Goal: Task Accomplishment & Management: Manage account settings

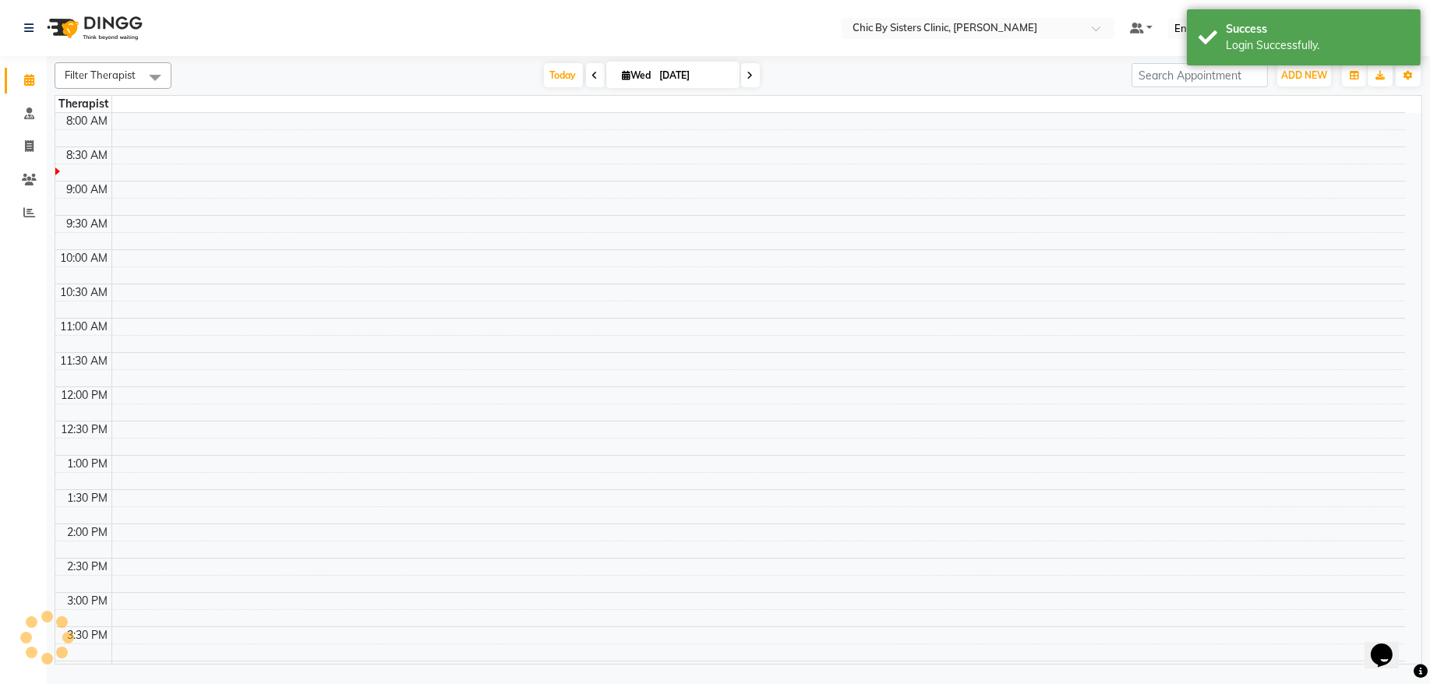
select select "en"
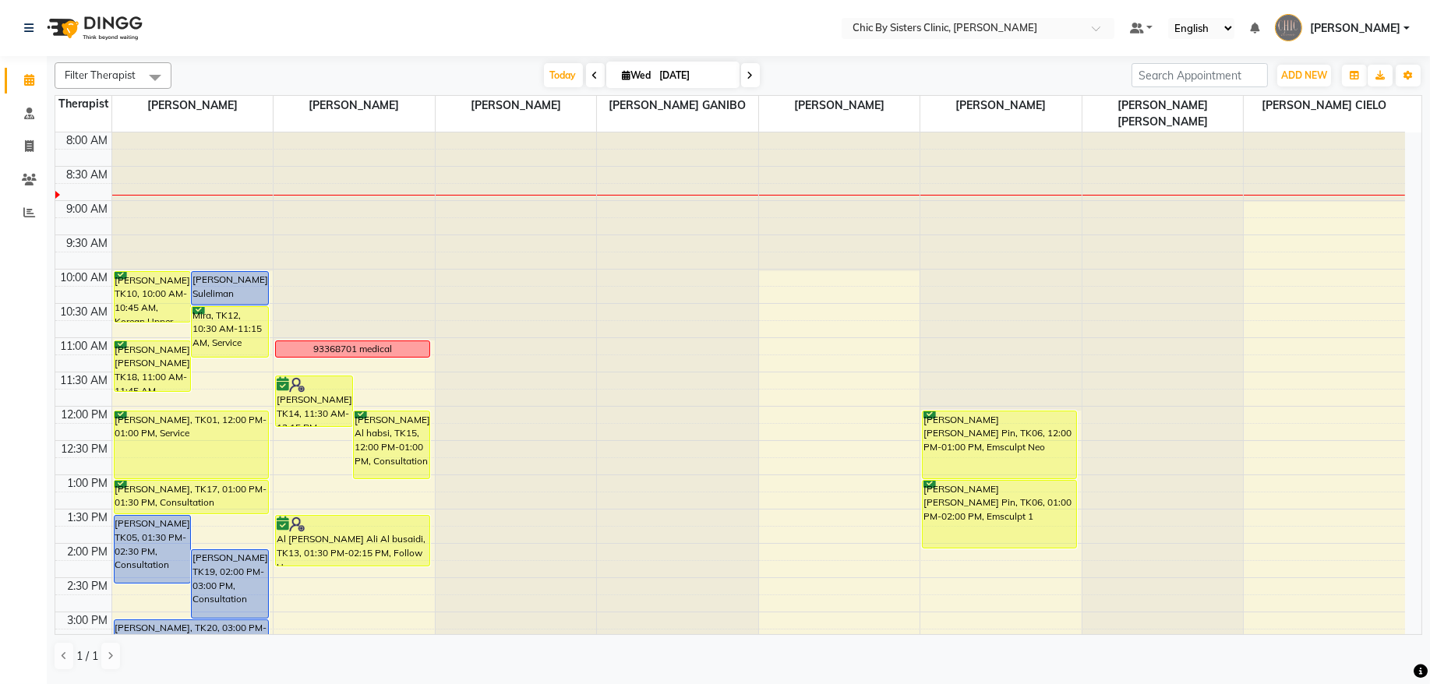
click at [748, 76] on icon at bounding box center [751, 75] width 6 height 9
type input "[DATE]"
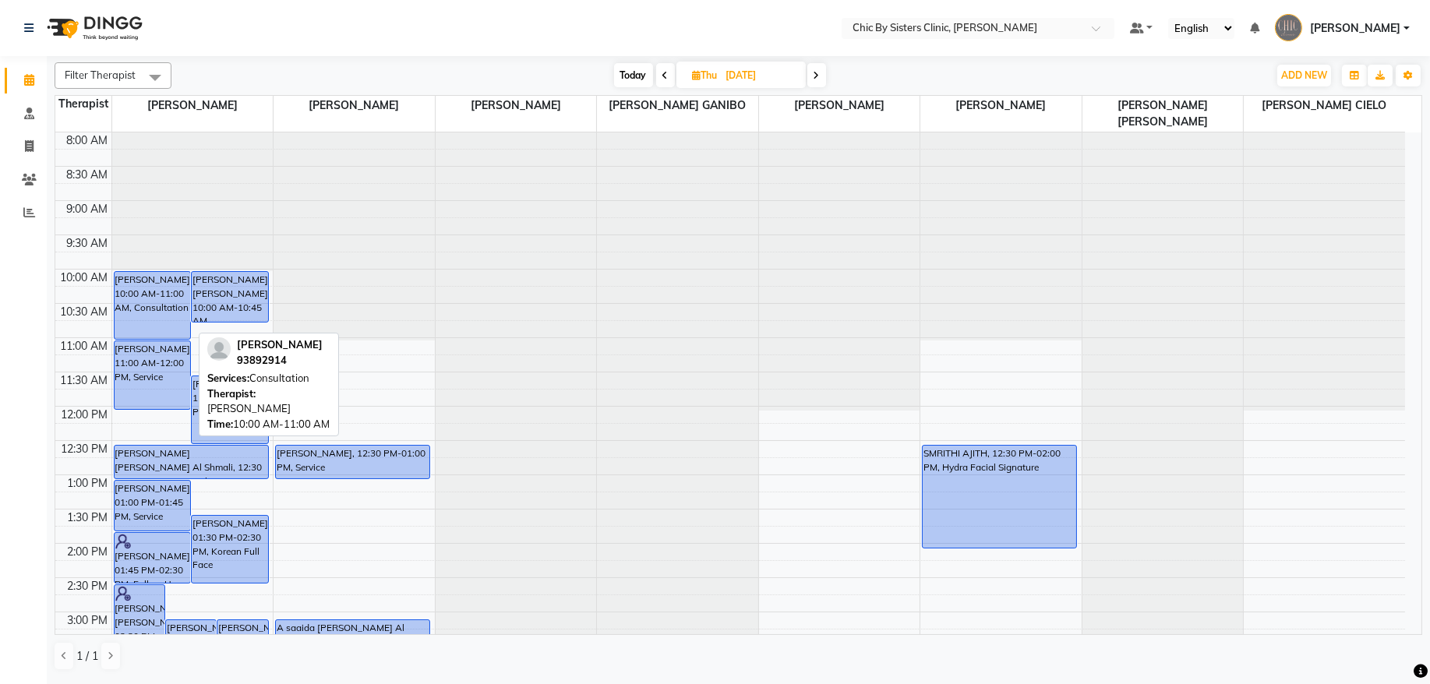
click at [154, 292] on div "[PERSON_NAME], 10:00 AM-11:00 AM, Consultation" at bounding box center [153, 305] width 76 height 67
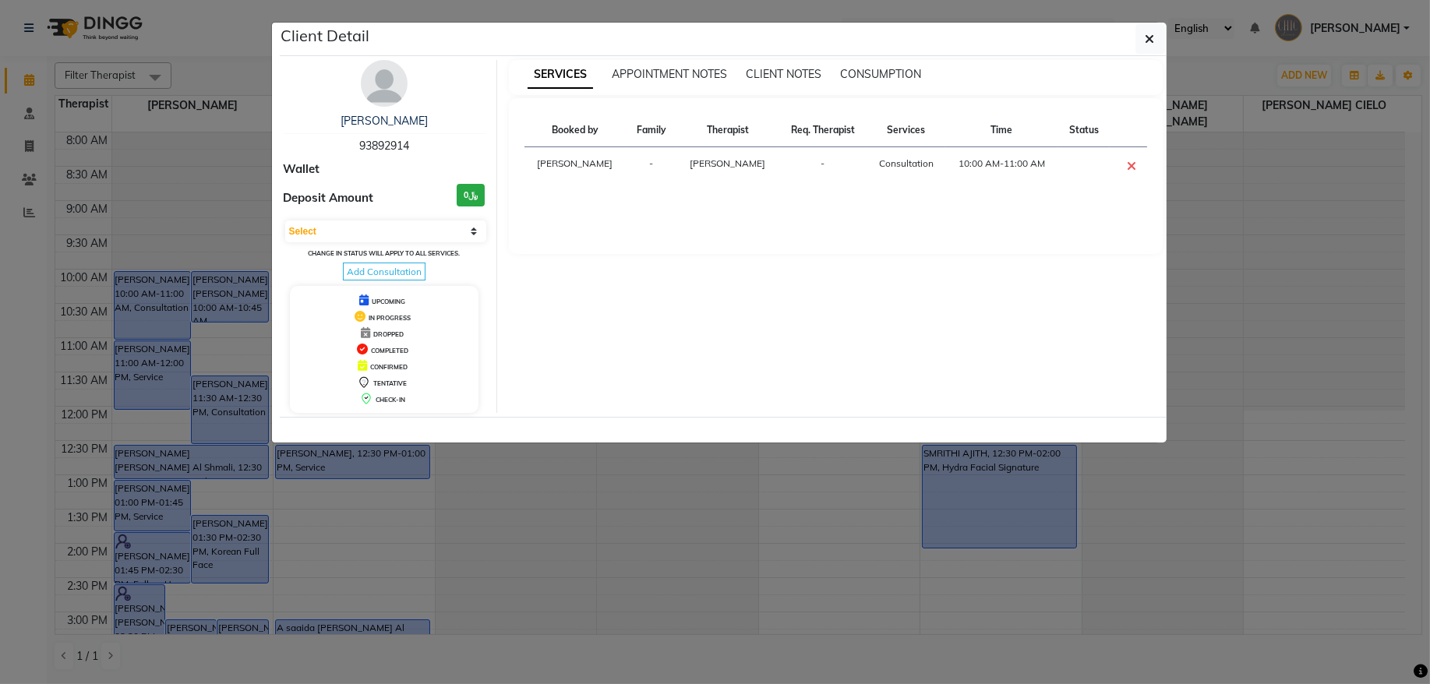
click at [391, 146] on span "93892914" at bounding box center [384, 146] width 50 height 14
copy span "93892914"
click at [1152, 40] on icon "button" at bounding box center [1150, 39] width 9 height 12
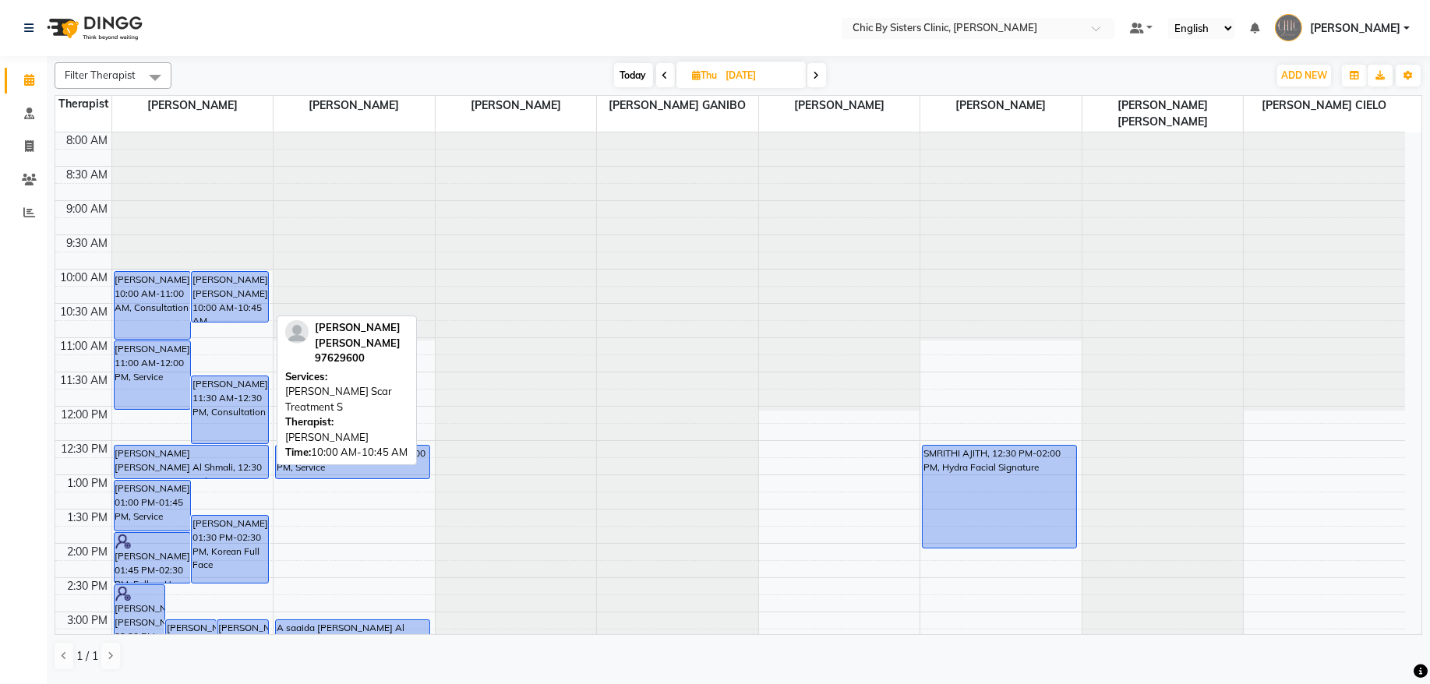
click at [222, 292] on div "[PERSON_NAME] [PERSON_NAME], 10:00 AM-10:45 AM, [PERSON_NAME] Treatment S" at bounding box center [230, 297] width 76 height 50
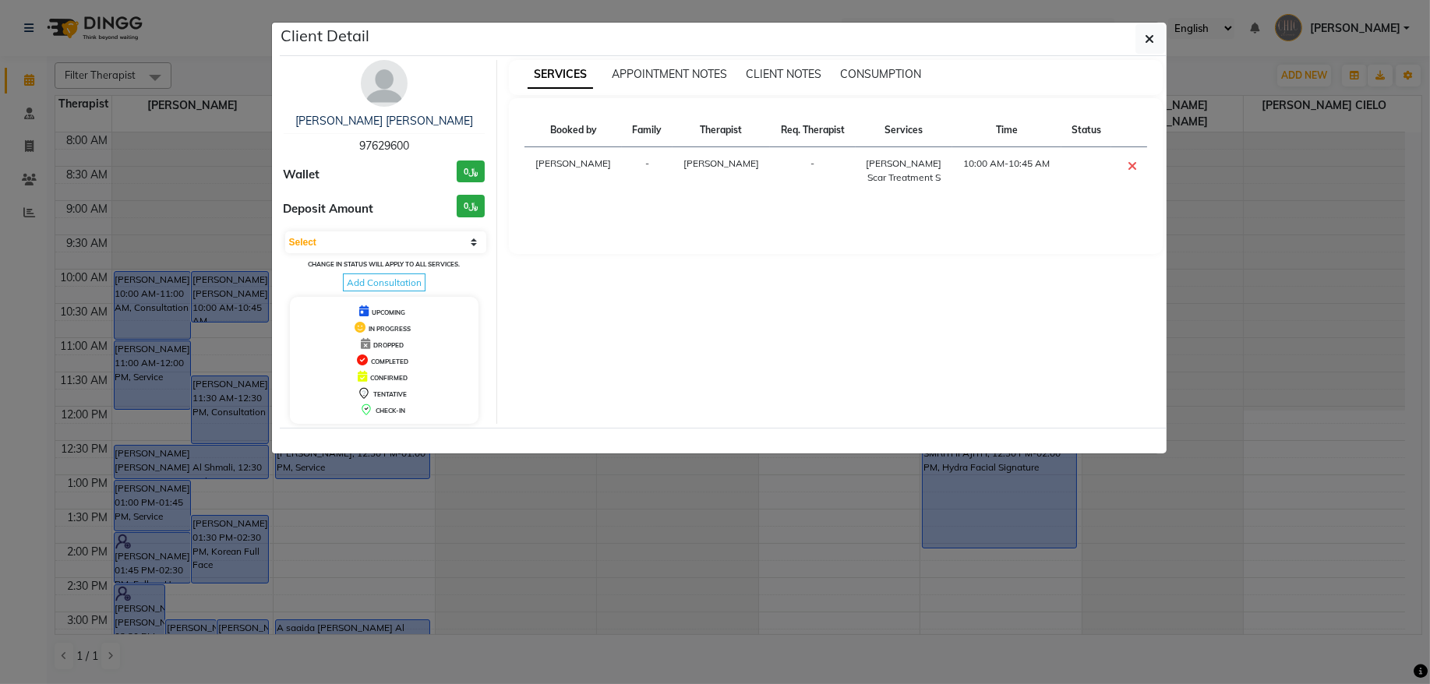
click at [388, 147] on span "97629600" at bounding box center [384, 146] width 50 height 14
copy span "97629600"
click at [1155, 43] on button "button" at bounding box center [1151, 39] width 30 height 30
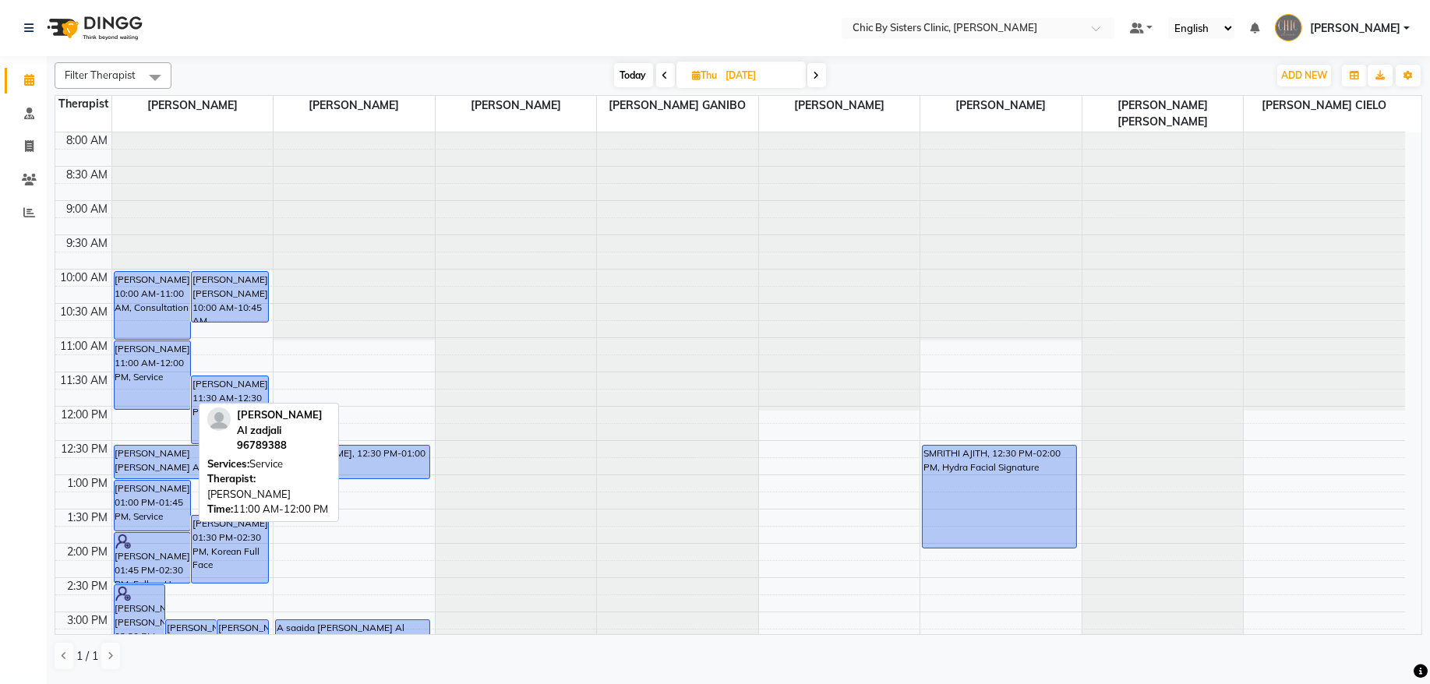
click at [134, 387] on div "[PERSON_NAME], 11:00 AM-12:00 PM, Service" at bounding box center [153, 375] width 76 height 68
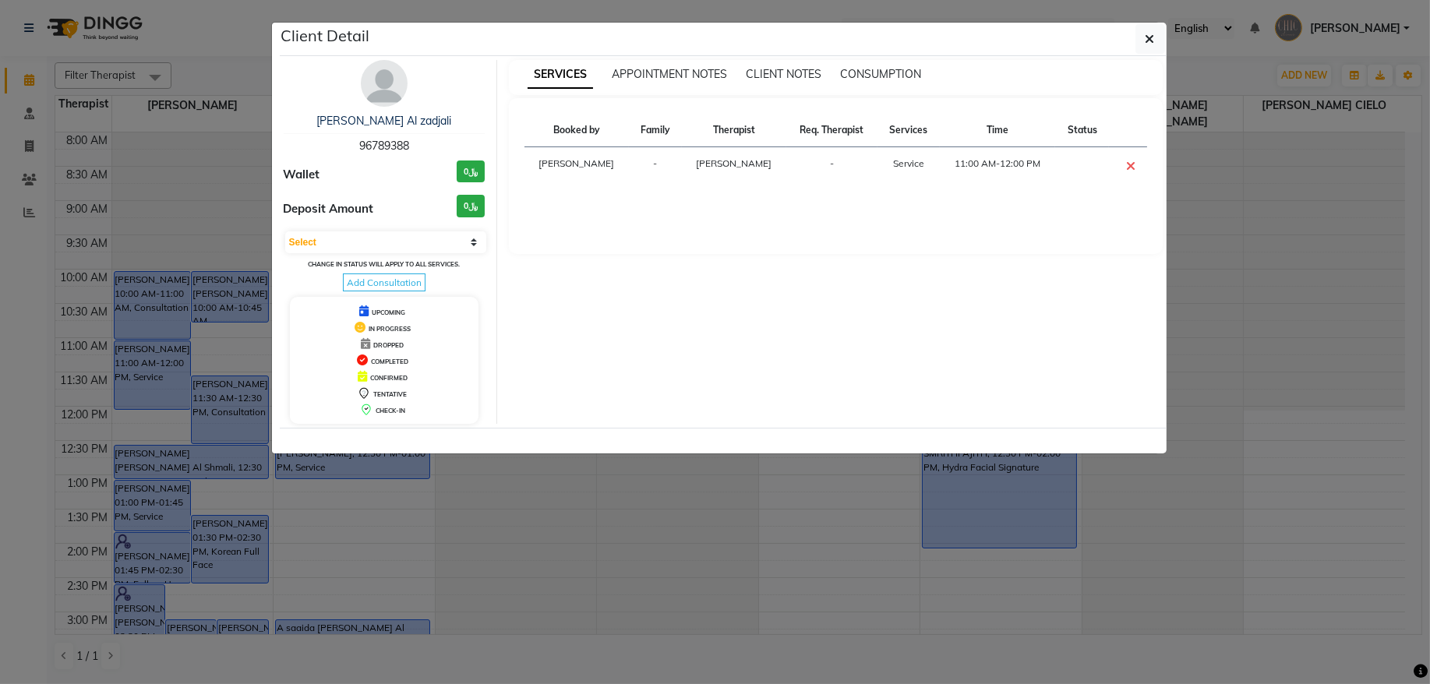
click at [388, 150] on span "96789388" at bounding box center [384, 146] width 50 height 14
copy span "96789388"
click at [1152, 41] on icon "button" at bounding box center [1150, 39] width 9 height 12
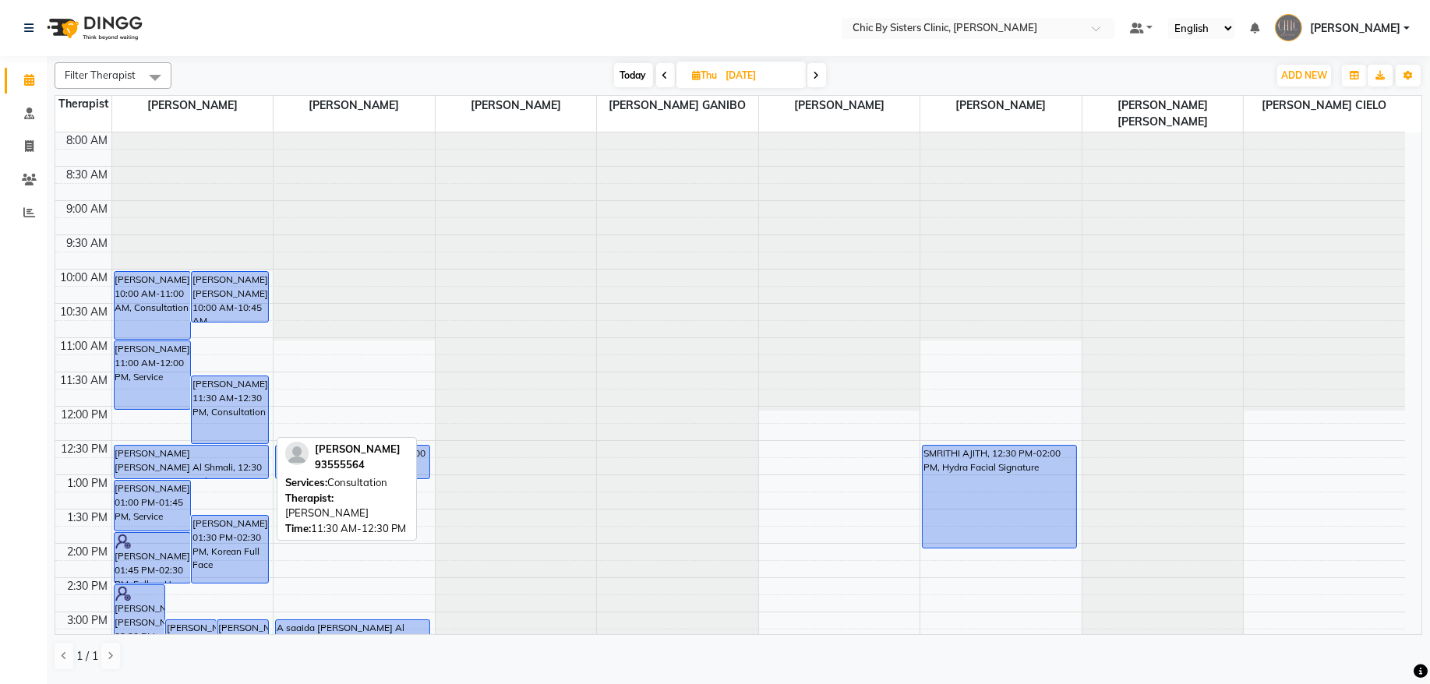
click at [240, 417] on div "[PERSON_NAME], 11:30 AM-12:30 PM, Consultation" at bounding box center [230, 410] width 76 height 67
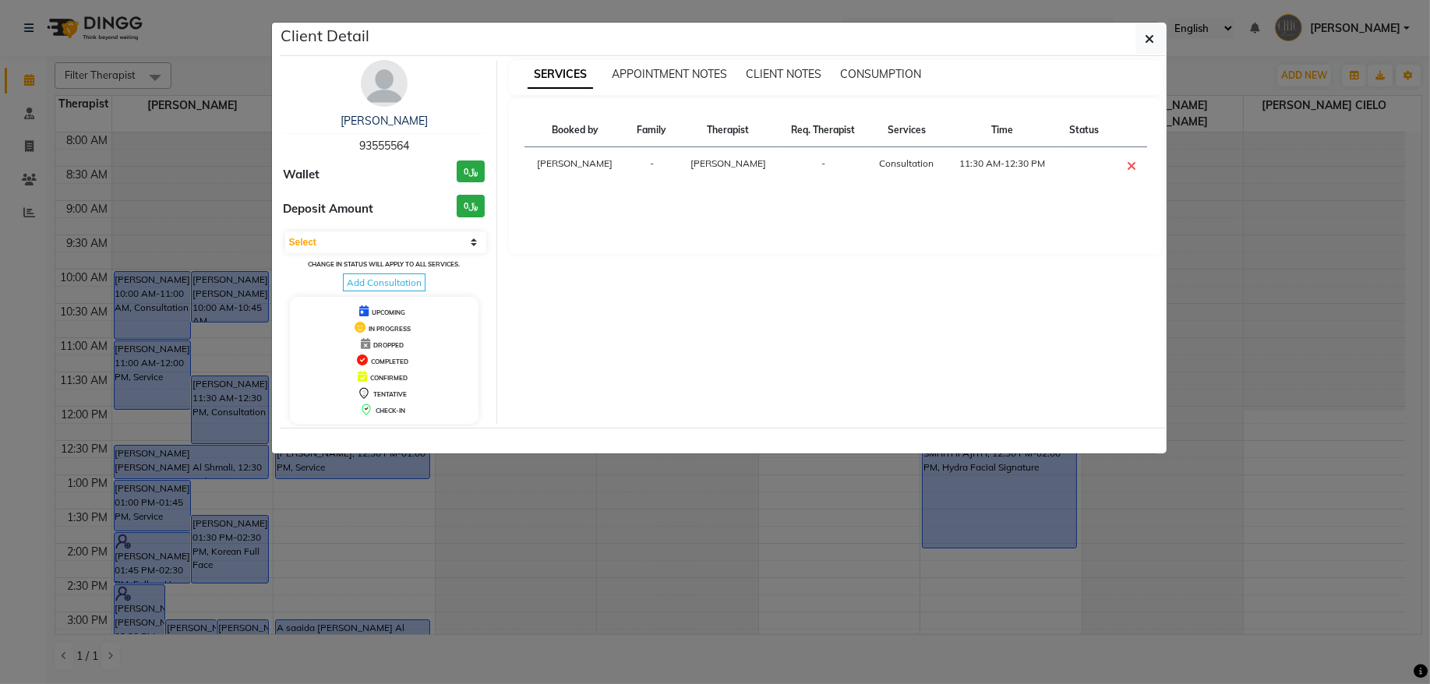
click at [370, 138] on div "[PERSON_NAME] amri 93555564" at bounding box center [385, 133] width 202 height 41
copy span "93555564"
click at [1144, 49] on button "button" at bounding box center [1151, 39] width 30 height 30
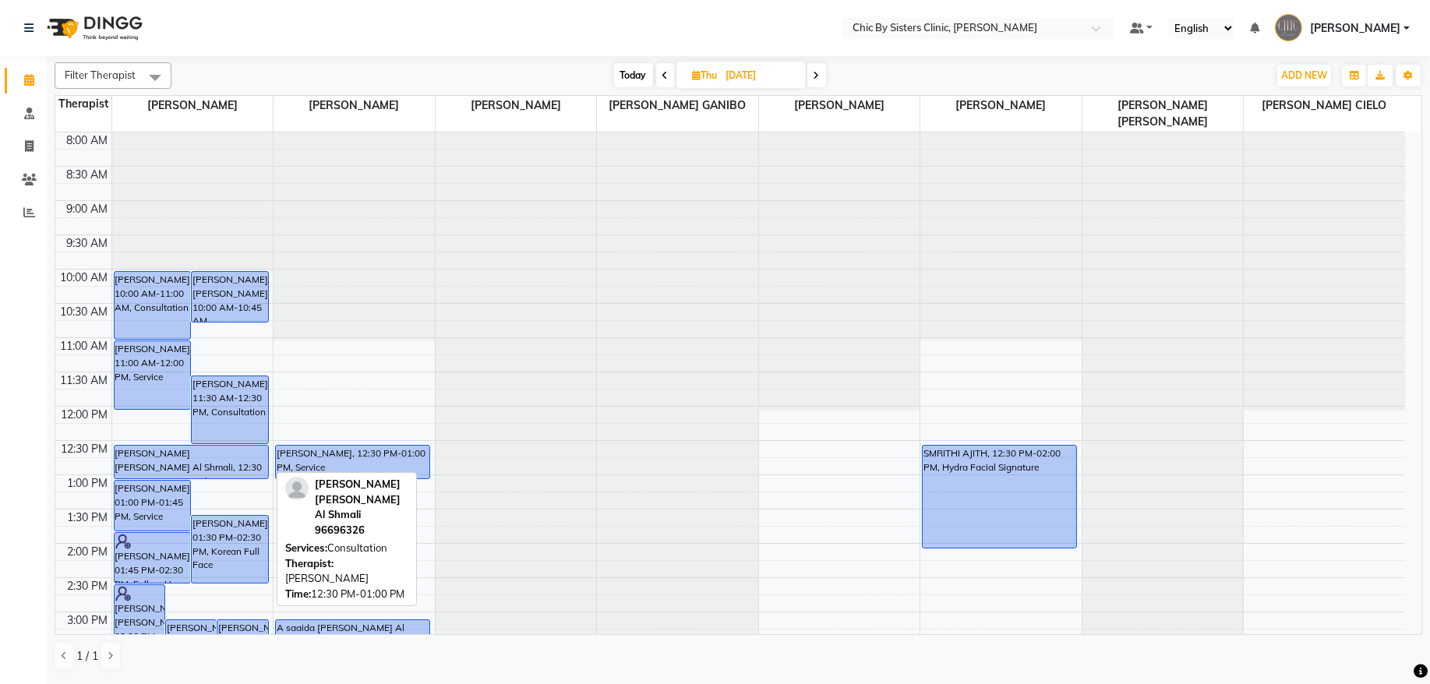
click at [227, 465] on div "[PERSON_NAME] [PERSON_NAME] Al Shmali, 12:30 PM-01:00 PM, Consultation" at bounding box center [192, 462] width 154 height 33
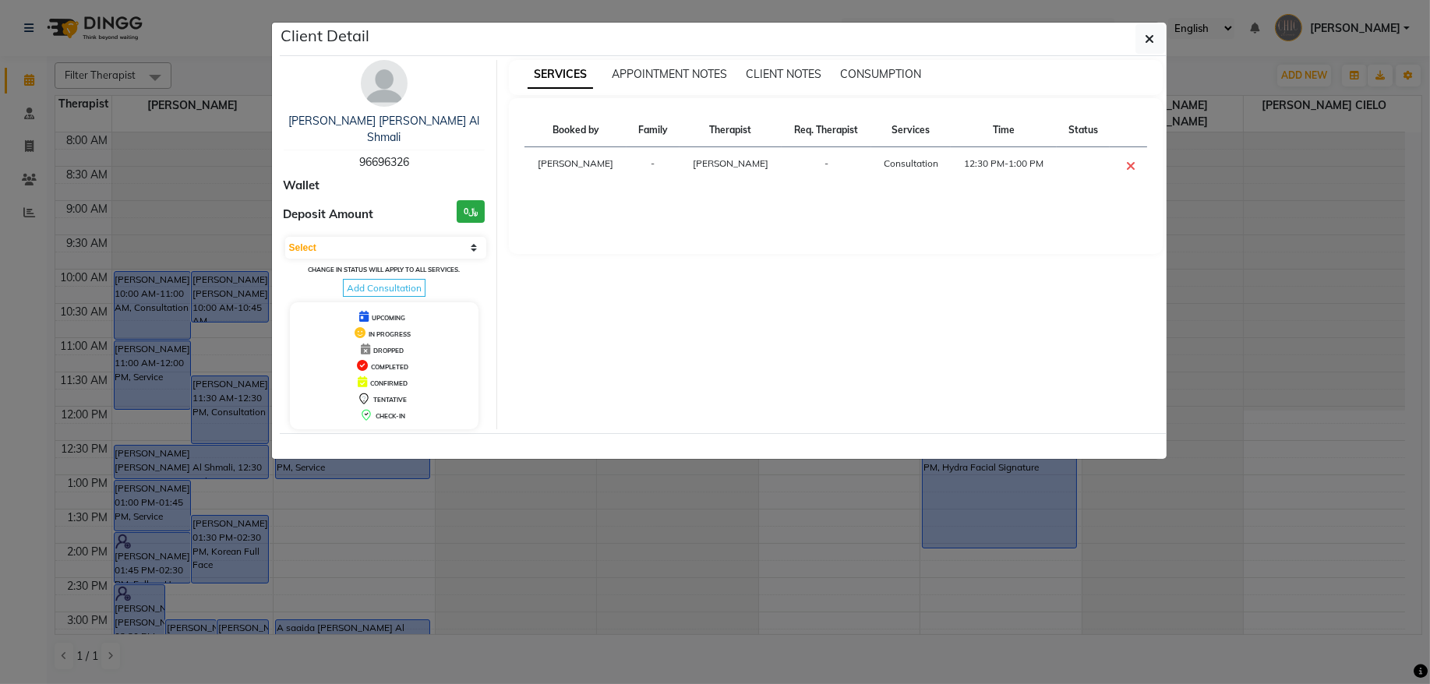
click at [375, 155] on span "96696326" at bounding box center [384, 162] width 50 height 14
copy span "96696326"
click at [391, 155] on span "96696326" at bounding box center [384, 162] width 50 height 14
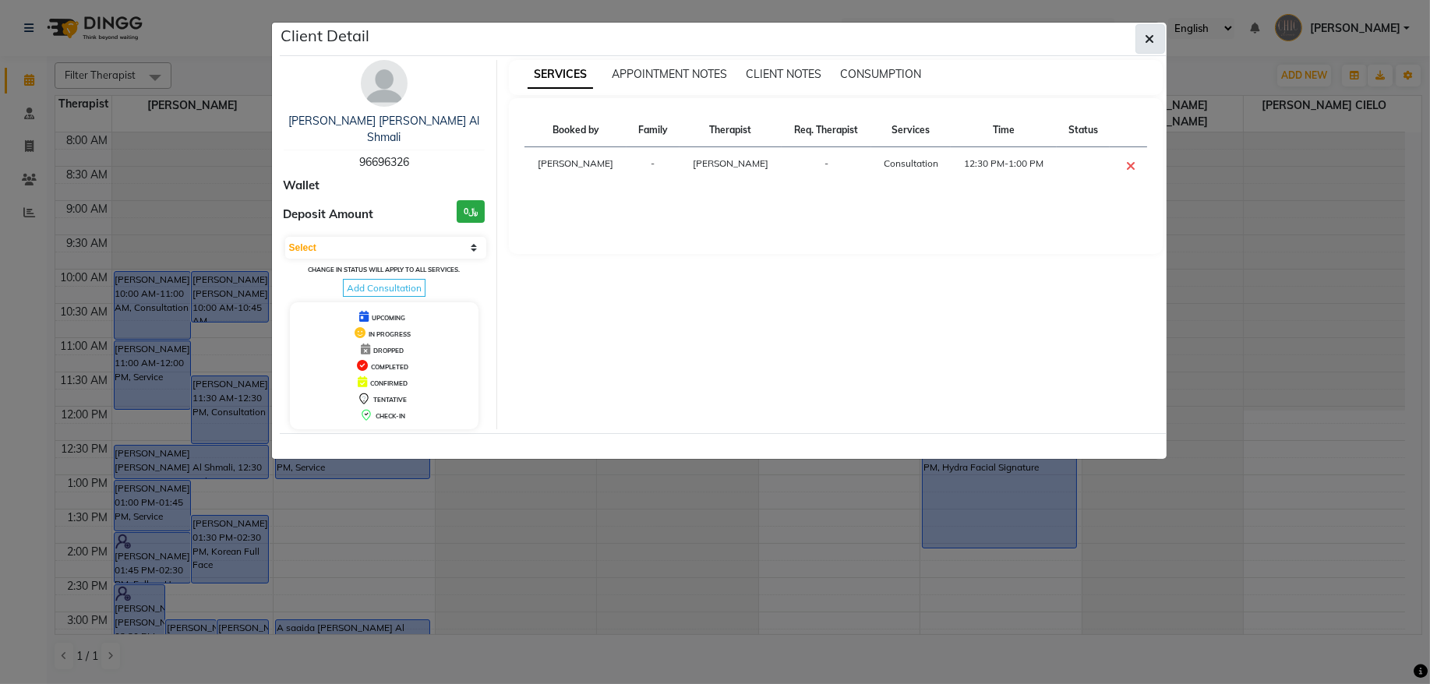
click at [1158, 31] on button "button" at bounding box center [1151, 39] width 30 height 30
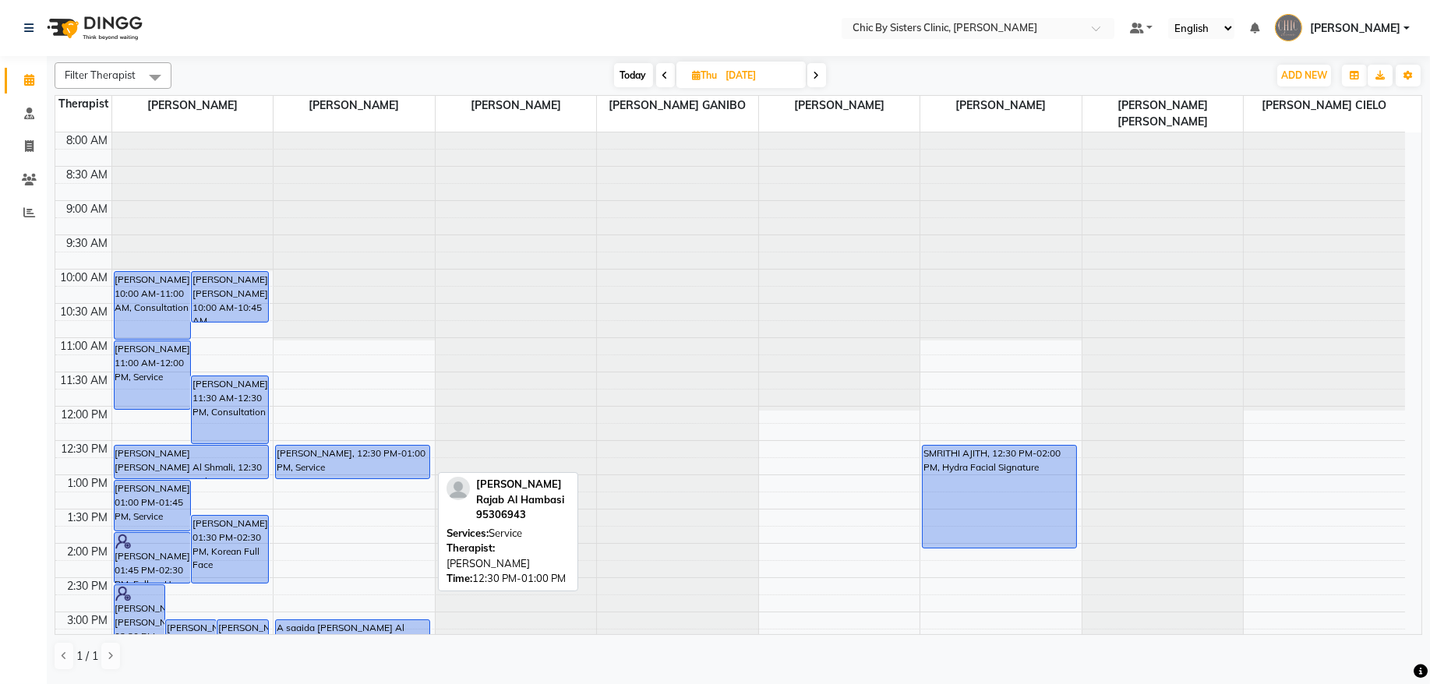
click at [361, 463] on div "[PERSON_NAME], 12:30 PM-01:00 PM, Service" at bounding box center [353, 462] width 154 height 33
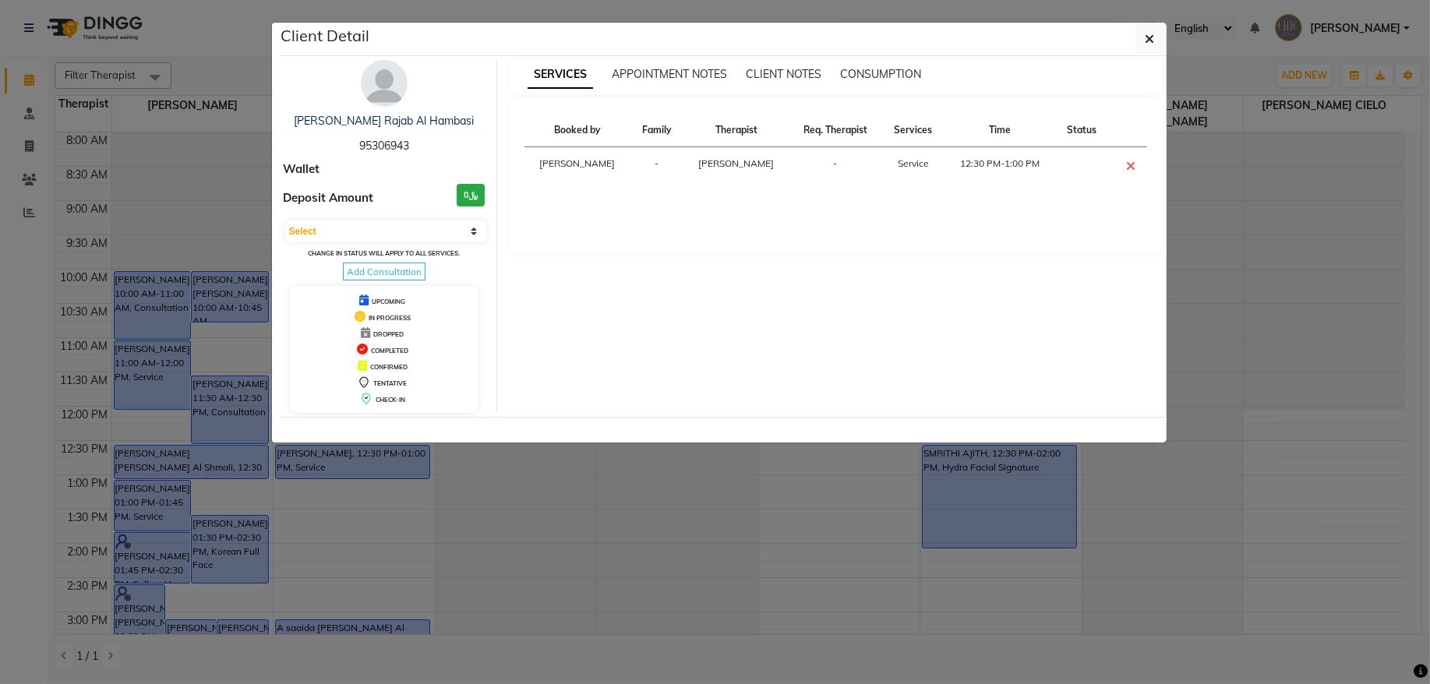
click at [387, 147] on span "95306943" at bounding box center [384, 146] width 50 height 14
copy span "95306943"
click at [1158, 43] on button "button" at bounding box center [1151, 39] width 30 height 30
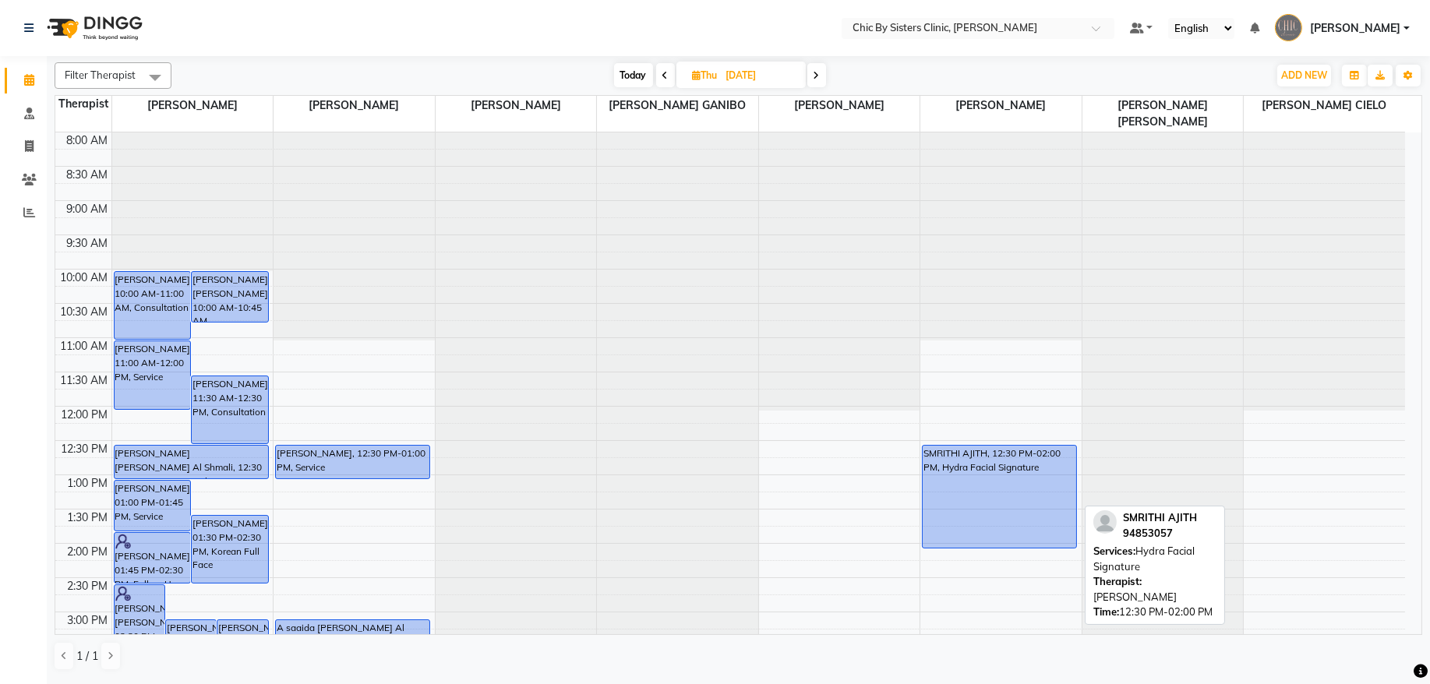
click at [969, 511] on div "SMRITHI AJITH, 12:30 PM-02:00 PM, Hydra Facial Signature" at bounding box center [1000, 497] width 154 height 102
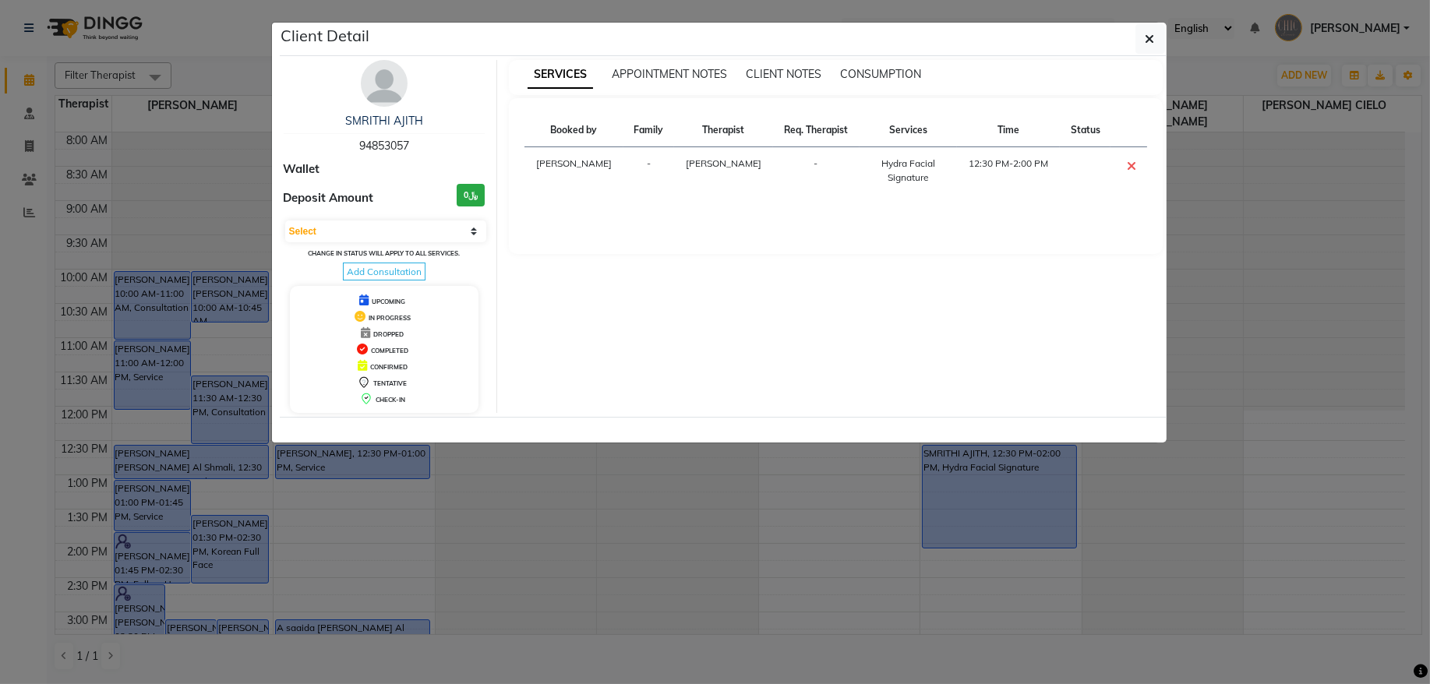
click at [378, 147] on span "94853057" at bounding box center [384, 146] width 50 height 14
copy span "94853057"
click at [1148, 42] on icon "button" at bounding box center [1150, 39] width 9 height 12
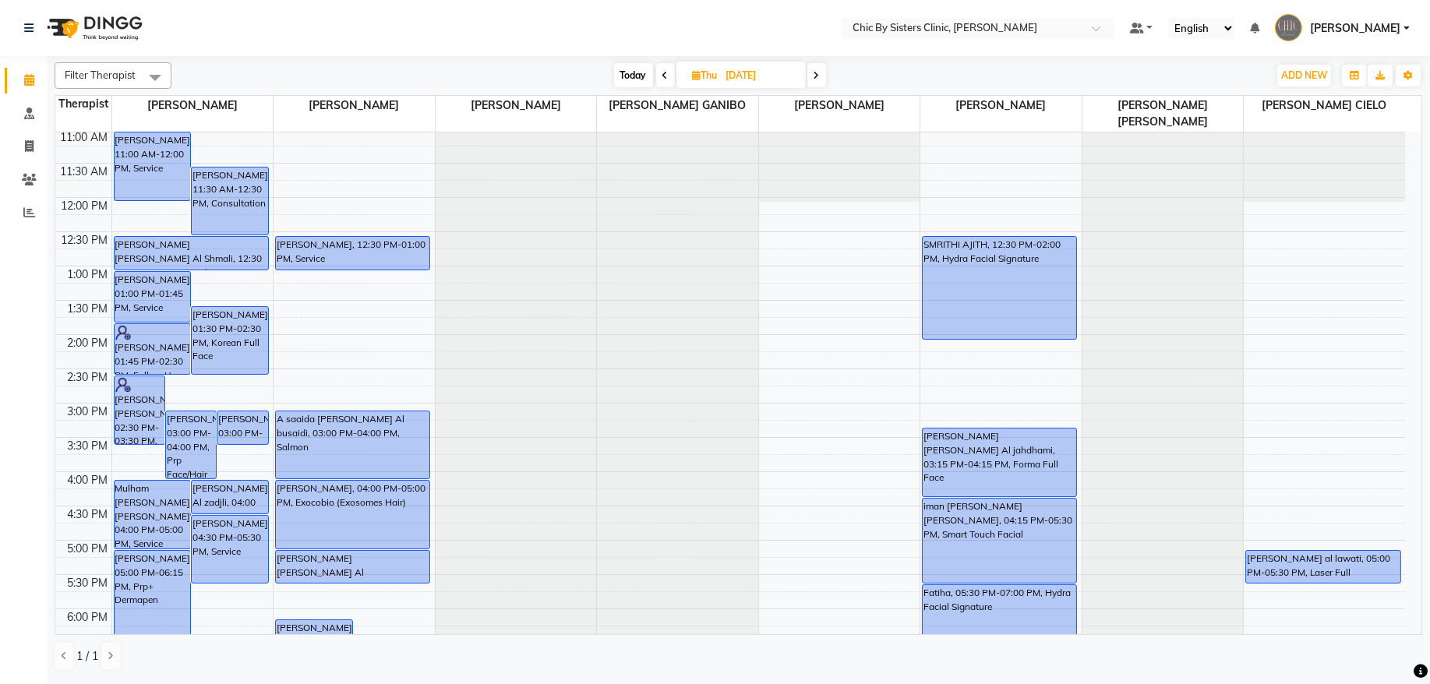
scroll to position [210, 0]
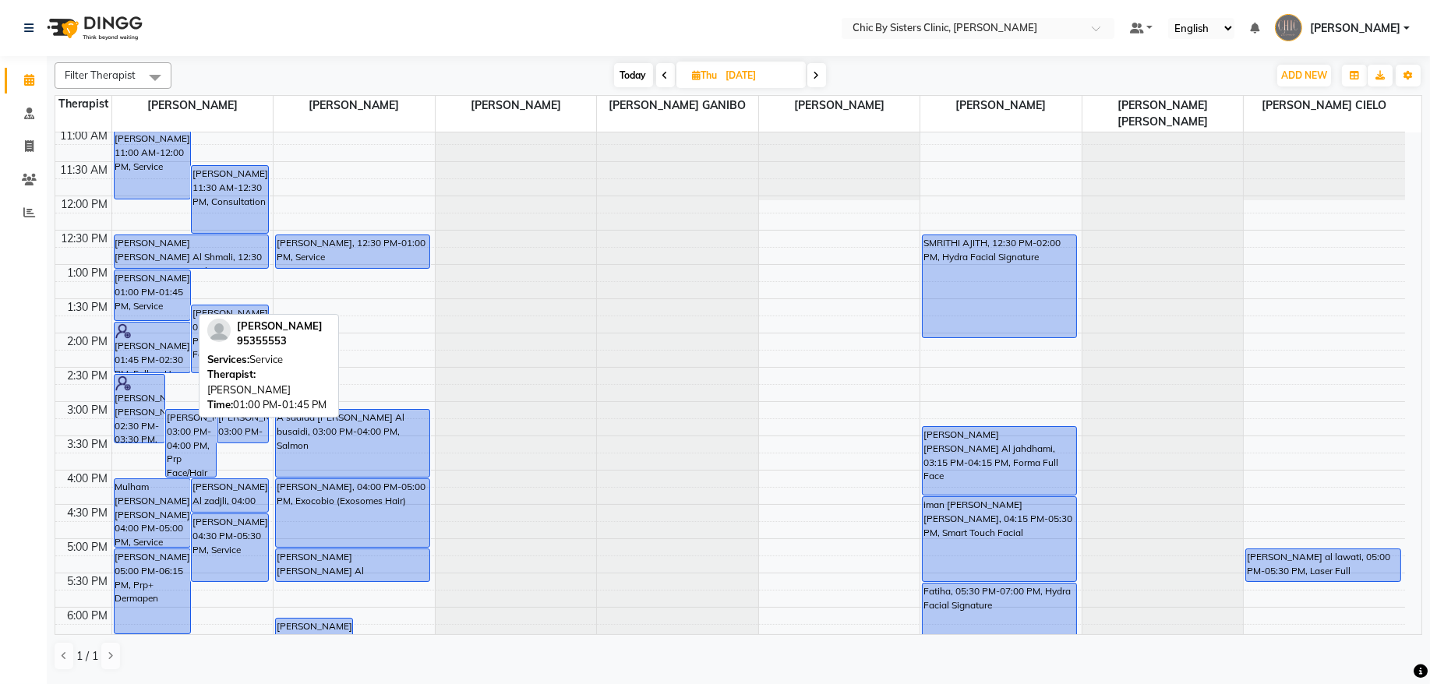
click at [162, 295] on div "[PERSON_NAME], 01:00 PM-01:45 PM, Service" at bounding box center [153, 296] width 76 height 50
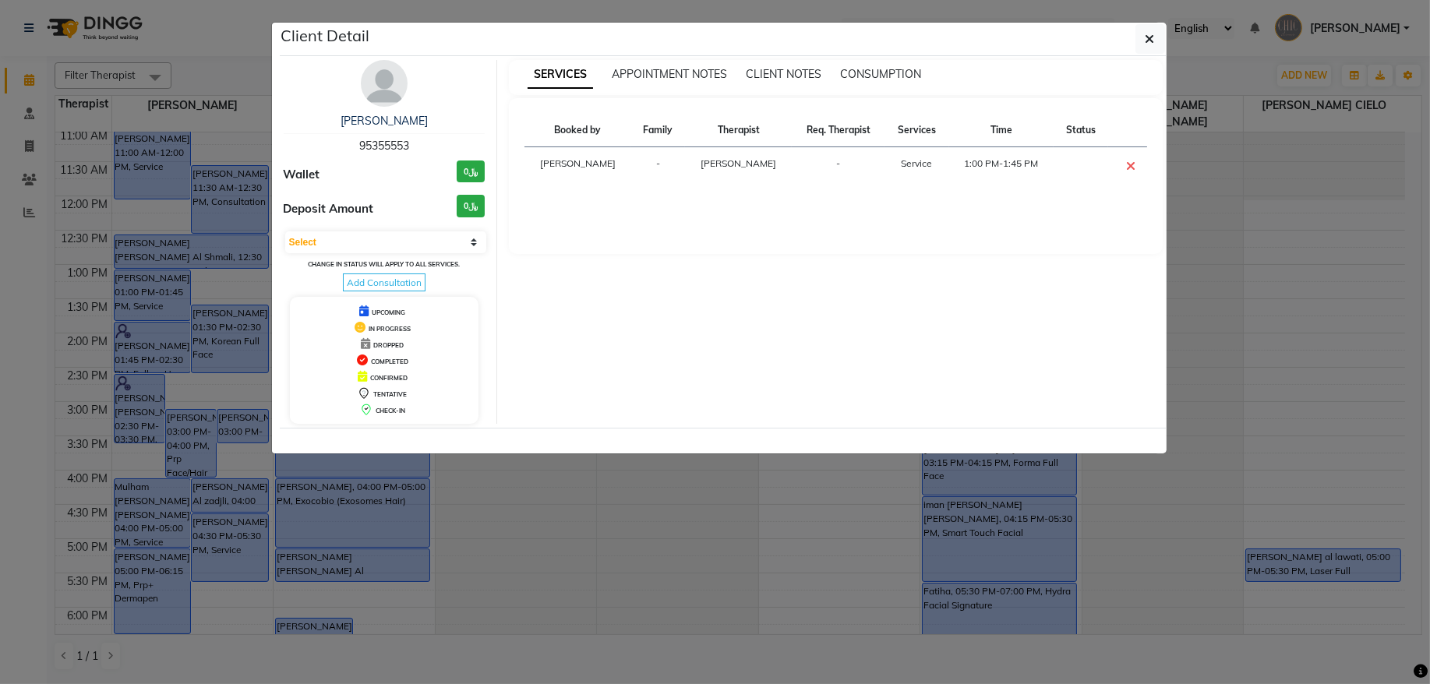
click at [379, 147] on span "95355553" at bounding box center [384, 146] width 50 height 14
copy span "95355553"
click at [1155, 43] on button "button" at bounding box center [1151, 39] width 30 height 30
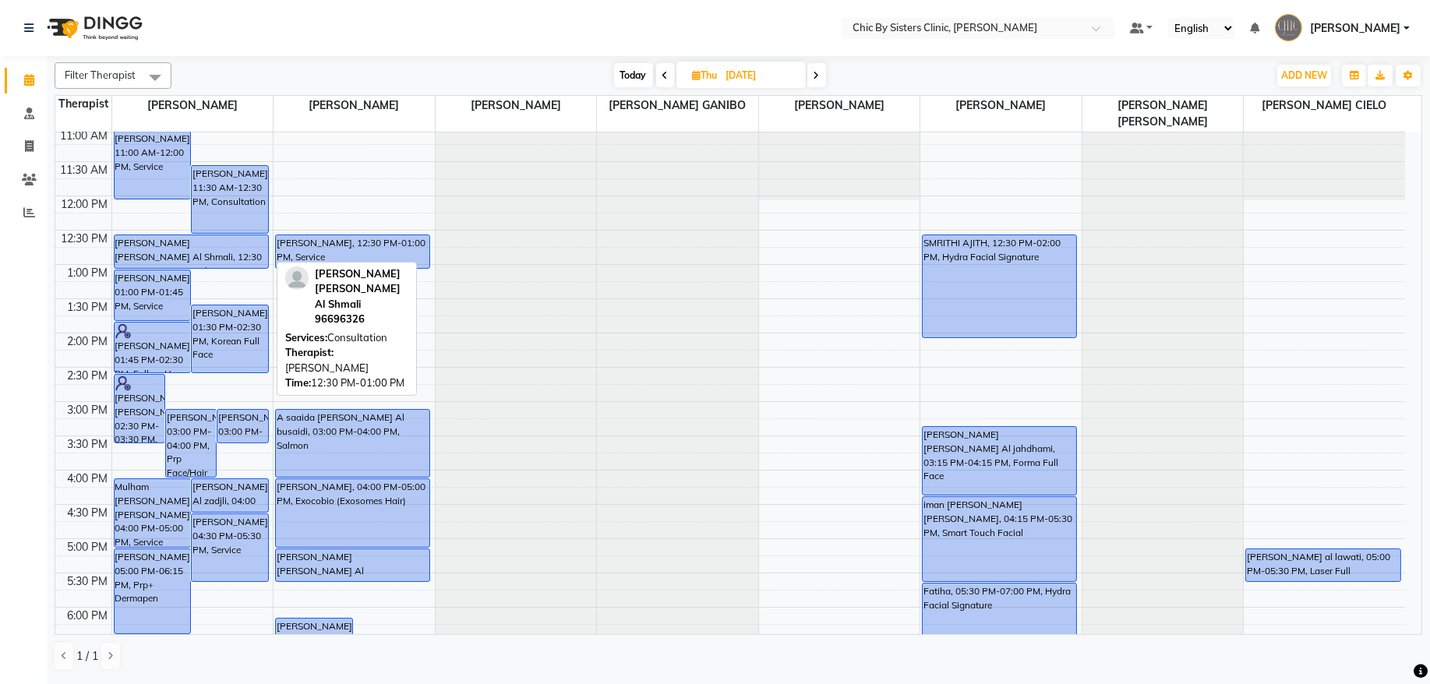
click at [177, 248] on div "[PERSON_NAME] [PERSON_NAME] Al Shmali, 12:30 PM-01:00 PM, Consultation" at bounding box center [192, 251] width 154 height 33
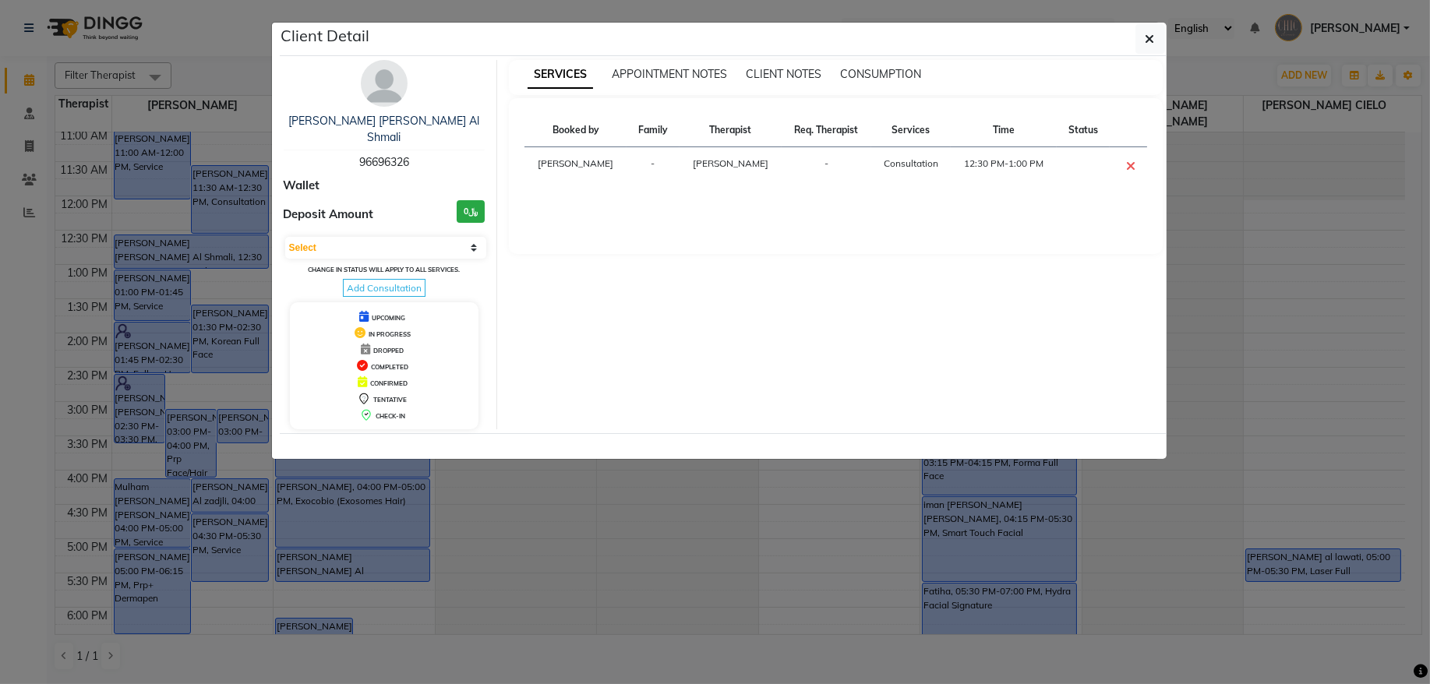
click at [399, 155] on span "96696326" at bounding box center [384, 162] width 50 height 14
copy span "96696326"
click at [1153, 41] on icon "button" at bounding box center [1150, 39] width 9 height 12
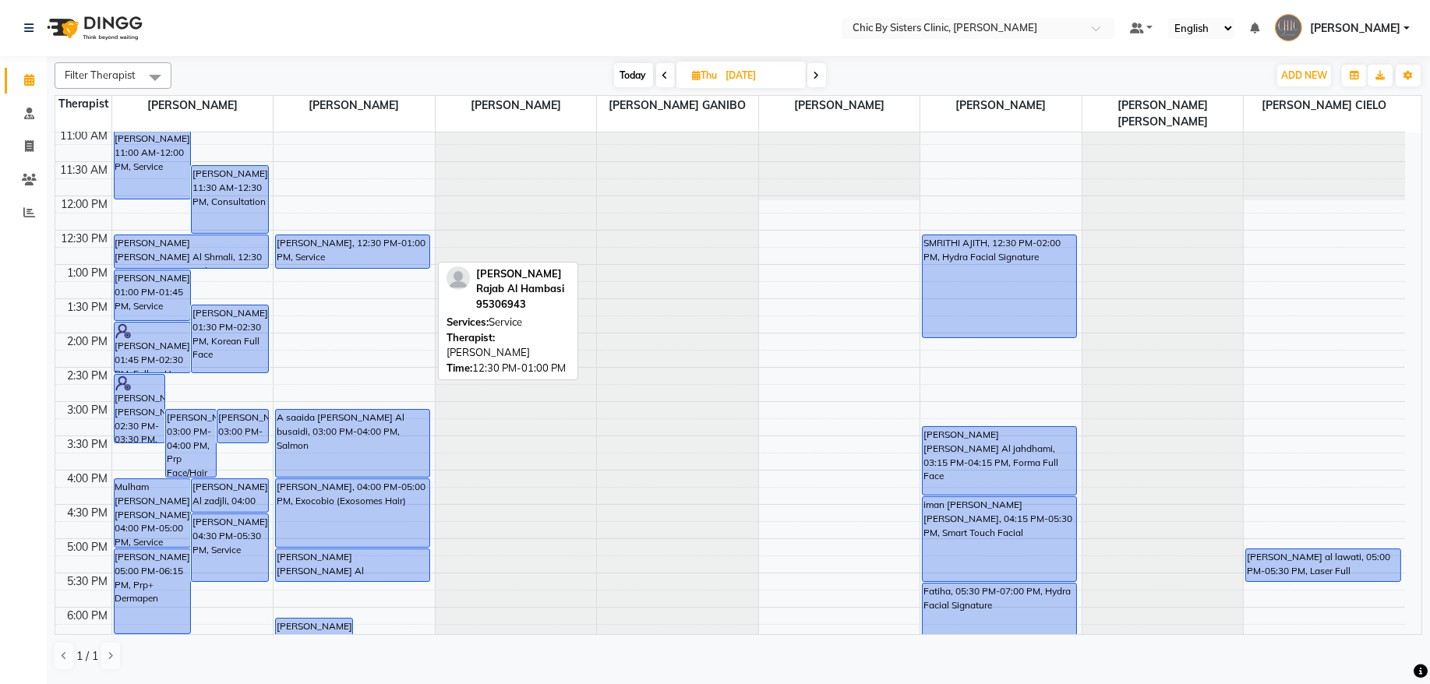
click at [327, 253] on div "[PERSON_NAME], 12:30 PM-01:00 PM, Service" at bounding box center [353, 251] width 154 height 33
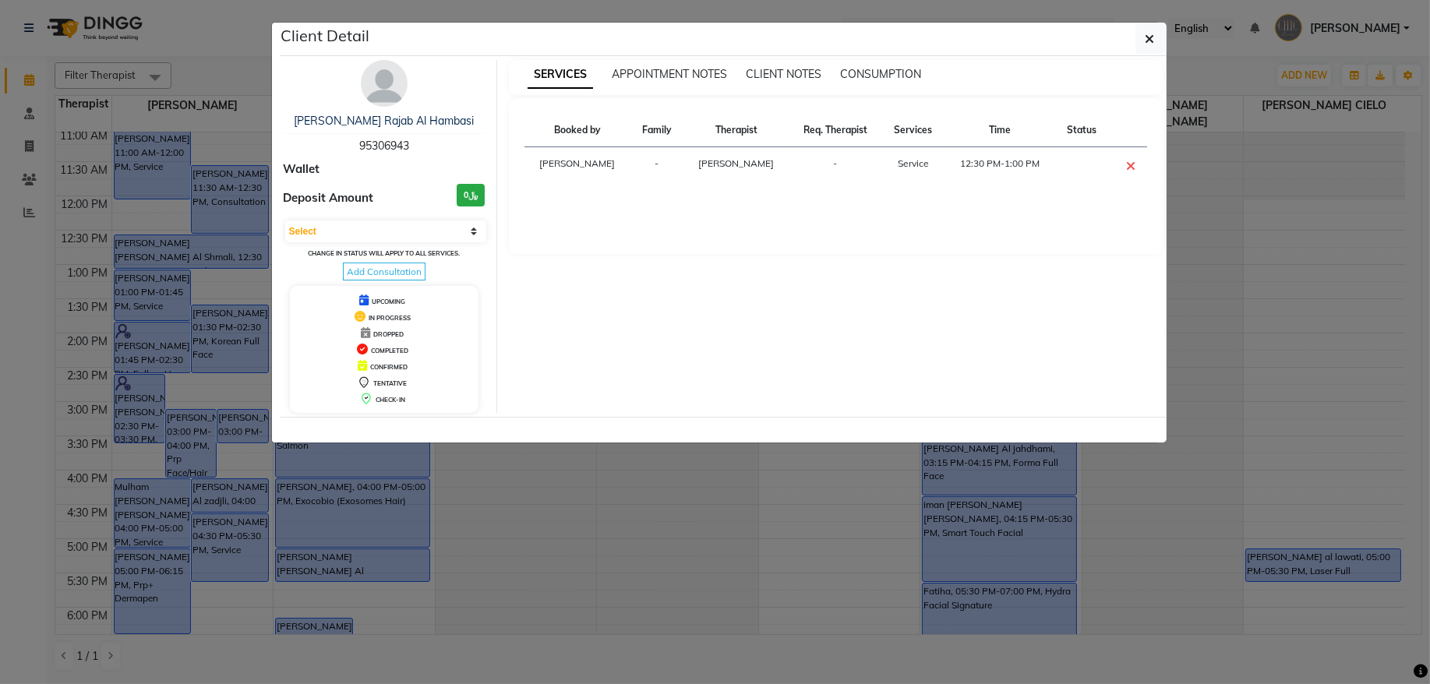
click at [375, 140] on span "95306943" at bounding box center [384, 146] width 50 height 14
copy span "95306943"
click at [1141, 50] on button "button" at bounding box center [1151, 39] width 30 height 30
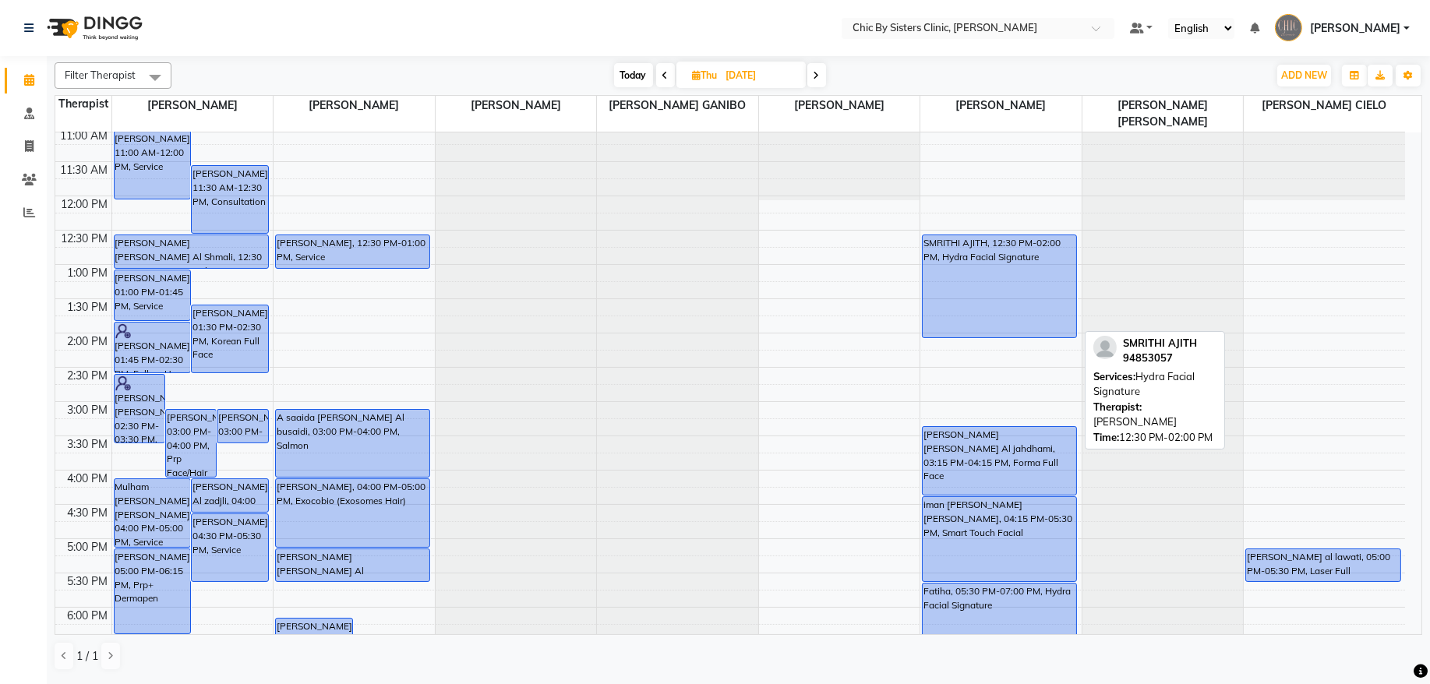
click at [972, 255] on div "SMRITHI AJITH, 12:30 PM-02:00 PM, Hydra Facial Signature" at bounding box center [1000, 286] width 154 height 102
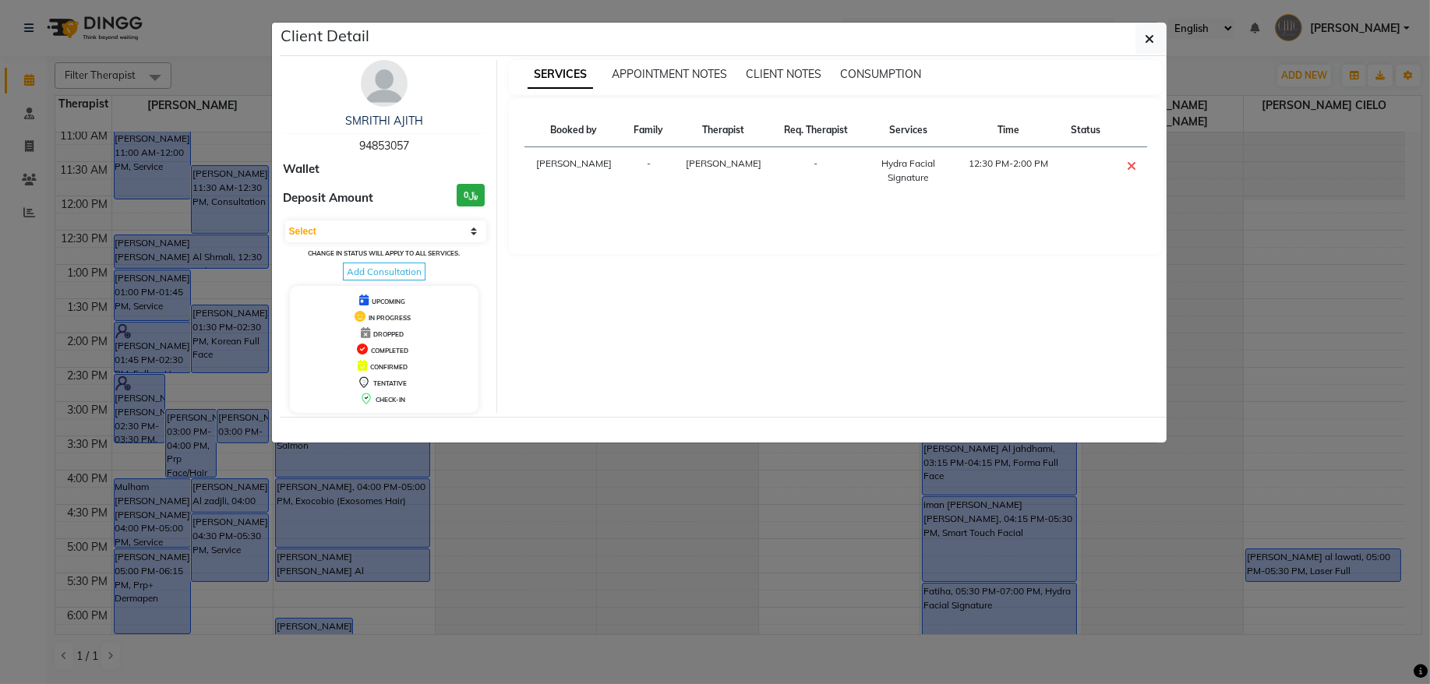
click at [393, 141] on span "94853057" at bounding box center [384, 146] width 50 height 14
click at [1159, 49] on button "button" at bounding box center [1151, 39] width 30 height 30
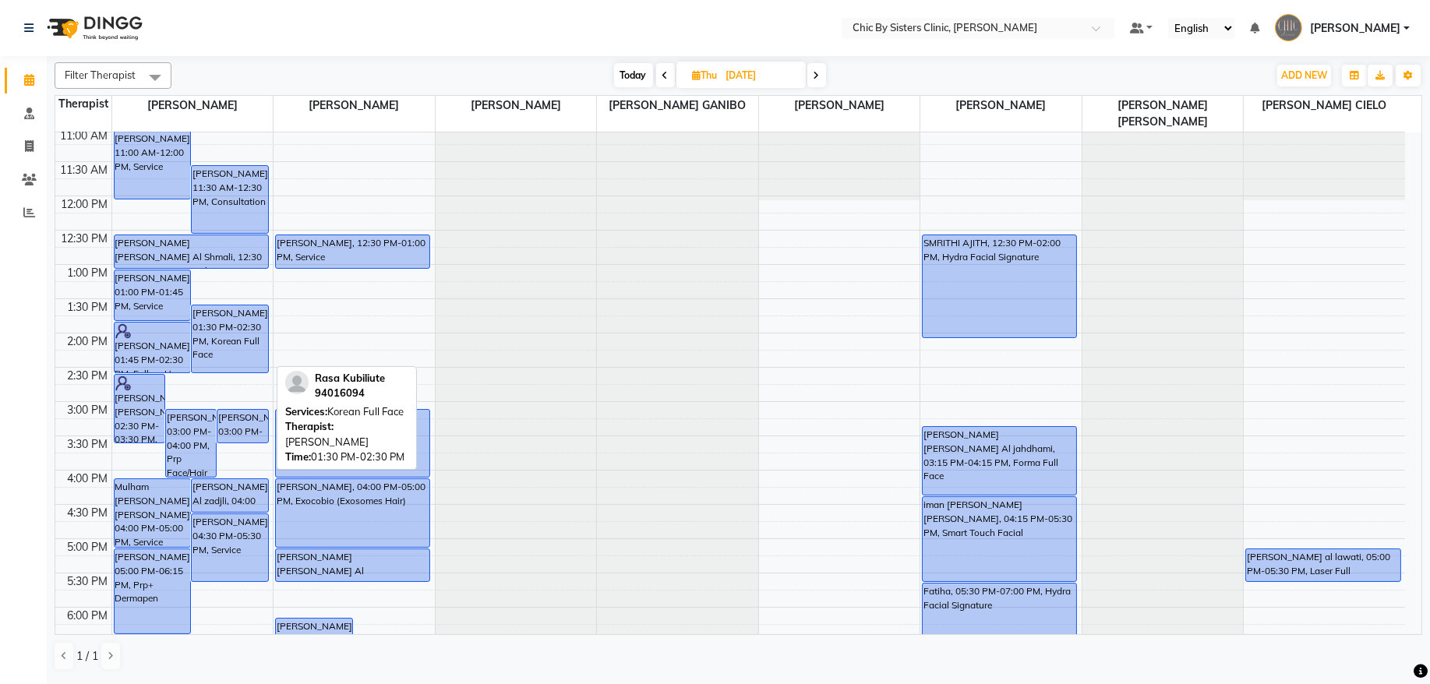
click at [228, 331] on div "[PERSON_NAME], 01:30 PM-02:30 PM, Korean Full Face" at bounding box center [230, 339] width 76 height 67
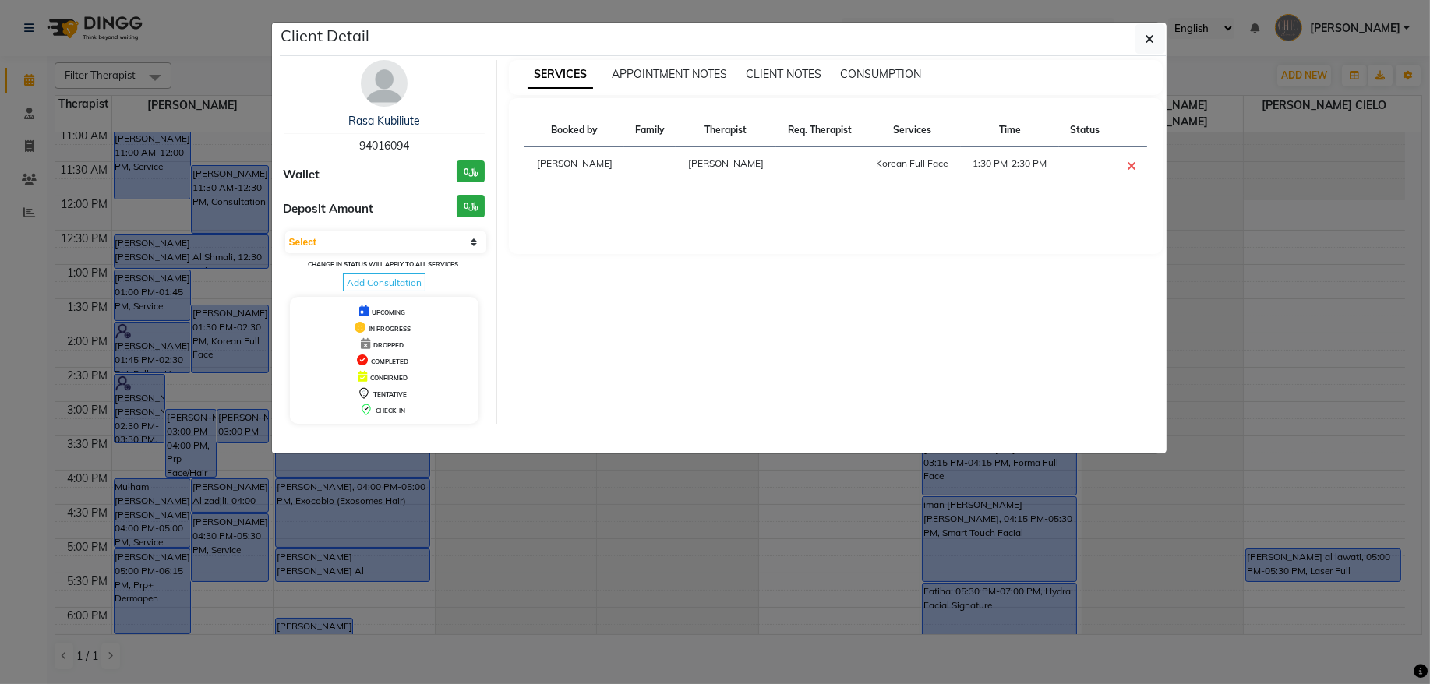
click at [382, 146] on span "94016094" at bounding box center [384, 146] width 50 height 14
click at [1146, 39] on icon "button" at bounding box center [1150, 39] width 9 height 12
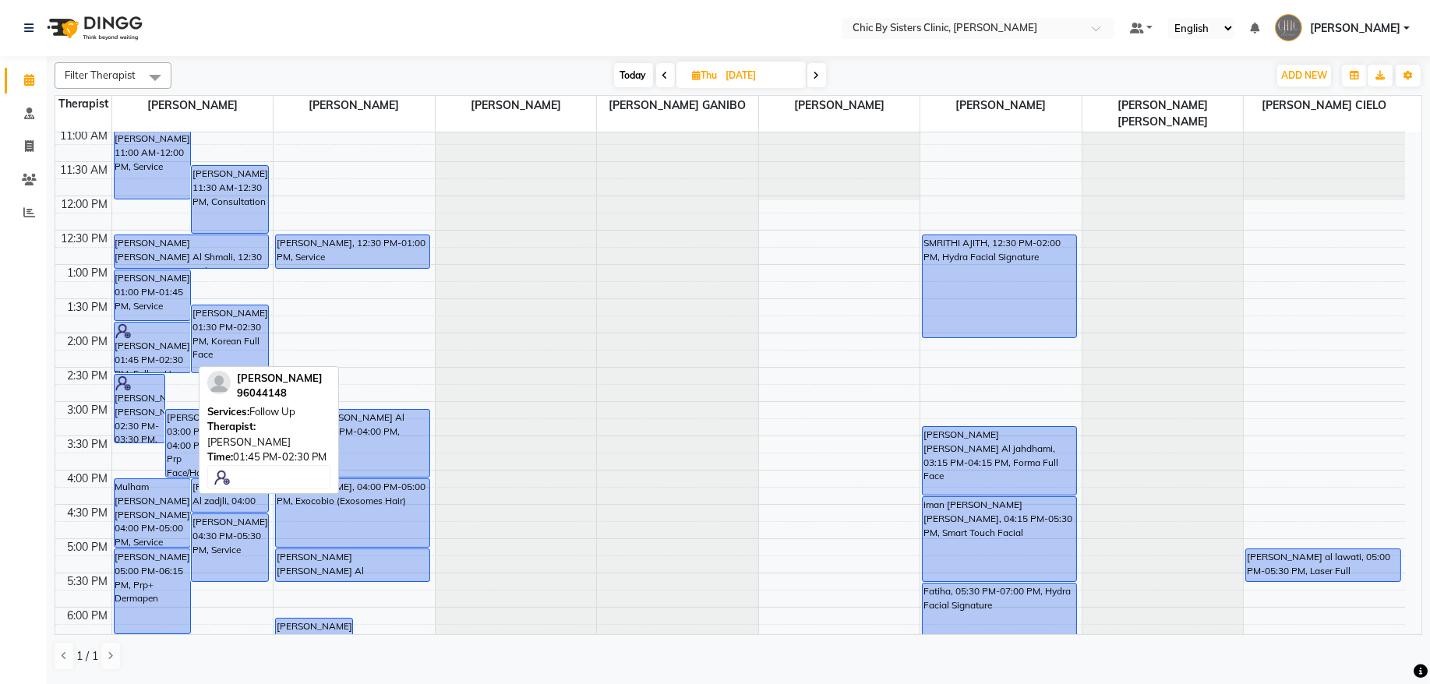
click at [136, 358] on div "[PERSON_NAME], 01:45 PM-02:30 PM, Follow Up" at bounding box center [153, 348] width 76 height 50
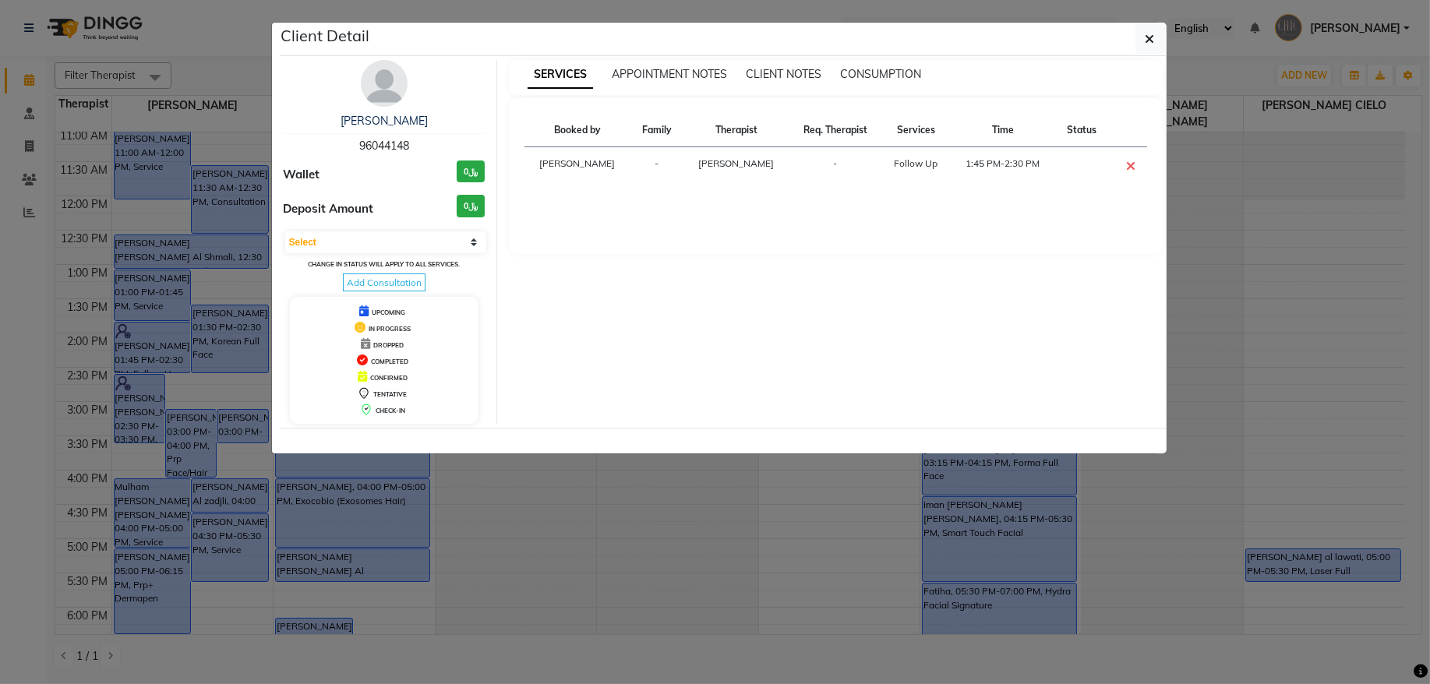
click at [380, 143] on span "96044148" at bounding box center [384, 146] width 50 height 14
click at [1158, 39] on button "button" at bounding box center [1151, 39] width 30 height 30
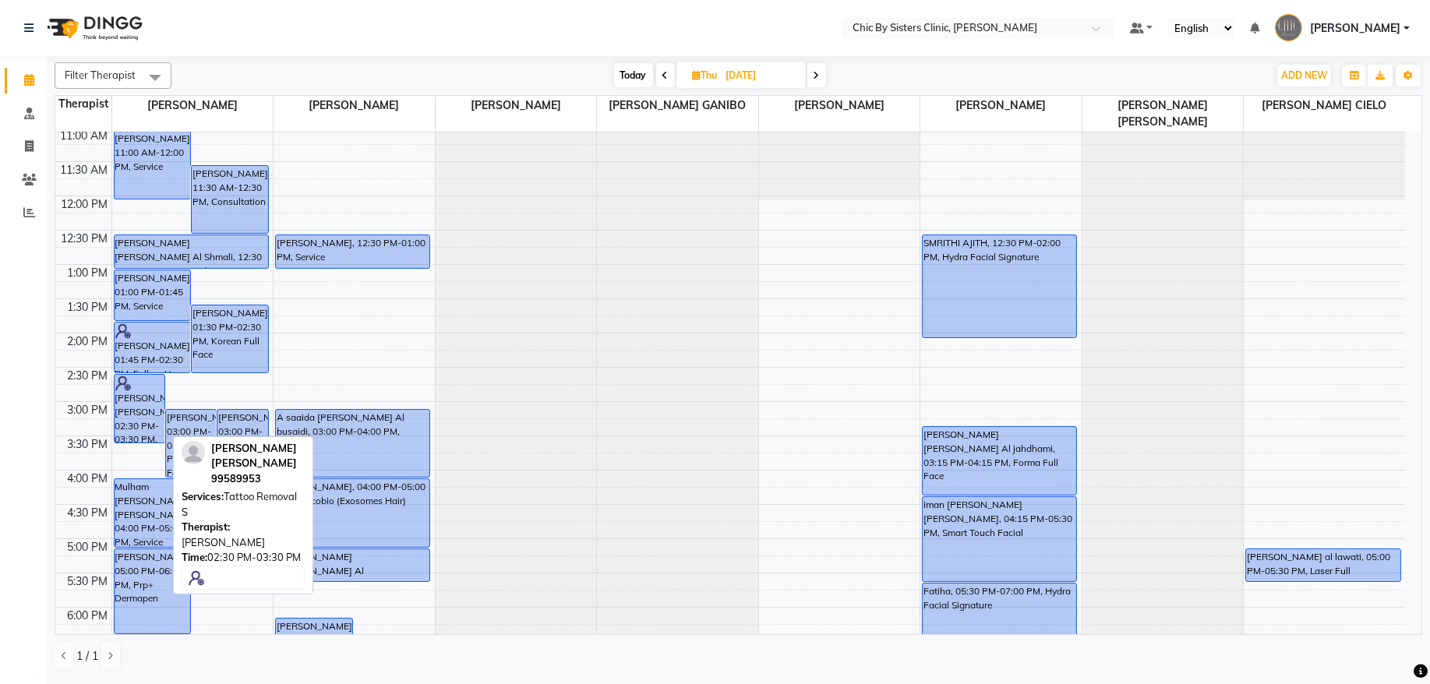
click at [136, 423] on div "[PERSON_NAME] [PERSON_NAME], 02:30 PM-03:30 PM, Tattoo Removal S" at bounding box center [140, 409] width 50 height 68
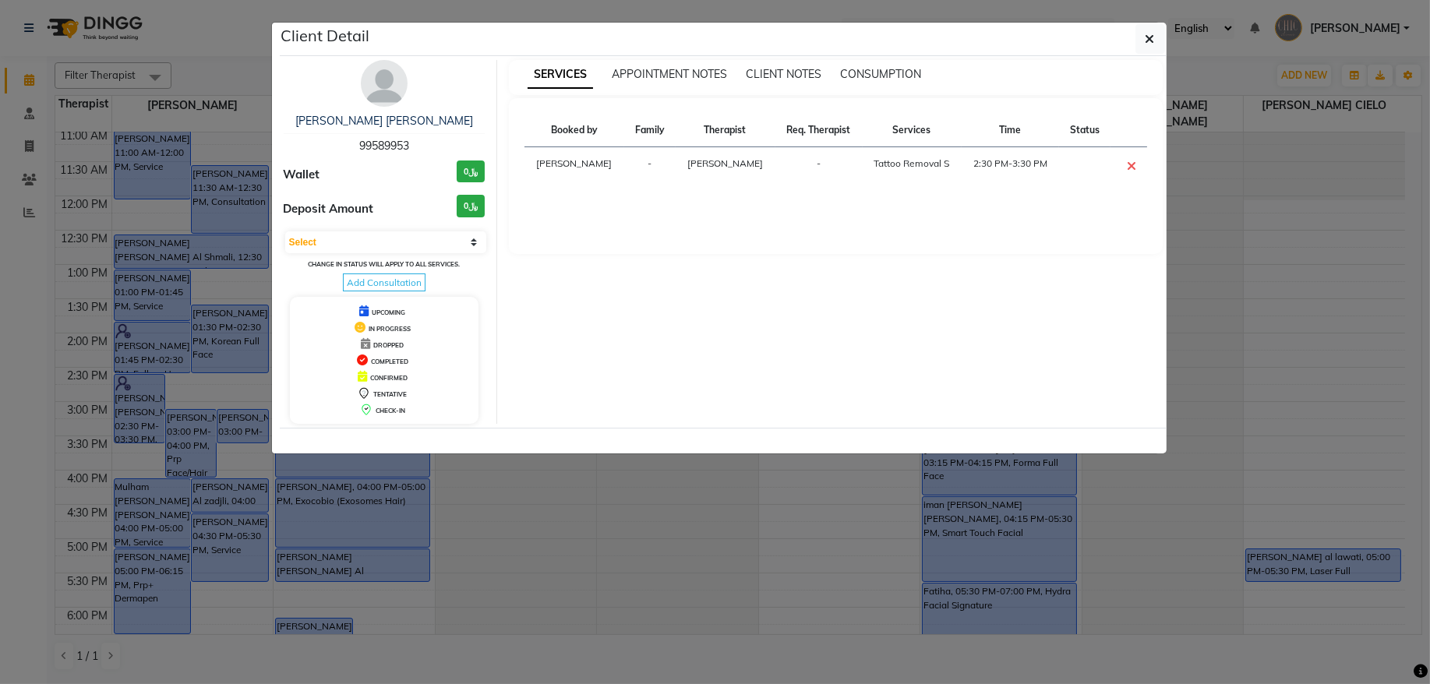
click at [376, 142] on span "99589953" at bounding box center [384, 146] width 50 height 14
click at [1143, 44] on button "button" at bounding box center [1151, 39] width 30 height 30
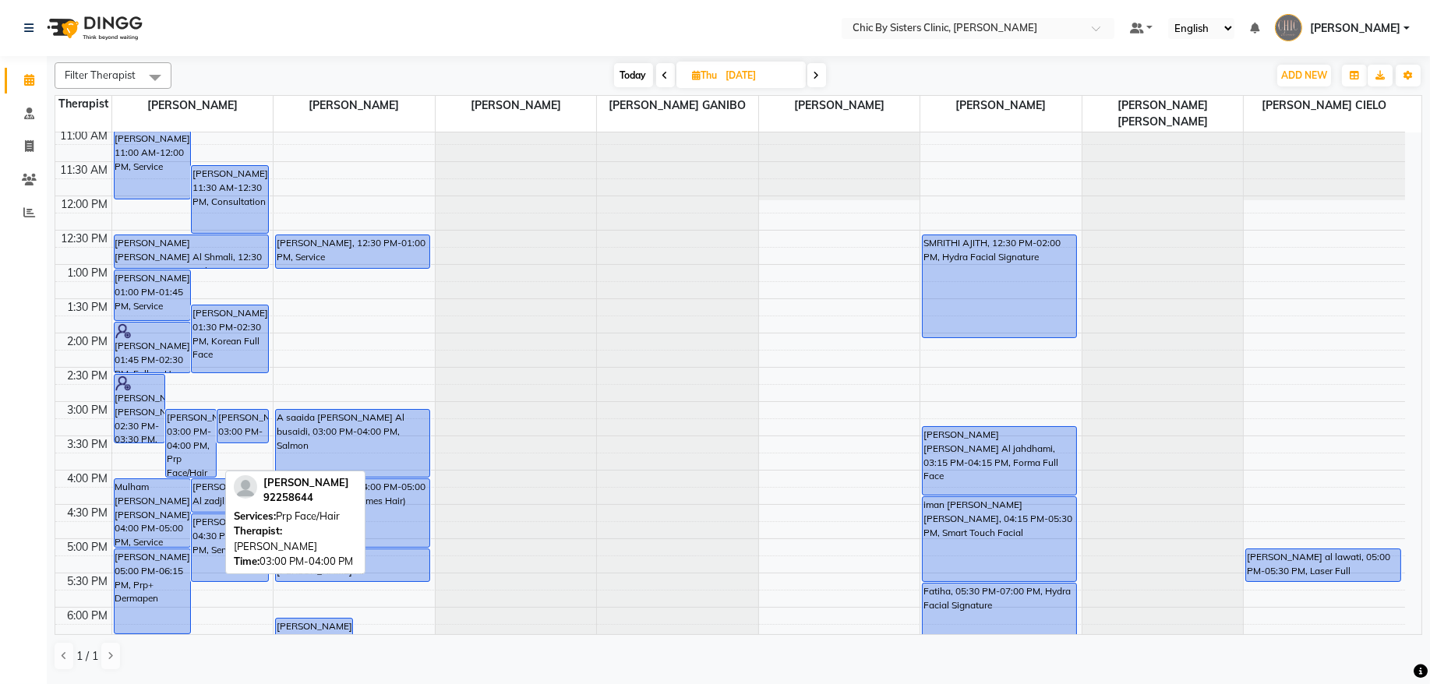
click at [183, 451] on div "[PERSON_NAME], 03:00 PM-04:00 PM, Prp Face/Hair" at bounding box center [191, 443] width 50 height 67
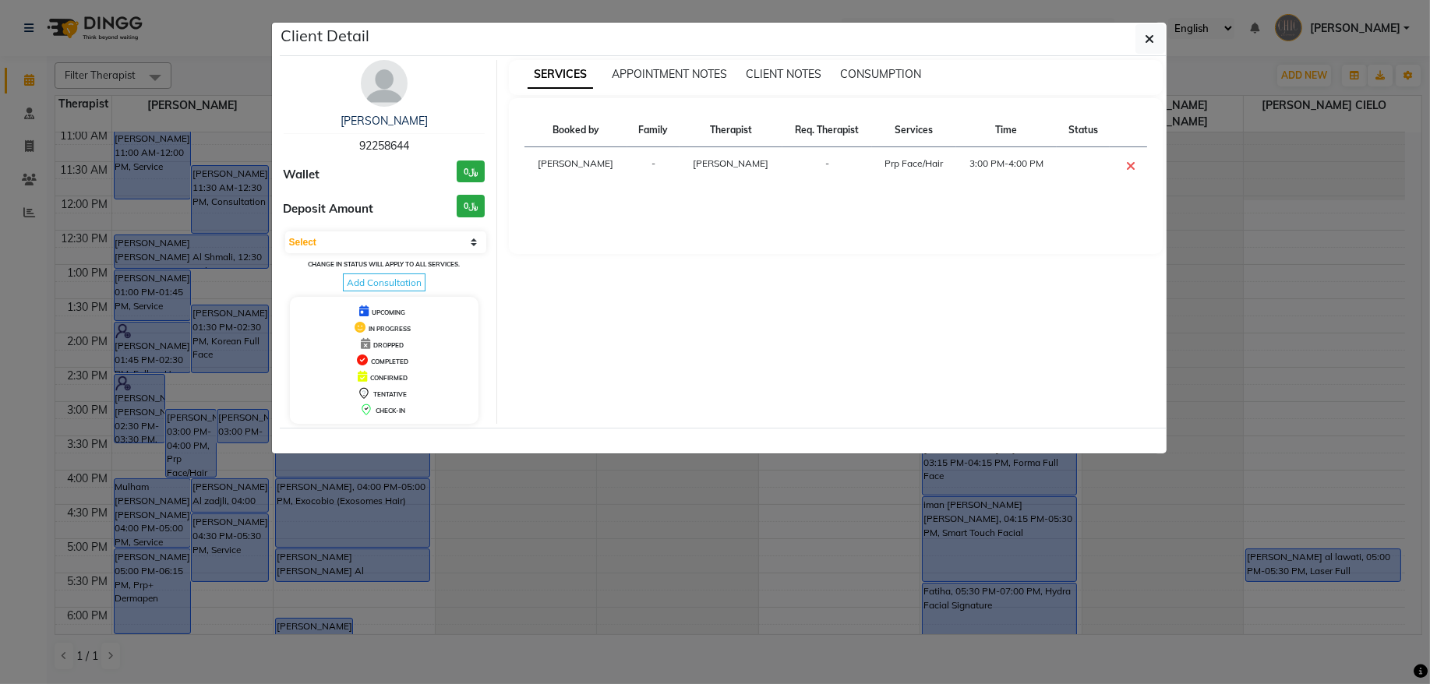
click at [378, 150] on span "92258644" at bounding box center [384, 146] width 50 height 14
click at [1146, 43] on icon "button" at bounding box center [1150, 39] width 9 height 12
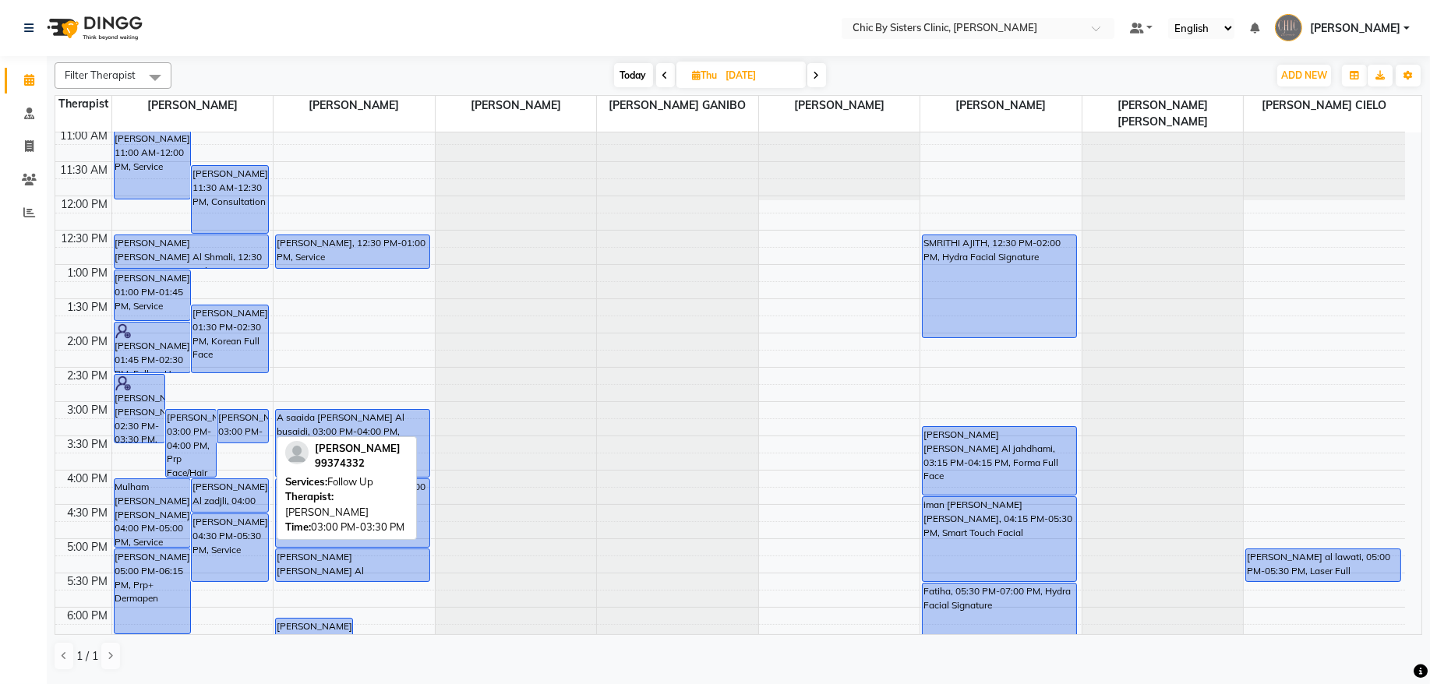
click at [243, 429] on div "[PERSON_NAME], 03:00 PM-03:30 PM, Follow Up" at bounding box center [242, 426] width 50 height 33
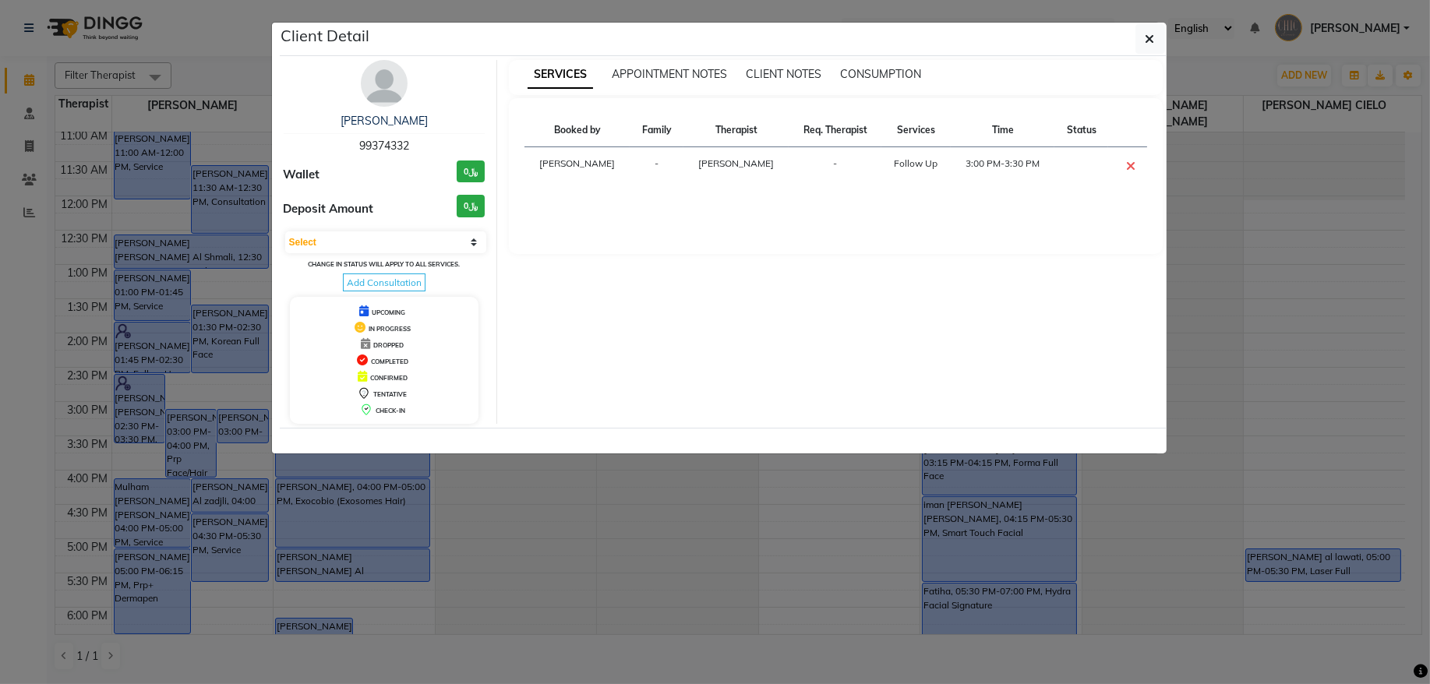
click at [383, 142] on span "99374332" at bounding box center [384, 146] width 50 height 14
click at [1156, 41] on button "button" at bounding box center [1151, 39] width 30 height 30
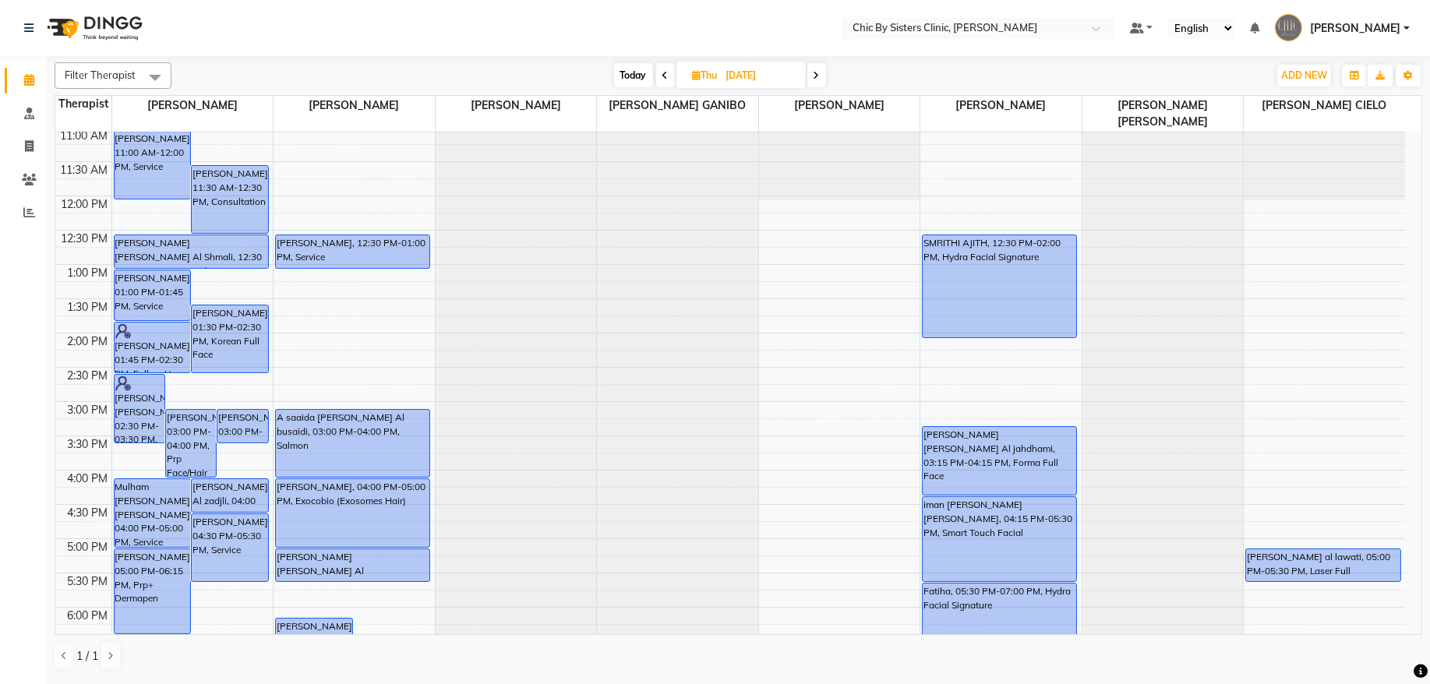
click at [723, 79] on input "[DATE]" at bounding box center [761, 75] width 78 height 23
select select "9"
select select "2025"
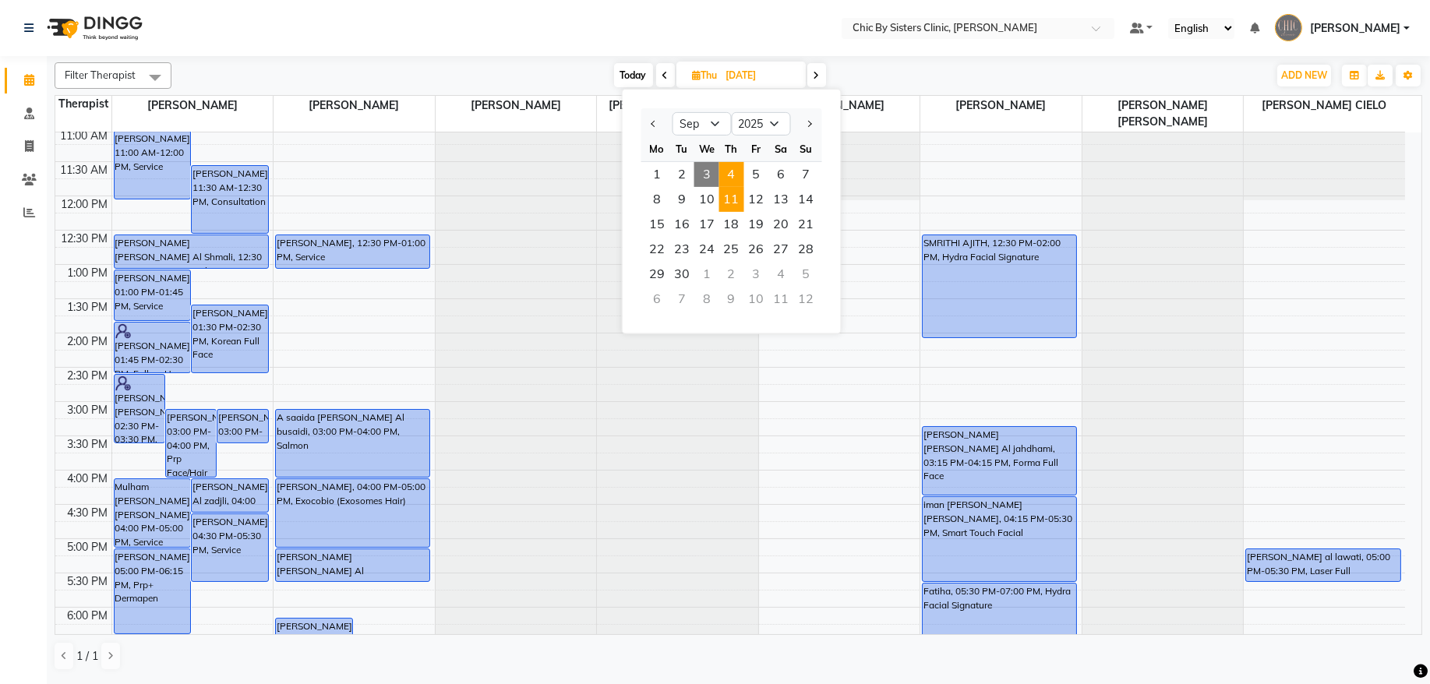
click at [734, 201] on span "11" at bounding box center [732, 199] width 25 height 25
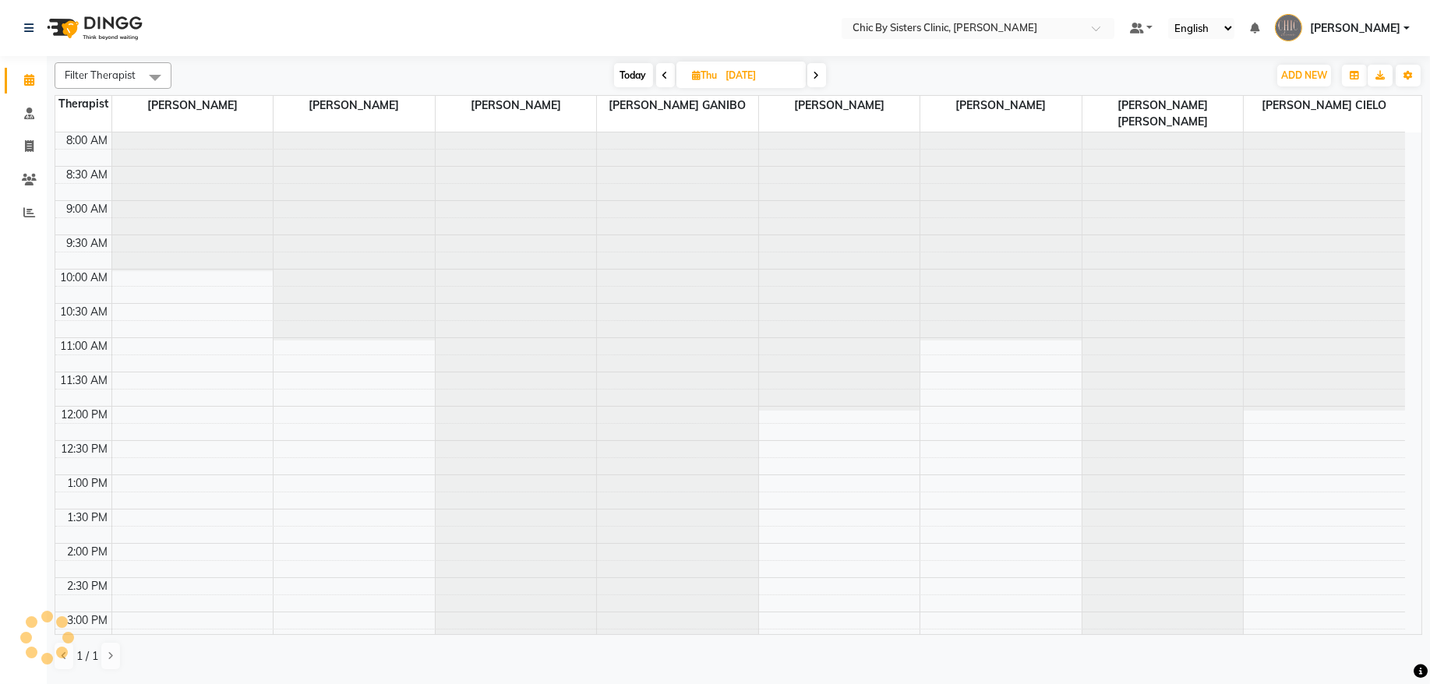
scroll to position [70, 0]
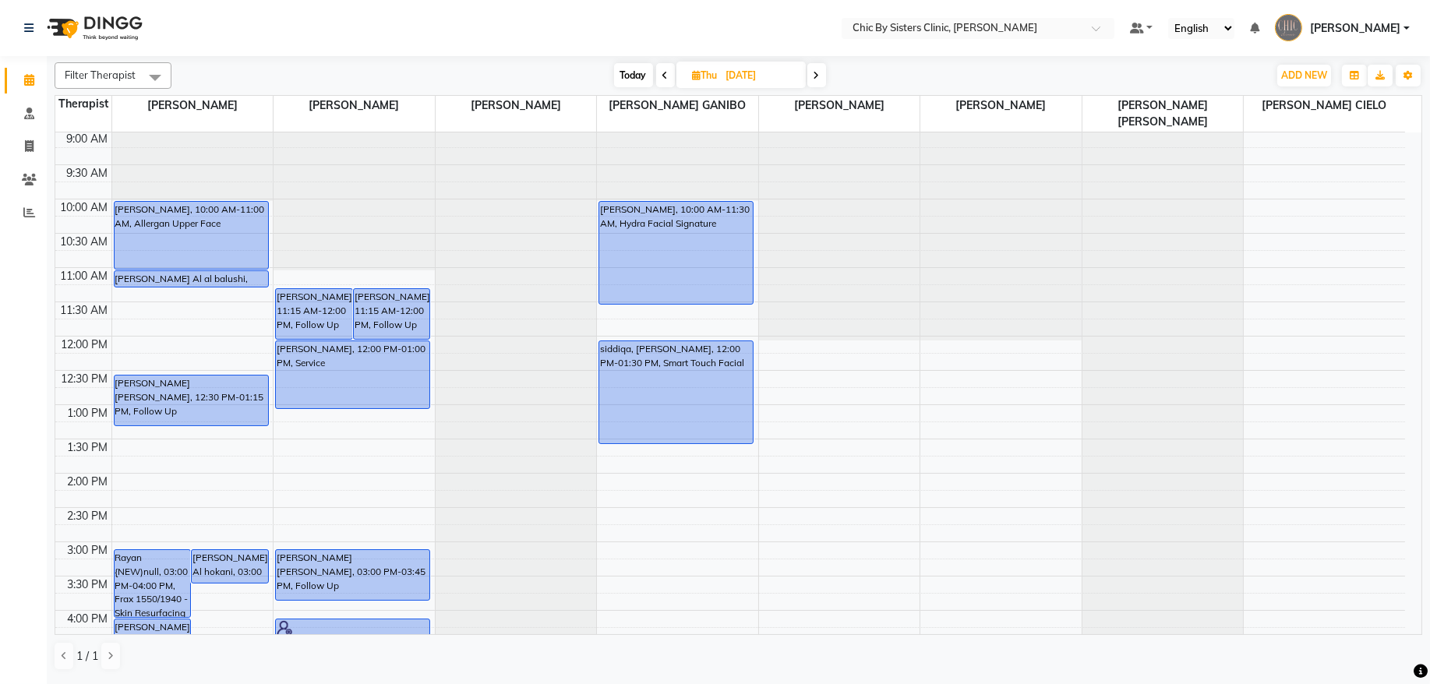
click at [666, 76] on icon at bounding box center [666, 75] width 6 height 9
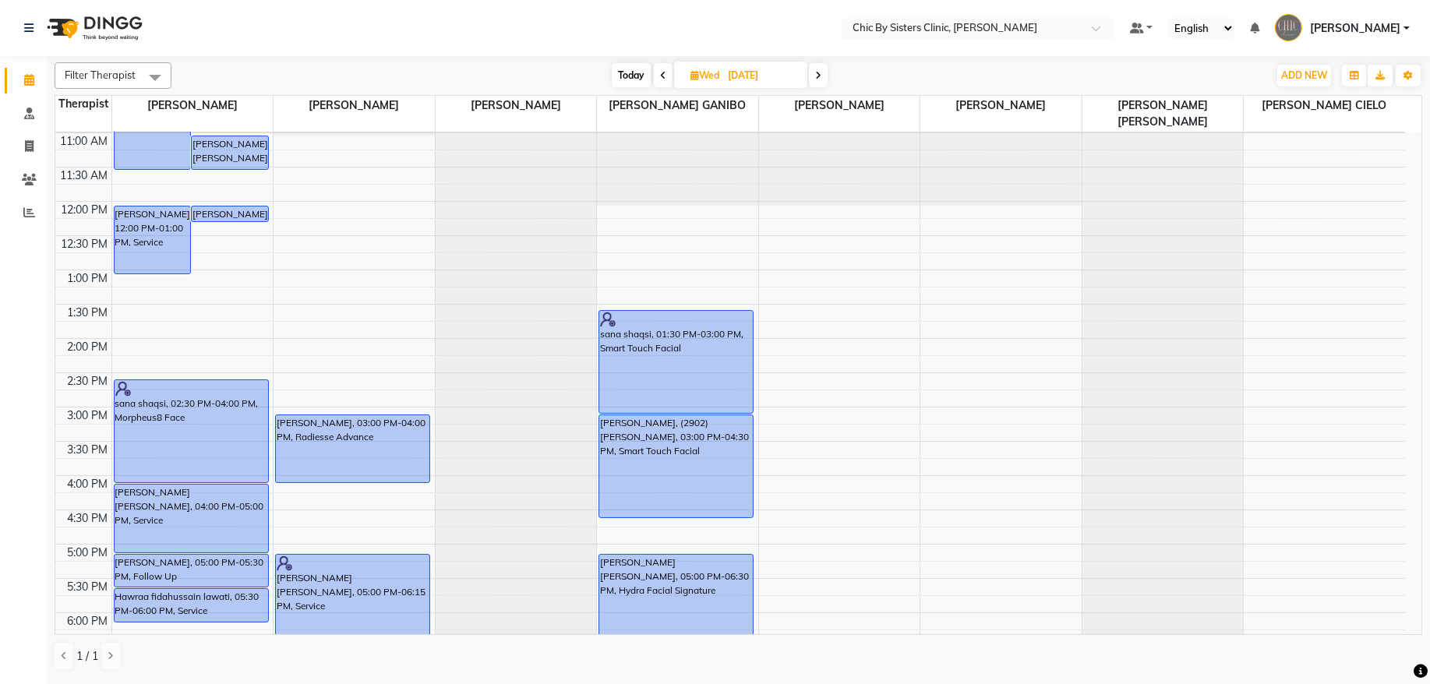
scroll to position [223, 0]
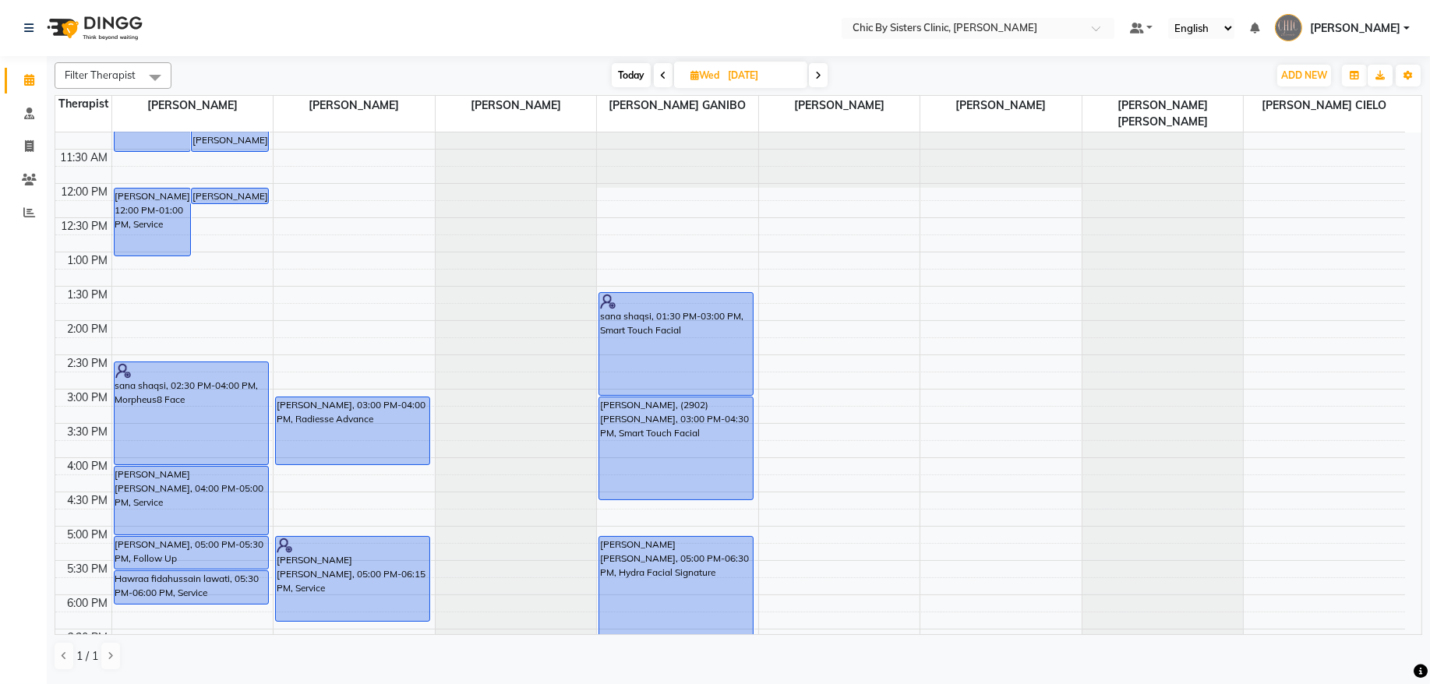
click at [625, 80] on span "Today" at bounding box center [631, 75] width 39 height 24
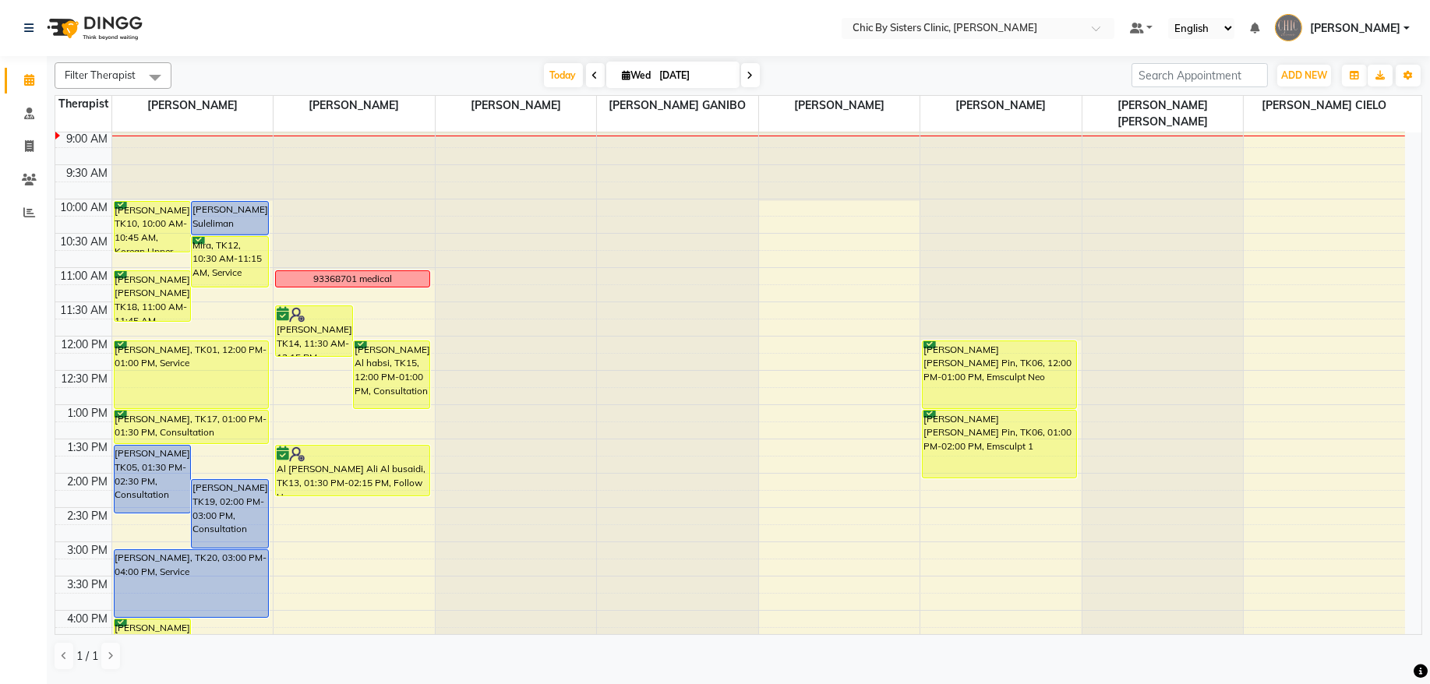
click at [750, 76] on span at bounding box center [750, 75] width 19 height 24
type input "[DATE]"
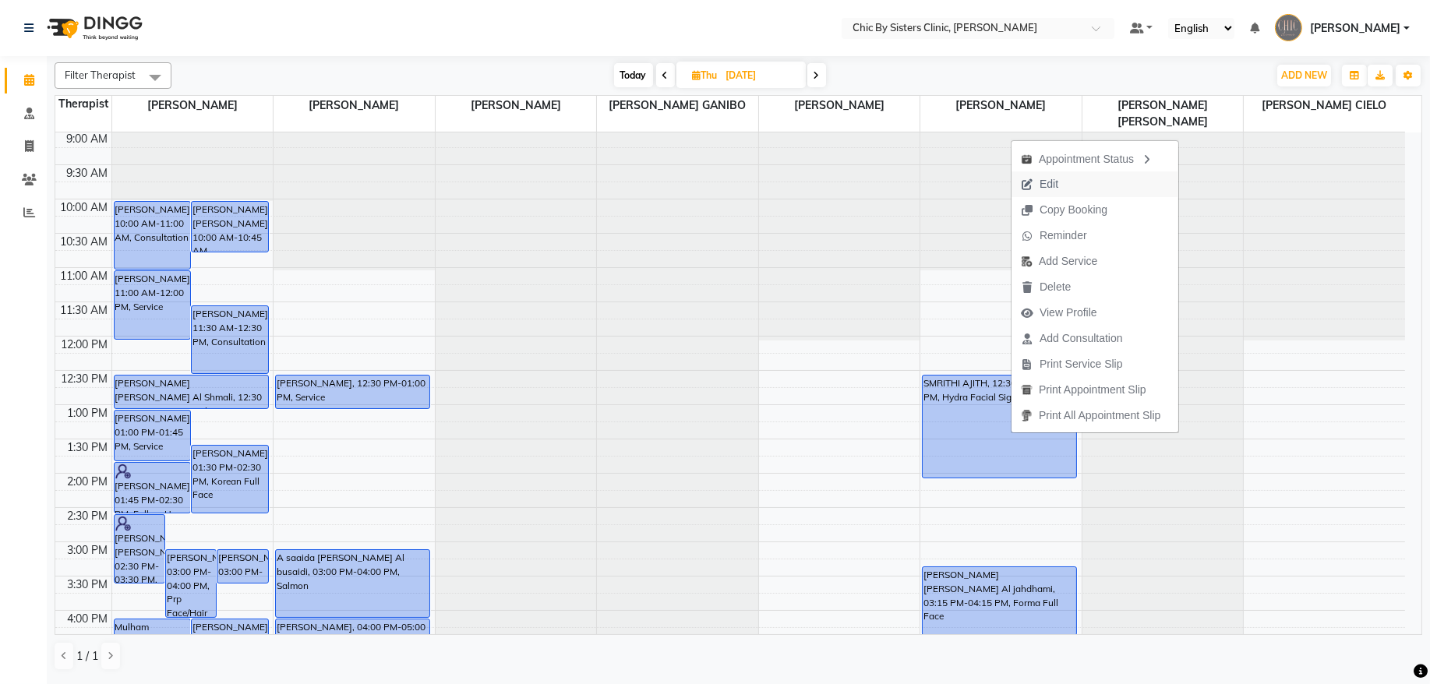
click at [1056, 186] on span "Edit" at bounding box center [1049, 184] width 19 height 16
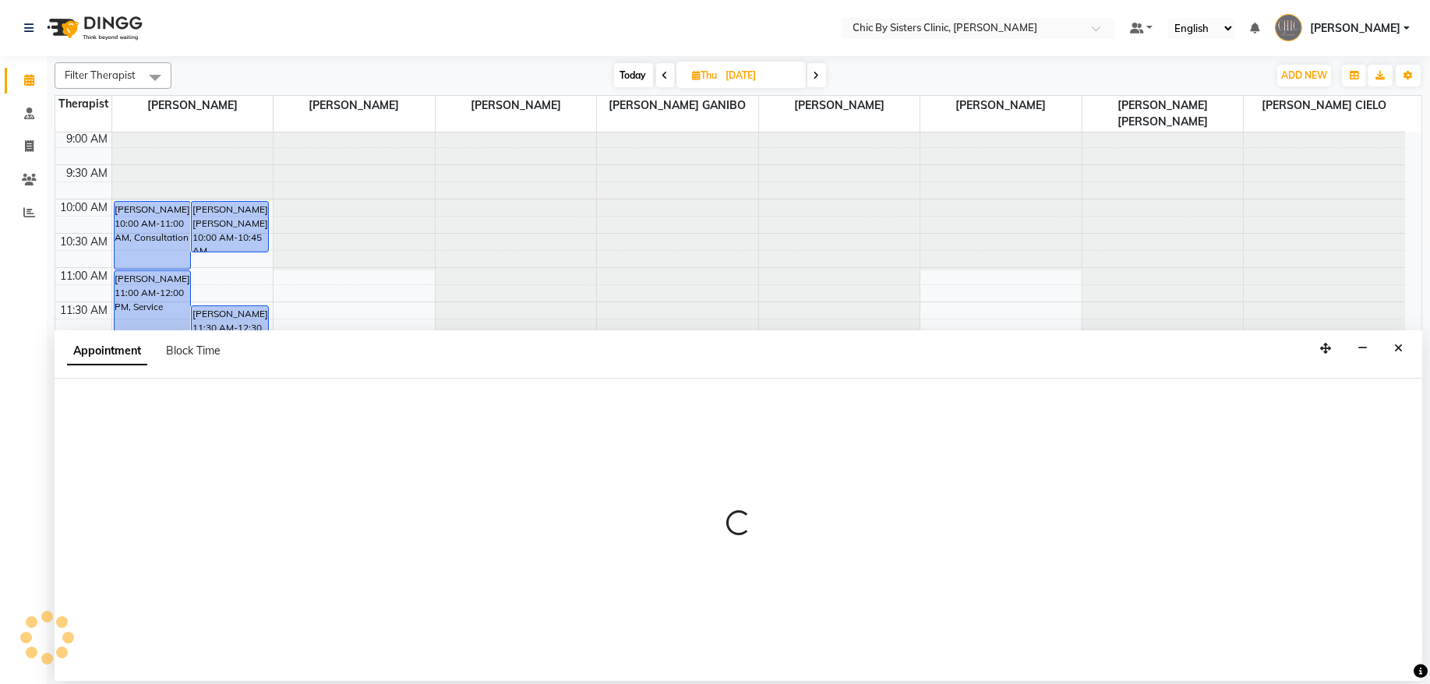
select select "tentative"
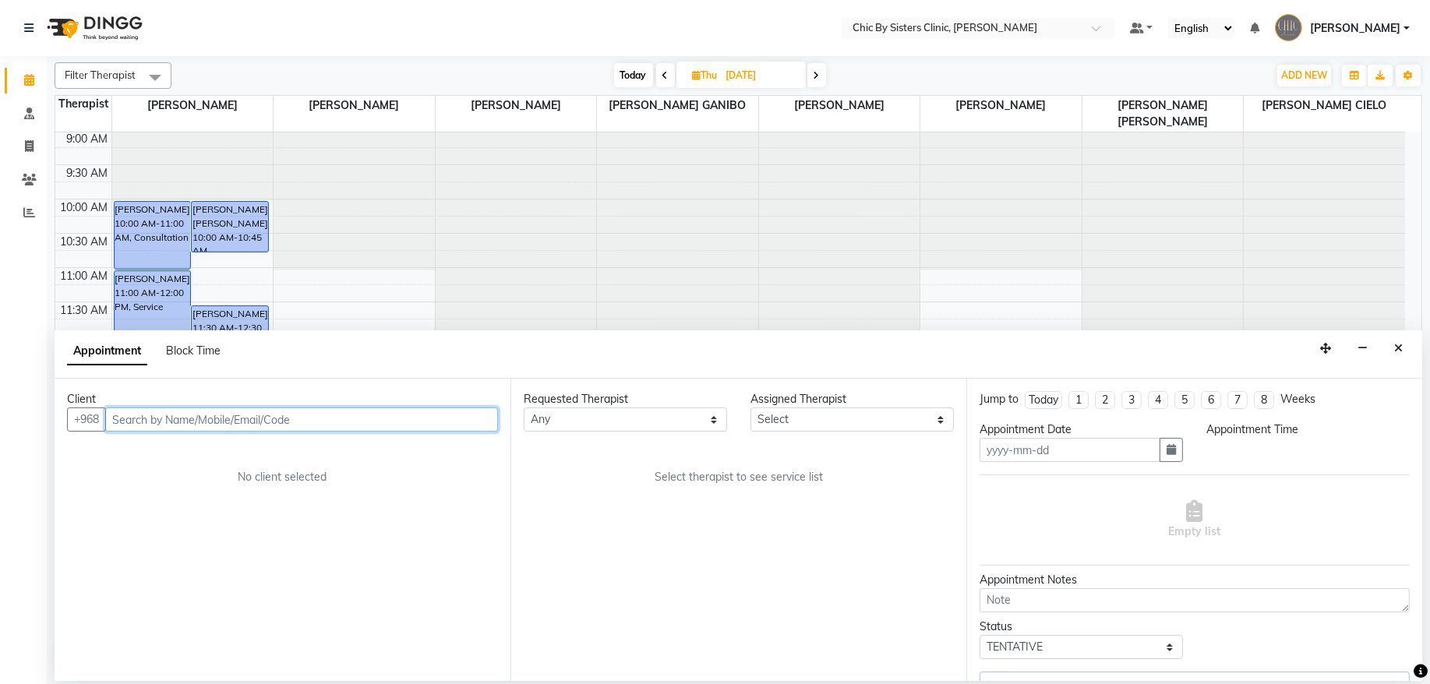
type input "[DATE]"
select select "49183"
select select "upcoming"
select select "750"
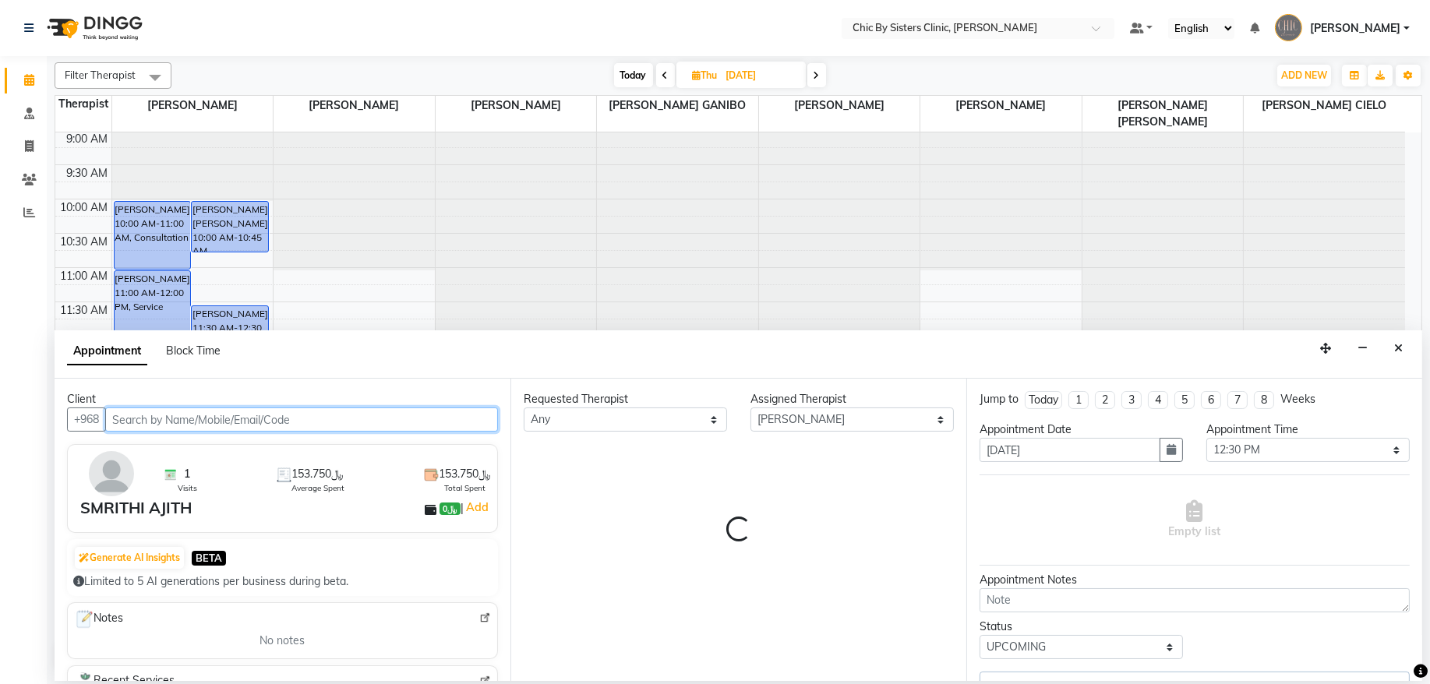
select select "3125"
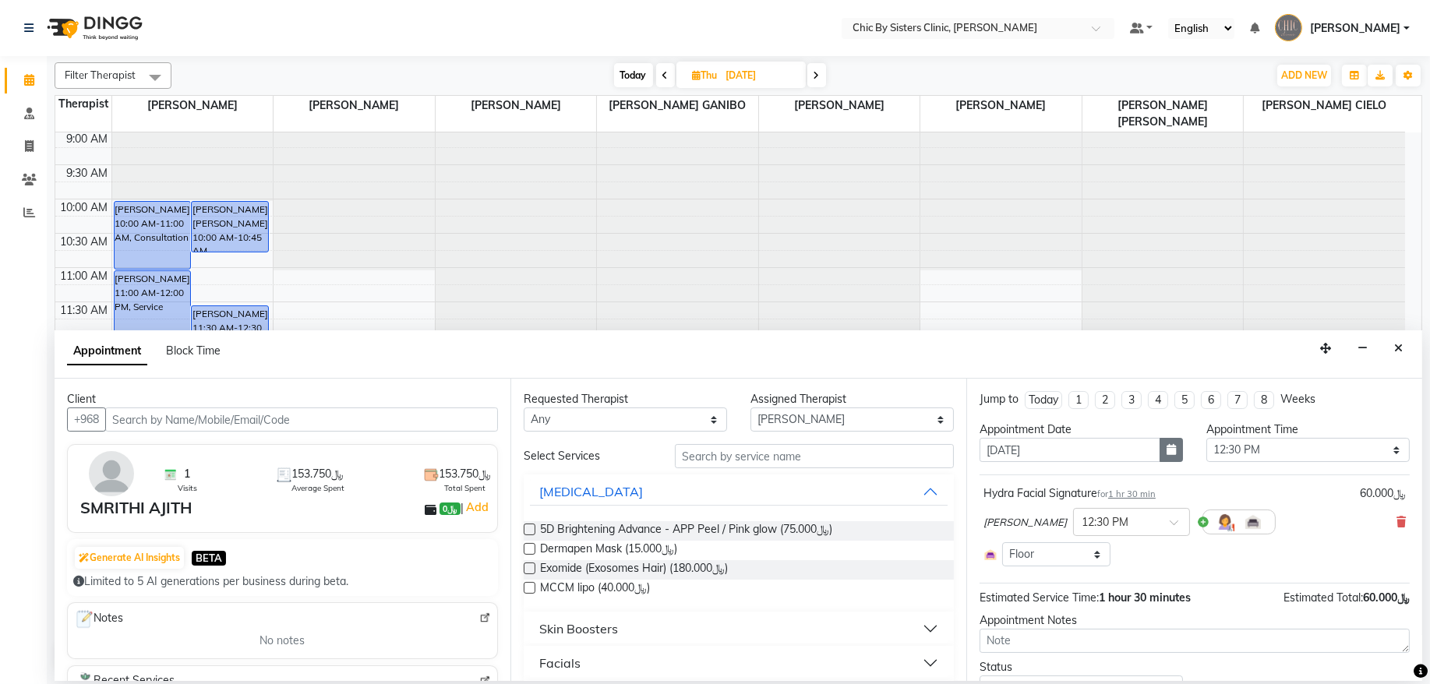
click at [1167, 453] on icon "button" at bounding box center [1171, 449] width 9 height 11
click at [1049, 557] on div "10" at bounding box center [1046, 555] width 25 height 25
type input "[DATE]"
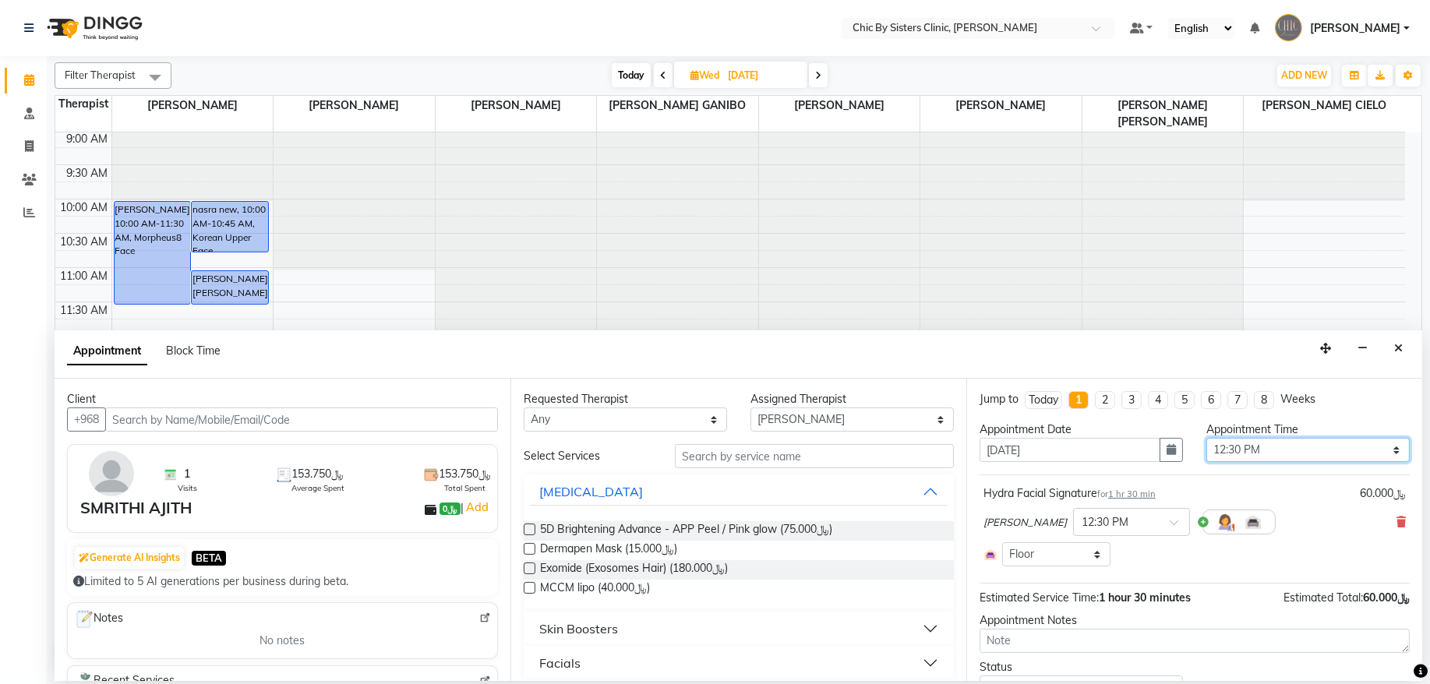
click at [1374, 458] on select "Select 09:00 AM 09:15 AM 09:30 AM 09:45 AM 10:00 AM 10:15 AM 10:30 AM 10:45 AM …" at bounding box center [1308, 450] width 203 height 24
select select "840"
click at [1207, 439] on select "Select 09:00 AM 09:15 AM 09:30 AM 09:45 AM 10:00 AM 10:15 AM 10:30 AM 10:45 AM …" at bounding box center [1308, 450] width 203 height 24
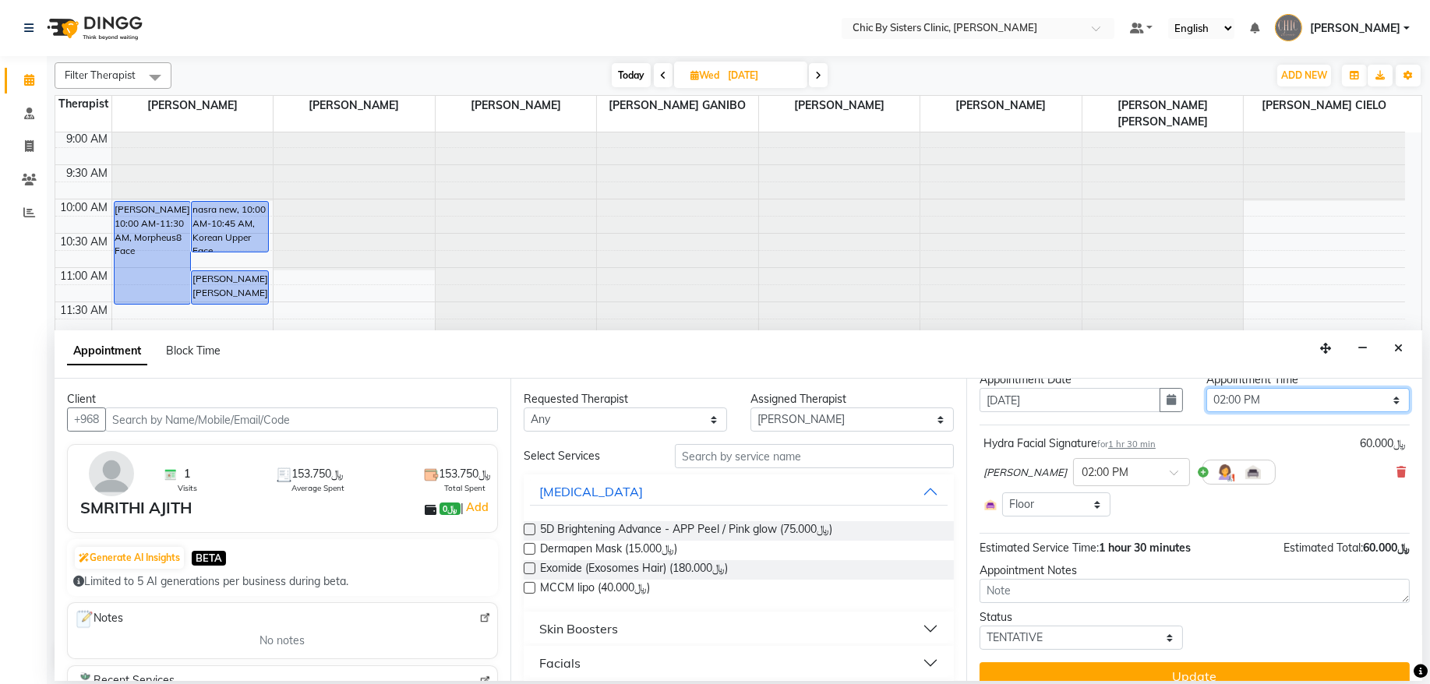
scroll to position [73, 0]
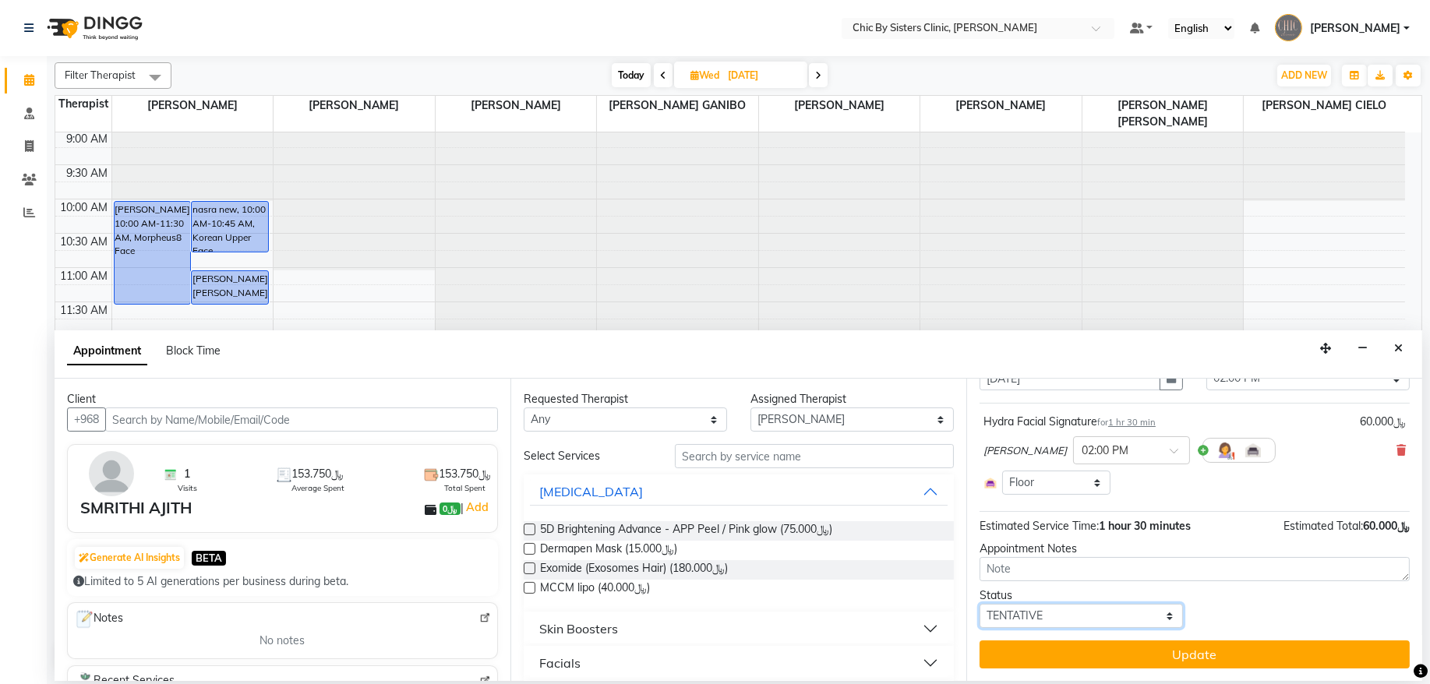
click at [1108, 615] on select "Select TENTATIVE CONFIRM UPCOMING" at bounding box center [1081, 616] width 203 height 24
select select "upcoming"
click at [980, 604] on select "Select TENTATIVE CONFIRM UPCOMING" at bounding box center [1081, 616] width 203 height 24
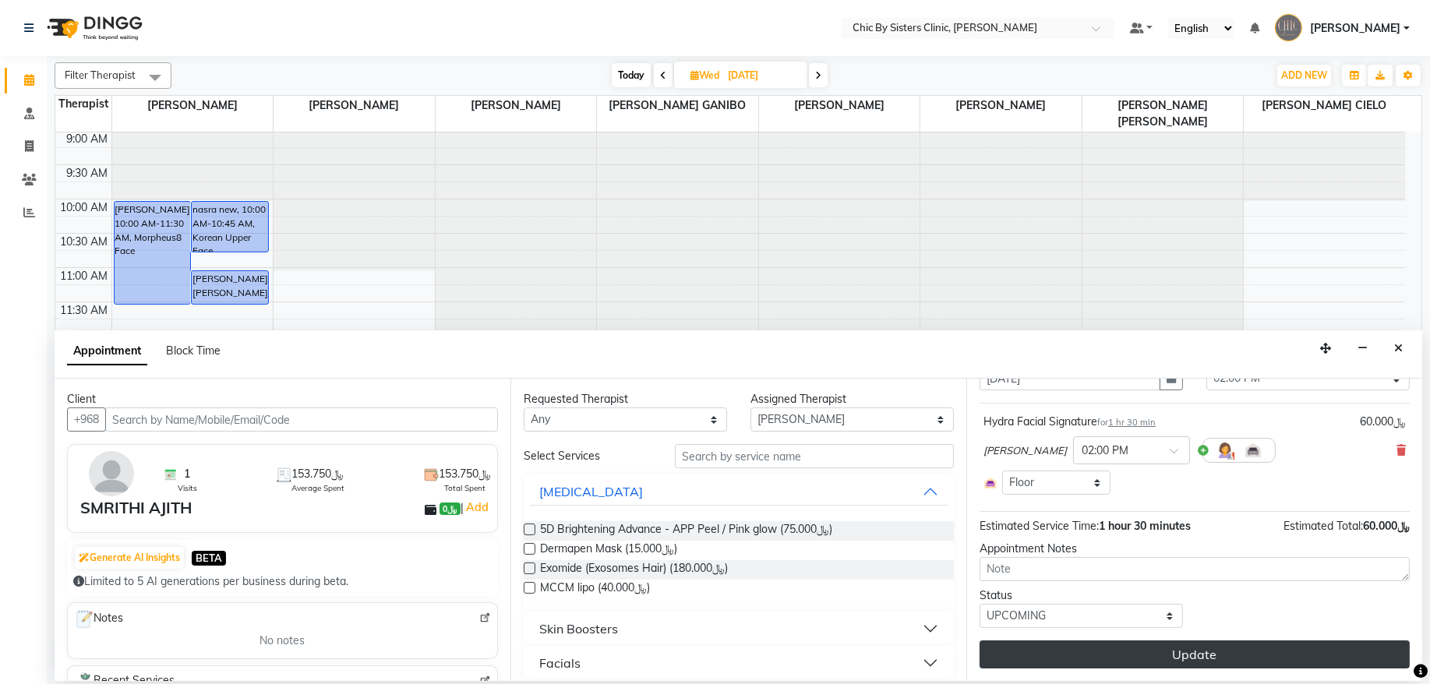
click at [1144, 656] on button "Update" at bounding box center [1195, 655] width 430 height 28
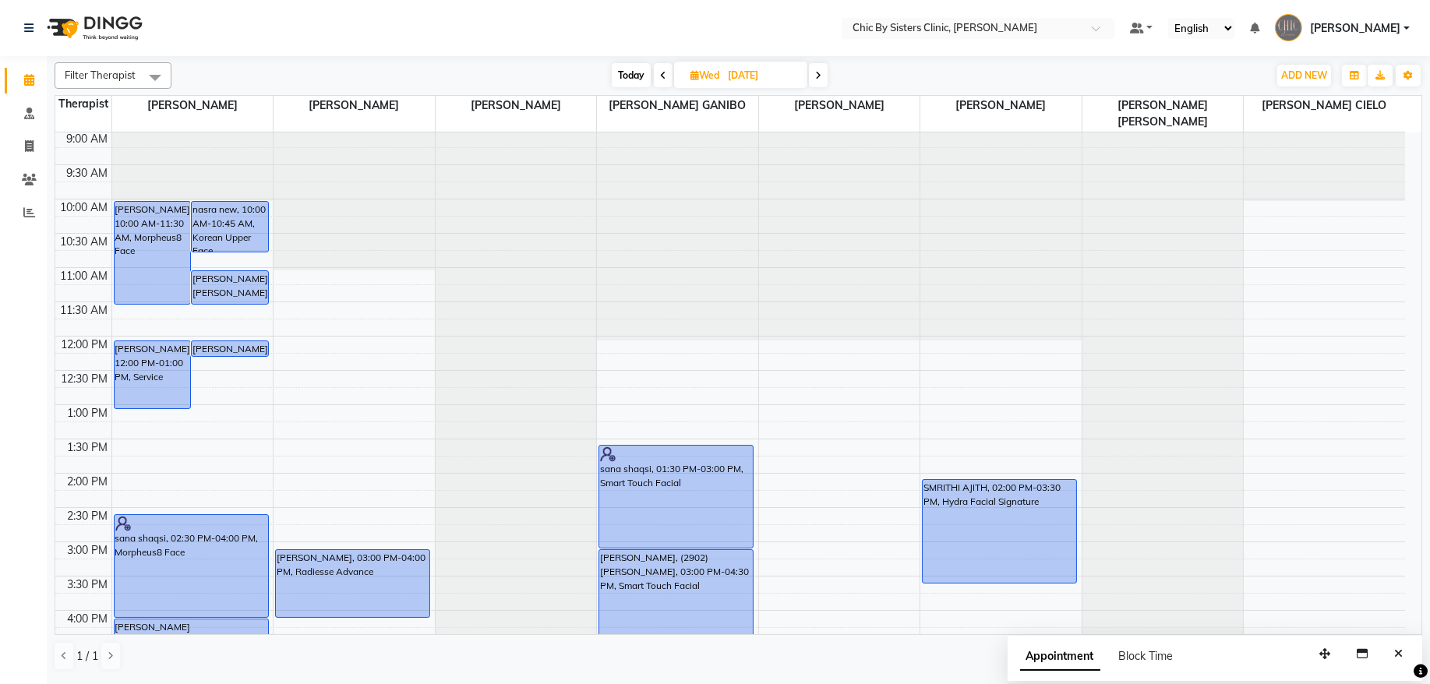
click at [616, 74] on span "Today" at bounding box center [631, 75] width 39 height 24
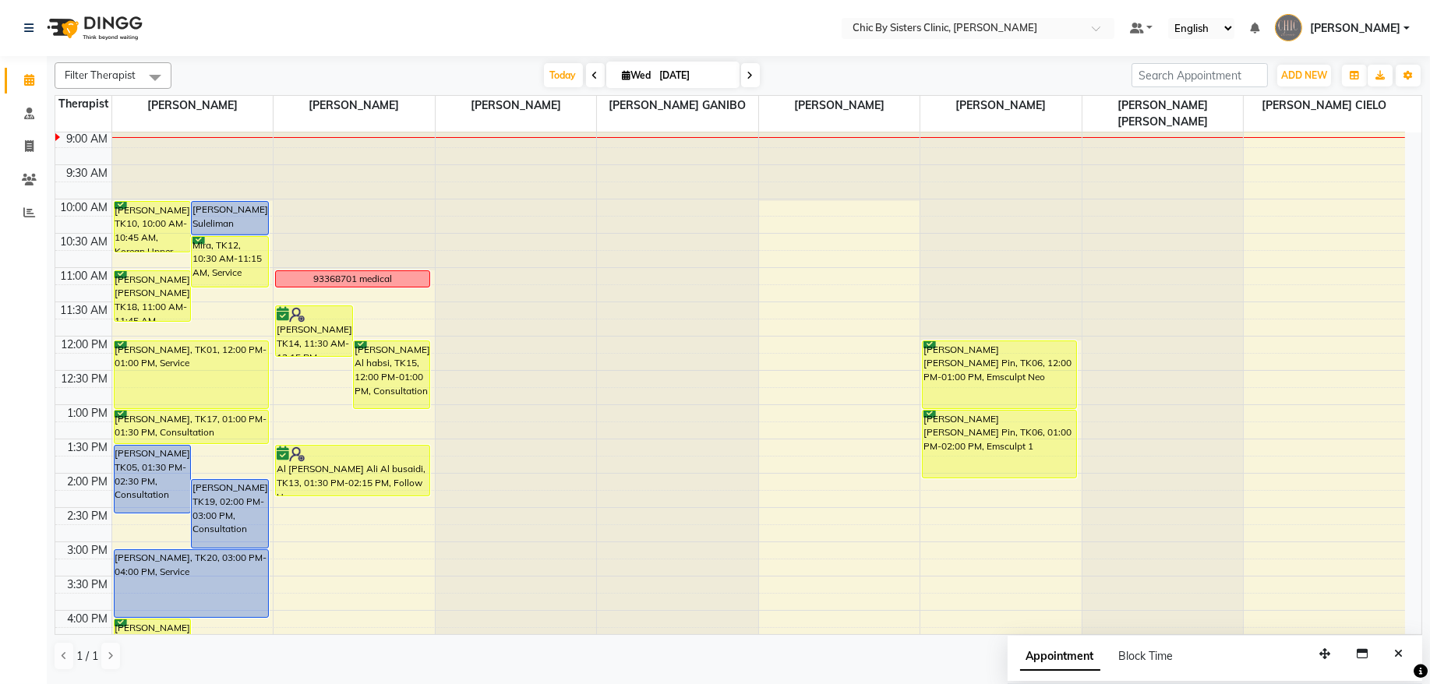
click at [748, 78] on icon at bounding box center [751, 75] width 6 height 9
type input "[DATE]"
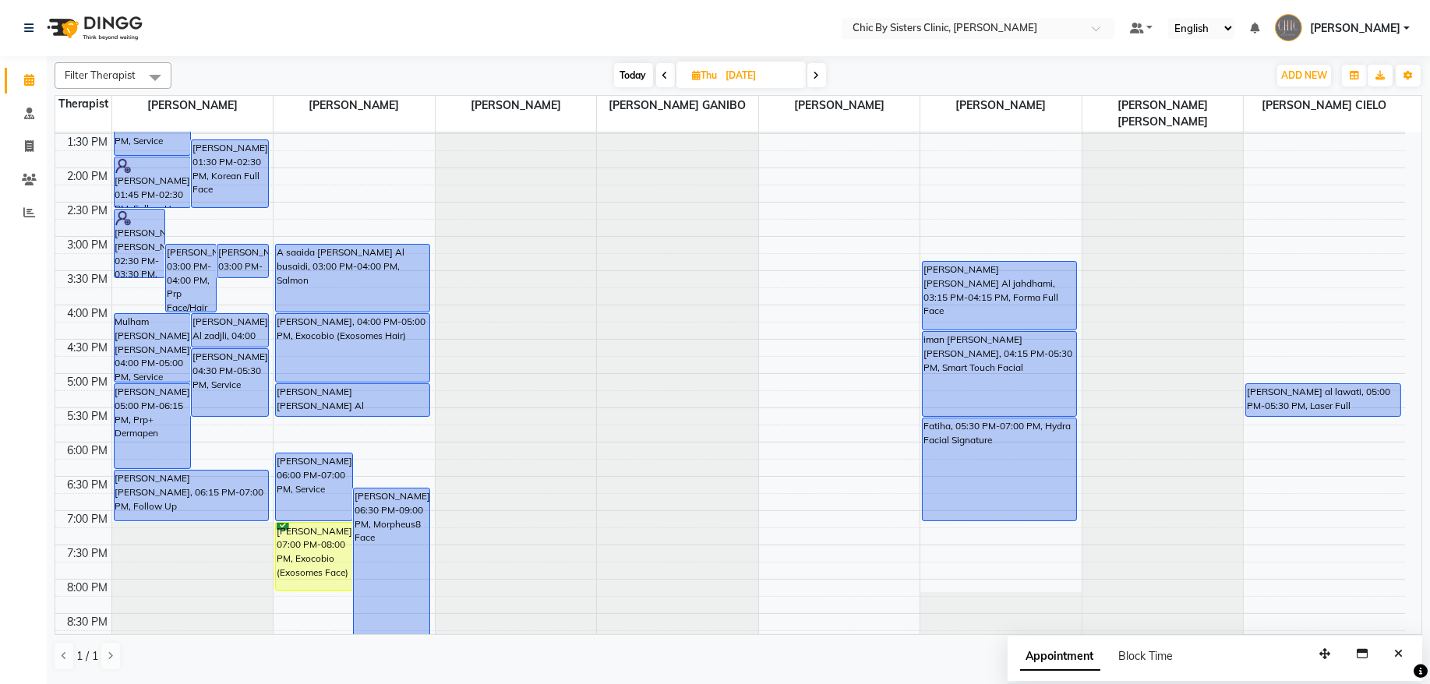
scroll to position [386, 0]
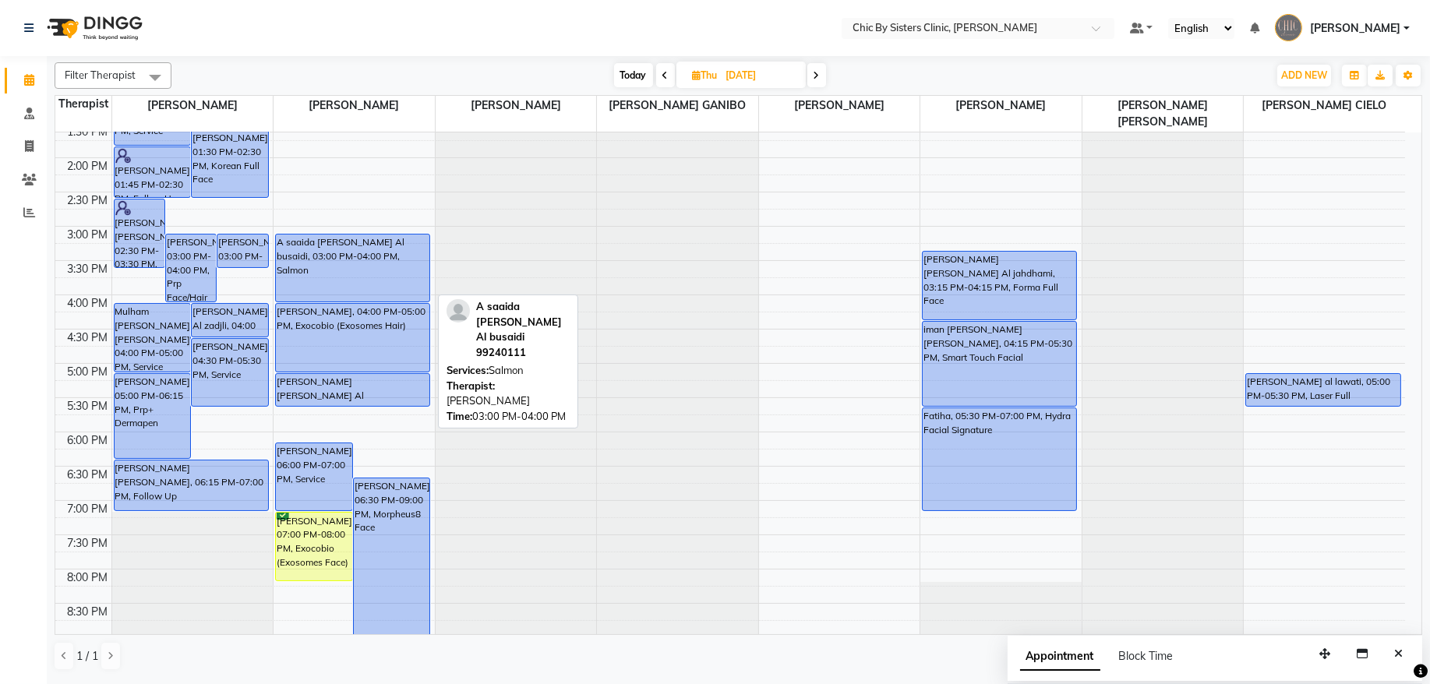
click at [404, 258] on div "A saaida [PERSON_NAME] Al busaidi, 03:00 PM-04:00 PM, Salmon" at bounding box center [353, 268] width 154 height 67
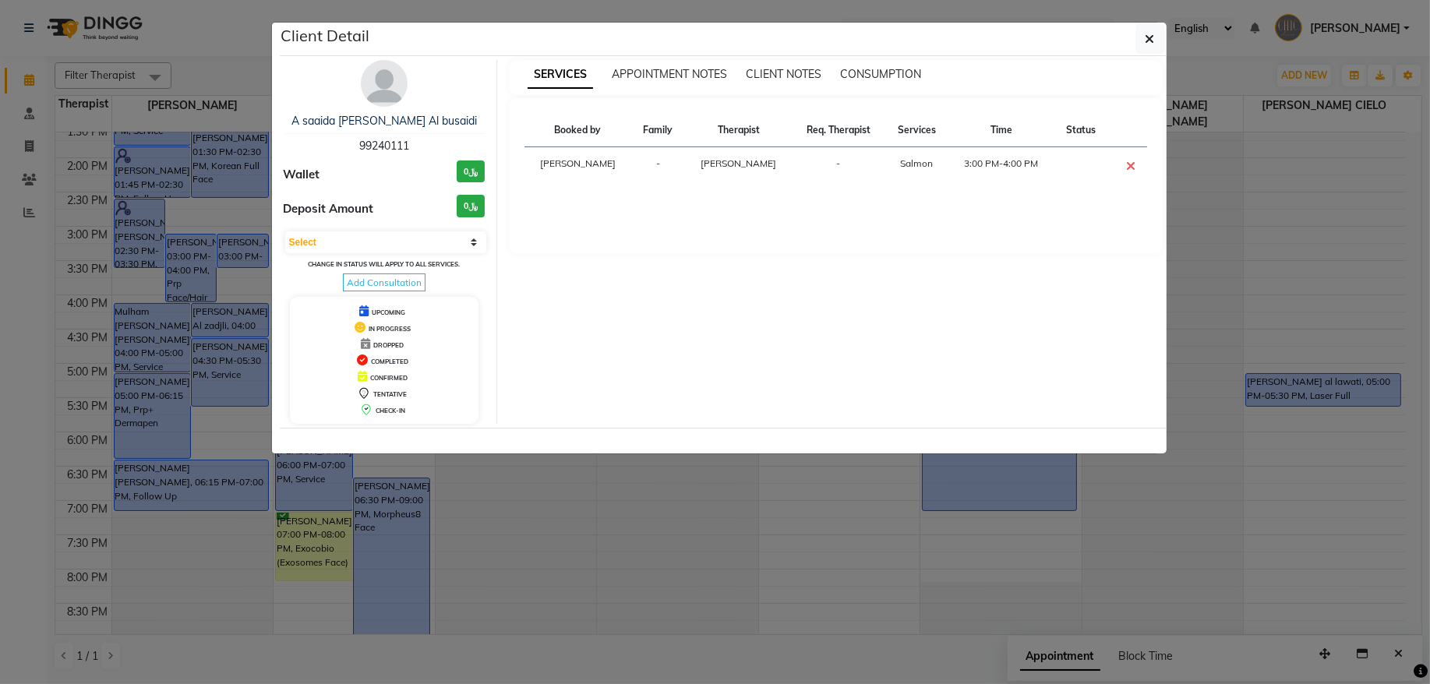
click at [384, 148] on span "99240111" at bounding box center [384, 146] width 50 height 14
click at [1146, 35] on icon "button" at bounding box center [1150, 39] width 9 height 12
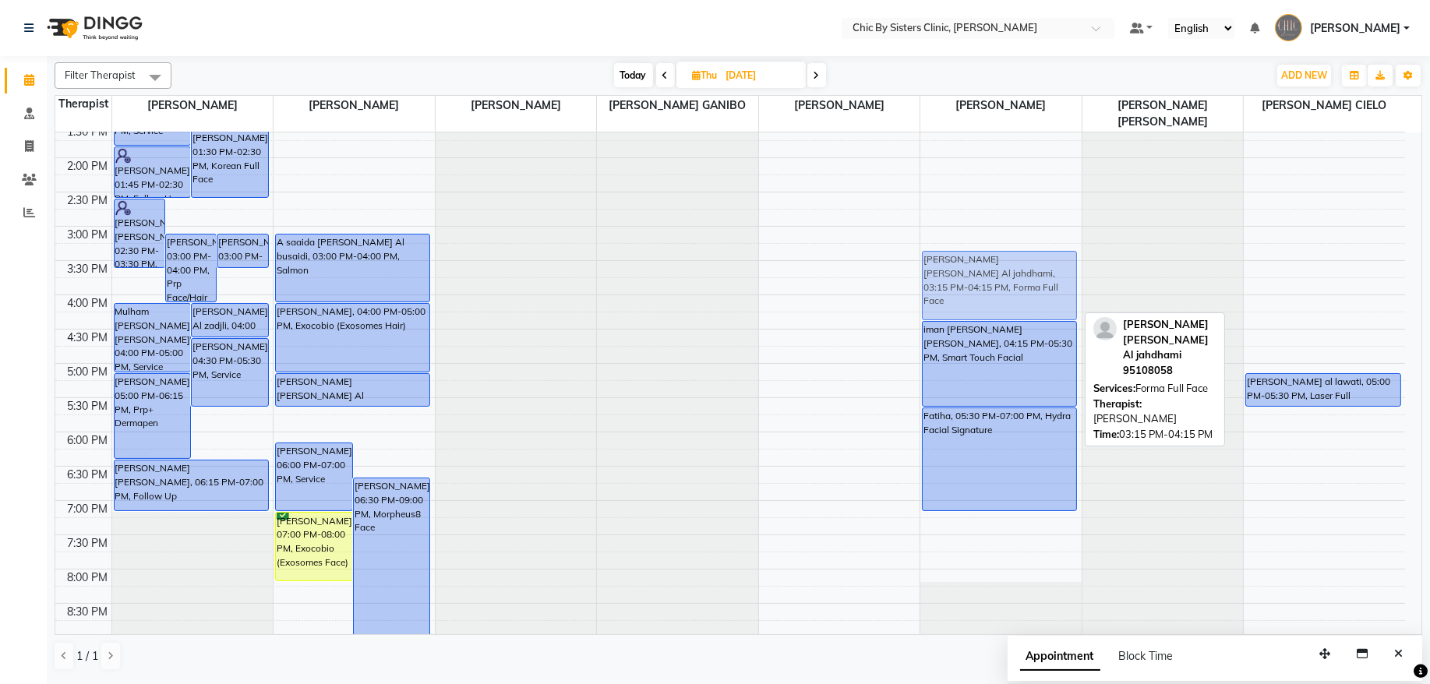
click at [1033, 281] on div "[PERSON_NAME] [PERSON_NAME] Al jahdhami, 03:15 PM-04:15 PM, Forma Full Face ima…" at bounding box center [1001, 295] width 161 height 1097
click at [1015, 289] on div "[PERSON_NAME] [PERSON_NAME] Al jahdhami, 03:15 PM-04:15 PM, Forma Full Face" at bounding box center [1000, 286] width 154 height 68
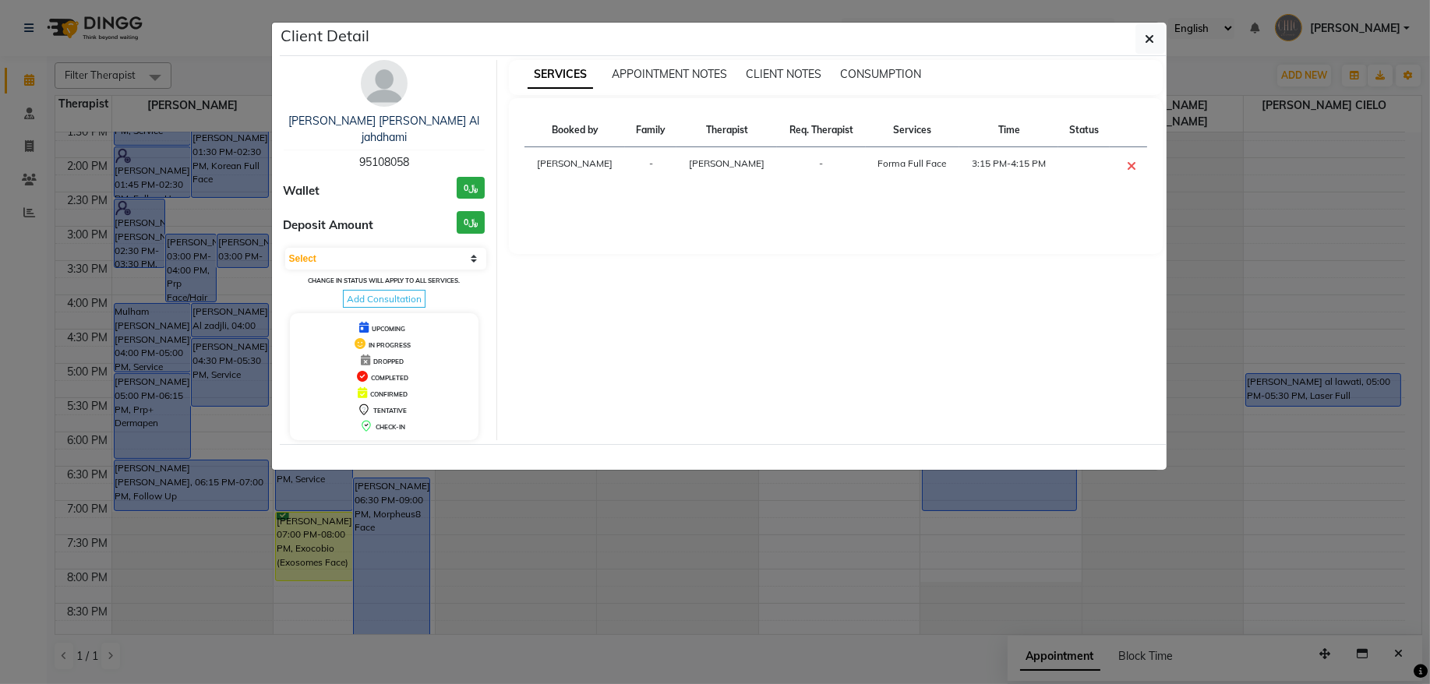
click at [391, 155] on span "95108058" at bounding box center [384, 162] width 50 height 14
click at [1150, 47] on button "button" at bounding box center [1151, 39] width 30 height 30
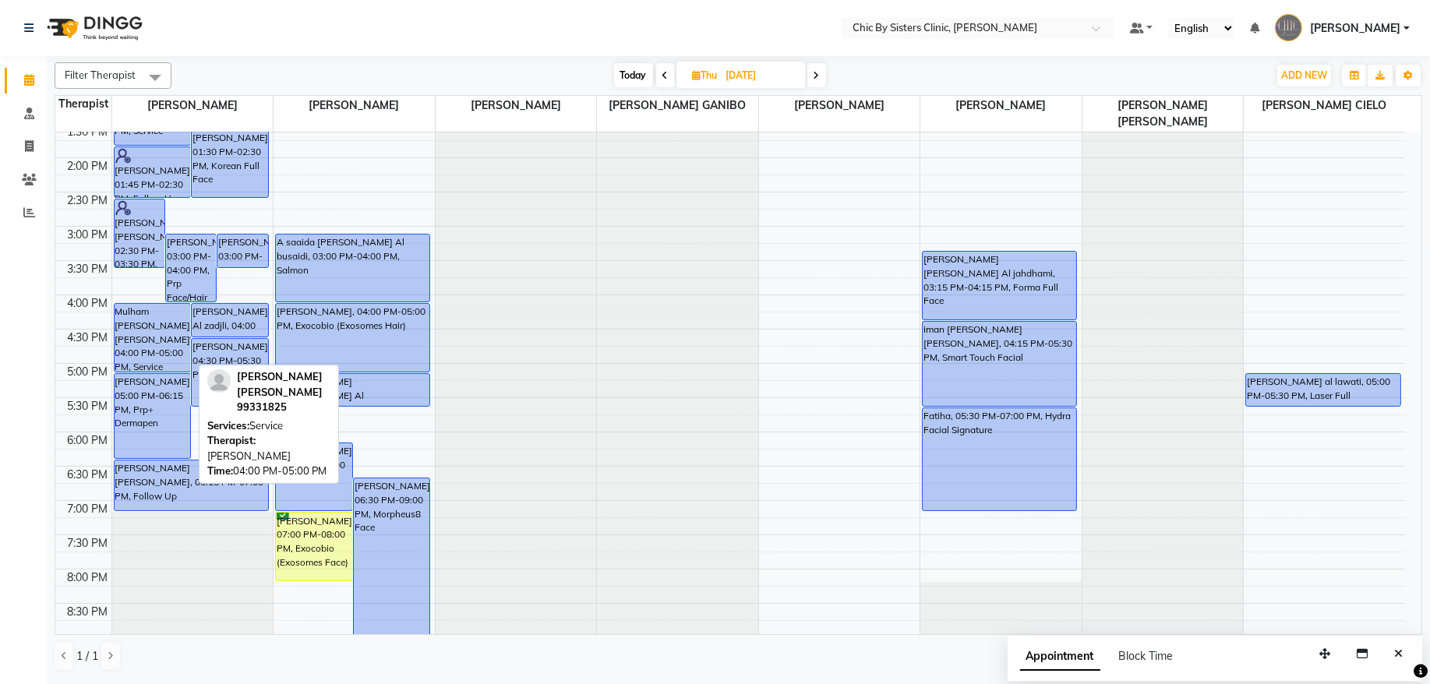
click at [145, 342] on div "Mulham [PERSON_NAME] [PERSON_NAME], 04:00 PM-05:00 PM, Service" at bounding box center [153, 338] width 76 height 68
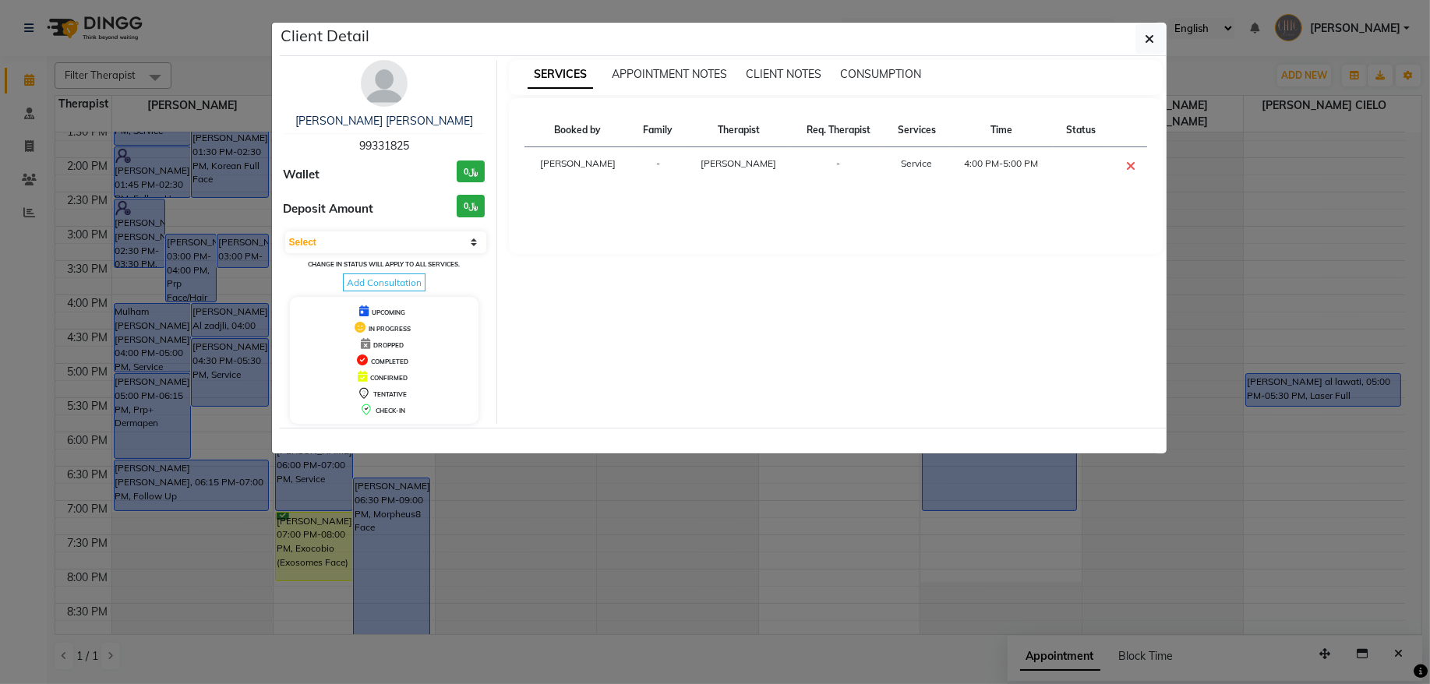
click at [388, 145] on span "99331825" at bounding box center [384, 146] width 50 height 14
click at [1156, 34] on button "button" at bounding box center [1151, 39] width 30 height 30
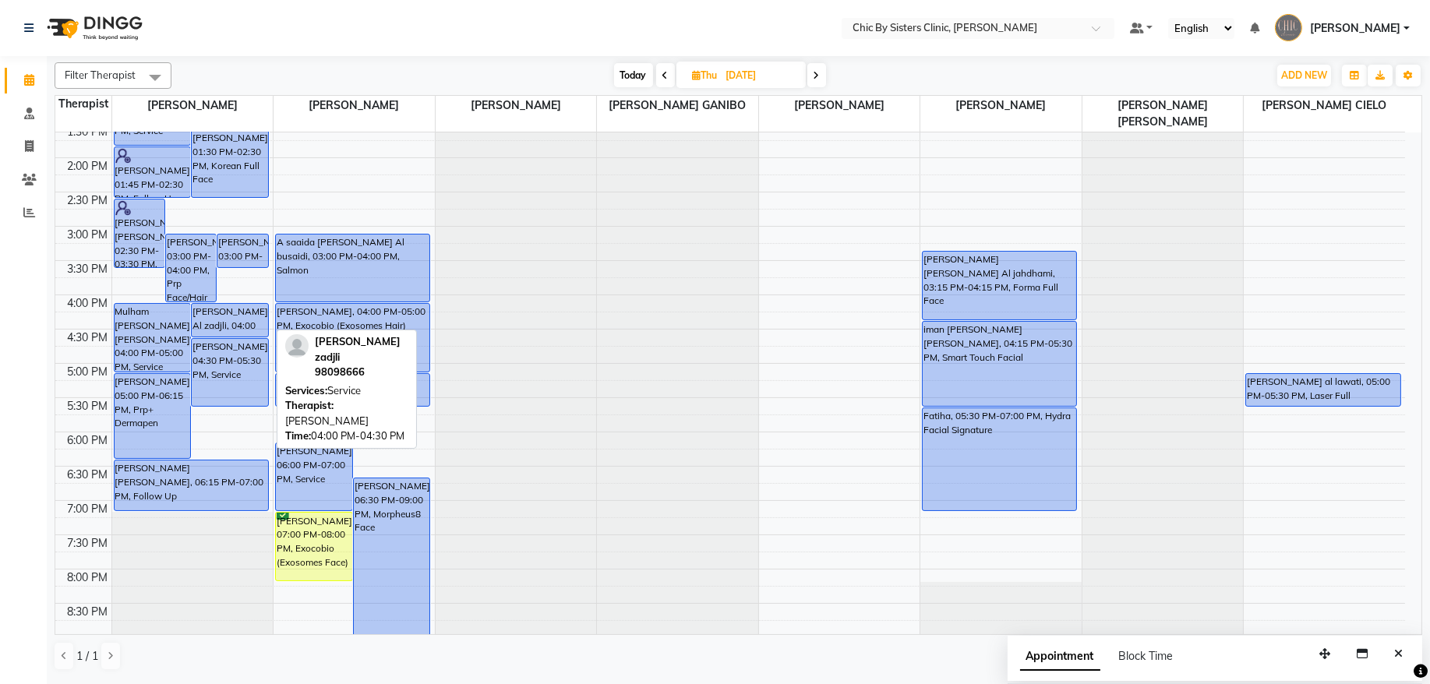
click at [239, 320] on div "[PERSON_NAME] Al zadjli, 04:00 PM-04:30 PM, Service" at bounding box center [230, 320] width 76 height 33
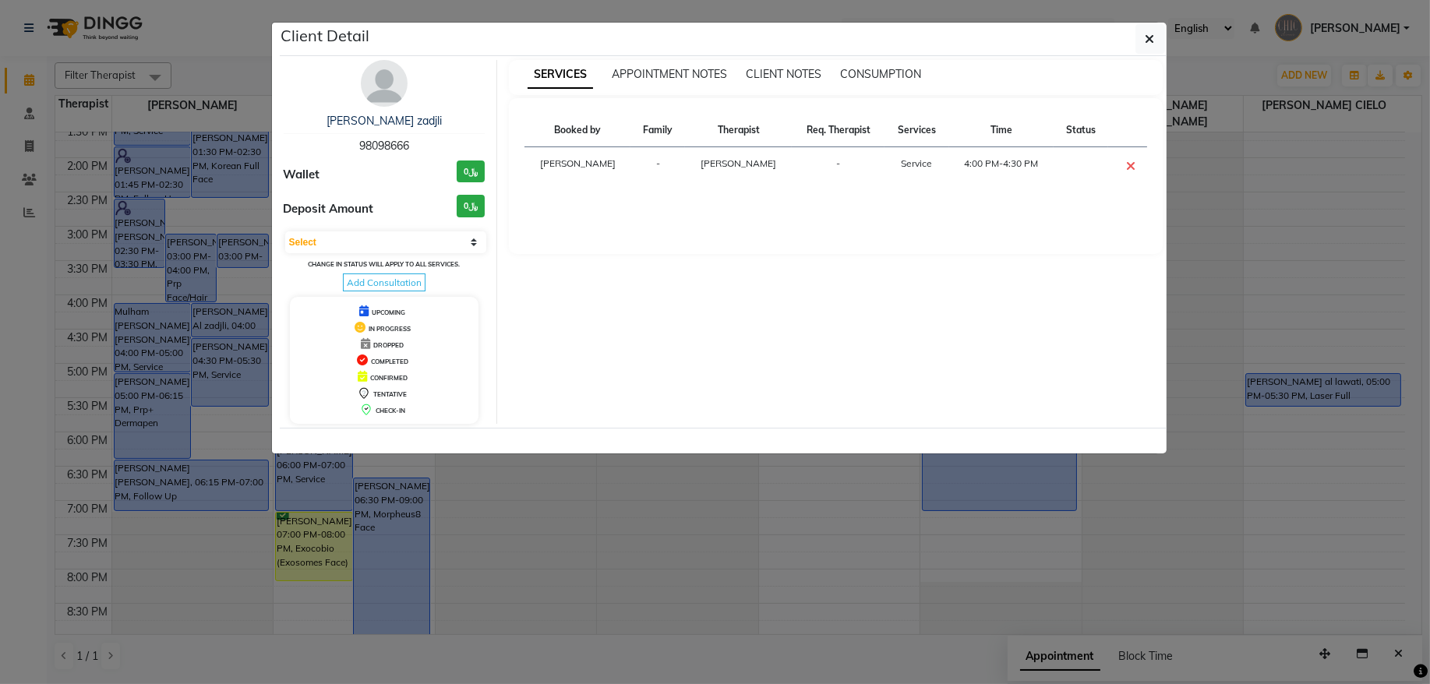
click at [384, 144] on span "98098666" at bounding box center [384, 146] width 50 height 14
click at [1153, 37] on icon "button" at bounding box center [1150, 39] width 9 height 12
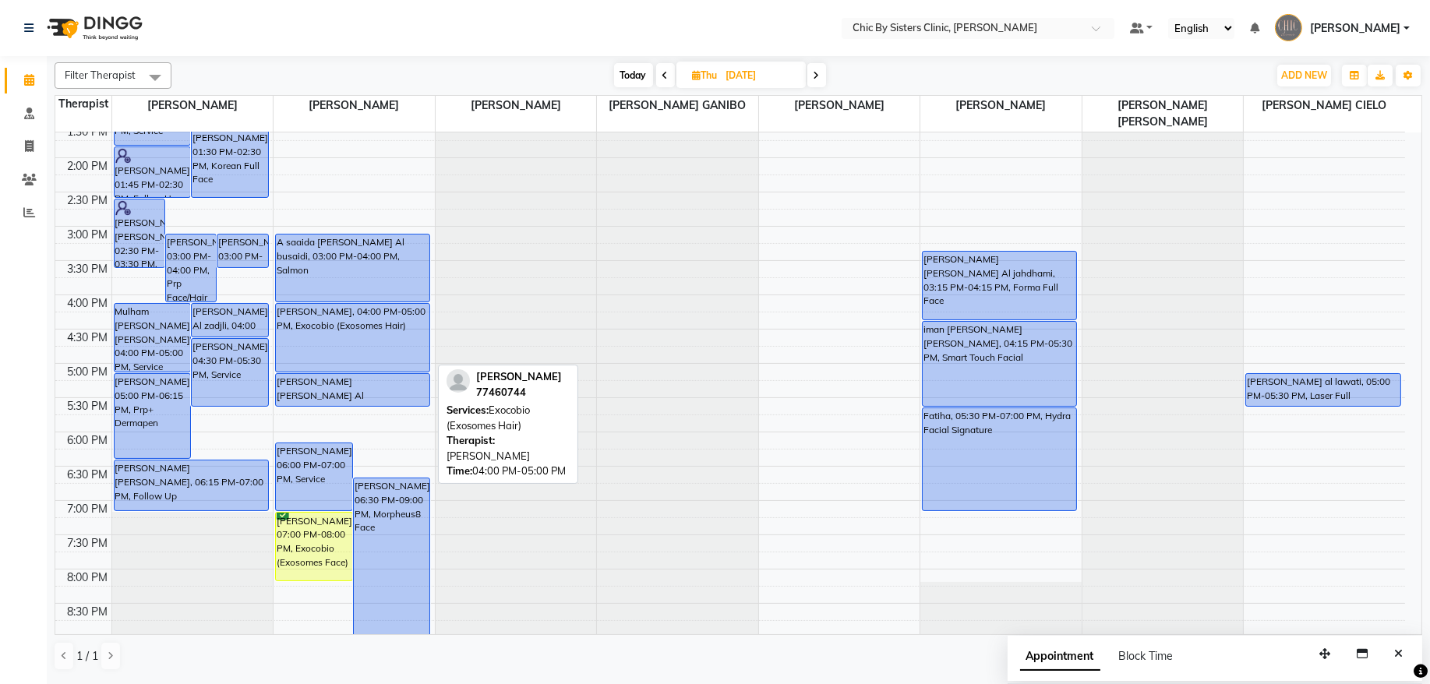
click at [331, 328] on div "[PERSON_NAME], 04:00 PM-05:00 PM, Exocobio (Exosomes Hair)" at bounding box center [353, 338] width 154 height 68
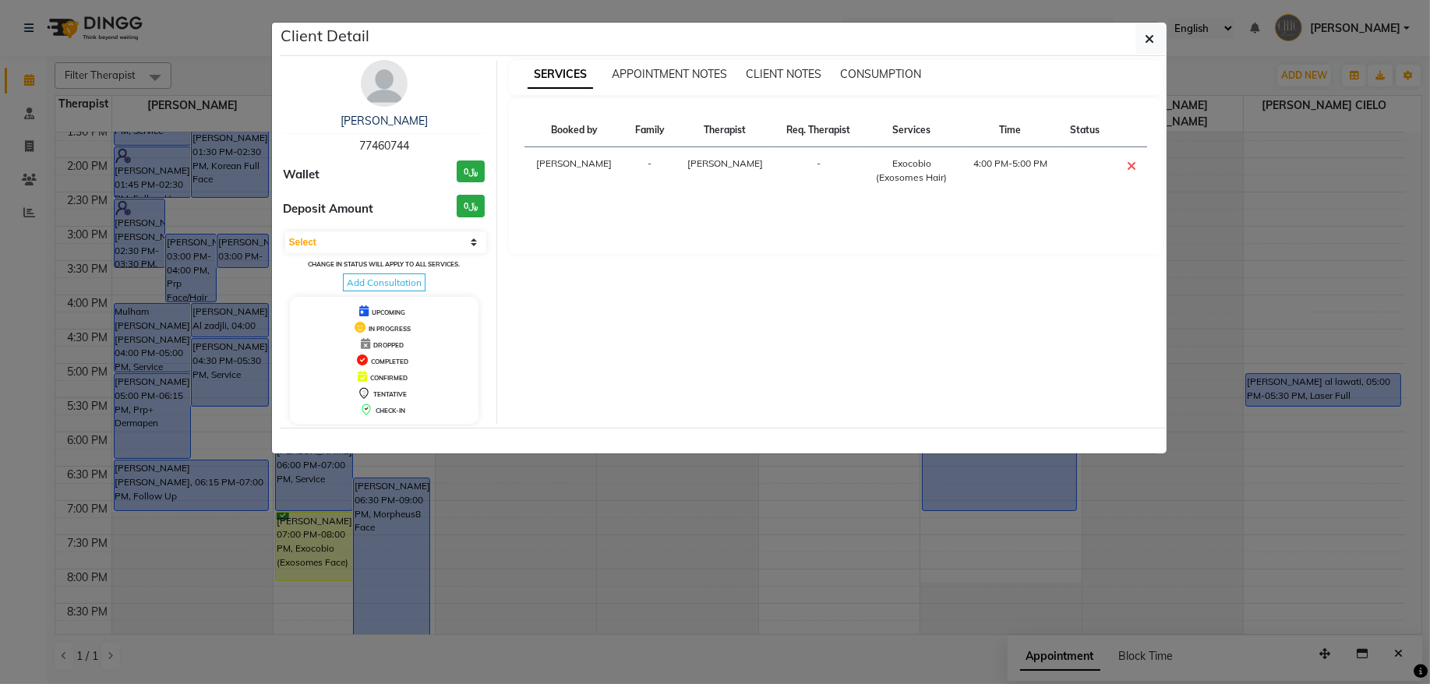
click at [380, 149] on span "77460744" at bounding box center [384, 146] width 50 height 14
click at [1141, 47] on button "button" at bounding box center [1151, 39] width 30 height 30
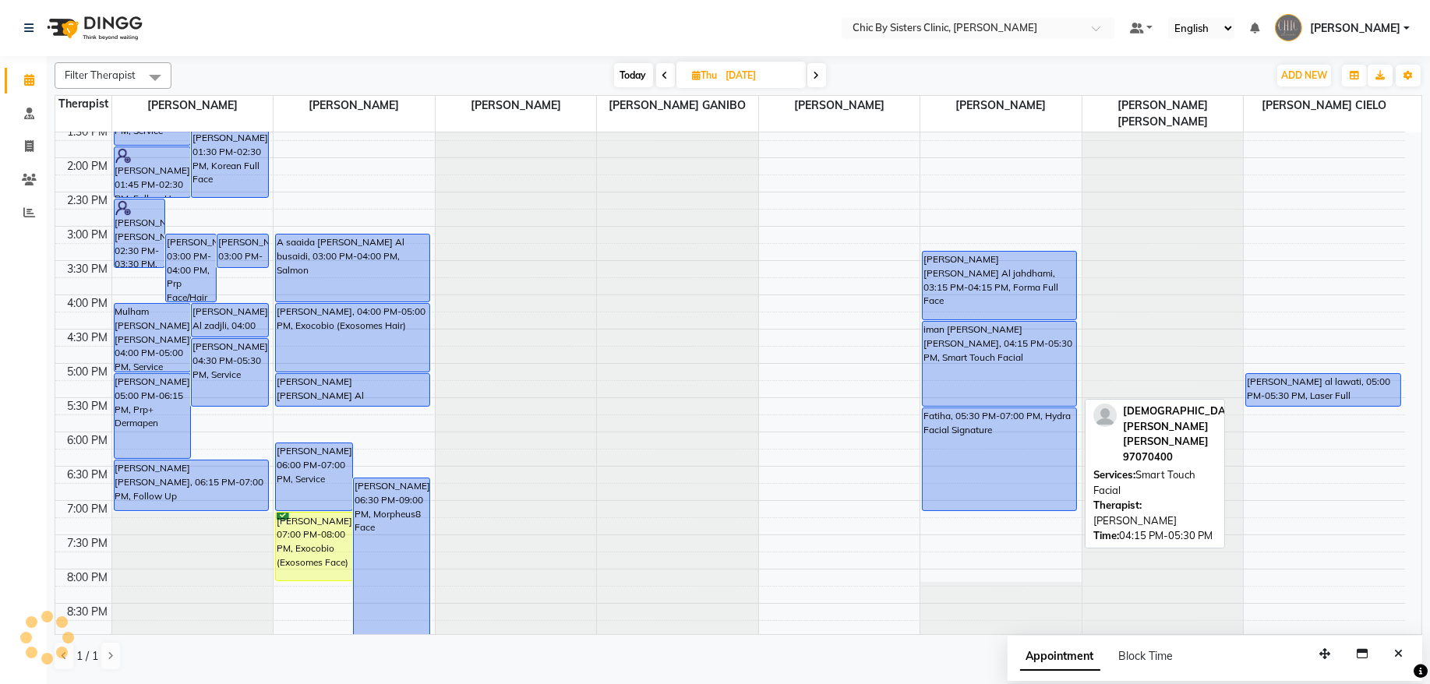
click at [1027, 355] on div "iman [PERSON_NAME] [PERSON_NAME], 04:15 PM-05:30 PM, Smart Touch Facial" at bounding box center [1000, 364] width 154 height 84
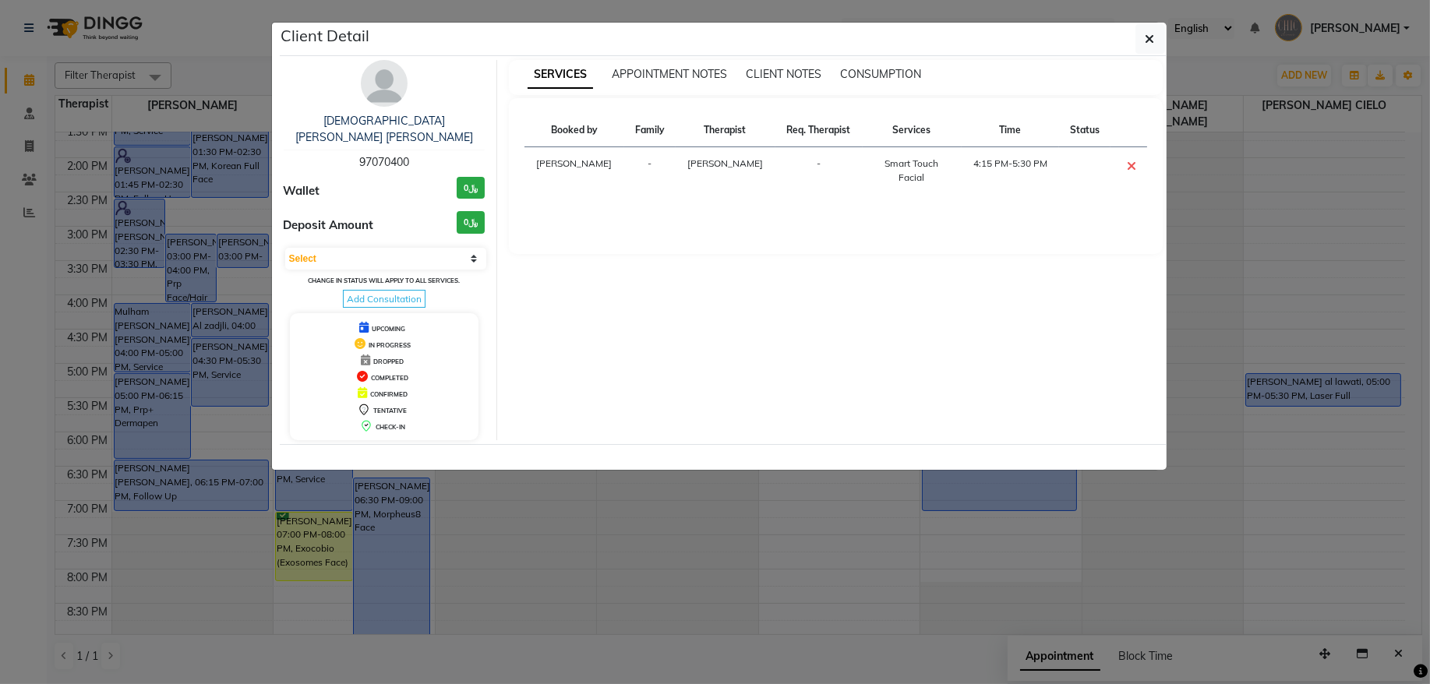
click at [391, 155] on span "97070400" at bounding box center [384, 162] width 50 height 14
click at [1155, 32] on button "button" at bounding box center [1151, 39] width 30 height 30
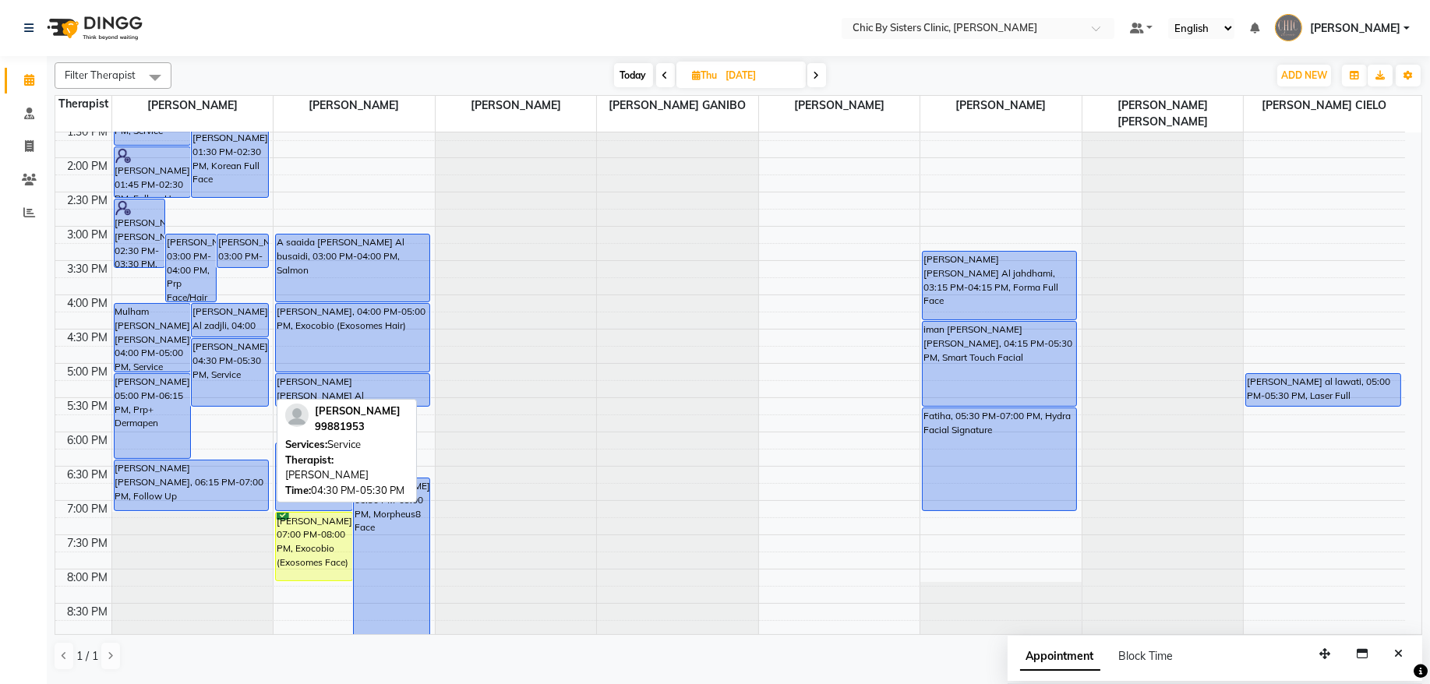
click at [243, 377] on div "[PERSON_NAME], 04:30 PM-05:30 PM, Service" at bounding box center [230, 372] width 76 height 67
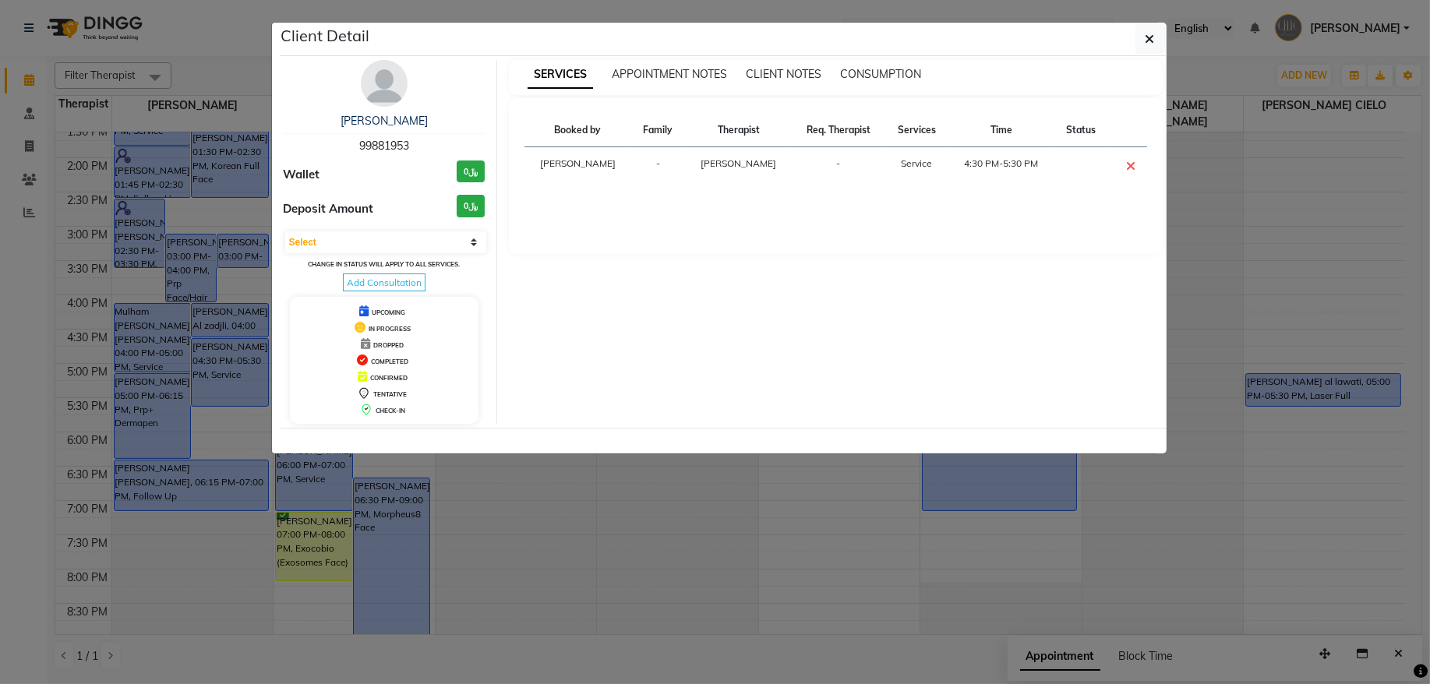
click at [394, 150] on span "99881953" at bounding box center [384, 146] width 50 height 14
click at [1147, 42] on icon "button" at bounding box center [1150, 39] width 9 height 12
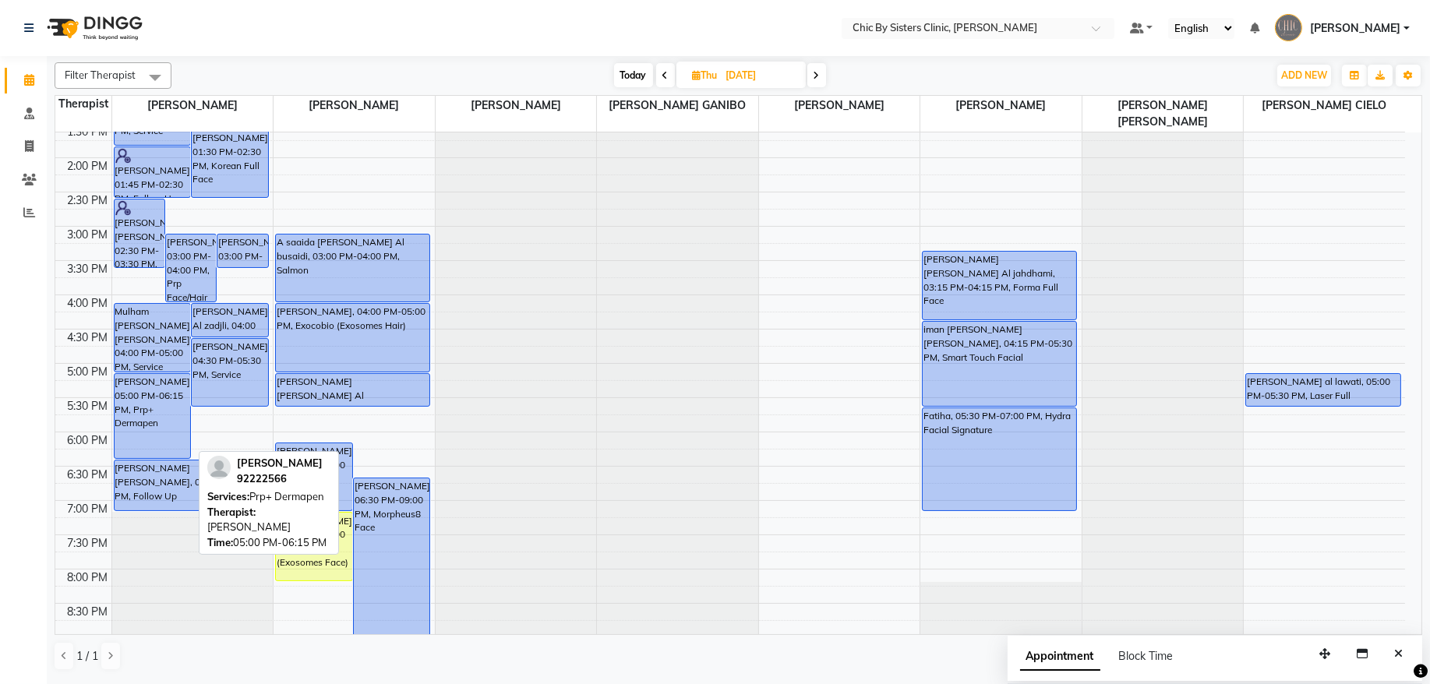
click at [157, 416] on div "[PERSON_NAME], 05:00 PM-06:15 PM, Prp+ Dermapen" at bounding box center [153, 416] width 76 height 84
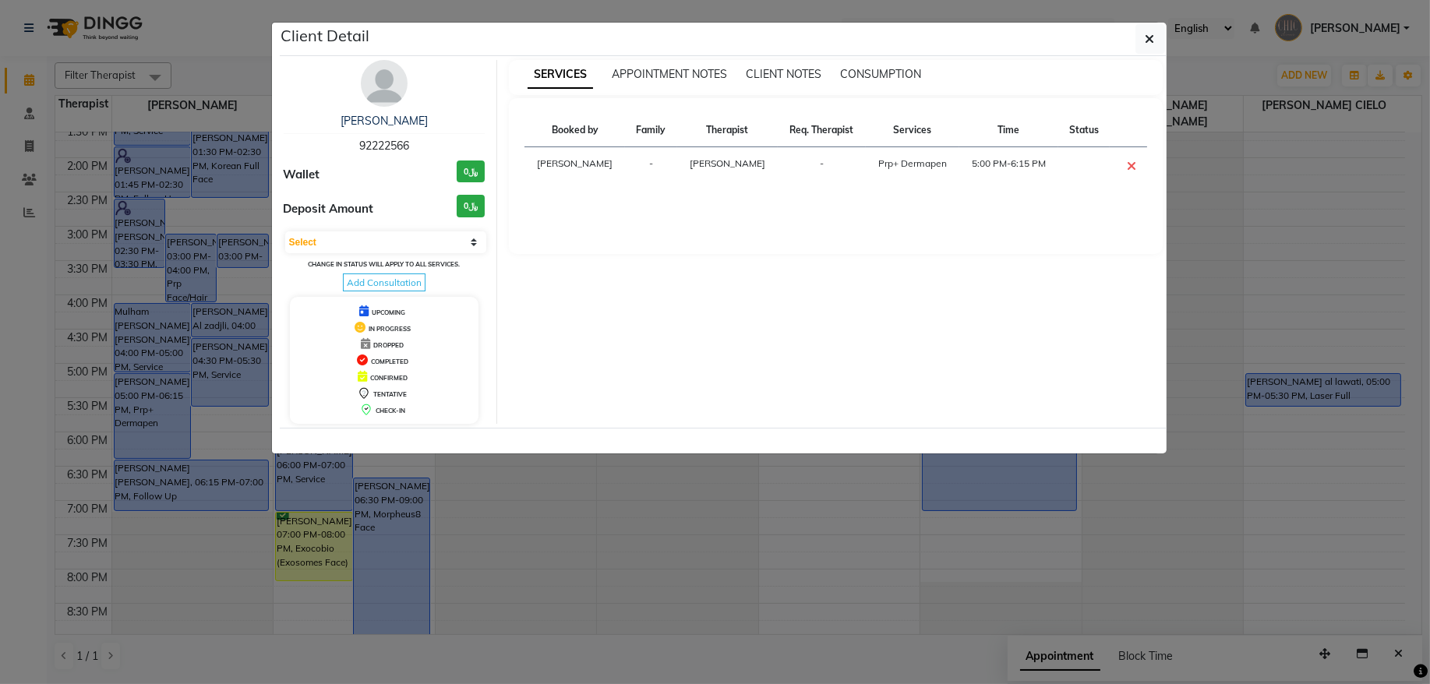
click at [391, 147] on span "92222566" at bounding box center [384, 146] width 50 height 14
click at [1152, 34] on icon "button" at bounding box center [1150, 39] width 9 height 12
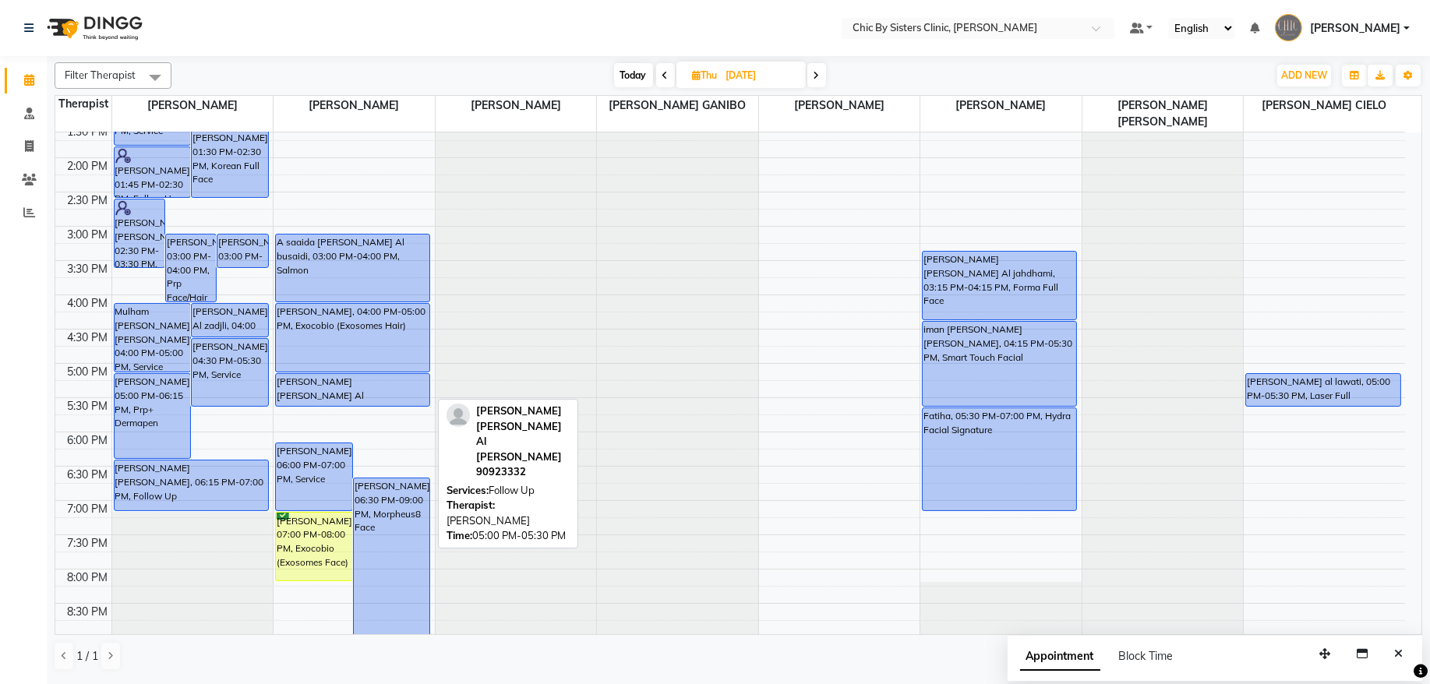
click at [373, 394] on div "[PERSON_NAME] [PERSON_NAME] Al [PERSON_NAME], 05:00 PM-05:30 PM, Follow Up" at bounding box center [353, 390] width 154 height 32
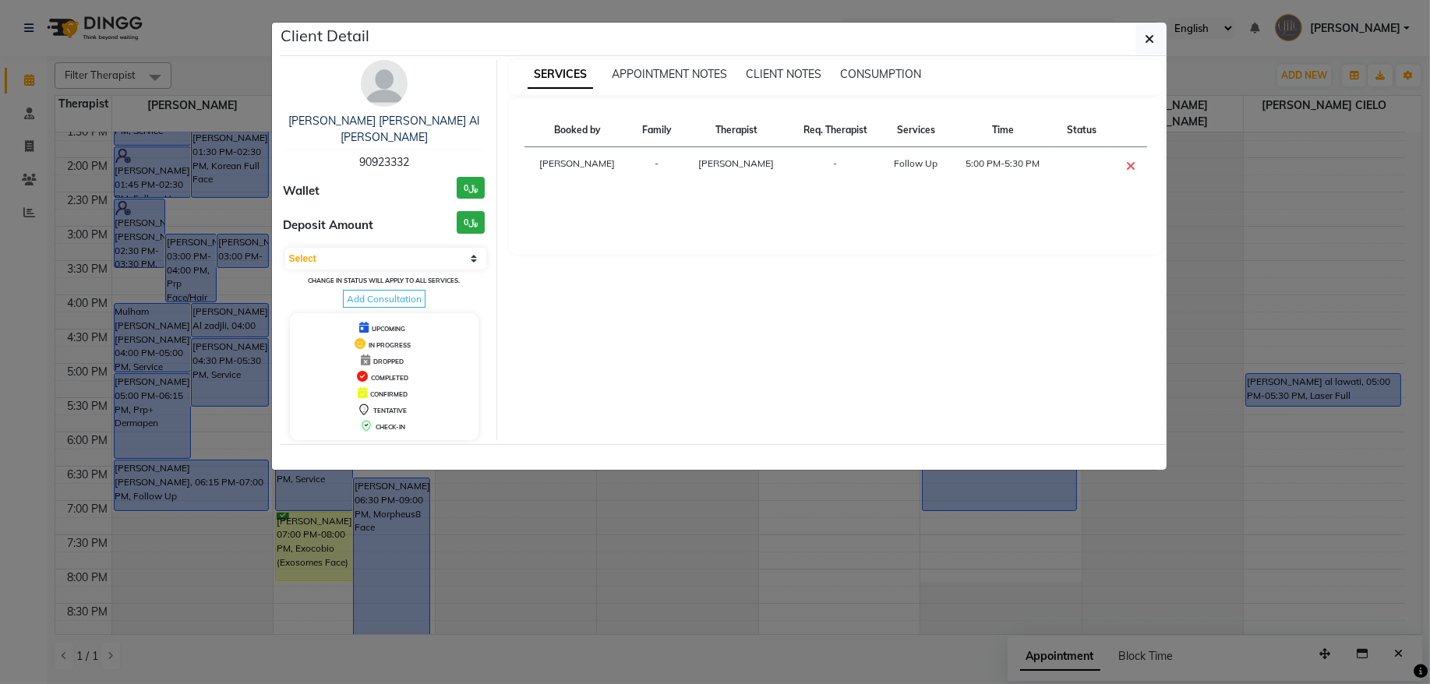
click at [394, 157] on span "90923332" at bounding box center [384, 162] width 50 height 14
click at [1149, 39] on icon "button" at bounding box center [1150, 39] width 9 height 12
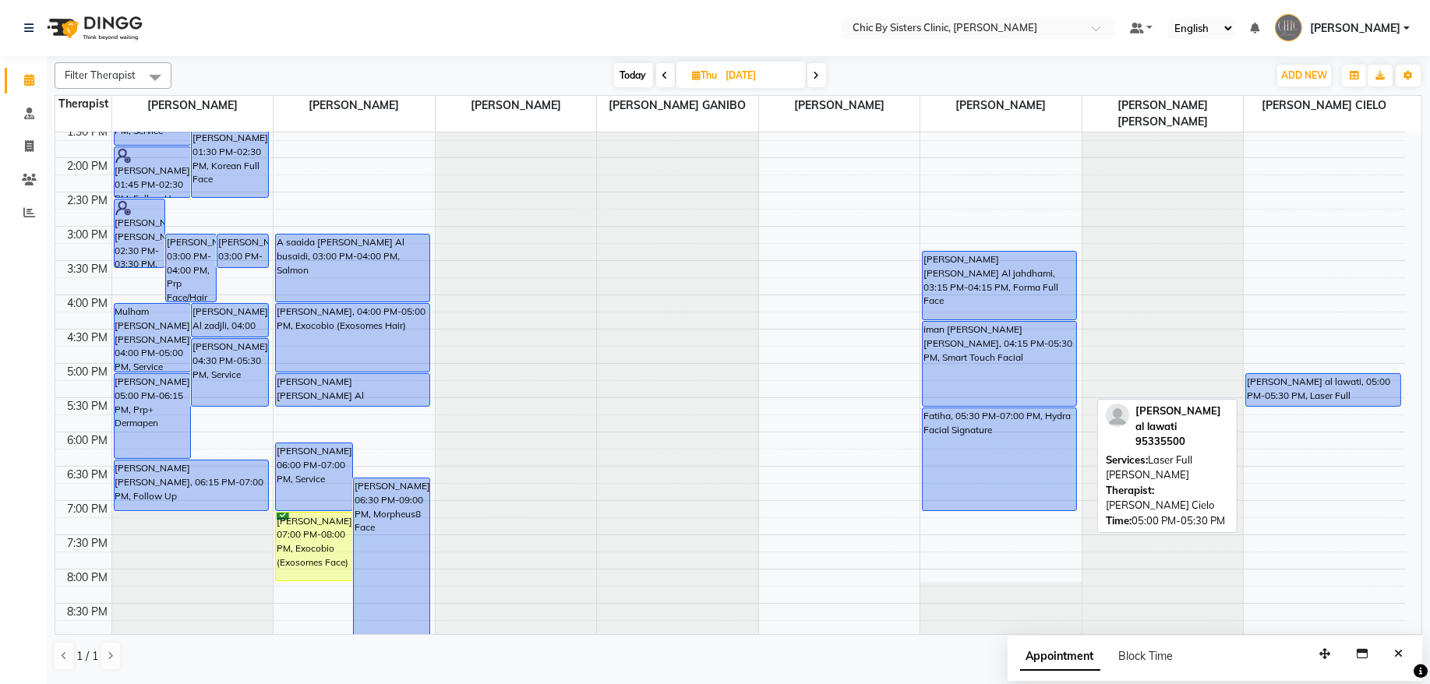
click at [1318, 390] on div "[PERSON_NAME] al lawati, 05:00 PM-05:30 PM, Laser Full [PERSON_NAME]" at bounding box center [1324, 390] width 154 height 32
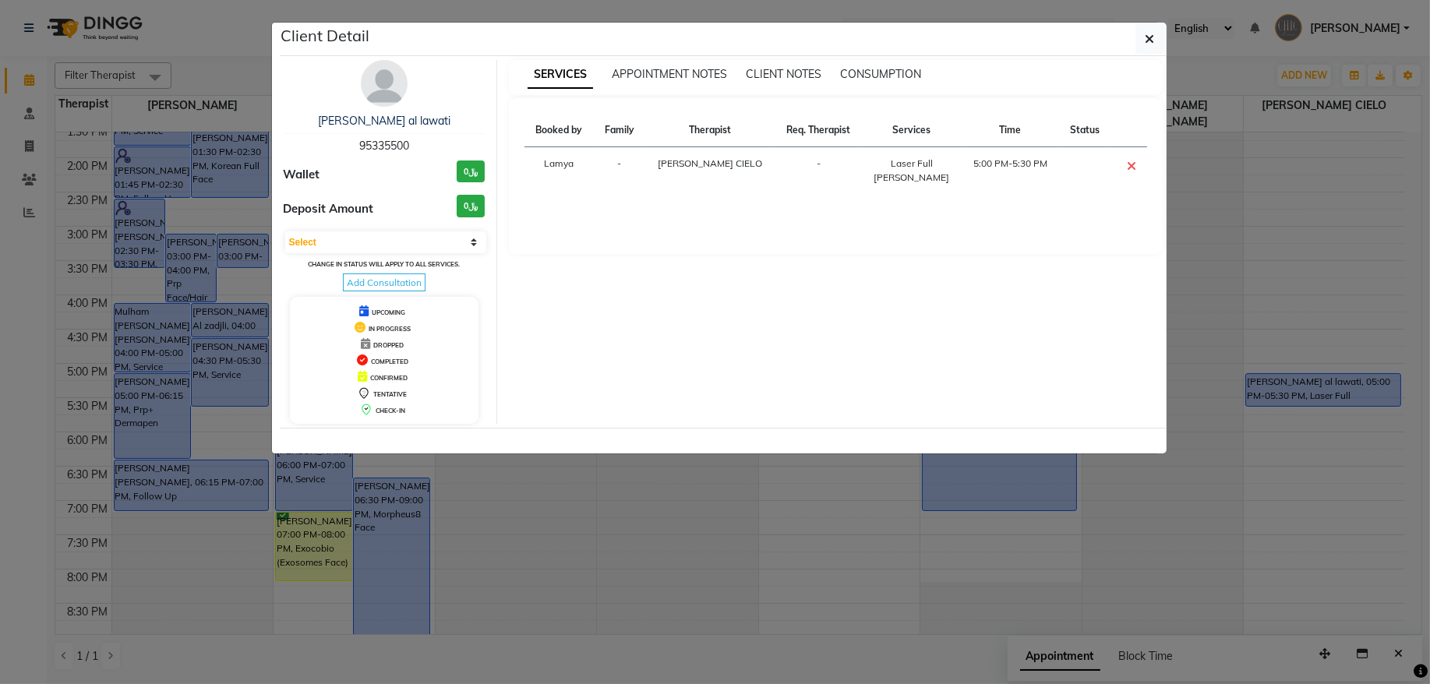
click at [391, 149] on span "95335500" at bounding box center [384, 146] width 50 height 14
click at [1158, 41] on button "button" at bounding box center [1151, 39] width 30 height 30
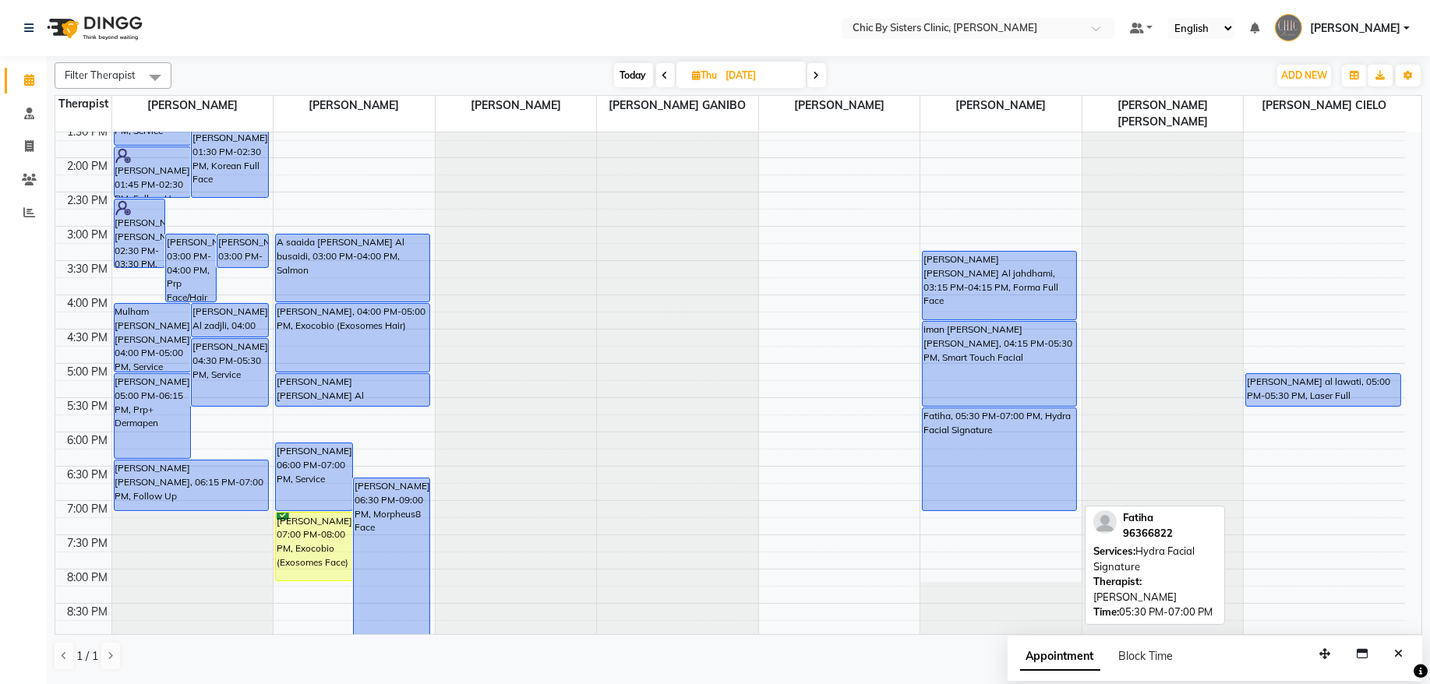
click at [1006, 459] on div "Fatiha, 05:30 PM-07:00 PM, Hydra Facial Signature" at bounding box center [1000, 459] width 154 height 102
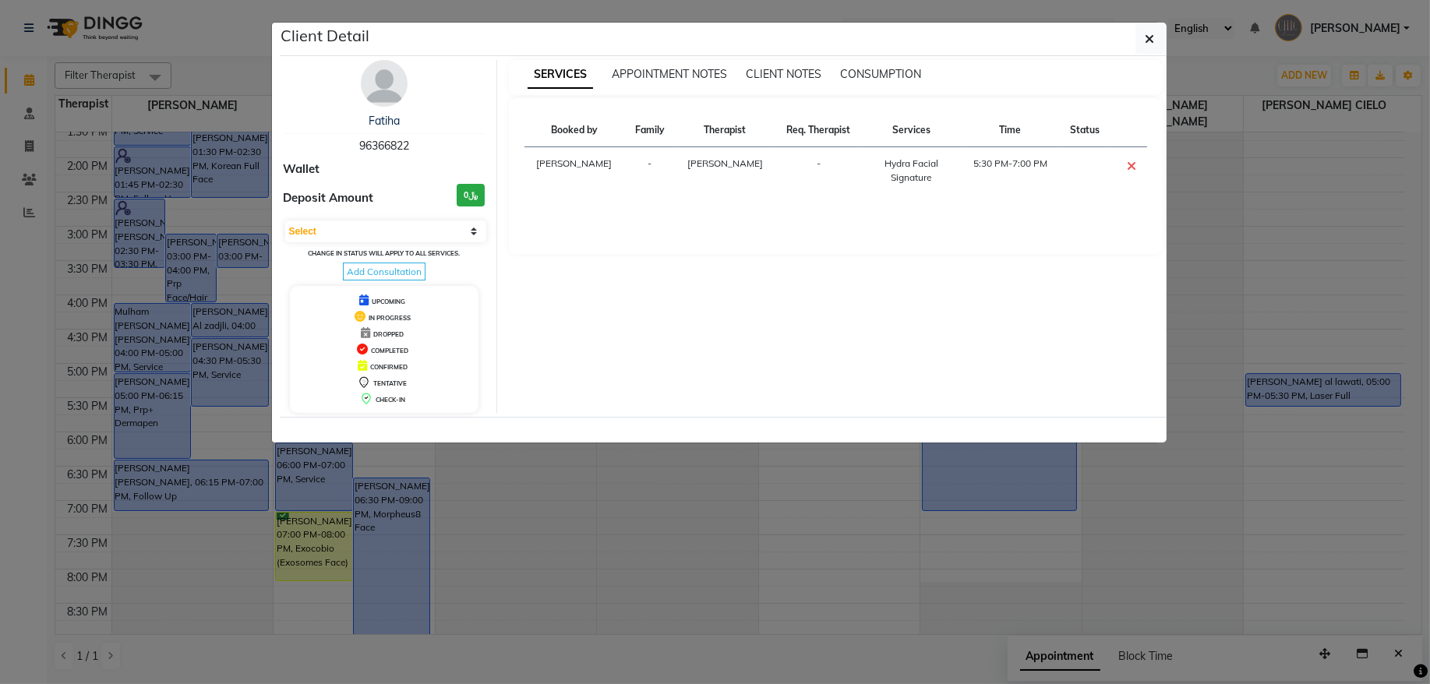
click at [387, 142] on span "96366822" at bounding box center [384, 146] width 50 height 14
click at [1152, 49] on button "button" at bounding box center [1151, 39] width 30 height 30
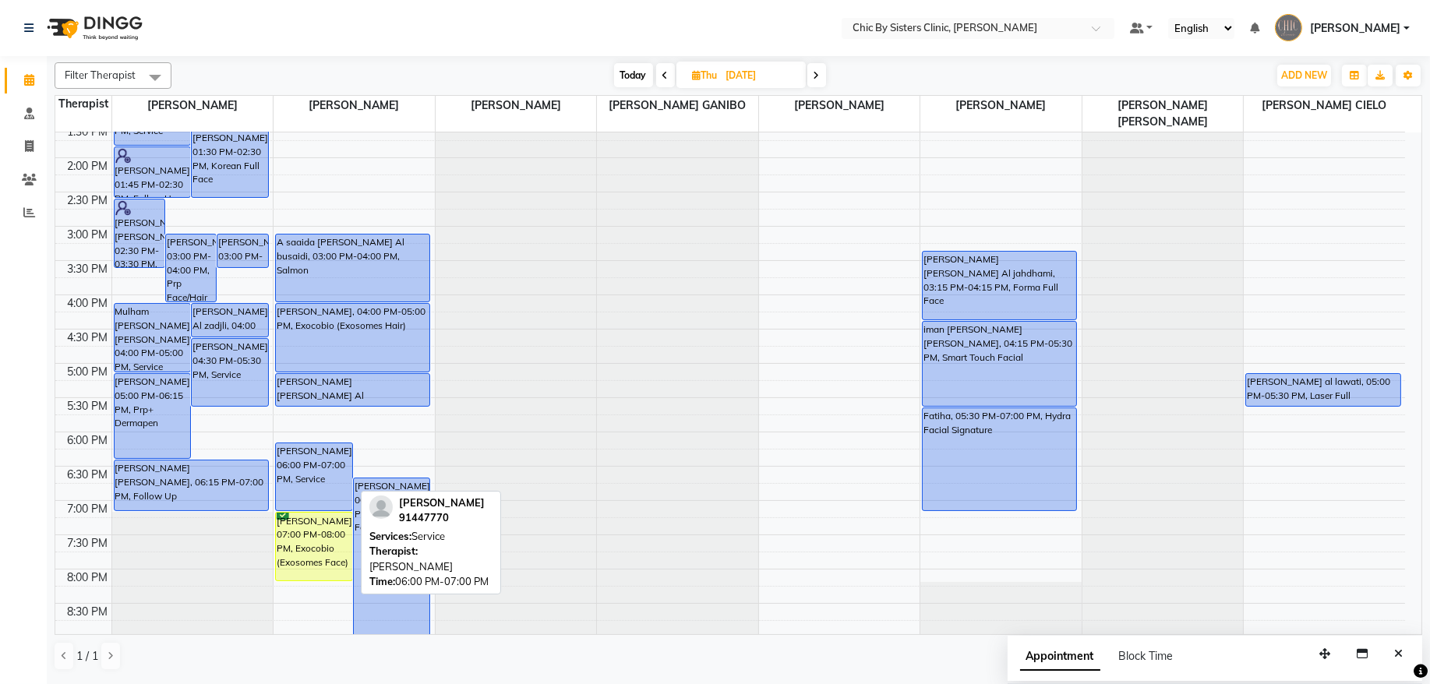
click at [310, 465] on div "[PERSON_NAME], 06:00 PM-07:00 PM, Service" at bounding box center [314, 477] width 76 height 67
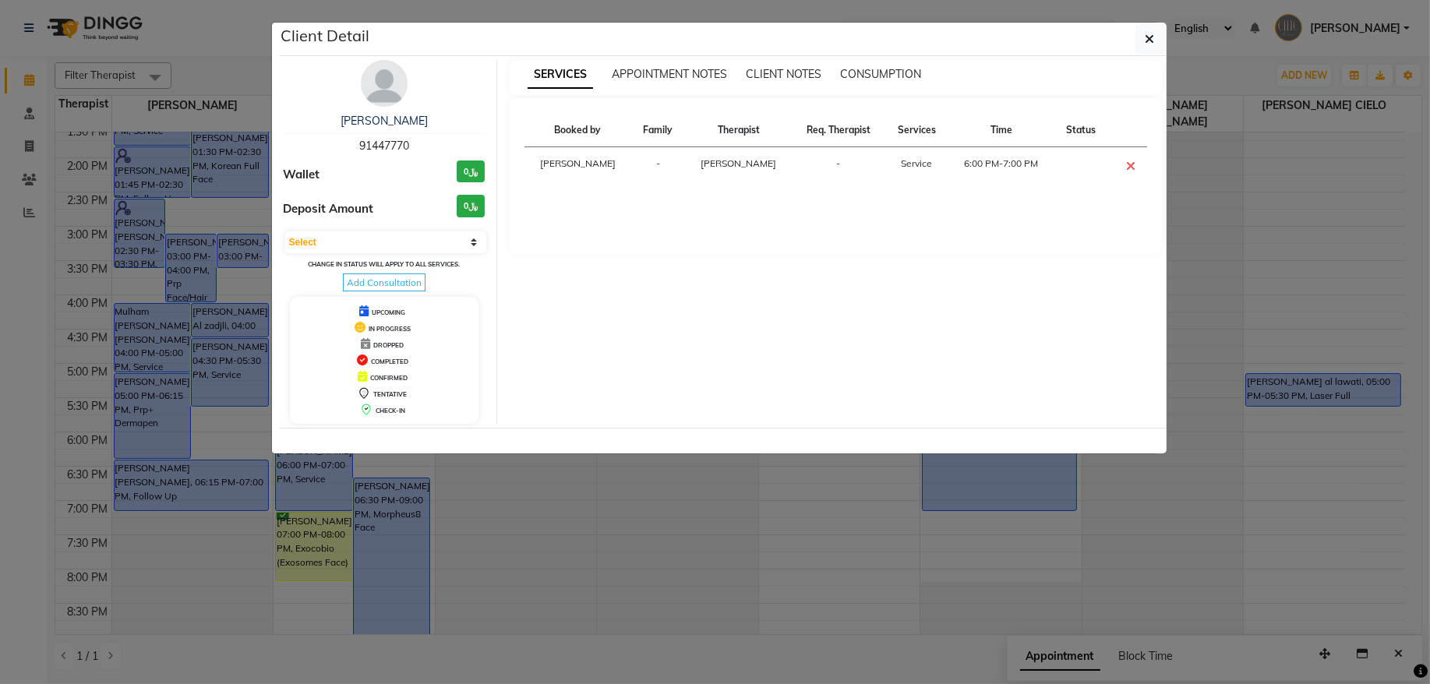
click at [394, 144] on span "91447770" at bounding box center [384, 146] width 50 height 14
click at [1140, 34] on button "button" at bounding box center [1151, 39] width 30 height 30
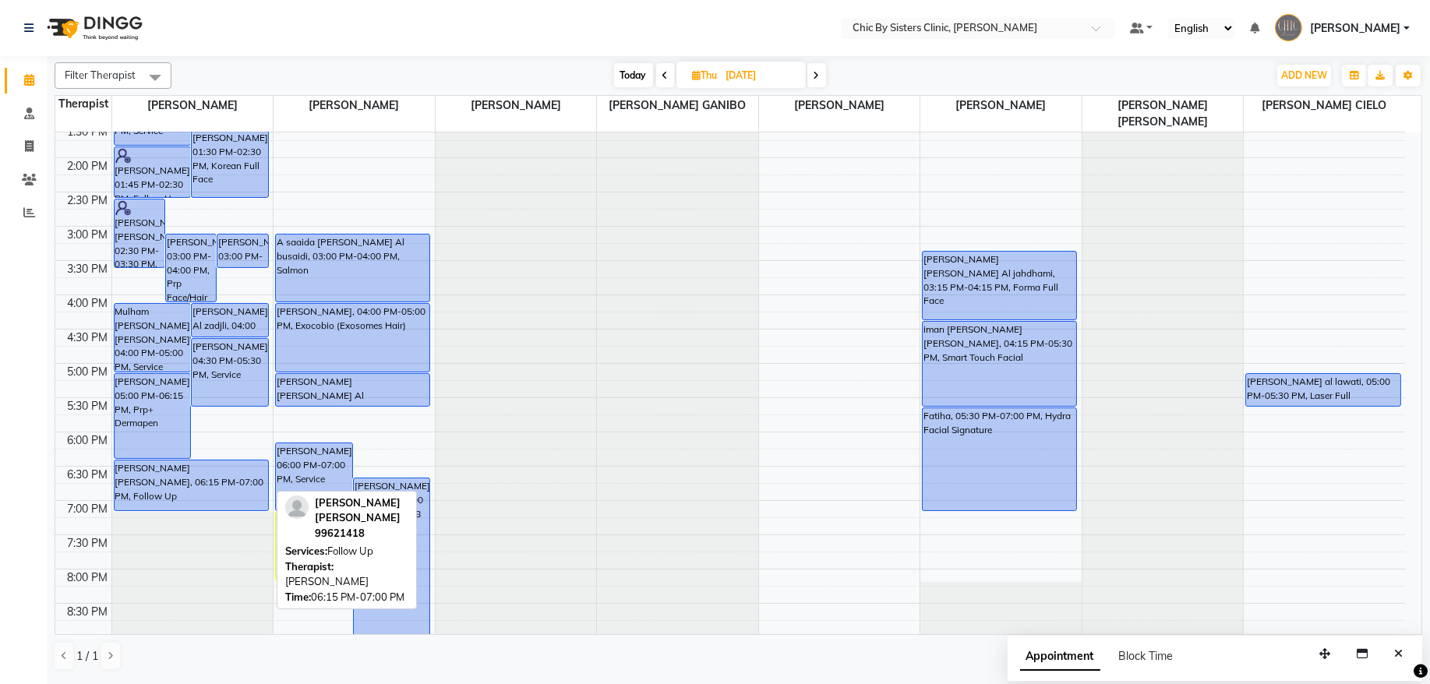
click at [186, 495] on div "[PERSON_NAME] [PERSON_NAME], 06:15 PM-07:00 PM, Follow Up" at bounding box center [192, 486] width 154 height 50
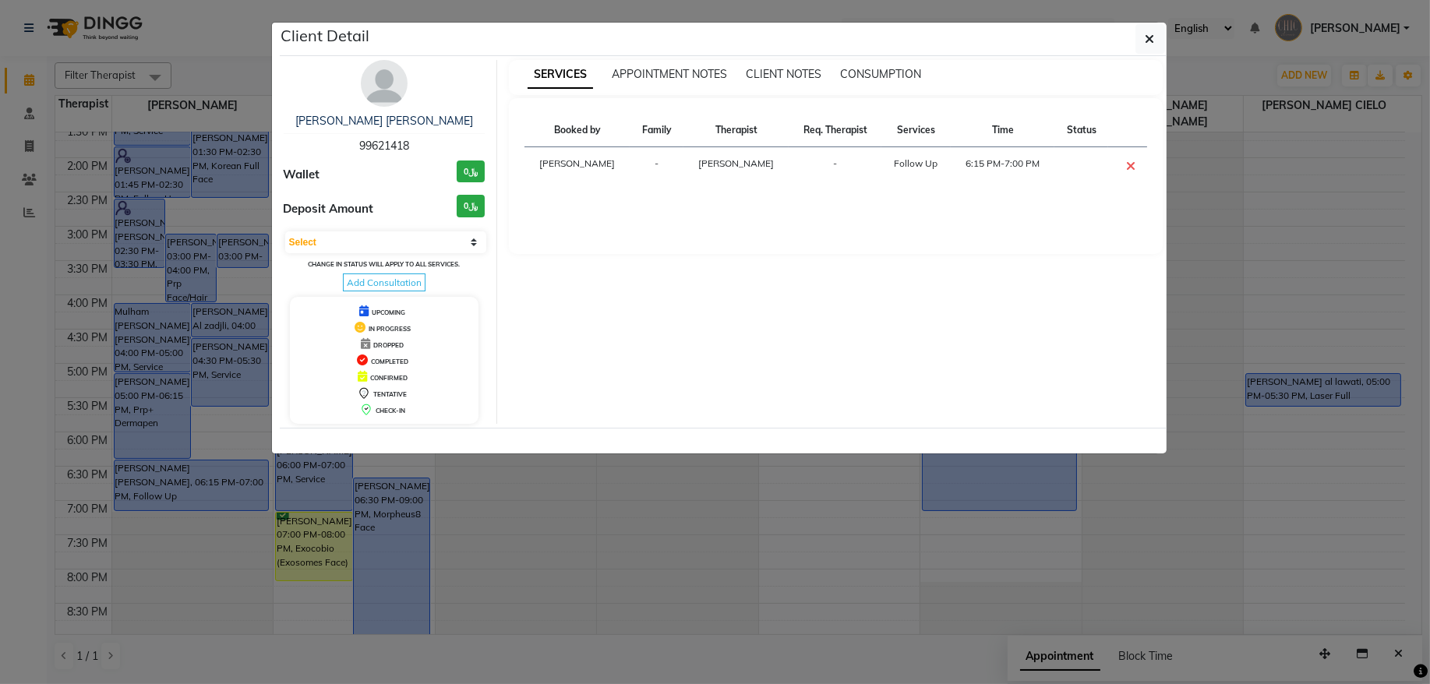
click at [383, 148] on span "99621418" at bounding box center [384, 146] width 50 height 14
click at [1164, 47] on button "button" at bounding box center [1151, 39] width 30 height 30
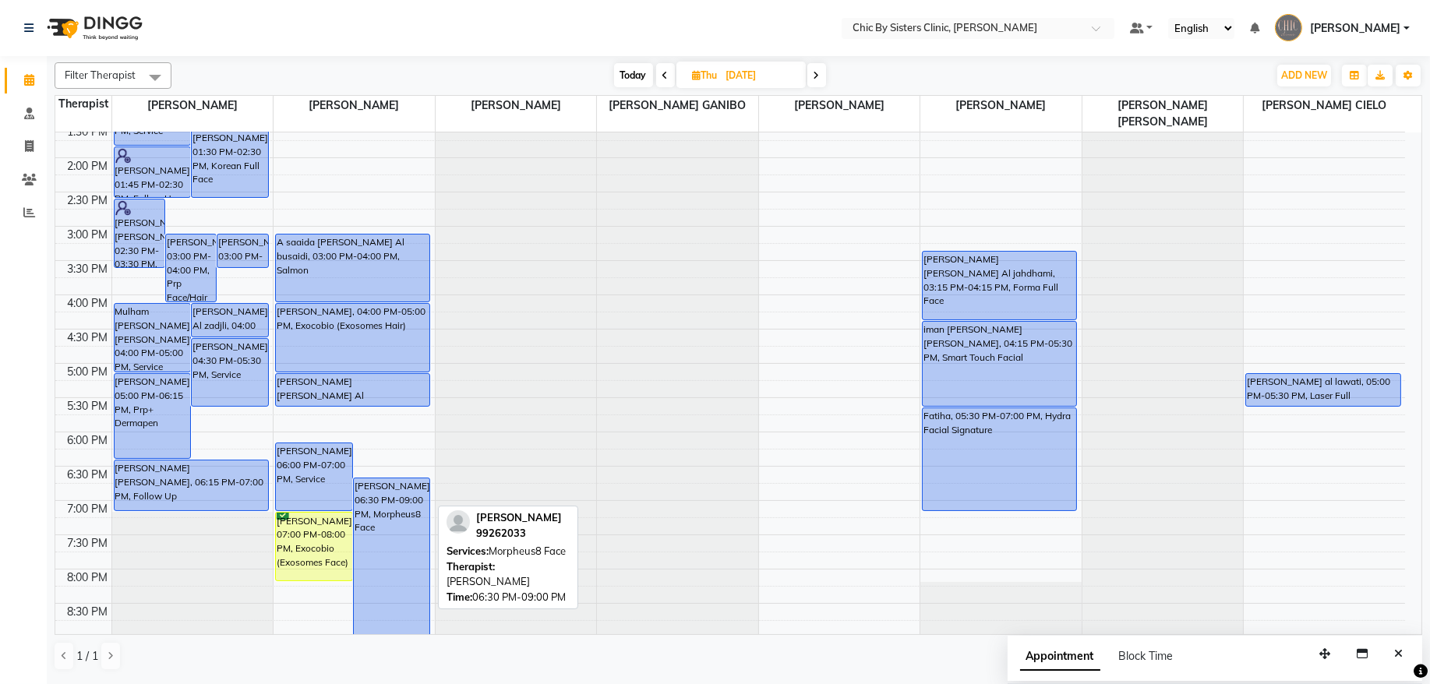
click at [409, 511] on div "[PERSON_NAME], 06:30 PM-09:00 PM, Morpheus8 Face" at bounding box center [392, 565] width 76 height 172
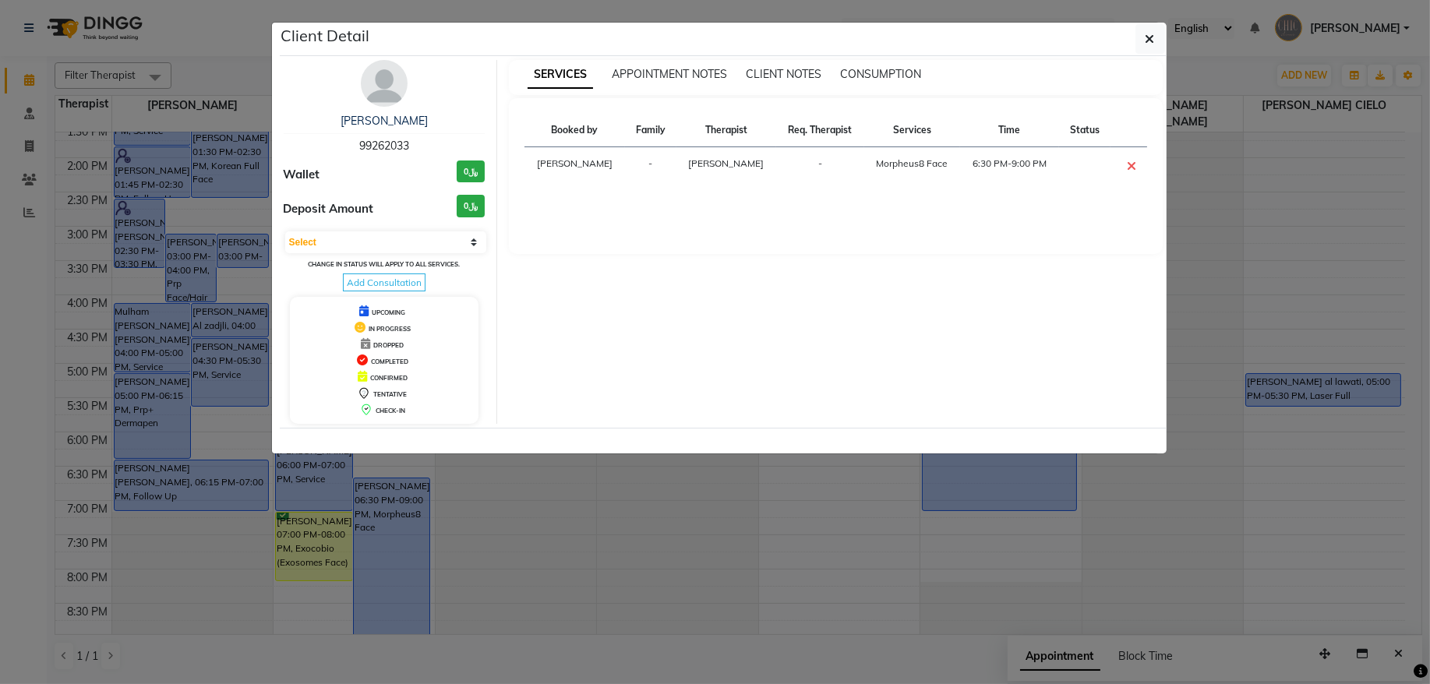
click at [394, 144] on span "99262033" at bounding box center [384, 146] width 50 height 14
click at [1143, 48] on button "button" at bounding box center [1151, 39] width 30 height 30
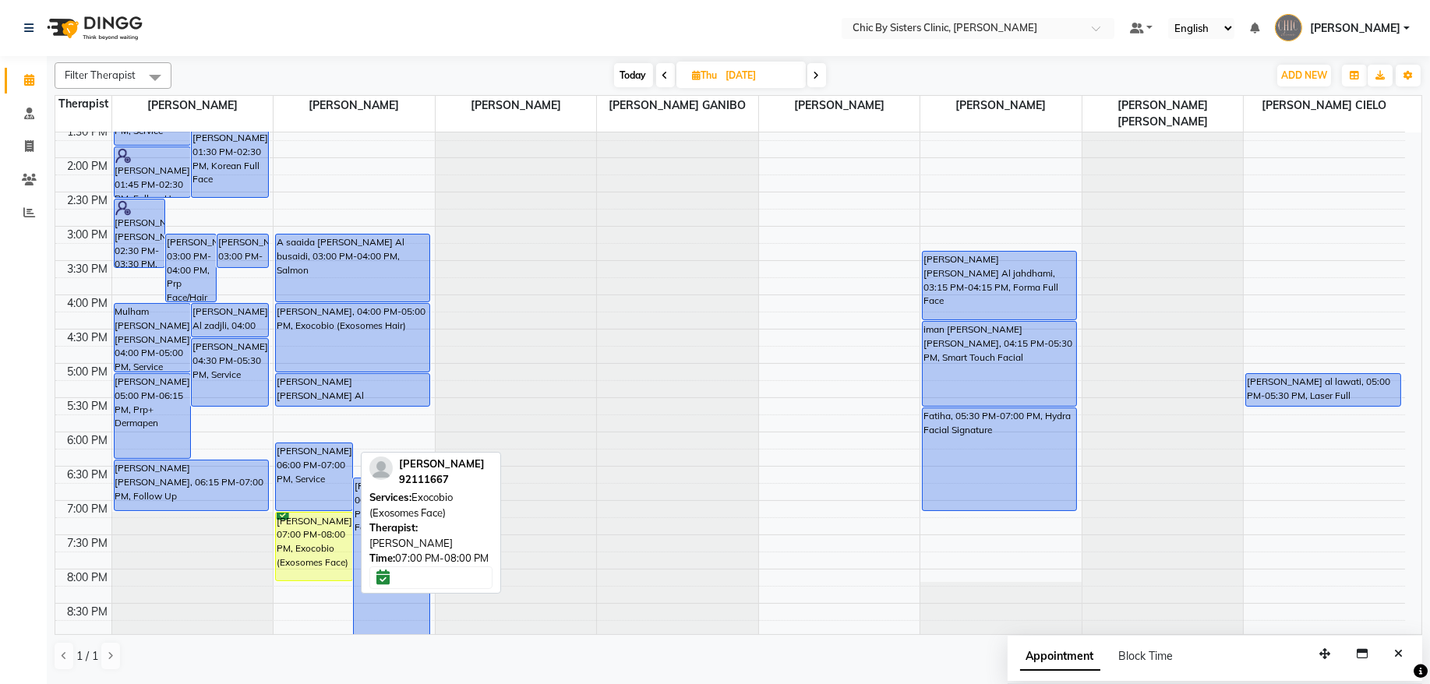
click at [280, 544] on div "[PERSON_NAME], 07:00 PM-08:00 PM, Exocobio (Exosomes Face)" at bounding box center [314, 547] width 76 height 68
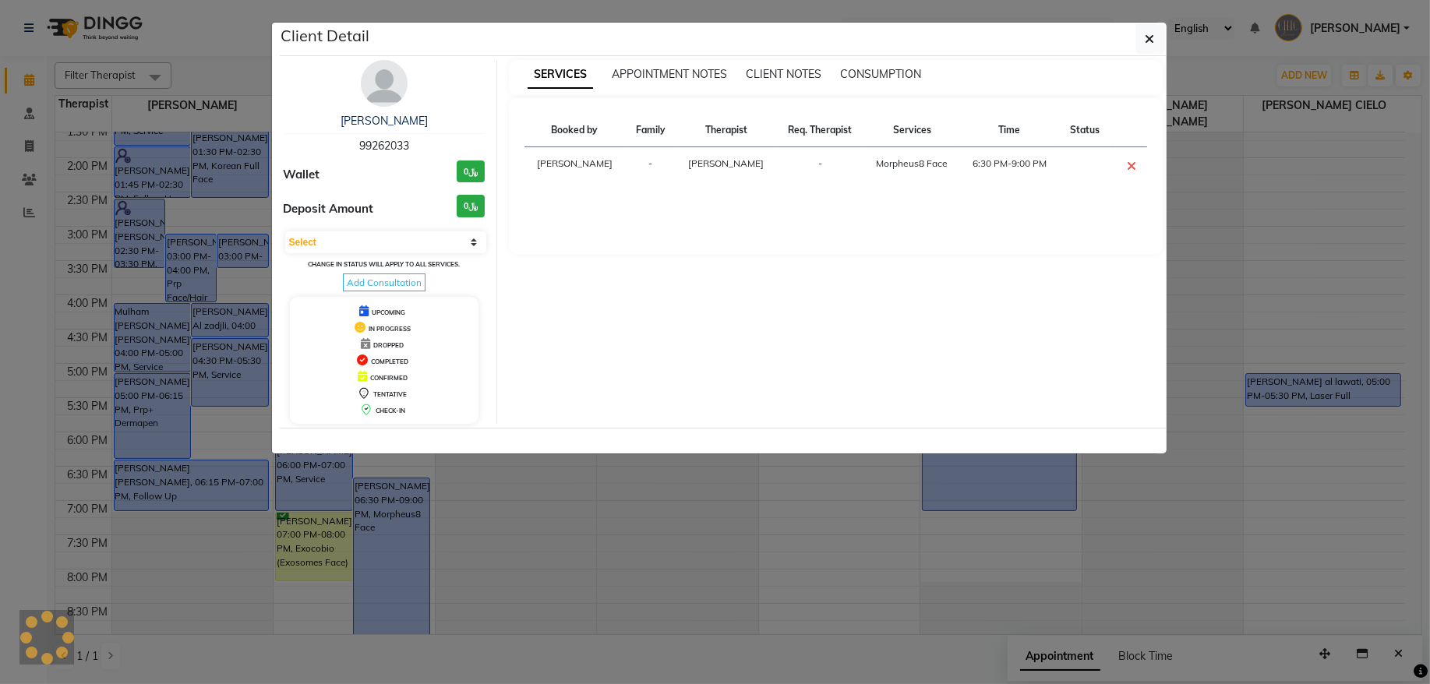
select select "6"
click at [381, 146] on span "92111667" at bounding box center [384, 146] width 50 height 14
click at [1161, 42] on button "button" at bounding box center [1151, 39] width 30 height 30
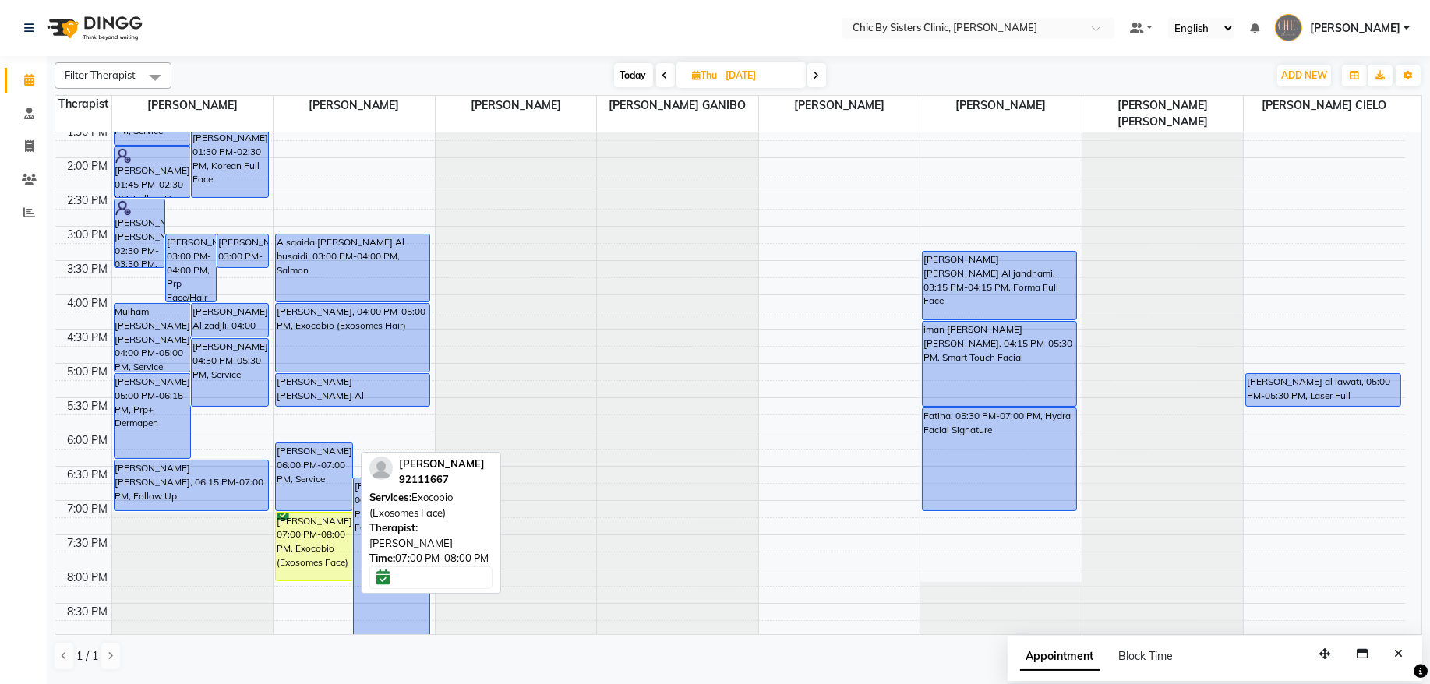
click at [327, 541] on div "[PERSON_NAME], 07:00 PM-08:00 PM, Exocobio (Exosomes Face)" at bounding box center [314, 547] width 76 height 68
select select "6"
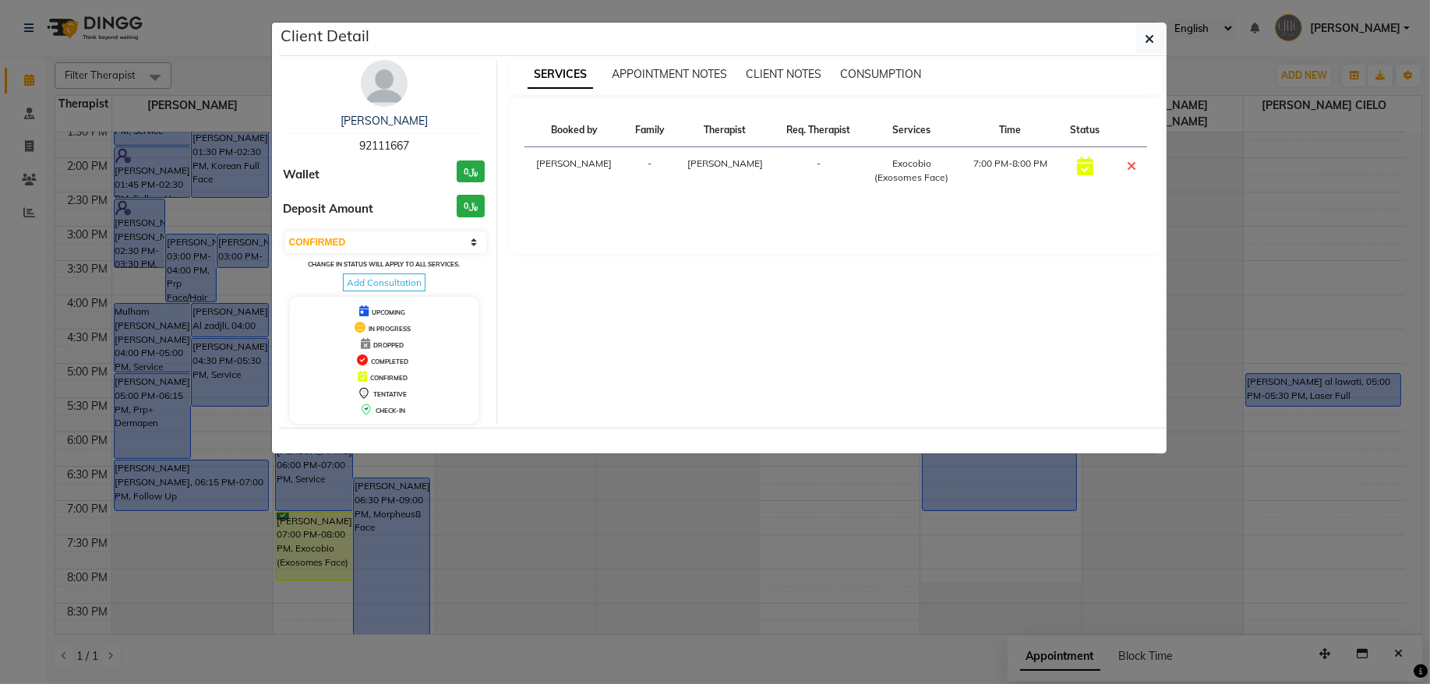
click at [390, 146] on span "92111667" at bounding box center [384, 146] width 50 height 14
click at [1162, 44] on button "button" at bounding box center [1151, 39] width 30 height 30
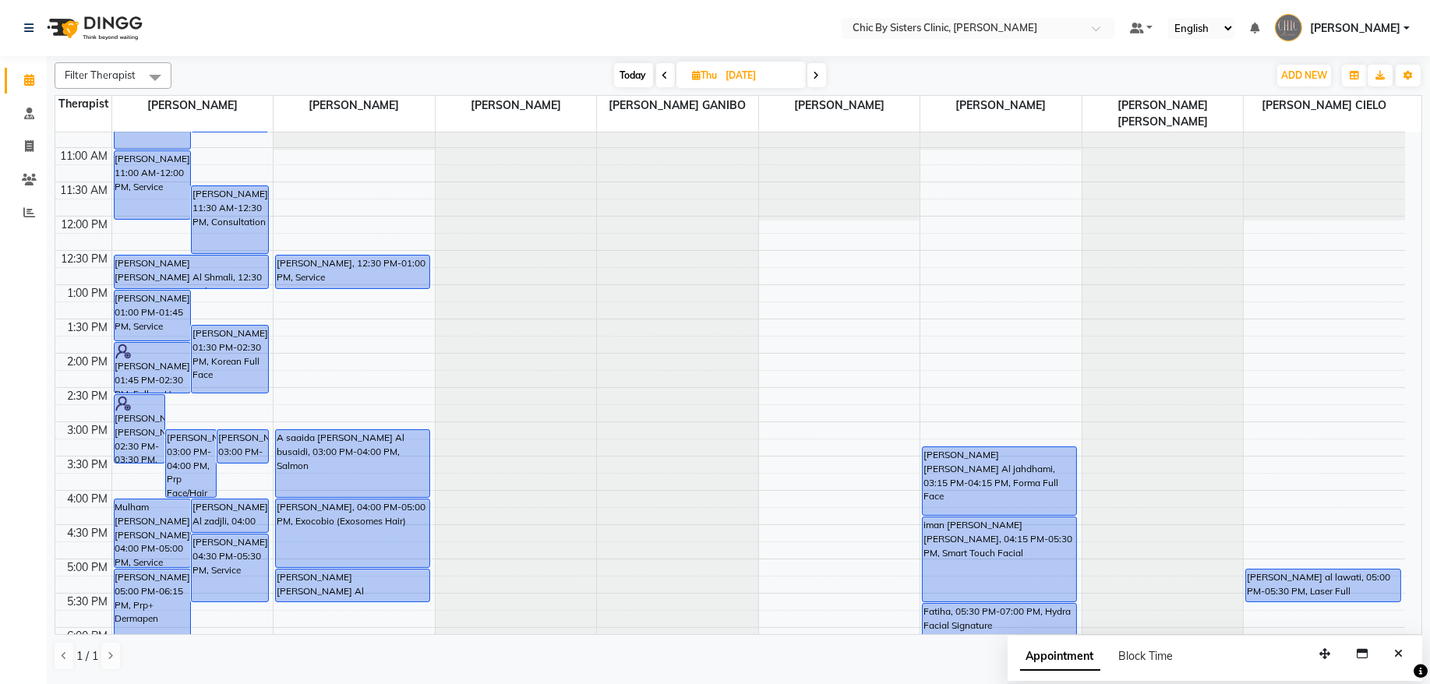
scroll to position [0, 0]
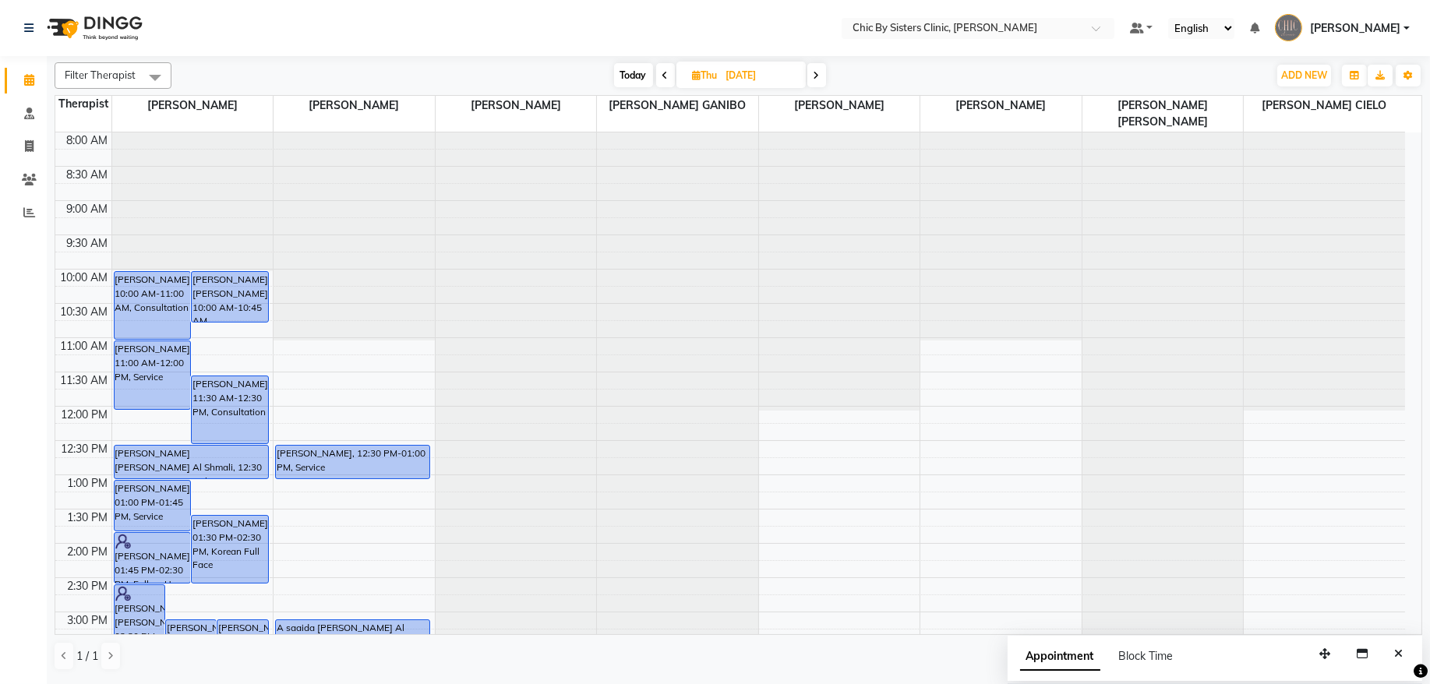
click at [659, 73] on span at bounding box center [665, 75] width 19 height 24
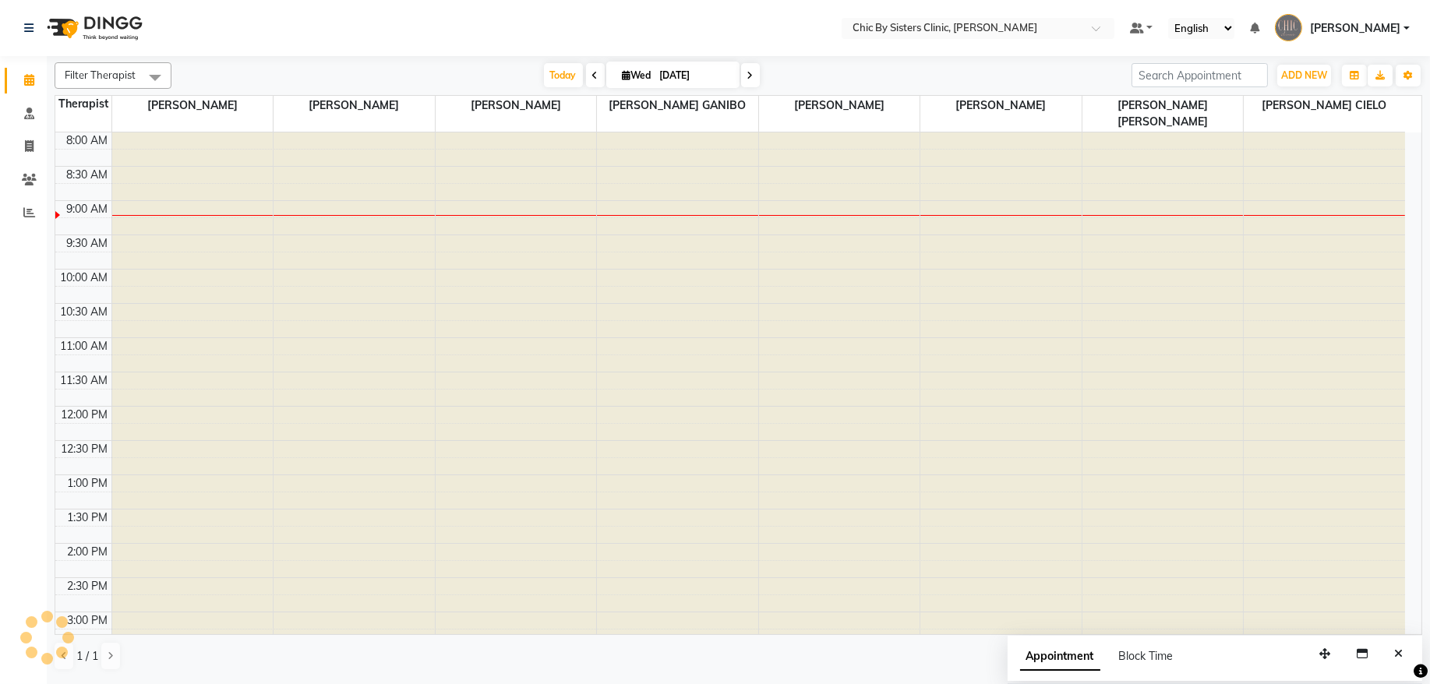
scroll to position [70, 0]
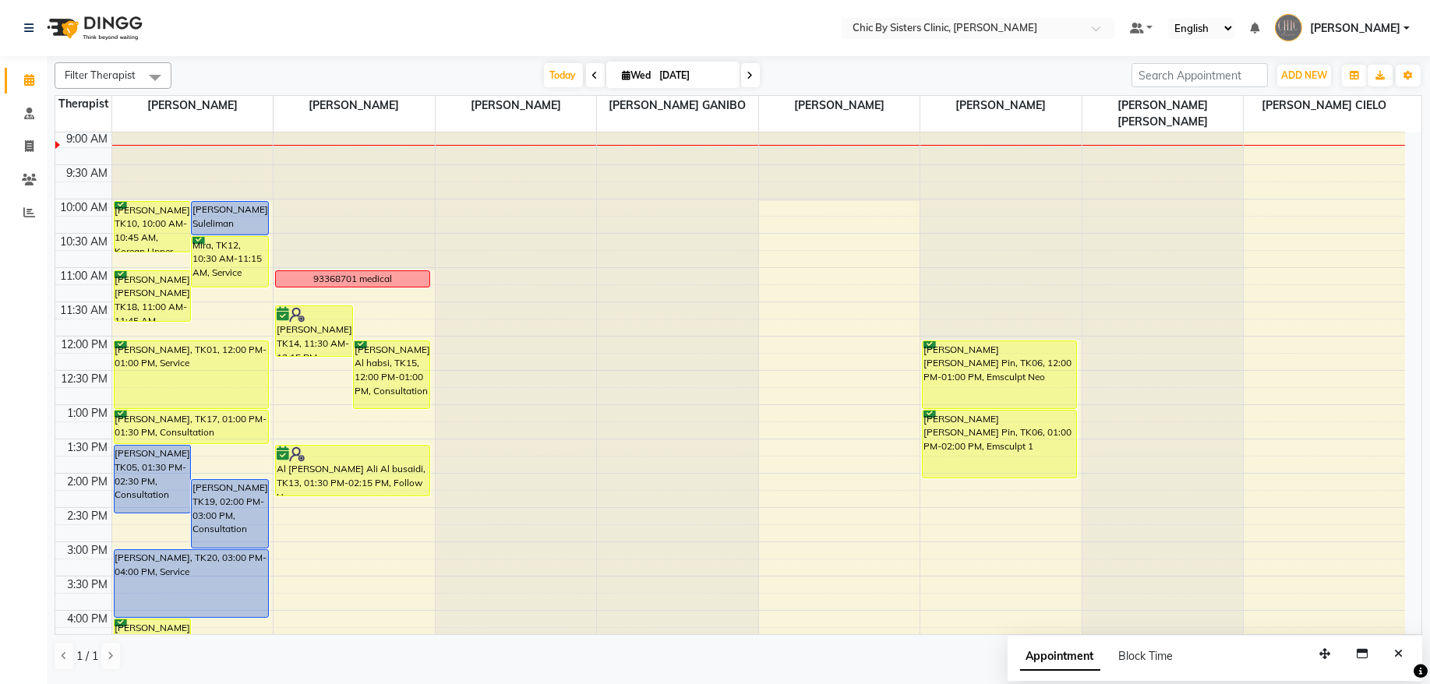
click at [748, 78] on icon at bounding box center [751, 75] width 6 height 9
type input "[DATE]"
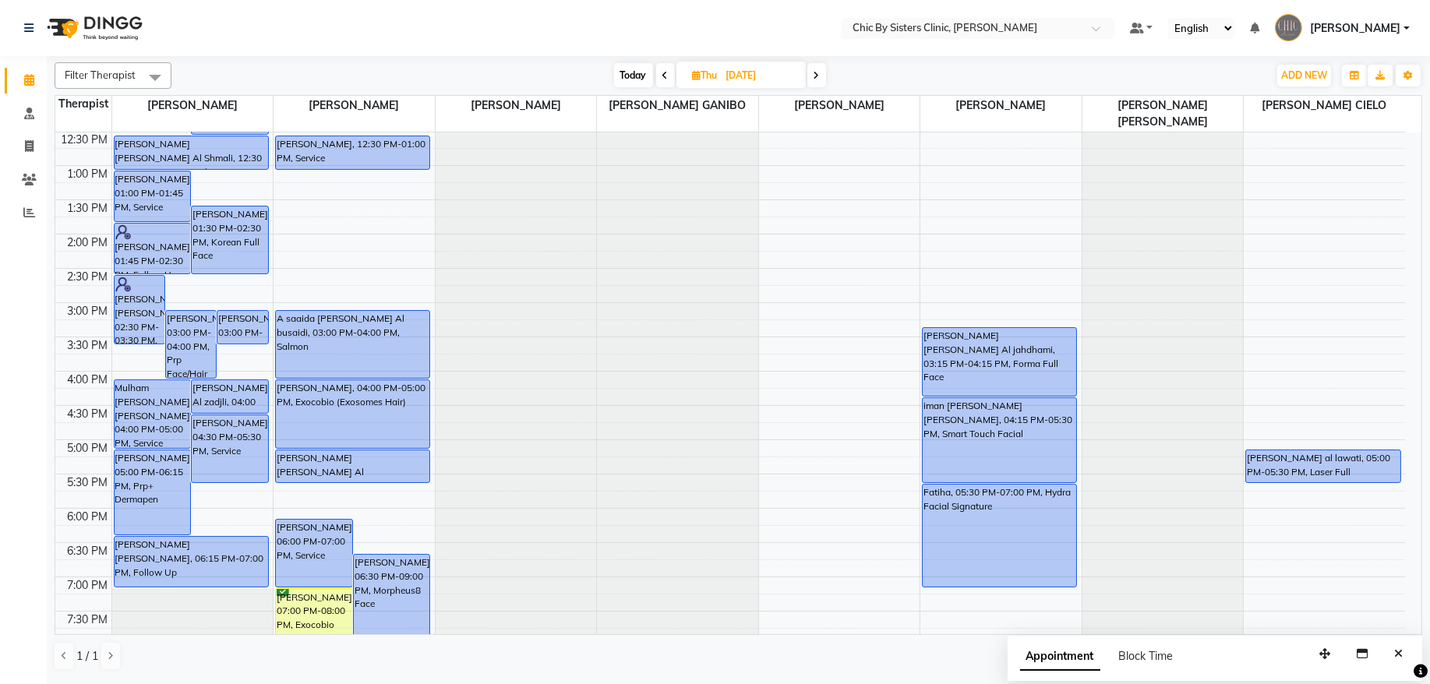
scroll to position [492, 0]
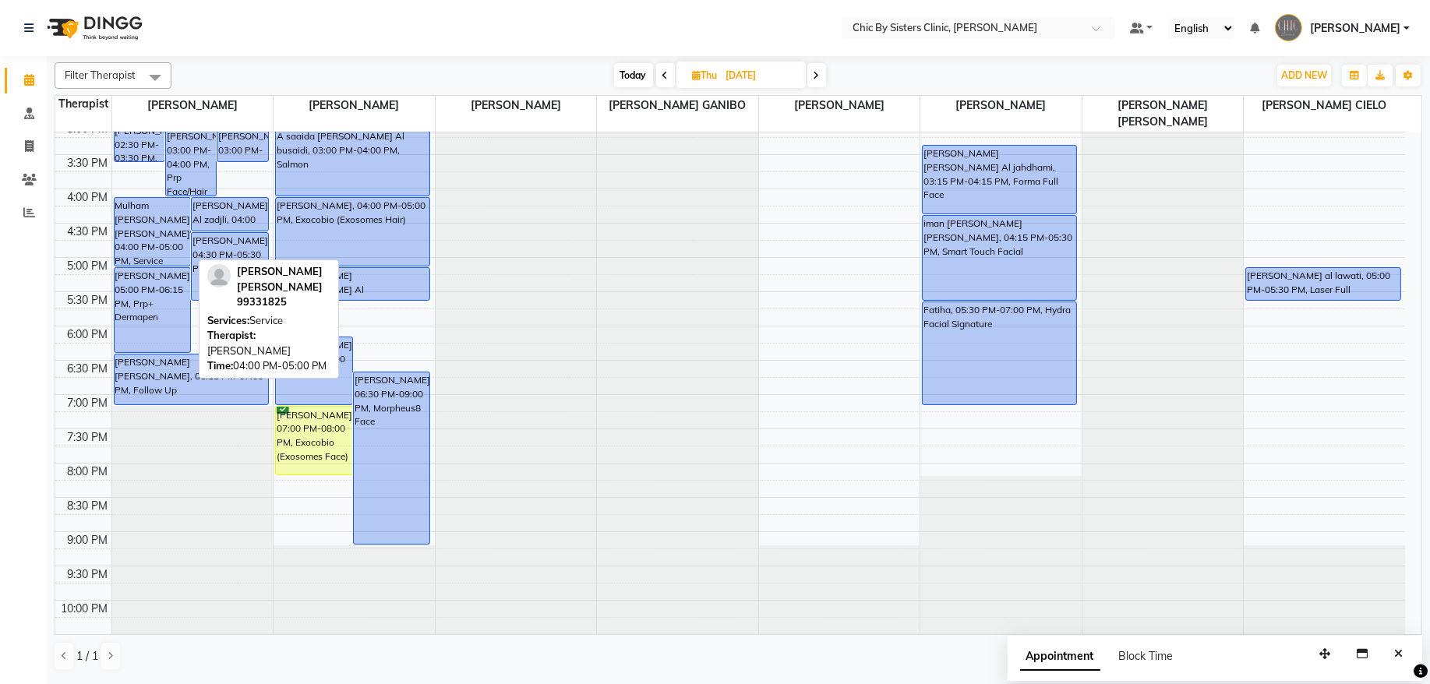
click at [161, 235] on div "Mulham [PERSON_NAME] [PERSON_NAME], 04:00 PM-05:00 PM, Service" at bounding box center [153, 232] width 76 height 68
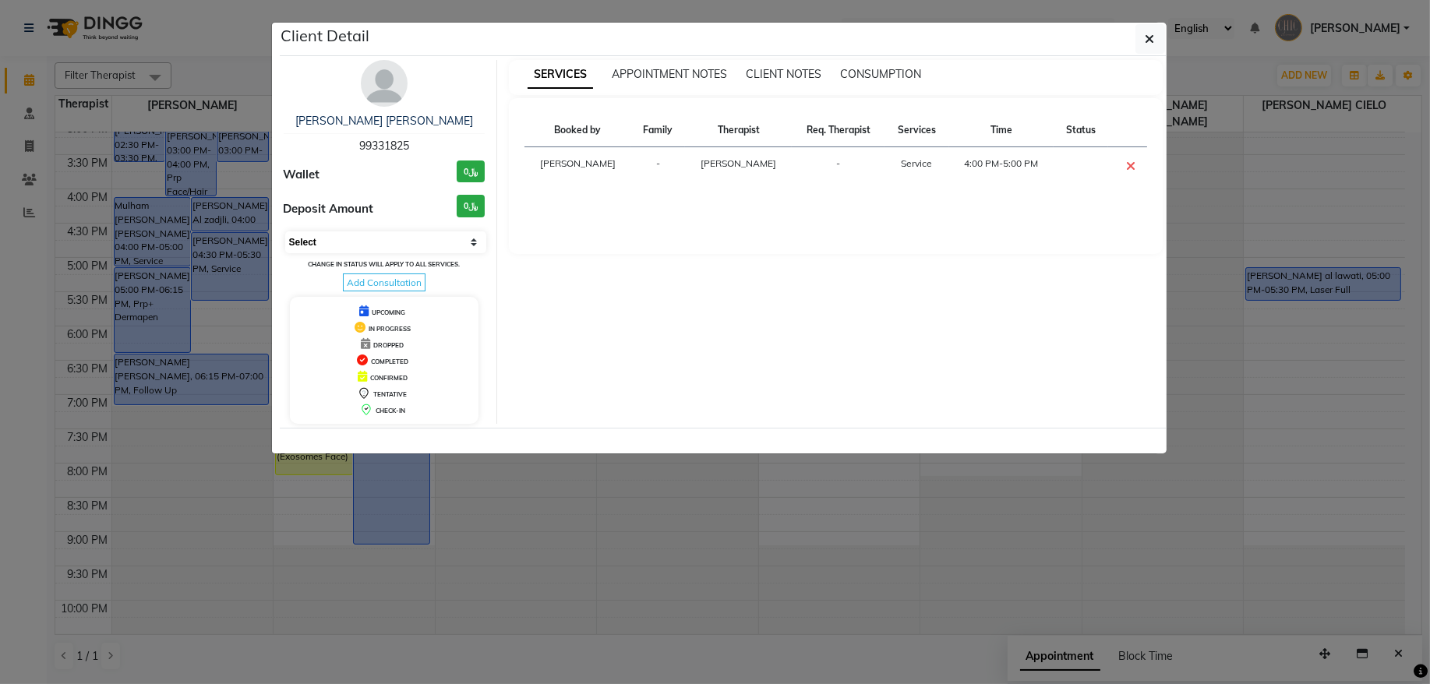
click at [378, 245] on select "Select CONFIRMED TENTATIVE" at bounding box center [386, 243] width 202 height 22
select select "6"
click at [285, 232] on select "Select CONFIRMED TENTATIVE" at bounding box center [386, 243] width 202 height 22
click at [1146, 37] on icon "button" at bounding box center [1150, 39] width 9 height 12
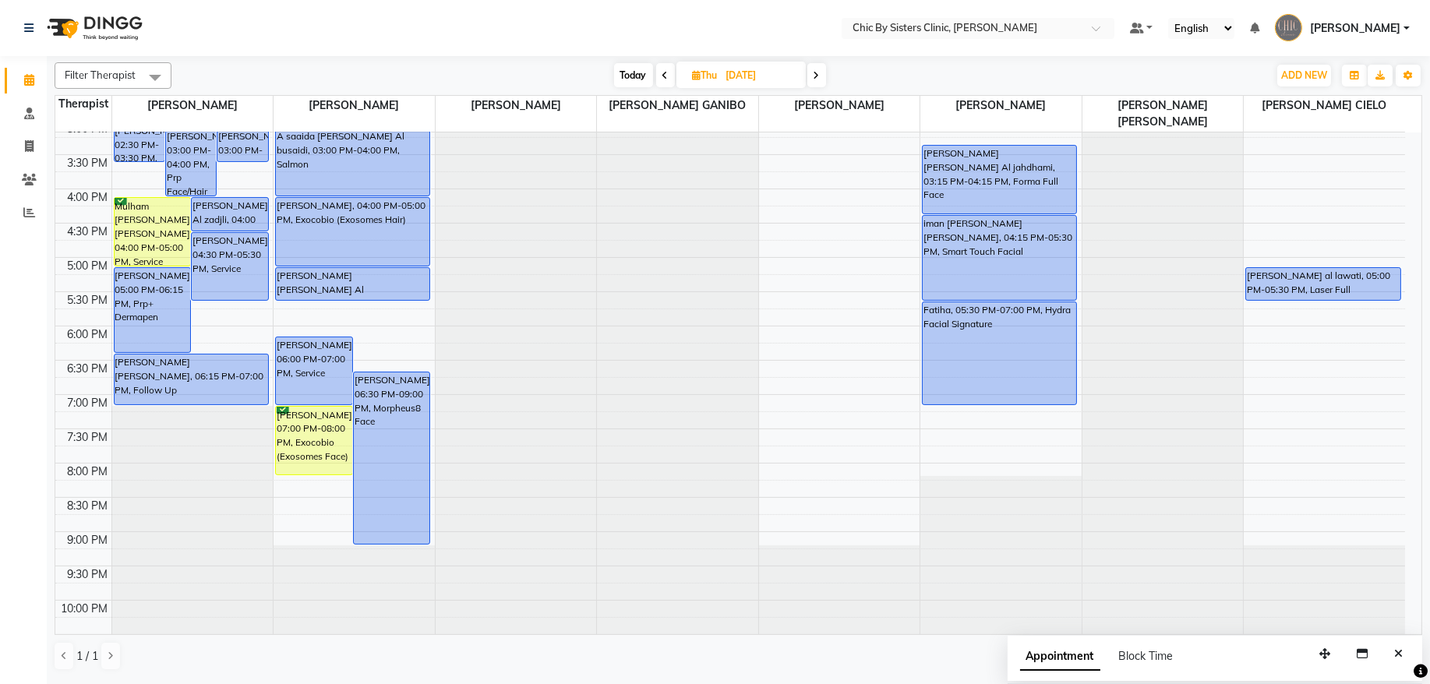
scroll to position [70, 0]
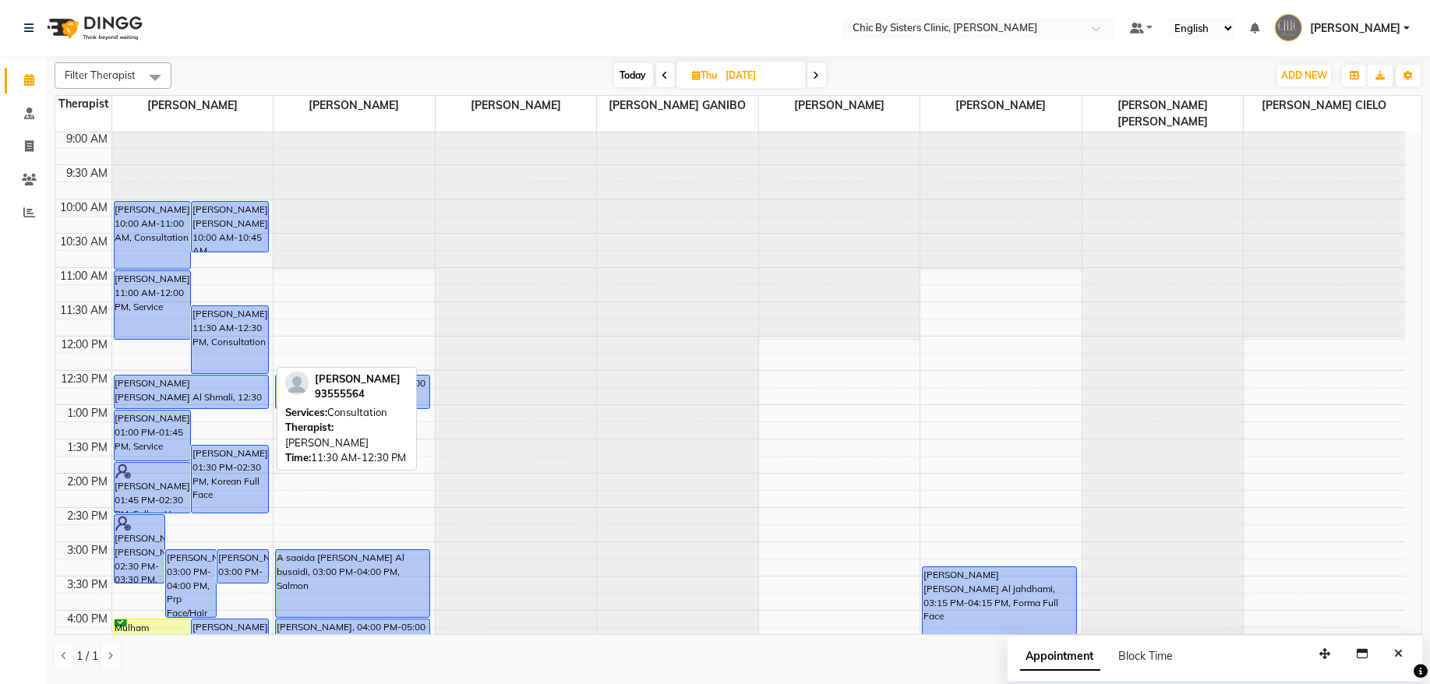
click at [240, 340] on div "[PERSON_NAME], 11:30 AM-12:30 PM, Consultation" at bounding box center [230, 339] width 76 height 67
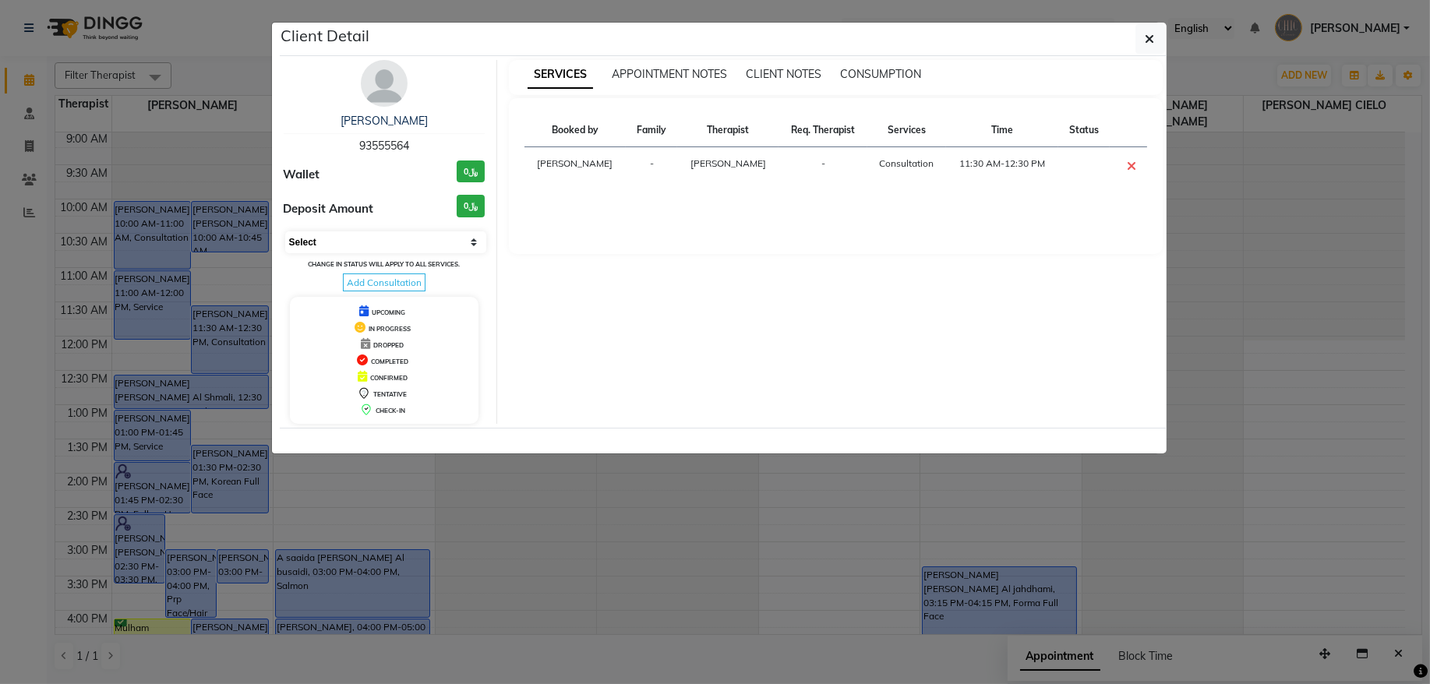
click at [386, 241] on select "Select CONFIRMED TENTATIVE" at bounding box center [386, 243] width 202 height 22
select select "6"
click at [285, 232] on select "Select CONFIRMED TENTATIVE" at bounding box center [386, 243] width 202 height 22
click at [1152, 44] on icon "button" at bounding box center [1150, 39] width 9 height 12
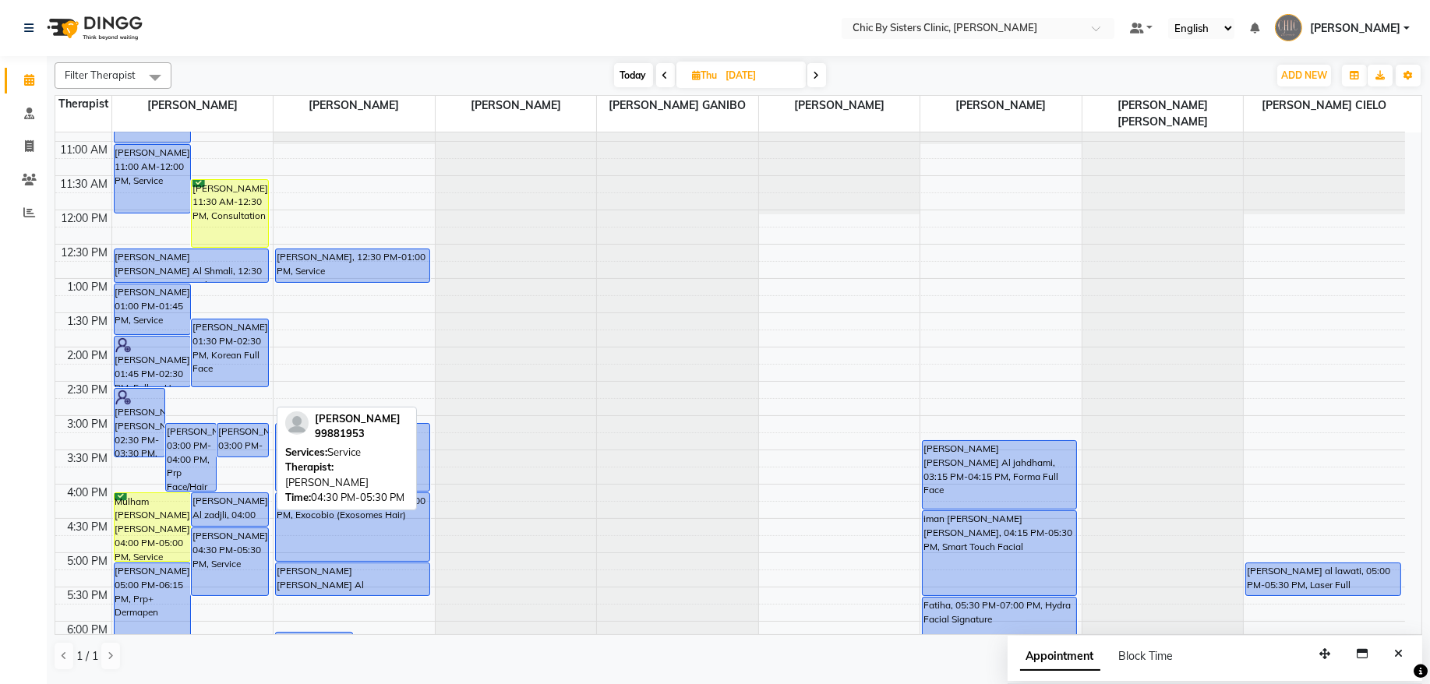
scroll to position [0, 0]
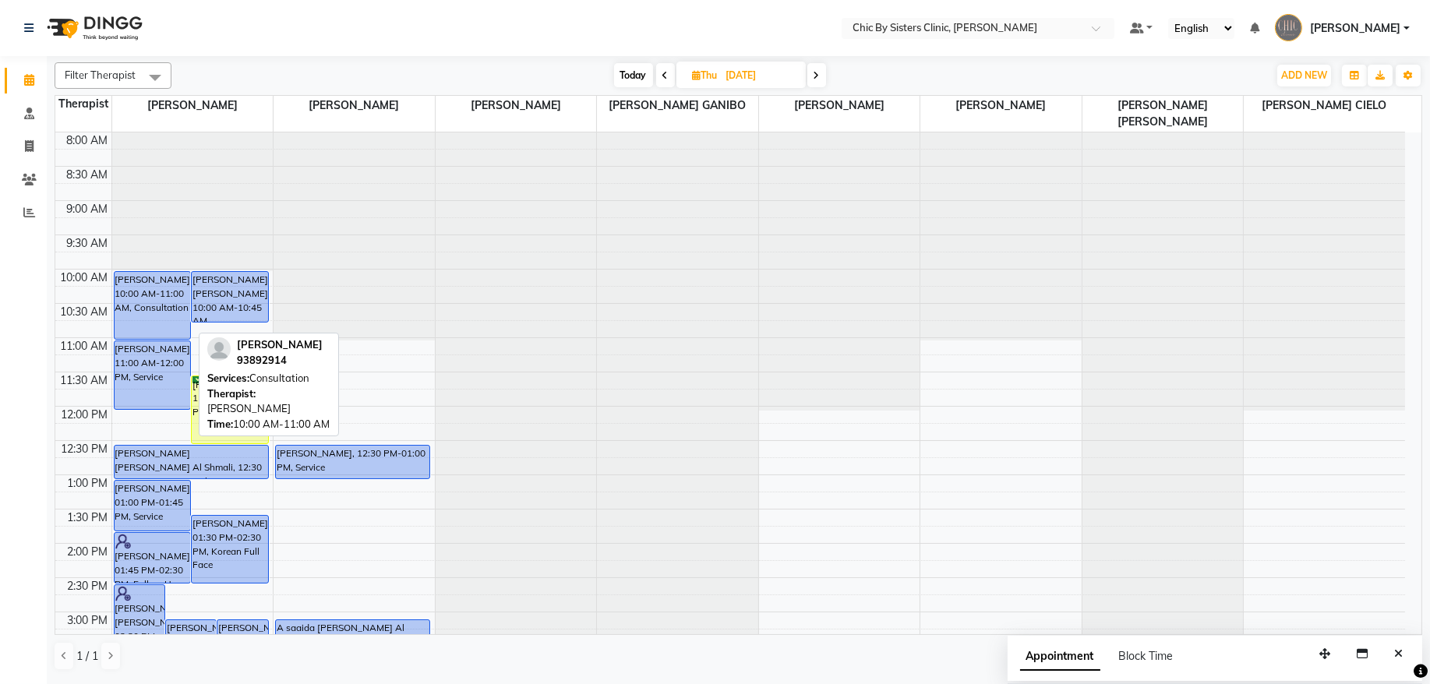
click at [145, 290] on div "[PERSON_NAME], 10:00 AM-11:00 AM, Consultation" at bounding box center [153, 305] width 76 height 67
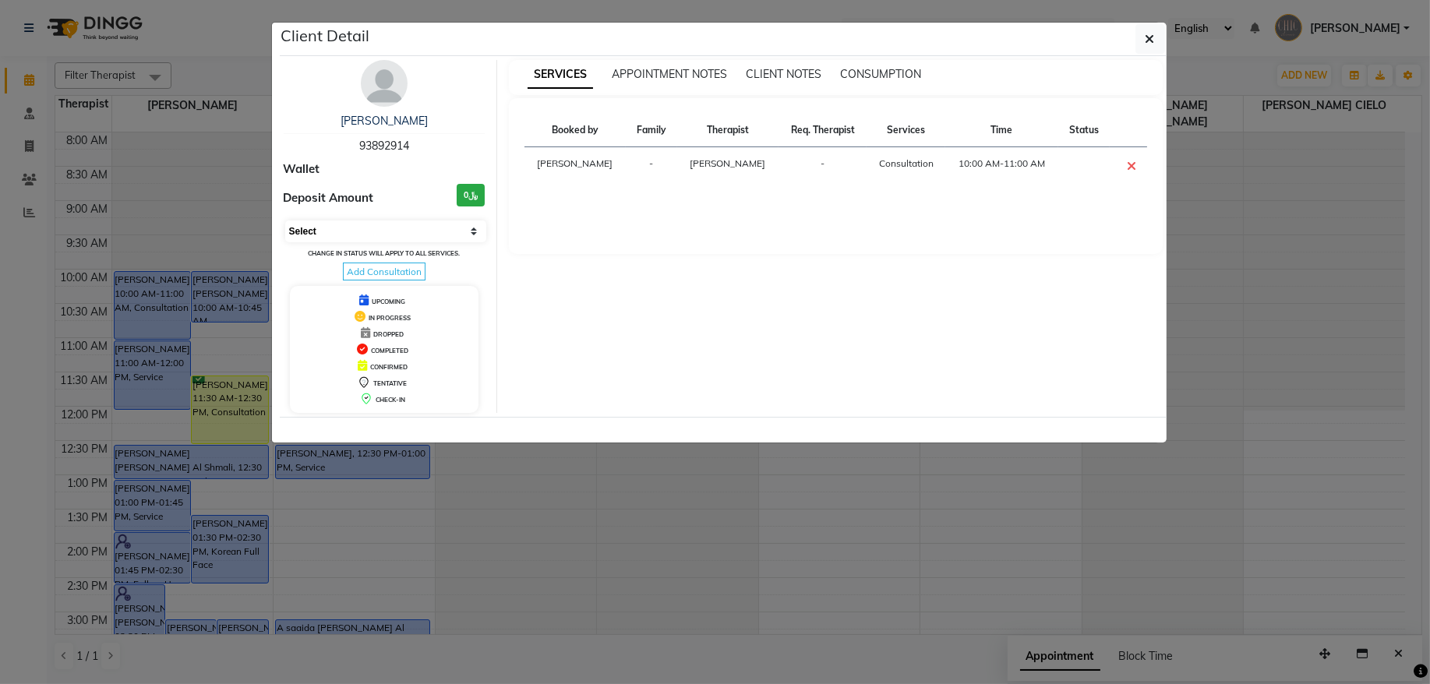
click at [457, 235] on select "Select CONFIRMED TENTATIVE" at bounding box center [386, 232] width 202 height 22
select select "6"
click at [285, 221] on select "Select CONFIRMED TENTATIVE" at bounding box center [386, 232] width 202 height 22
click at [1138, 37] on button "button" at bounding box center [1151, 39] width 30 height 30
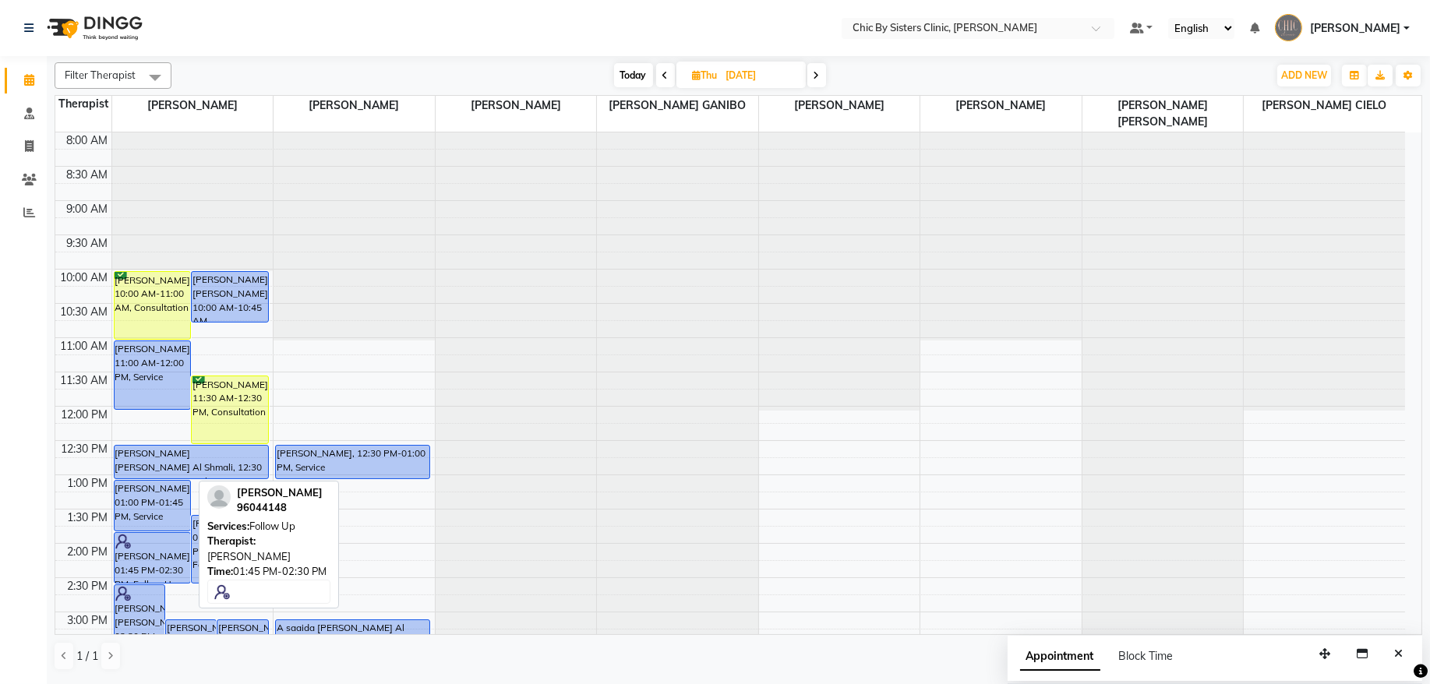
click at [149, 565] on div "[PERSON_NAME], 01:45 PM-02:30 PM, Follow Up" at bounding box center [153, 558] width 76 height 50
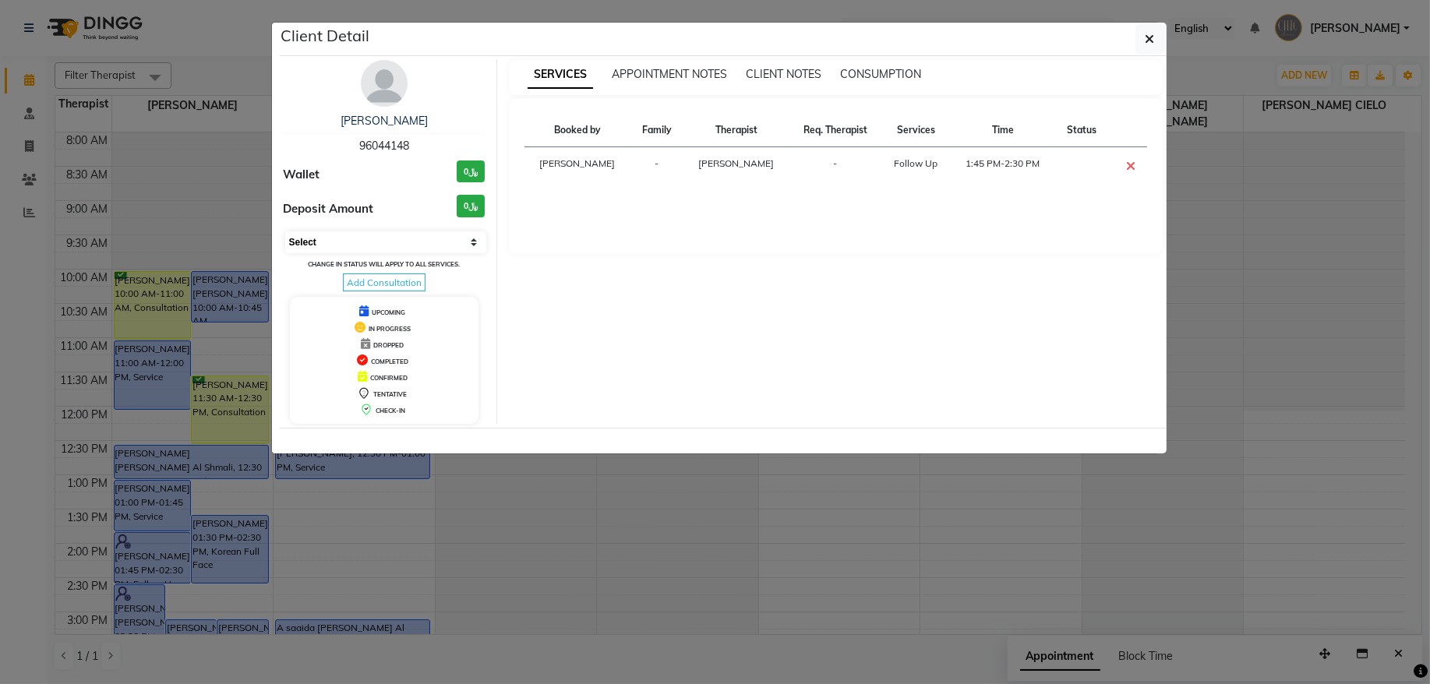
click at [336, 235] on select "Select CONFIRMED TENTATIVE" at bounding box center [386, 243] width 202 height 22
select select "6"
click at [285, 232] on select "Select CONFIRMED TENTATIVE" at bounding box center [386, 243] width 202 height 22
click at [1146, 33] on icon "button" at bounding box center [1150, 39] width 9 height 12
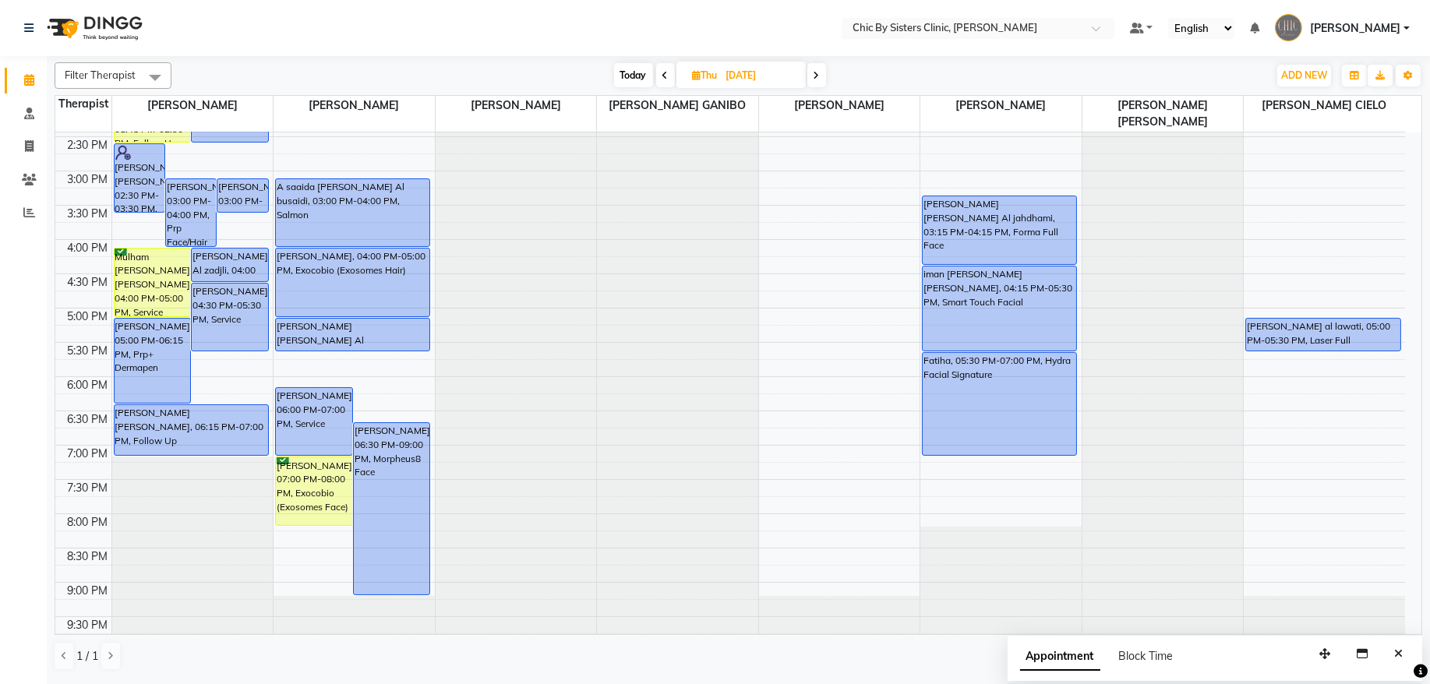
scroll to position [526, 0]
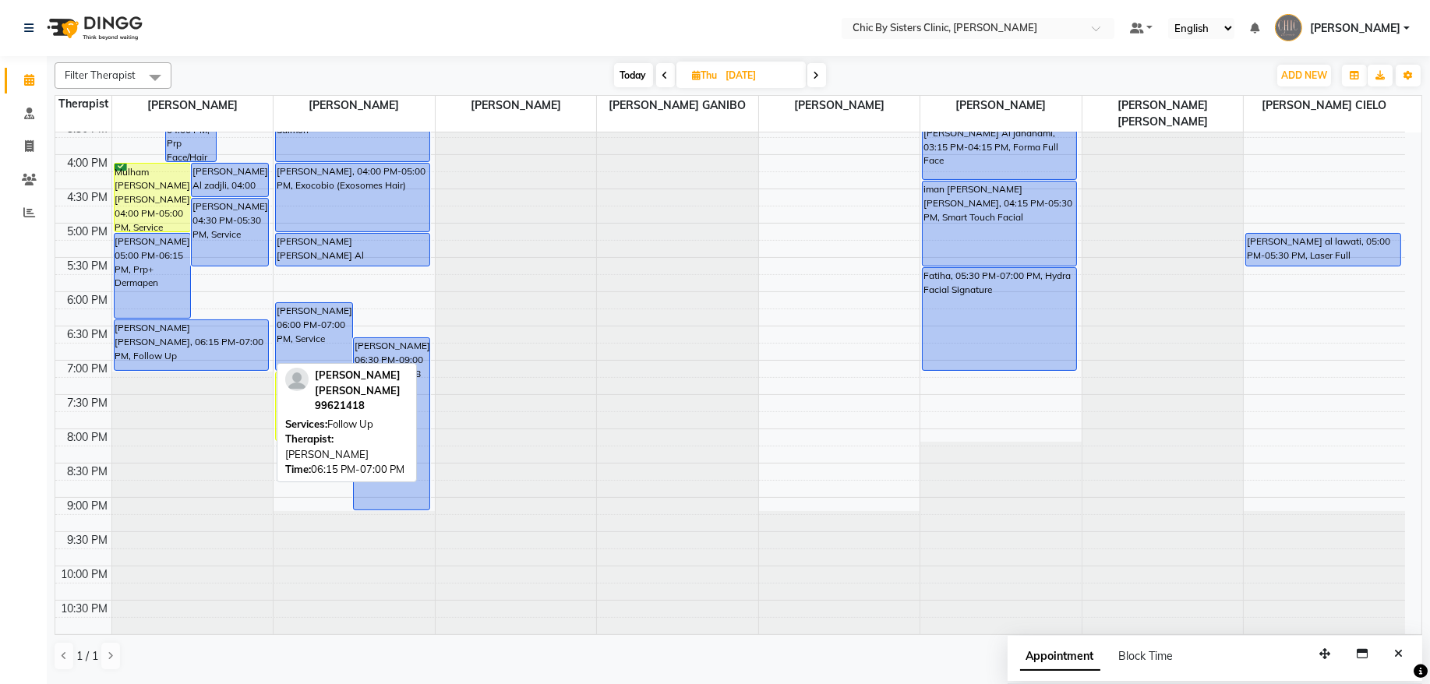
click at [180, 346] on div "[PERSON_NAME] [PERSON_NAME], 06:15 PM-07:00 PM, Follow Up" at bounding box center [192, 345] width 154 height 50
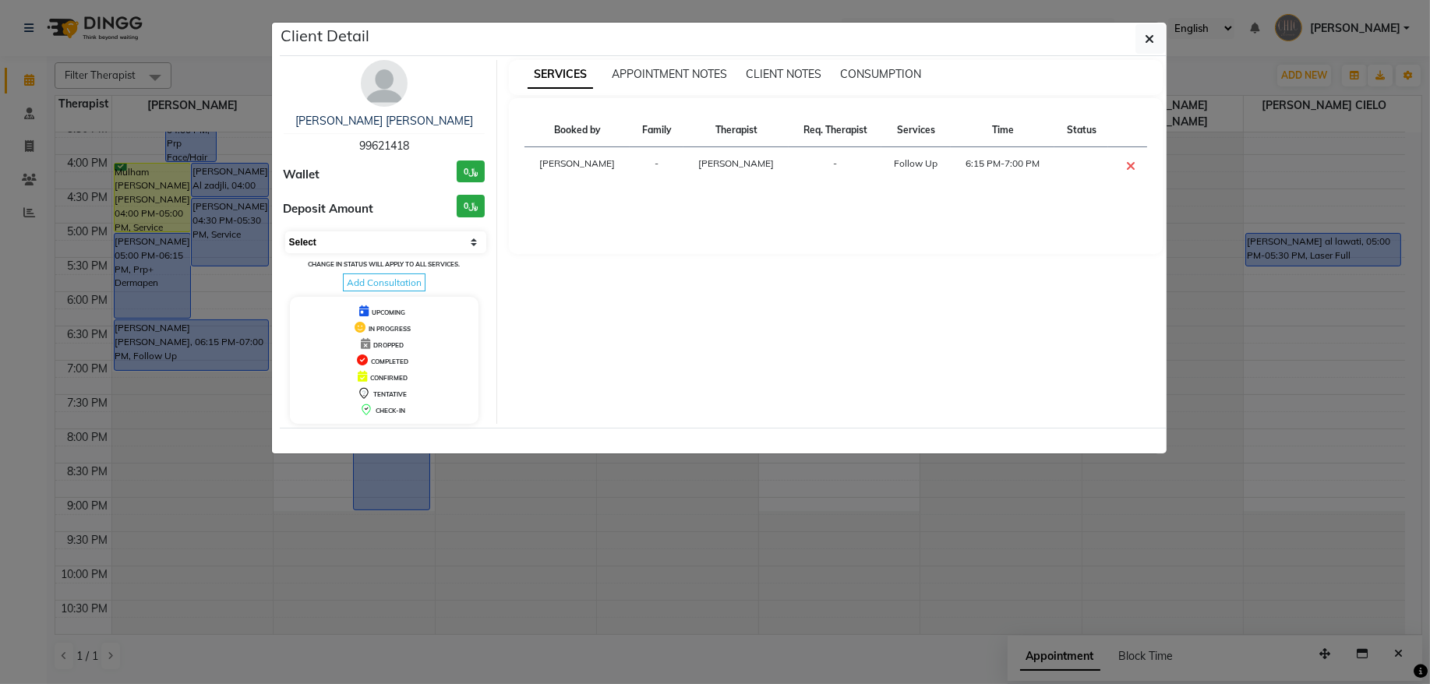
click at [398, 232] on select "Select CONFIRMED TENTATIVE" at bounding box center [386, 243] width 202 height 22
select select "6"
click at [285, 232] on select "Select CONFIRMED TENTATIVE" at bounding box center [386, 243] width 202 height 22
click at [1146, 41] on icon "button" at bounding box center [1150, 39] width 9 height 12
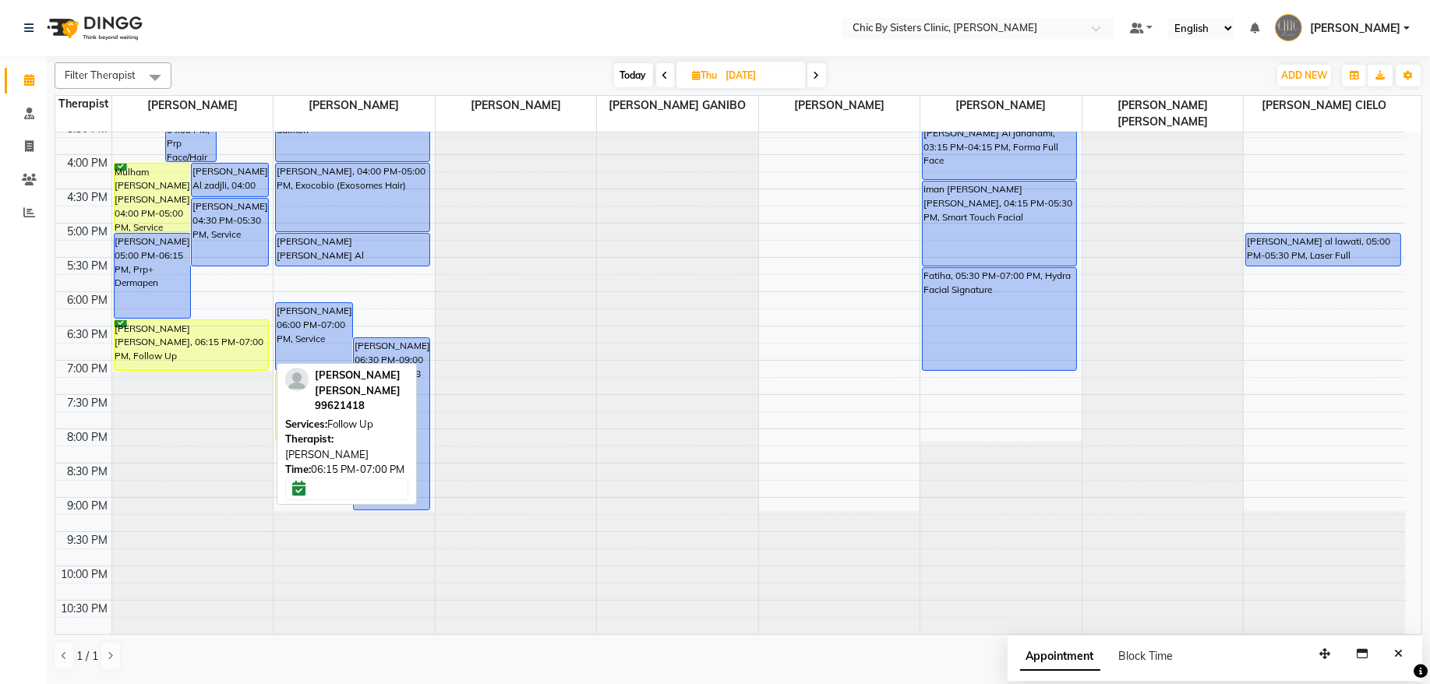
click at [169, 342] on div "[PERSON_NAME] [PERSON_NAME], 06:15 PM-07:00 PM, Follow Up" at bounding box center [192, 345] width 154 height 50
select select "6"
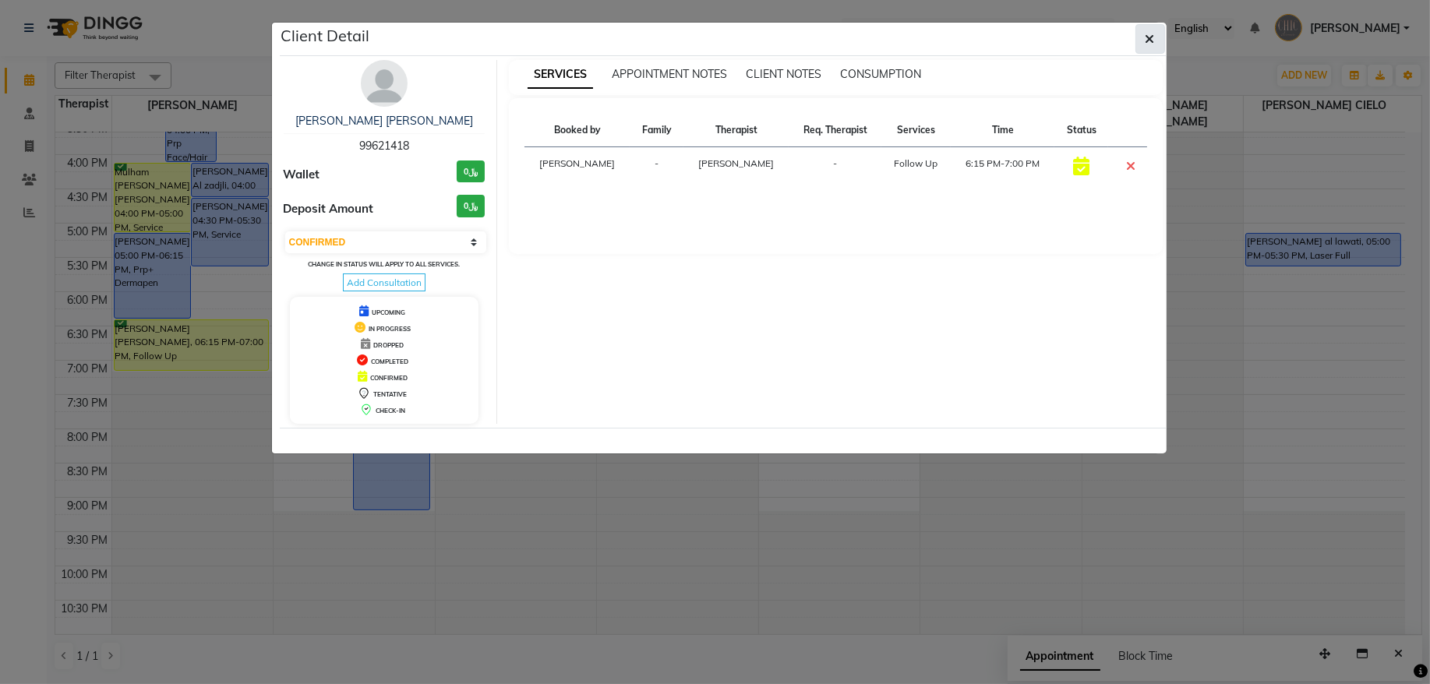
click at [1141, 34] on button "button" at bounding box center [1151, 39] width 30 height 30
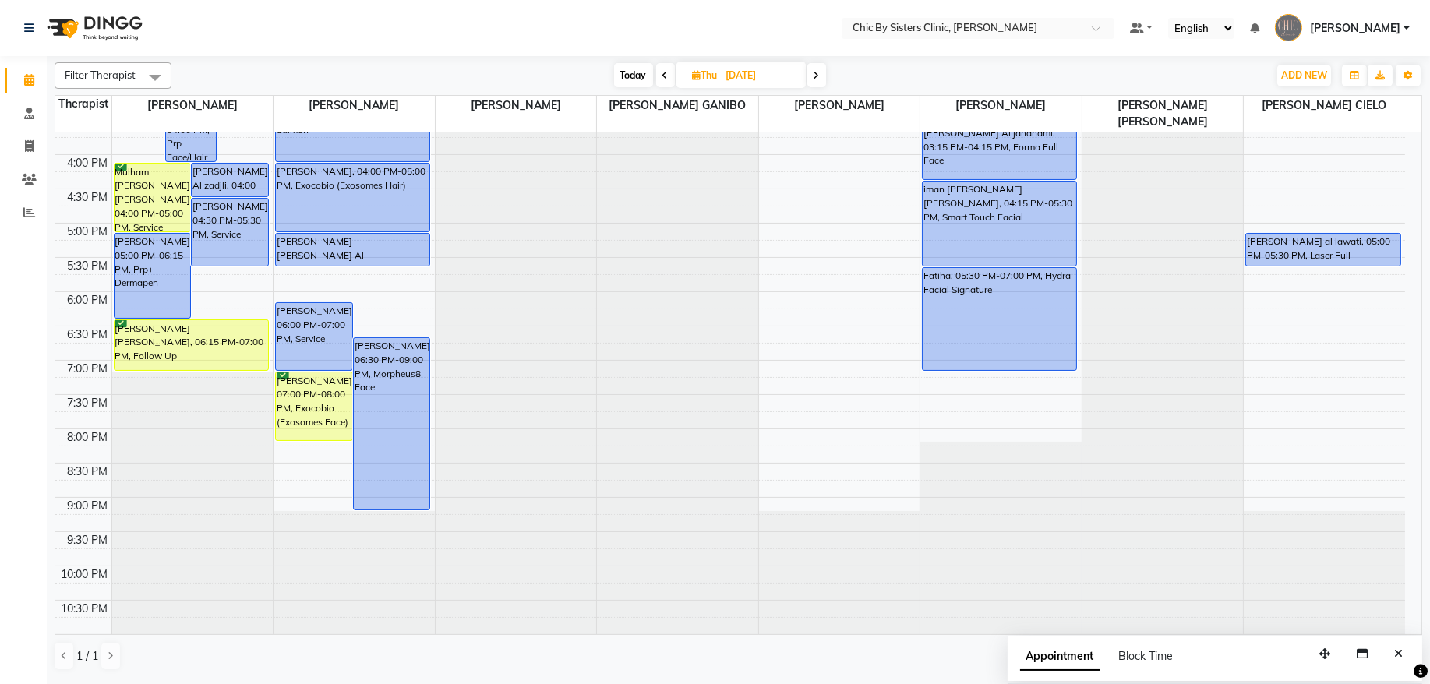
scroll to position [324, 0]
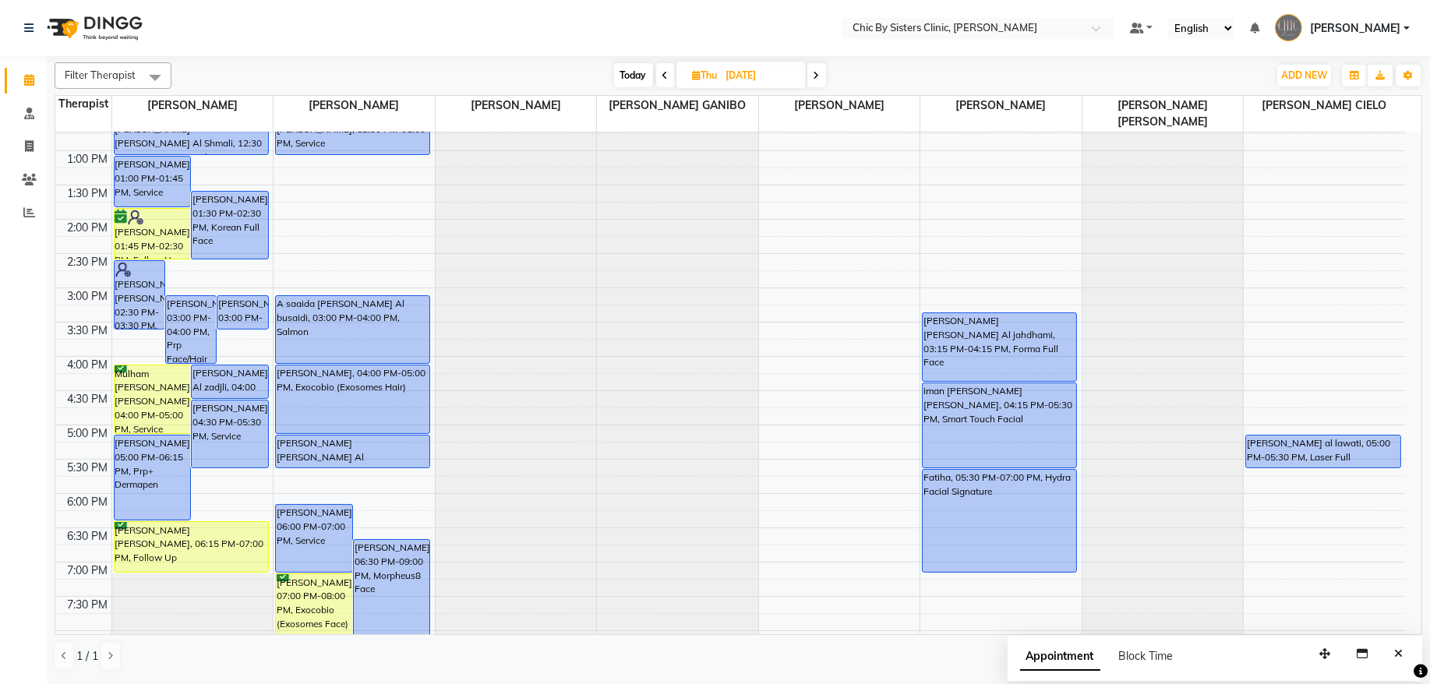
click at [358, 205] on div "8:00 AM 8:30 AM 9:00 AM 9:30 AM 10:00 AM 10:30 AM 11:00 AM 11:30 AM 12:00 PM 12…" at bounding box center [730, 356] width 1350 height 1097
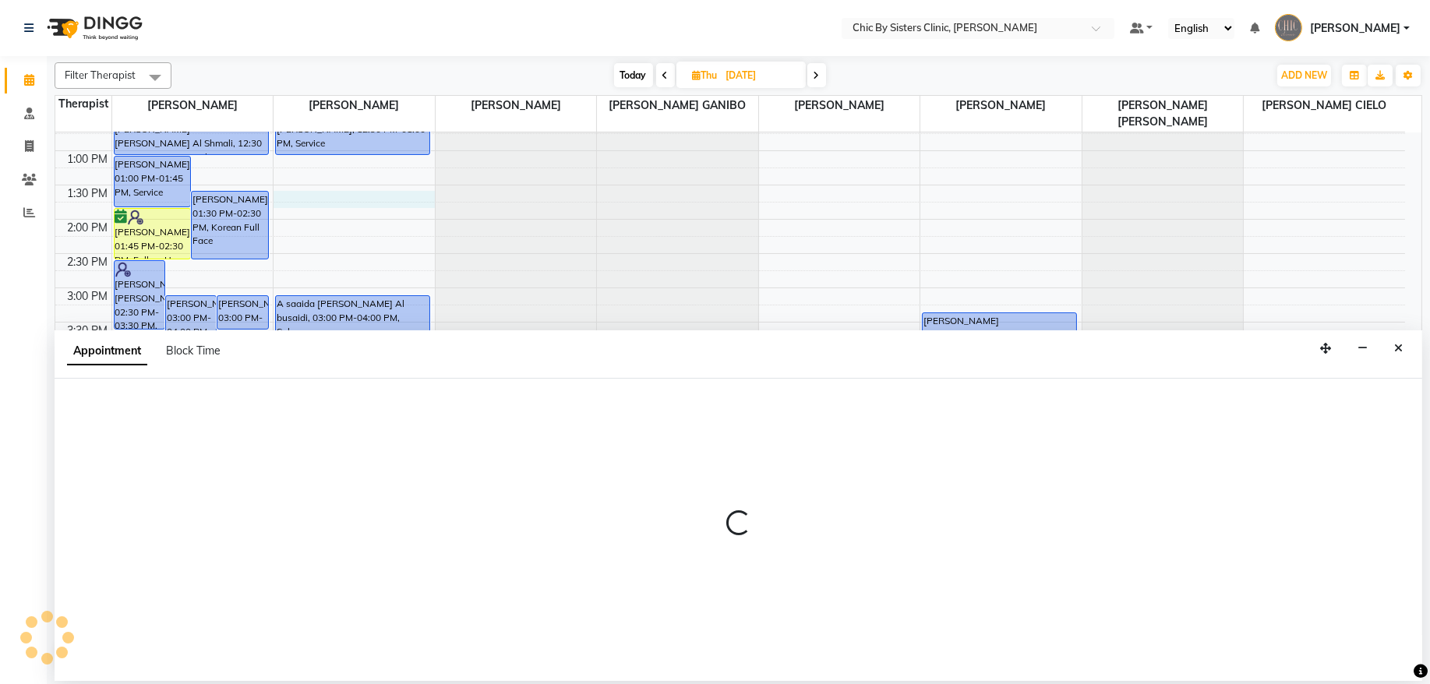
select select "49178"
select select "810"
select select "tentative"
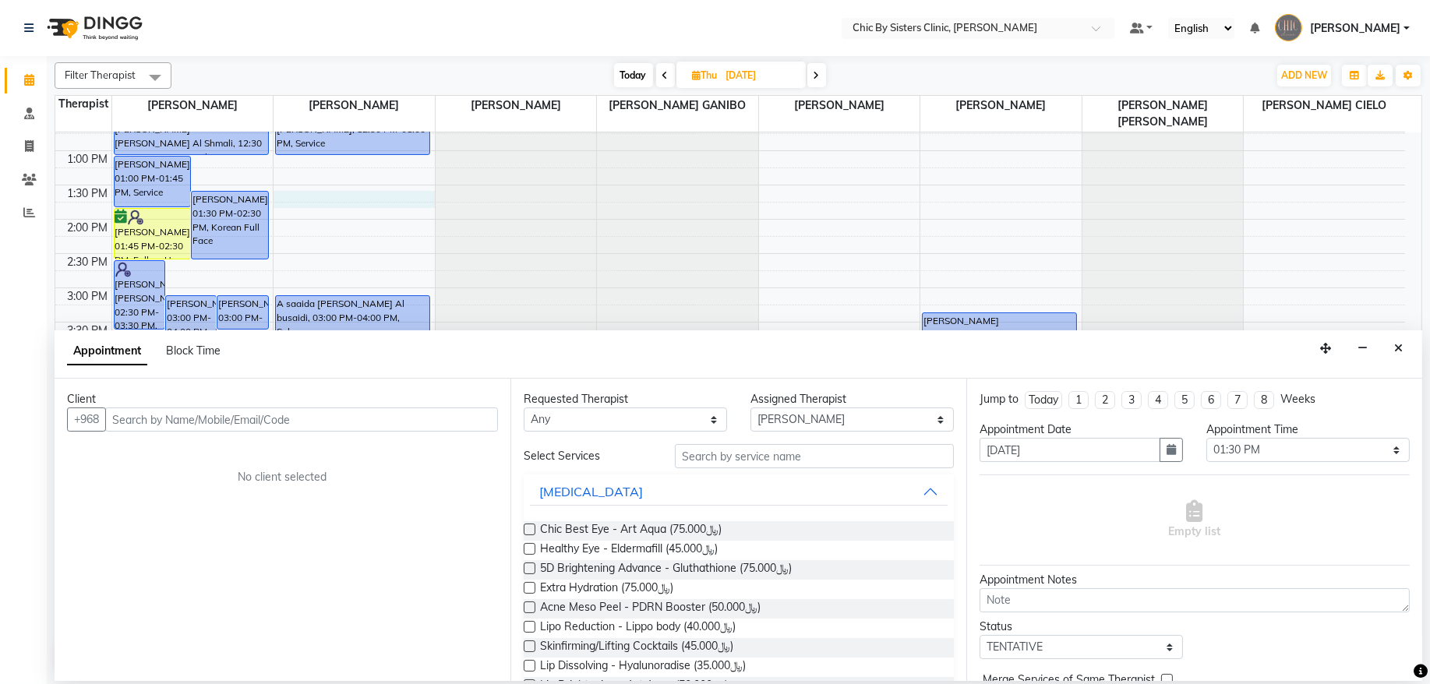
click at [273, 425] on input "text" at bounding box center [301, 420] width 393 height 24
type input "91112888"
click at [1401, 351] on icon "Close" at bounding box center [1399, 348] width 9 height 11
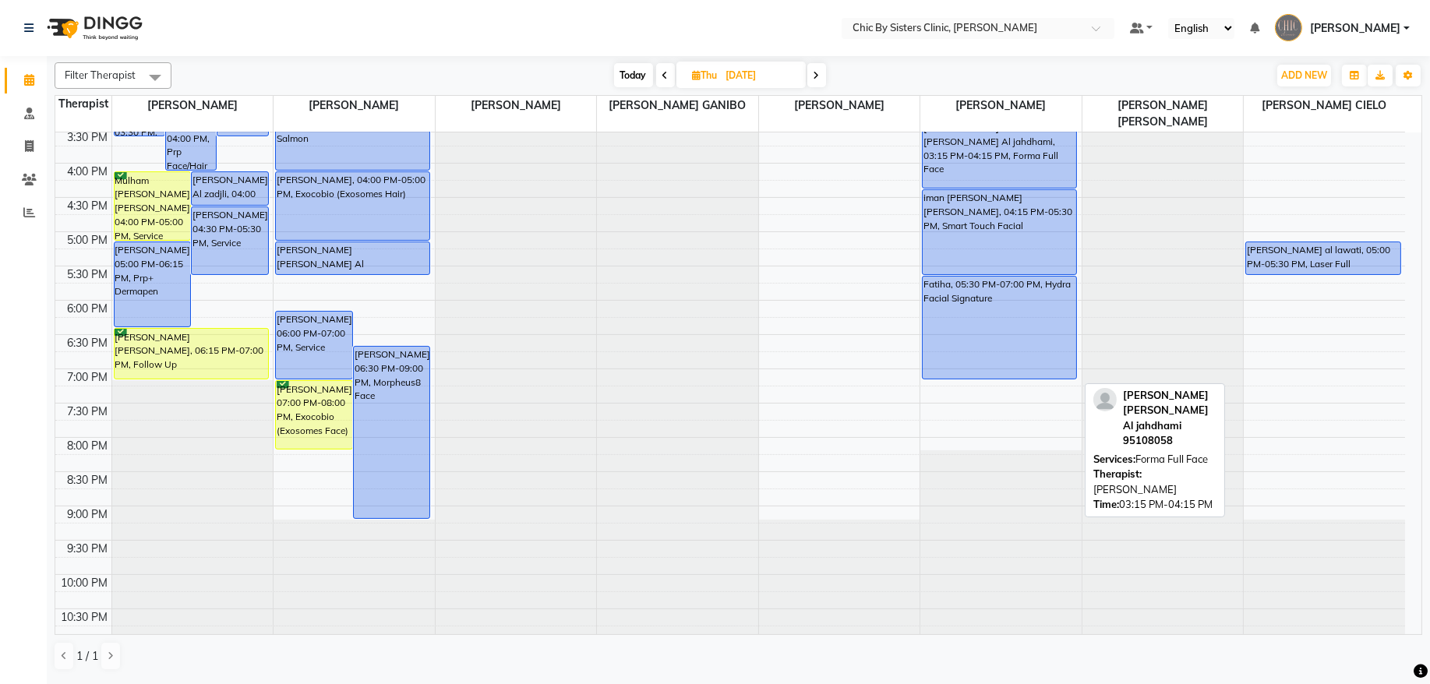
scroll to position [526, 0]
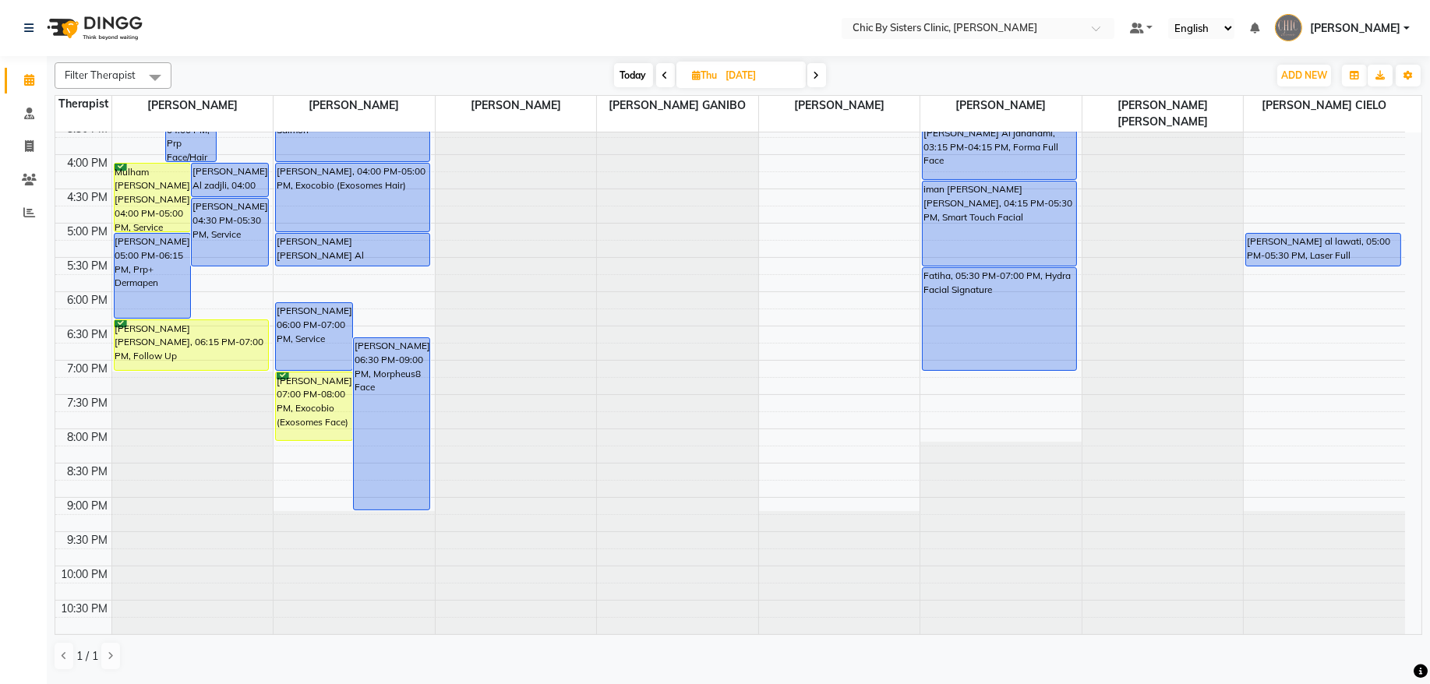
click at [659, 79] on span at bounding box center [665, 75] width 19 height 24
type input "[DATE]"
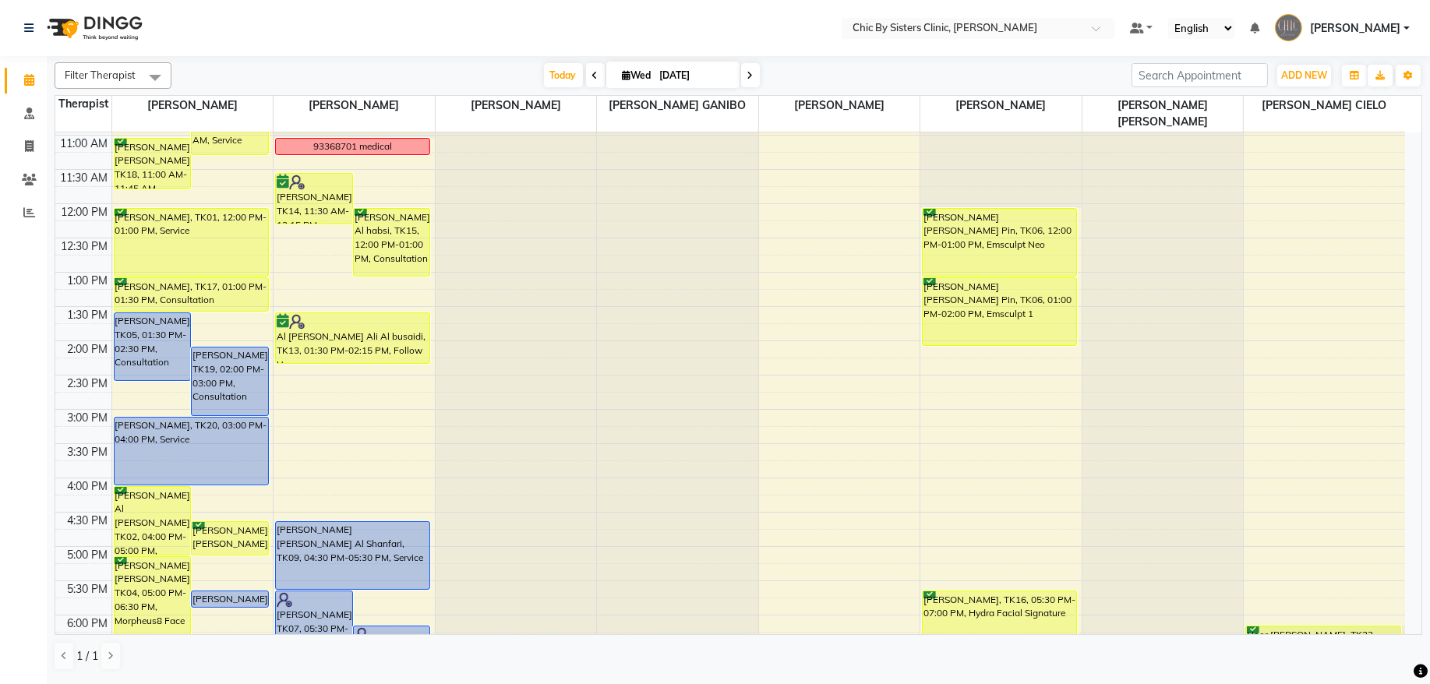
scroll to position [210, 0]
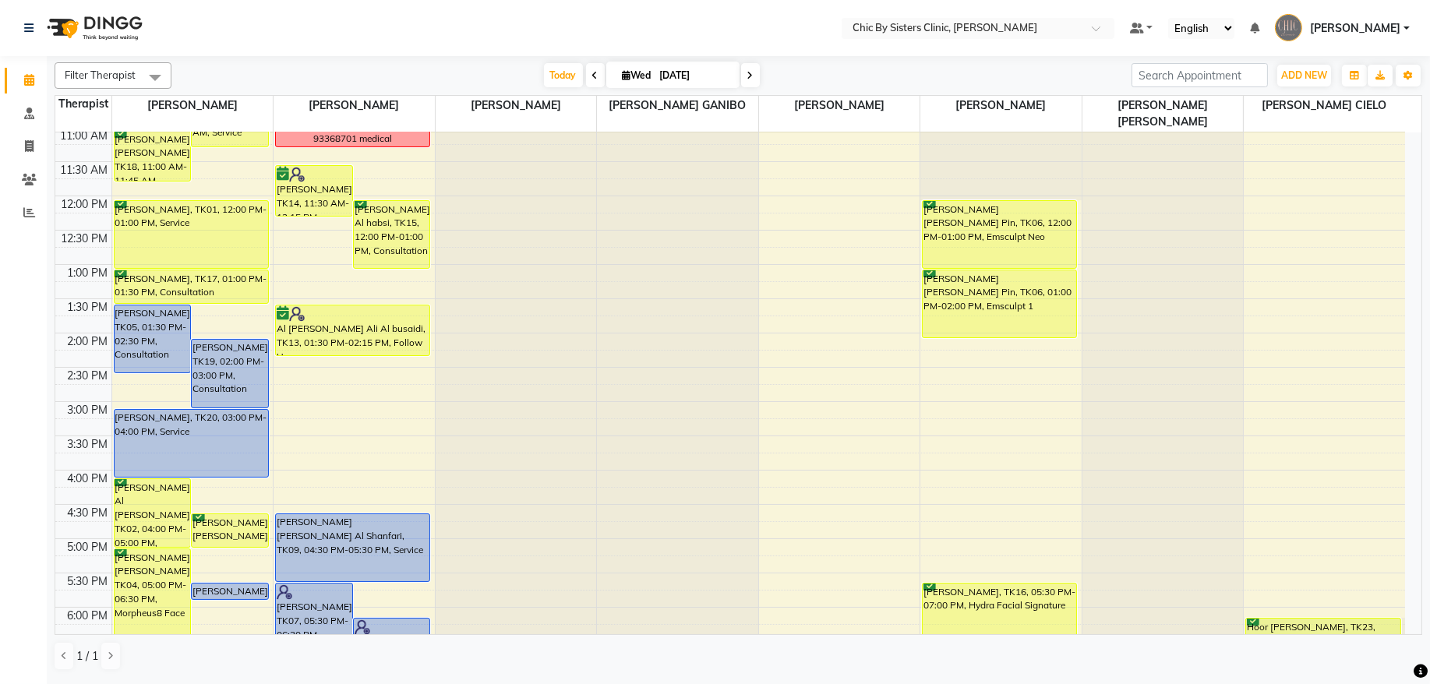
click at [670, 74] on input "[DATE]" at bounding box center [695, 75] width 78 height 23
select select "9"
select select "2025"
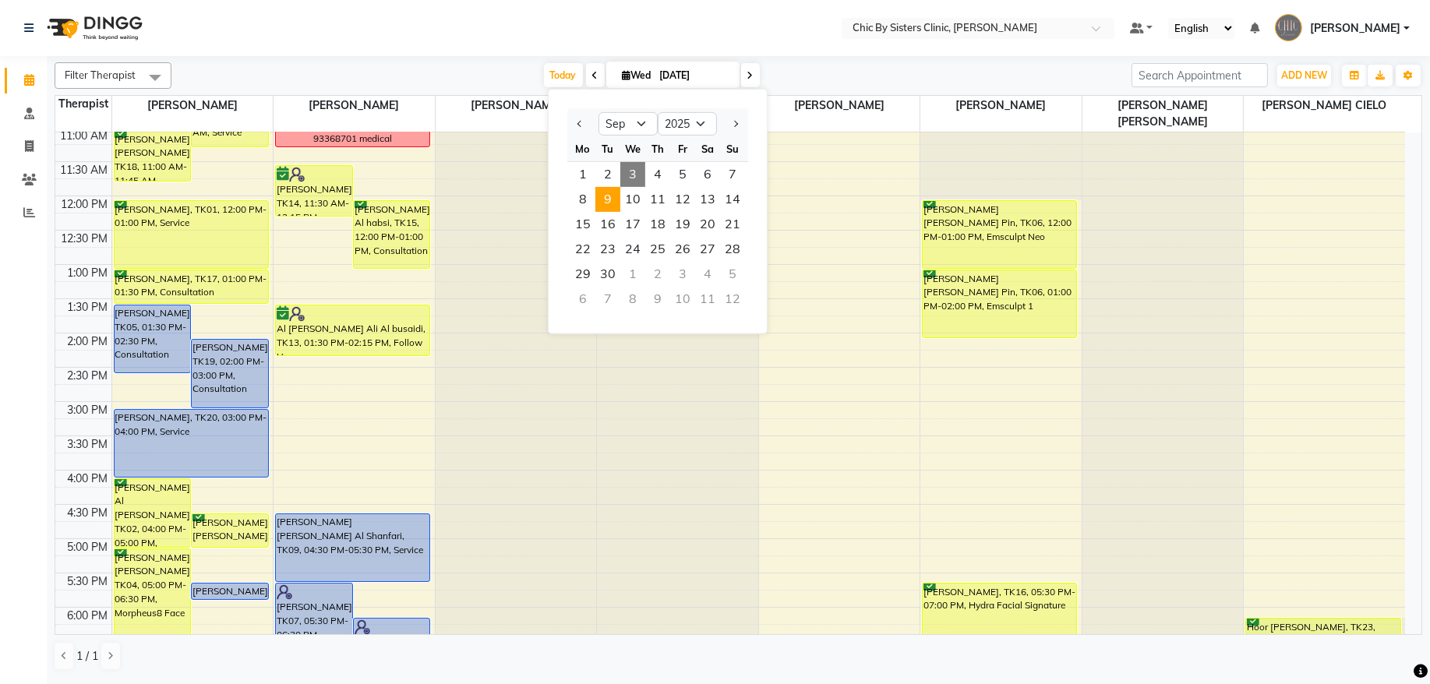
click at [610, 204] on span "9" at bounding box center [608, 199] width 25 height 25
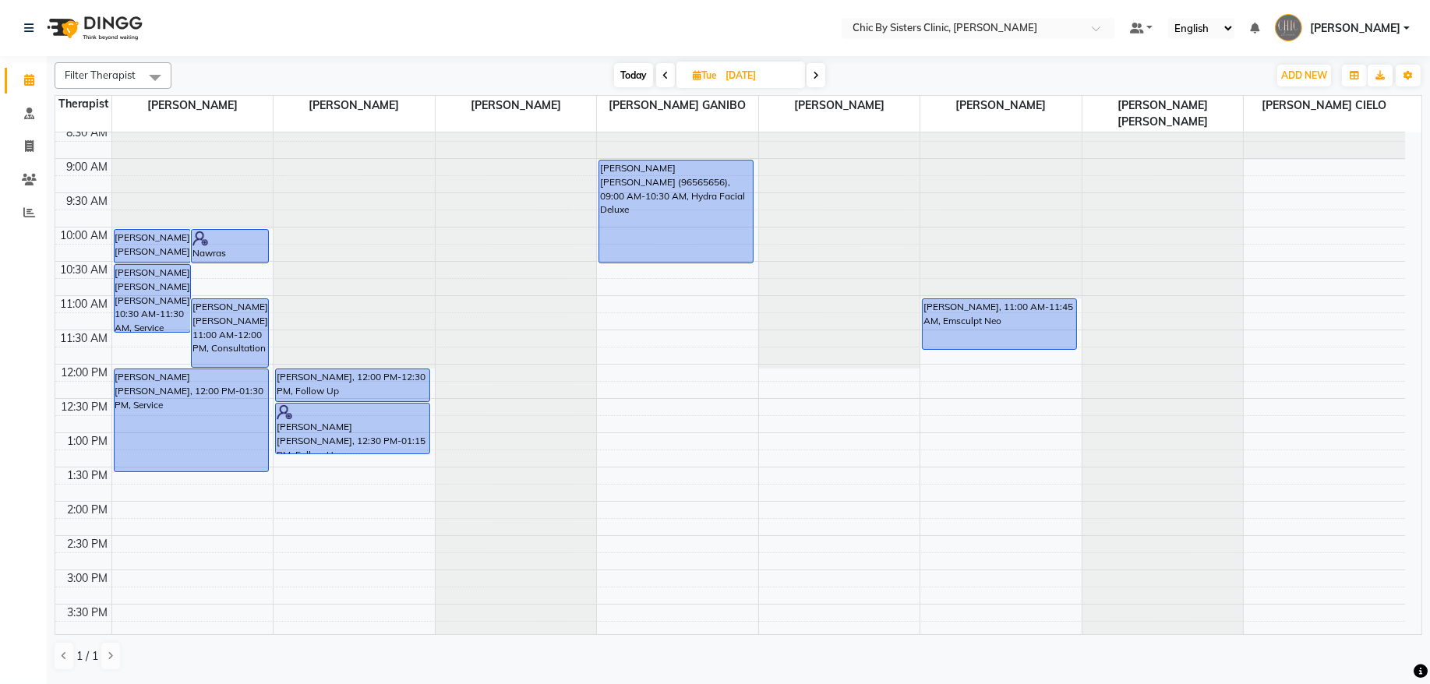
scroll to position [0, 0]
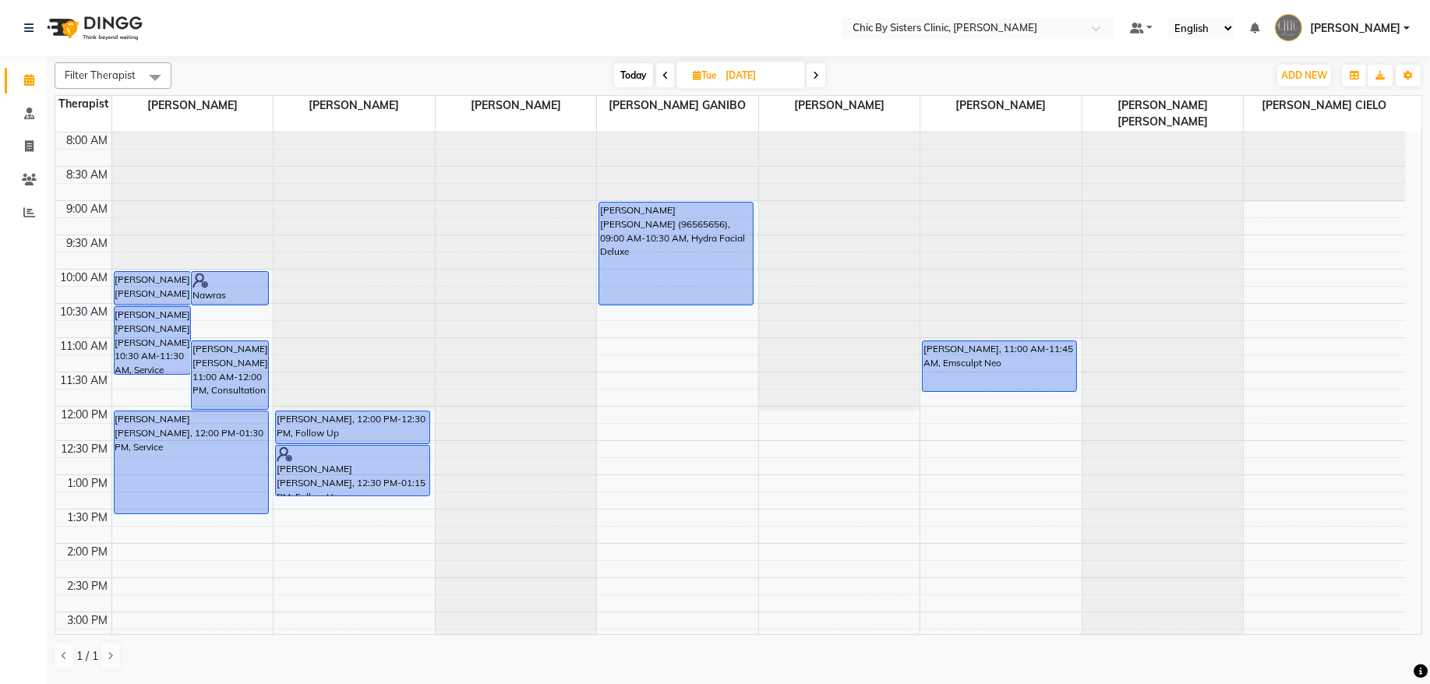
click at [817, 85] on span at bounding box center [816, 75] width 19 height 24
type input "[DATE]"
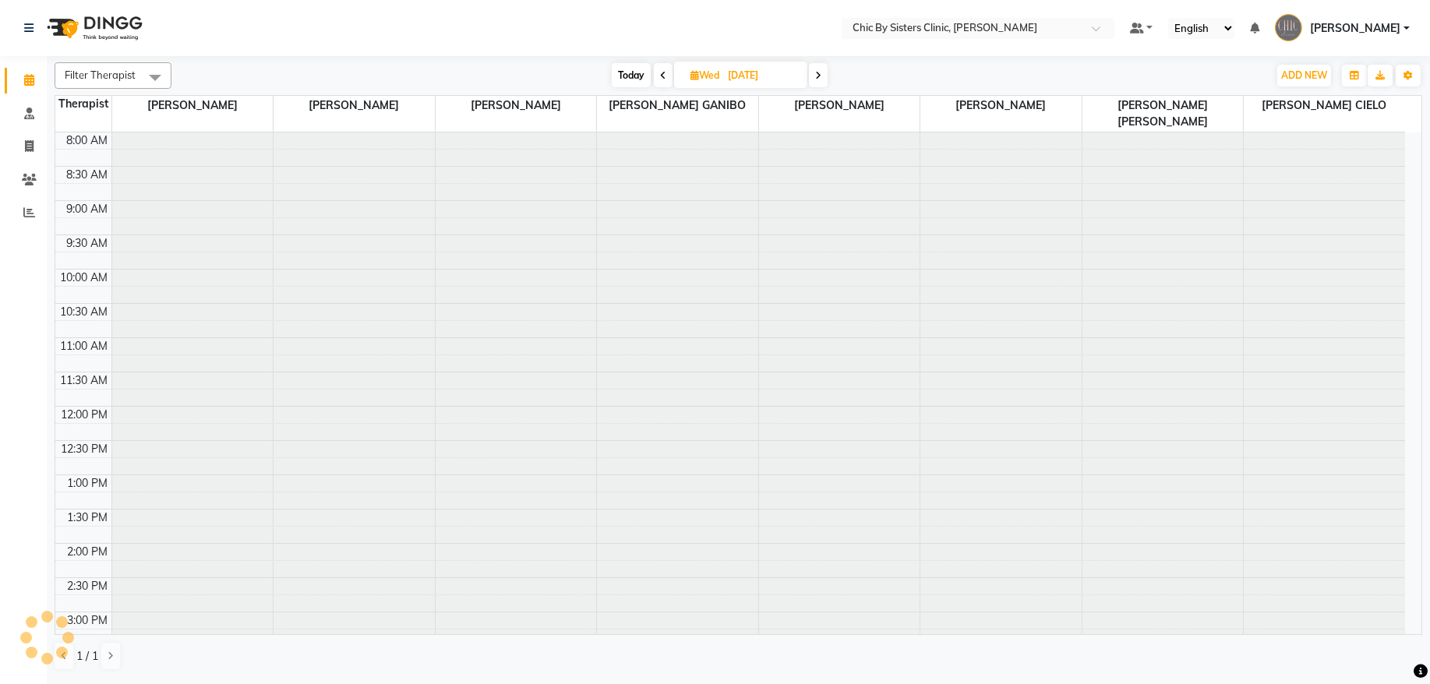
scroll to position [70, 0]
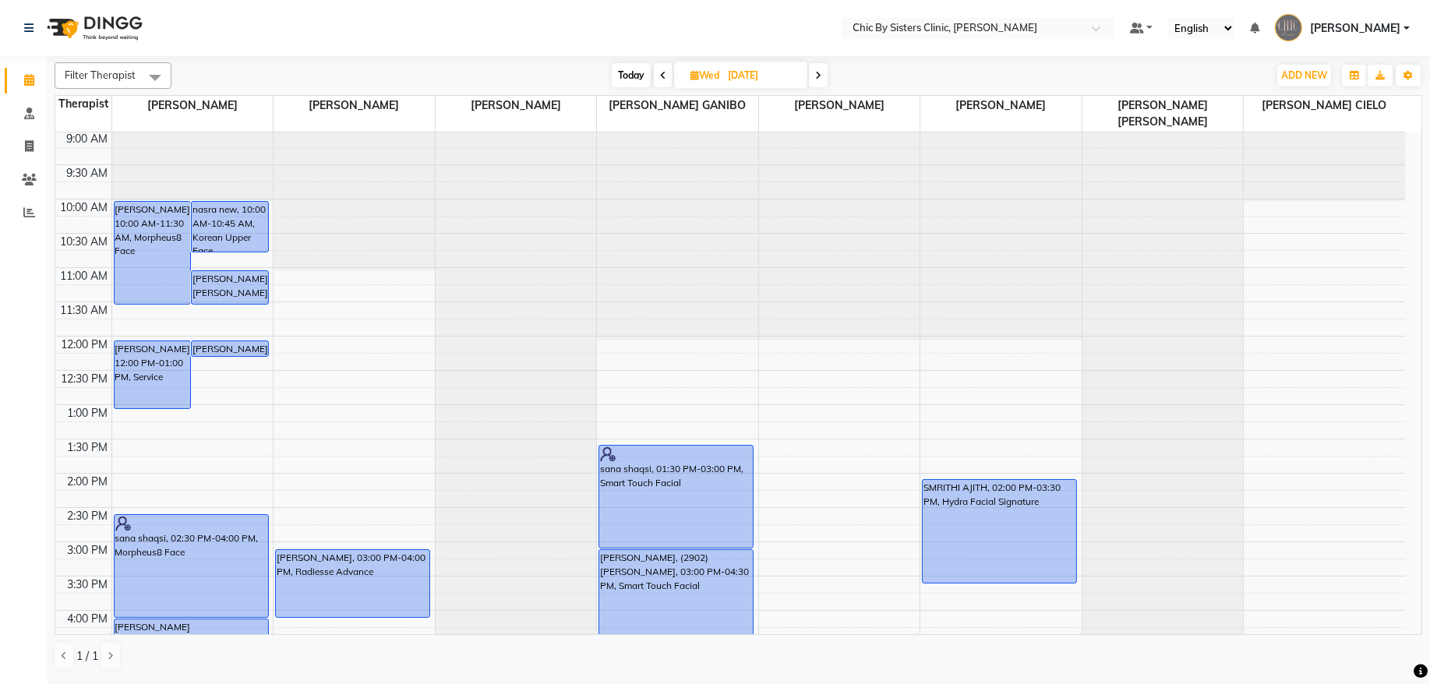
click at [739, 83] on input "[DATE]" at bounding box center [762, 75] width 78 height 23
select select "9"
select select "2025"
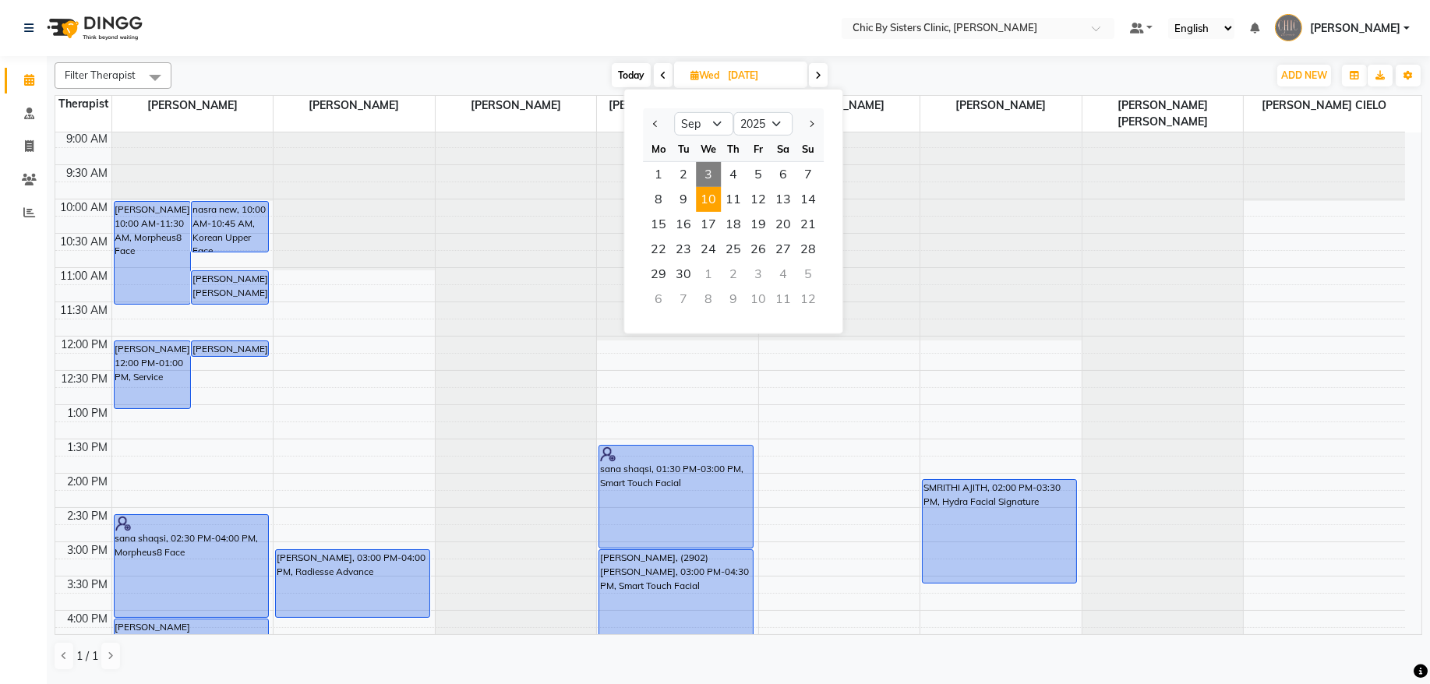
click at [708, 173] on span "3" at bounding box center [708, 174] width 25 height 25
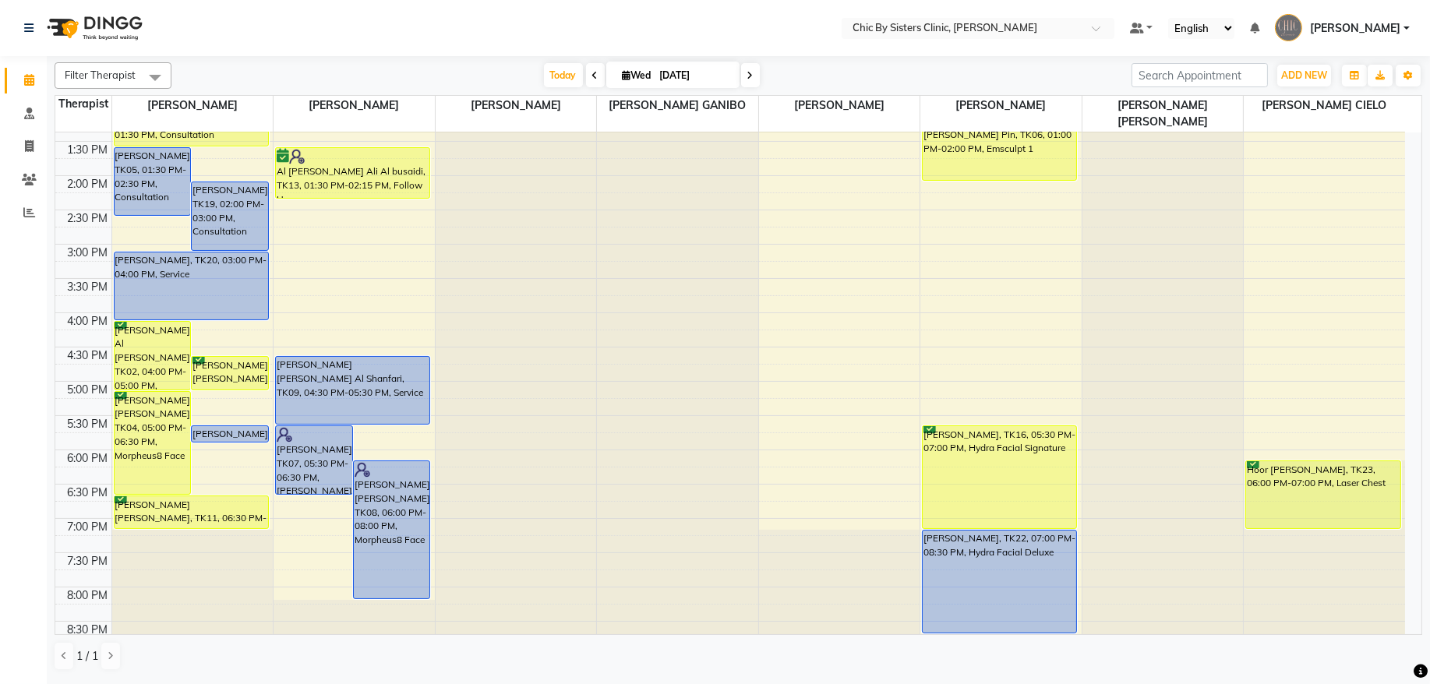
scroll to position [386, 0]
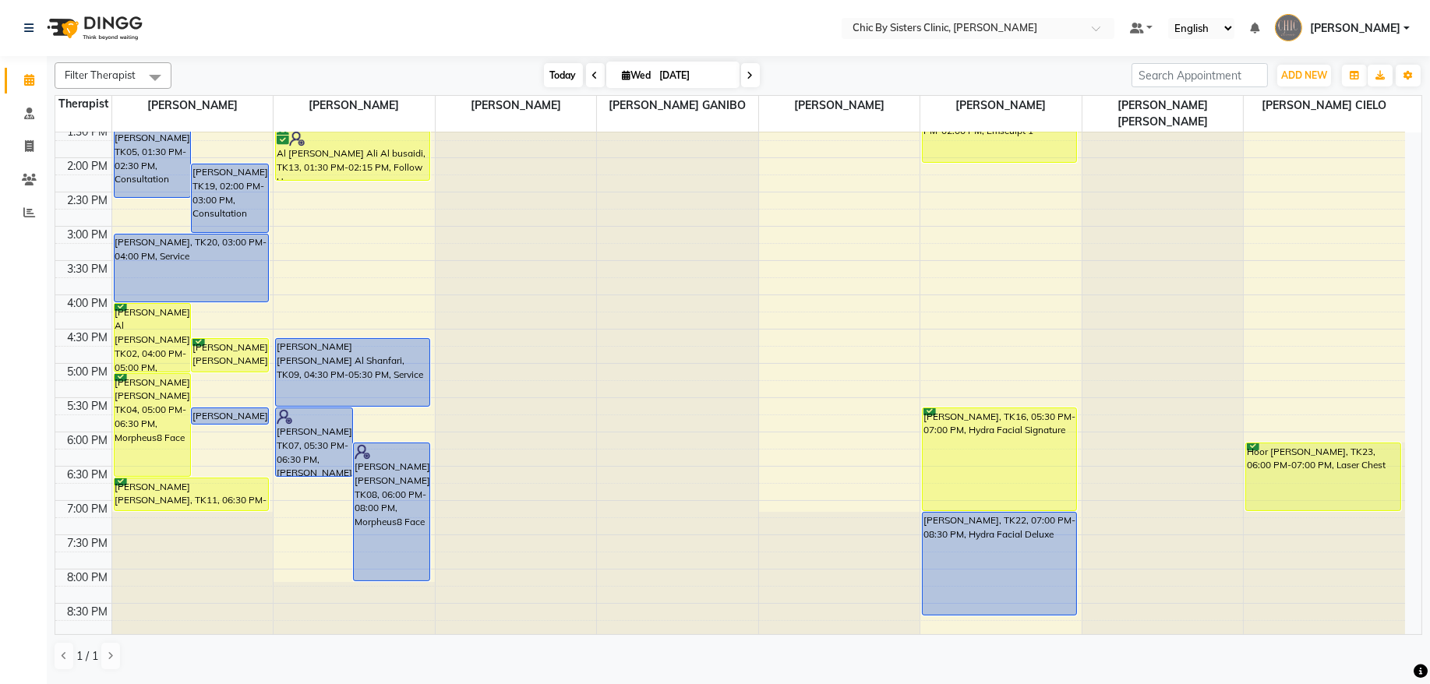
click at [560, 73] on span "Today" at bounding box center [563, 75] width 39 height 24
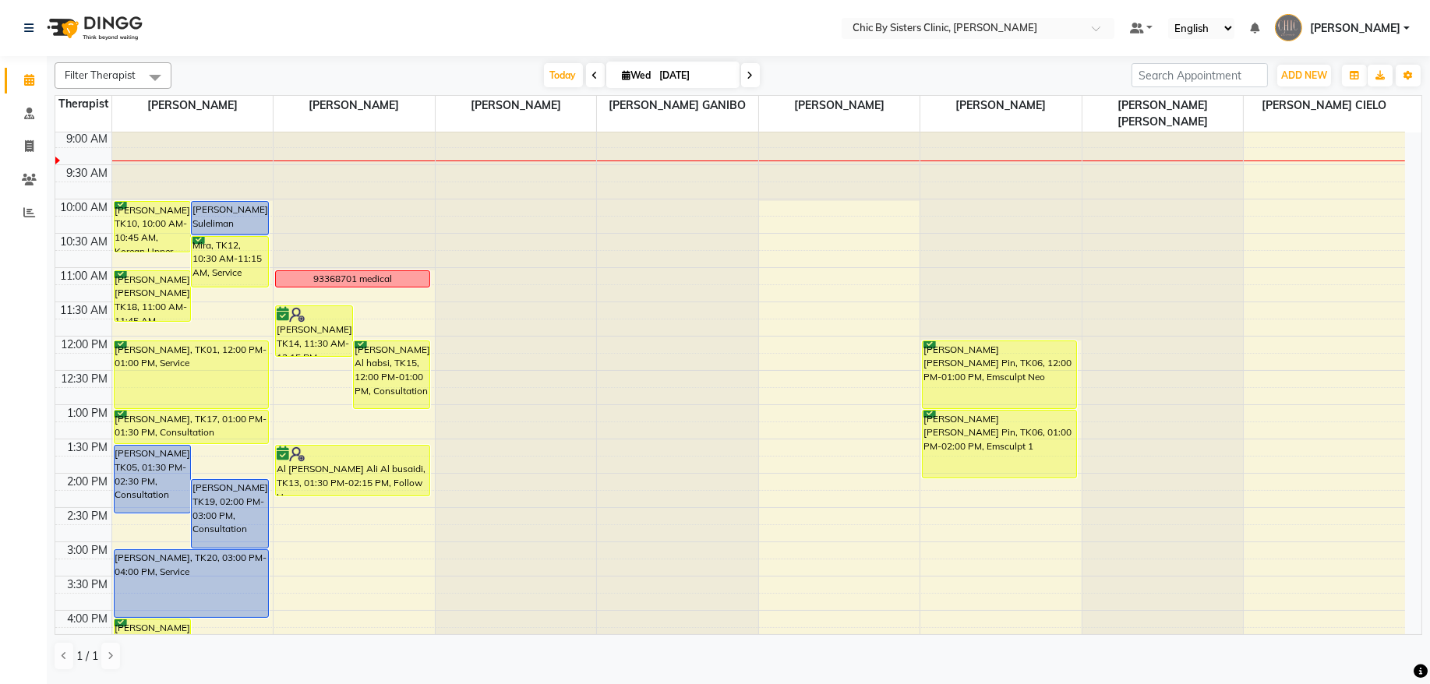
scroll to position [492, 0]
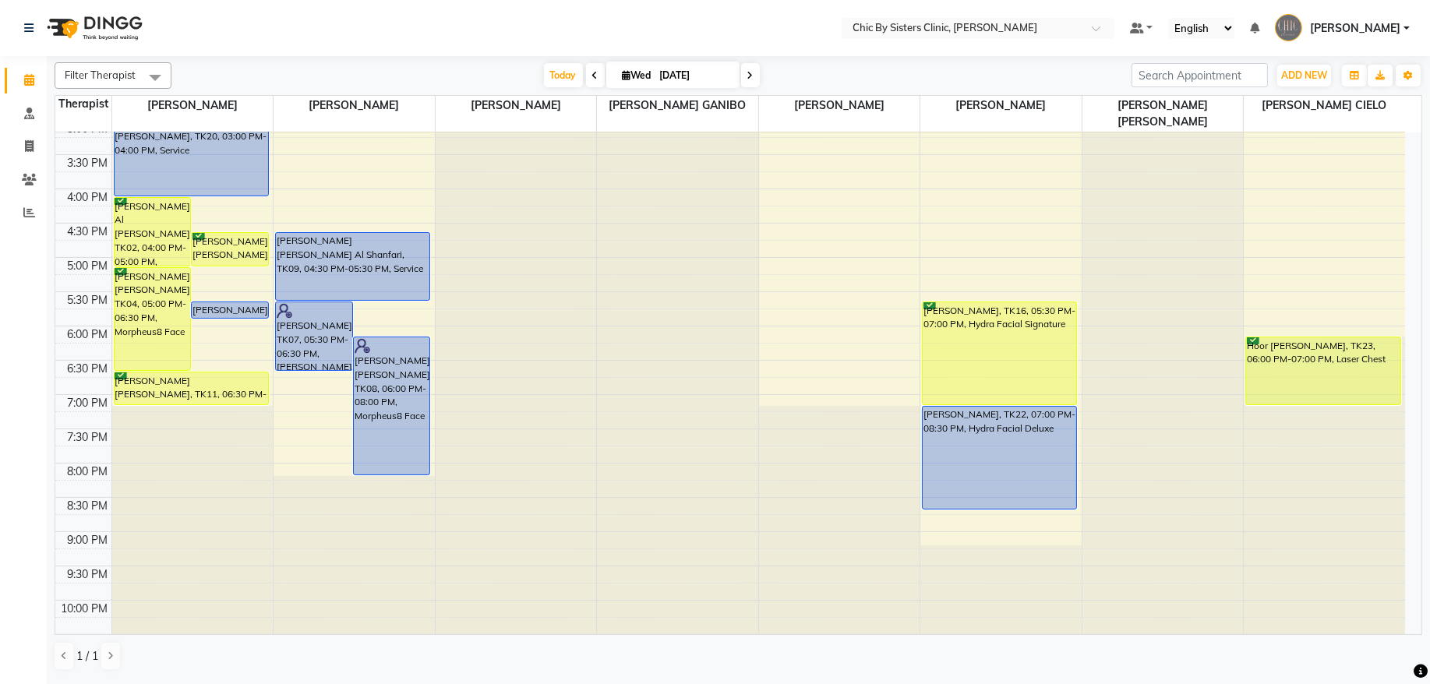
click at [750, 72] on span at bounding box center [750, 75] width 19 height 24
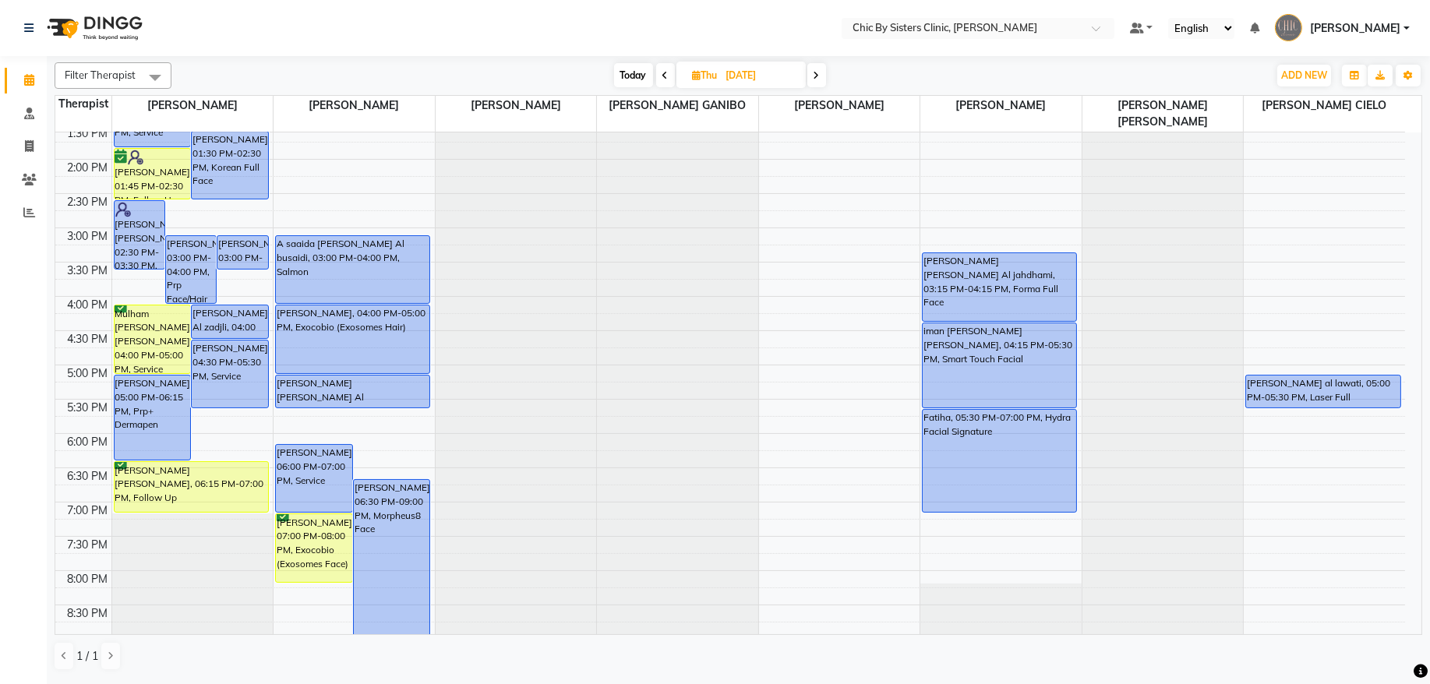
scroll to position [386, 0]
click at [659, 76] on span at bounding box center [665, 75] width 19 height 24
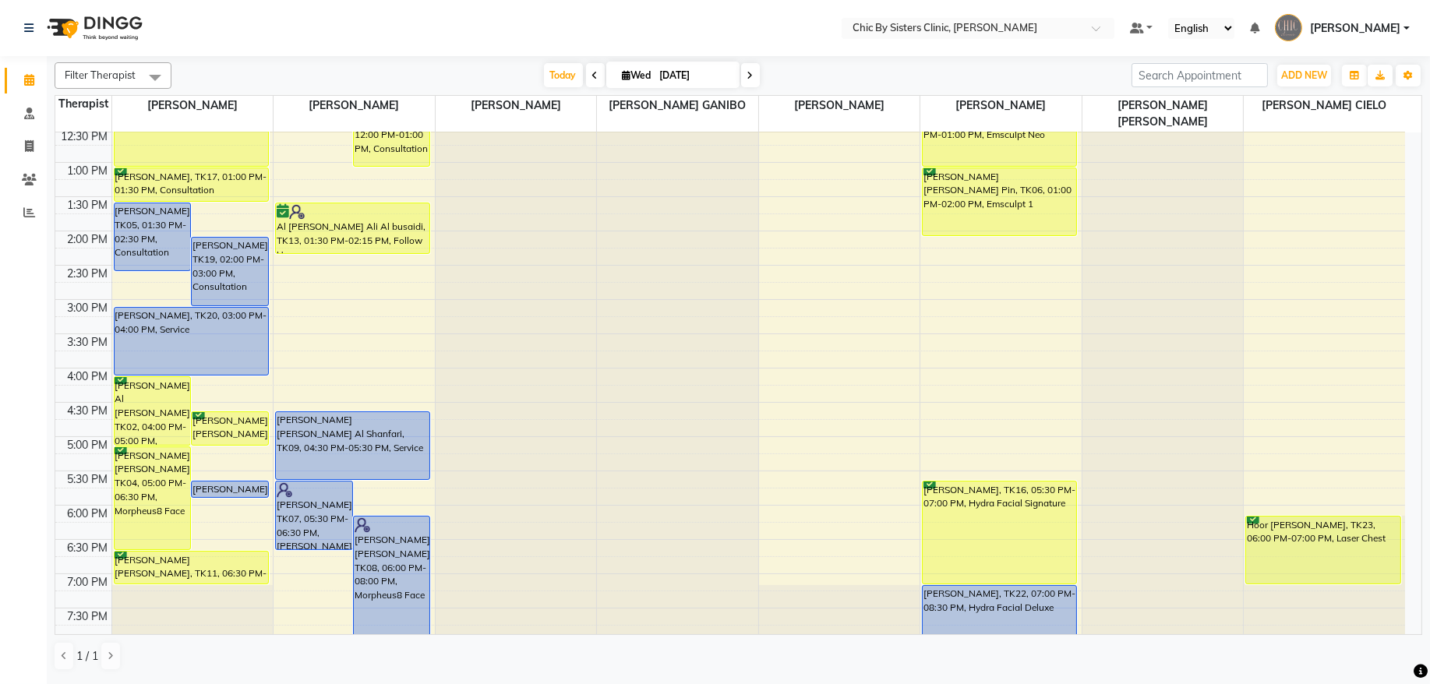
scroll to position [492, 0]
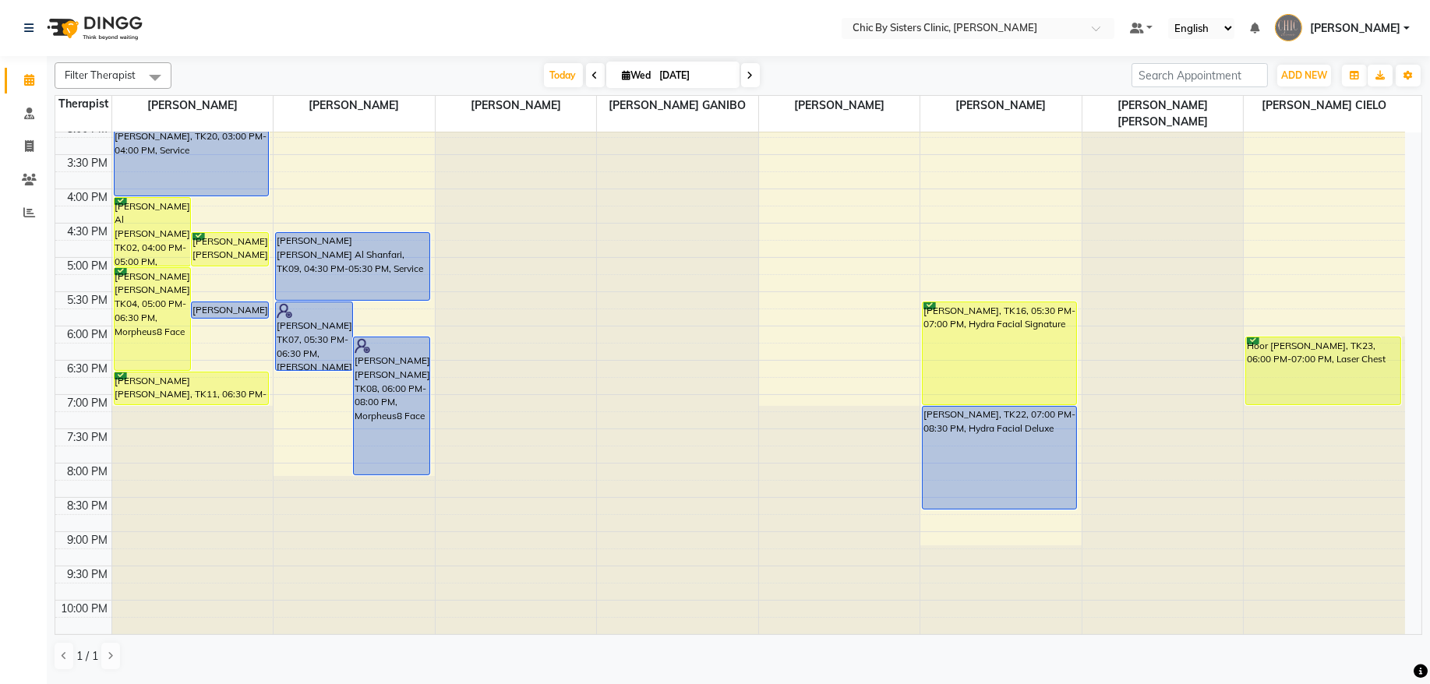
click at [748, 73] on span at bounding box center [750, 75] width 19 height 24
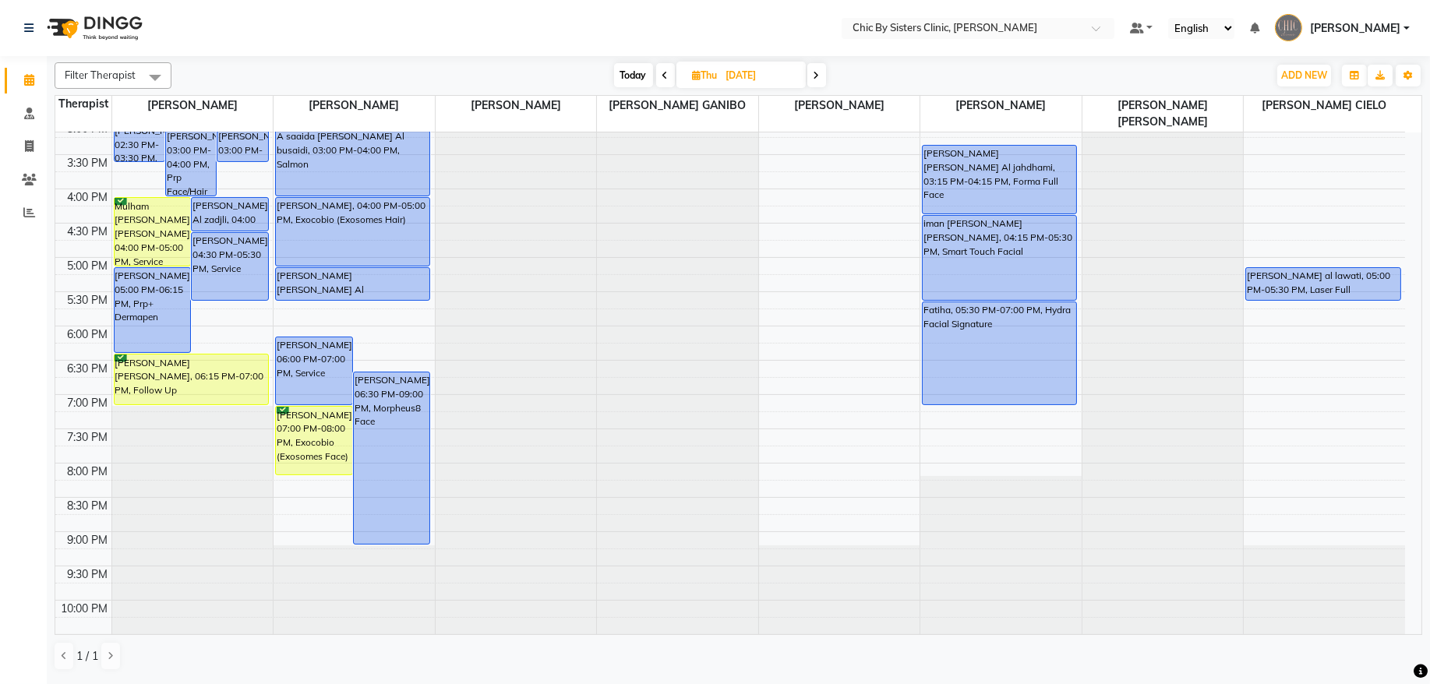
click at [624, 72] on span "Today" at bounding box center [633, 75] width 39 height 24
type input "[DATE]"
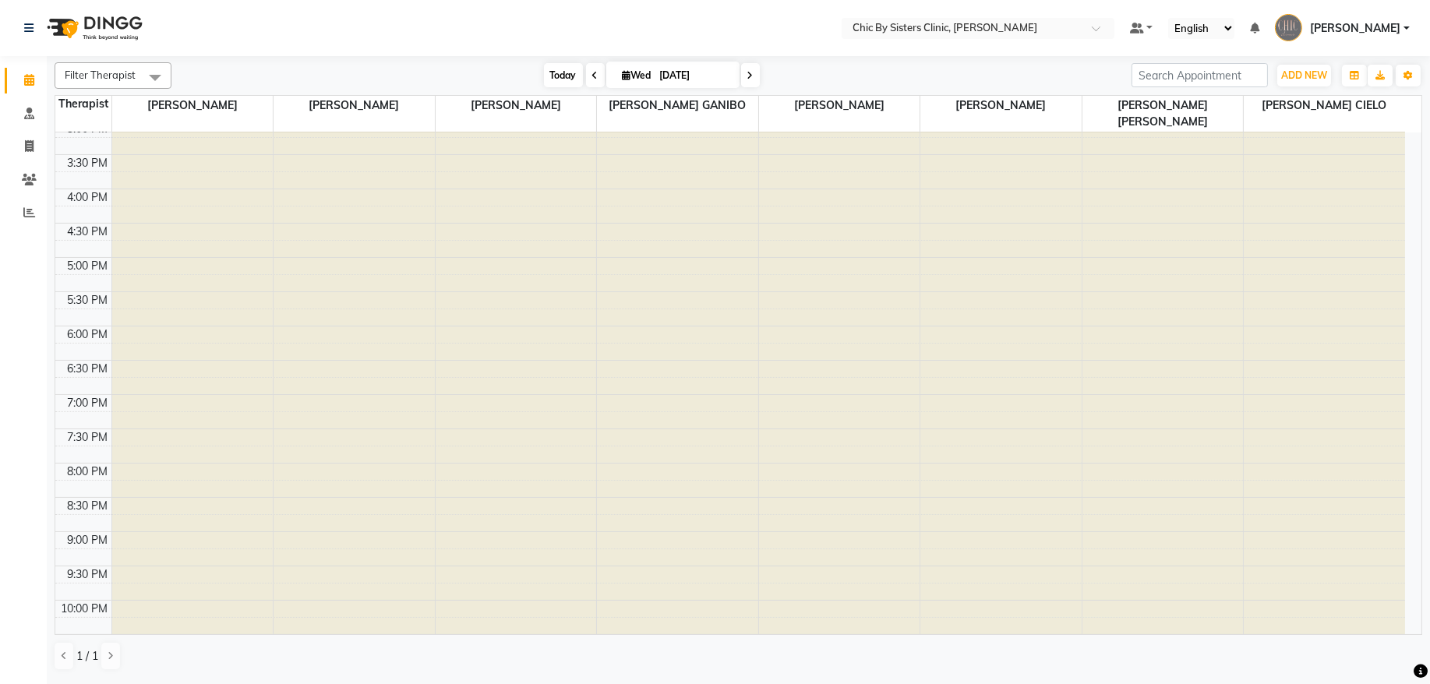
scroll to position [70, 0]
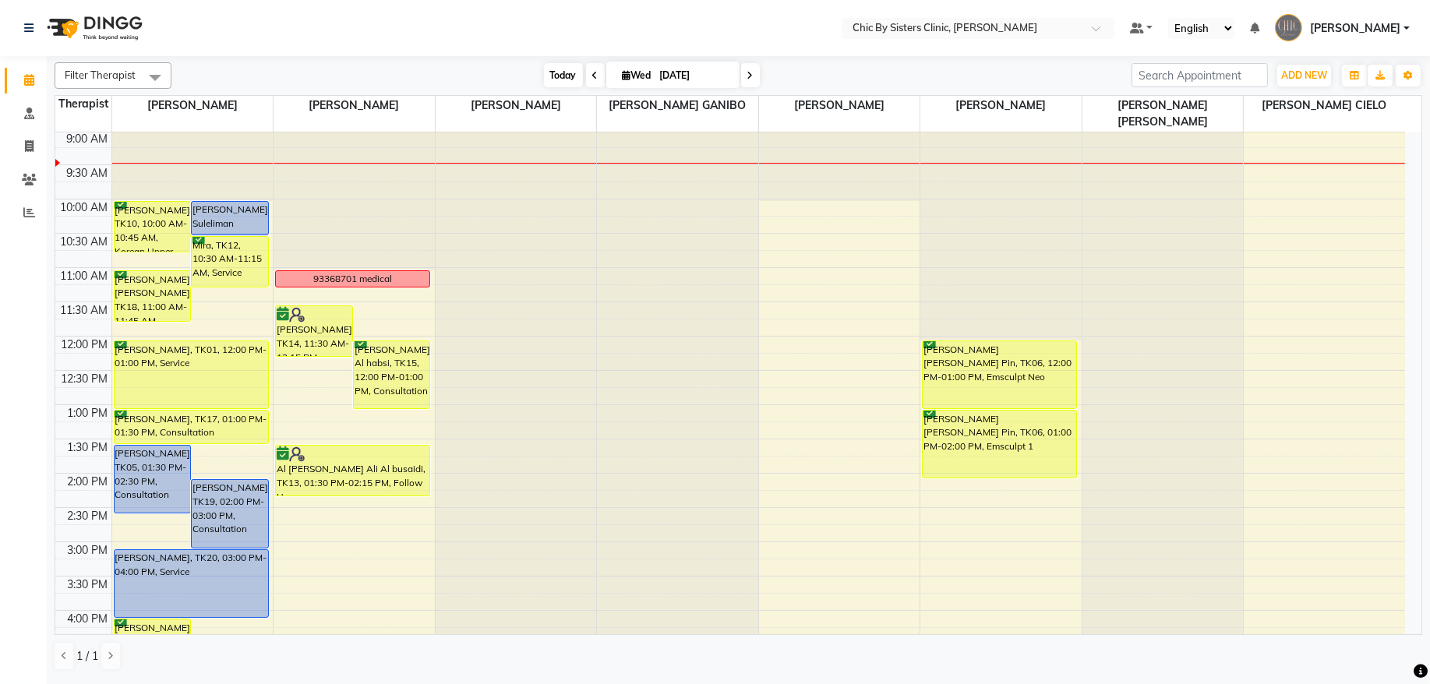
click at [570, 76] on span "Today" at bounding box center [563, 75] width 39 height 24
click at [144, 62] on div at bounding box center [192, 62] width 161 height 0
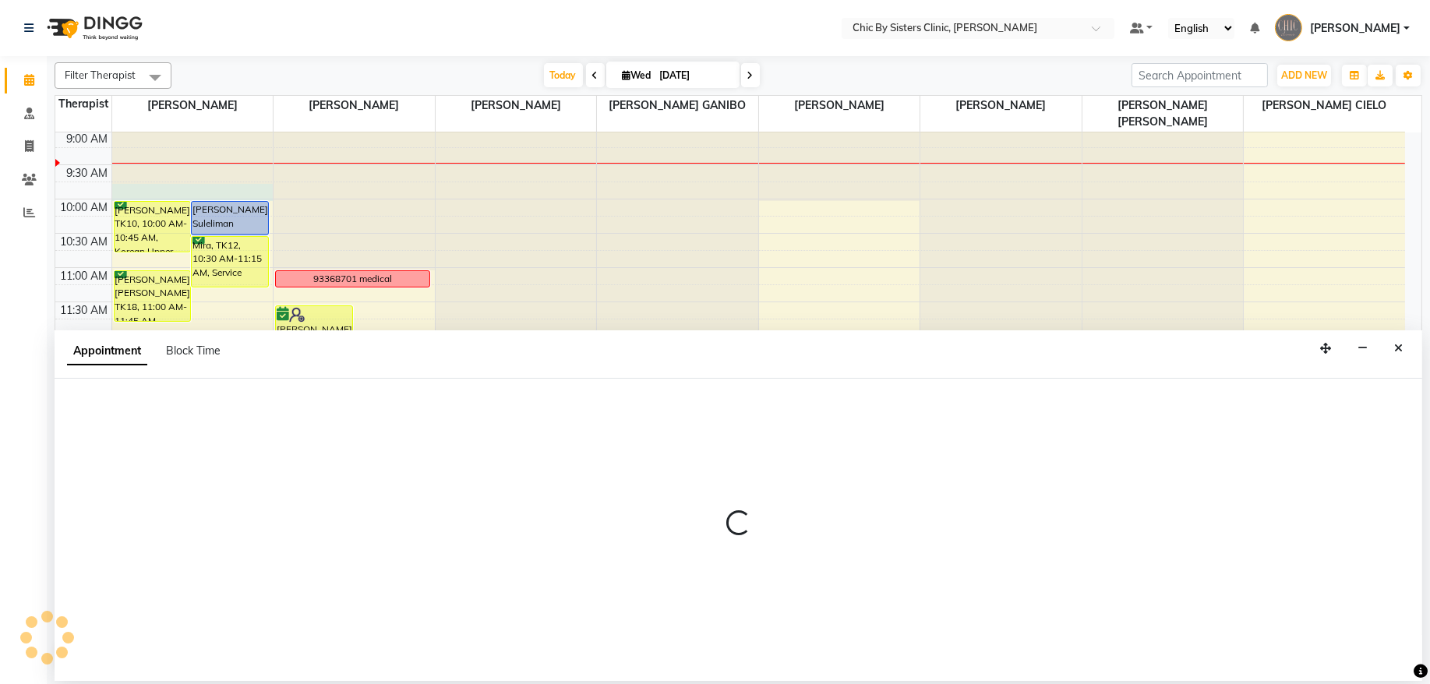
select select "49177"
select select "585"
select select "tentative"
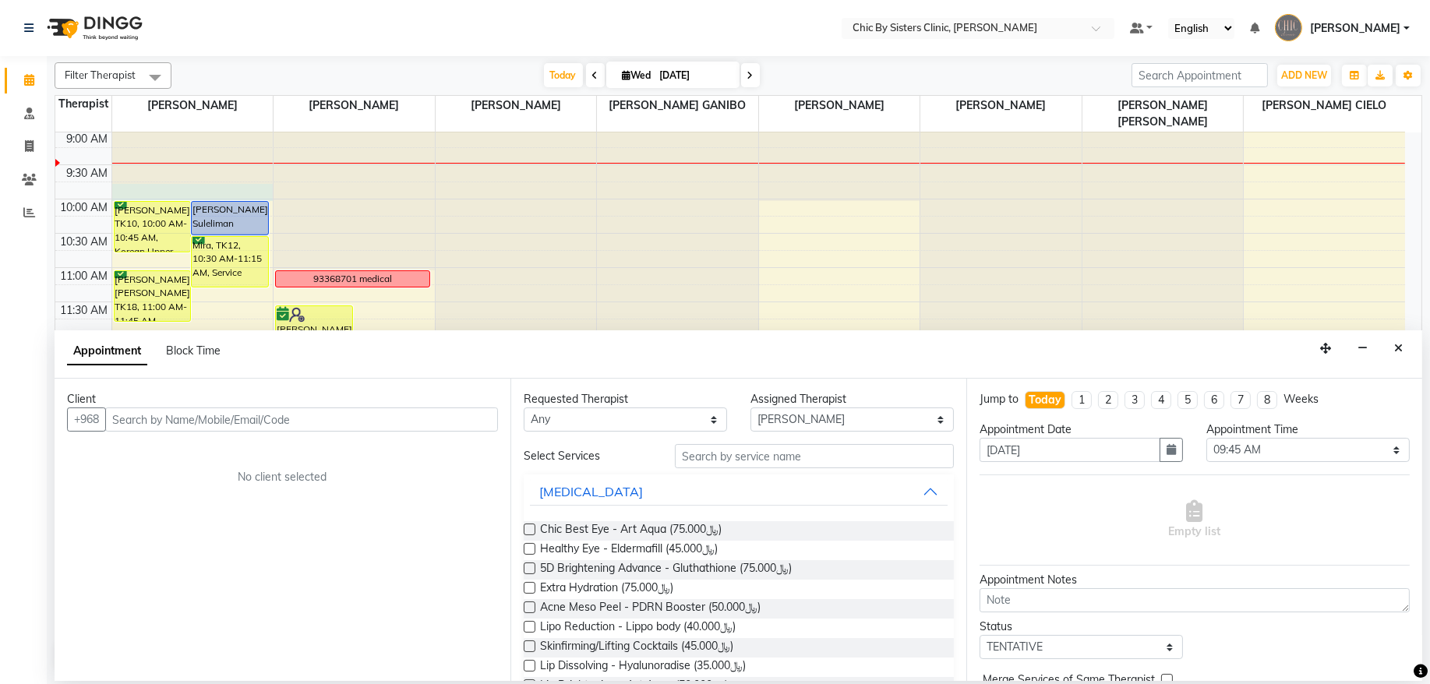
click at [205, 416] on input "text" at bounding box center [301, 420] width 393 height 24
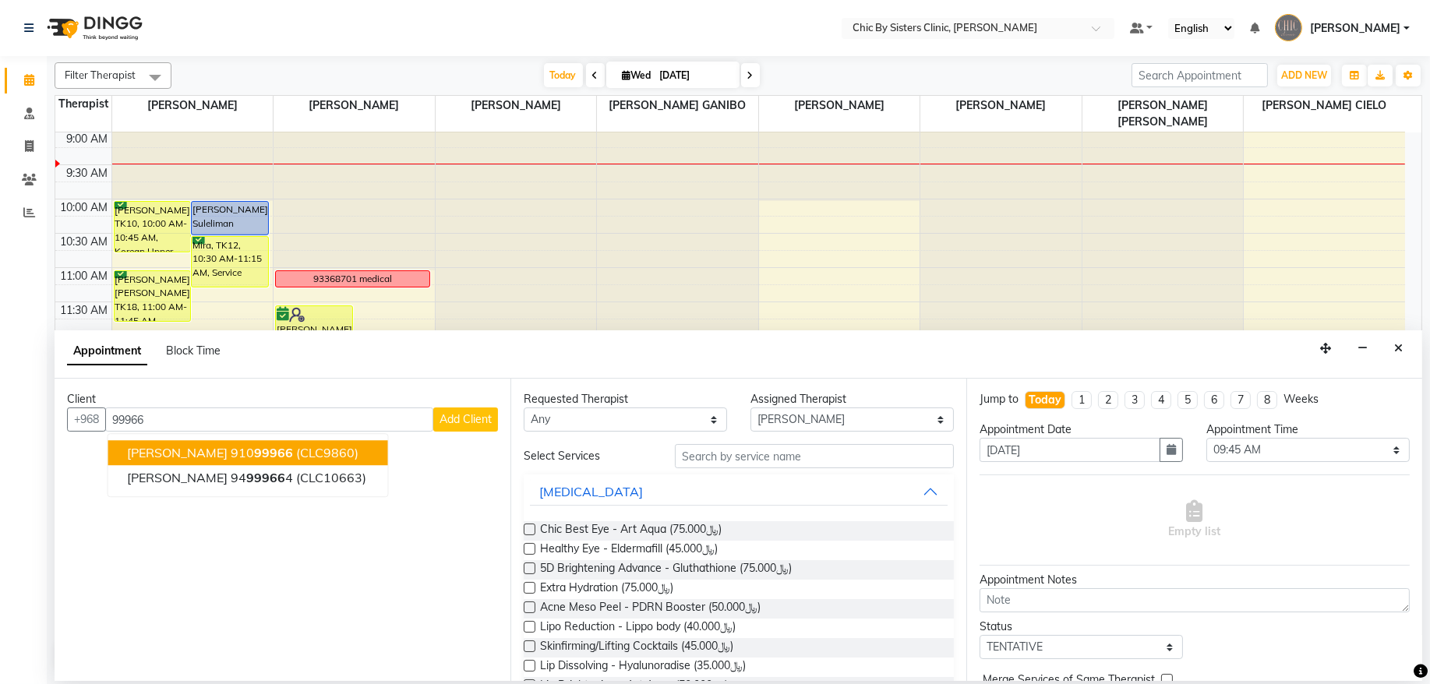
click at [214, 459] on span "[PERSON_NAME]" at bounding box center [177, 454] width 101 height 16
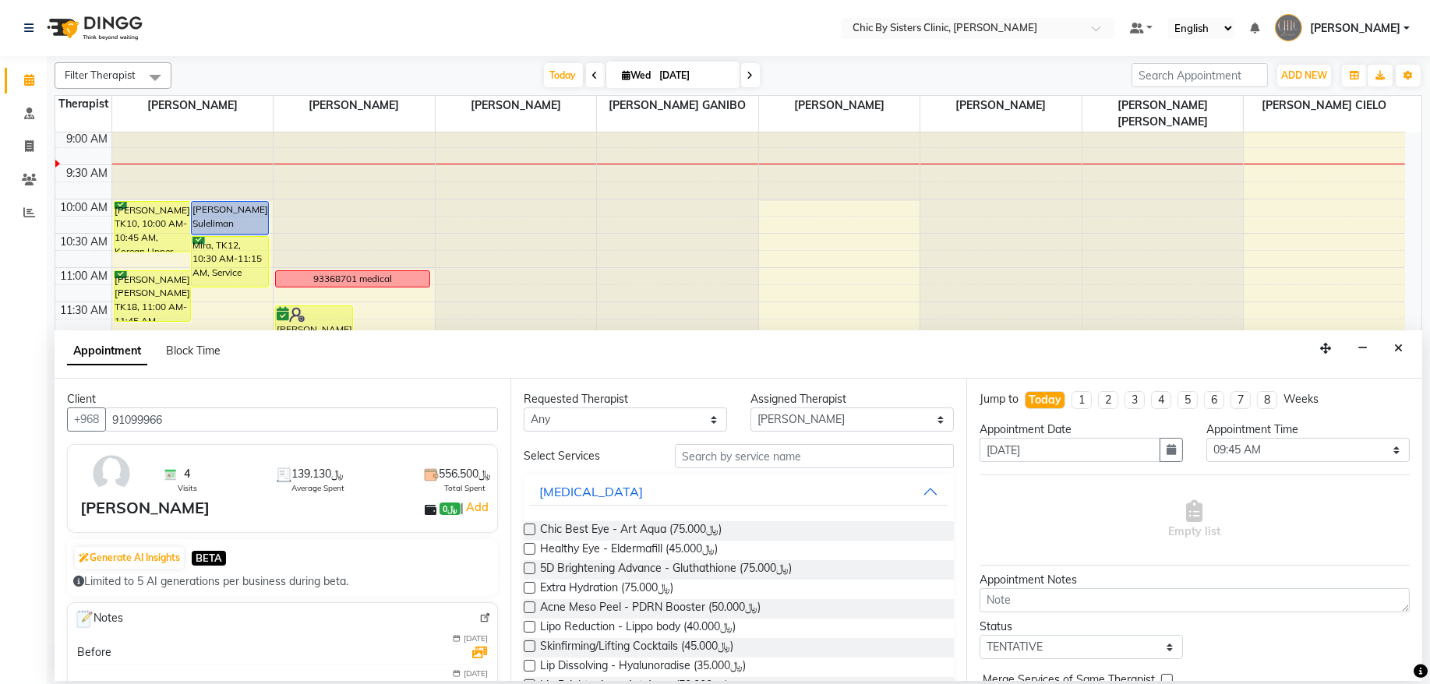
type input "91099966"
click at [739, 459] on input "text" at bounding box center [814, 456] width 279 height 24
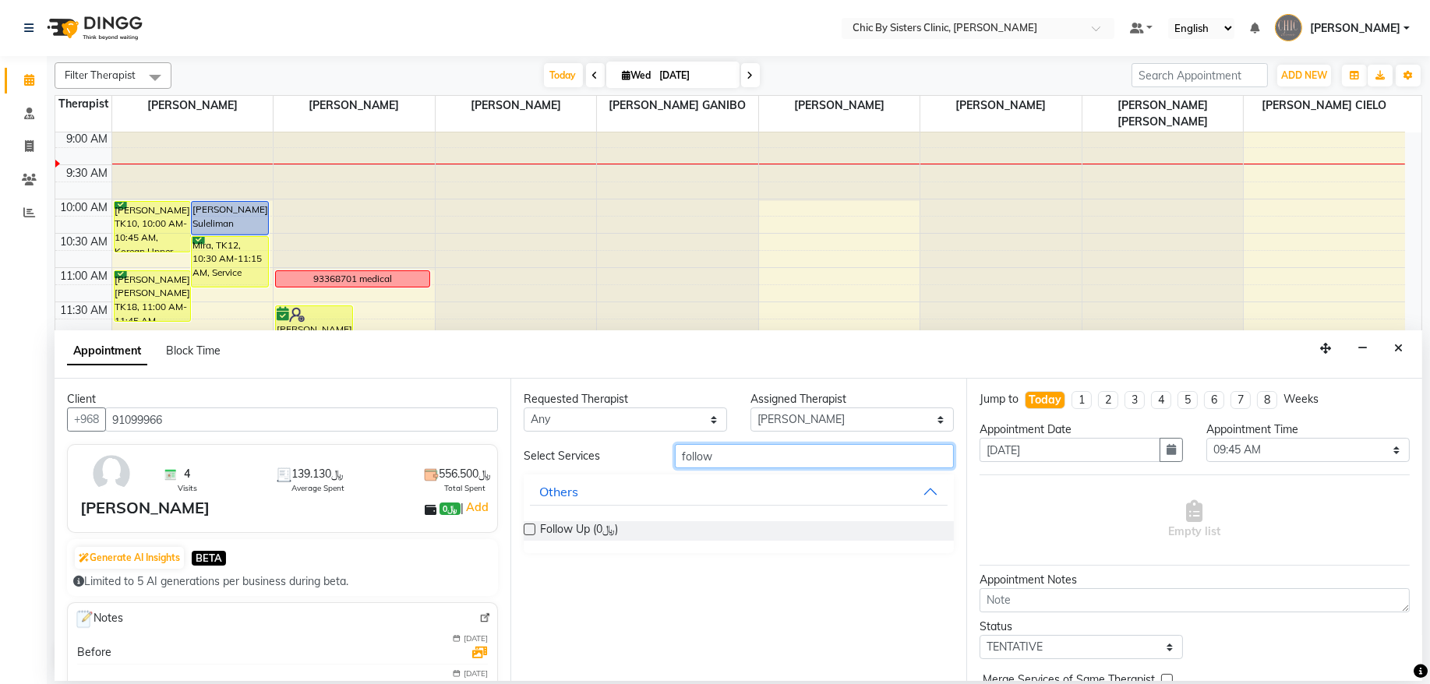
type input "follow"
click at [525, 529] on label at bounding box center [530, 530] width 12 height 12
click at [525, 529] on input "checkbox" at bounding box center [529, 531] width 10 height 10
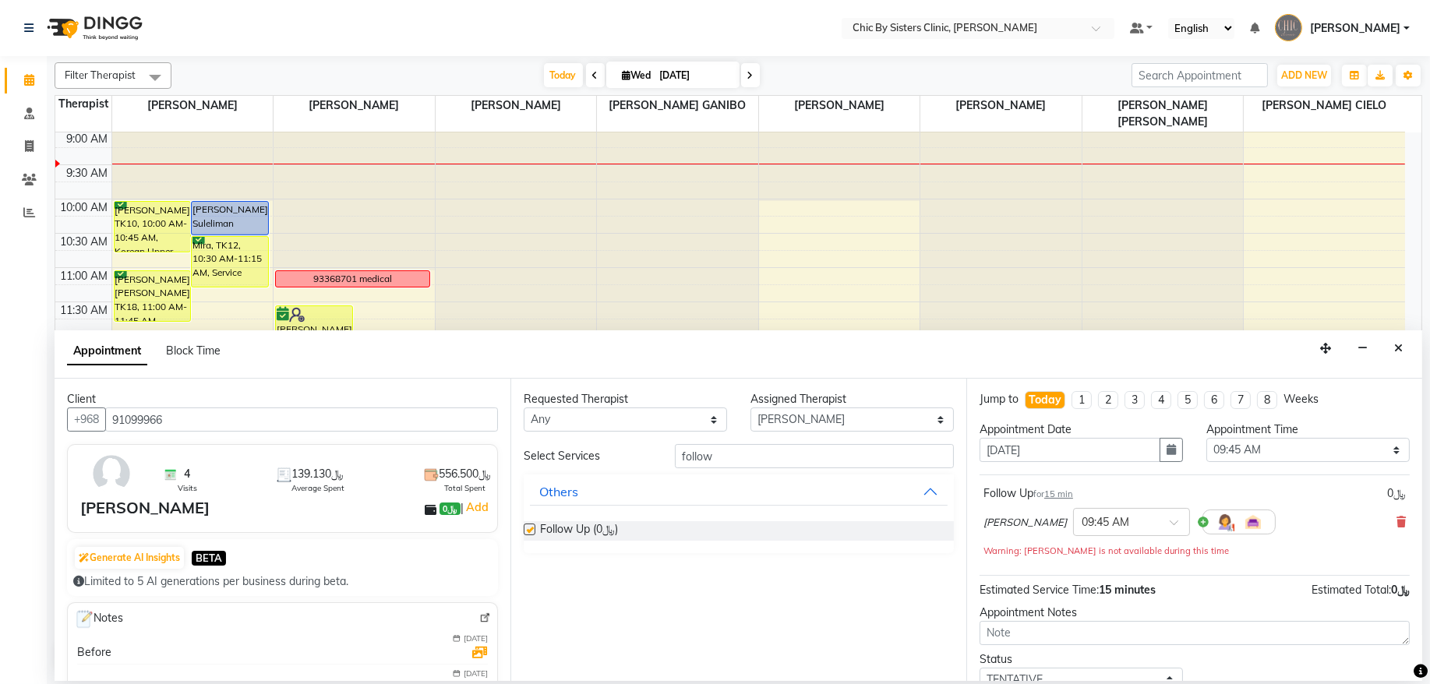
checkbox input "false"
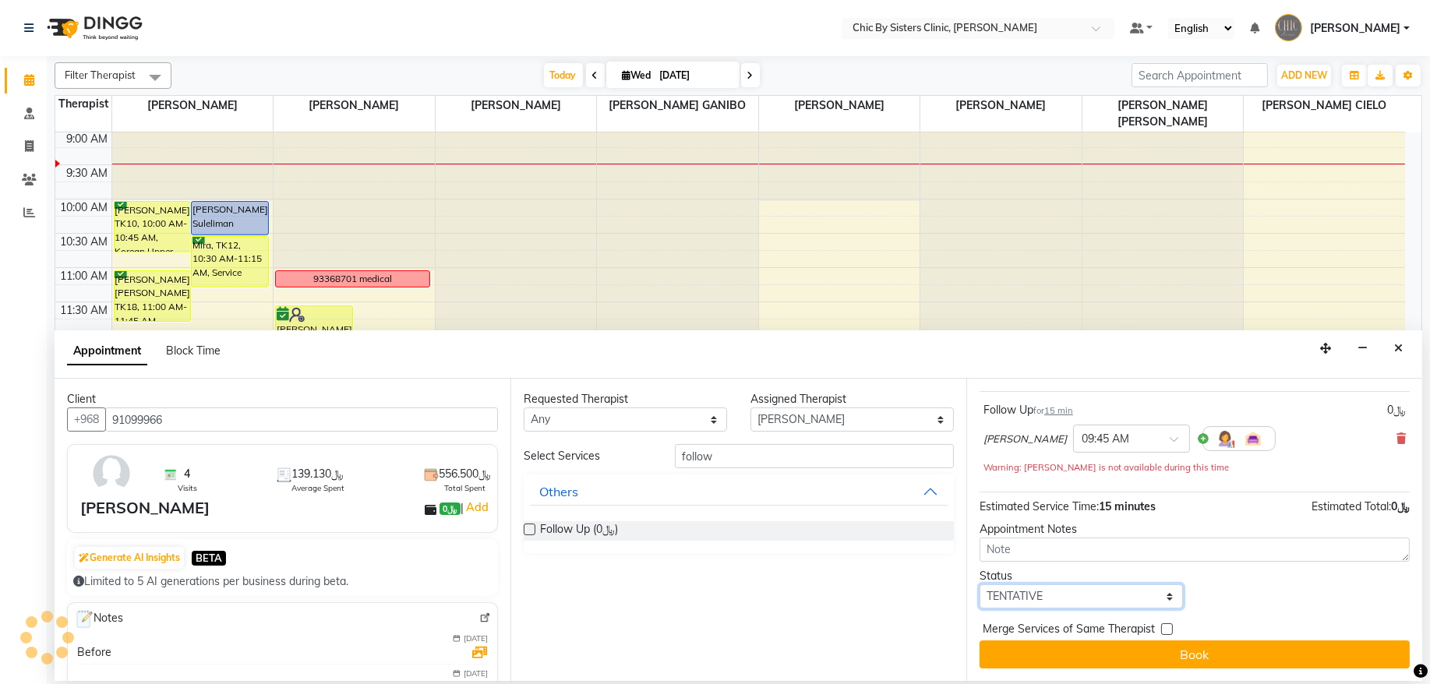
click at [1134, 596] on select "Select TENTATIVE CONFIRM CHECK-IN UPCOMING" at bounding box center [1081, 597] width 203 height 24
click at [980, 585] on select "Select TENTATIVE CONFIRM CHECK-IN UPCOMING" at bounding box center [1081, 597] width 203 height 24
click at [1071, 594] on select "Select TENTATIVE CONFIRM CHECK-IN UPCOMING" at bounding box center [1081, 597] width 203 height 24
select select "confirm booking"
click at [980, 585] on select "Select TENTATIVE CONFIRM CHECK-IN UPCOMING" at bounding box center [1081, 597] width 203 height 24
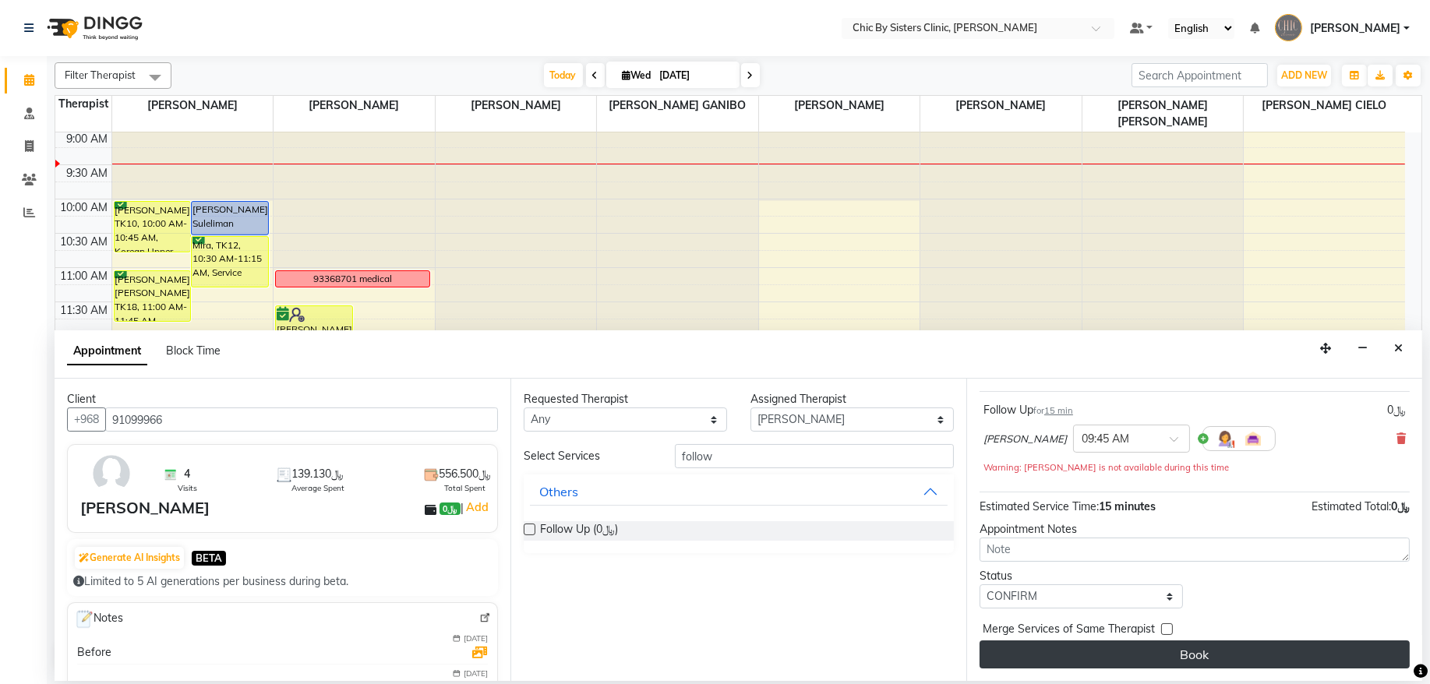
click at [1211, 654] on button "Book" at bounding box center [1195, 655] width 430 height 28
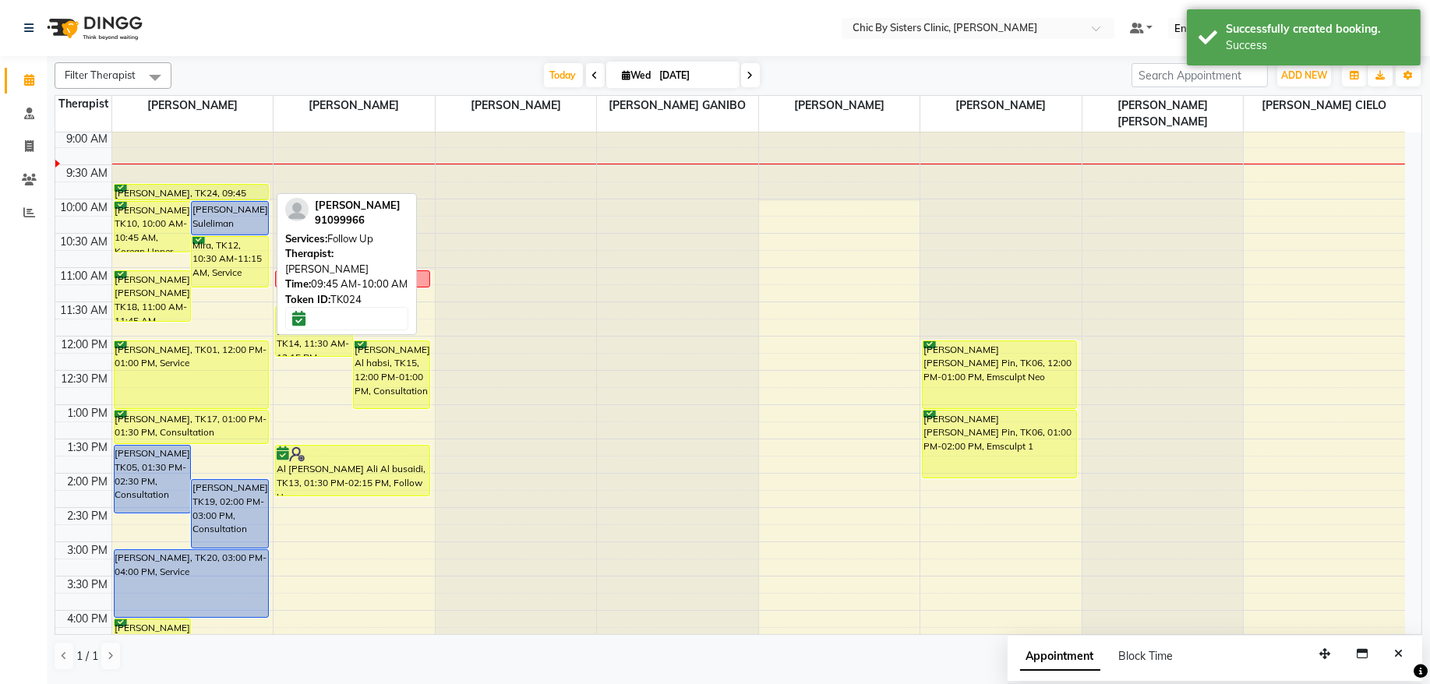
click at [217, 193] on div "[PERSON_NAME], TK24, 09:45 AM-10:00 AM, Follow Up" at bounding box center [192, 192] width 154 height 15
select select "6"
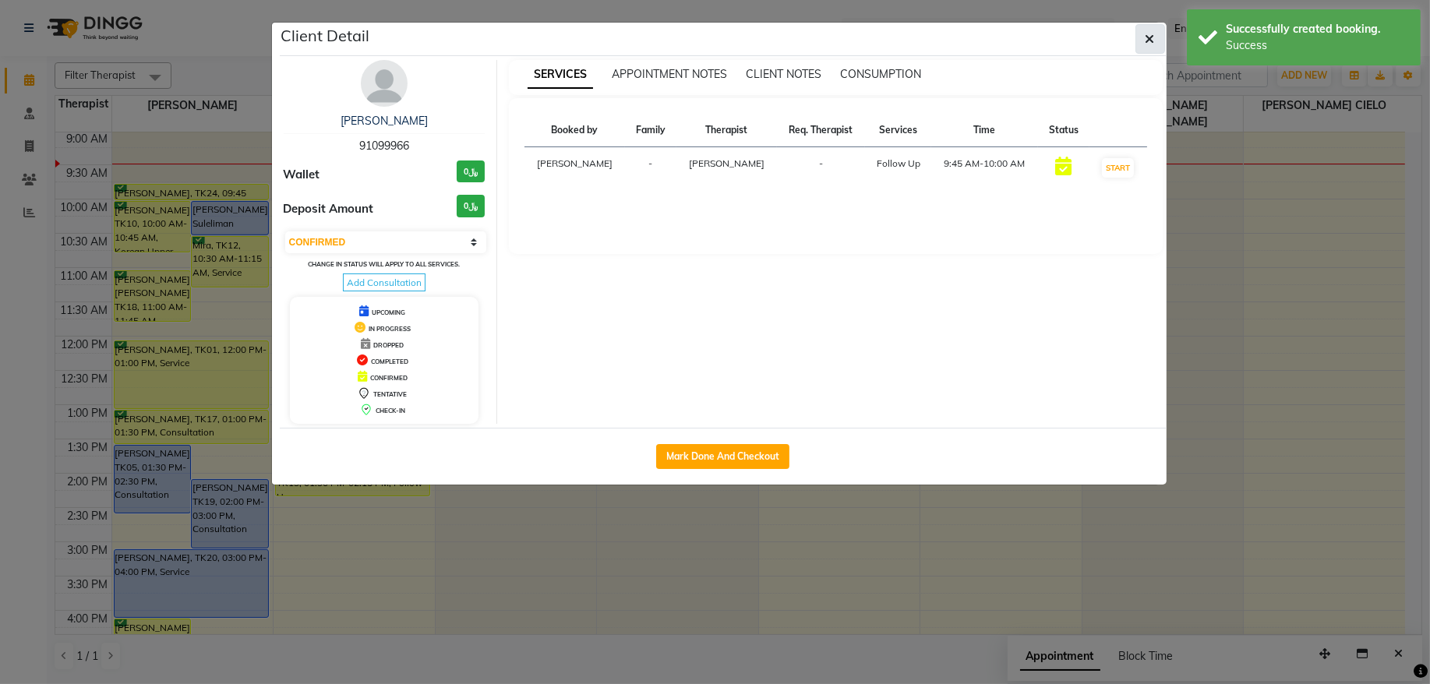
click at [1151, 40] on icon "button" at bounding box center [1150, 39] width 9 height 12
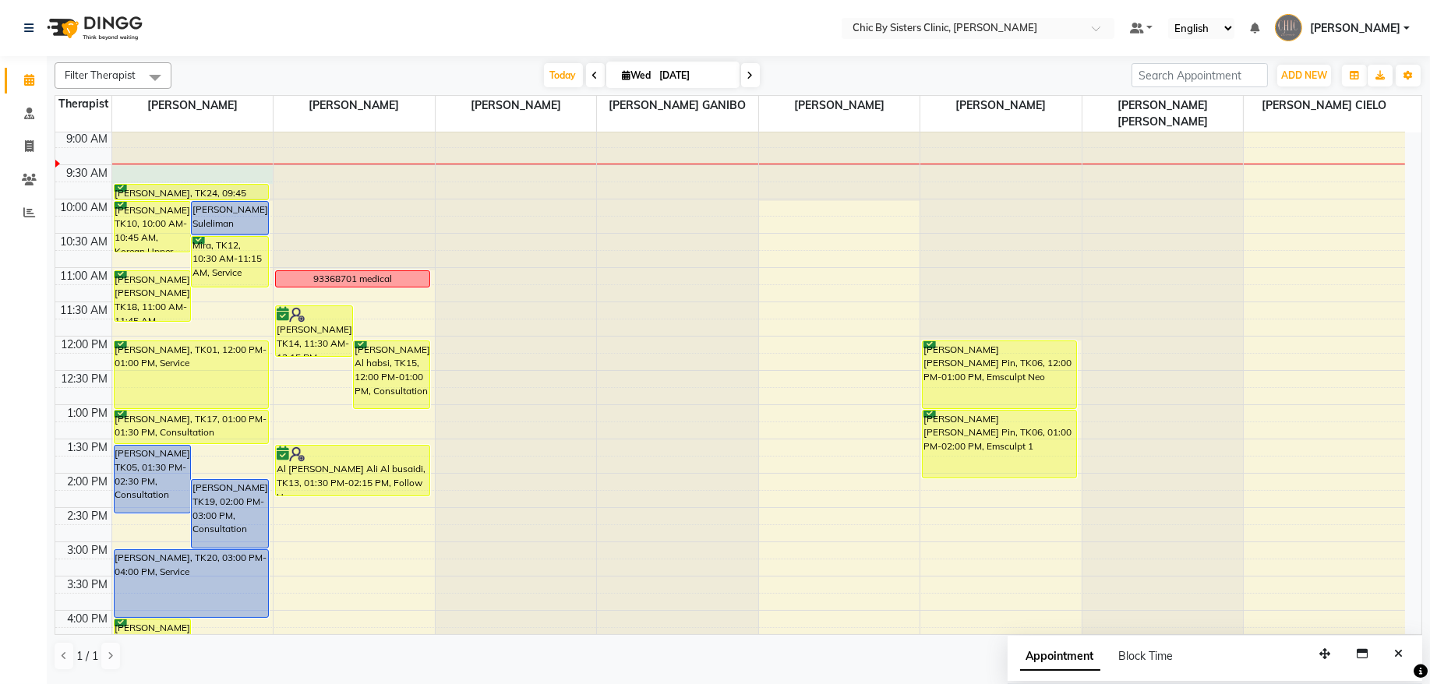
click at [177, 62] on div at bounding box center [192, 62] width 161 height 0
select select "49177"
select select "tentative"
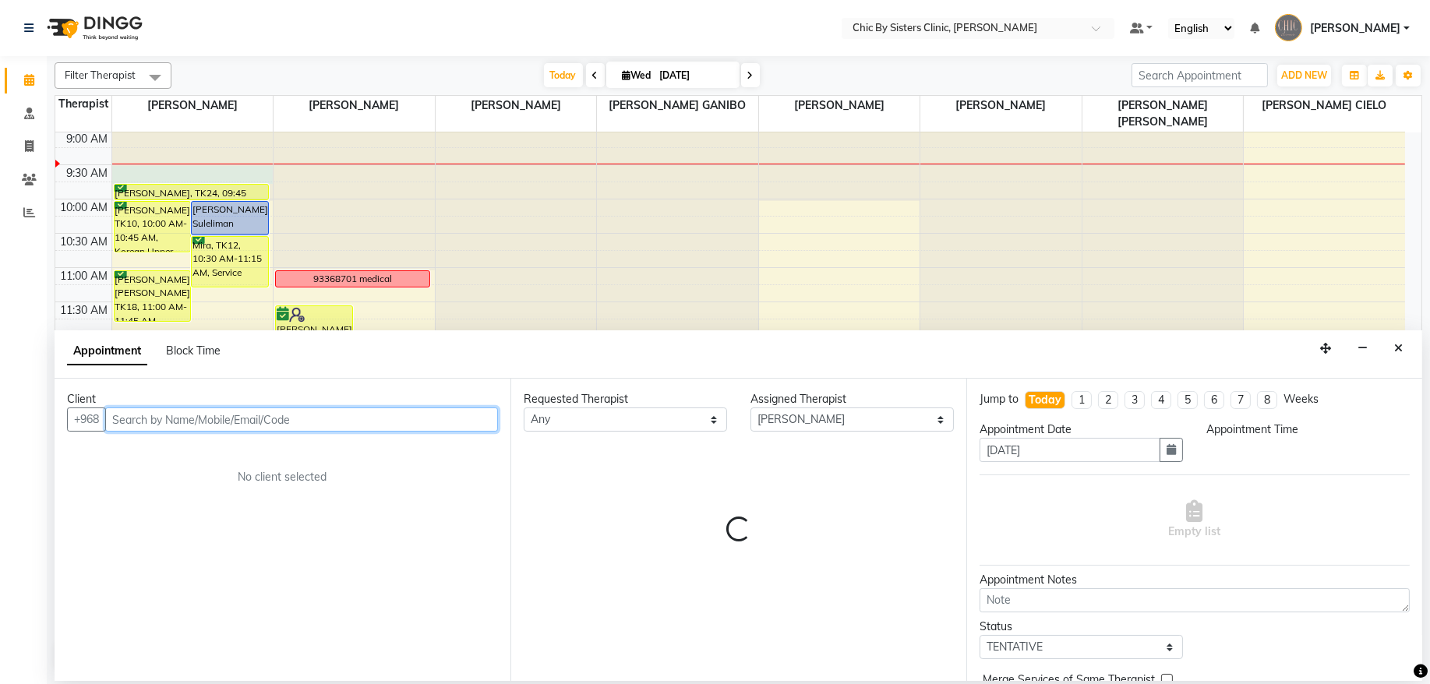
select select "570"
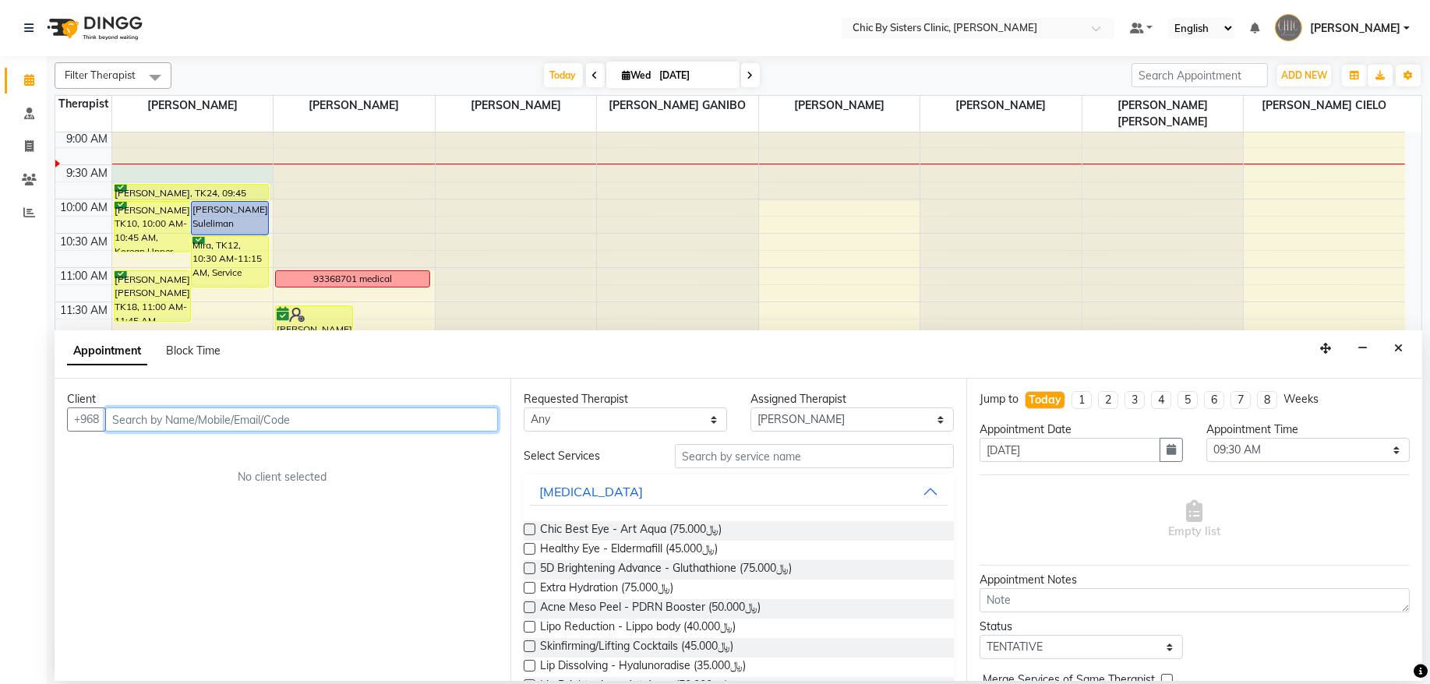
click at [133, 422] on input "text" at bounding box center [301, 420] width 393 height 24
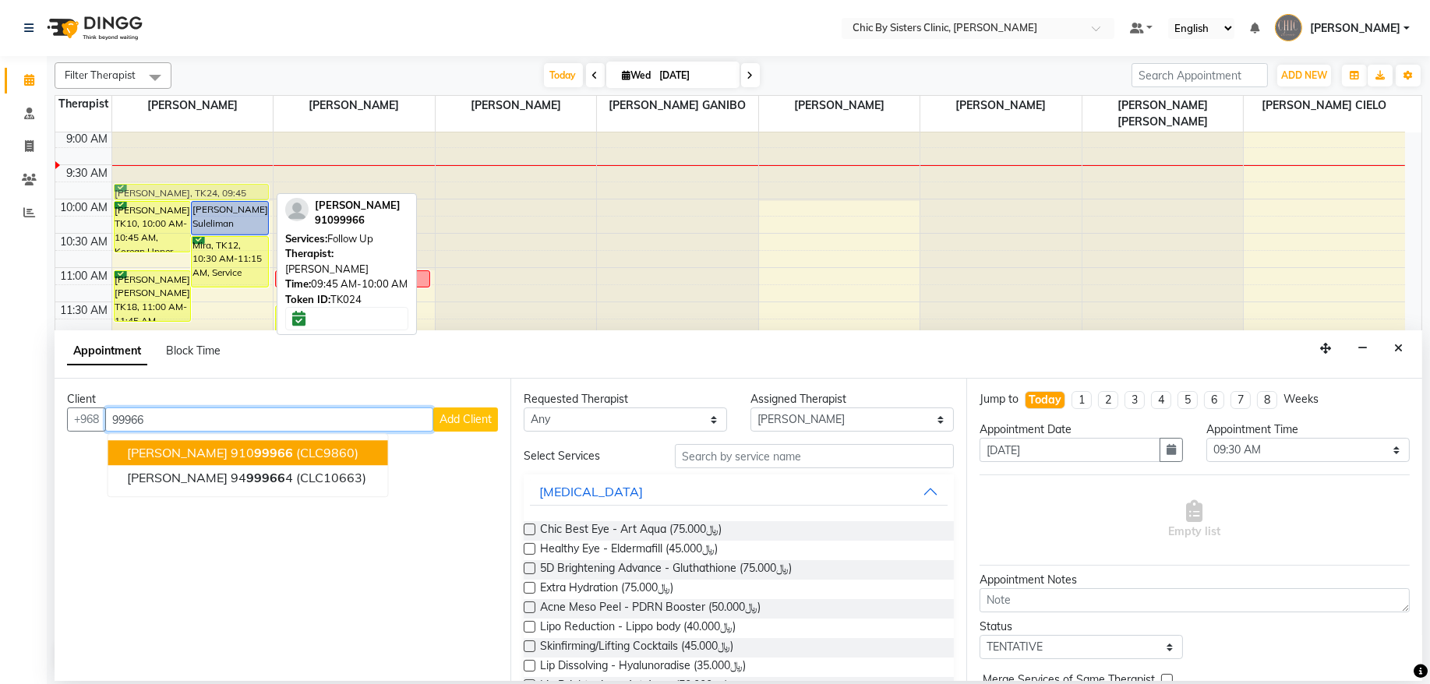
click at [182, 181] on div "[PERSON_NAME], TK10, 10:00 AM-10:45 AM, [DEMOGRAPHIC_DATA] Upper Face [PERSON_N…" at bounding box center [192, 610] width 161 height 1097
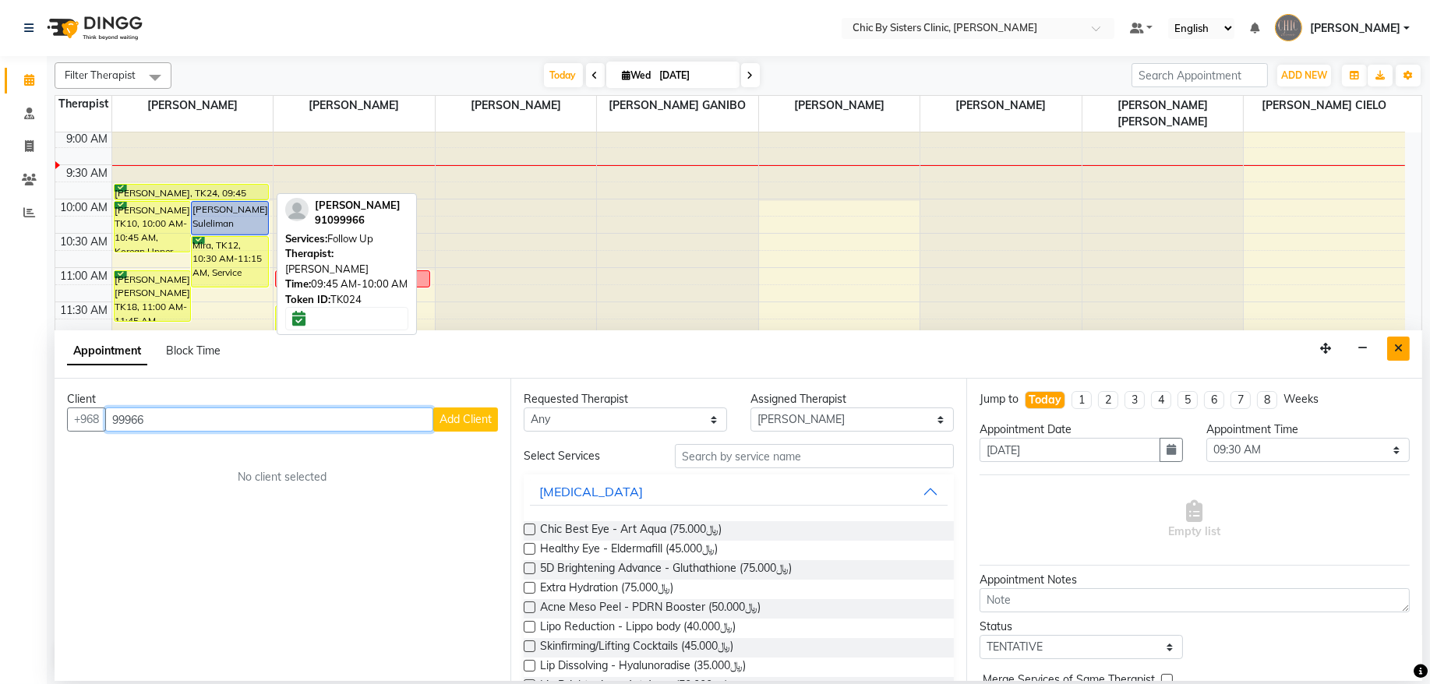
type input "99966"
click at [1401, 346] on icon "Close" at bounding box center [1399, 348] width 9 height 11
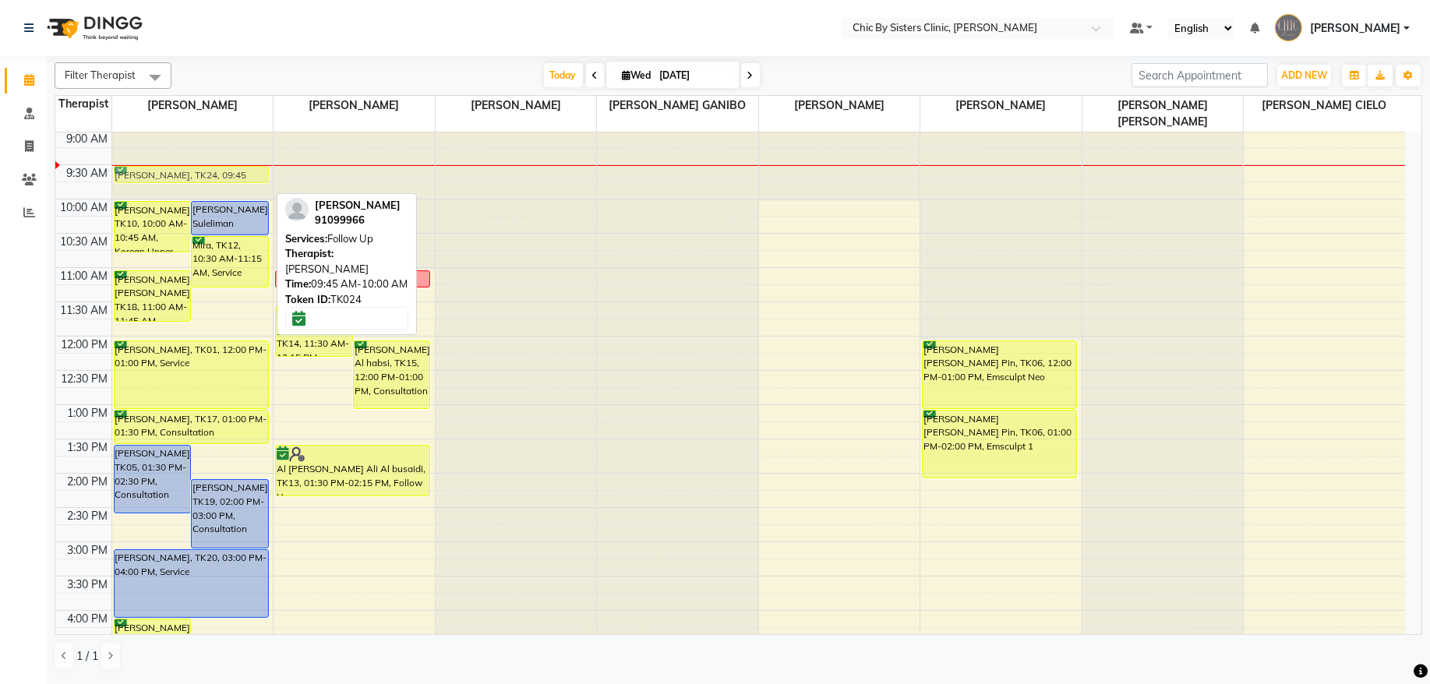
drag, startPoint x: 160, startPoint y: 191, endPoint x: 162, endPoint y: 181, distance: 10.4
click at [162, 181] on div "[PERSON_NAME], TK10, 10:00 AM-10:45 AM, [DEMOGRAPHIC_DATA] Upper Face [PERSON_N…" at bounding box center [192, 610] width 161 height 1097
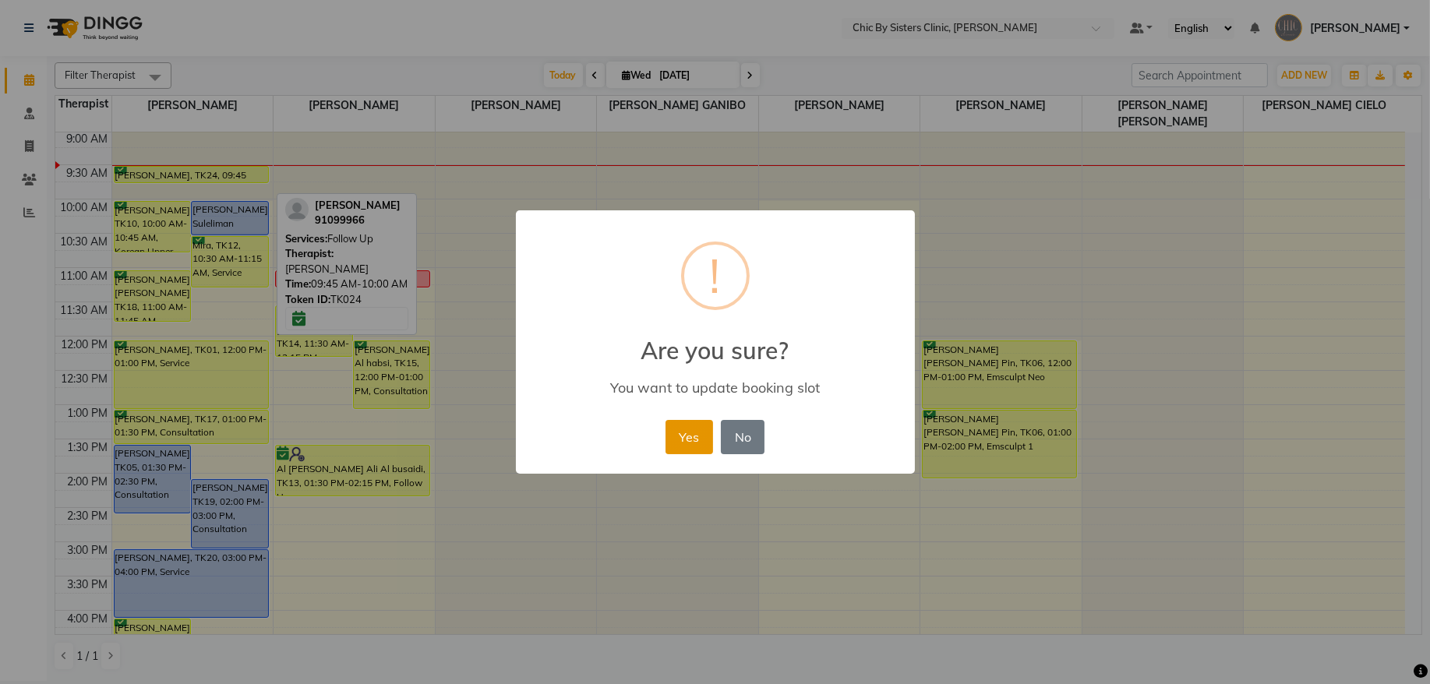
click at [693, 439] on button "Yes" at bounding box center [690, 437] width 48 height 34
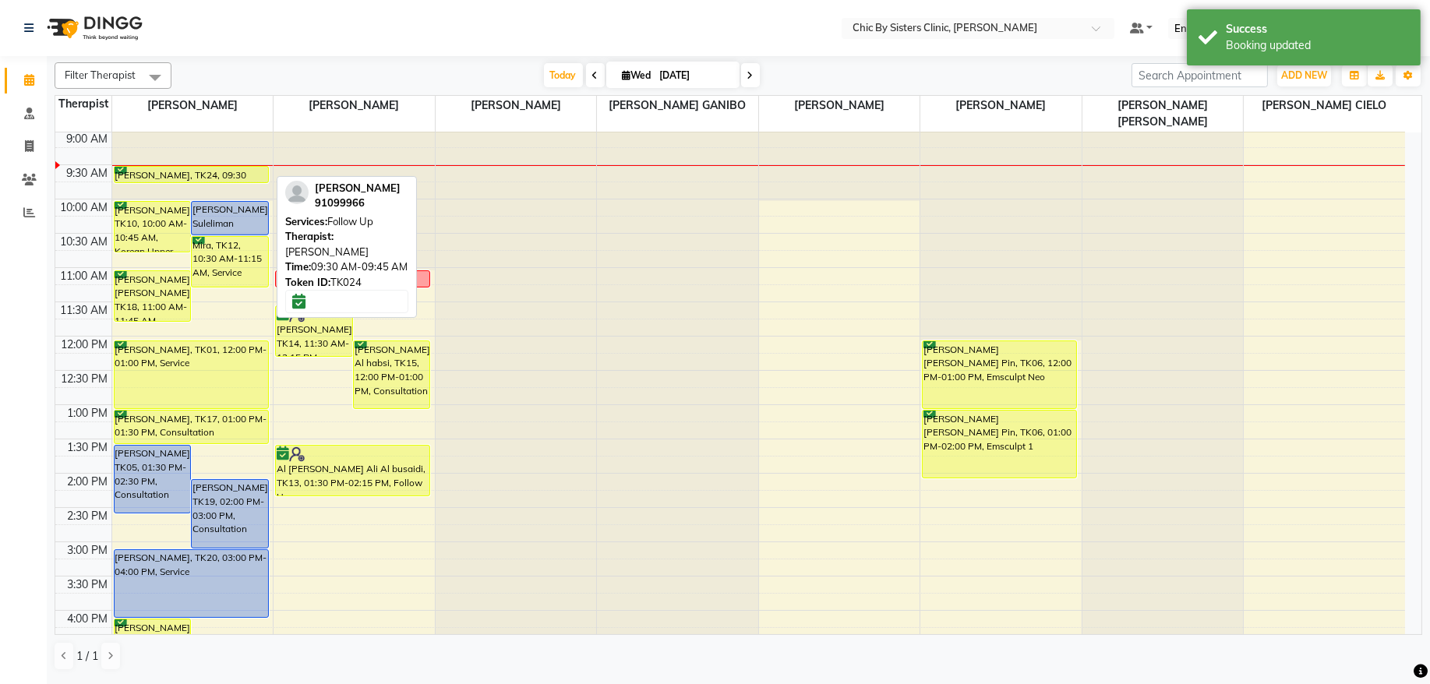
click at [159, 175] on div "[PERSON_NAME], TK24, 09:30 AM-09:45 AM, Follow Up" at bounding box center [192, 175] width 154 height 16
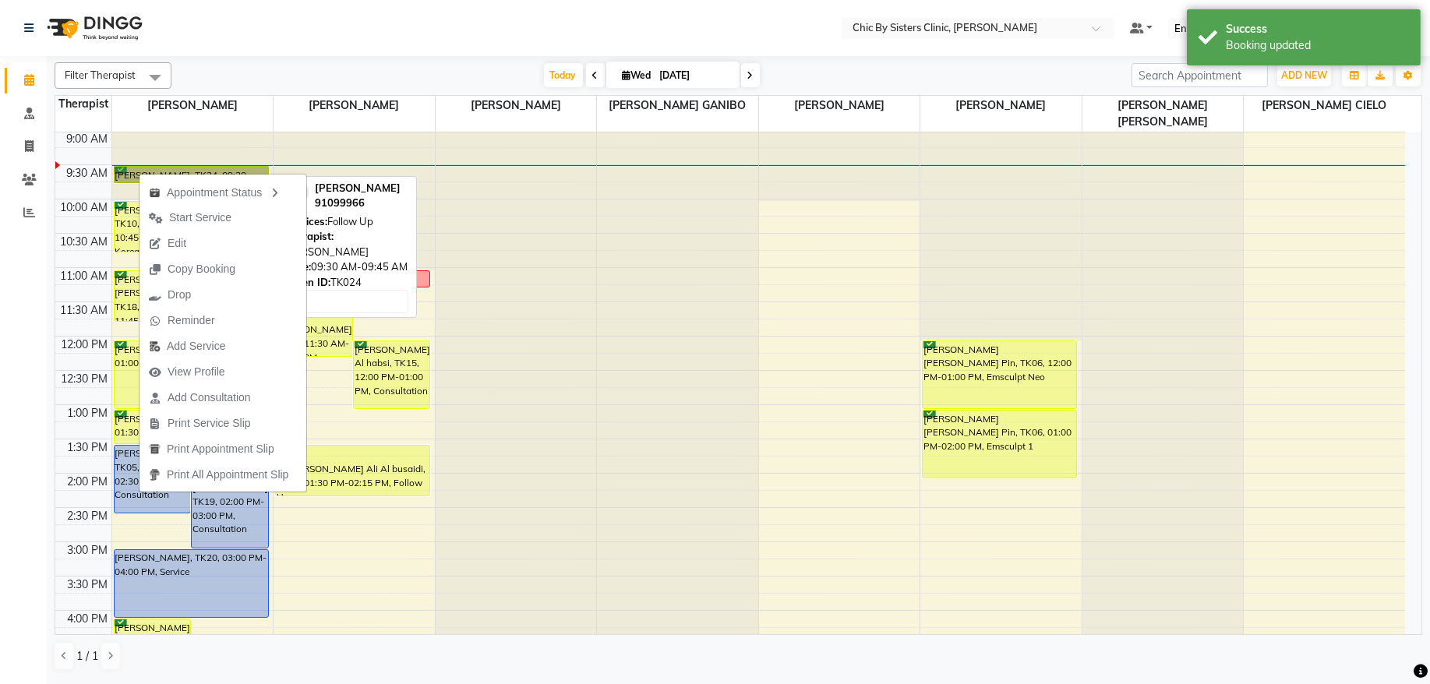
click at [129, 172] on link "[PERSON_NAME], TK24, 09:30 AM-09:45 AM, Follow Up" at bounding box center [191, 174] width 155 height 17
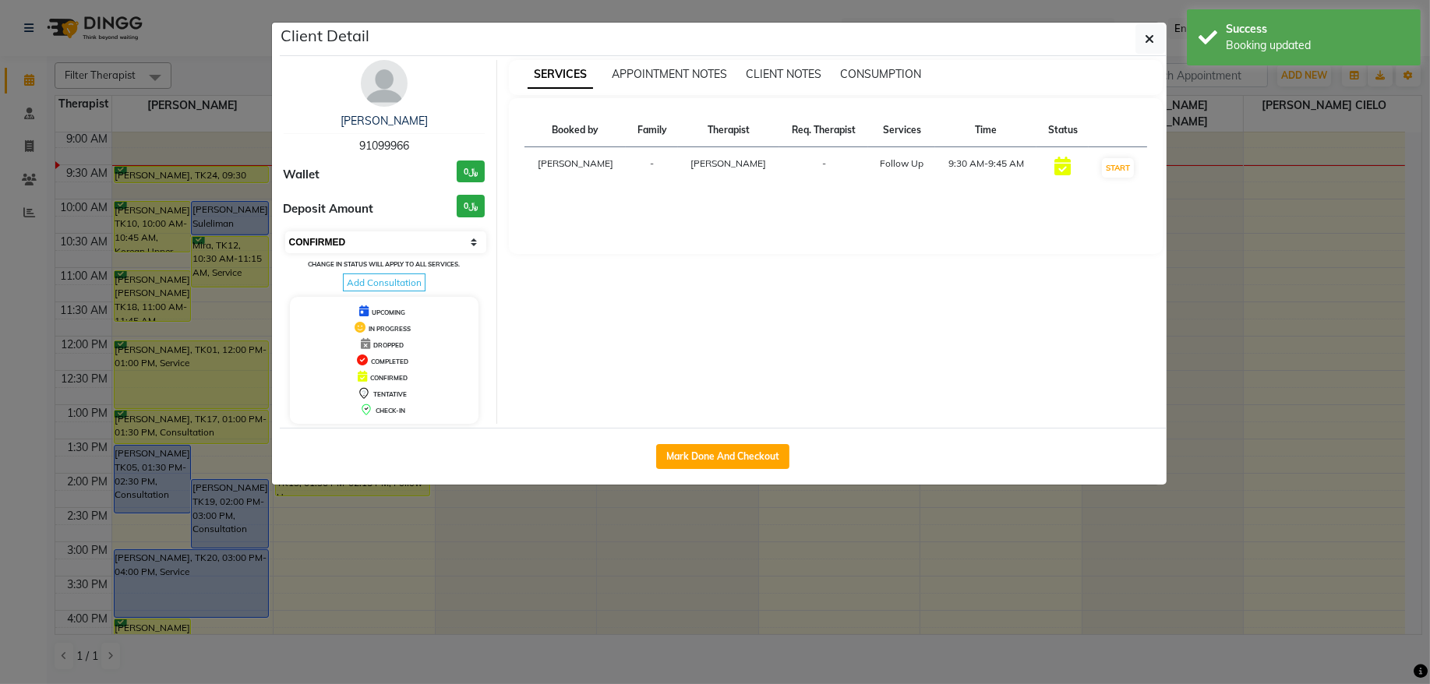
click at [394, 246] on select "Select IN SERVICE CONFIRMED TENTATIVE CHECK IN MARK DONE DROPPED UPCOMING" at bounding box center [386, 243] width 202 height 22
select select "8"
click at [285, 232] on select "Select IN SERVICE CONFIRMED TENTATIVE CHECK IN MARK DONE DROPPED UPCOMING" at bounding box center [386, 243] width 202 height 22
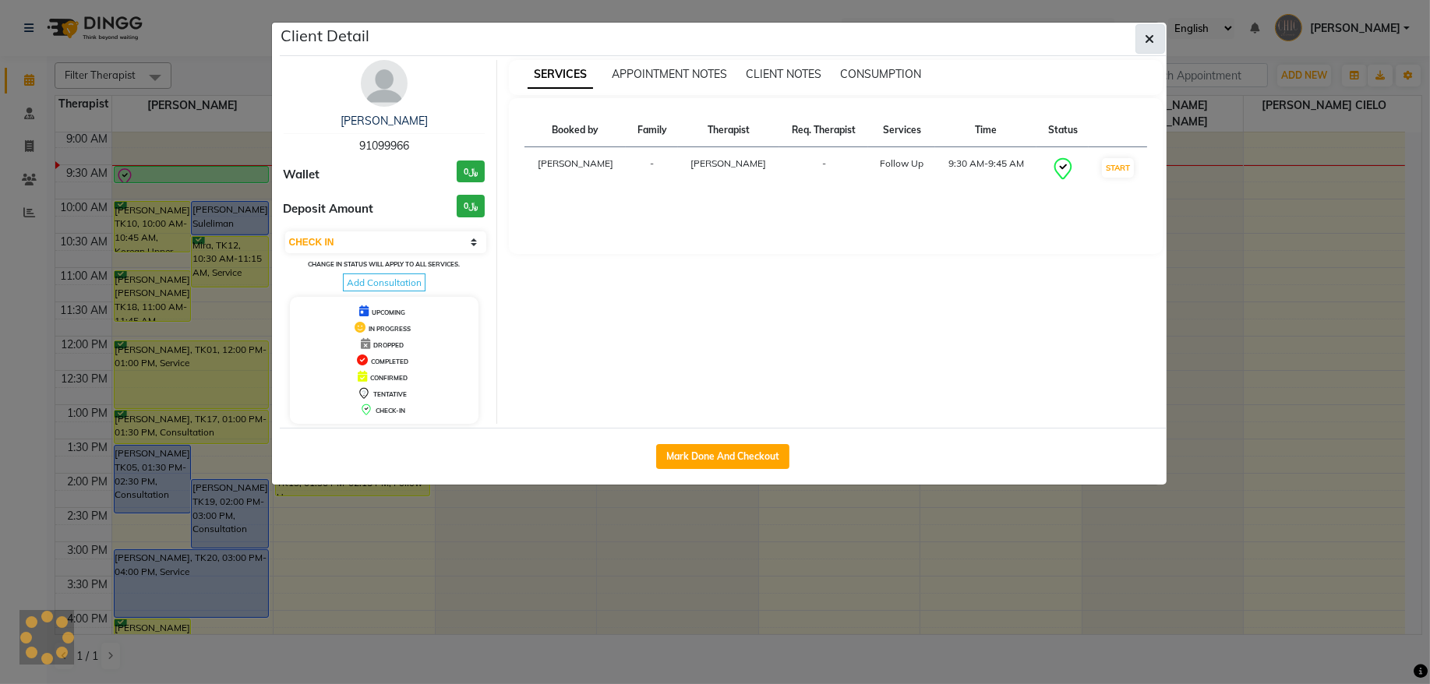
click at [1150, 42] on icon "button" at bounding box center [1150, 39] width 9 height 12
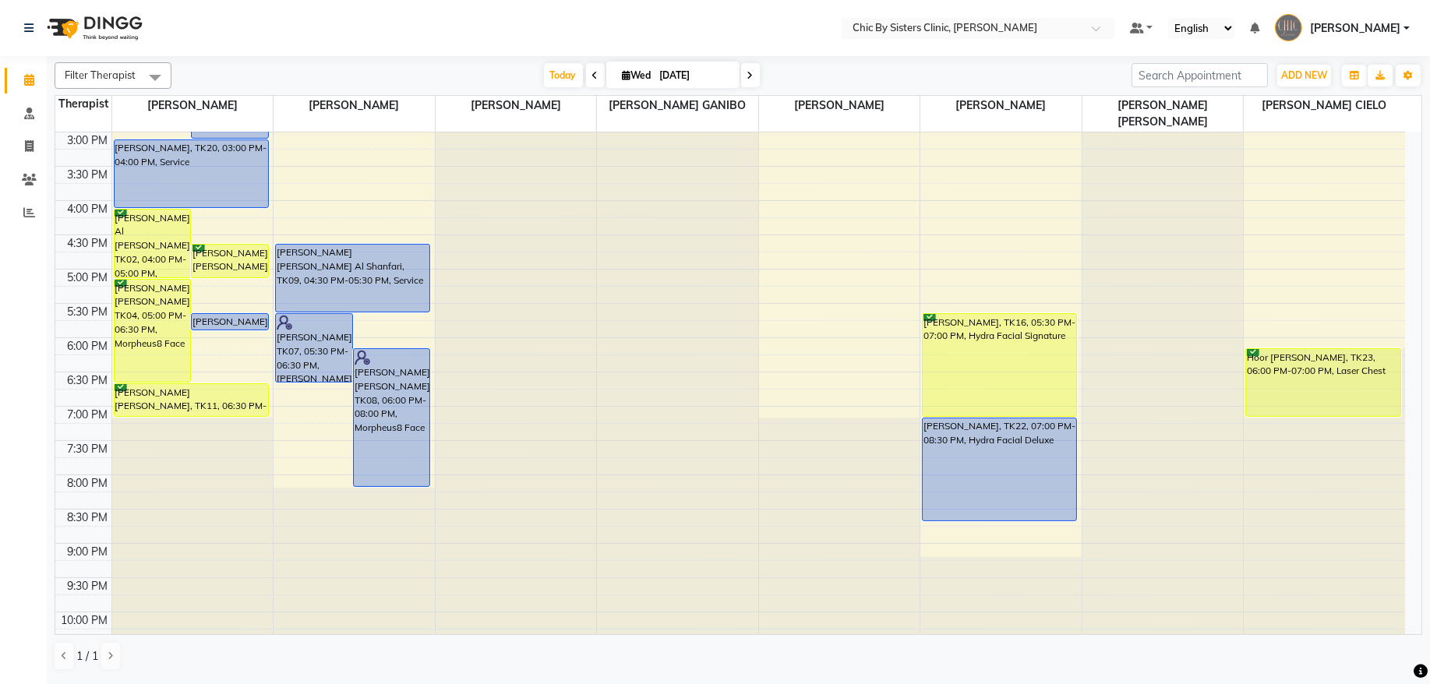
scroll to position [492, 0]
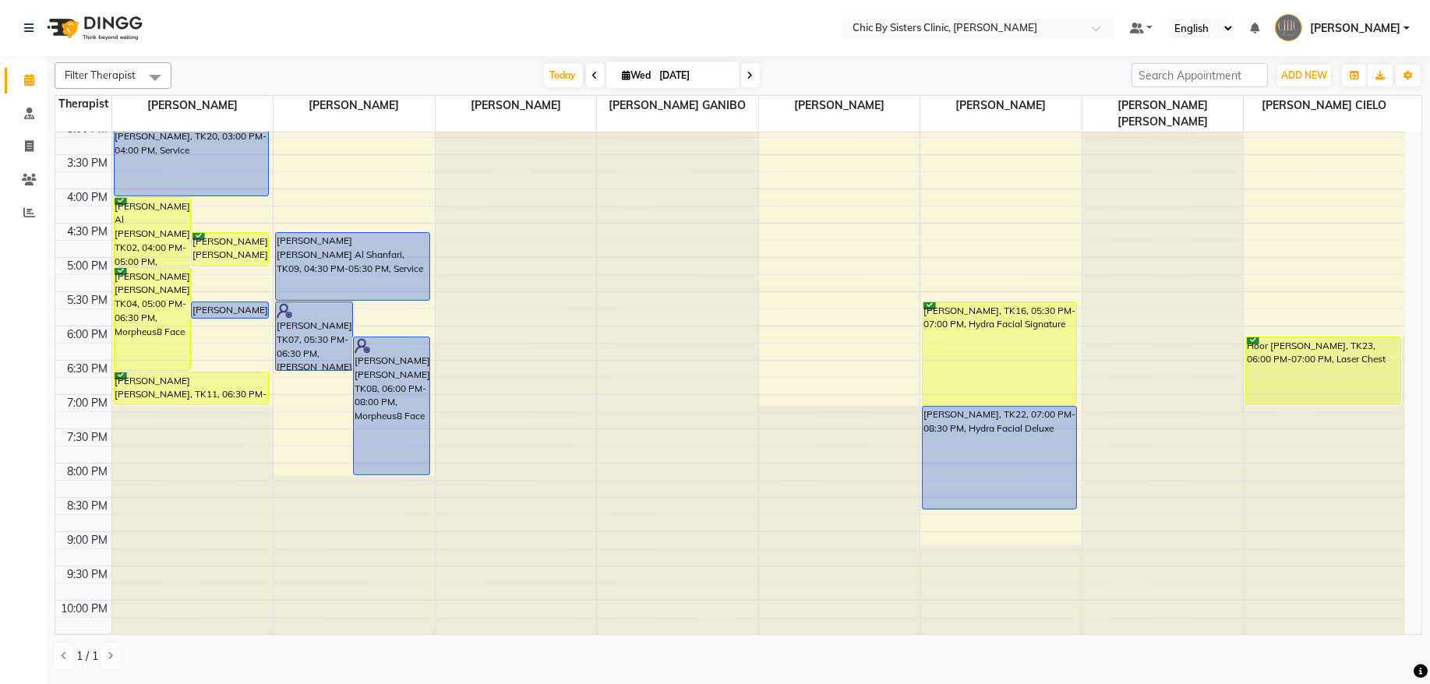
click at [750, 79] on span at bounding box center [750, 75] width 19 height 24
type input "[DATE]"
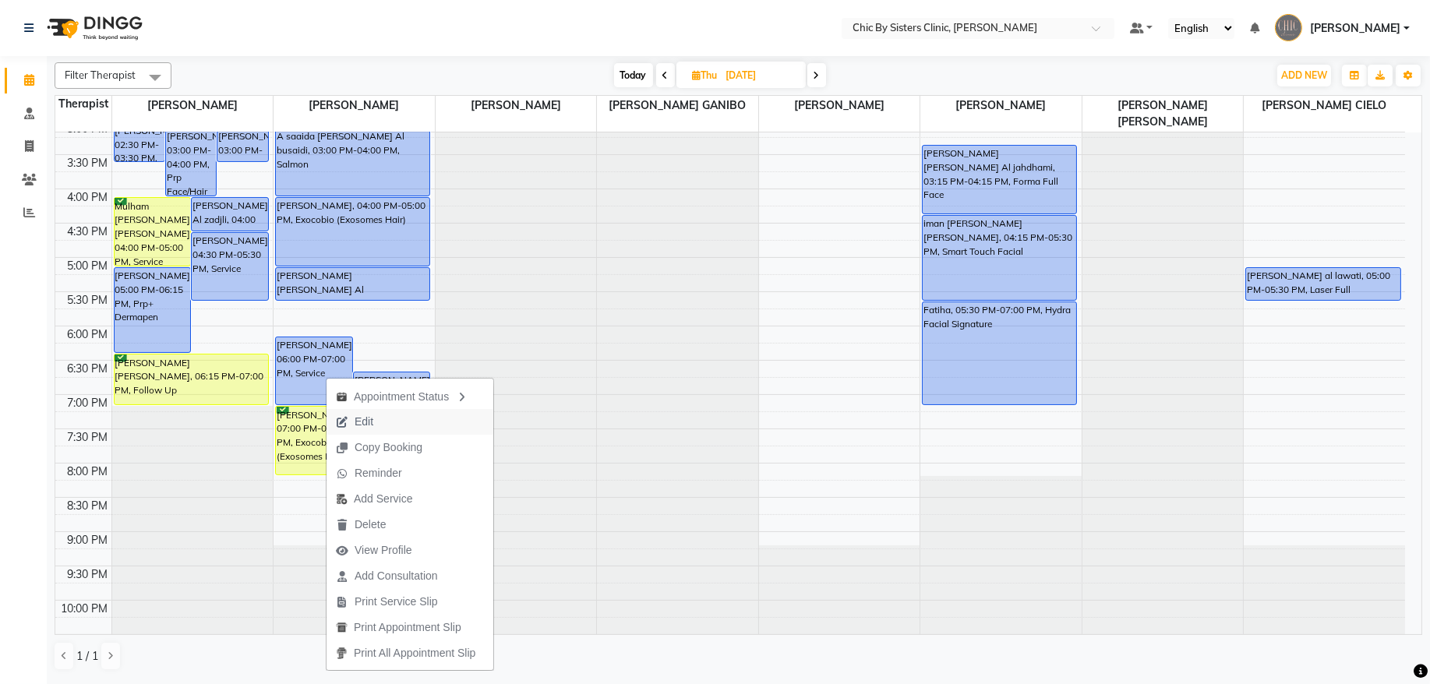
click at [368, 426] on span "Edit" at bounding box center [364, 422] width 19 height 16
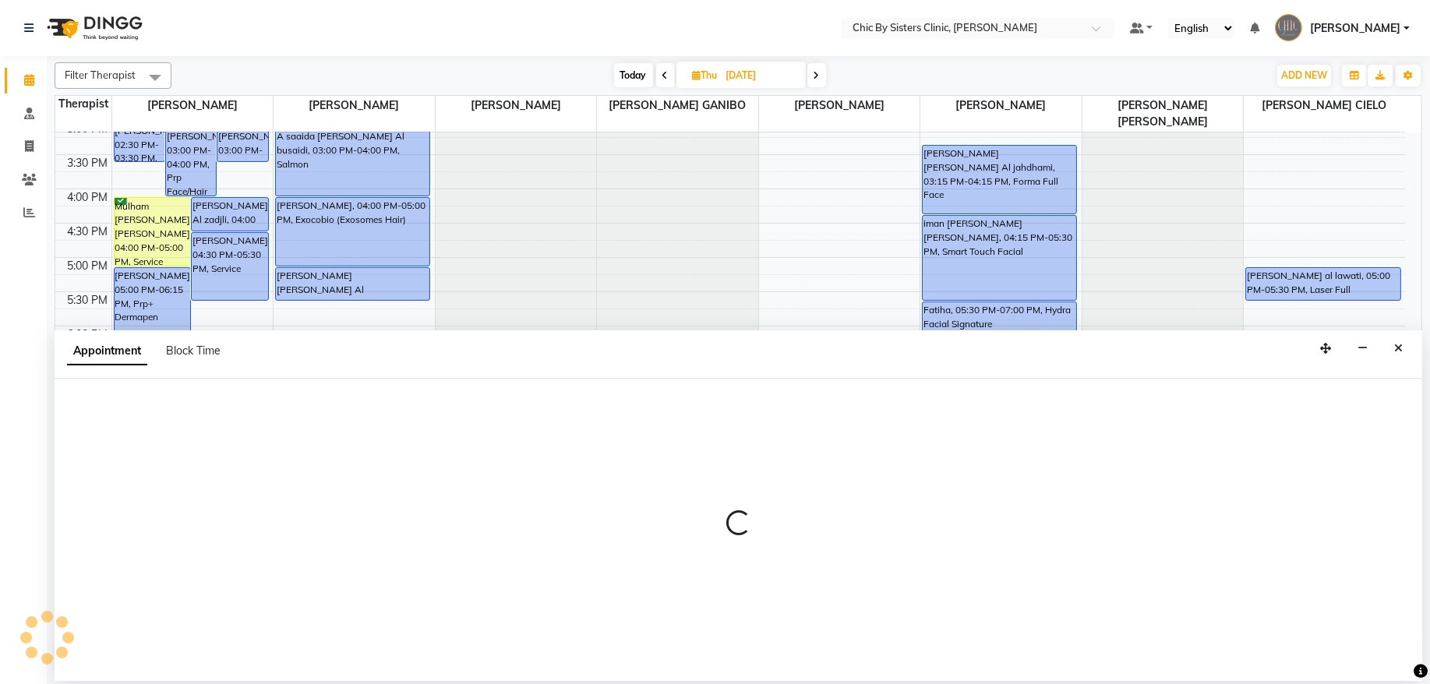
select select "tentative"
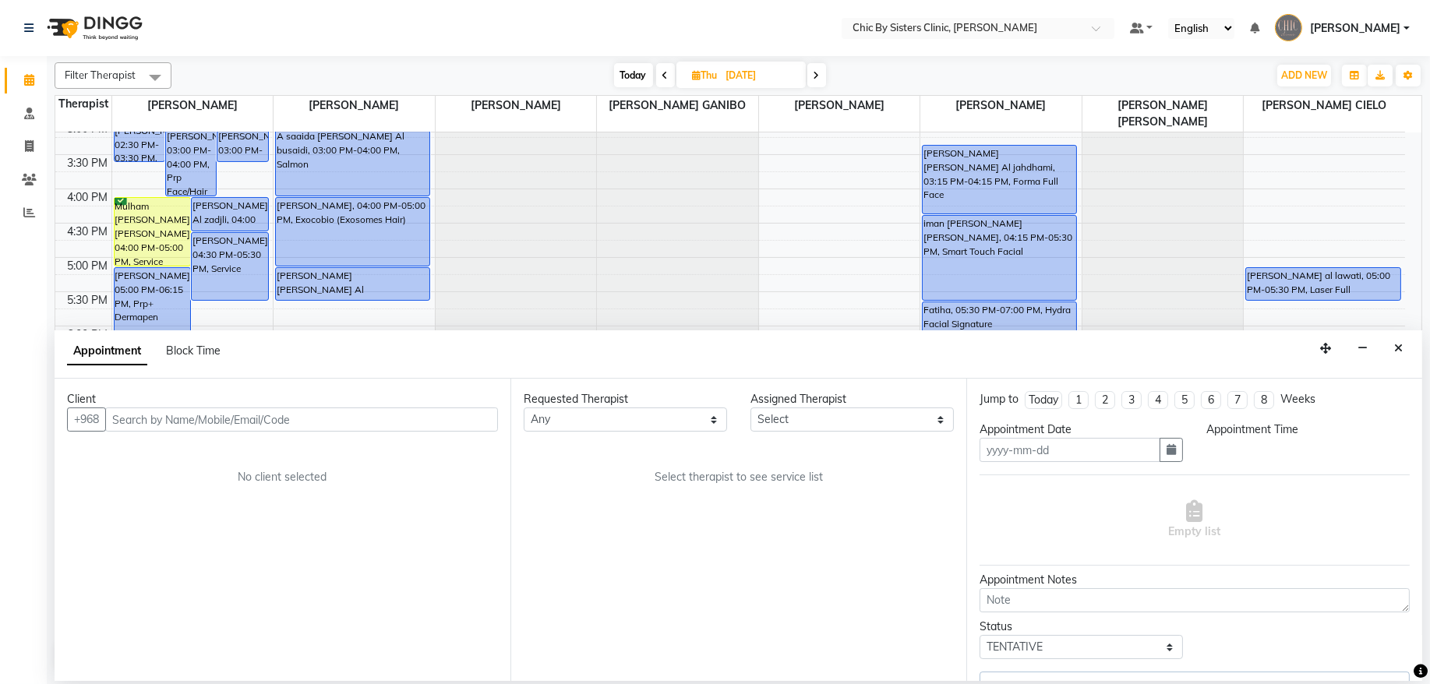
type input "[DATE]"
type textarea "free of charge for consultation"
select select "49178"
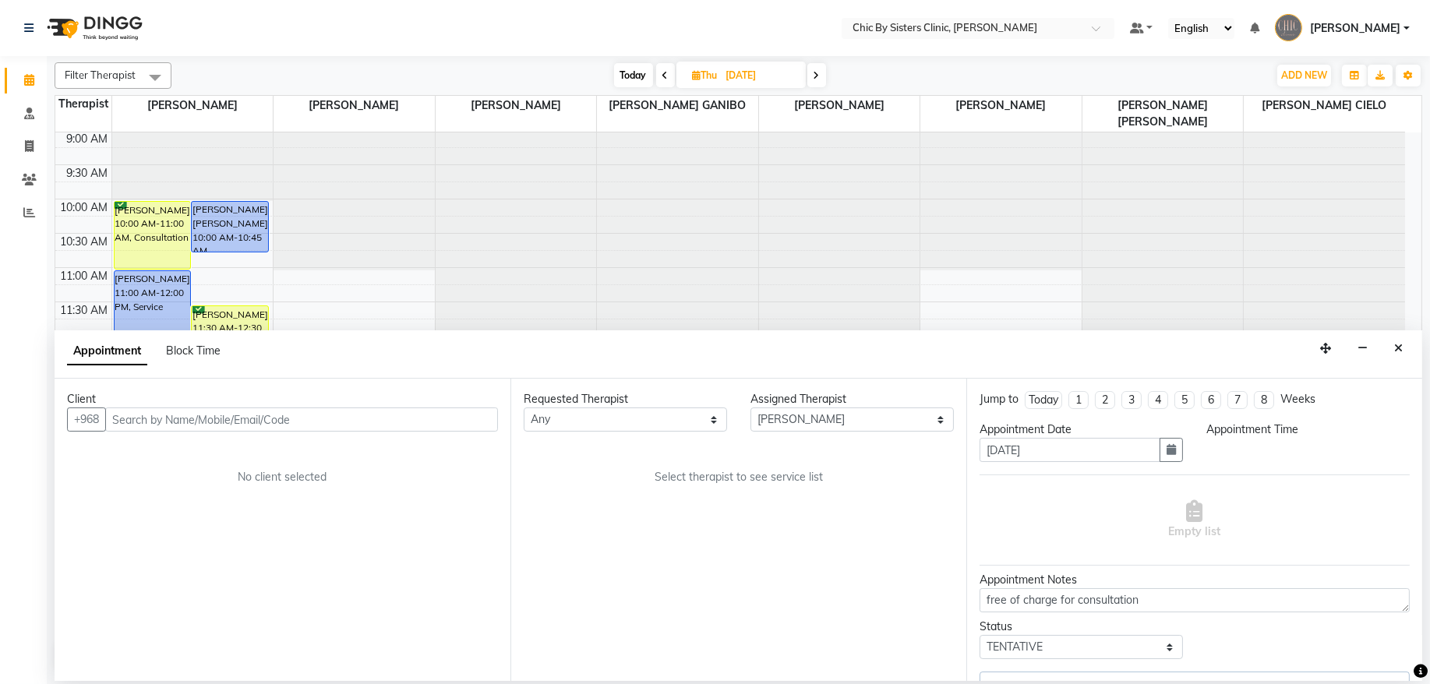
select select "upcoming"
select select "1080"
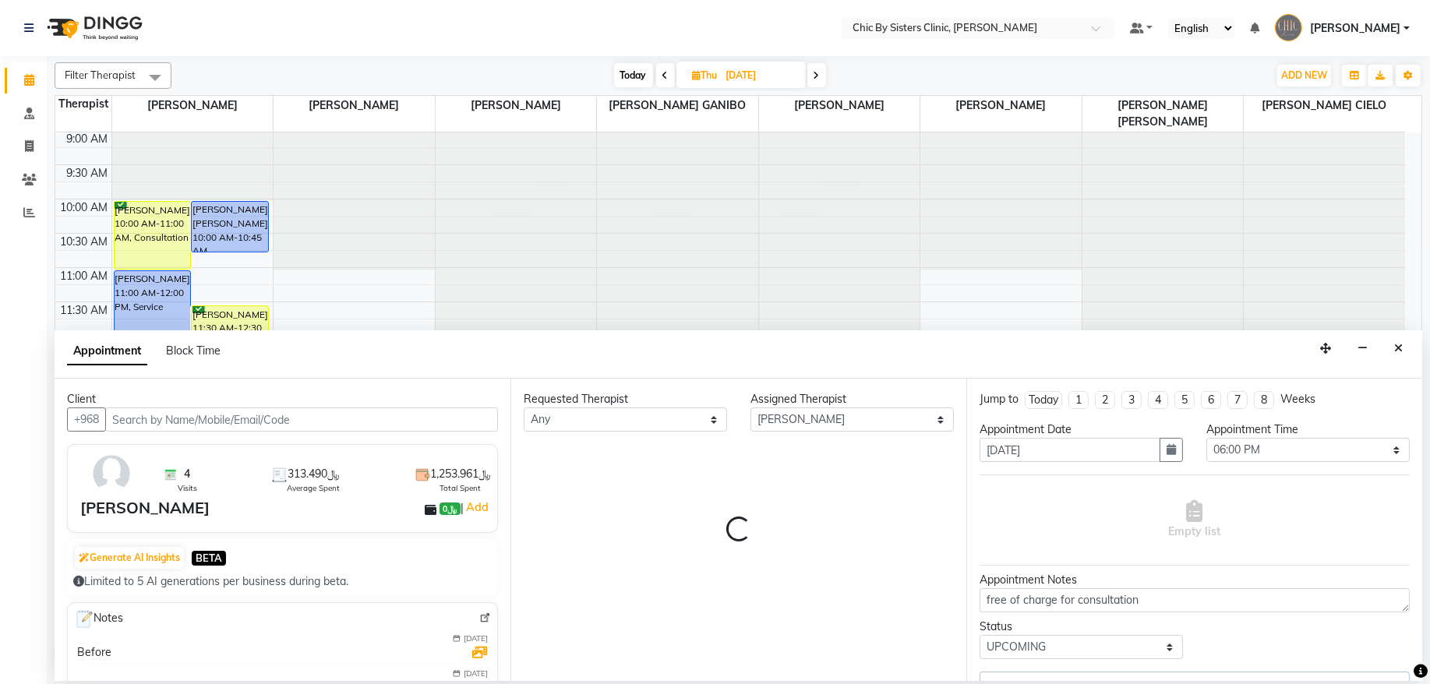
select select "3125"
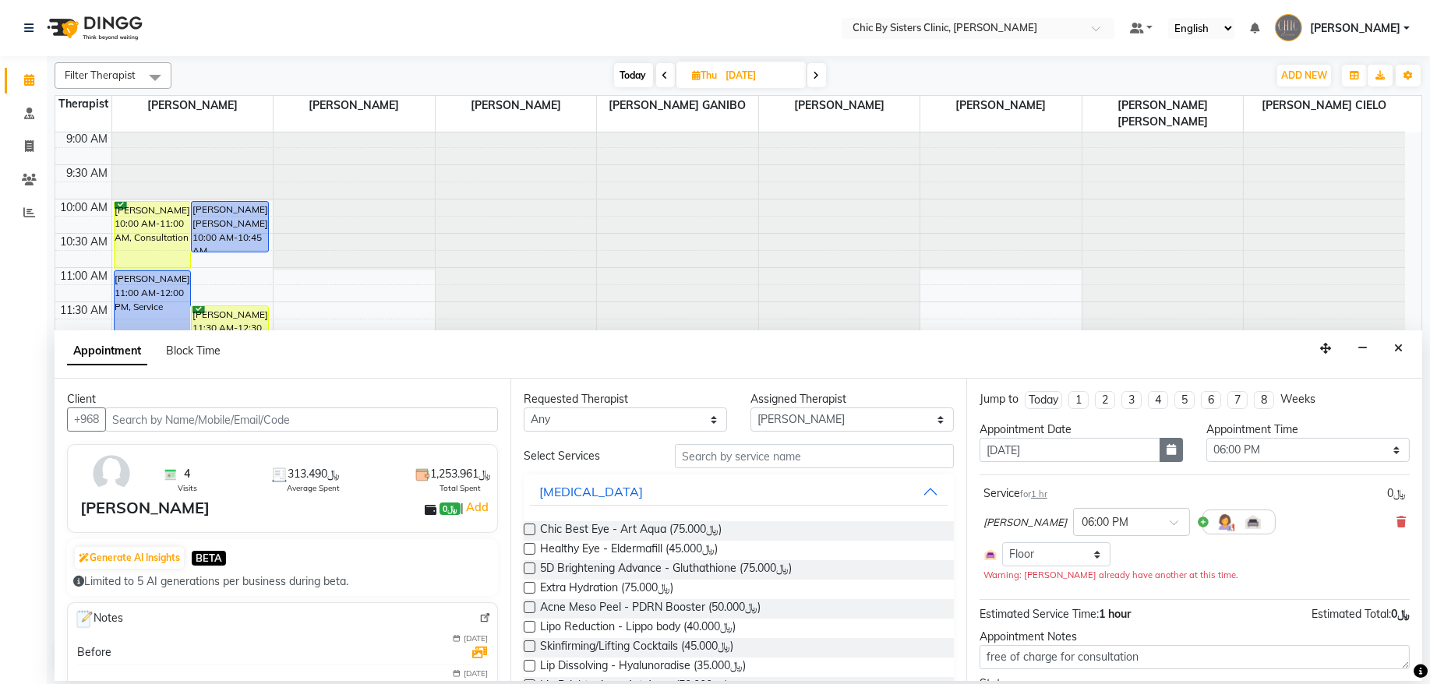
click at [1167, 454] on icon "button" at bounding box center [1171, 449] width 9 height 11
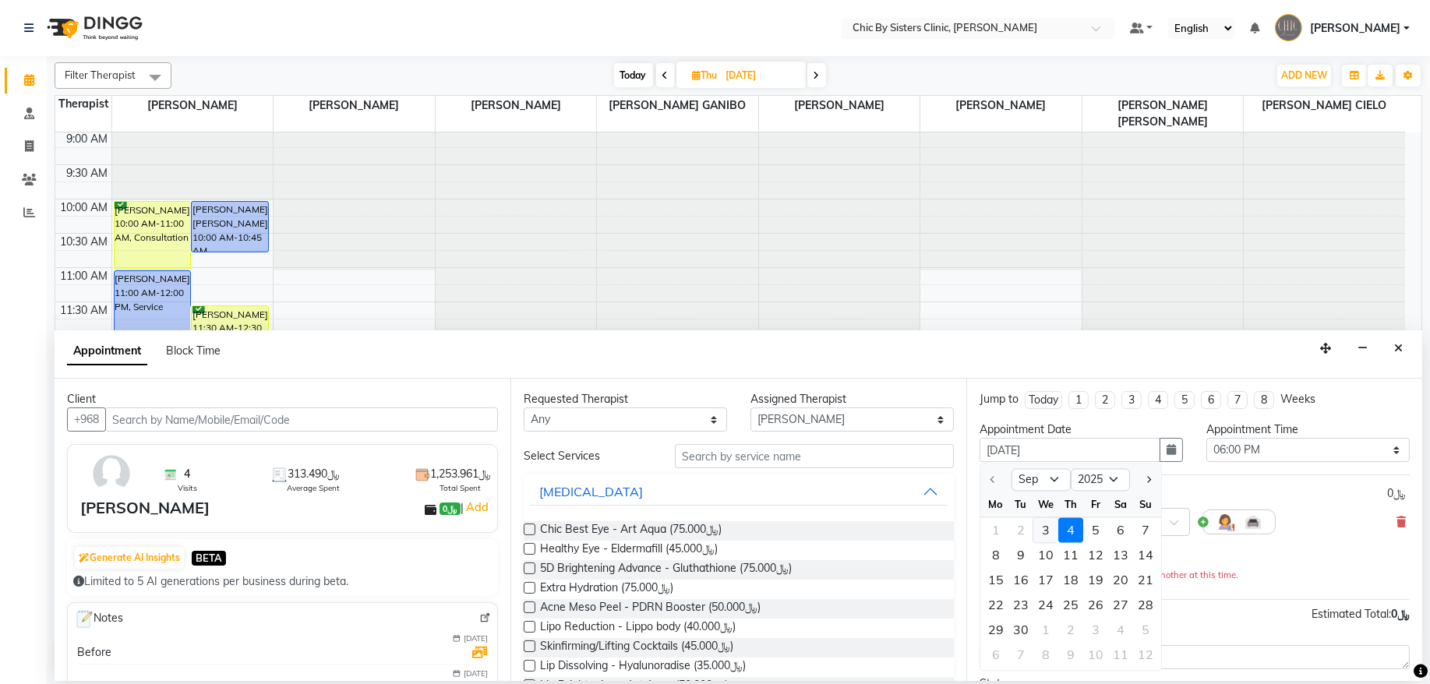
click at [1052, 529] on div "3" at bounding box center [1046, 530] width 25 height 25
type input "[DATE]"
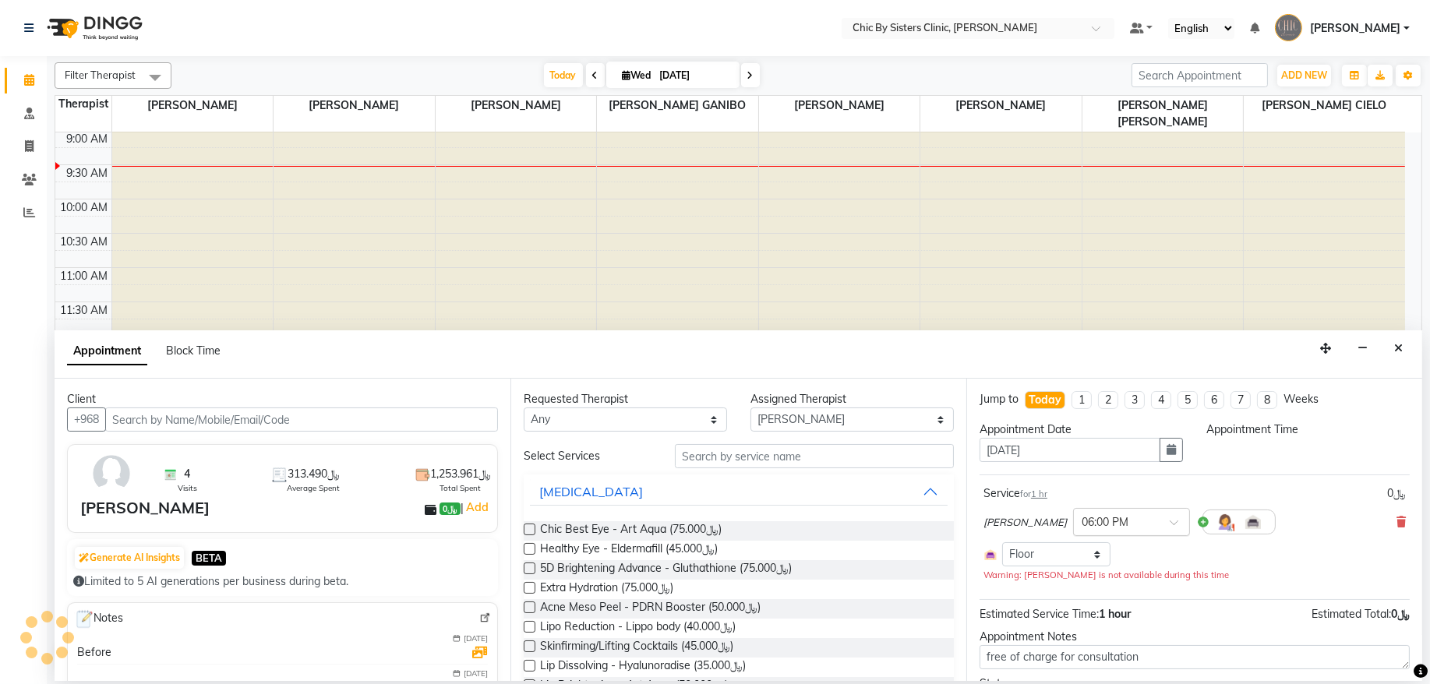
select select "1080"
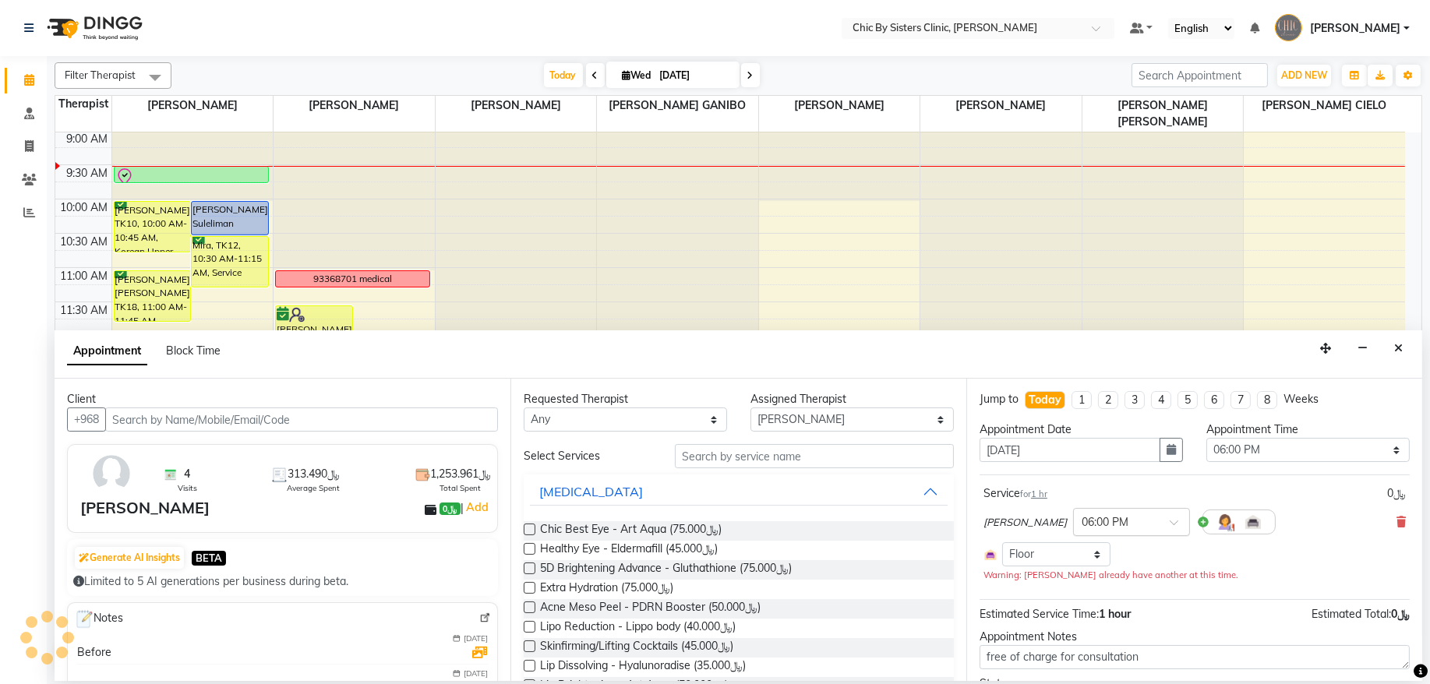
scroll to position [90, 0]
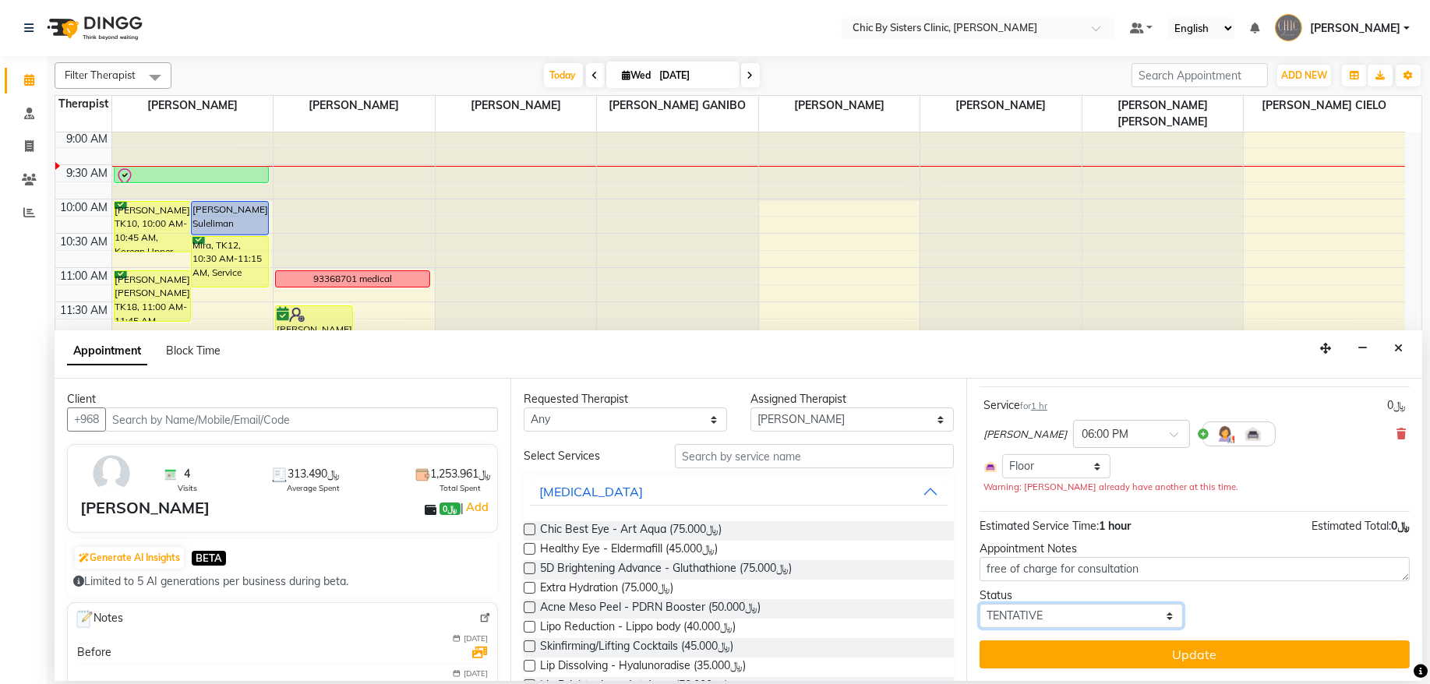
click at [1120, 606] on select "Select TENTATIVE CONFIRM CHECK-IN UPCOMING" at bounding box center [1081, 616] width 203 height 24
select select "confirm booking"
click at [980, 604] on select "Select TENTATIVE CONFIRM CHECK-IN UPCOMING" at bounding box center [1081, 616] width 203 height 24
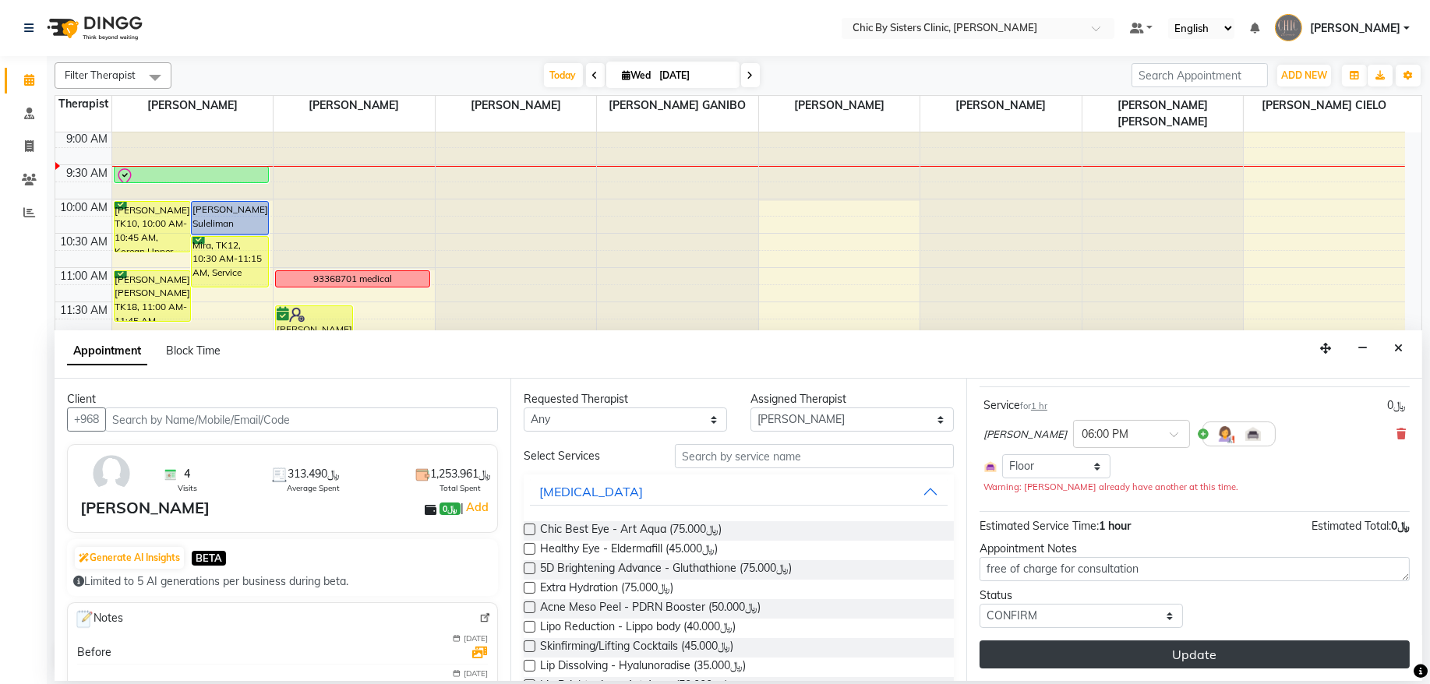
click at [1203, 652] on button "Update" at bounding box center [1195, 655] width 430 height 28
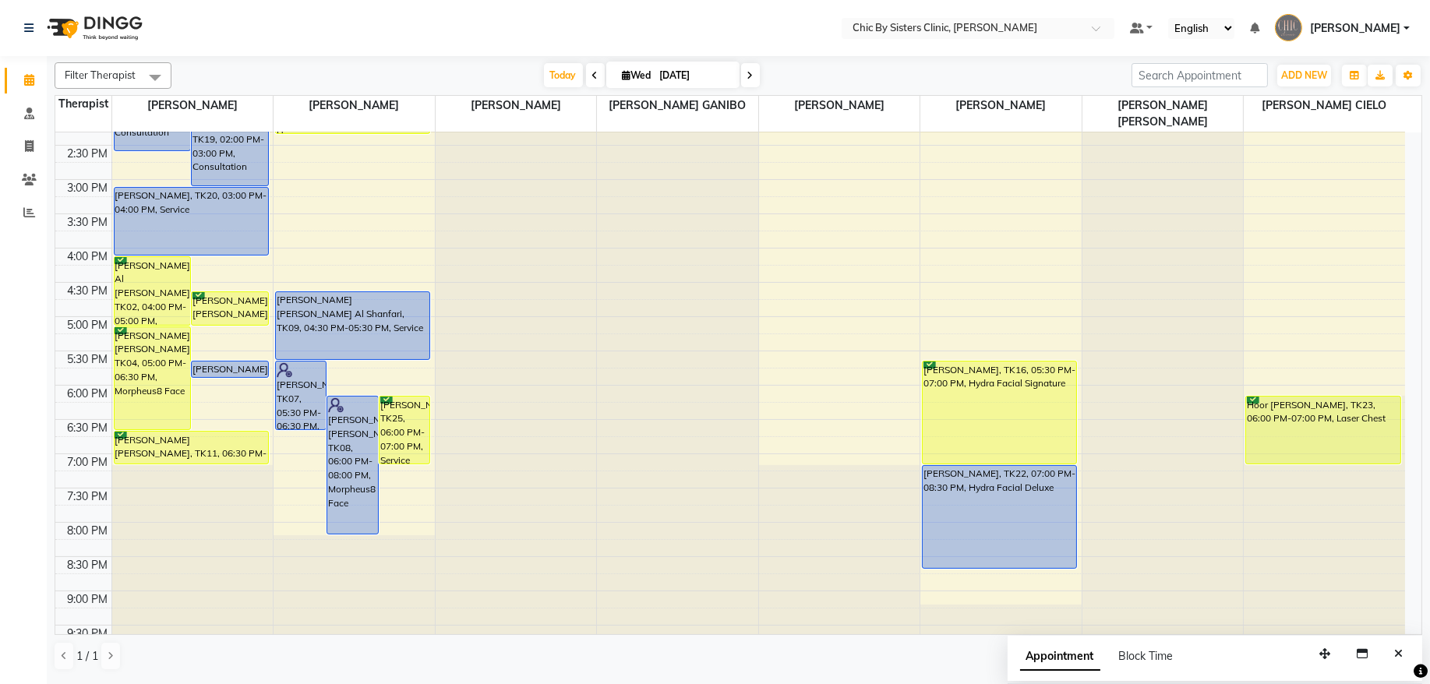
scroll to position [295, 0]
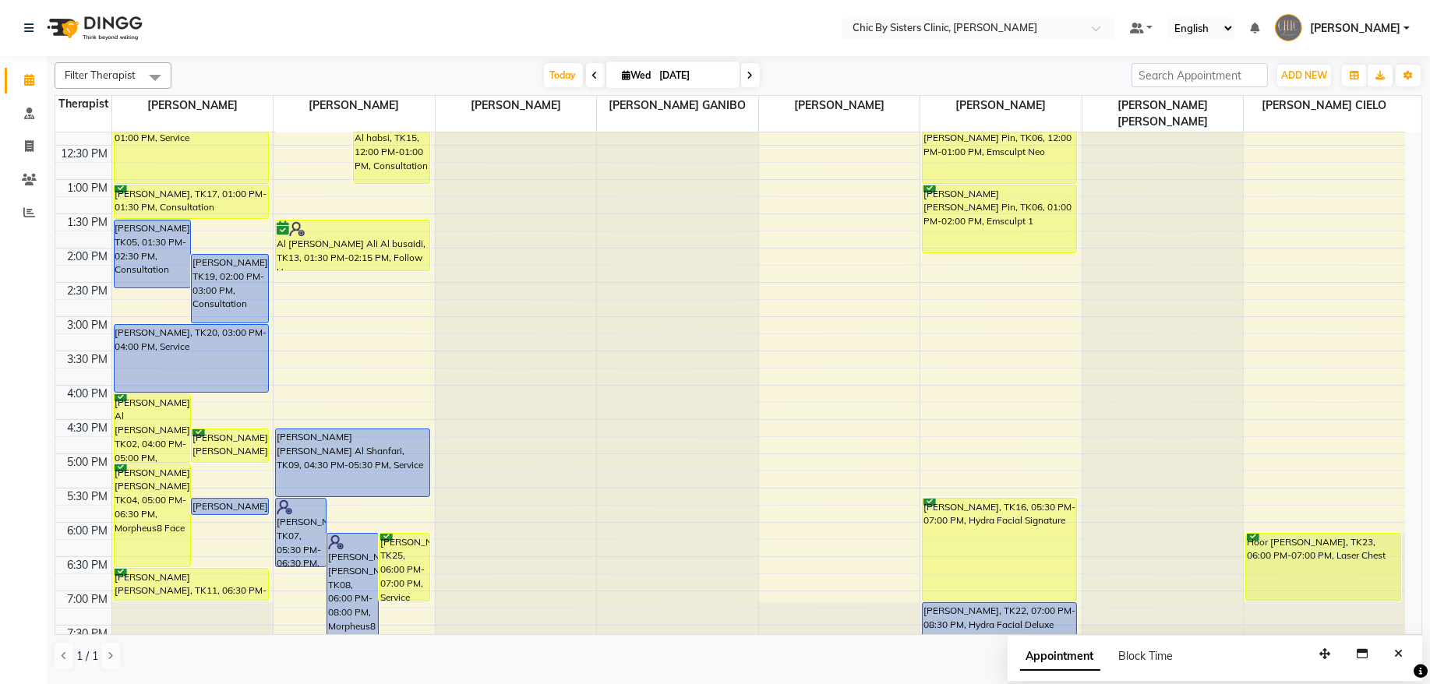
click at [748, 76] on icon at bounding box center [751, 75] width 6 height 9
type input "[DATE]"
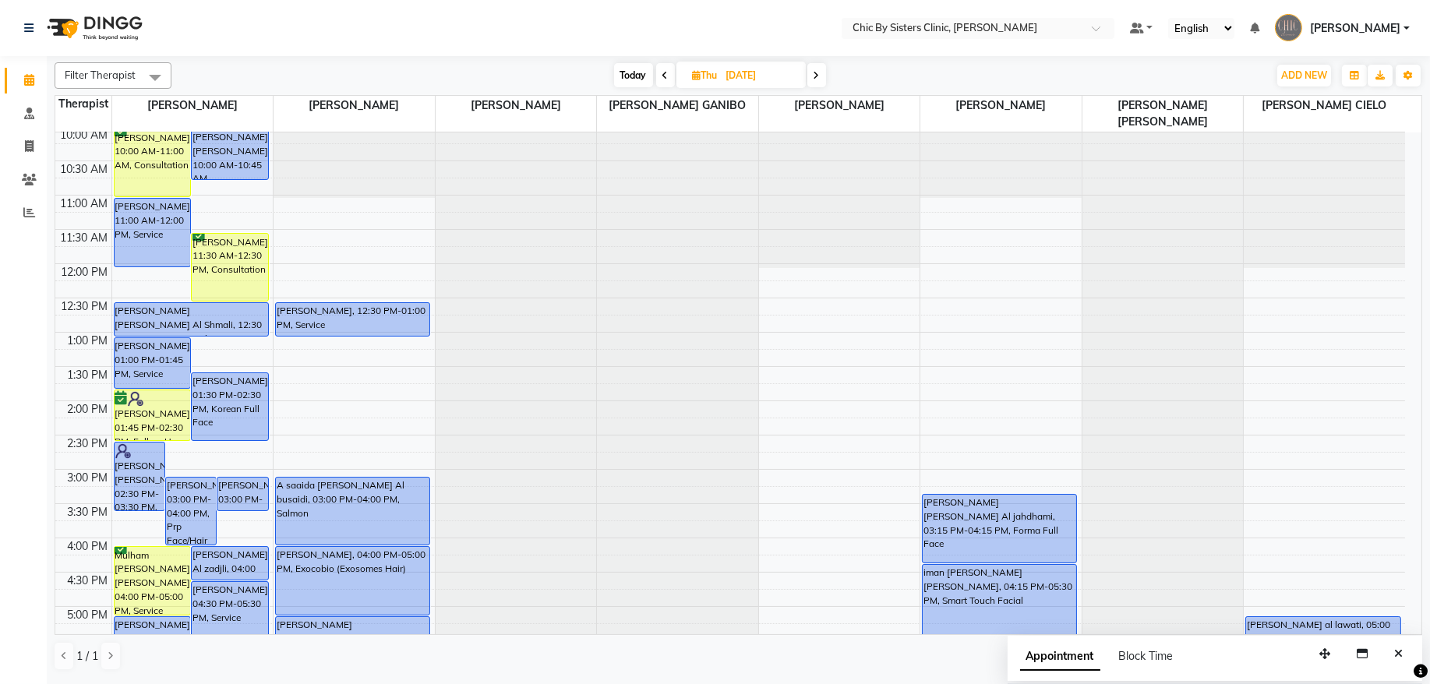
scroll to position [386, 0]
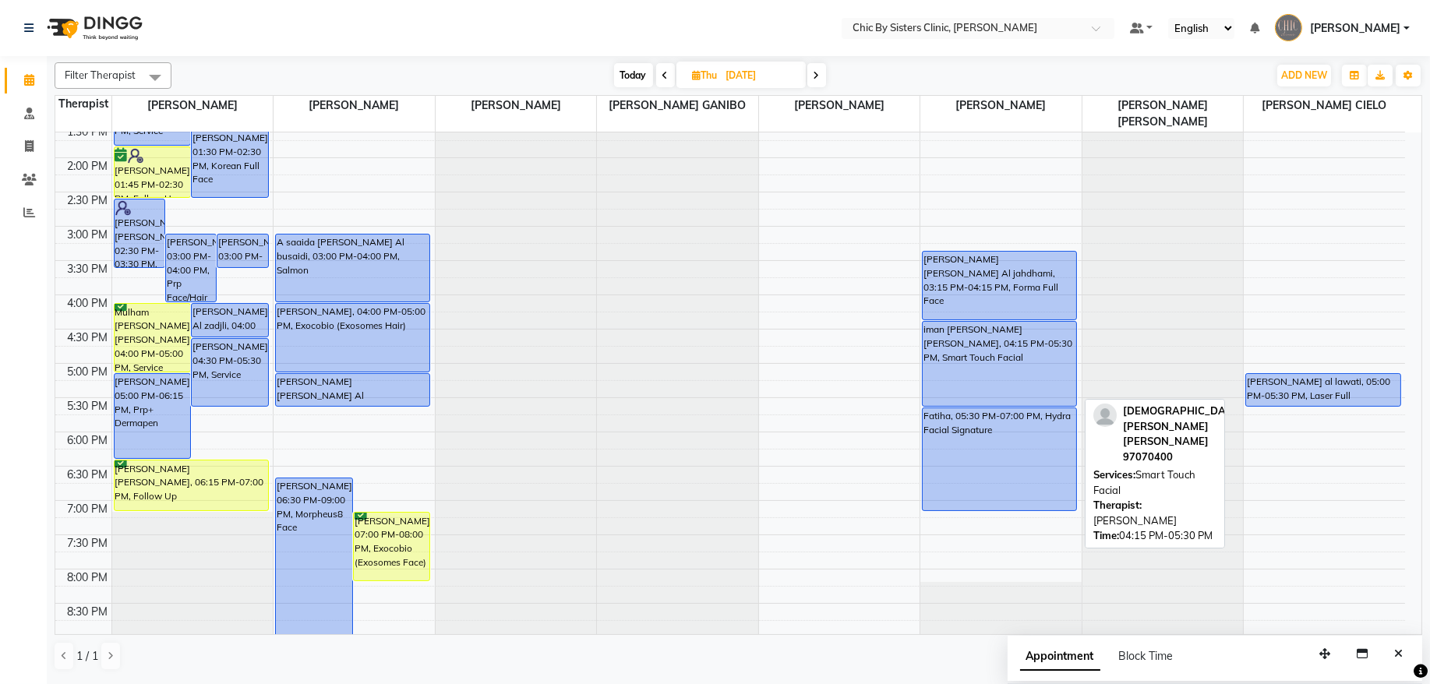
click at [1052, 362] on div "iman [PERSON_NAME] [PERSON_NAME], 04:15 PM-05:30 PM, Smart Touch Facial" at bounding box center [1000, 364] width 154 height 84
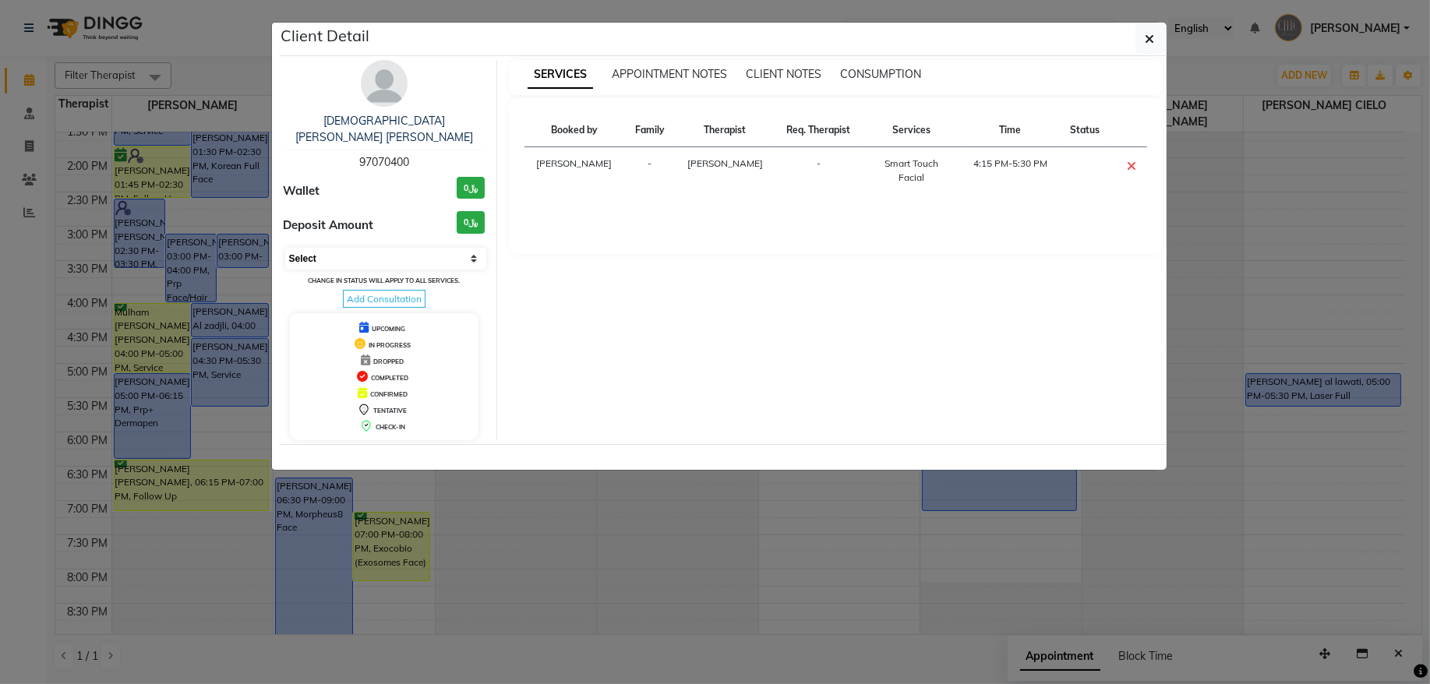
click at [359, 248] on select "Select CONFIRMED TENTATIVE" at bounding box center [386, 259] width 202 height 22
select select "6"
click at [285, 248] on select "Select CONFIRMED TENTATIVE" at bounding box center [386, 259] width 202 height 22
click at [1155, 37] on button "button" at bounding box center [1151, 39] width 30 height 30
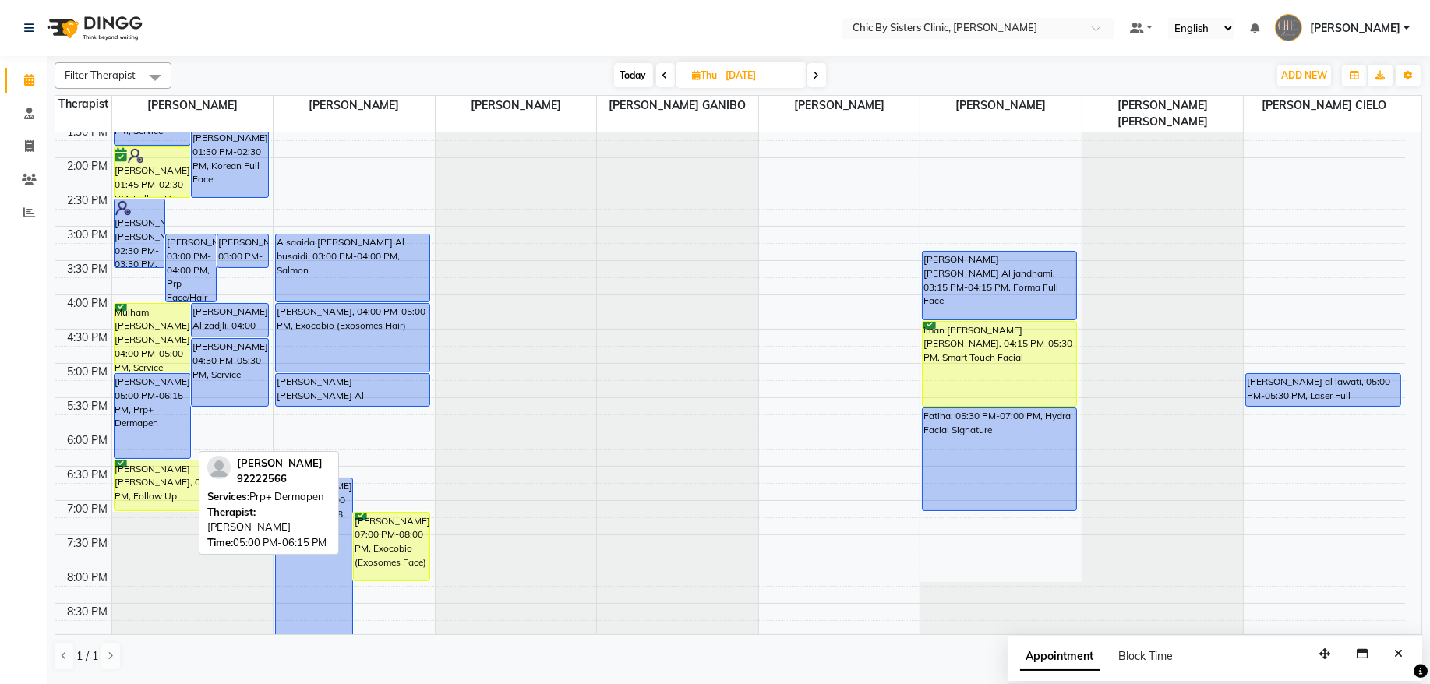
click at [150, 406] on div "[PERSON_NAME], 05:00 PM-06:15 PM, Prp+ Dermapen" at bounding box center [153, 416] width 76 height 84
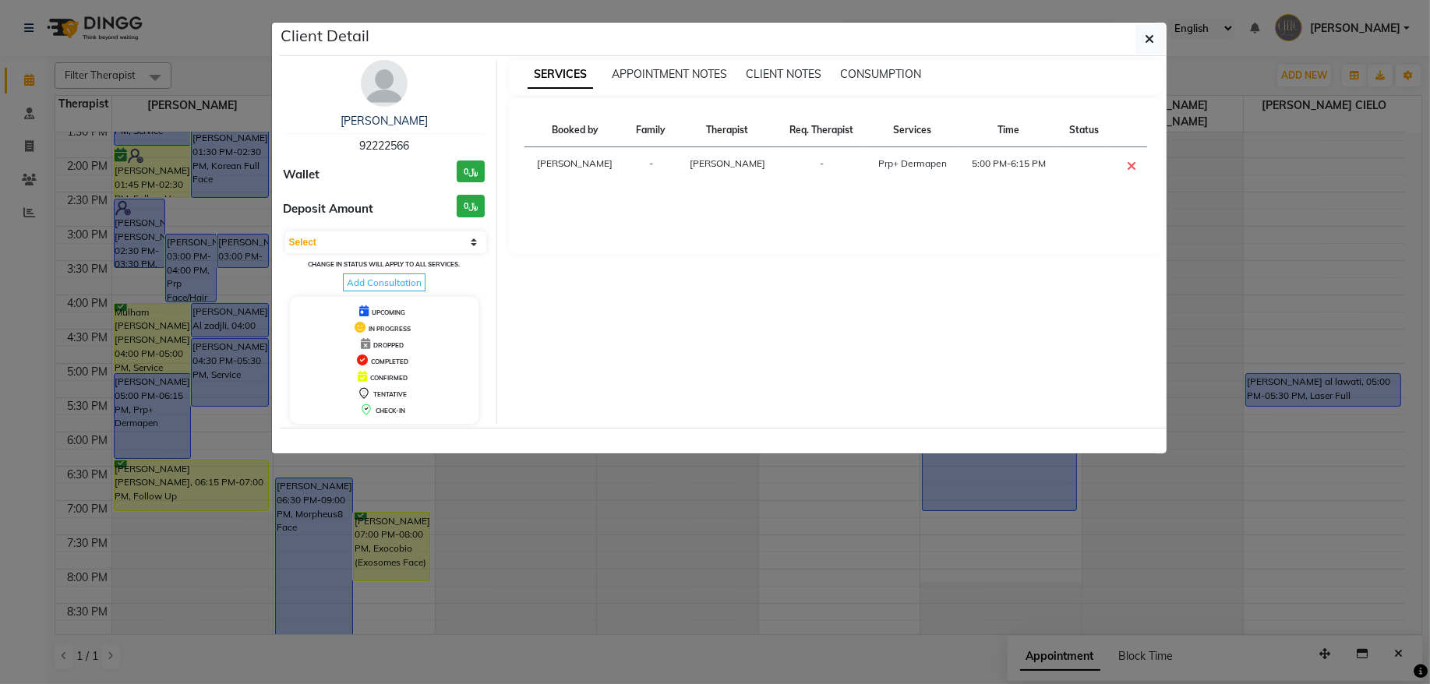
click at [352, 229] on div "[PERSON_NAME] 92222566 Wallet ﷼0 Deposit Amount ﷼0 Select CONFIRMED TENTATIVE C…" at bounding box center [385, 242] width 226 height 364
click at [354, 241] on select "Select CONFIRMED TENTATIVE" at bounding box center [386, 243] width 202 height 22
select select "6"
click at [285, 232] on select "Select CONFIRMED TENTATIVE" at bounding box center [386, 243] width 202 height 22
click at [1143, 45] on button "button" at bounding box center [1151, 39] width 30 height 30
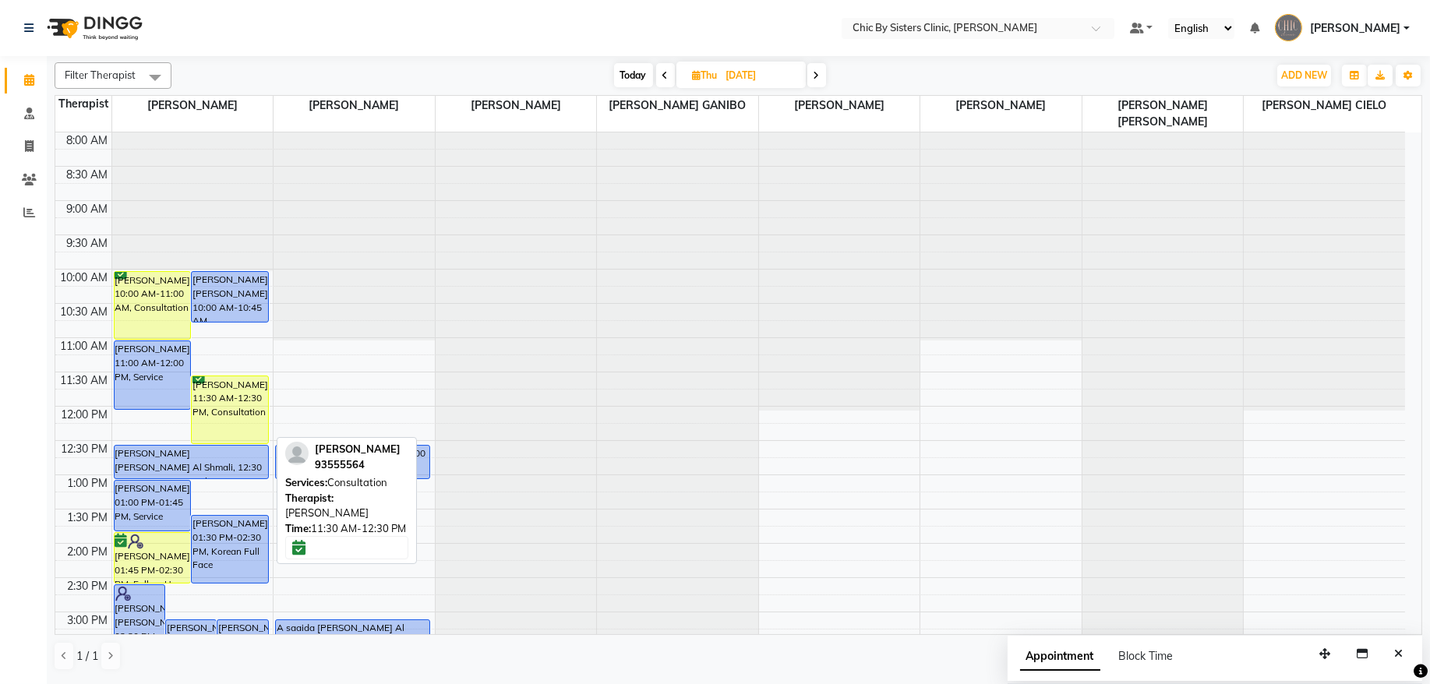
scroll to position [210, 0]
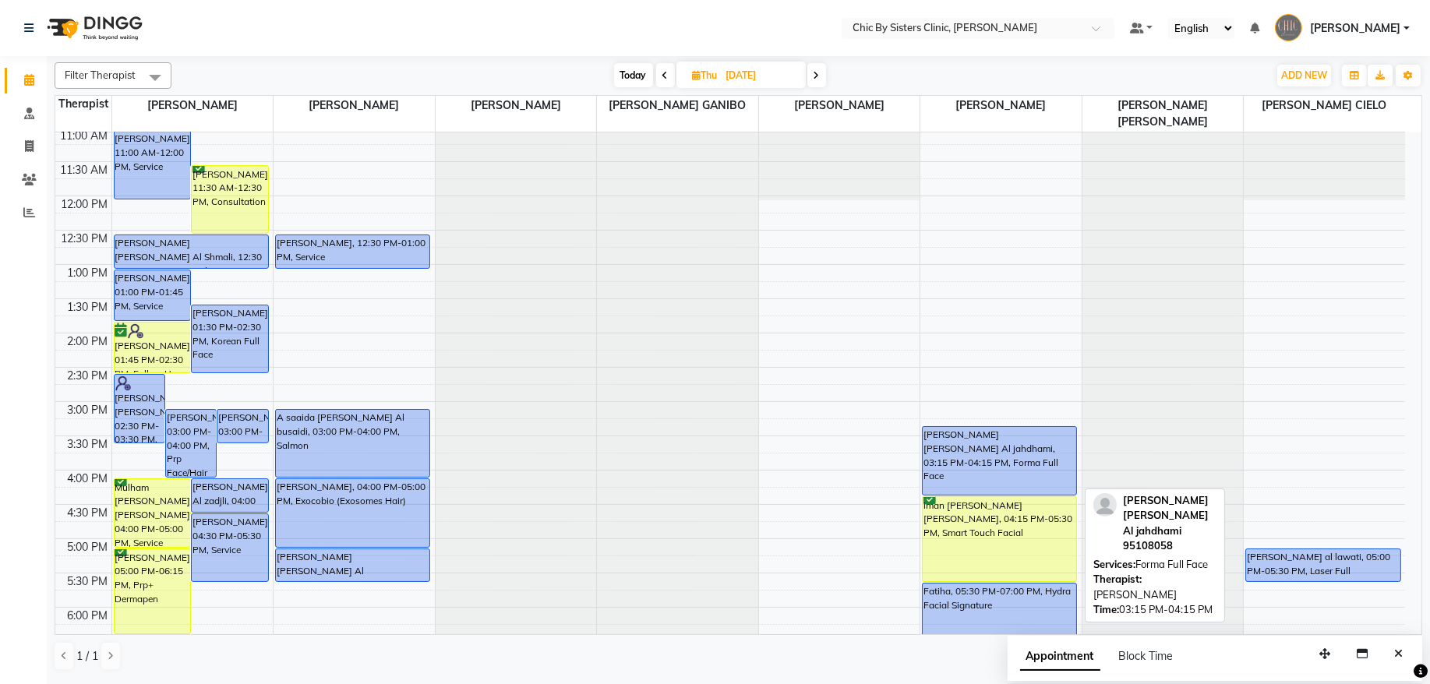
click at [978, 458] on div "[PERSON_NAME] [PERSON_NAME] Al jahdhami, 03:15 PM-04:15 PM, Forma Full Face" at bounding box center [1000, 461] width 154 height 68
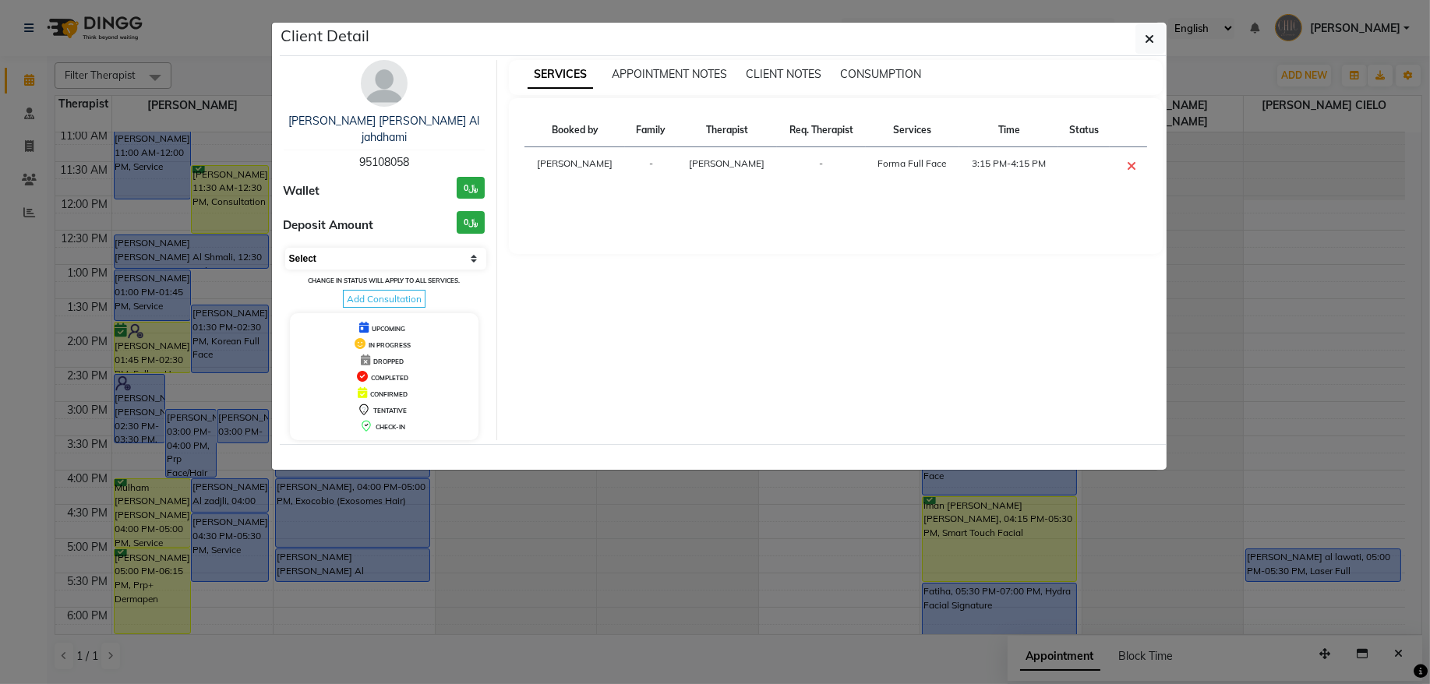
click at [448, 248] on select "Select CONFIRMED TENTATIVE" at bounding box center [386, 259] width 202 height 22
select select "6"
click at [285, 248] on select "Select CONFIRMED TENTATIVE" at bounding box center [386, 259] width 202 height 22
click at [1152, 41] on icon "button" at bounding box center [1150, 39] width 9 height 12
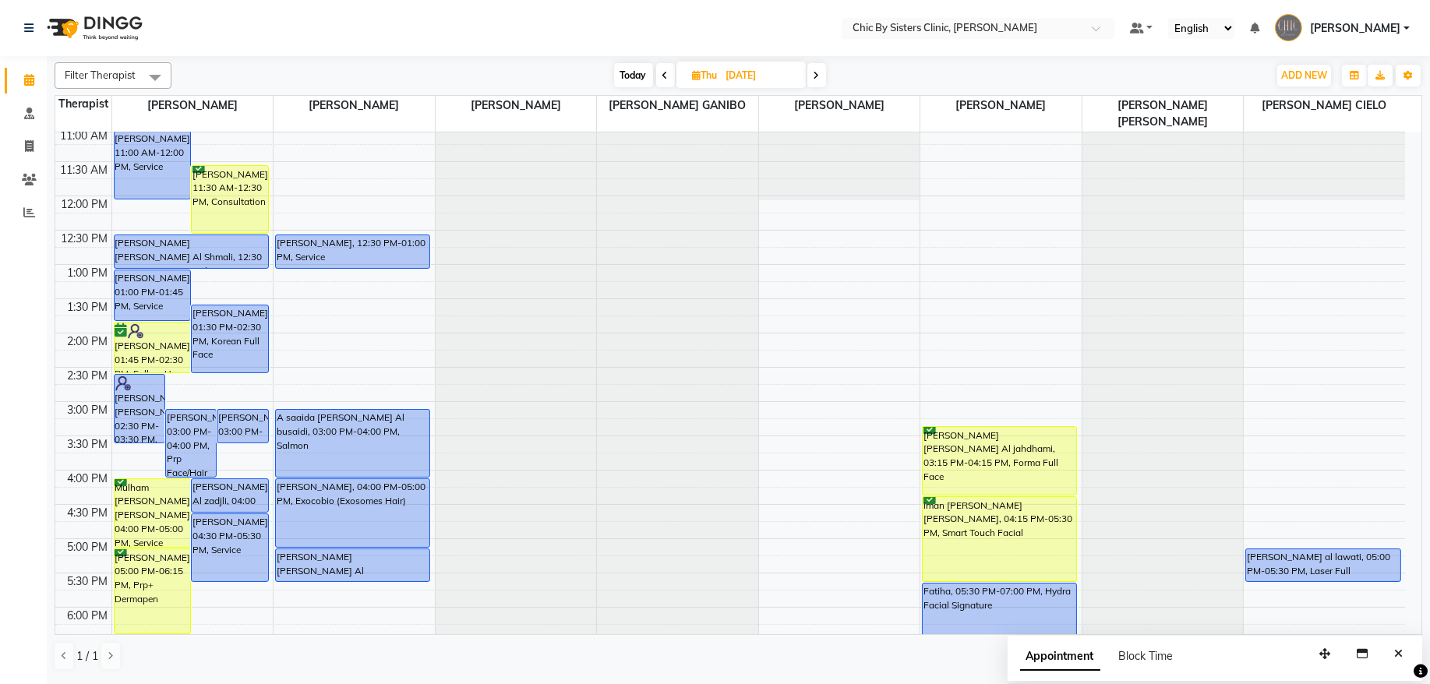
scroll to position [0, 0]
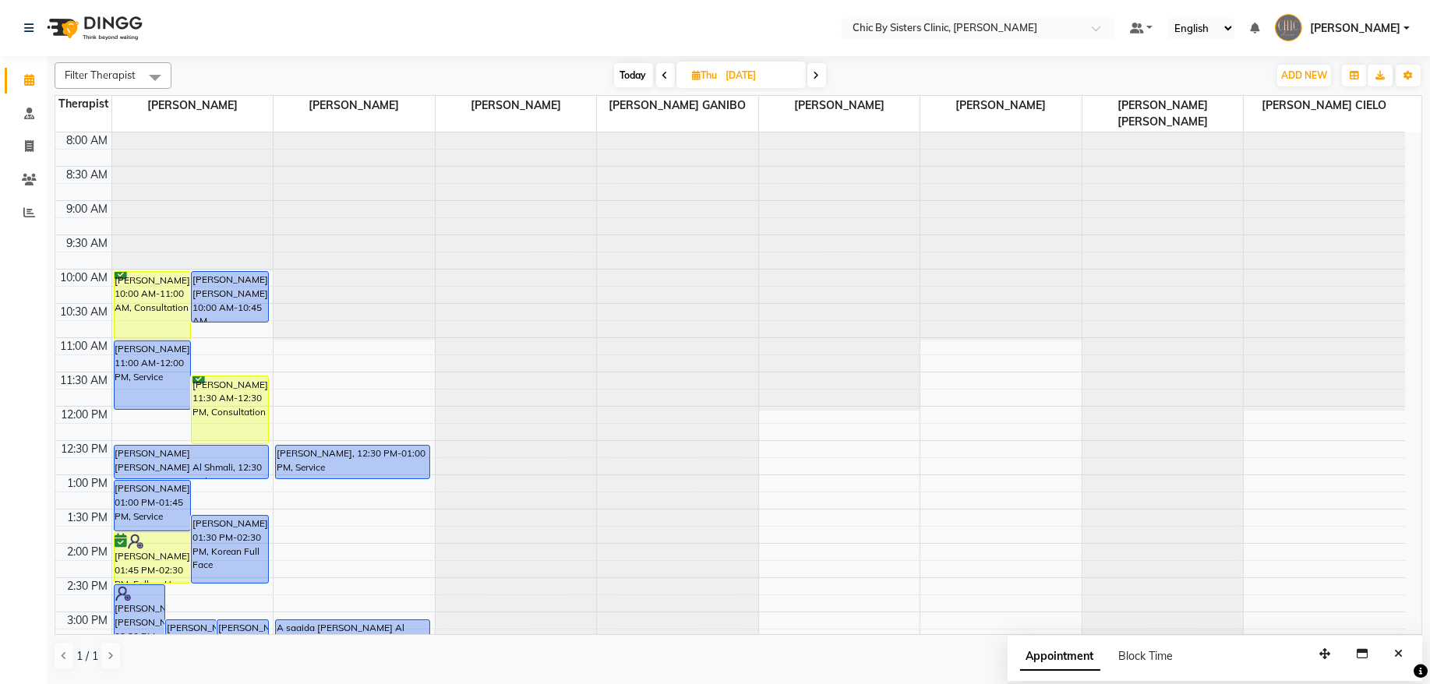
click at [624, 76] on span "Today" at bounding box center [633, 75] width 39 height 24
type input "[DATE]"
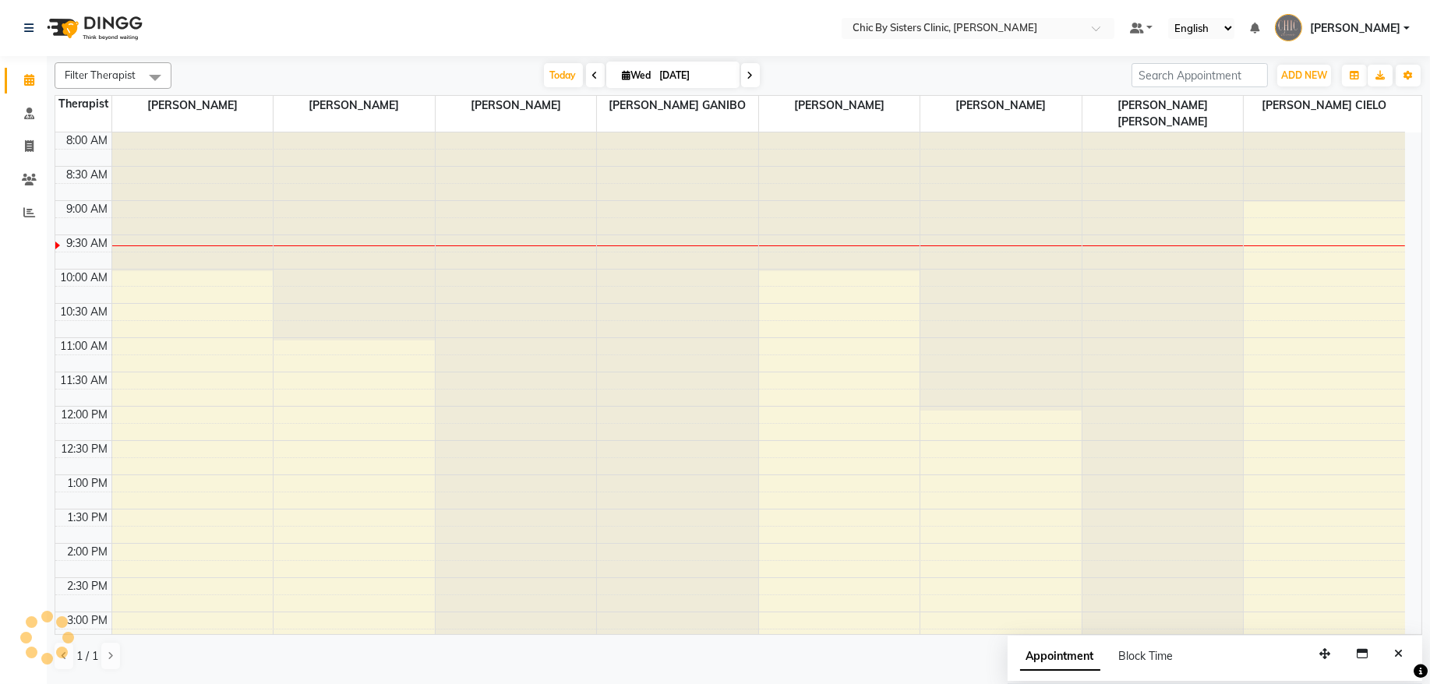
scroll to position [70, 0]
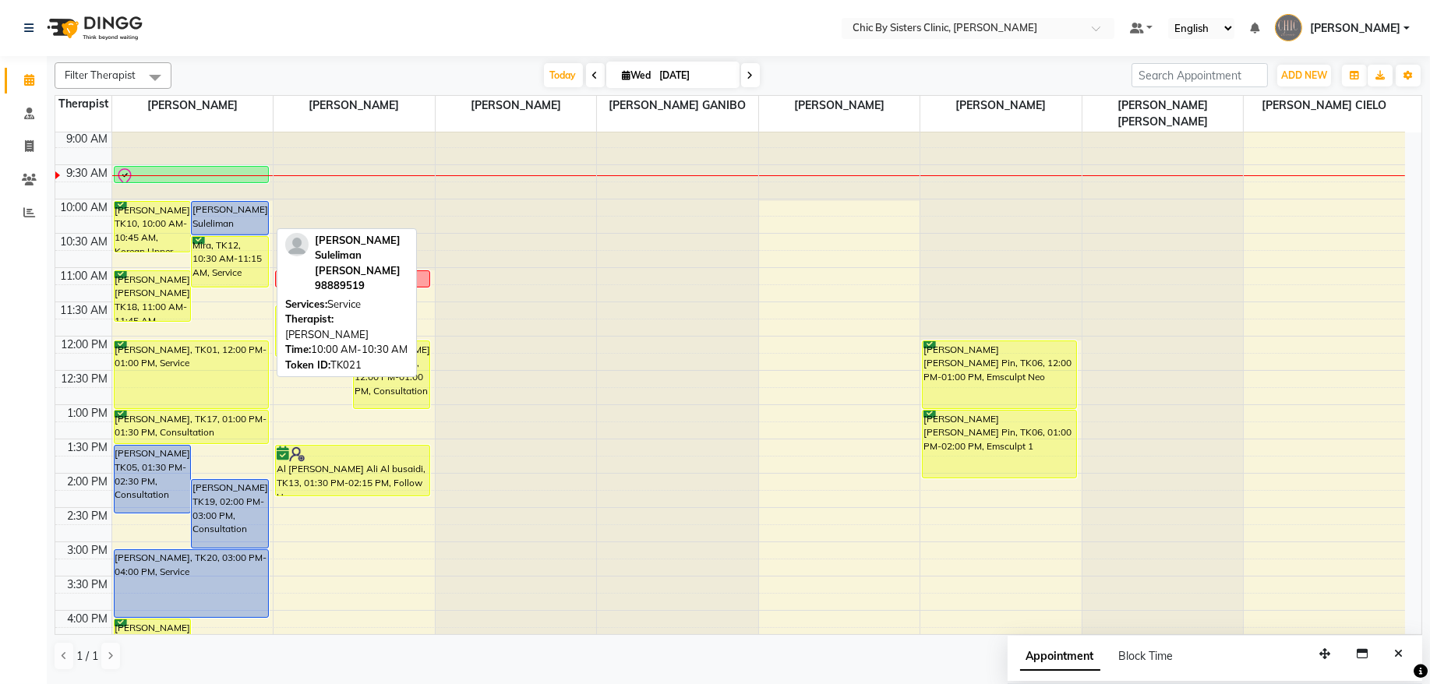
click at [241, 214] on div "[PERSON_NAME] Suleliman [PERSON_NAME], TK21, 10:00 AM-10:30 AM, Service" at bounding box center [230, 218] width 76 height 33
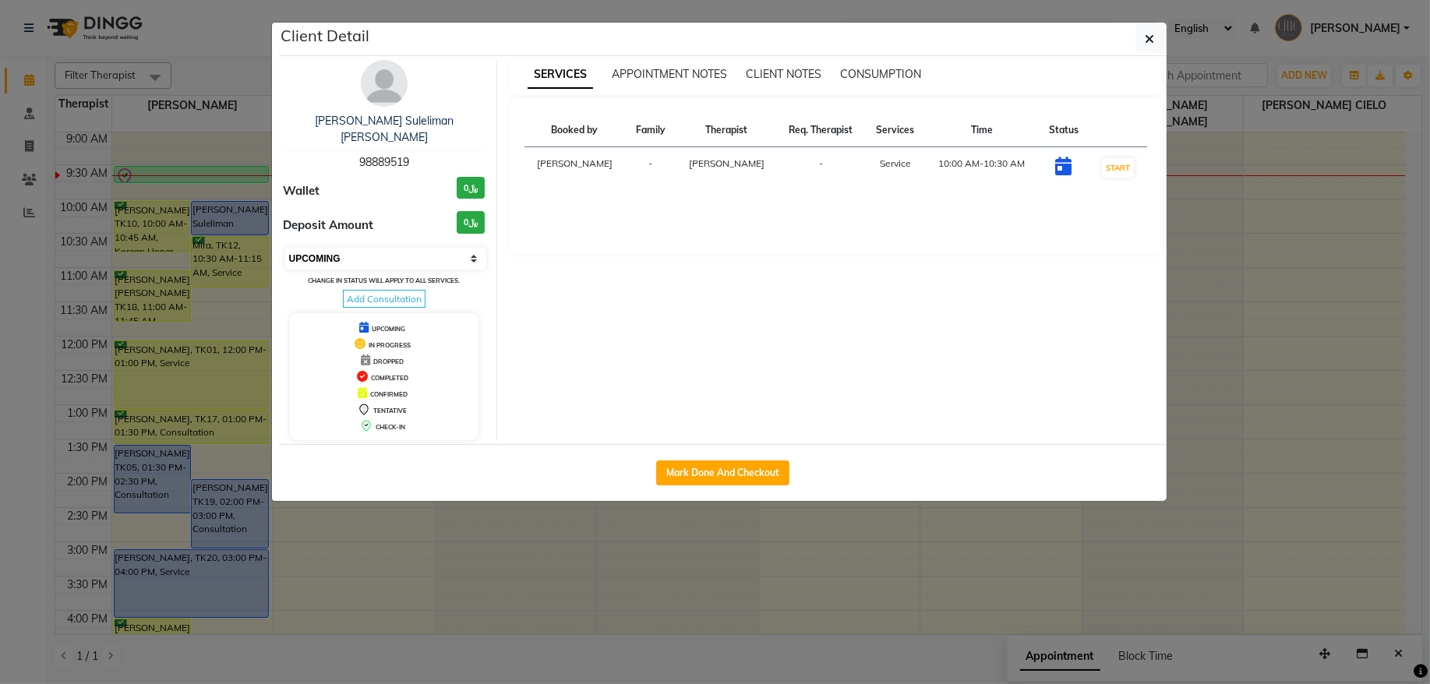
click at [420, 248] on select "Select IN SERVICE CONFIRMED TENTATIVE CHECK IN MARK DONE DROPPED UPCOMING" at bounding box center [386, 259] width 202 height 22
click at [285, 248] on select "Select IN SERVICE CONFIRMED TENTATIVE CHECK IN MARK DONE DROPPED UPCOMING" at bounding box center [386, 259] width 202 height 22
click at [420, 248] on select "Select IN SERVICE CONFIRMED TENTATIVE CHECK IN MARK DONE DROPPED UPCOMING" at bounding box center [386, 259] width 202 height 22
select select "6"
click at [285, 248] on select "Select IN SERVICE CONFIRMED TENTATIVE CHECK IN MARK DONE DROPPED UPCOMING" at bounding box center [386, 259] width 202 height 22
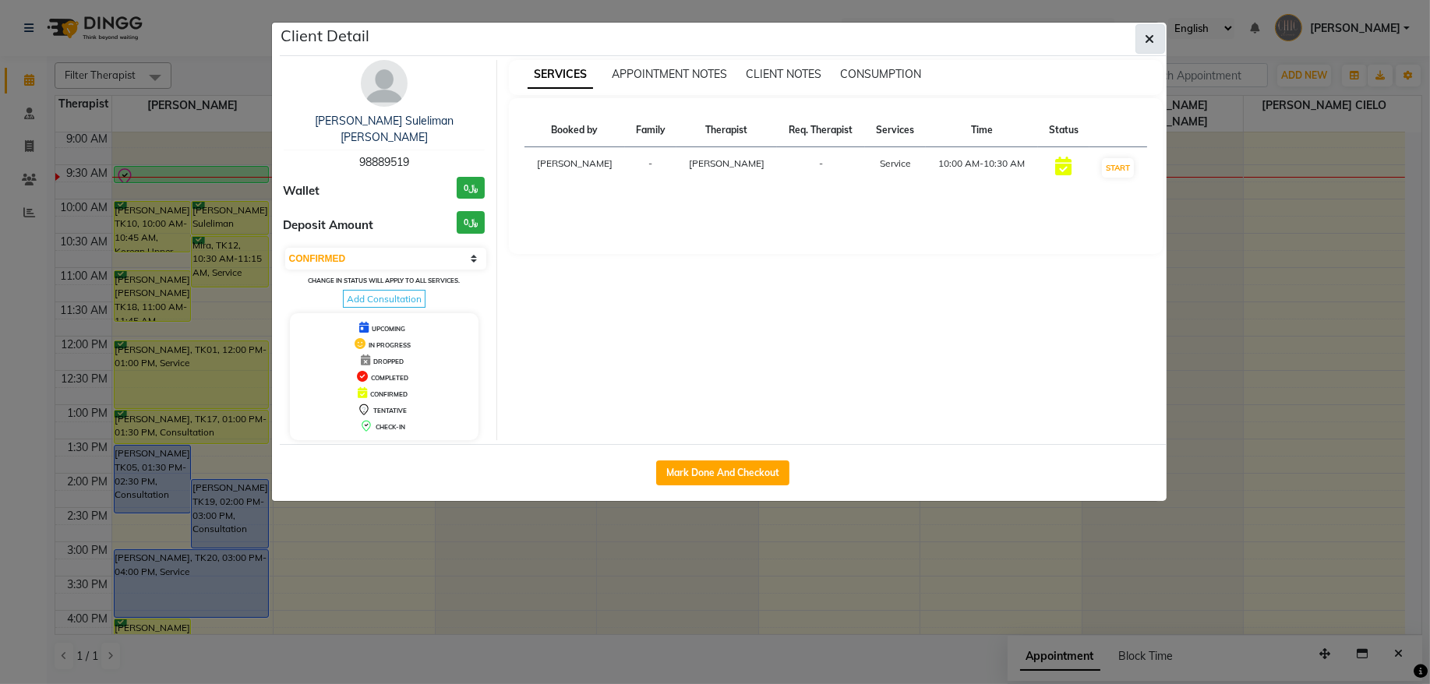
click at [1148, 49] on button "button" at bounding box center [1151, 39] width 30 height 30
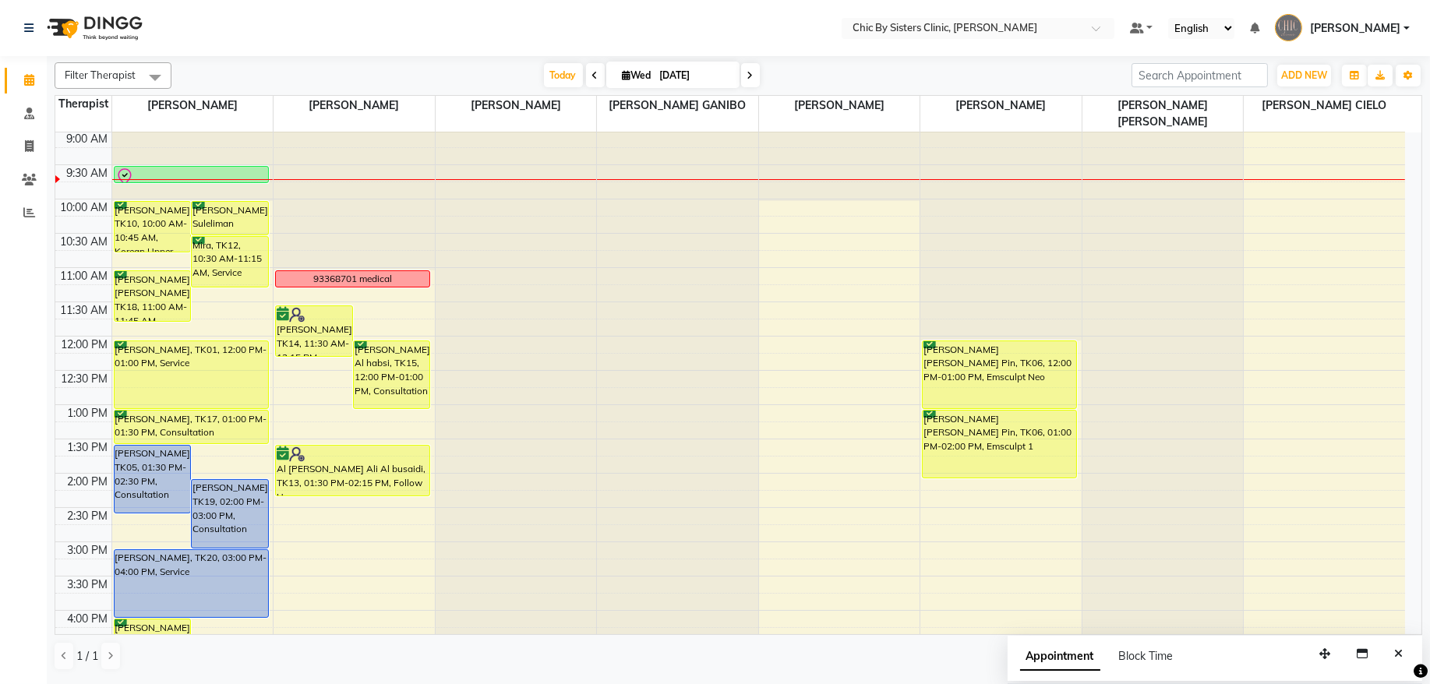
click at [744, 69] on span at bounding box center [750, 75] width 19 height 24
type input "[DATE]"
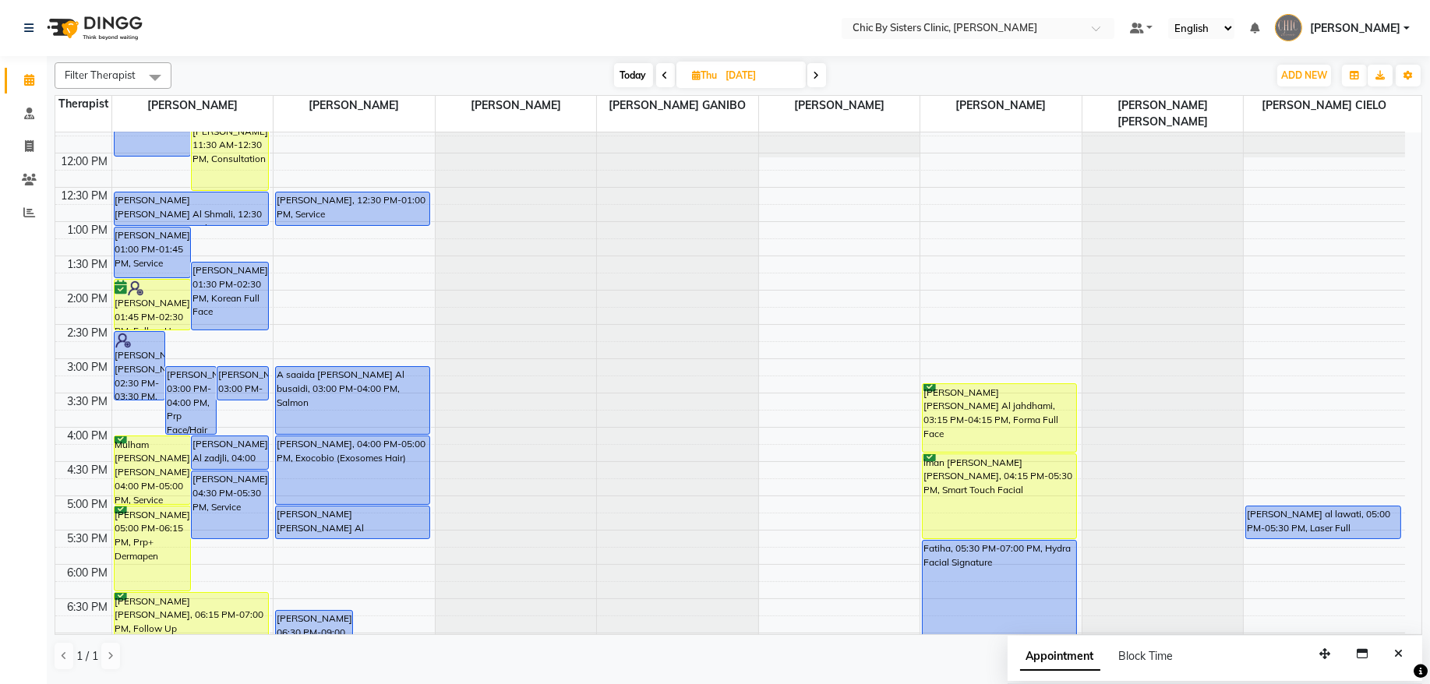
scroll to position [281, 0]
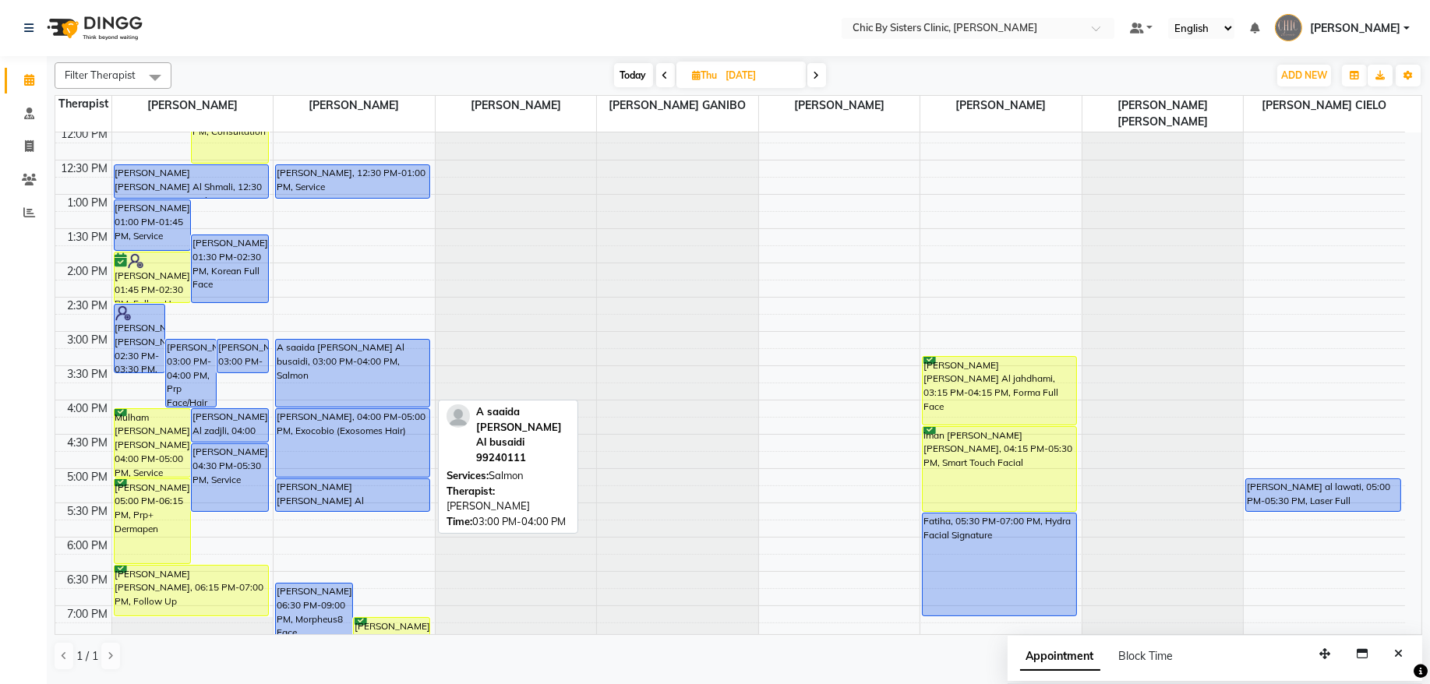
click at [299, 365] on div "A saaida [PERSON_NAME] Al busaidi, 03:00 PM-04:00 PM, Salmon" at bounding box center [353, 373] width 154 height 67
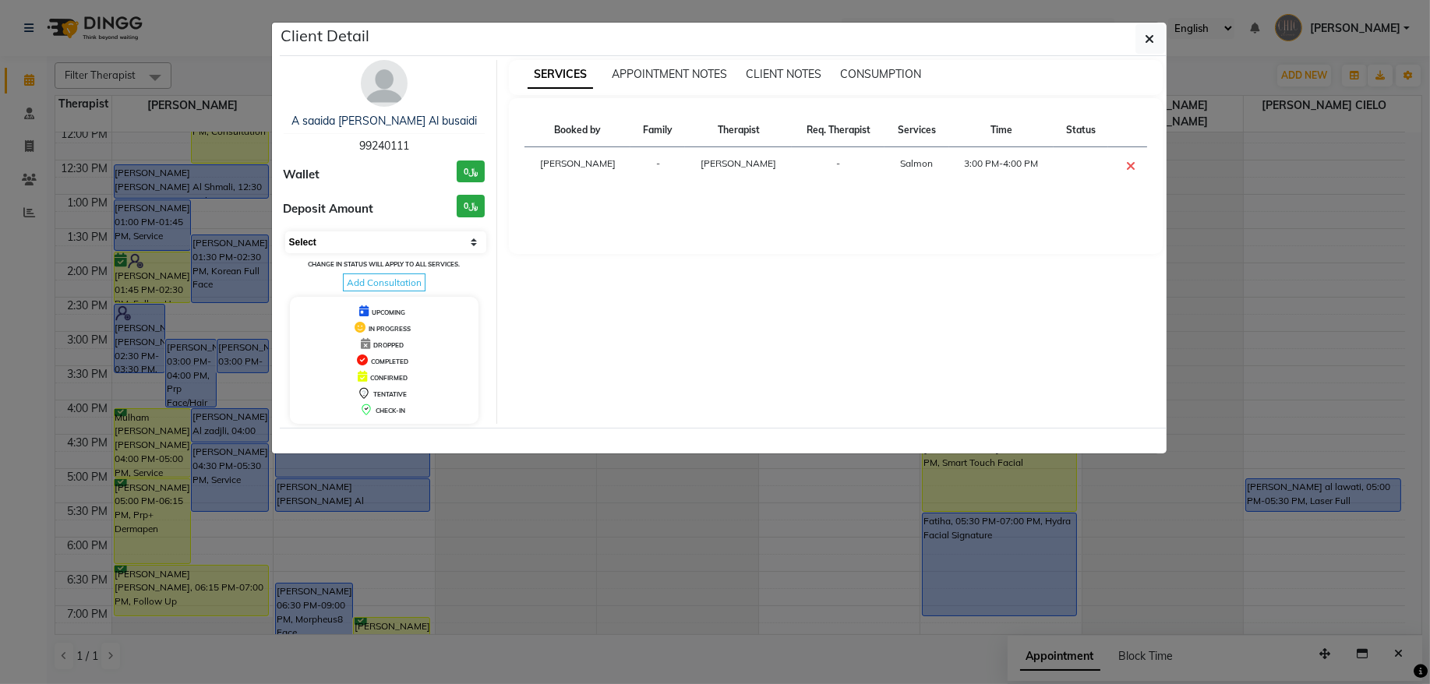
click at [354, 238] on select "Select CONFIRMED TENTATIVE" at bounding box center [386, 243] width 202 height 22
select select "6"
click at [285, 232] on select "Select CONFIRMED TENTATIVE" at bounding box center [386, 243] width 202 height 22
click at [1147, 34] on icon "button" at bounding box center [1150, 39] width 9 height 12
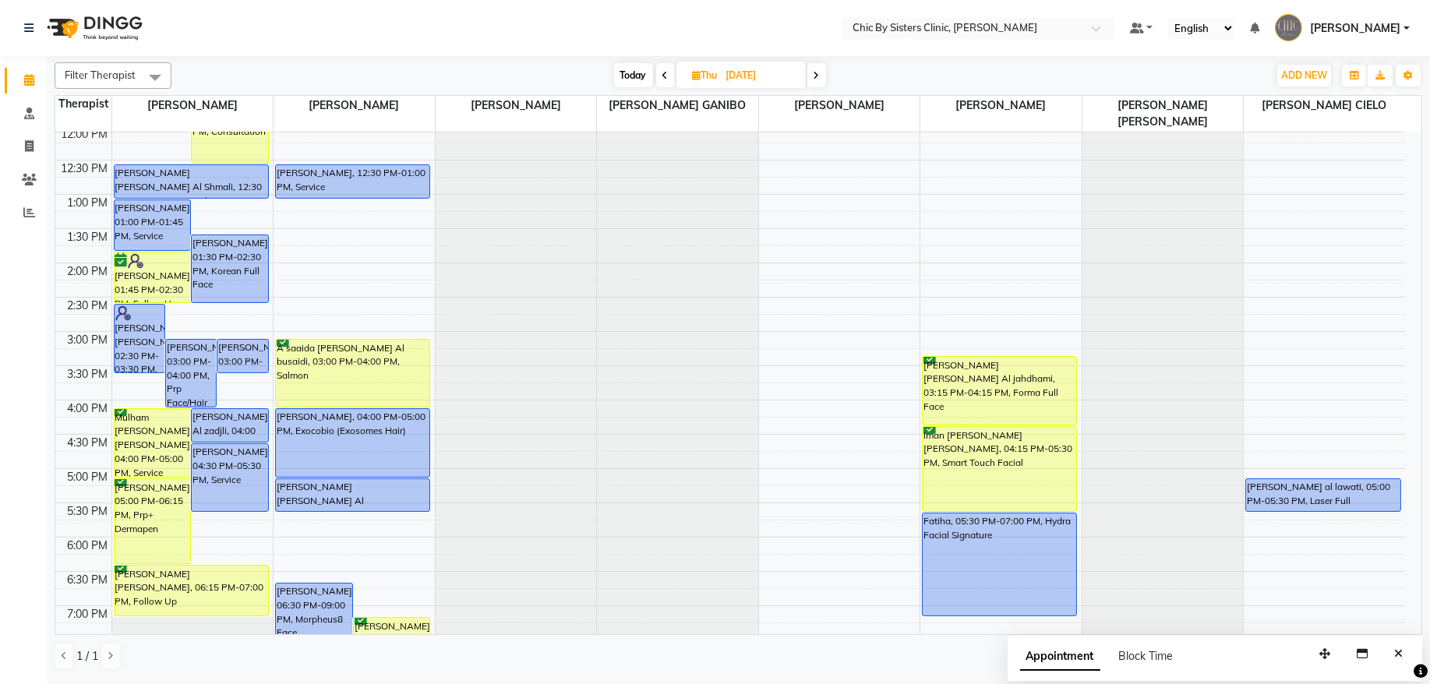
click at [355, 210] on div "8:00 AM 8:30 AM 9:00 AM 9:30 AM 10:00 AM 10:30 AM 11:00 AM 11:30 AM 12:00 PM 12…" at bounding box center [730, 400] width 1350 height 1097
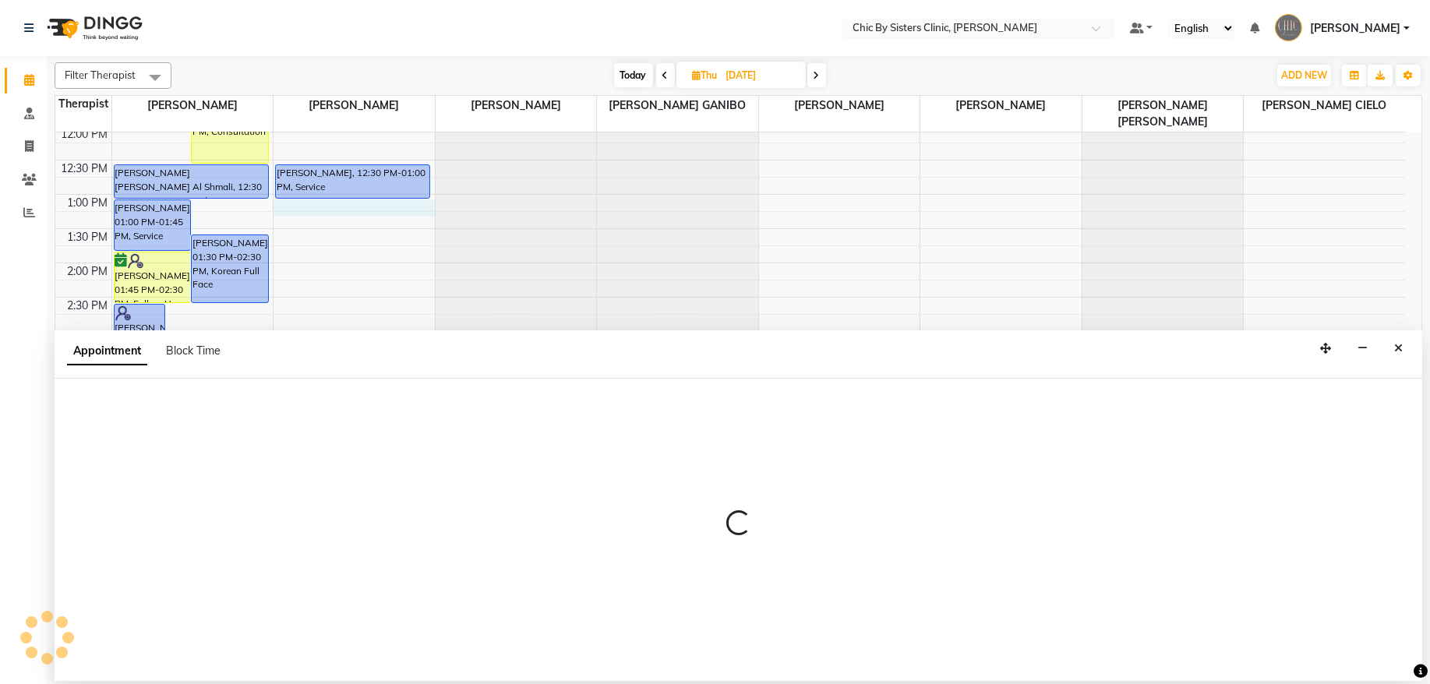
select select "49178"
select select "tentative"
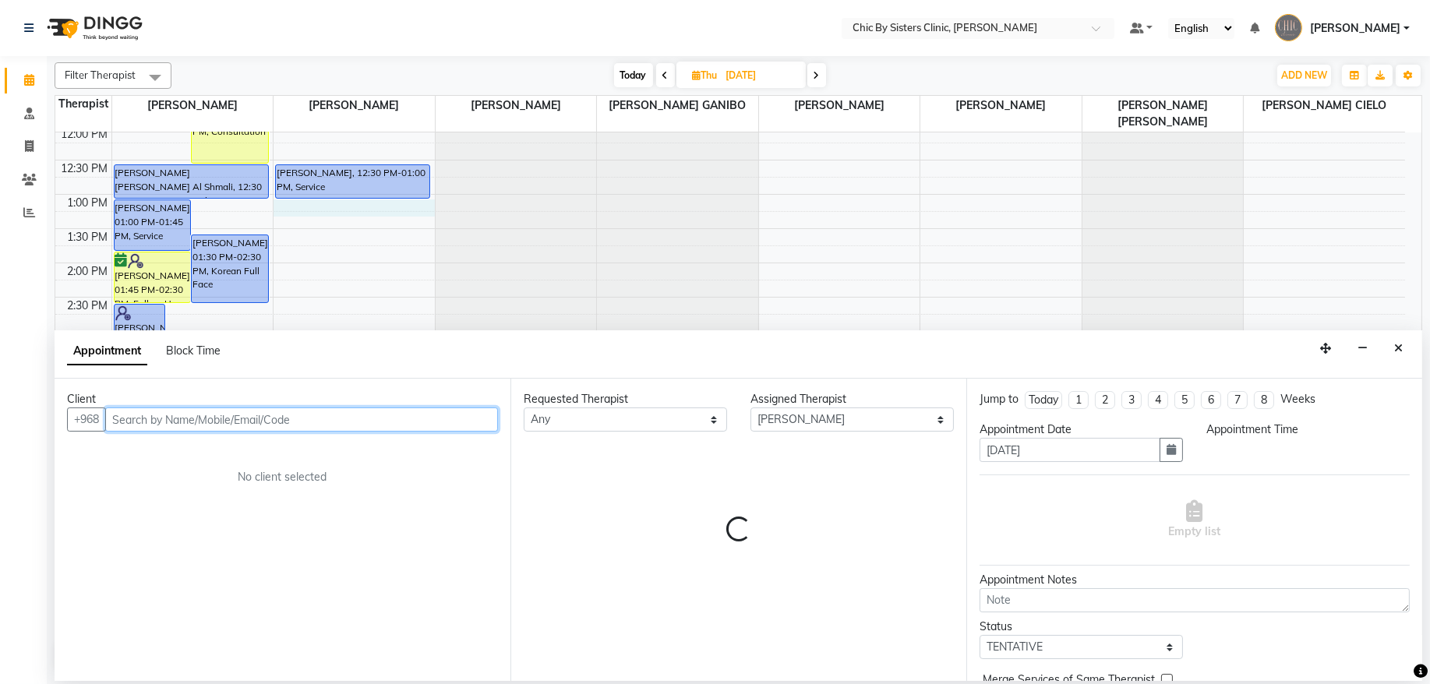
select select "780"
click at [182, 421] on input "text" at bounding box center [301, 420] width 393 height 24
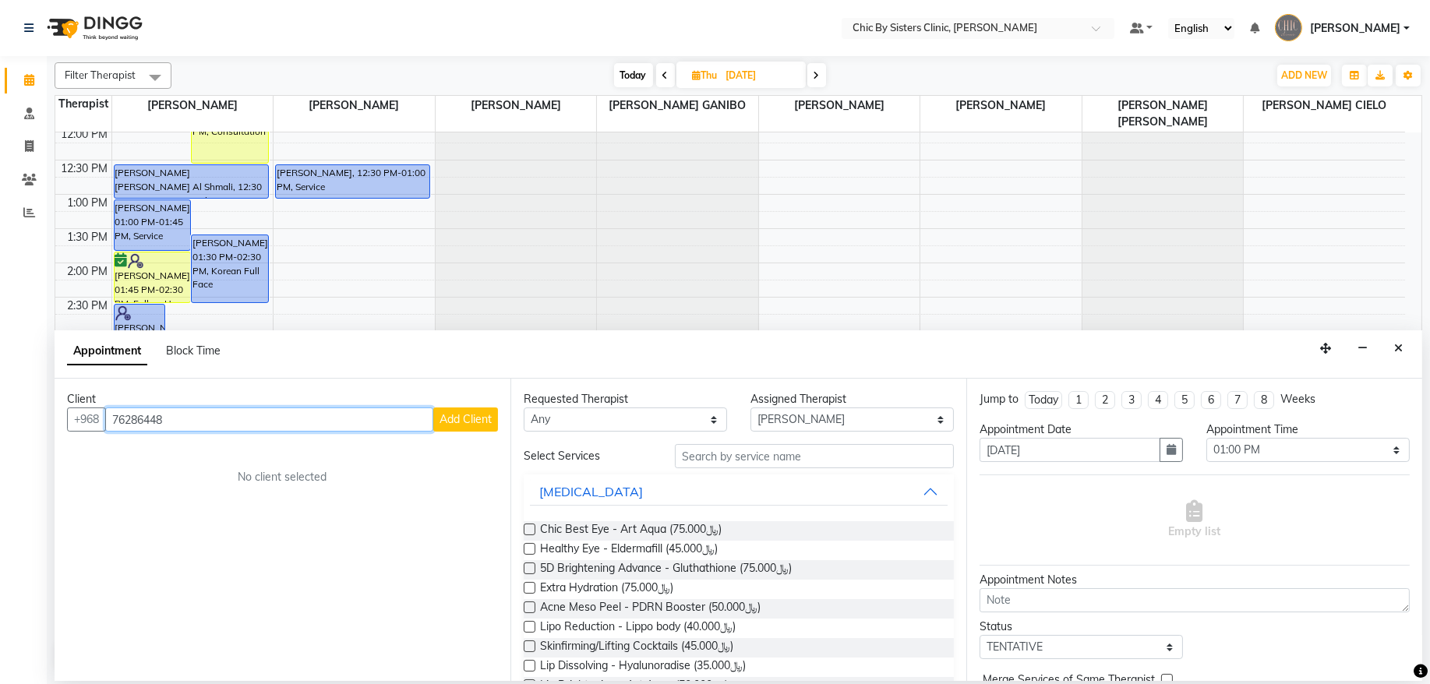
type input "76286448"
click at [453, 427] on button "Add Client" at bounding box center [465, 420] width 65 height 24
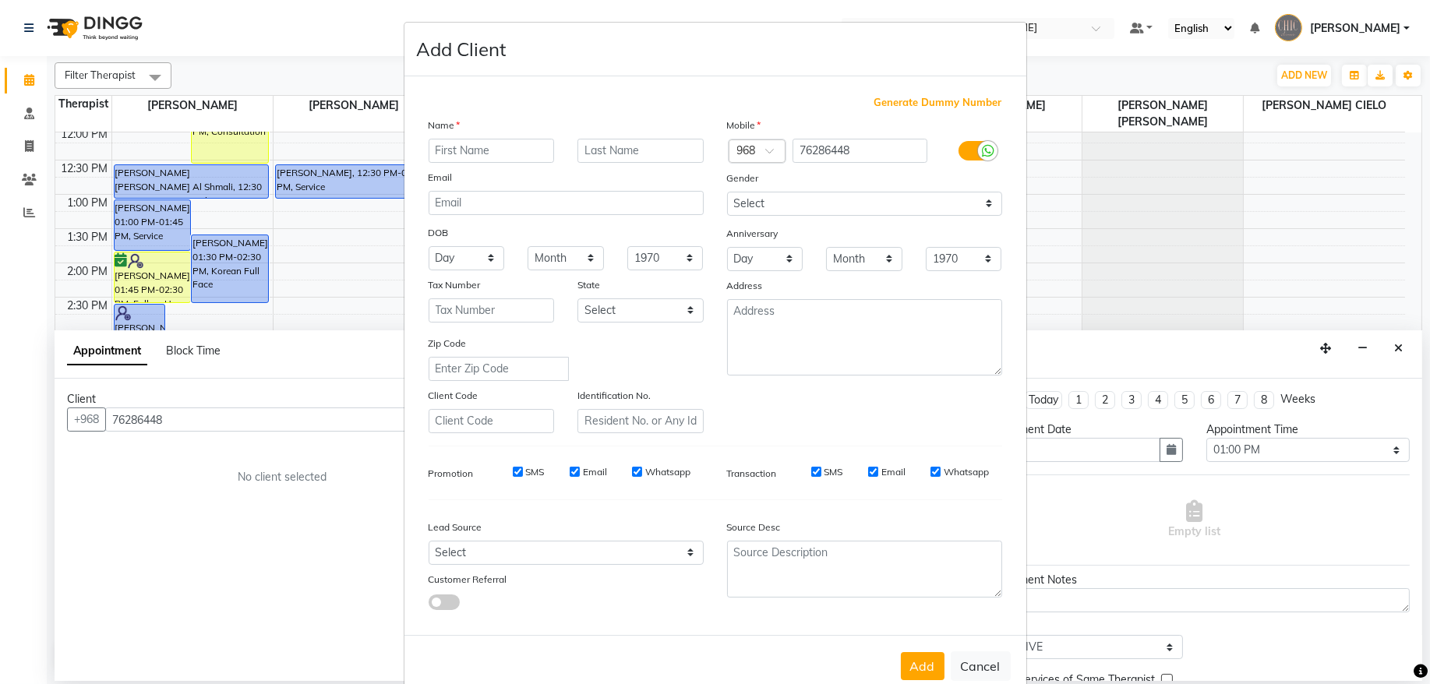
click at [478, 152] on input "text" at bounding box center [492, 151] width 126 height 24
type input "[PERSON_NAME] (NEW)"
click at [780, 205] on select "Select [DEMOGRAPHIC_DATA] [DEMOGRAPHIC_DATA] Other Prefer Not To Say" at bounding box center [864, 204] width 275 height 24
select select "[DEMOGRAPHIC_DATA]"
click at [727, 192] on select "Select [DEMOGRAPHIC_DATA] [DEMOGRAPHIC_DATA] Other Prefer Not To Say" at bounding box center [864, 204] width 275 height 24
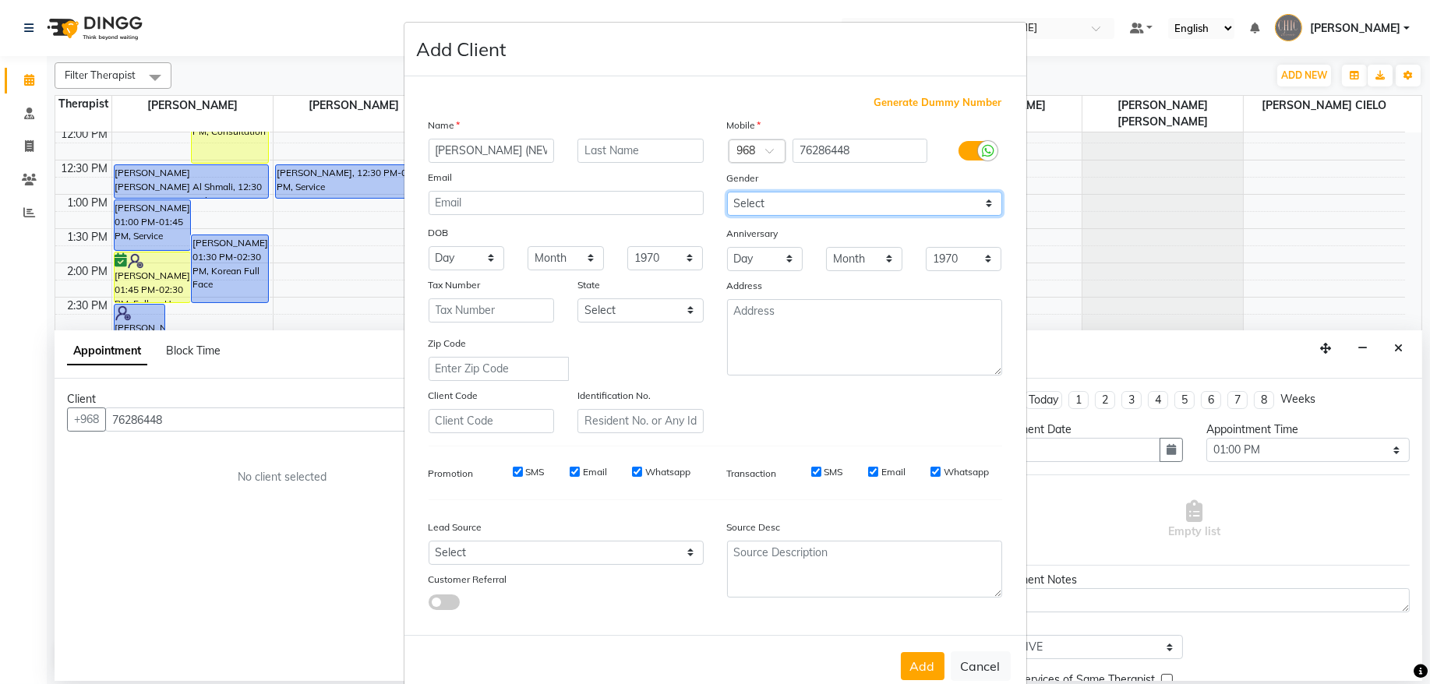
scroll to position [30, 0]
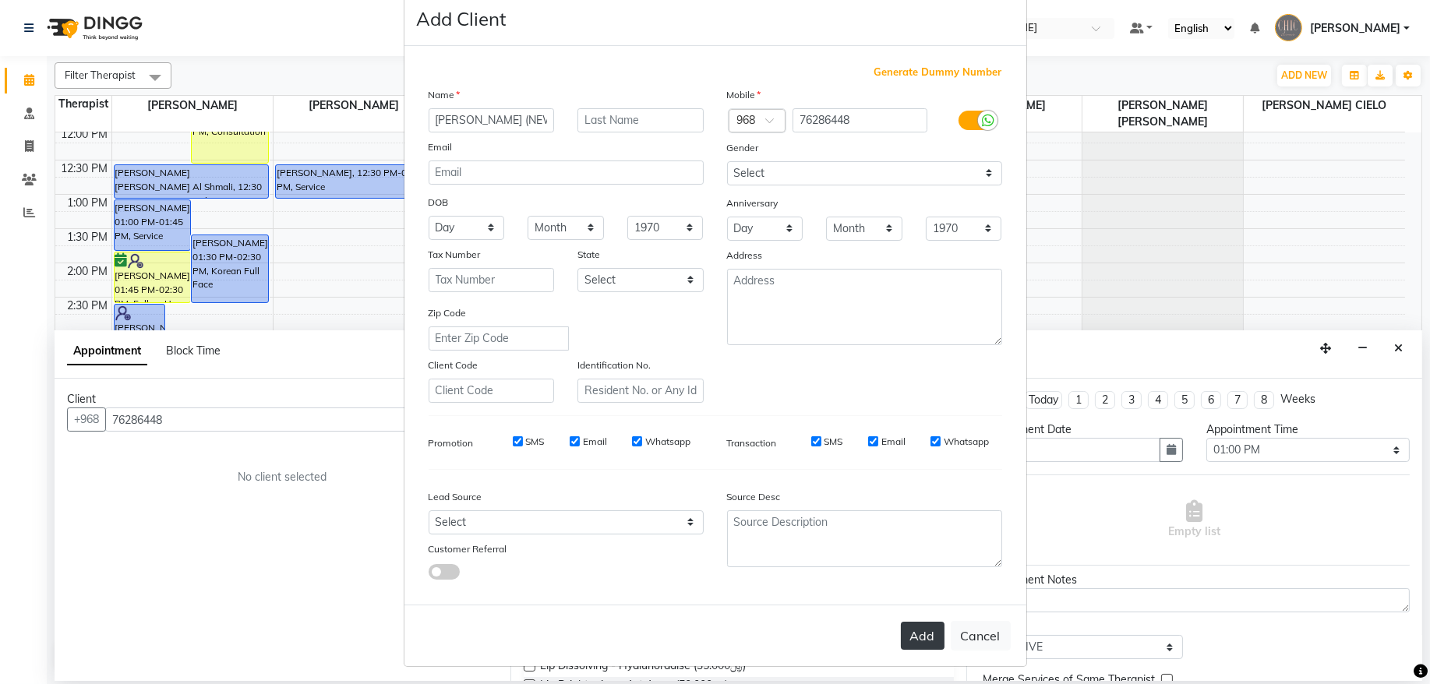
click at [928, 628] on button "Add" at bounding box center [923, 636] width 44 height 28
select select
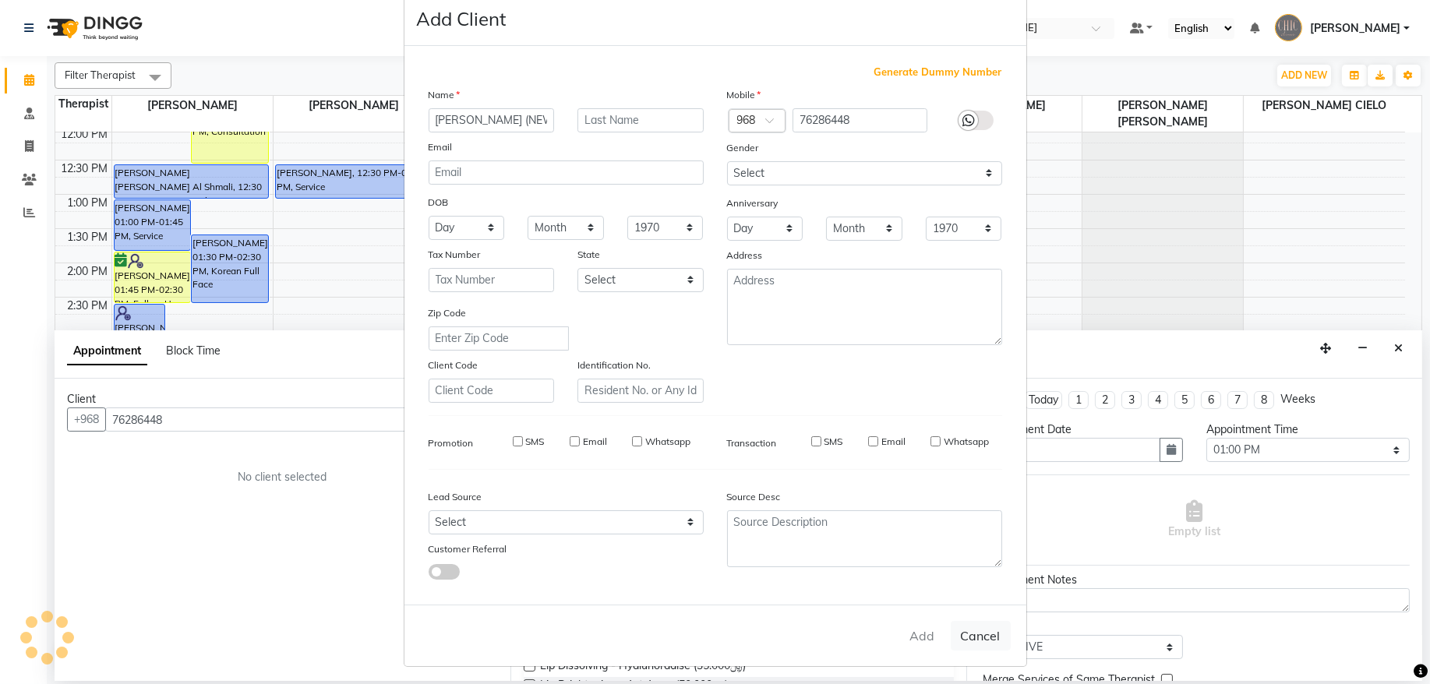
select select
checkbox input "false"
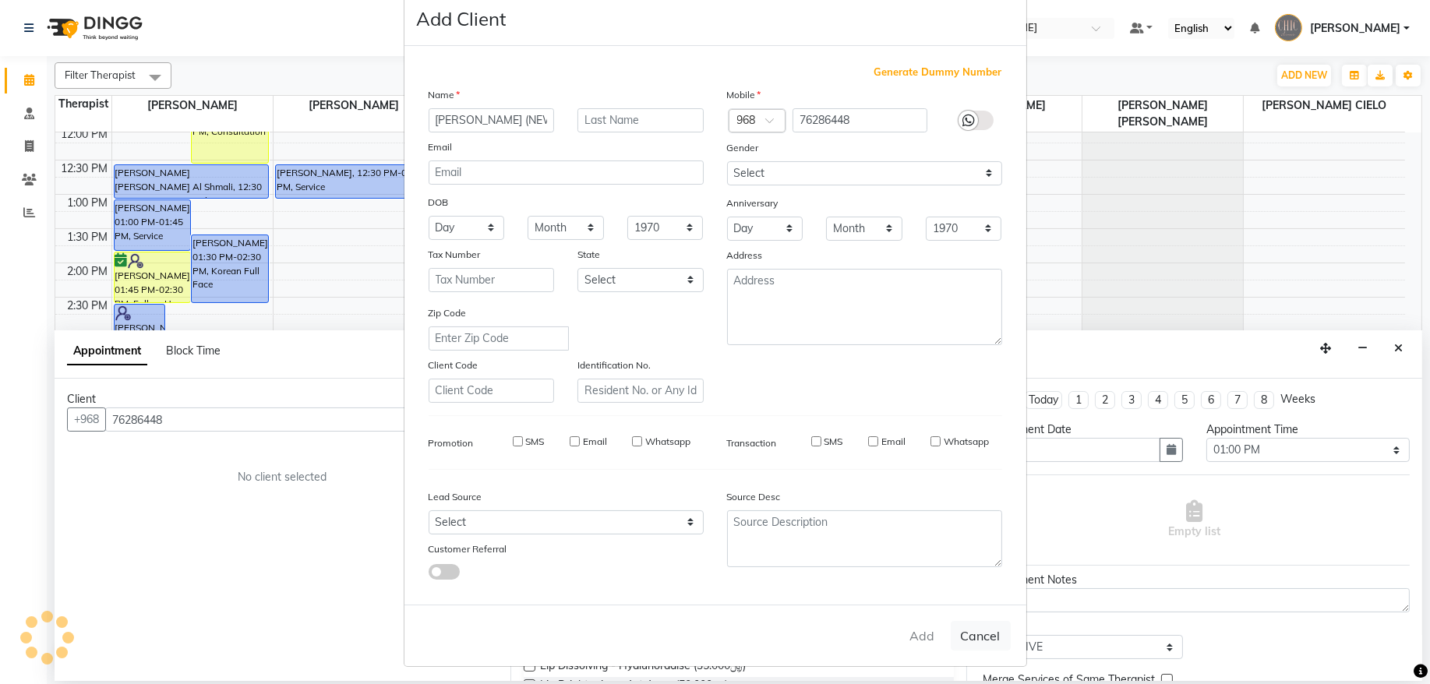
checkbox input "false"
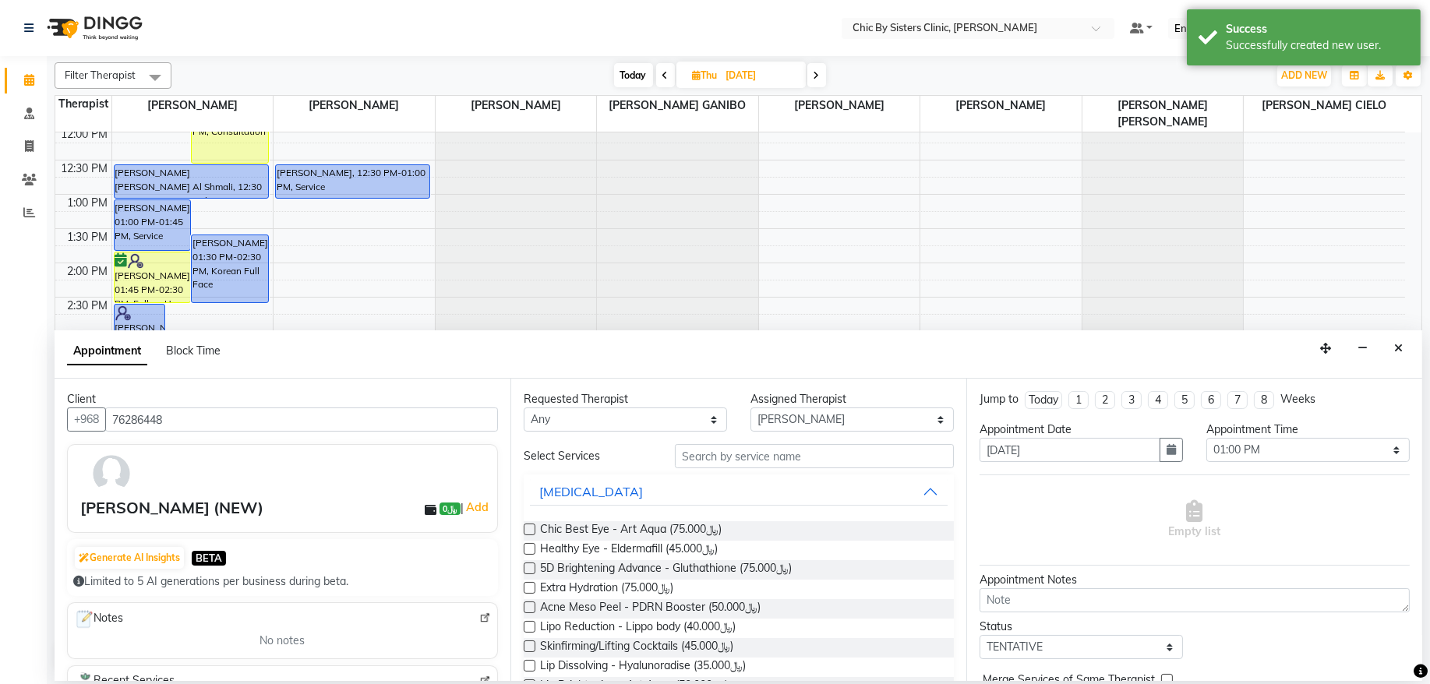
click at [745, 441] on div "Requested Therapist Any [PERSON_NAME] [PERSON_NAME] [PERSON_NAME] MAGO [PERSON_…" at bounding box center [739, 530] width 456 height 302
click at [748, 456] on input "text" at bounding box center [814, 456] width 279 height 24
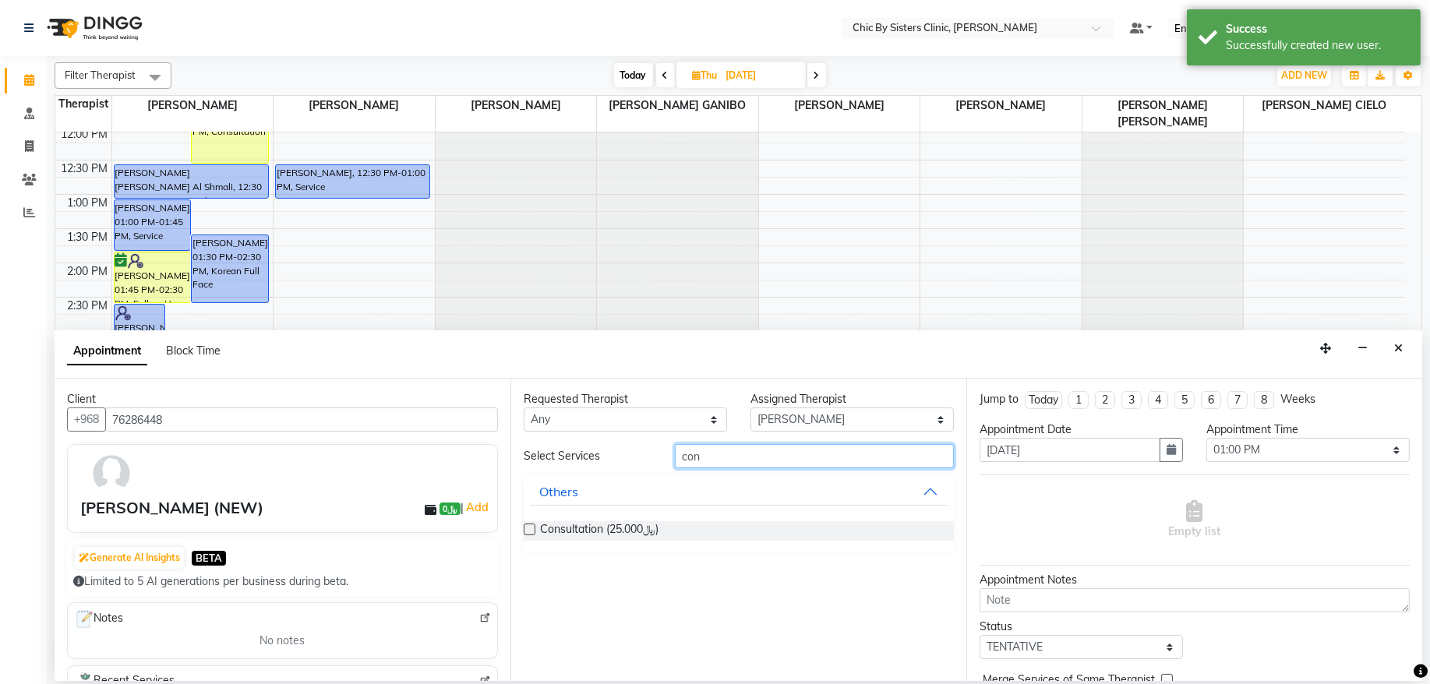
type input "con"
click at [532, 531] on label at bounding box center [530, 530] width 12 height 12
click at [532, 531] on input "checkbox" at bounding box center [529, 531] width 10 height 10
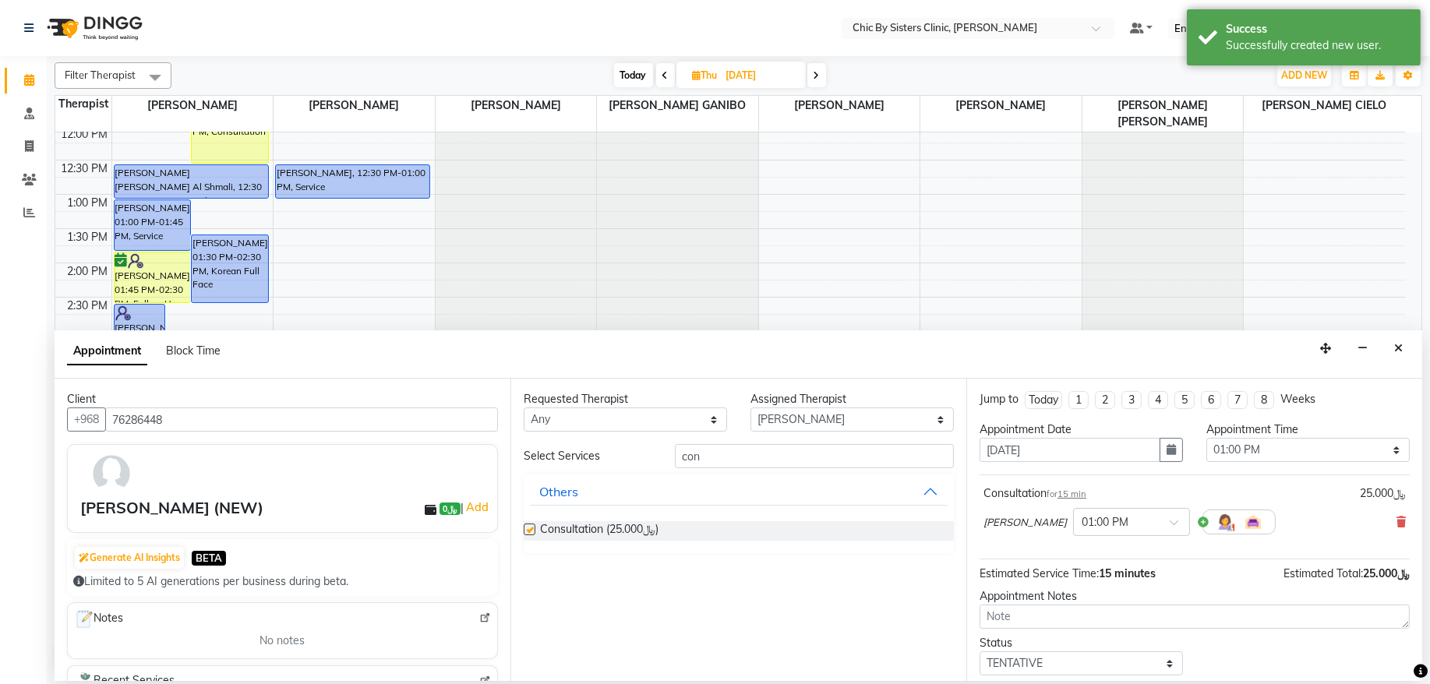
checkbox input "false"
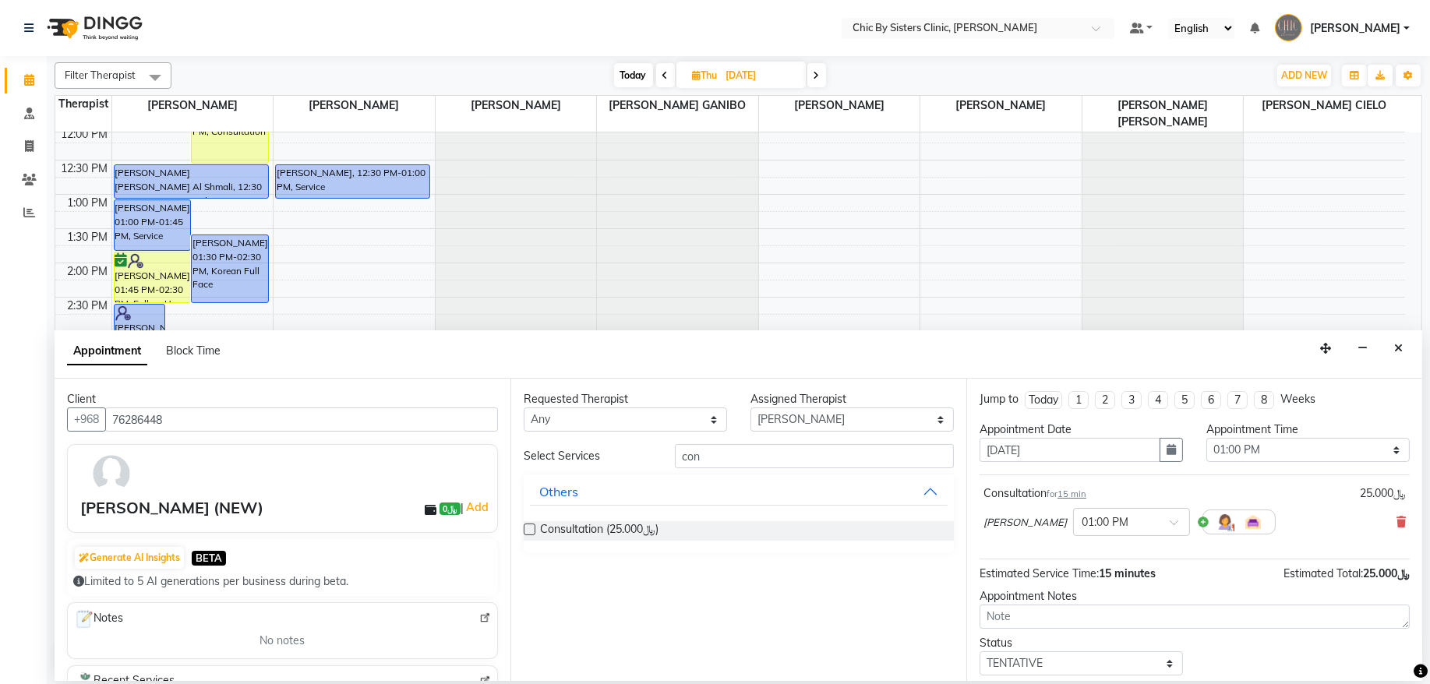
scroll to position [69, 0]
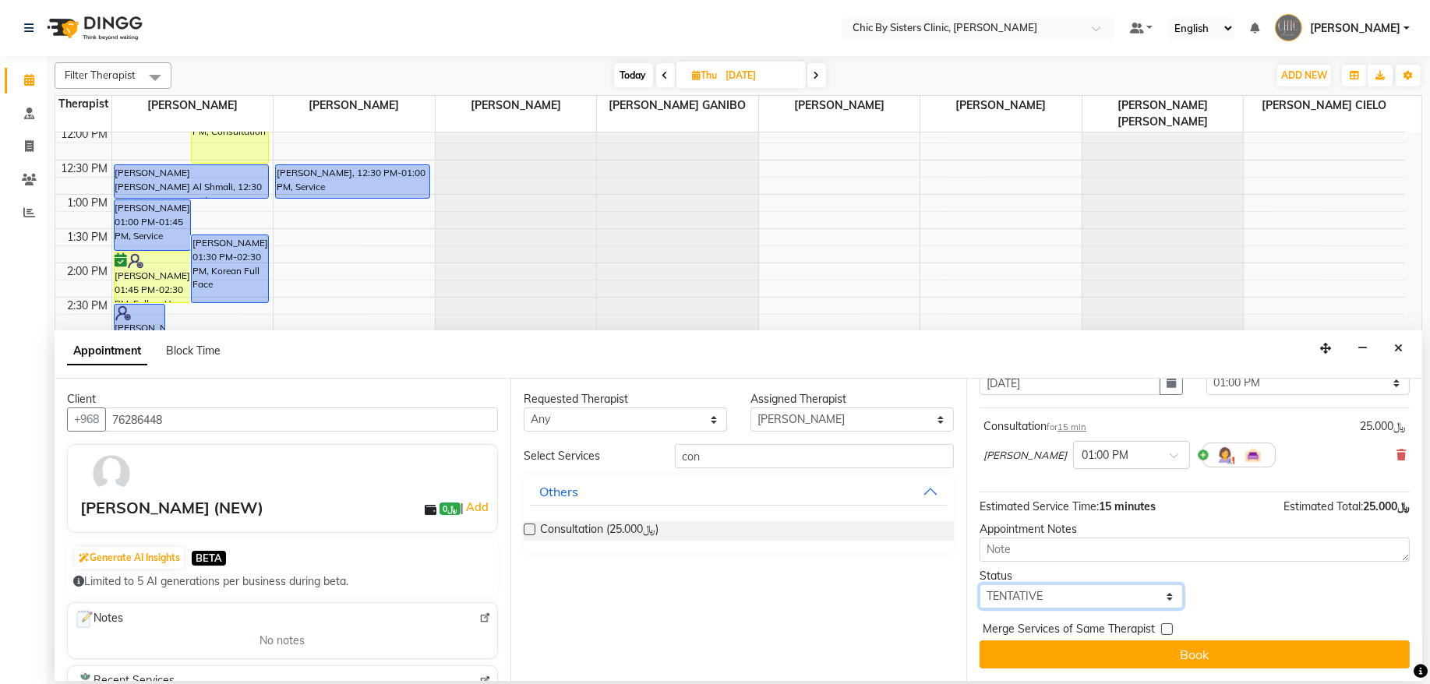
click at [1137, 594] on select "Select TENTATIVE CONFIRM UPCOMING" at bounding box center [1081, 597] width 203 height 24
select select "confirm booking"
click at [980, 585] on select "Select TENTATIVE CONFIRM UPCOMING" at bounding box center [1081, 597] width 203 height 24
click at [1030, 547] on textarea at bounding box center [1195, 550] width 430 height 24
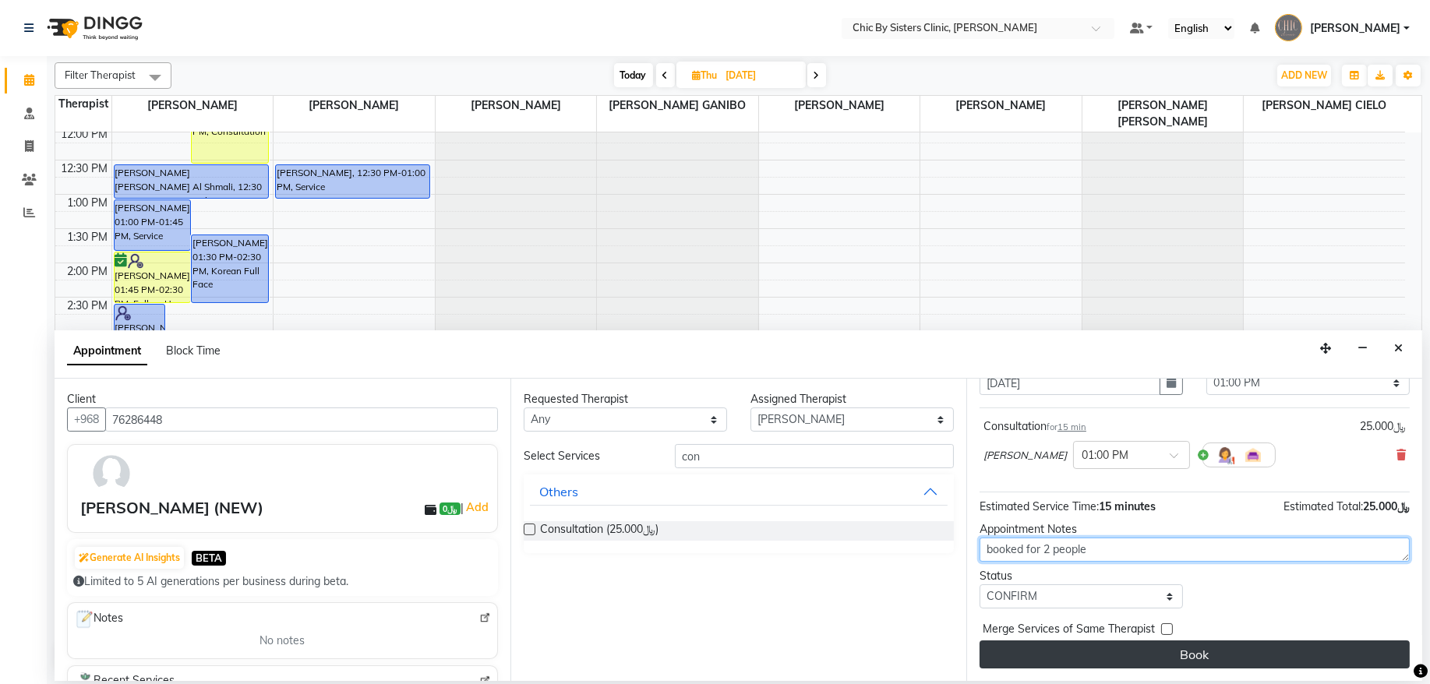
type textarea "booked for 2 people"
click at [1231, 654] on button "Book" at bounding box center [1195, 655] width 430 height 28
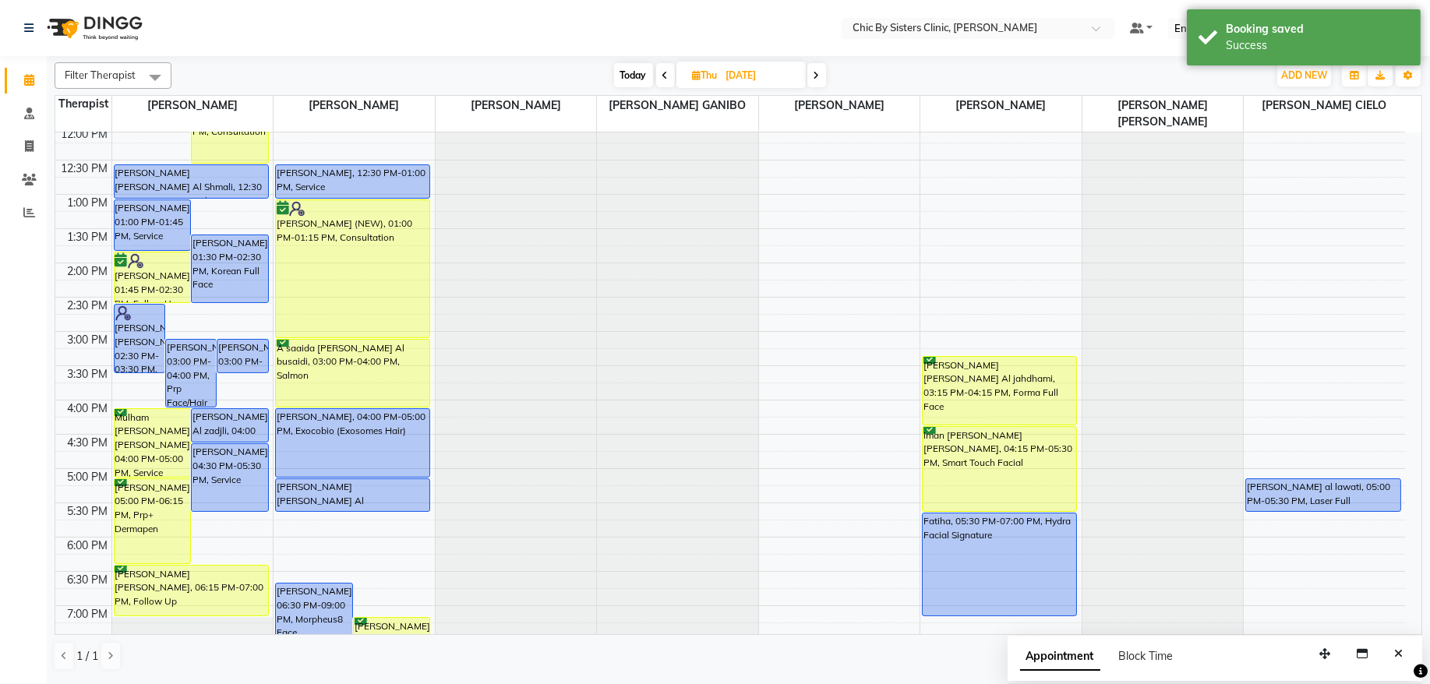
drag, startPoint x: 384, startPoint y: 216, endPoint x: 379, endPoint y: 325, distance: 109.3
click at [379, 325] on div "[PERSON_NAME], 06:30 PM-09:00 PM, Morpheus8 Face [PERSON_NAME], 07:00 PM-08:00 …" at bounding box center [354, 400] width 161 height 1097
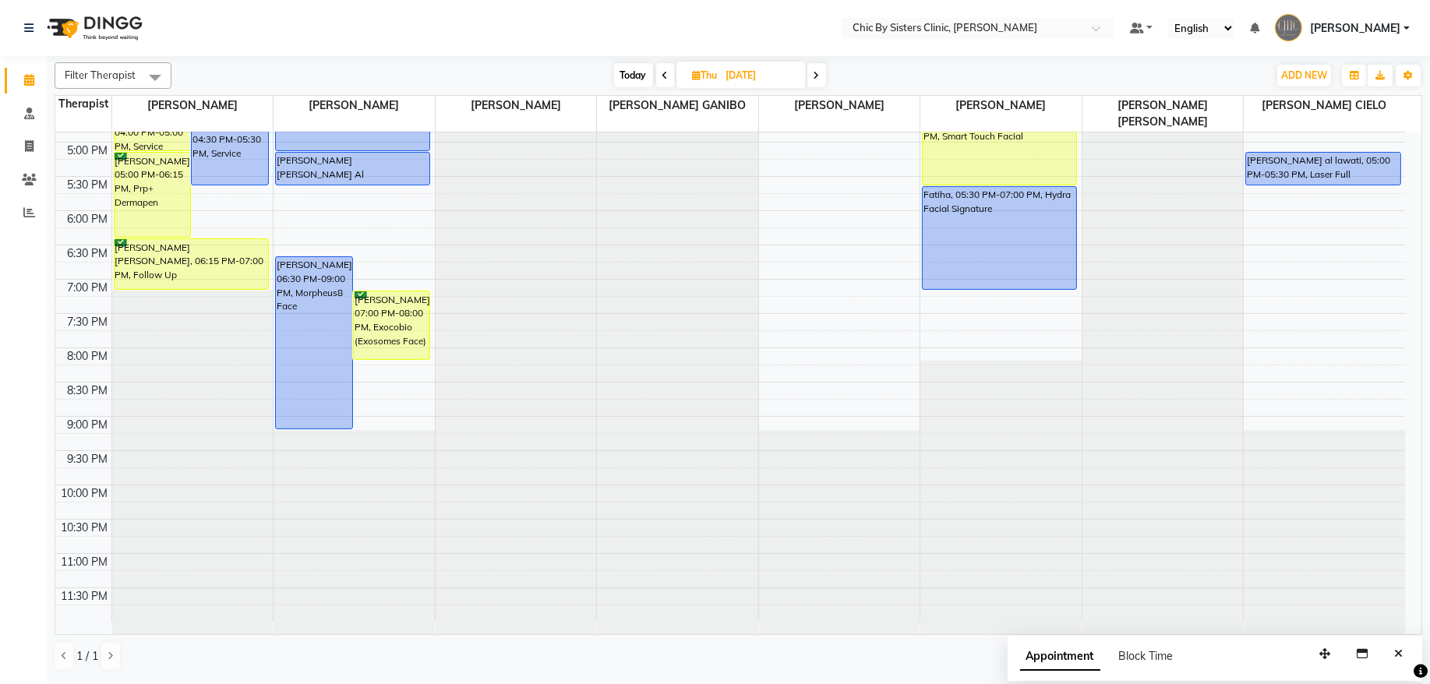
scroll to position [612, 0]
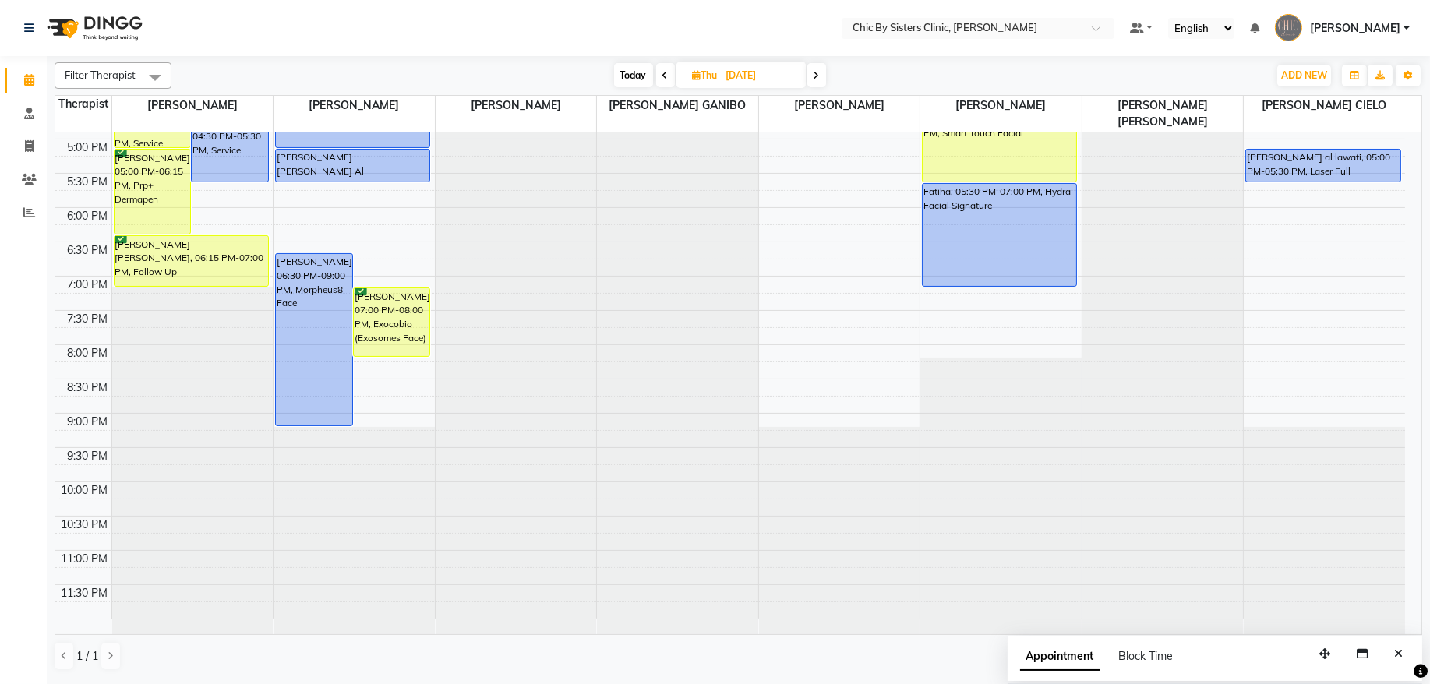
click at [663, 76] on icon at bounding box center [666, 75] width 6 height 9
type input "[DATE]"
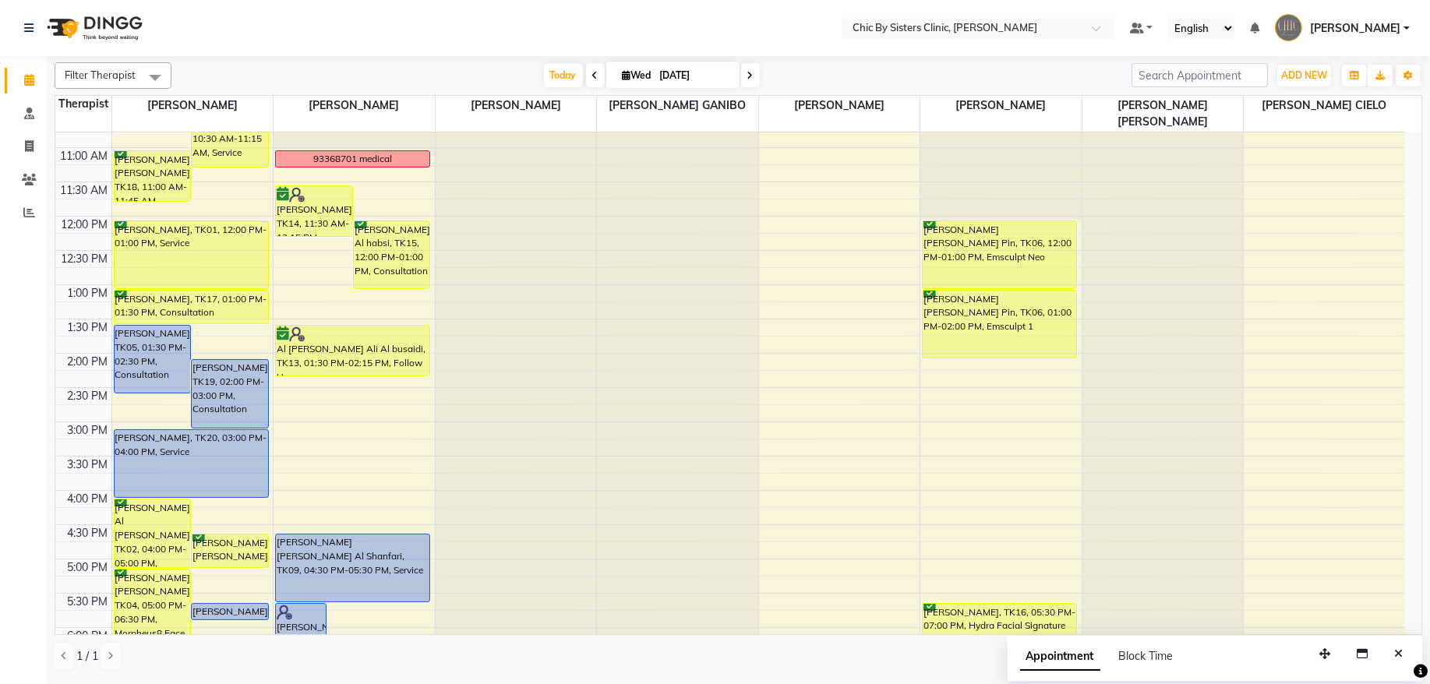
scroll to position [0, 0]
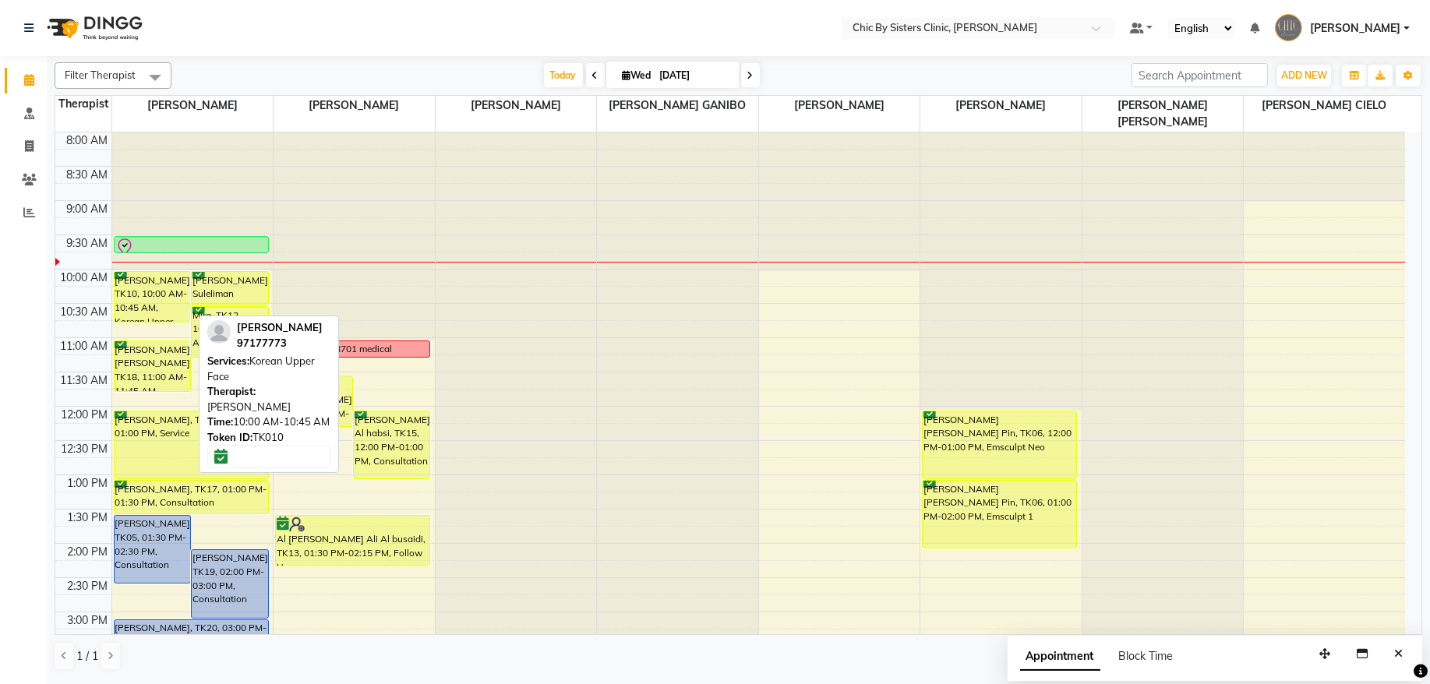
click at [154, 301] on div "[PERSON_NAME], TK10, 10:00 AM-10:45 AM, Korean Upper Face" at bounding box center [153, 297] width 76 height 50
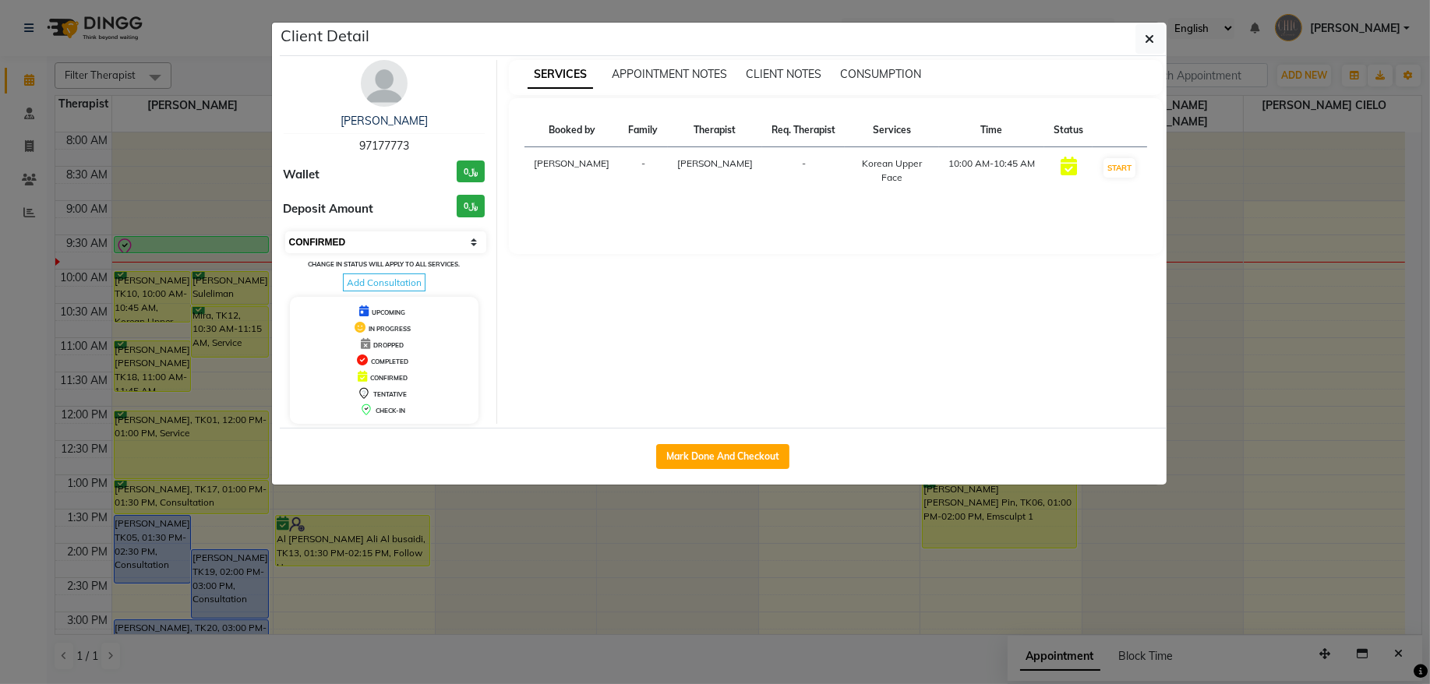
click at [402, 246] on select "Select IN SERVICE CONFIRMED TENTATIVE CHECK IN MARK DONE DROPPED UPCOMING" at bounding box center [386, 243] width 202 height 22
select select "8"
click at [285, 232] on select "Select IN SERVICE CONFIRMED TENTATIVE CHECK IN MARK DONE DROPPED UPCOMING" at bounding box center [386, 243] width 202 height 22
click at [1149, 42] on icon "button" at bounding box center [1150, 39] width 9 height 12
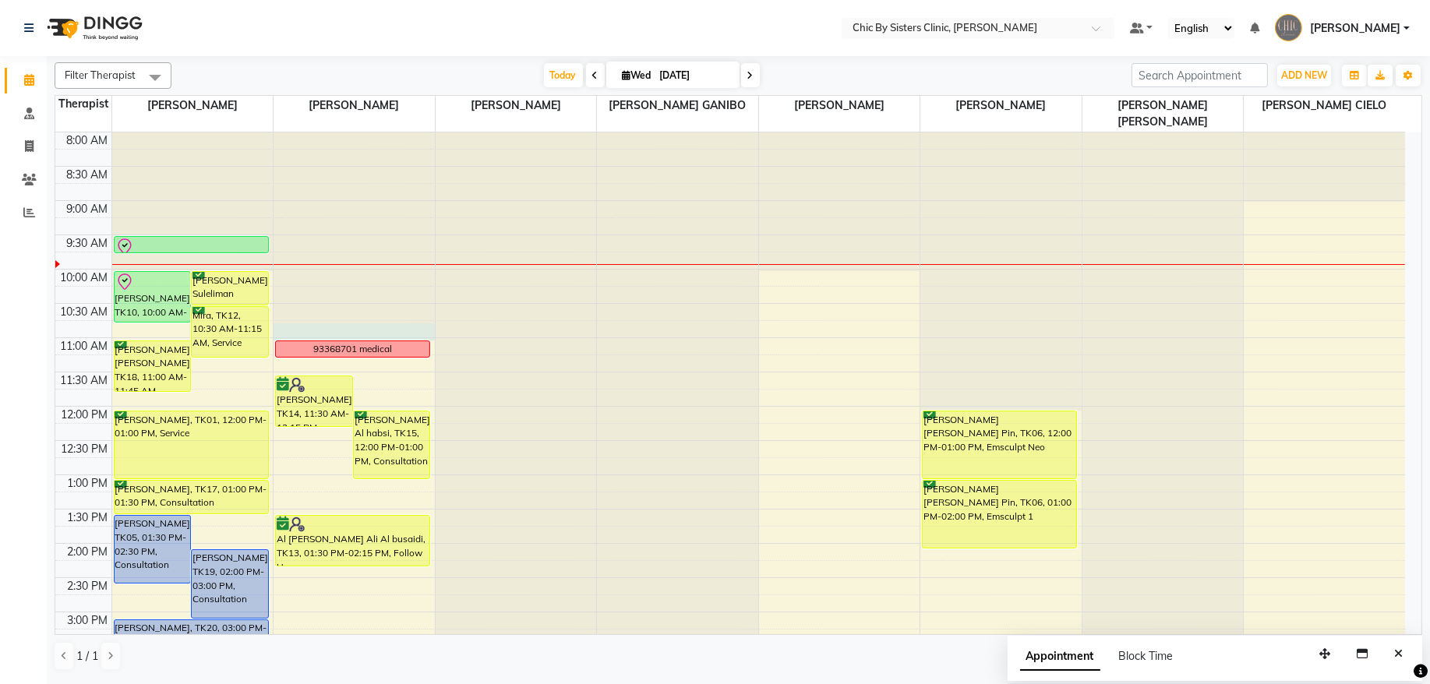
click at [355, 133] on div at bounding box center [354, 133] width 161 height 0
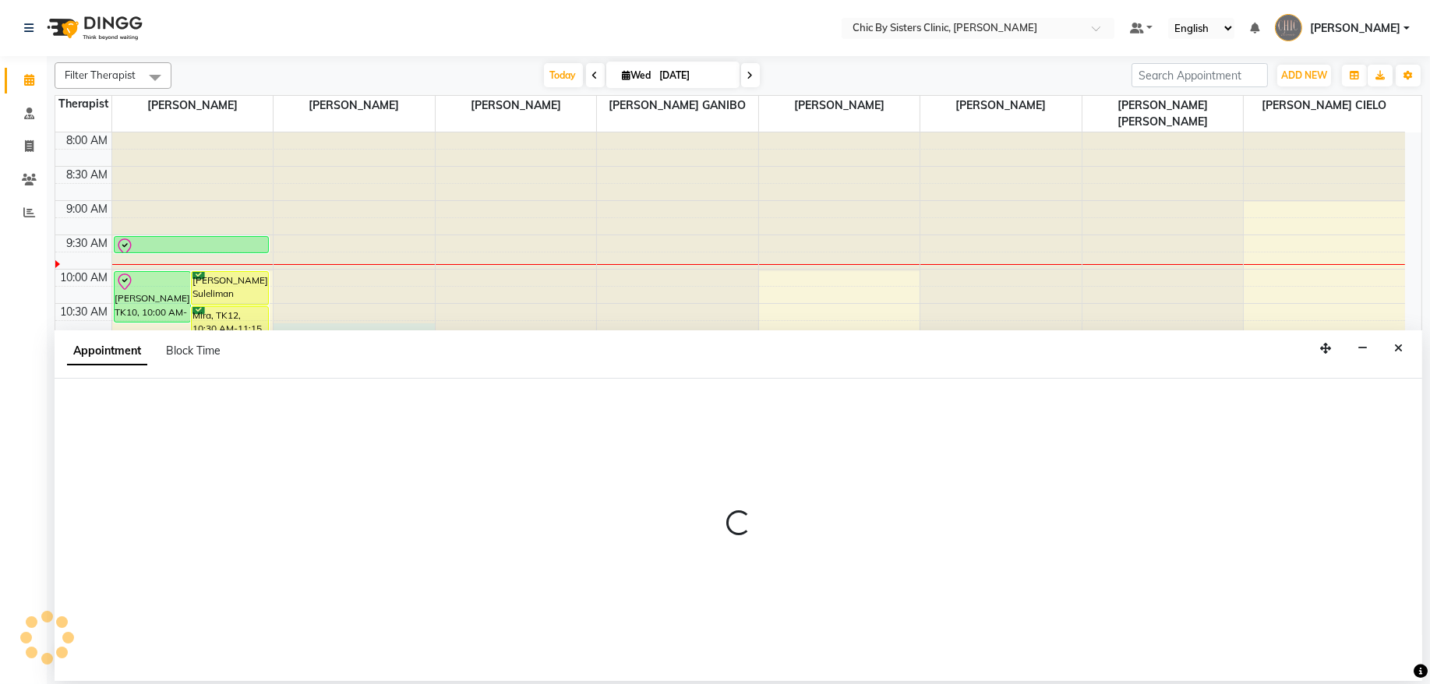
select select "49178"
select select "645"
select select "tentative"
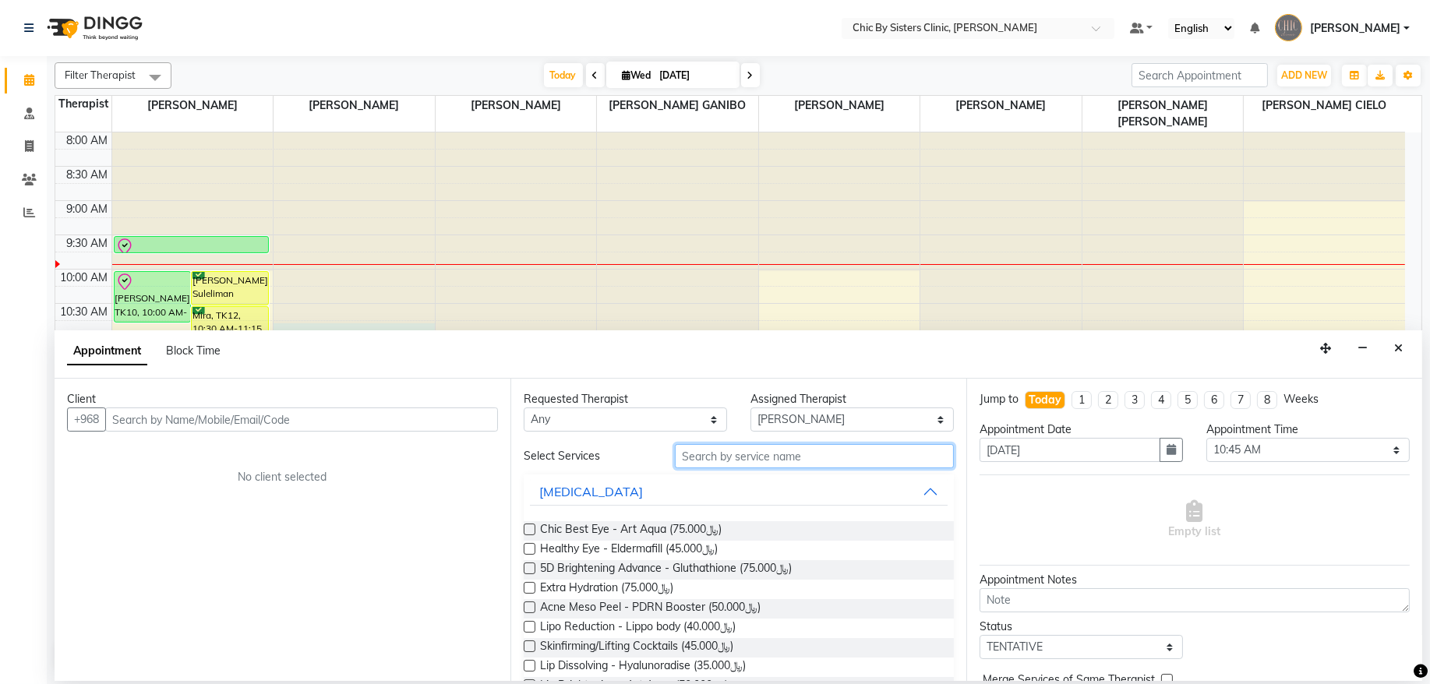
click at [766, 457] on input "text" at bounding box center [814, 456] width 279 height 24
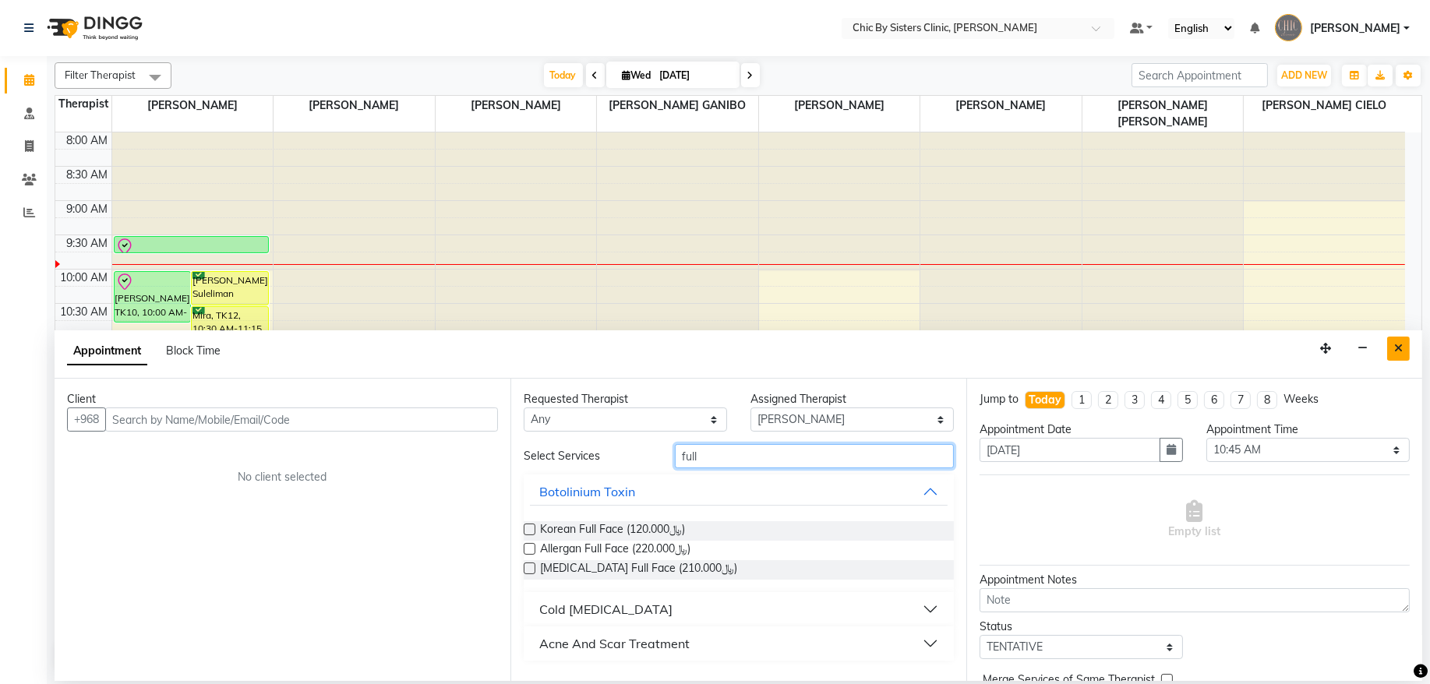
type input "full"
click at [1395, 354] on icon "Close" at bounding box center [1399, 348] width 9 height 11
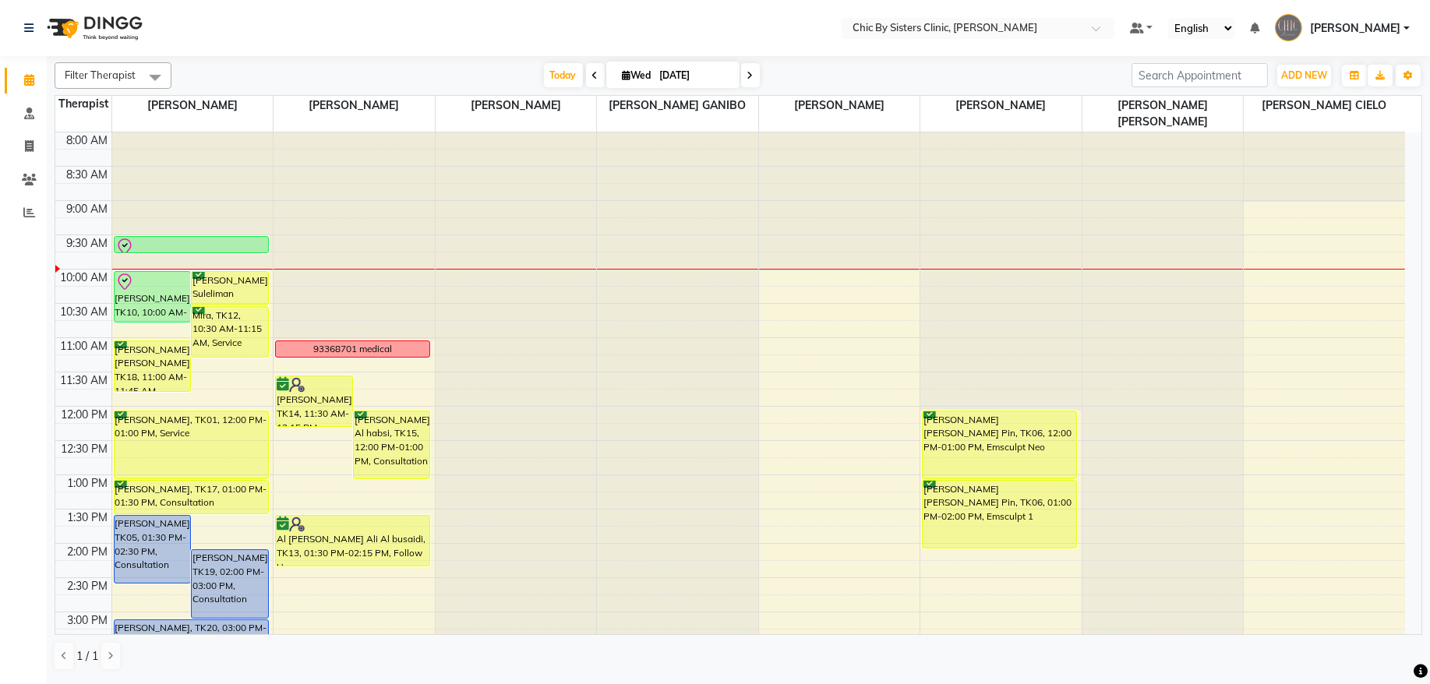
click at [586, 74] on span at bounding box center [595, 75] width 19 height 24
type input "02-09-2025"
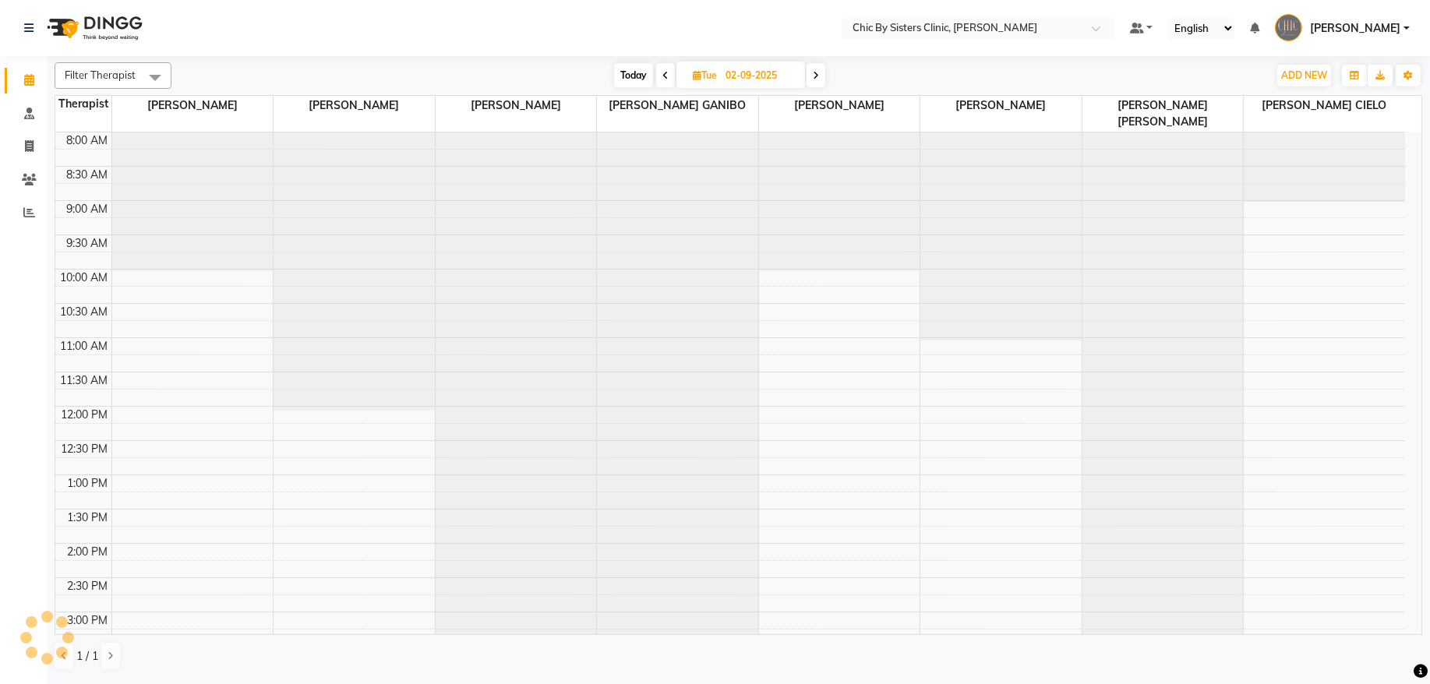
scroll to position [70, 0]
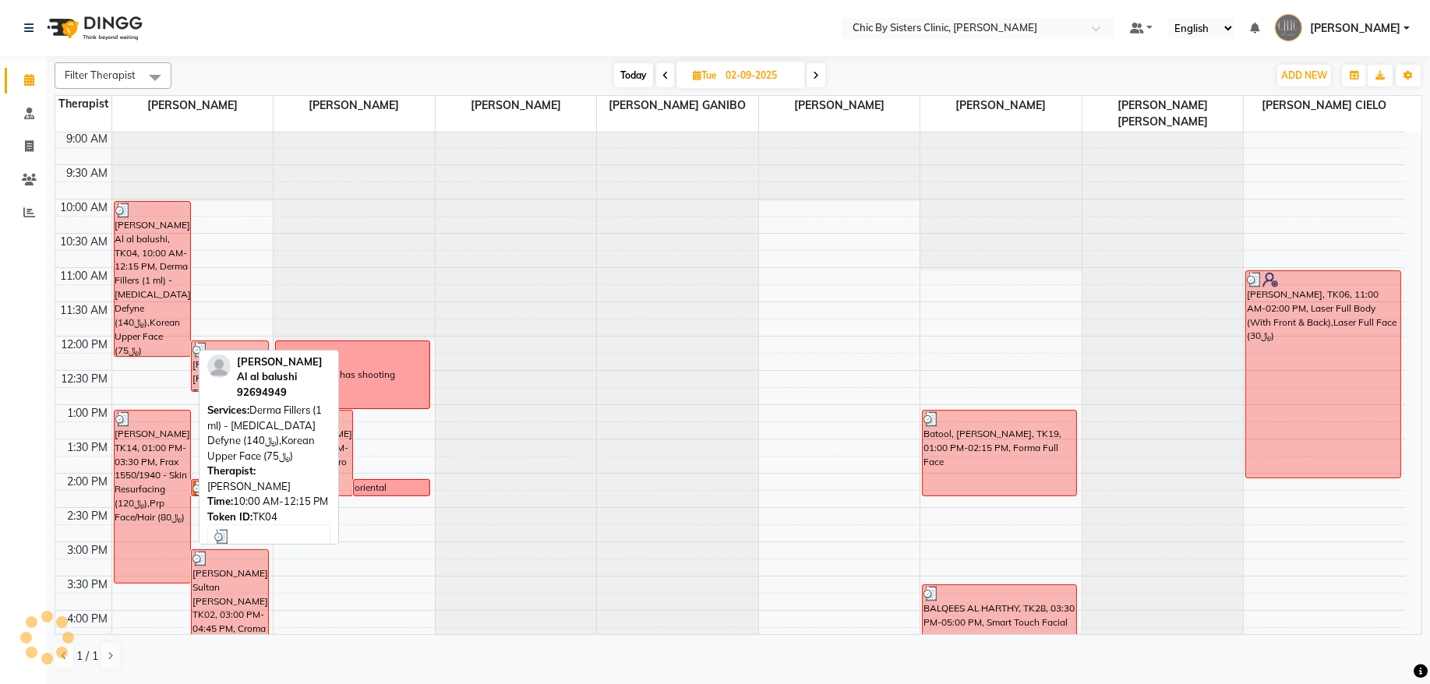
click at [163, 286] on div "[PERSON_NAME] Al al balushi, TK04, 10:00 AM-12:15 PM, Derma Fillers (1 ml) - [M…" at bounding box center [153, 279] width 76 height 154
select select "3"
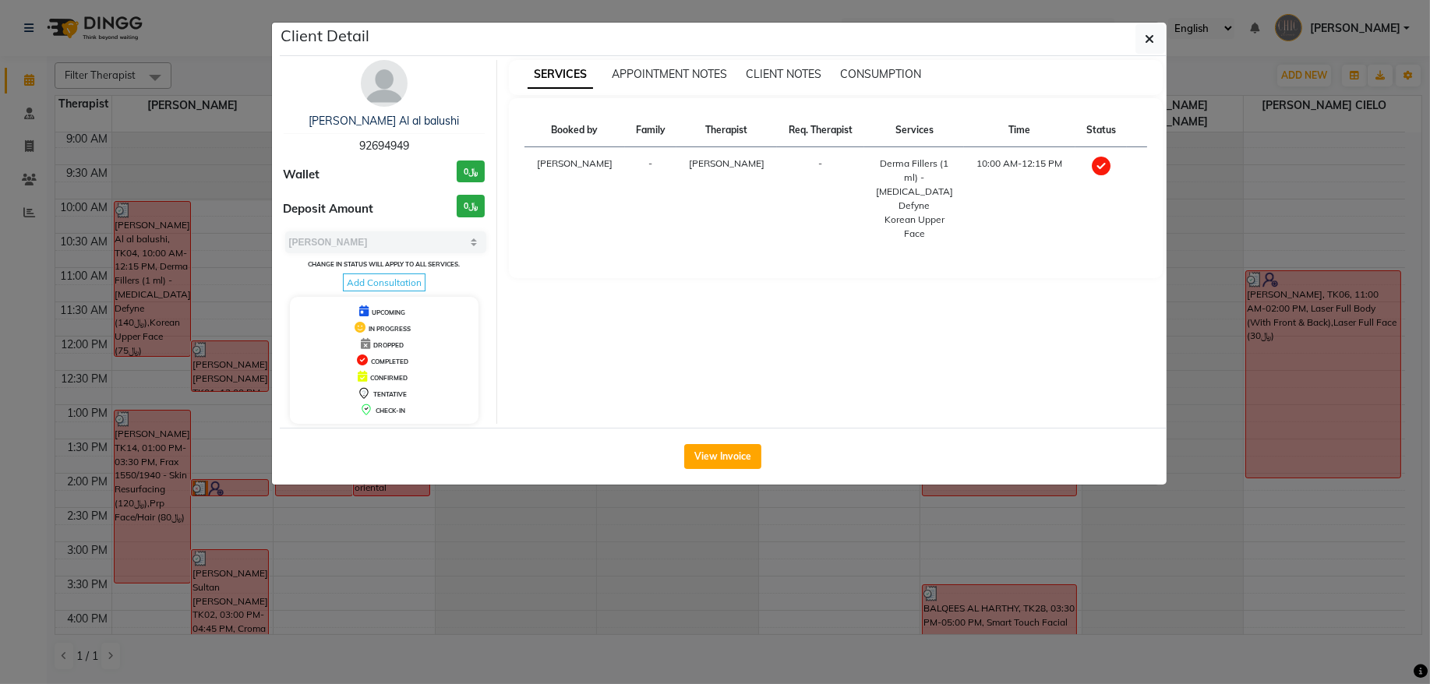
click at [368, 147] on span "92694949" at bounding box center [384, 146] width 50 height 14
click at [1162, 37] on button "button" at bounding box center [1151, 39] width 30 height 30
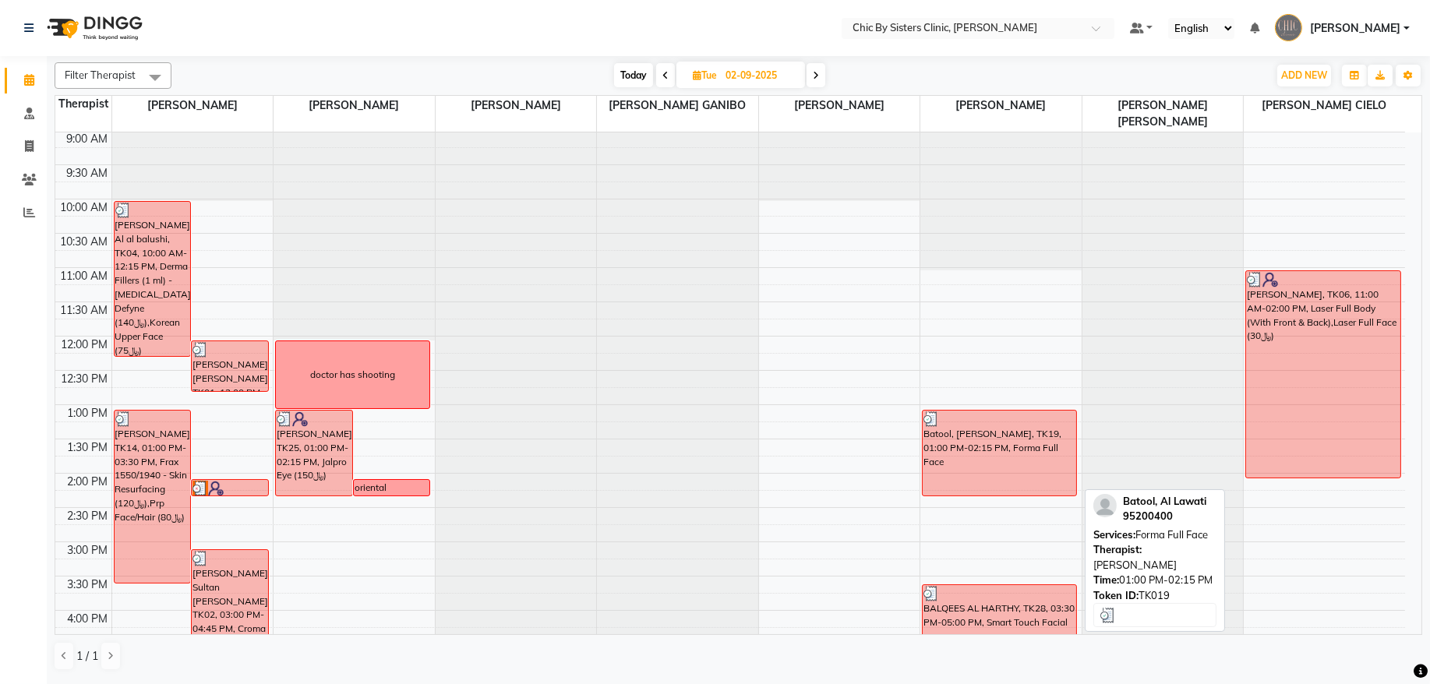
click at [969, 476] on div "Batool, [PERSON_NAME], TK19, 01:00 PM-02:15 PM, Forma Full Face" at bounding box center [1000, 453] width 154 height 85
select select "3"
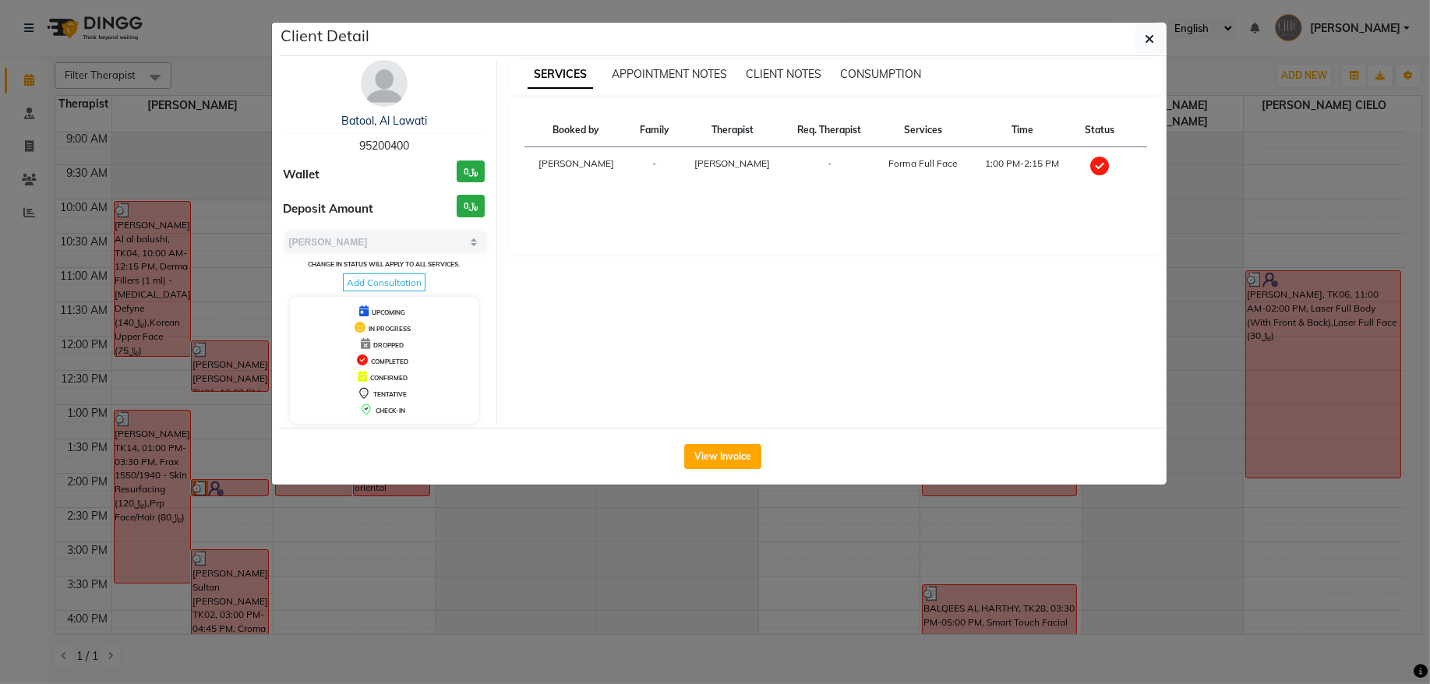
click at [388, 144] on span "95200400" at bounding box center [384, 146] width 50 height 14
click at [1143, 46] on button "button" at bounding box center [1151, 39] width 30 height 30
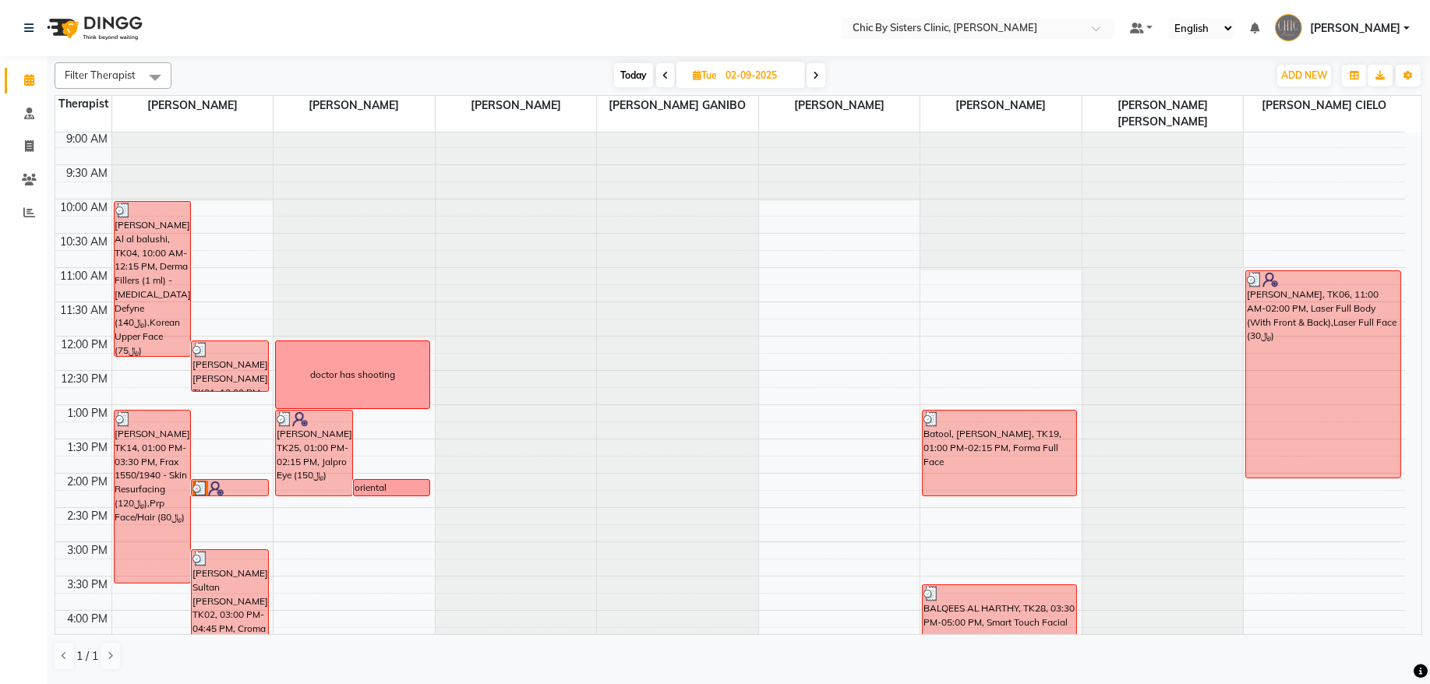
click at [628, 82] on span "Today" at bounding box center [633, 75] width 39 height 24
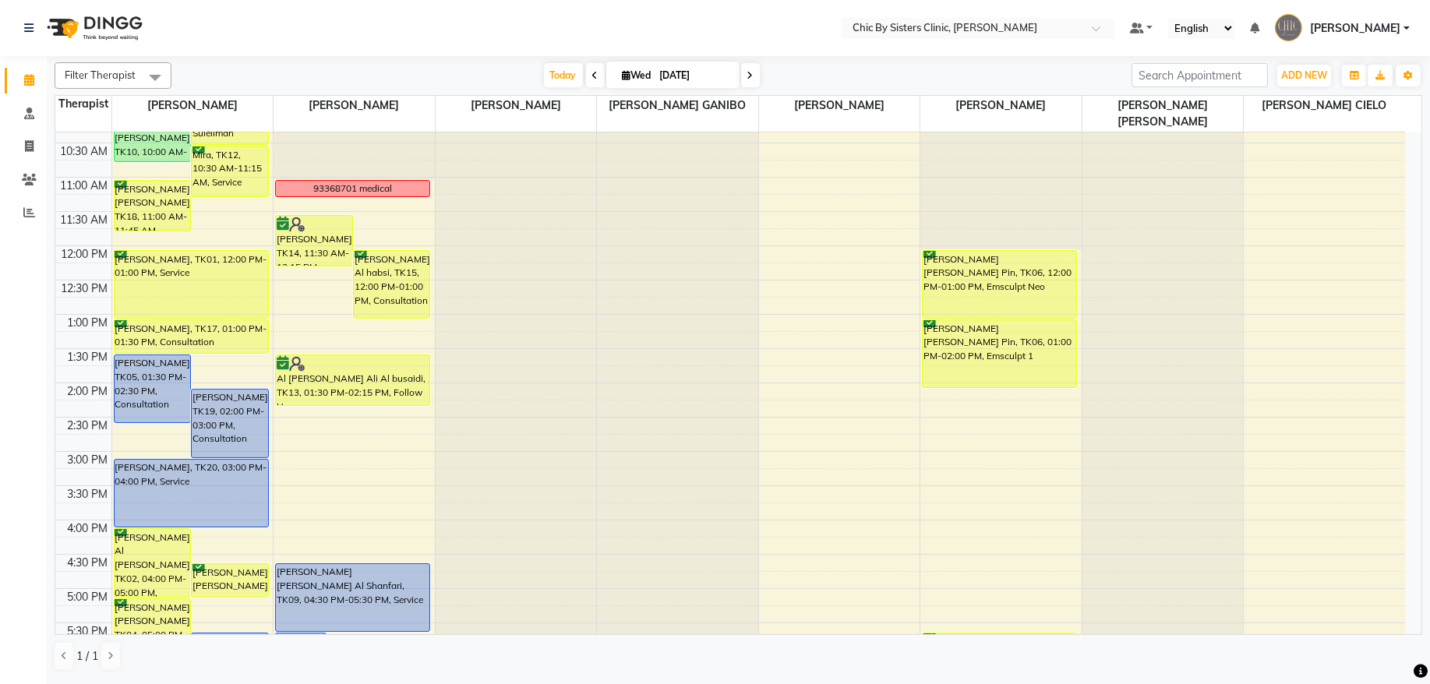
scroll to position [150, 0]
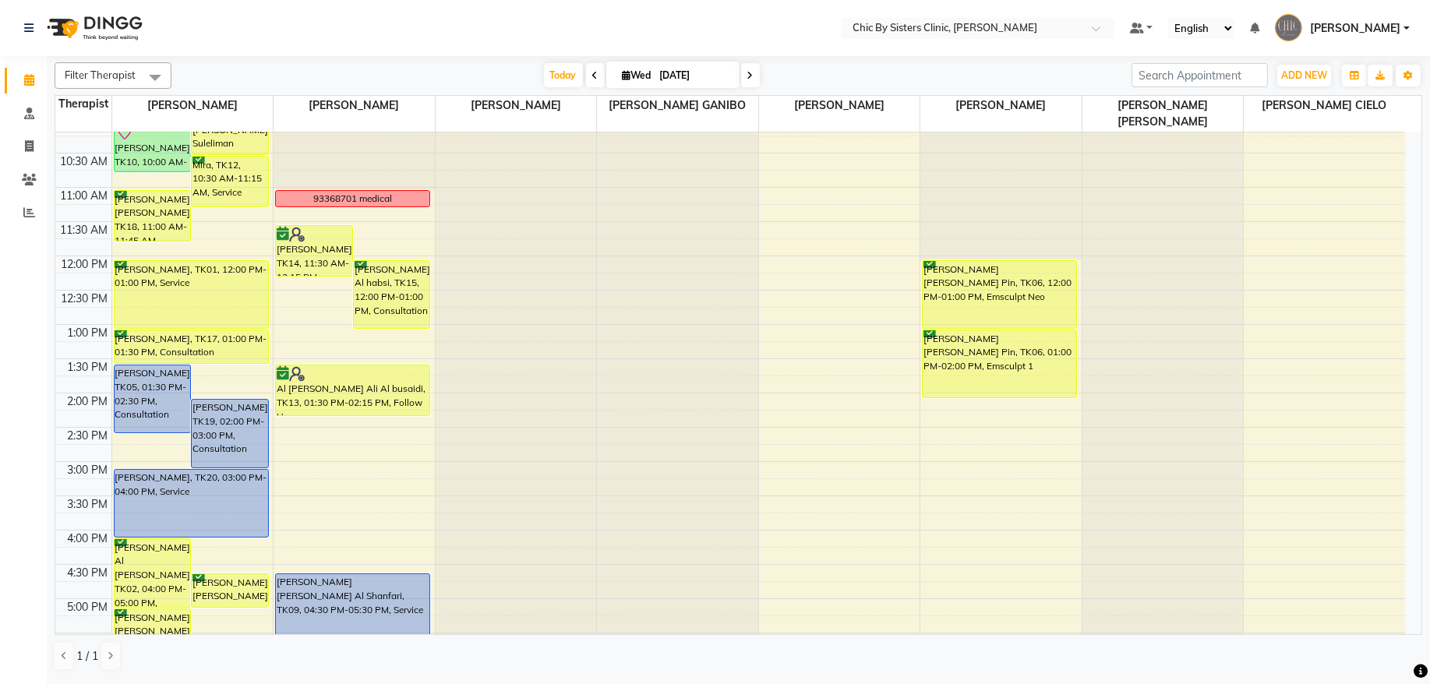
click at [741, 69] on span at bounding box center [750, 75] width 19 height 24
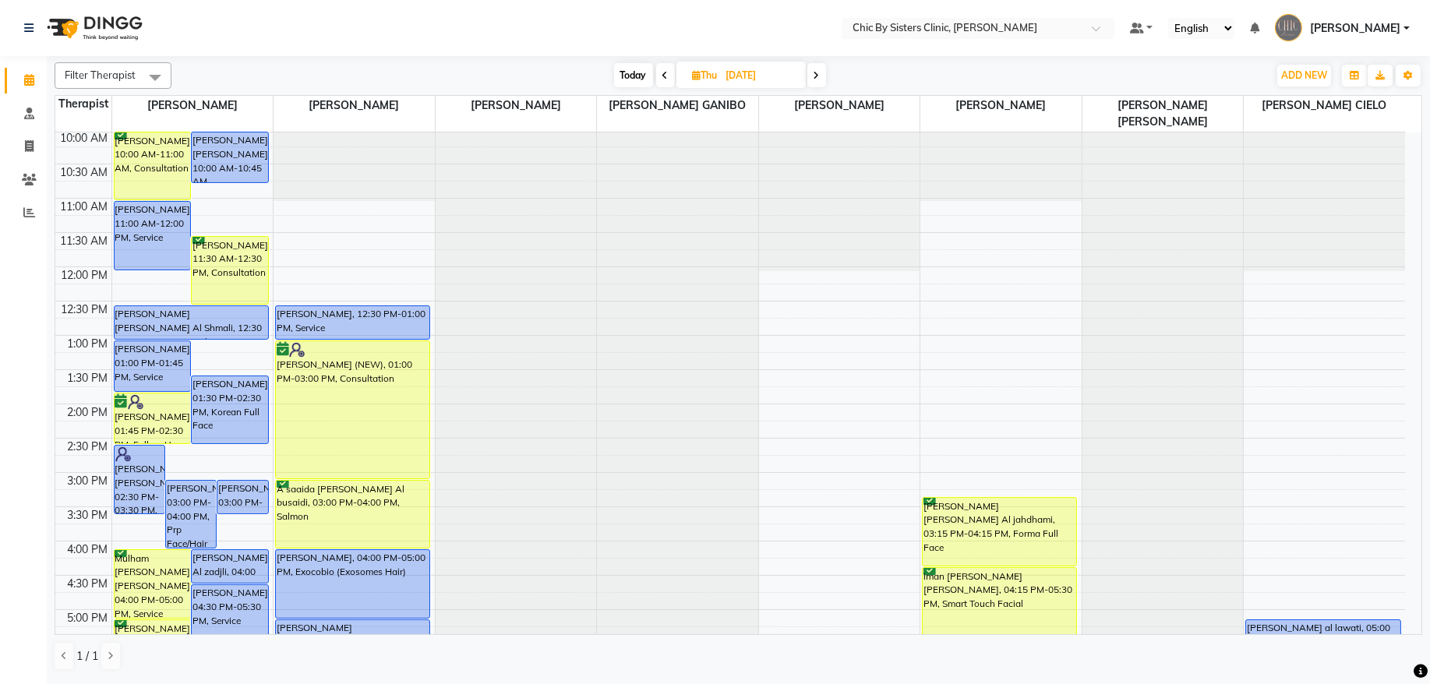
scroll to position [0, 0]
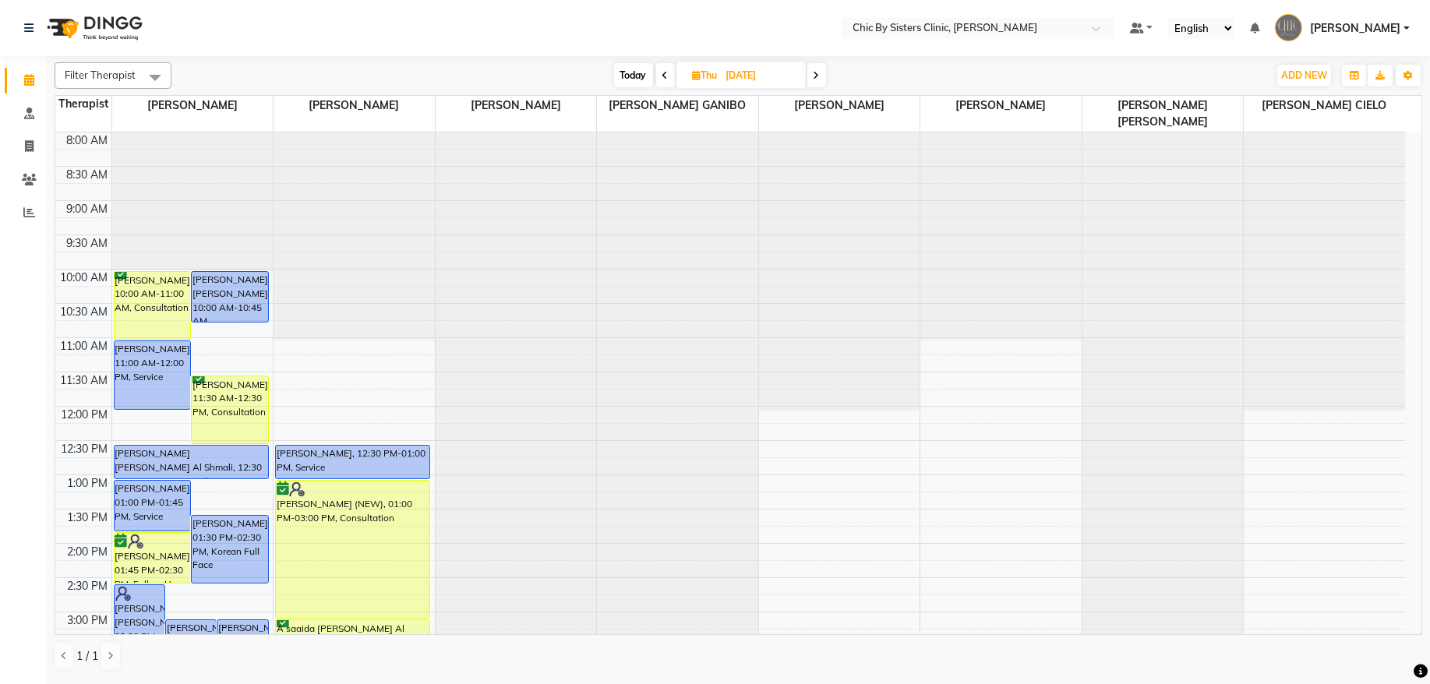
click at [669, 78] on span at bounding box center [665, 75] width 19 height 24
type input "[DATE]"
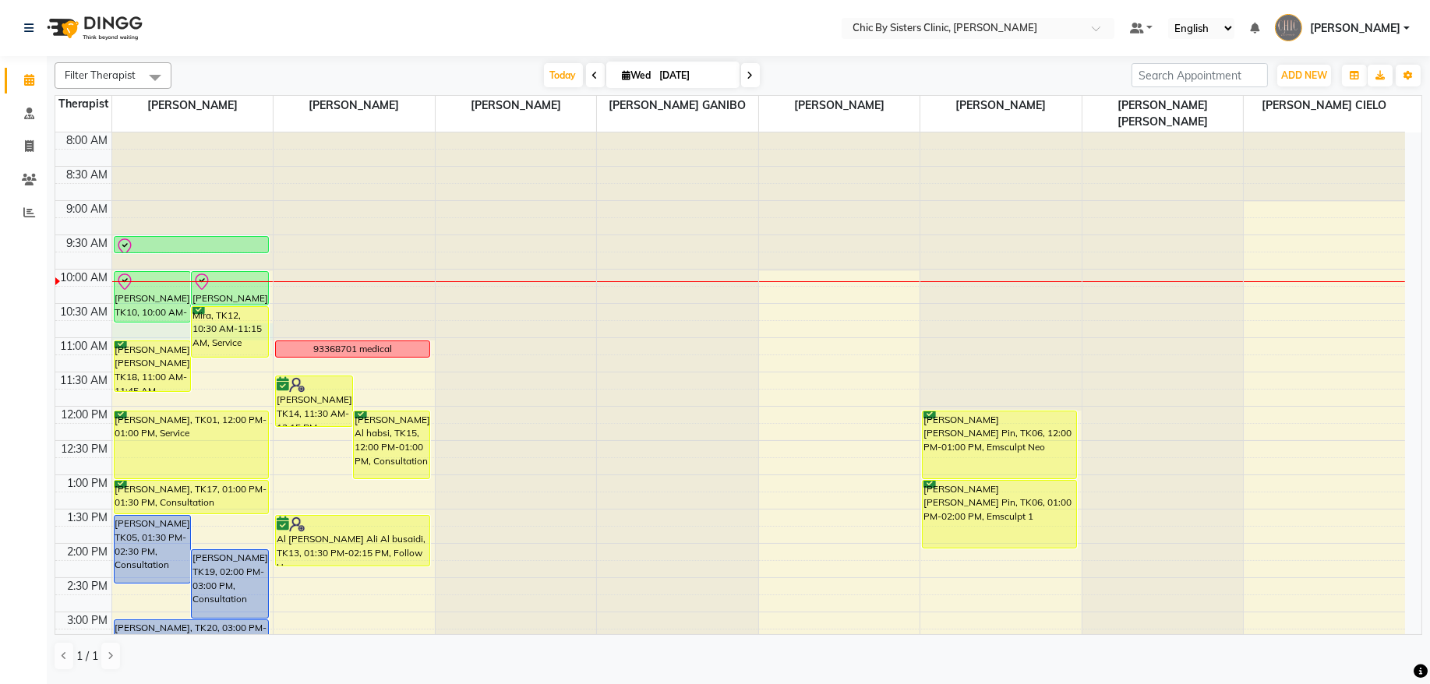
click at [160, 329] on div "8:00 AM 8:30 AM 9:00 AM 9:30 AM 10:00 AM 10:30 AM 11:00 AM 11:30 AM 12:00 PM 12…" at bounding box center [730, 681] width 1350 height 1097
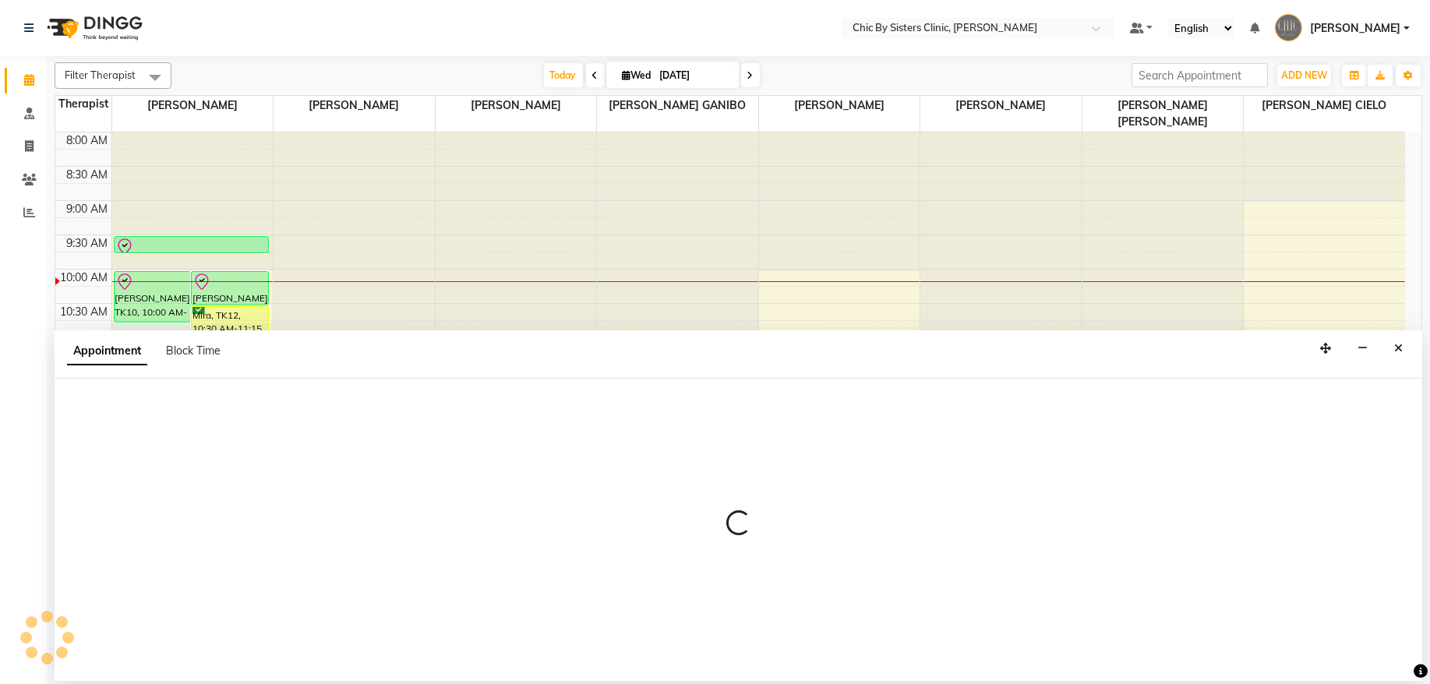
select select "49177"
select select "645"
select select "tentative"
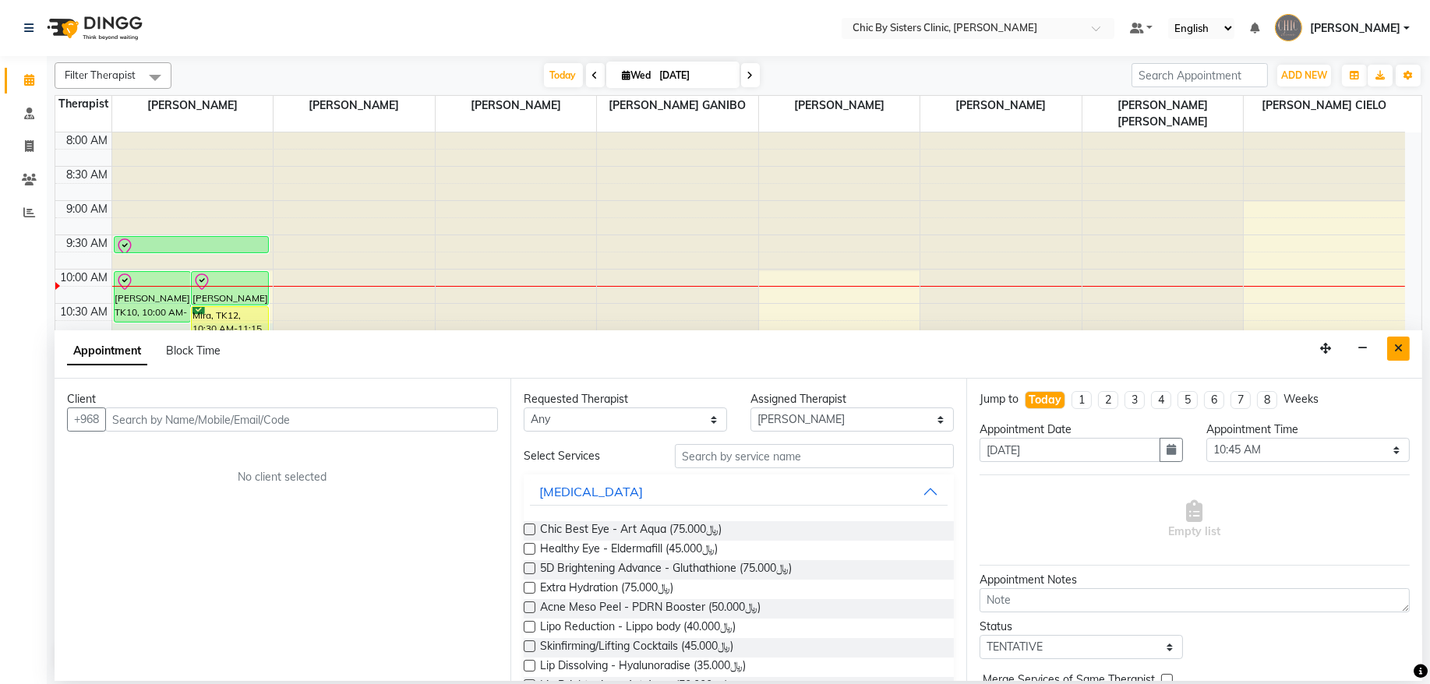
click at [1404, 354] on button "Close" at bounding box center [1399, 349] width 23 height 24
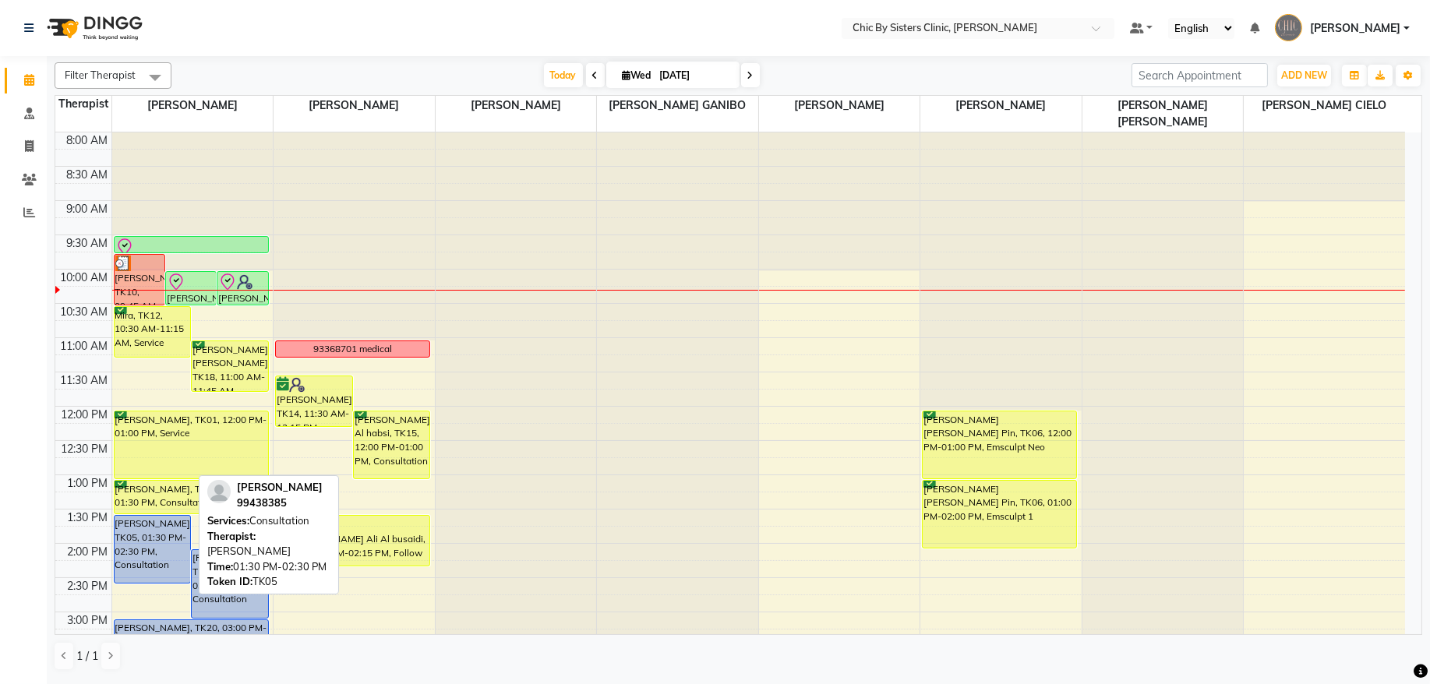
click at [149, 541] on div "[PERSON_NAME], TK05, 01:30 PM-02:30 PM, Consultation" at bounding box center [153, 549] width 76 height 67
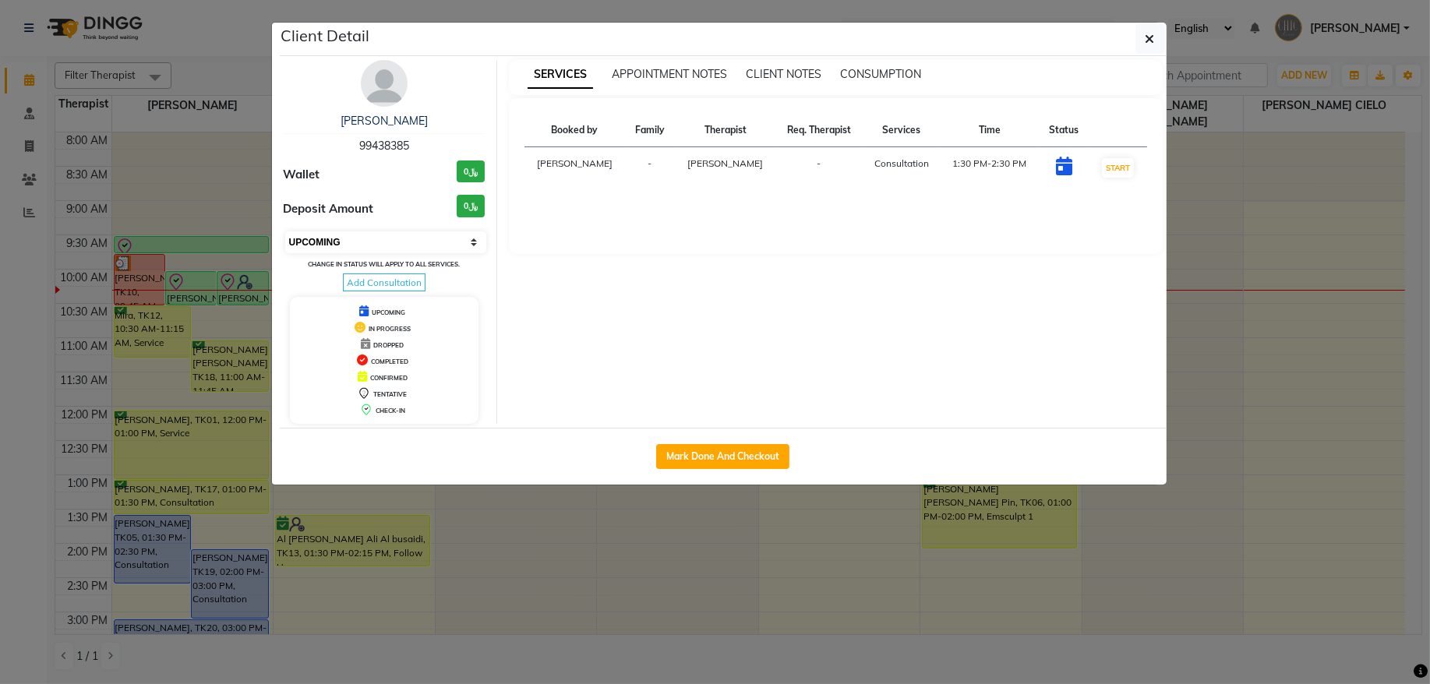
click at [397, 245] on select "Select IN SERVICE CONFIRMED TENTATIVE CHECK IN MARK DONE DROPPED UPCOMING" at bounding box center [386, 243] width 202 height 22
select select "6"
click at [285, 232] on select "Select IN SERVICE CONFIRMED TENTATIVE CHECK IN MARK DONE DROPPED UPCOMING" at bounding box center [386, 243] width 202 height 22
click at [1162, 50] on button "button" at bounding box center [1151, 39] width 30 height 30
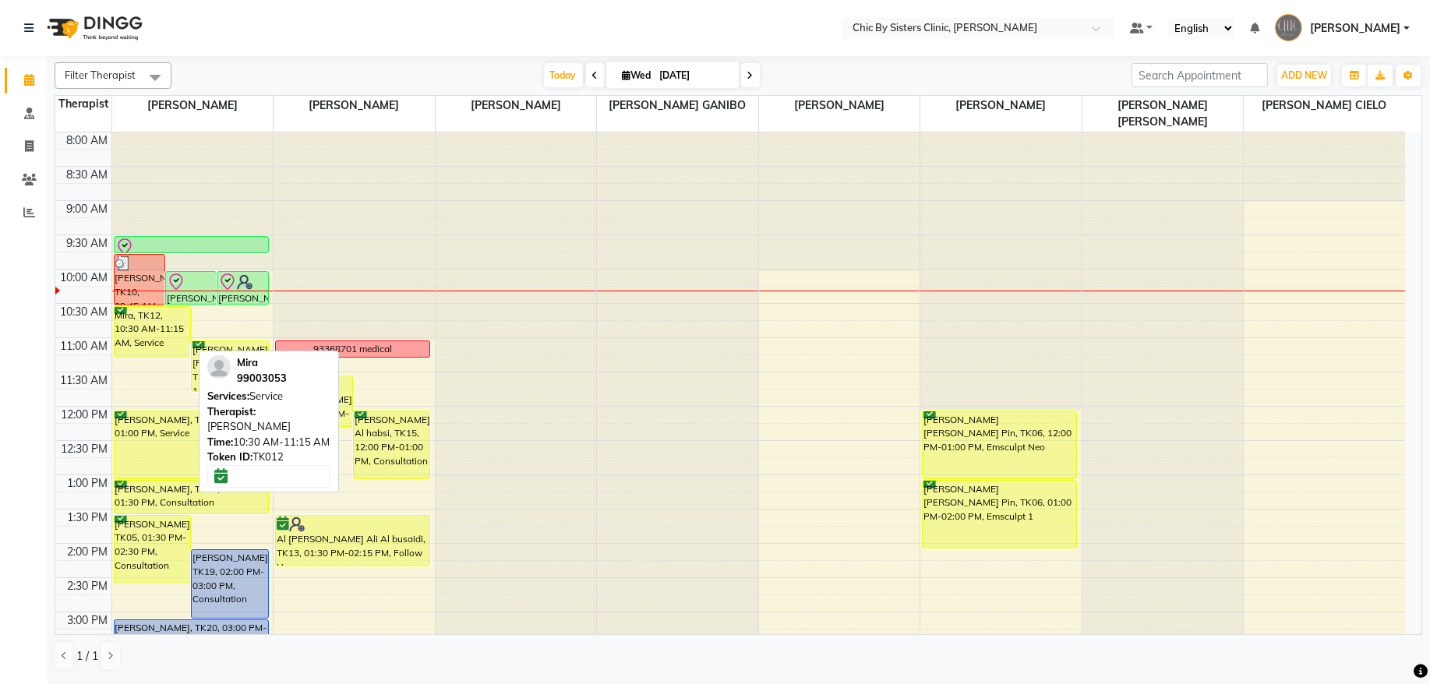
click at [169, 348] on div "Mira, TK12, 10:30 AM-11:15 AM, Service" at bounding box center [153, 332] width 76 height 50
select select "6"
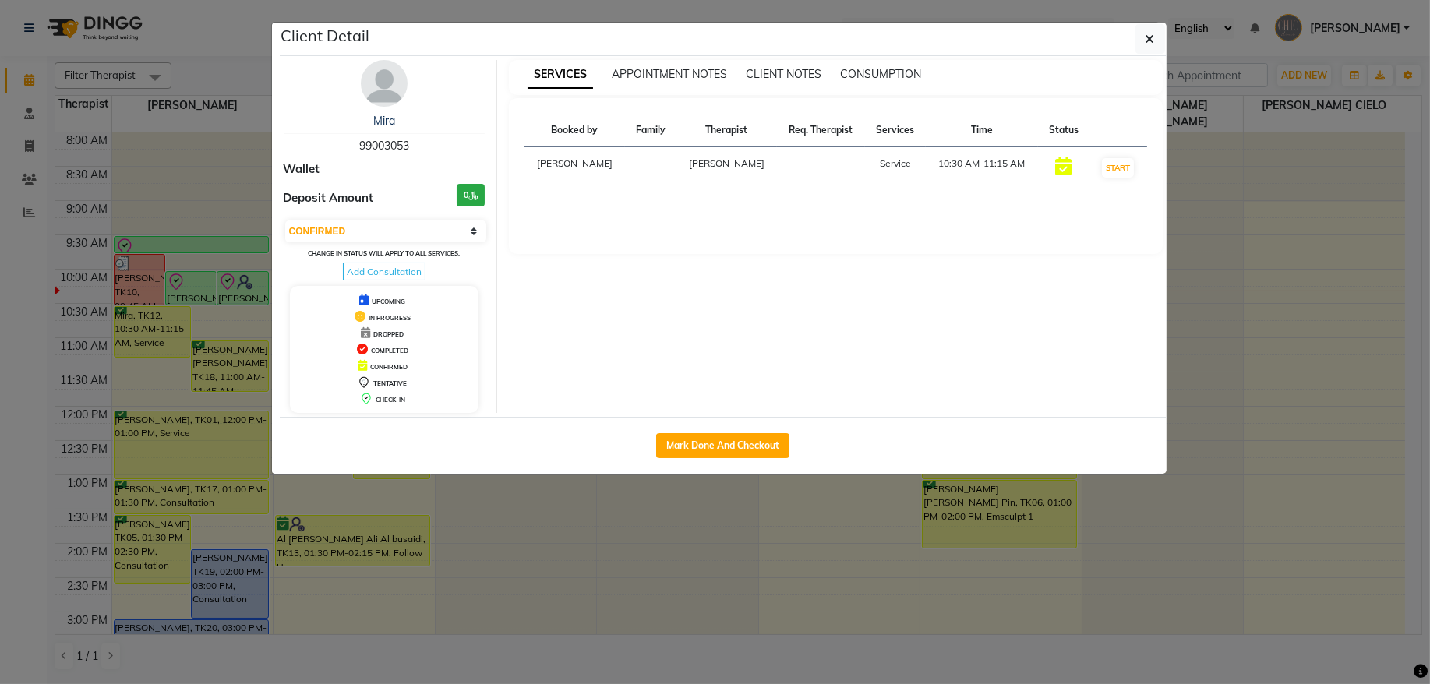
click at [378, 84] on img at bounding box center [384, 83] width 47 height 47
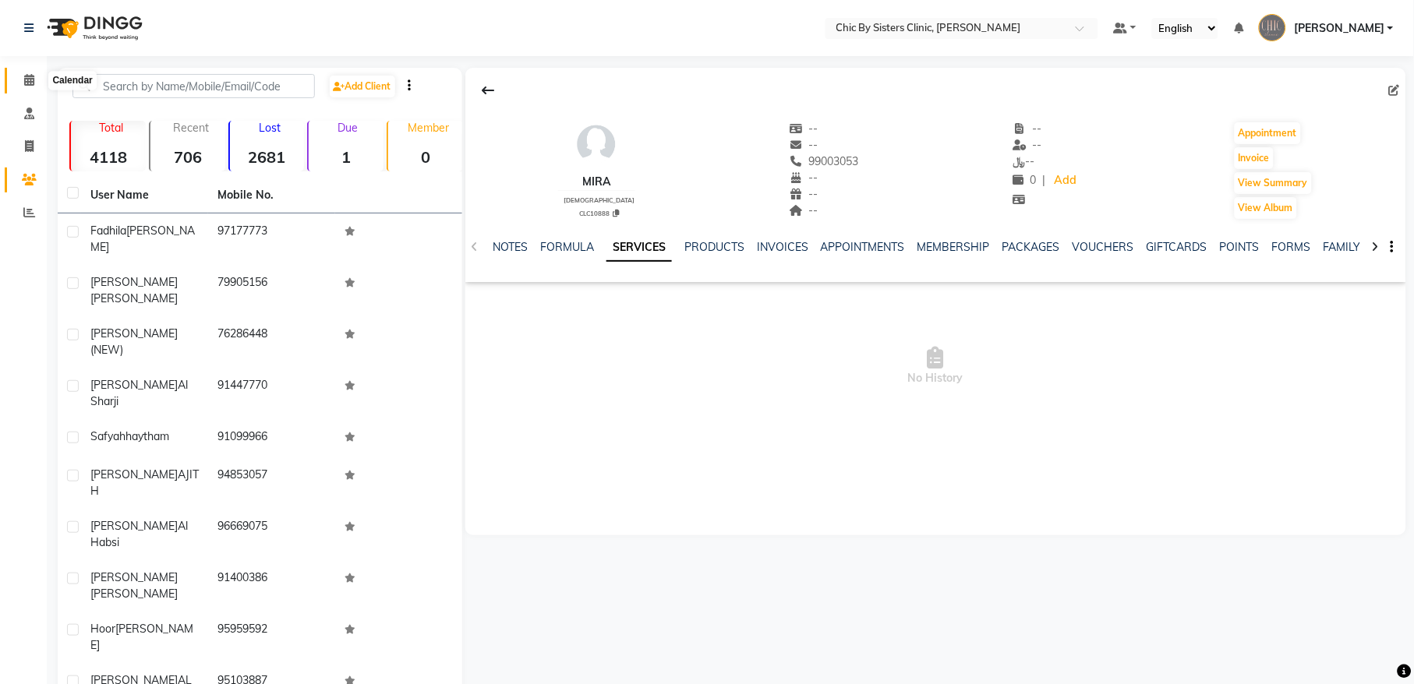
click at [30, 81] on icon at bounding box center [29, 80] width 10 height 12
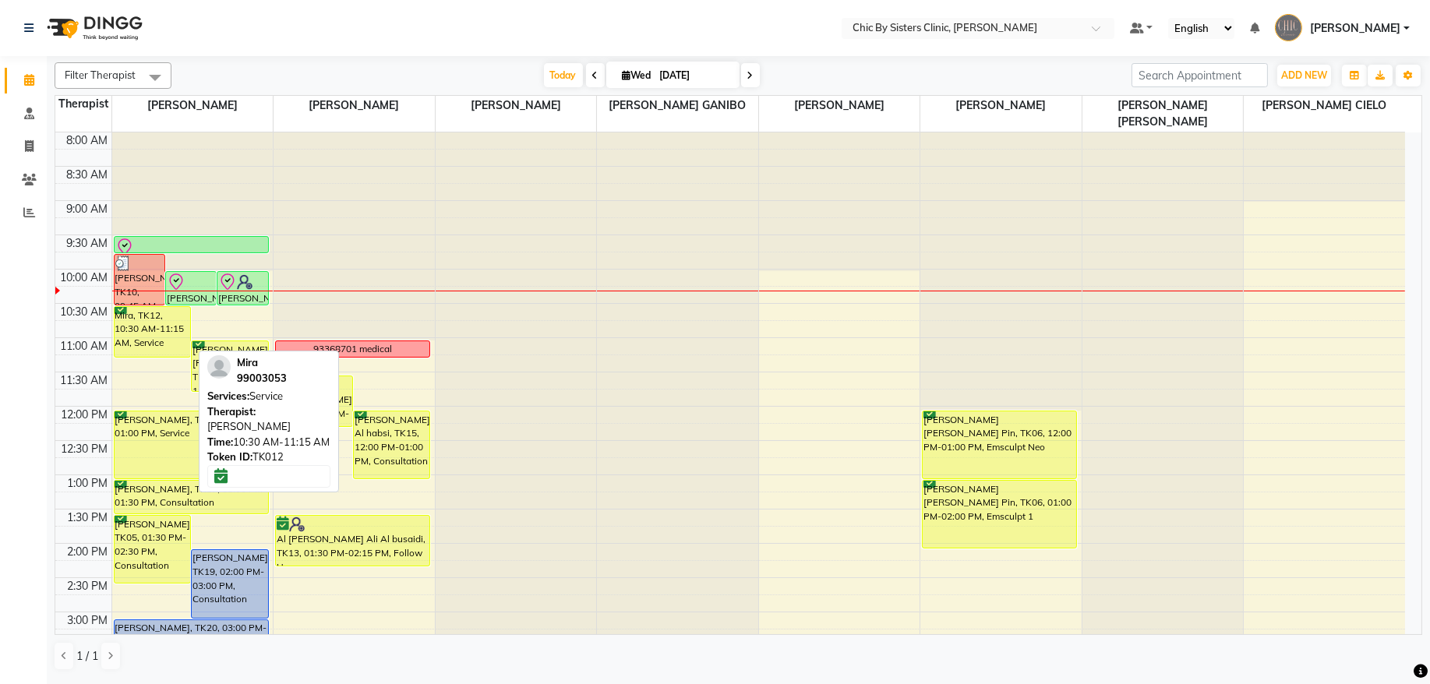
click at [143, 324] on div "Mira, TK12, 10:30 AM-11:15 AM, Service" at bounding box center [153, 332] width 76 height 50
select select "6"
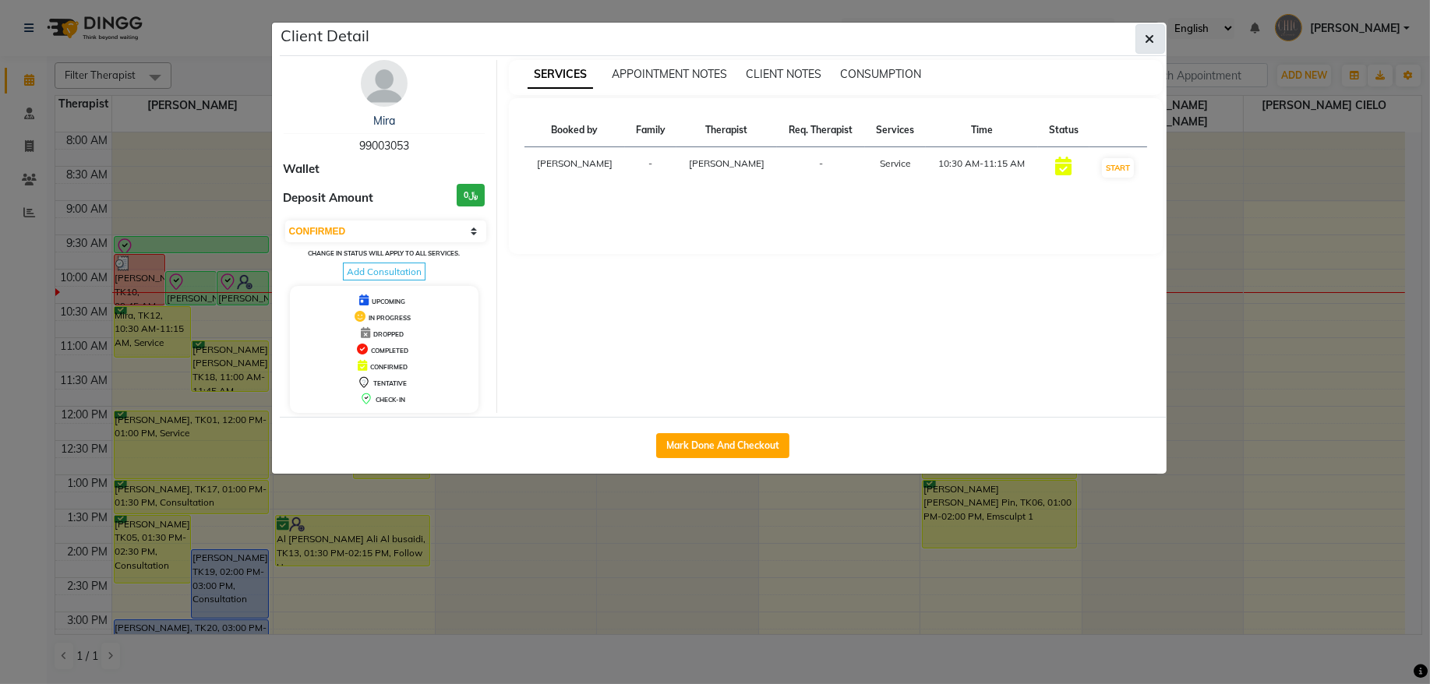
click at [1158, 43] on button "button" at bounding box center [1151, 39] width 30 height 30
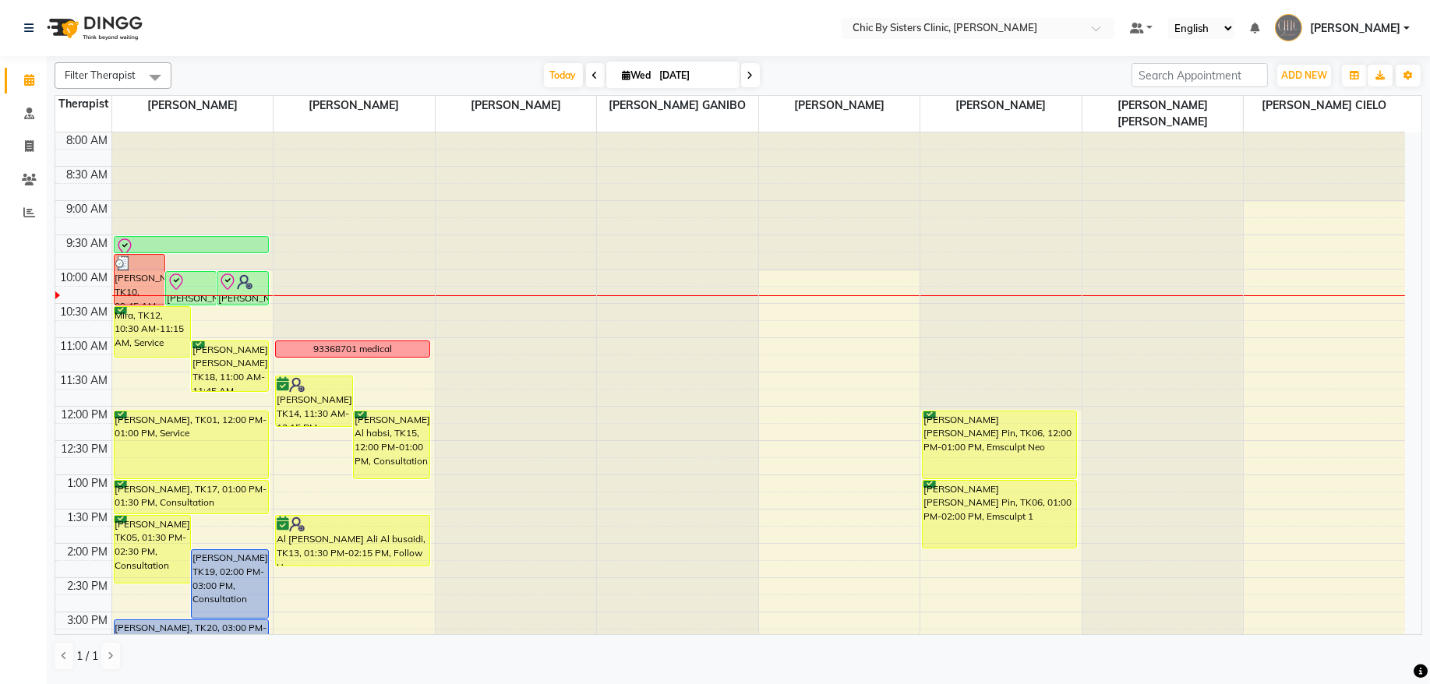
click at [1401, 25] on span "[PERSON_NAME]" at bounding box center [1355, 28] width 90 height 16
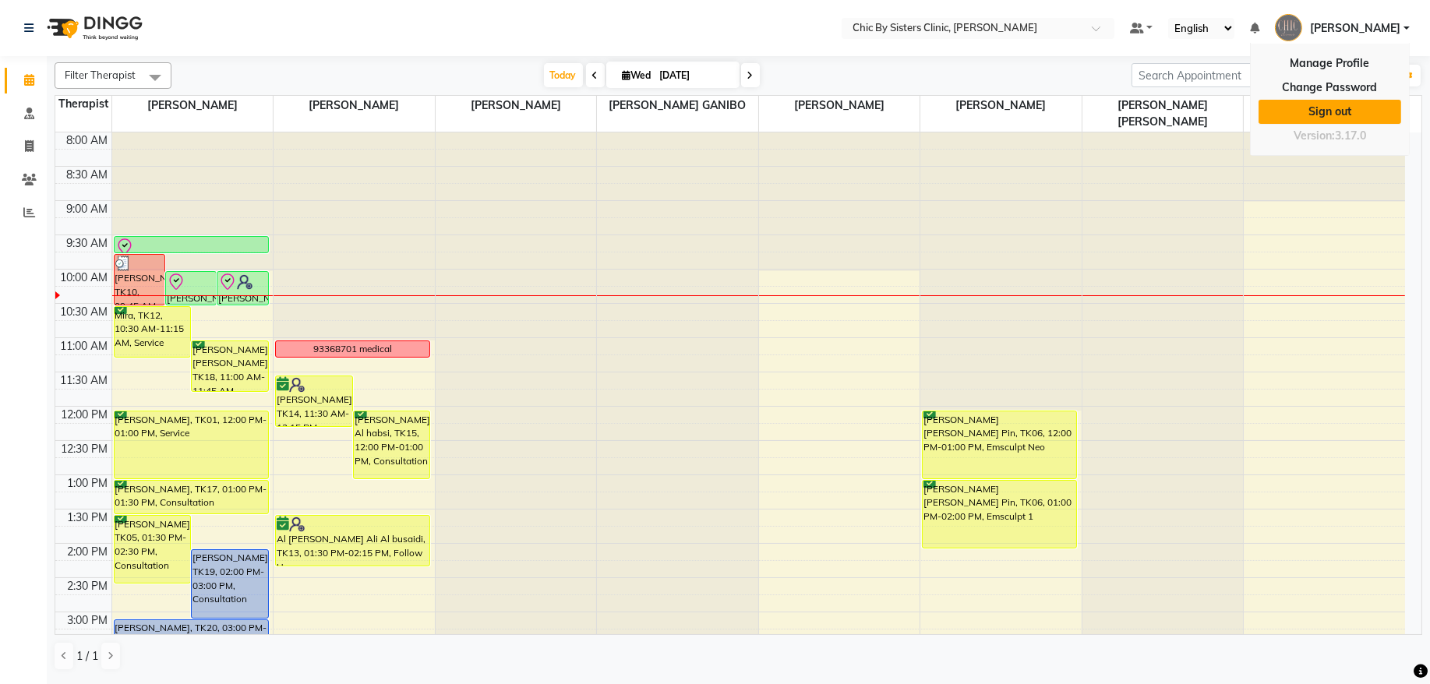
click at [1375, 106] on link "Sign out" at bounding box center [1330, 112] width 143 height 24
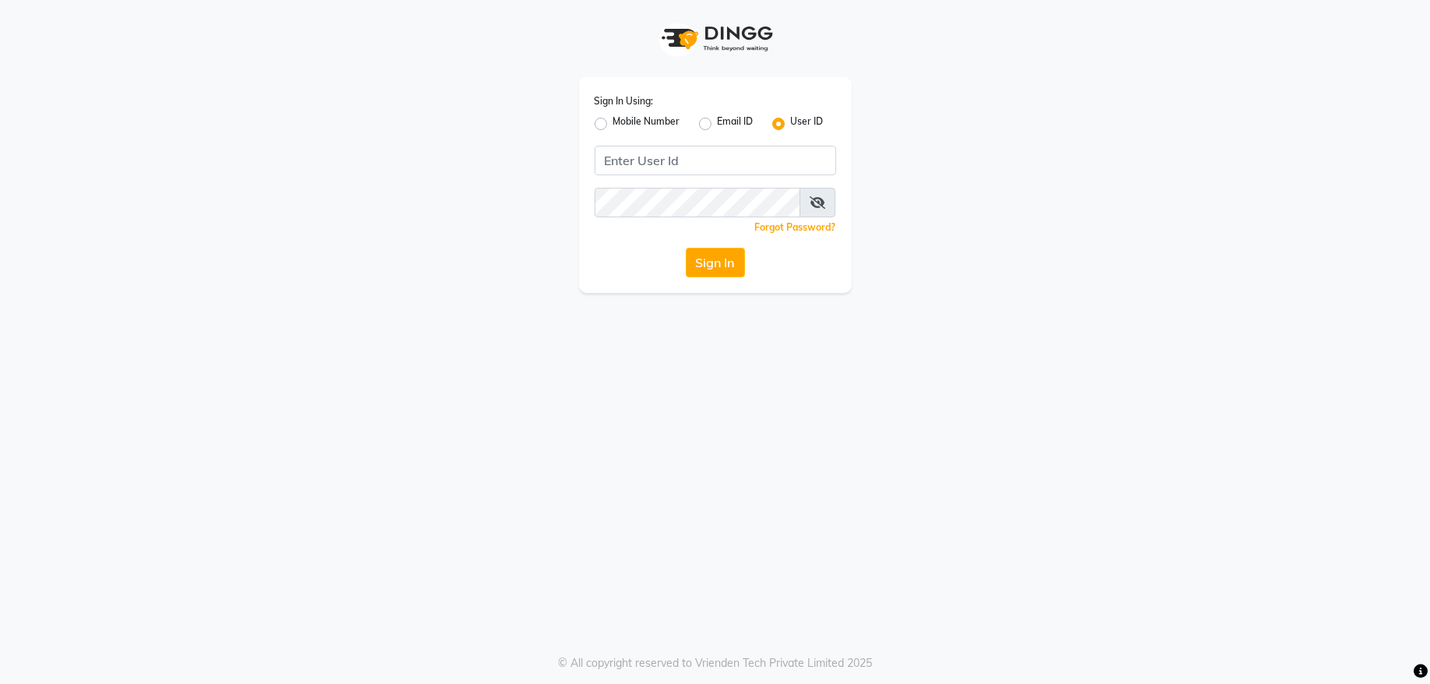
click at [614, 124] on label "Mobile Number" at bounding box center [647, 124] width 67 height 19
click at [614, 124] on input "Mobile Number" at bounding box center [619, 120] width 10 height 10
radio input "true"
radio input "false"
click at [640, 165] on span at bounding box center [637, 165] width 19 height 16
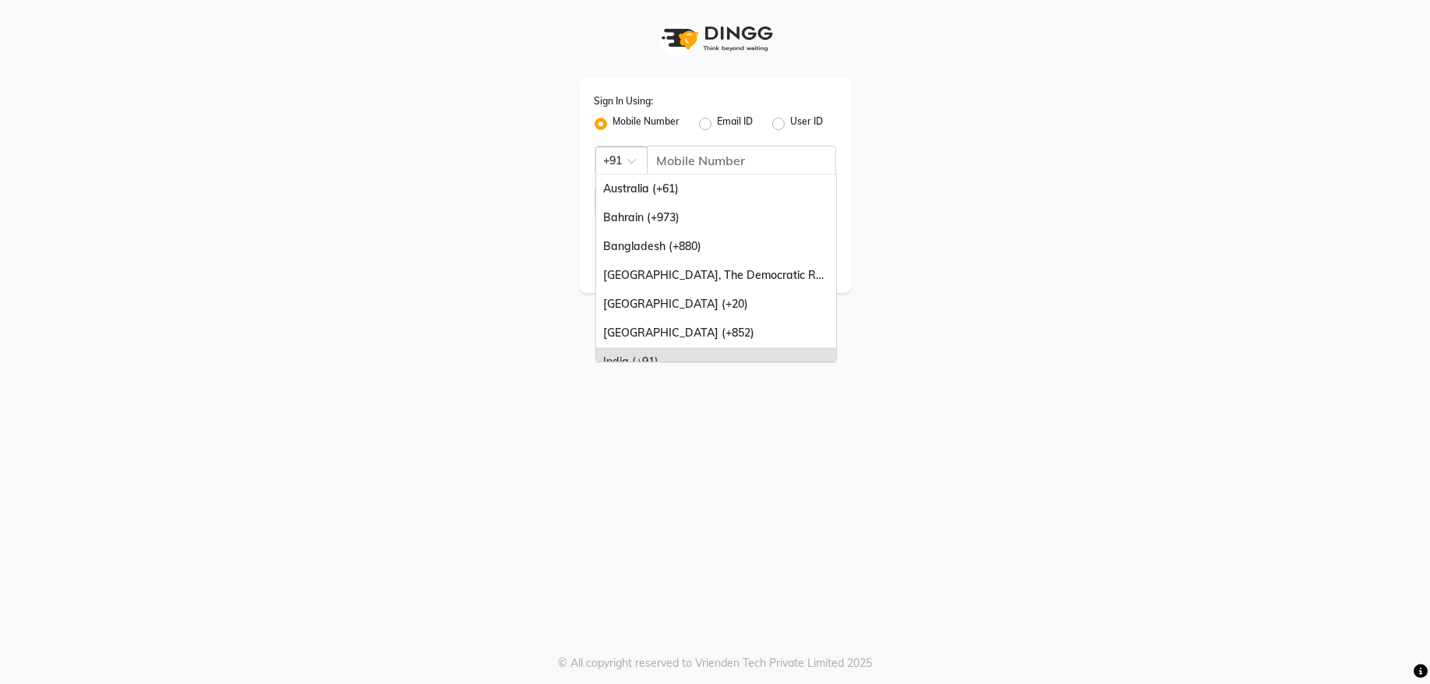
scroll to position [105, 0]
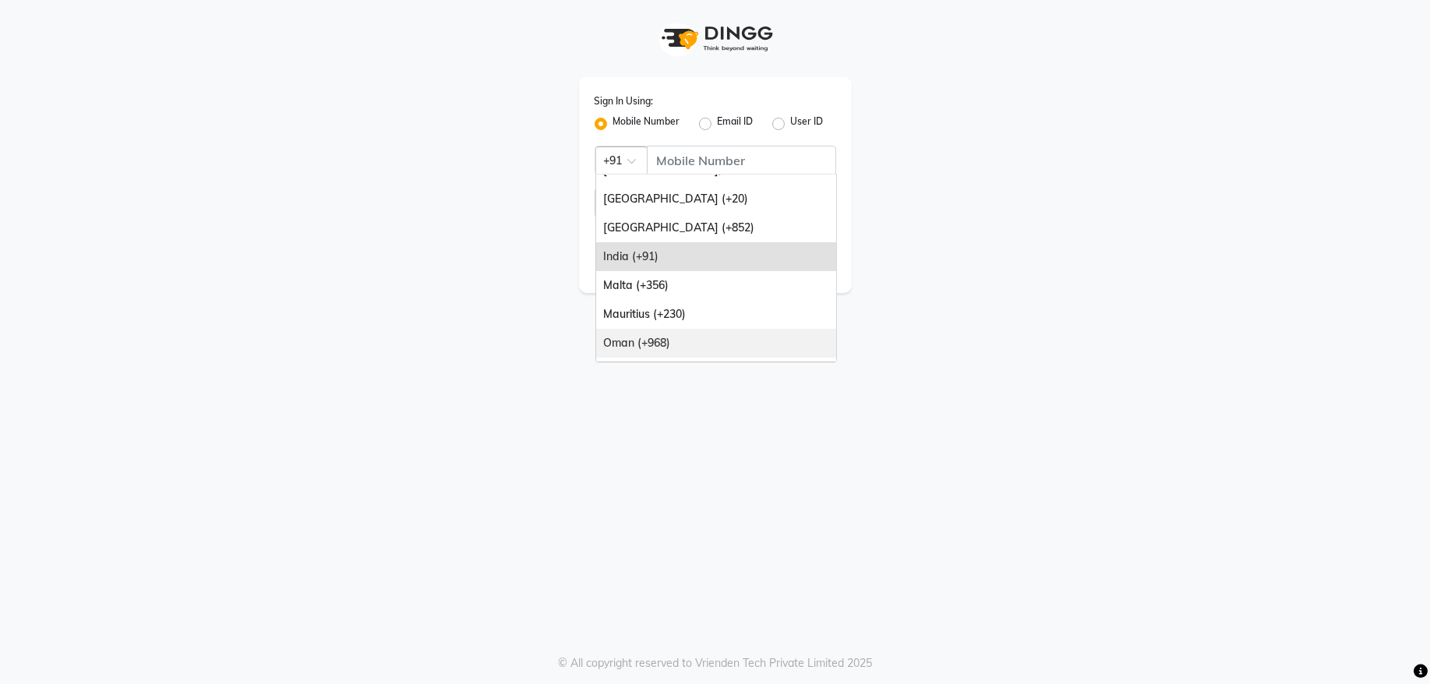
click at [643, 345] on div "Oman (+968)" at bounding box center [716, 343] width 240 height 29
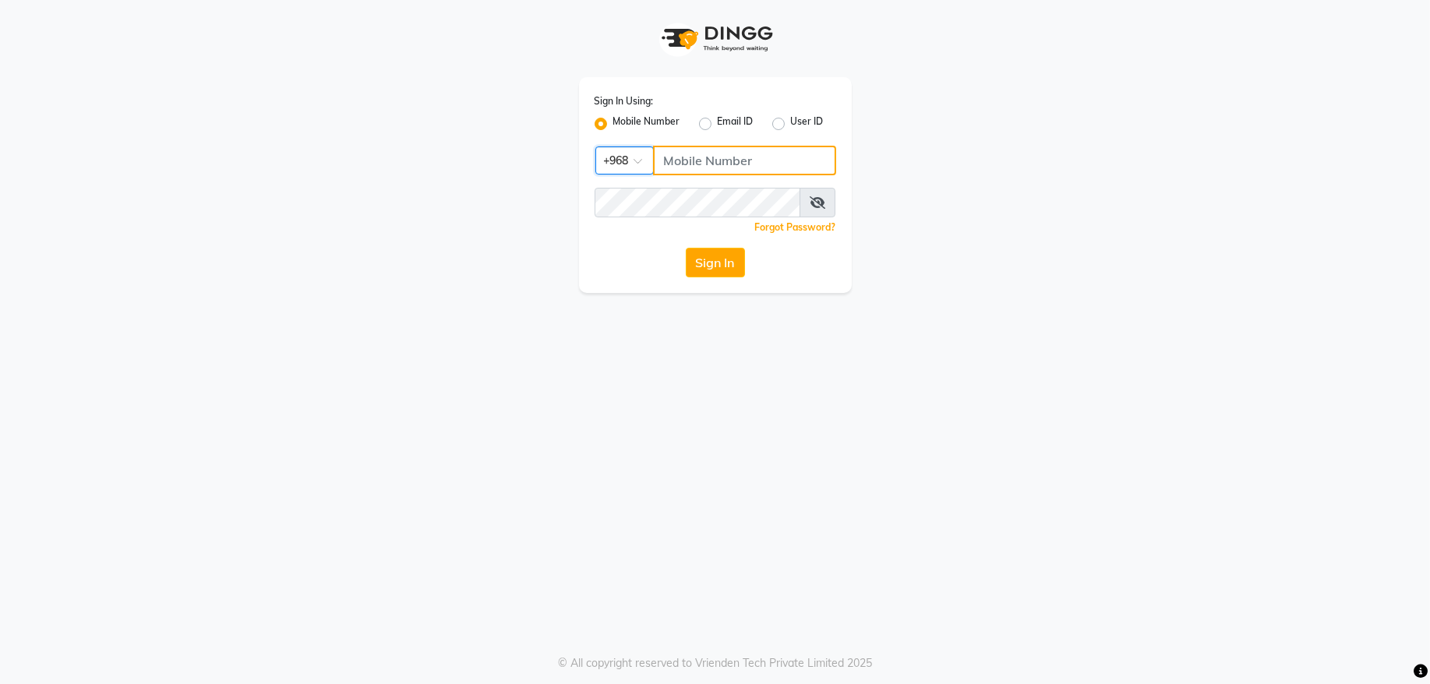
click at [712, 164] on input "Username" at bounding box center [744, 161] width 183 height 30
type input "71972226"
click at [716, 277] on button "Sign In" at bounding box center [715, 263] width 59 height 30
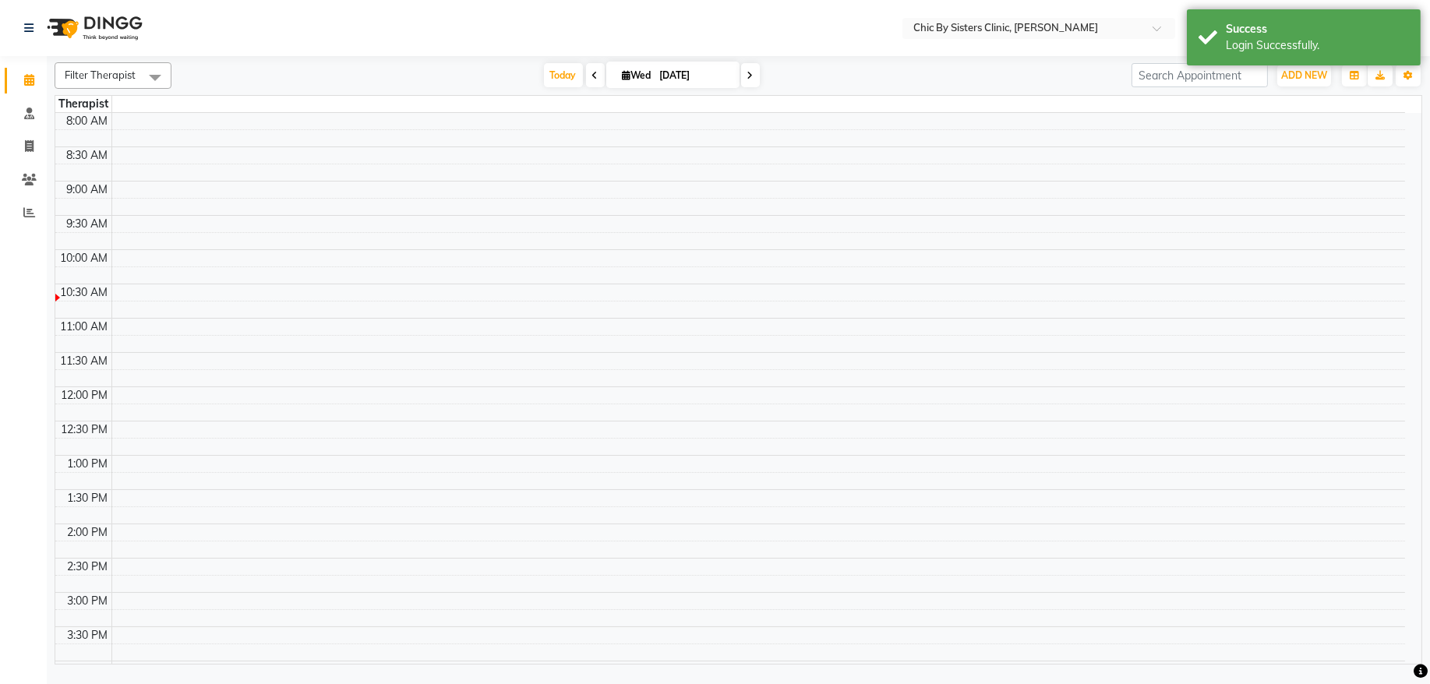
select select "en"
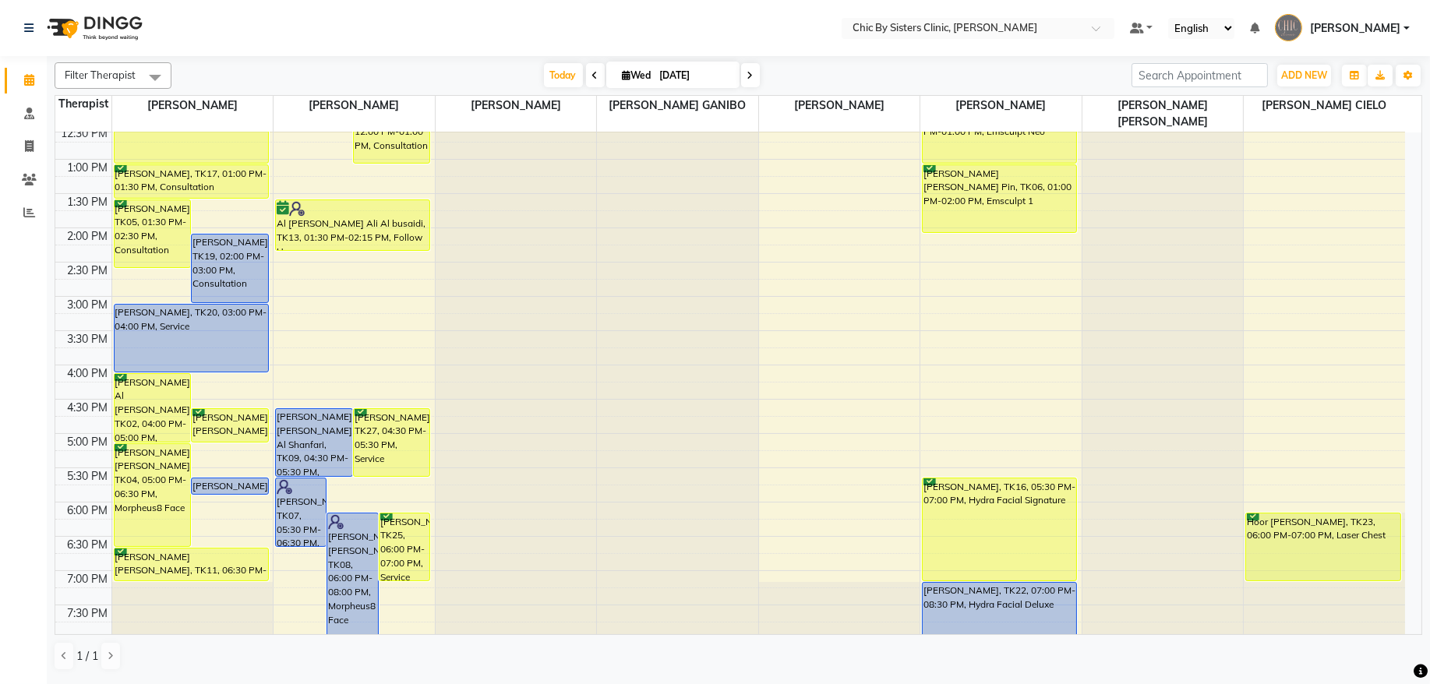
scroll to position [105, 0]
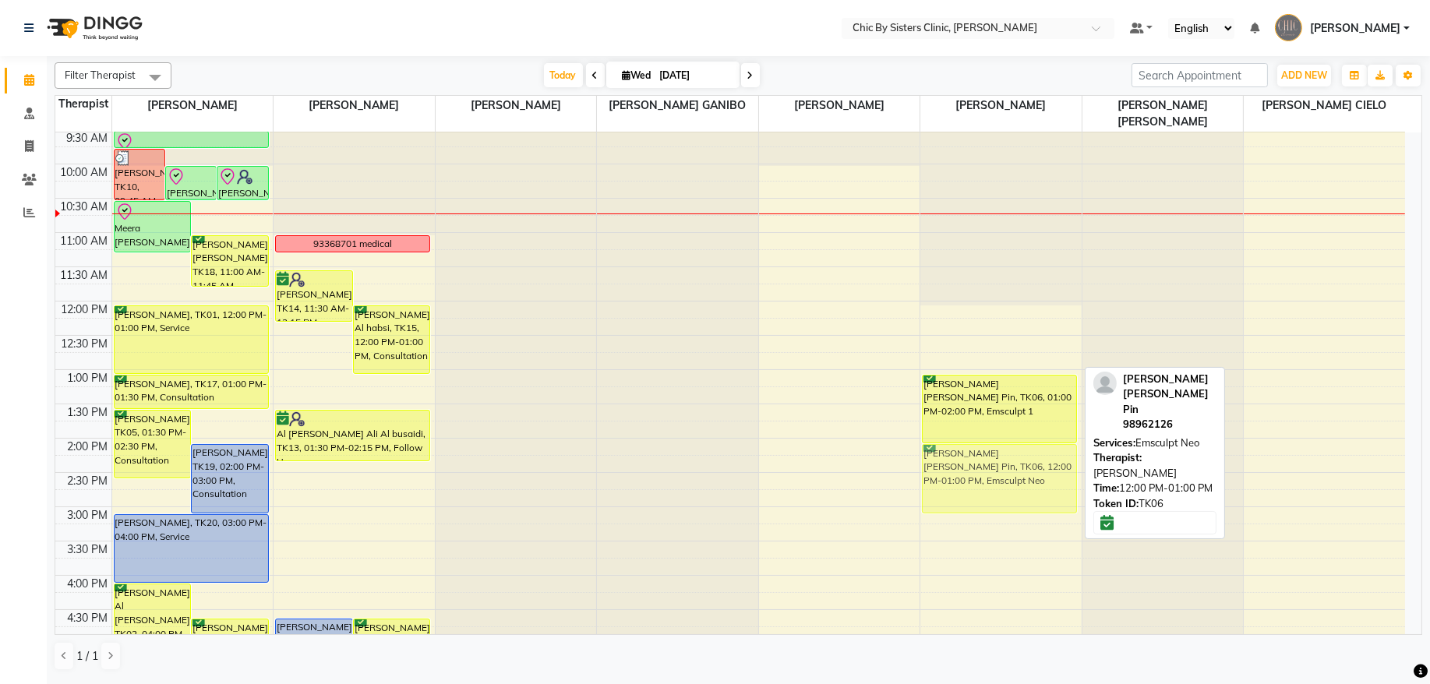
drag, startPoint x: 1012, startPoint y: 326, endPoint x: 967, endPoint y: 466, distance: 147.4
click at [967, 466] on div "Anastasia Lim Kim Pin, TK06, 12:00 PM-01:00 PM, Emsculpt Neo Anastasia Lim Kim …" at bounding box center [1001, 575] width 161 height 1097
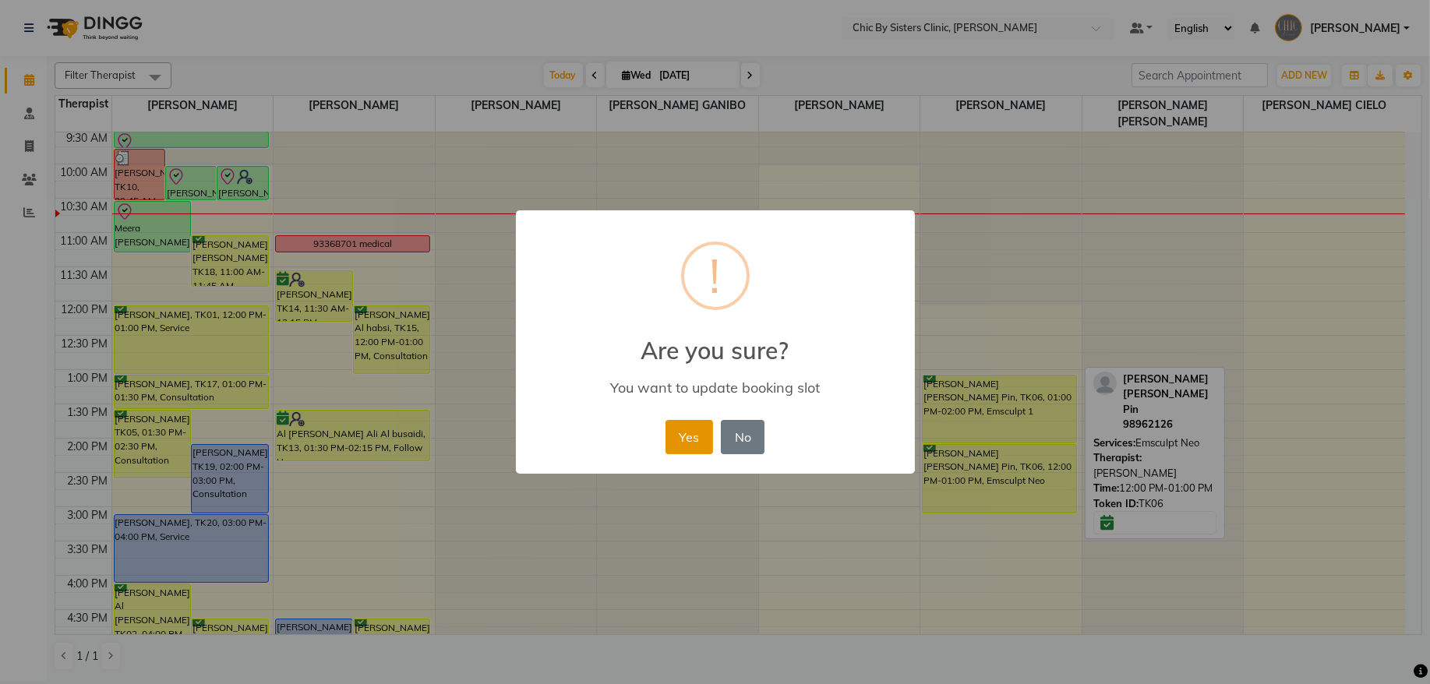
click at [674, 427] on button "Yes" at bounding box center [690, 437] width 48 height 34
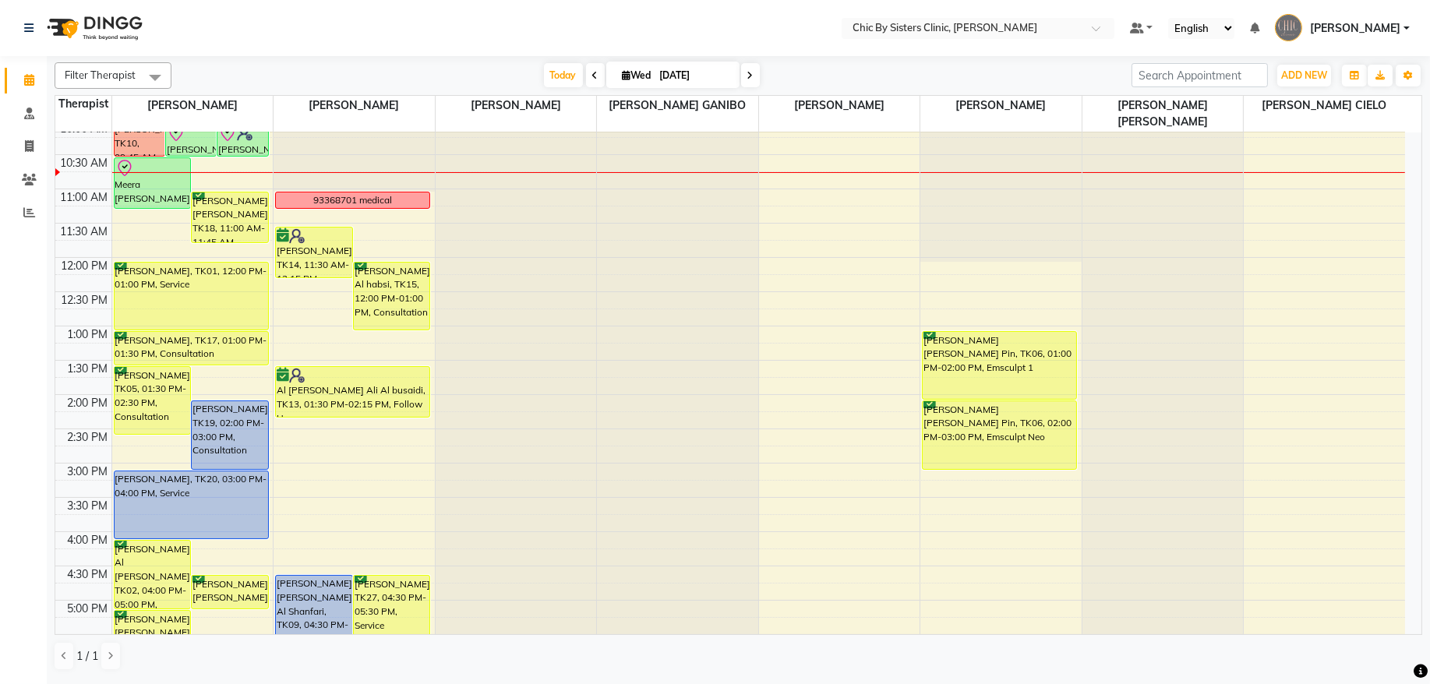
scroll to position [175, 0]
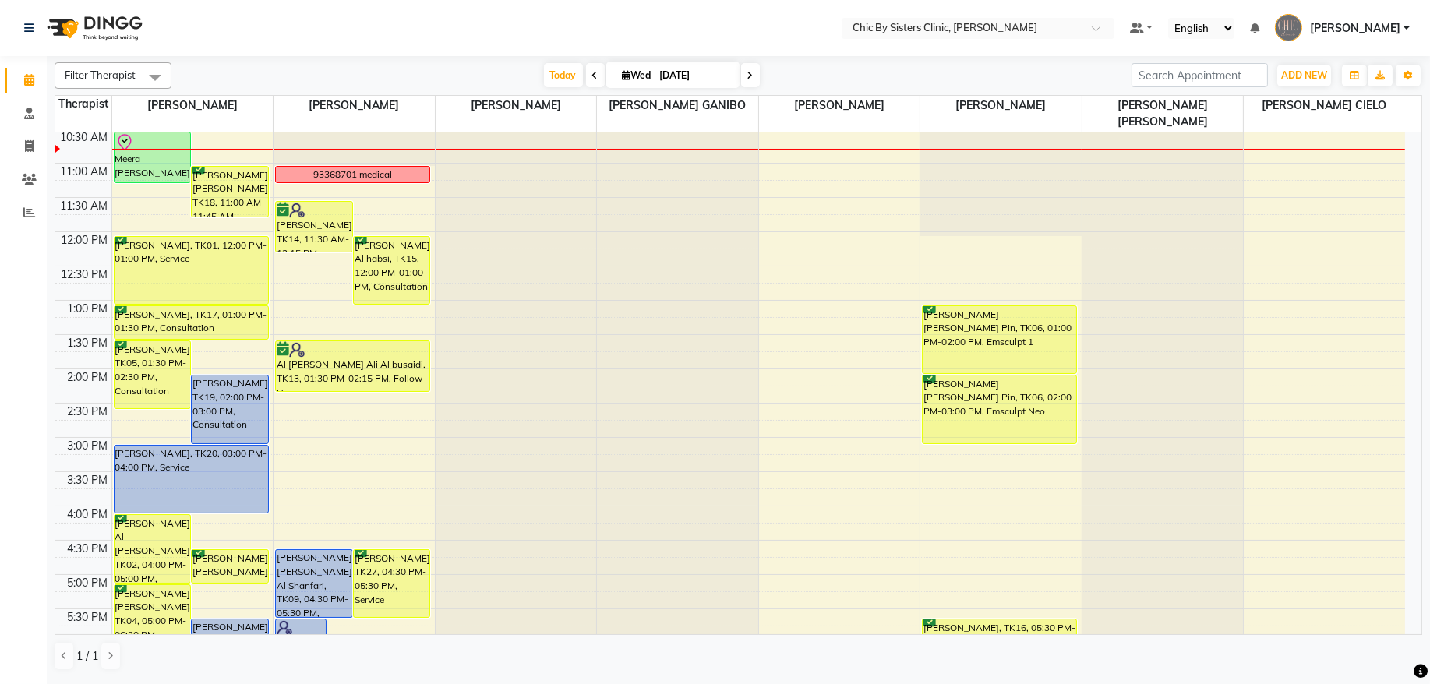
click at [748, 73] on icon at bounding box center [751, 75] width 6 height 9
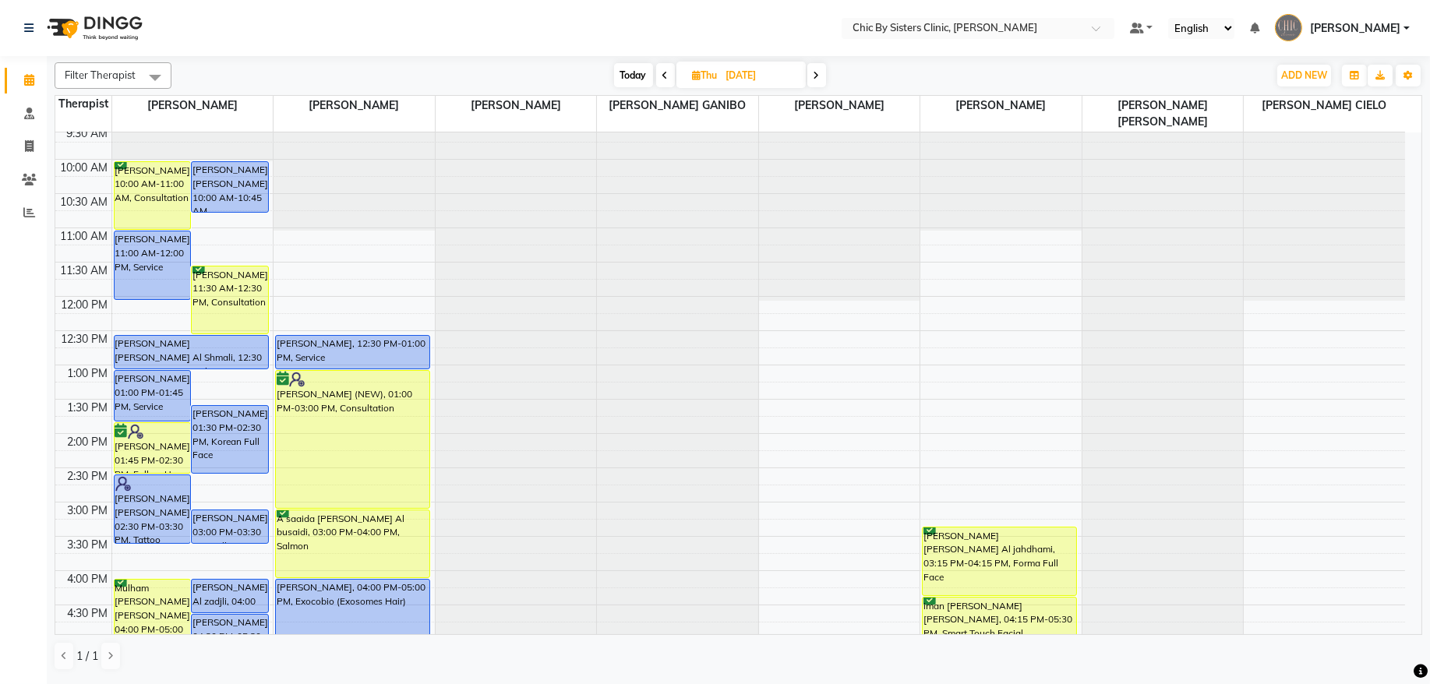
scroll to position [526, 0]
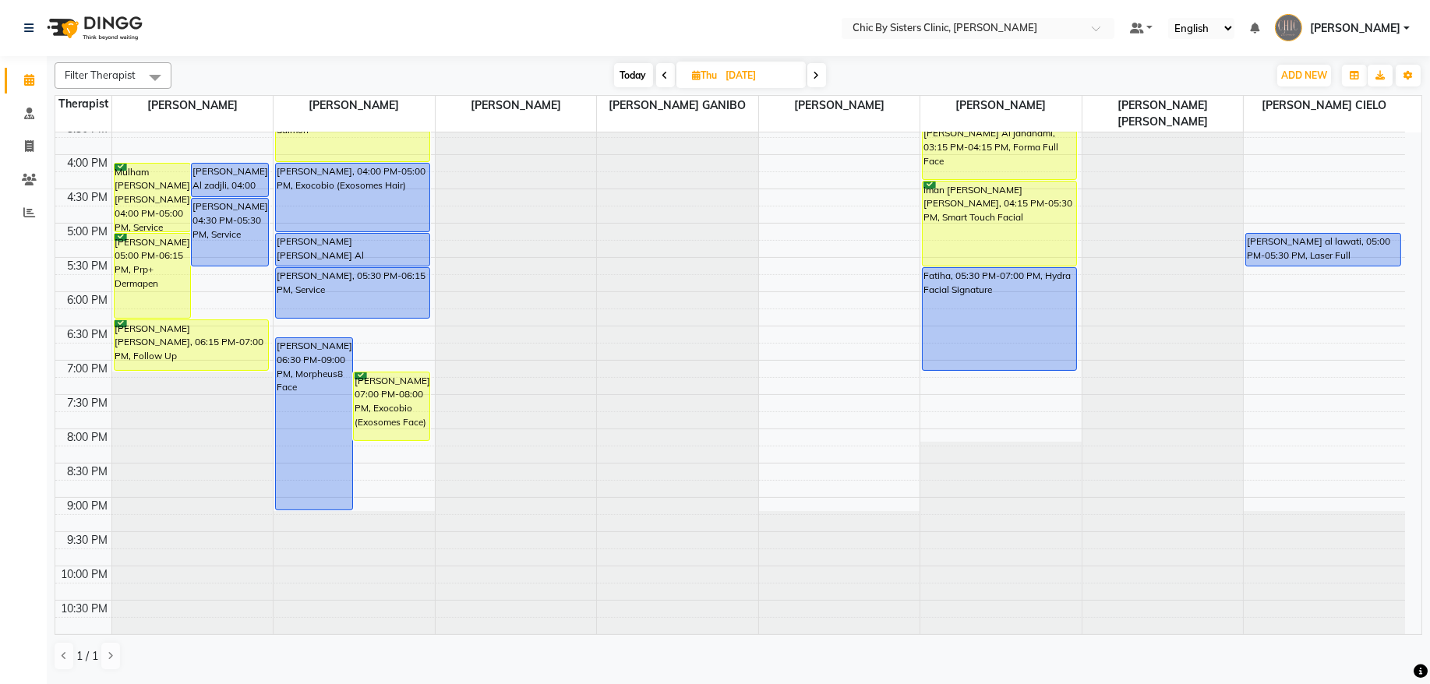
click at [637, 68] on span "Today" at bounding box center [633, 75] width 39 height 24
type input "[DATE]"
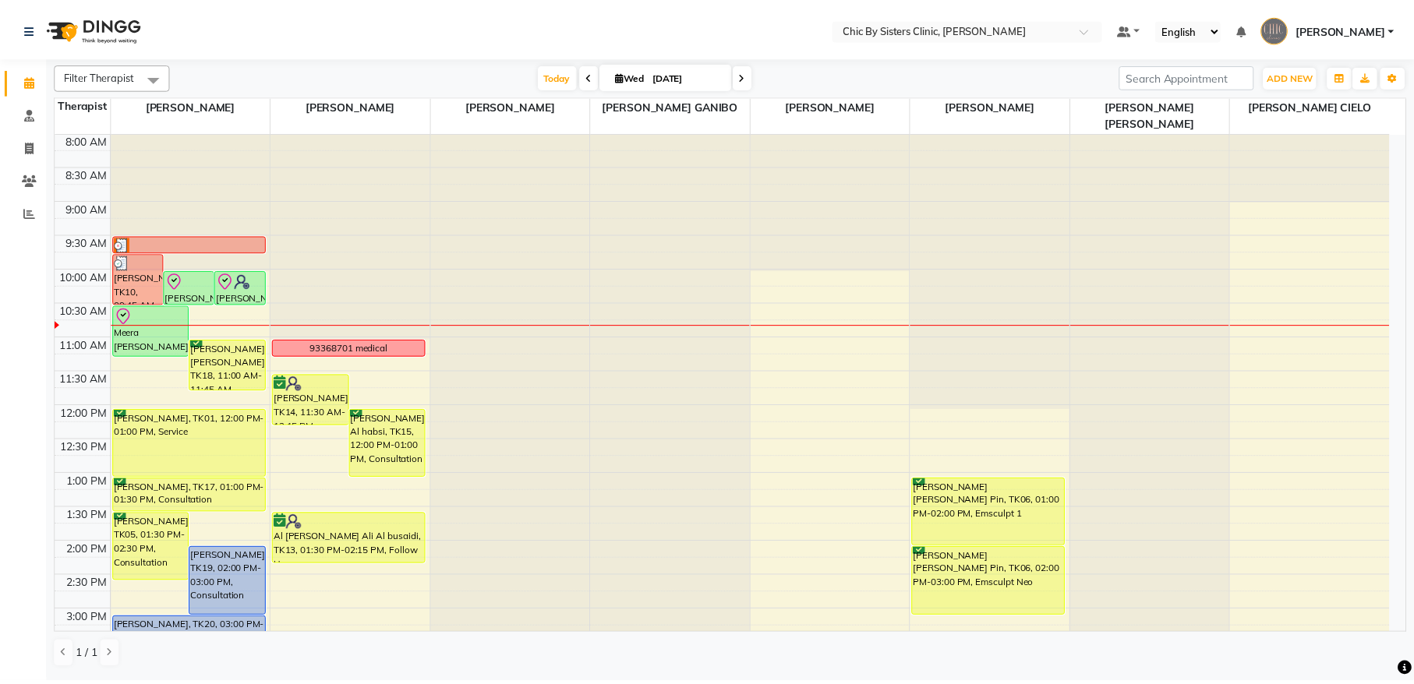
scroll to position [0, 0]
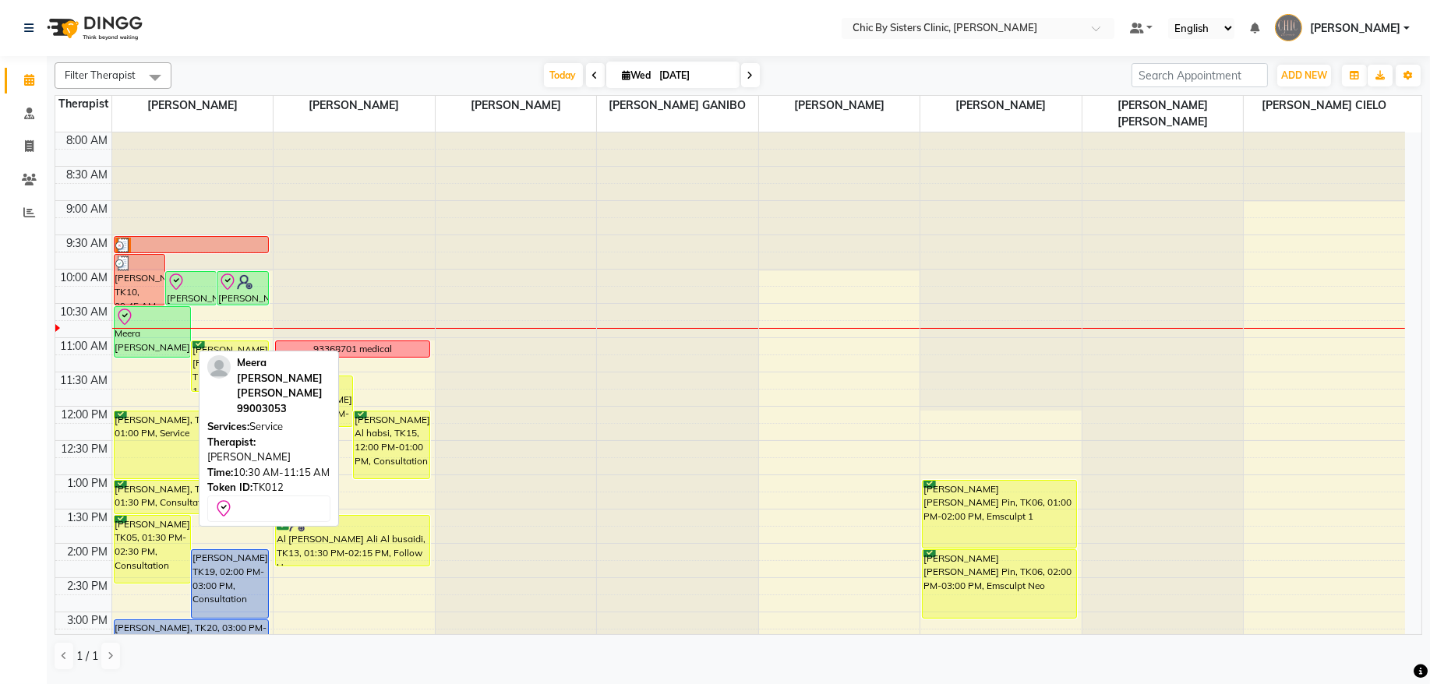
click at [172, 341] on div "Meera Hassan Abdullah Al hamdani, TK12, 10:30 AM-11:15 AM, Service" at bounding box center [153, 332] width 76 height 50
click at [157, 352] on div "Meera Hassan Abdullah Al hamdani, TK12, 10:30 AM-11:15 AM, Service" at bounding box center [153, 332] width 76 height 50
select select "8"
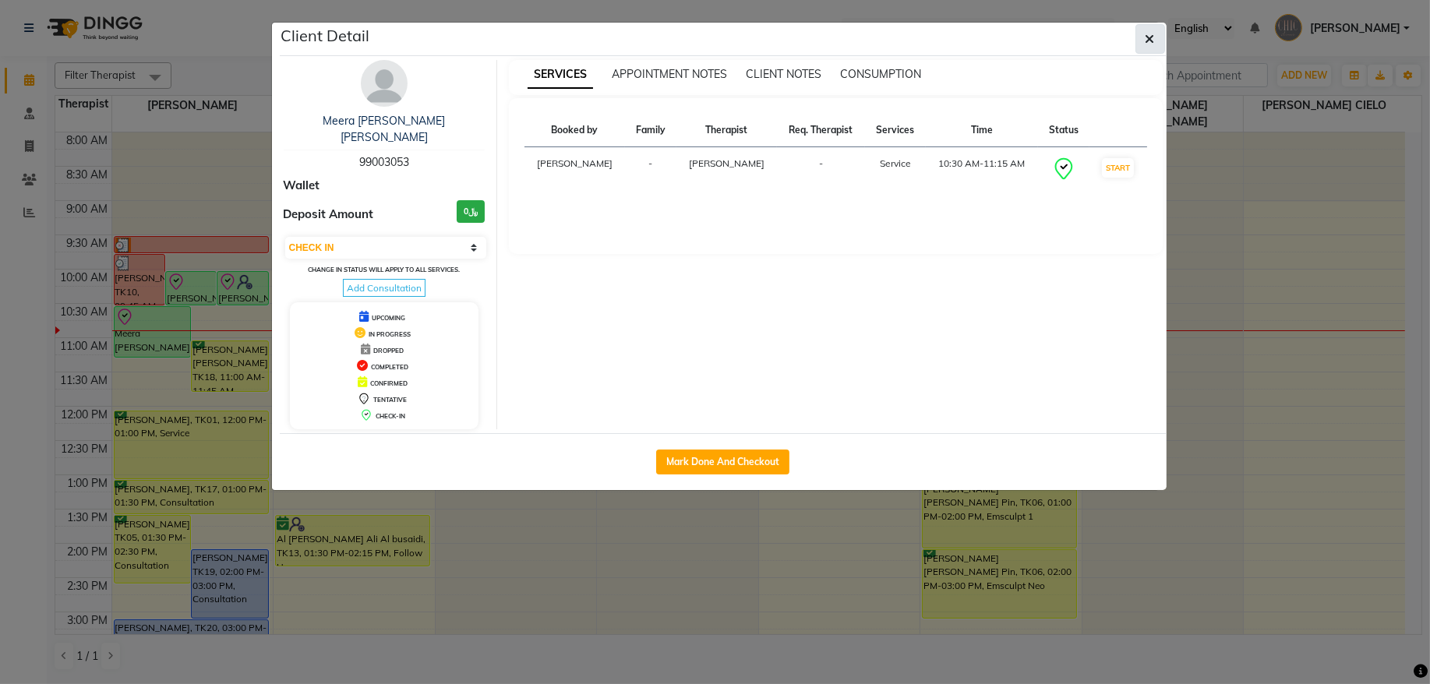
click at [1141, 39] on button "button" at bounding box center [1151, 39] width 30 height 30
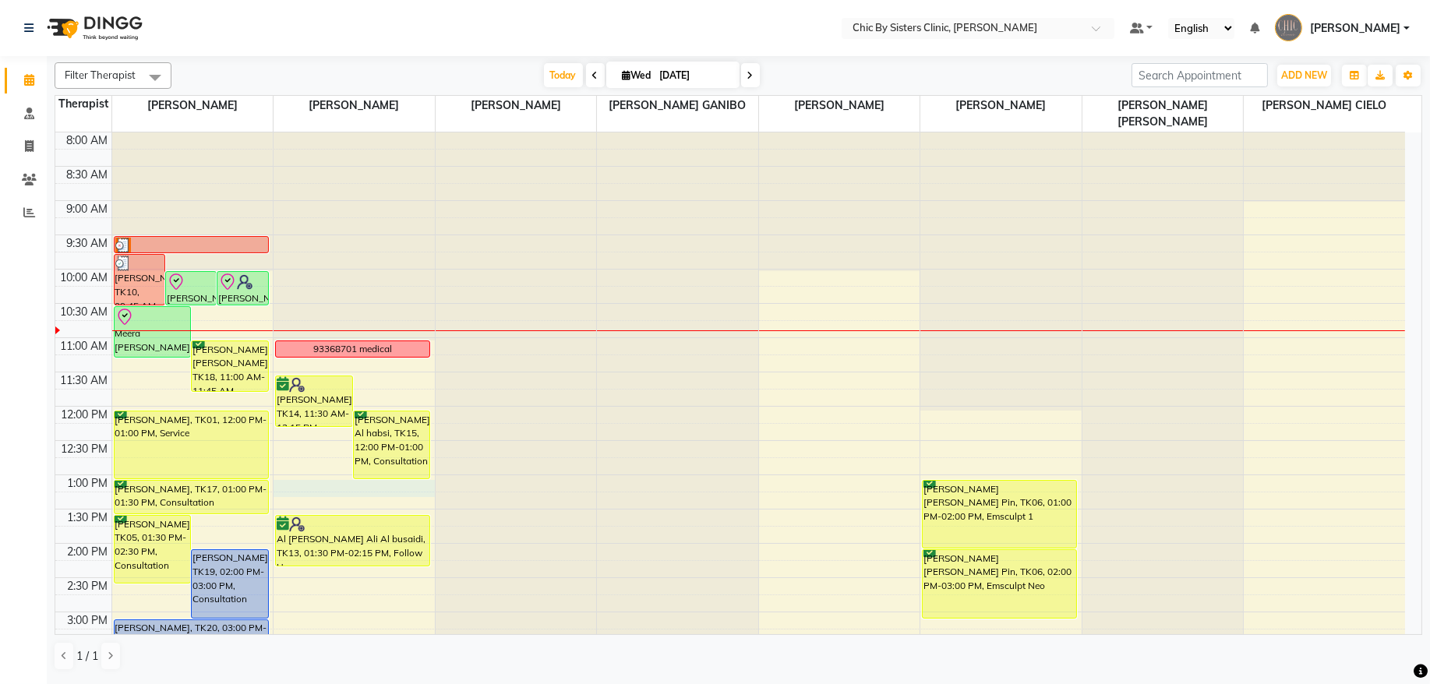
click at [342, 490] on div "8:00 AM 8:30 AM 9:00 AM 9:30 AM 10:00 AM 10:30 AM 11:00 AM 11:30 AM 12:00 PM 12…" at bounding box center [730, 681] width 1350 height 1097
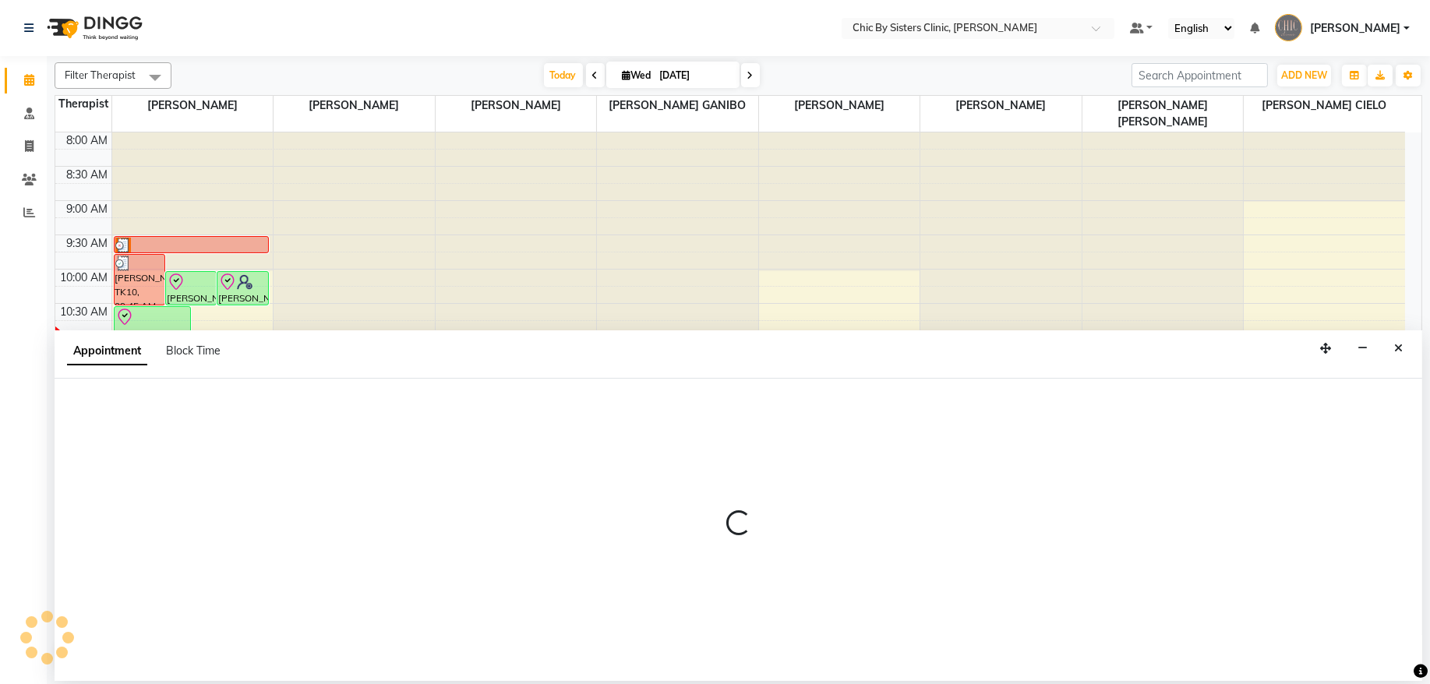
select select "49178"
select select "780"
select select "tentative"
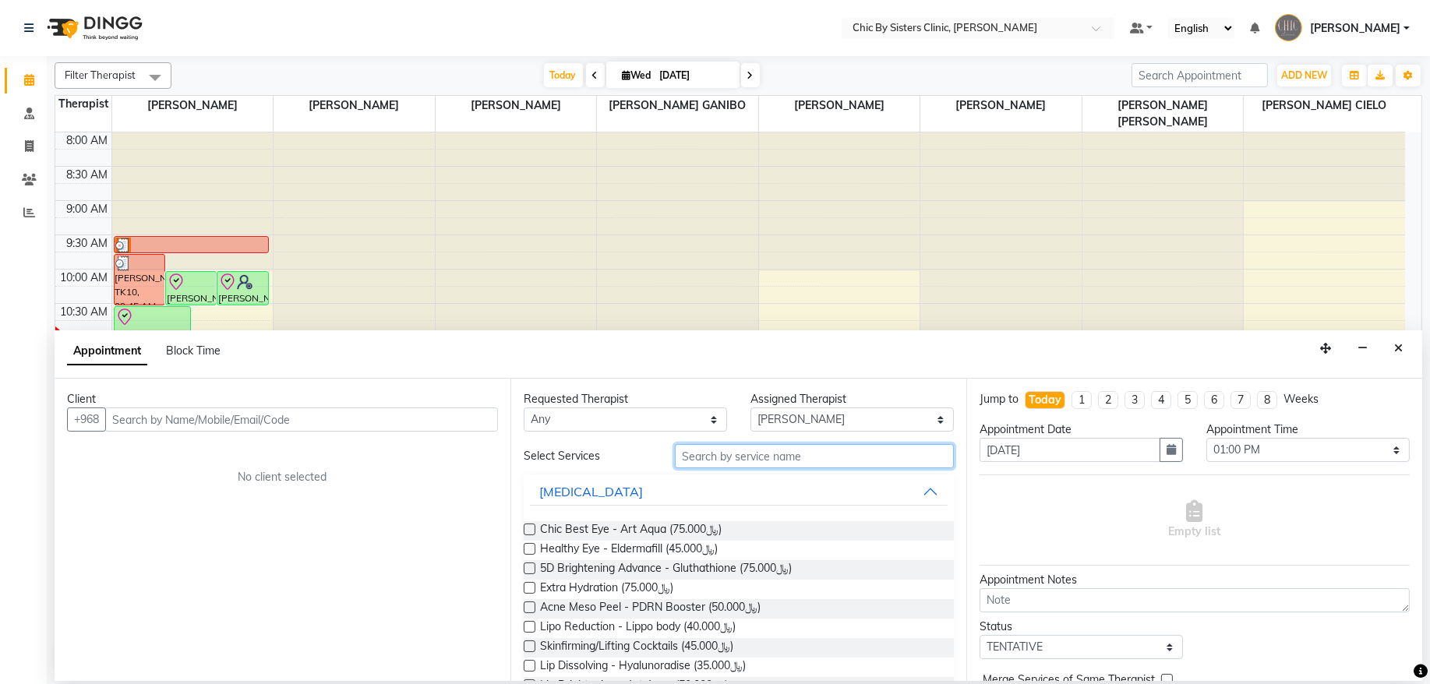
click at [721, 459] on input "text" at bounding box center [814, 456] width 279 height 24
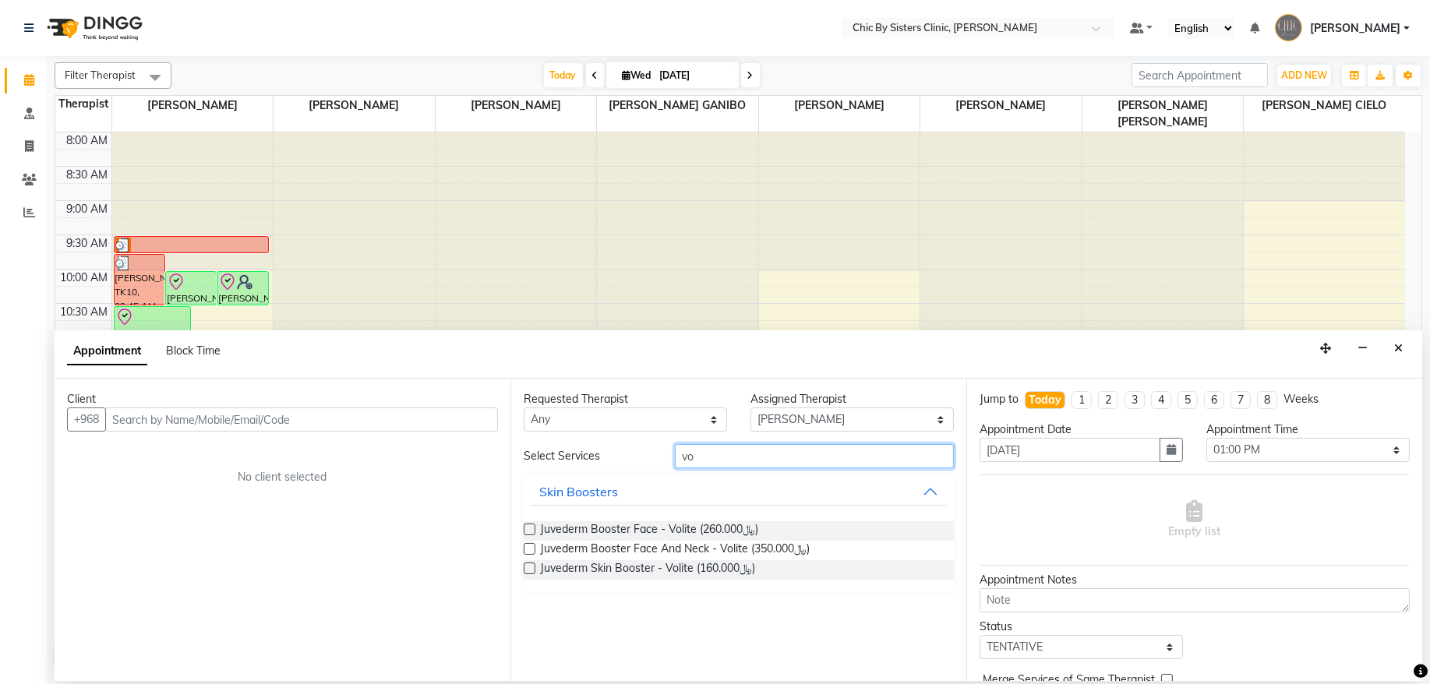
type input "v"
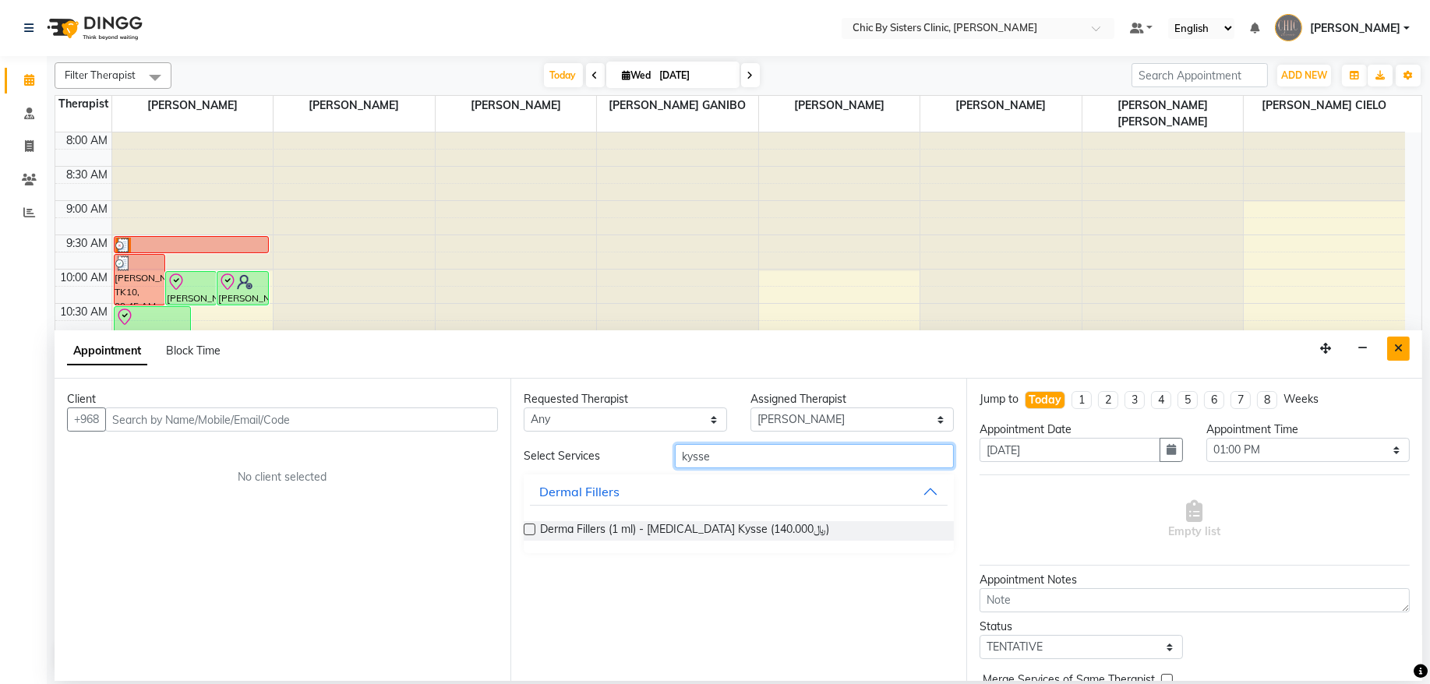
type input "kysse"
click at [1398, 349] on icon "Close" at bounding box center [1399, 348] width 9 height 11
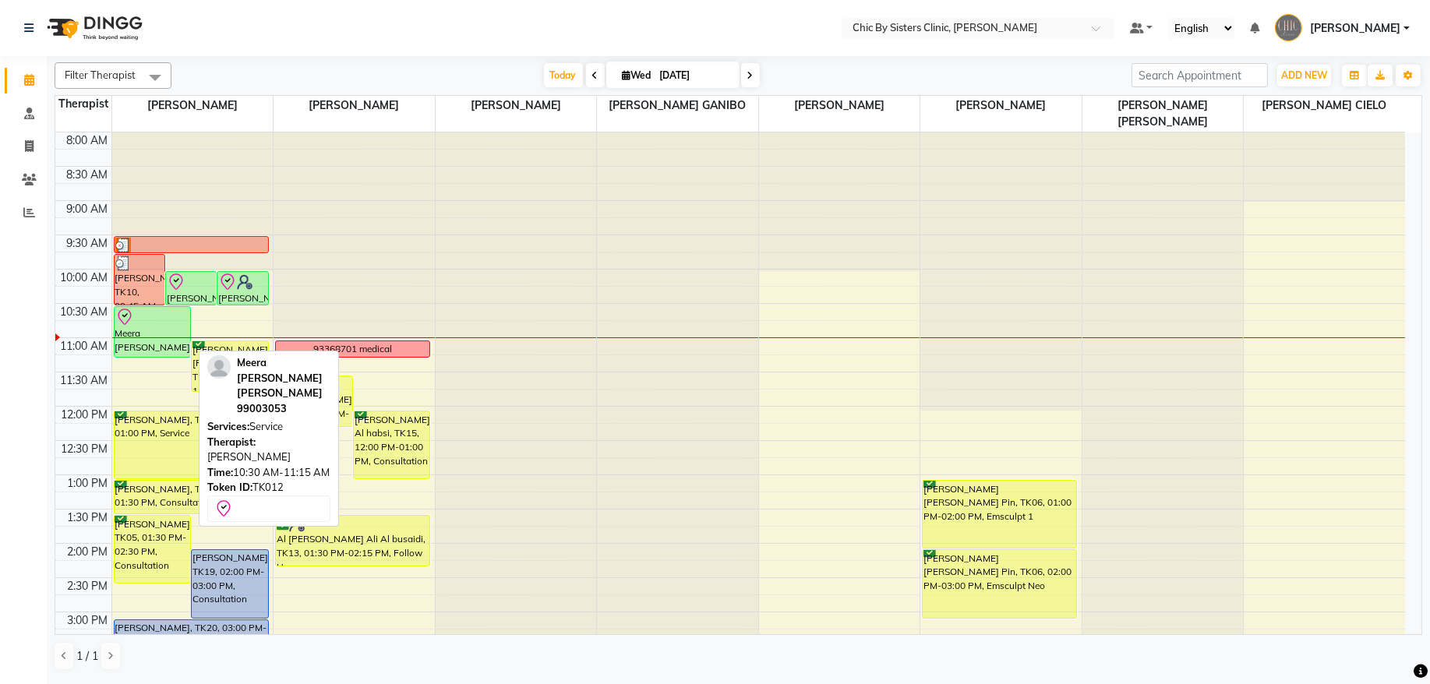
click at [178, 318] on div at bounding box center [152, 317] width 75 height 19
select select "8"
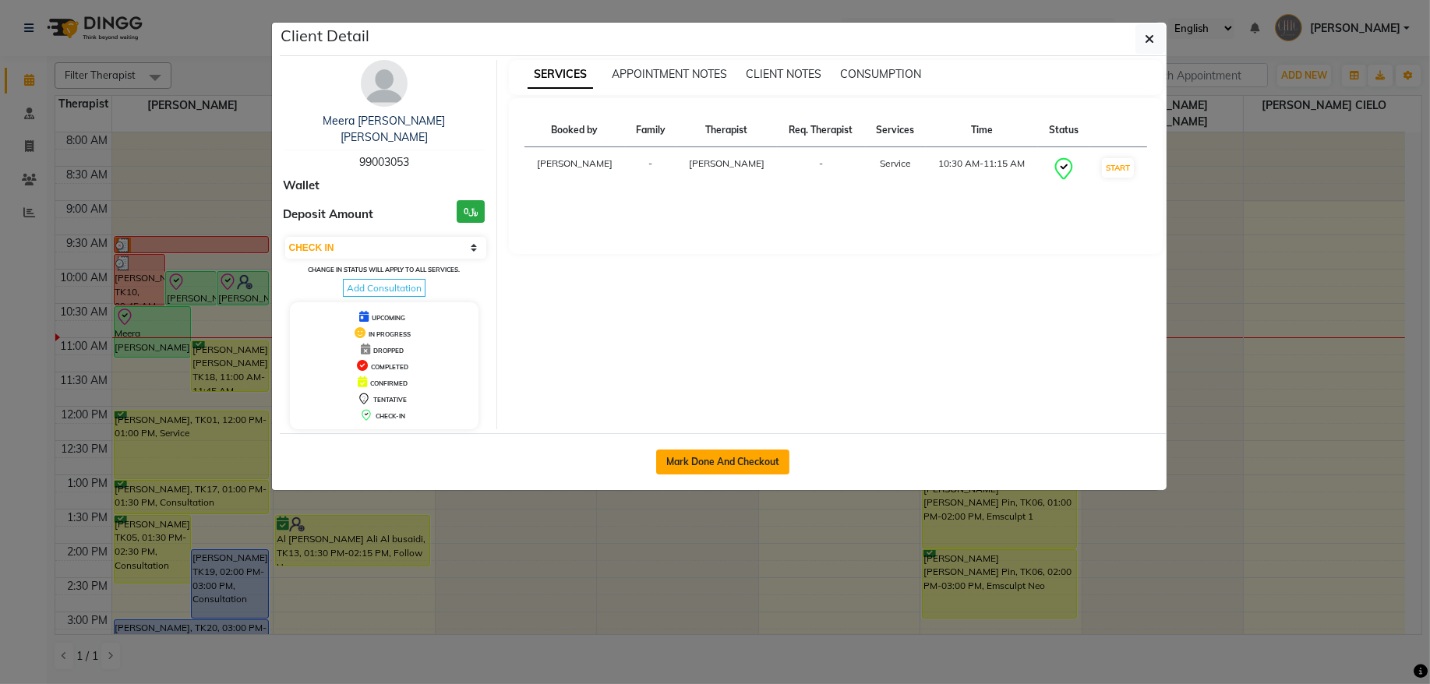
click at [688, 450] on button "Mark Done And Checkout" at bounding box center [722, 462] width 133 height 25
select select "service"
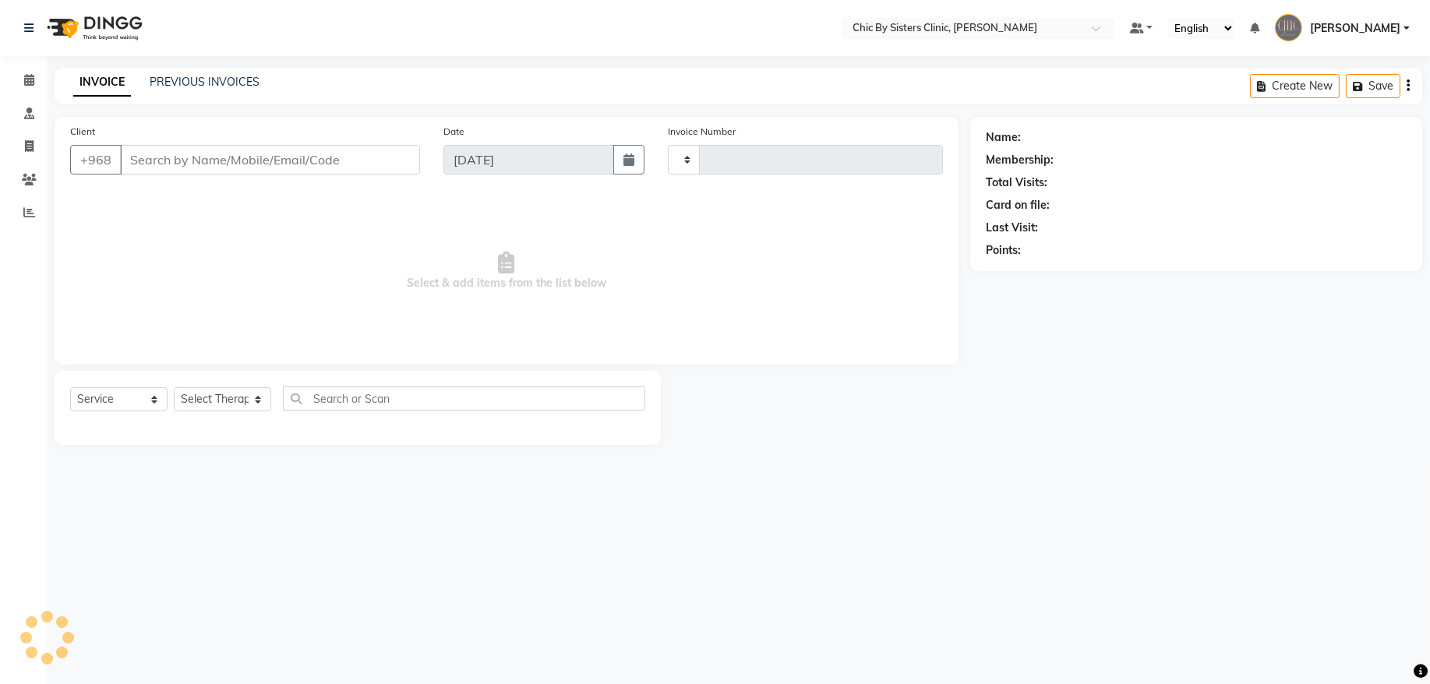
type input "2045"
select select "6348"
type input "99003053"
select select "49177"
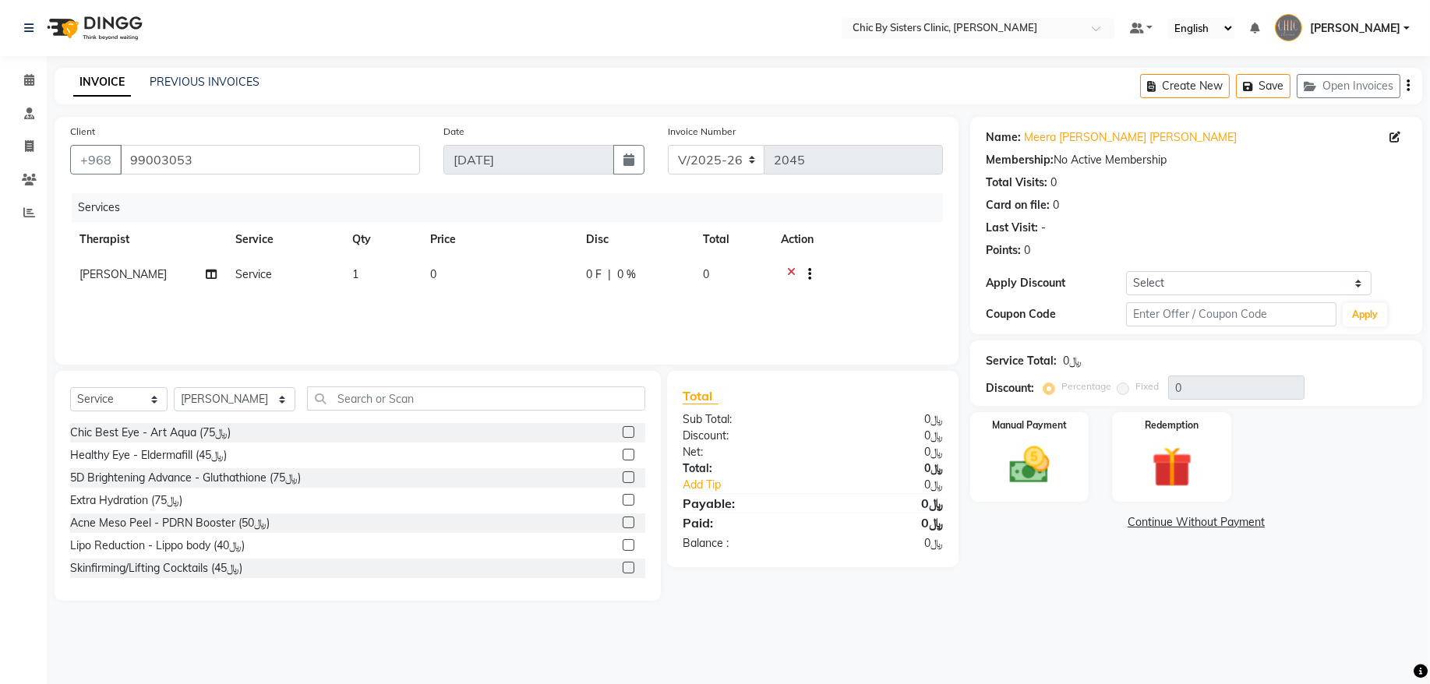
click at [792, 269] on icon at bounding box center [791, 276] width 9 height 19
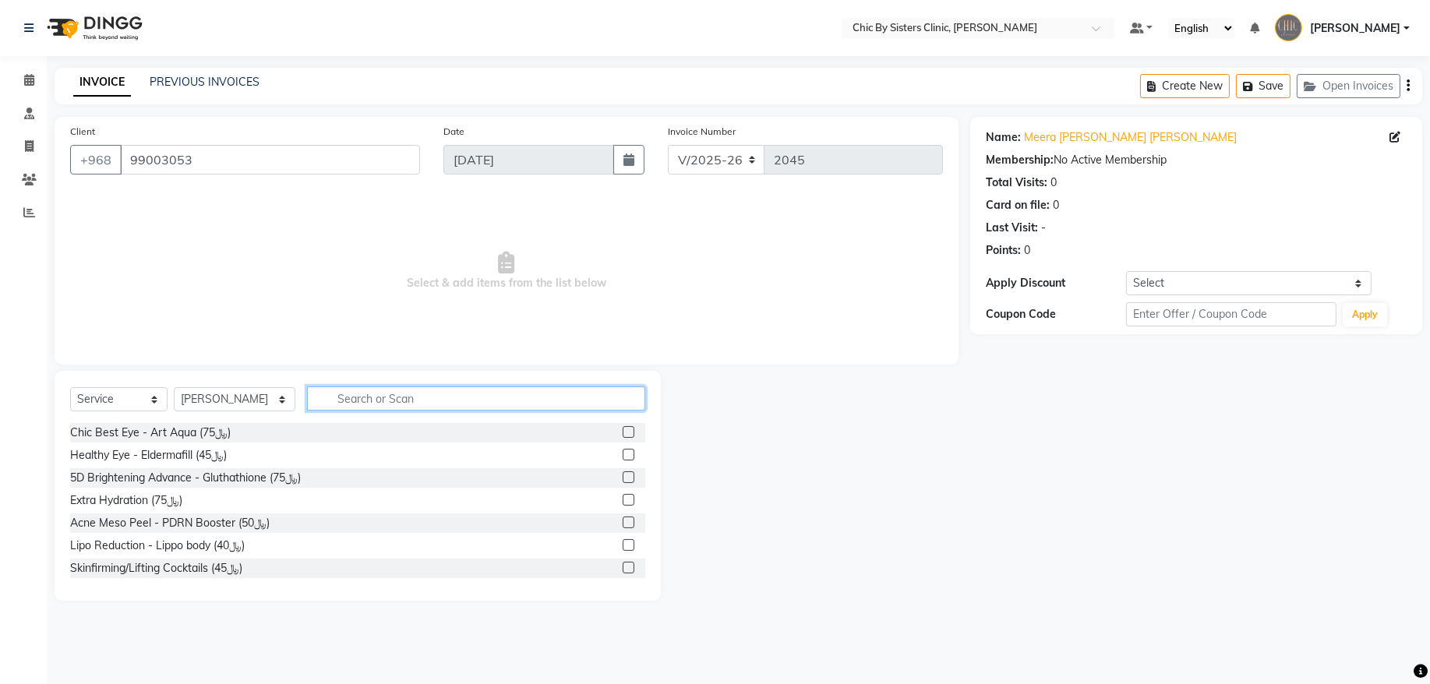
click at [430, 391] on input "text" at bounding box center [476, 399] width 338 height 24
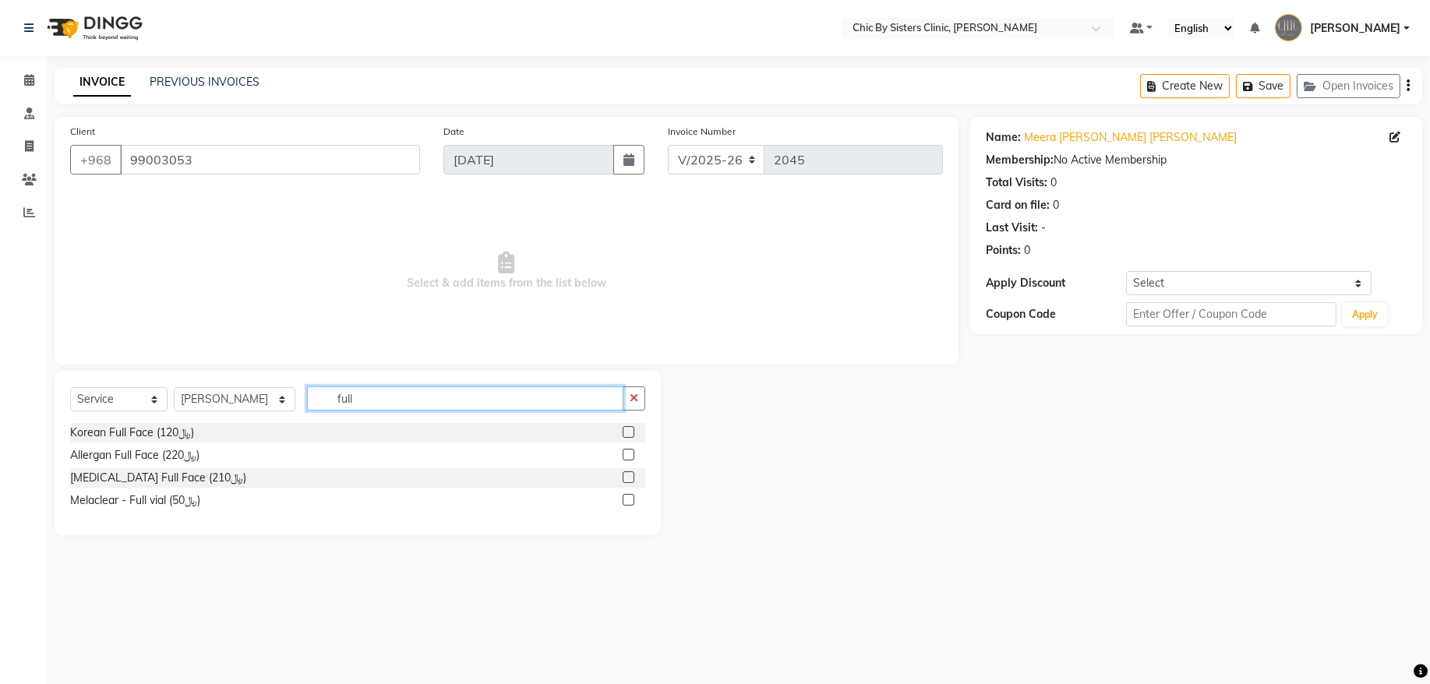
type input "full"
click at [628, 430] on label at bounding box center [629, 432] width 12 height 12
click at [628, 430] on input "checkbox" at bounding box center [628, 433] width 10 height 10
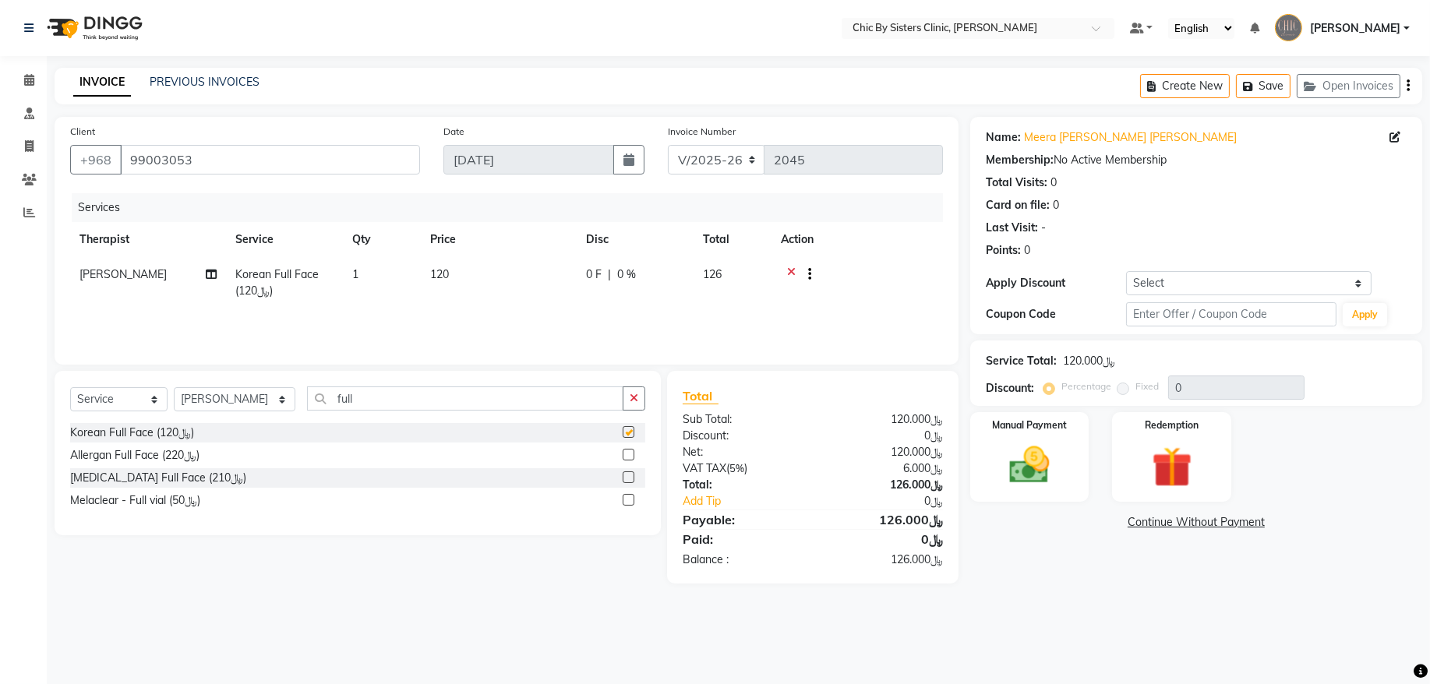
checkbox input "false"
click at [1078, 441] on div "Manual Payment" at bounding box center [1030, 457] width 124 height 93
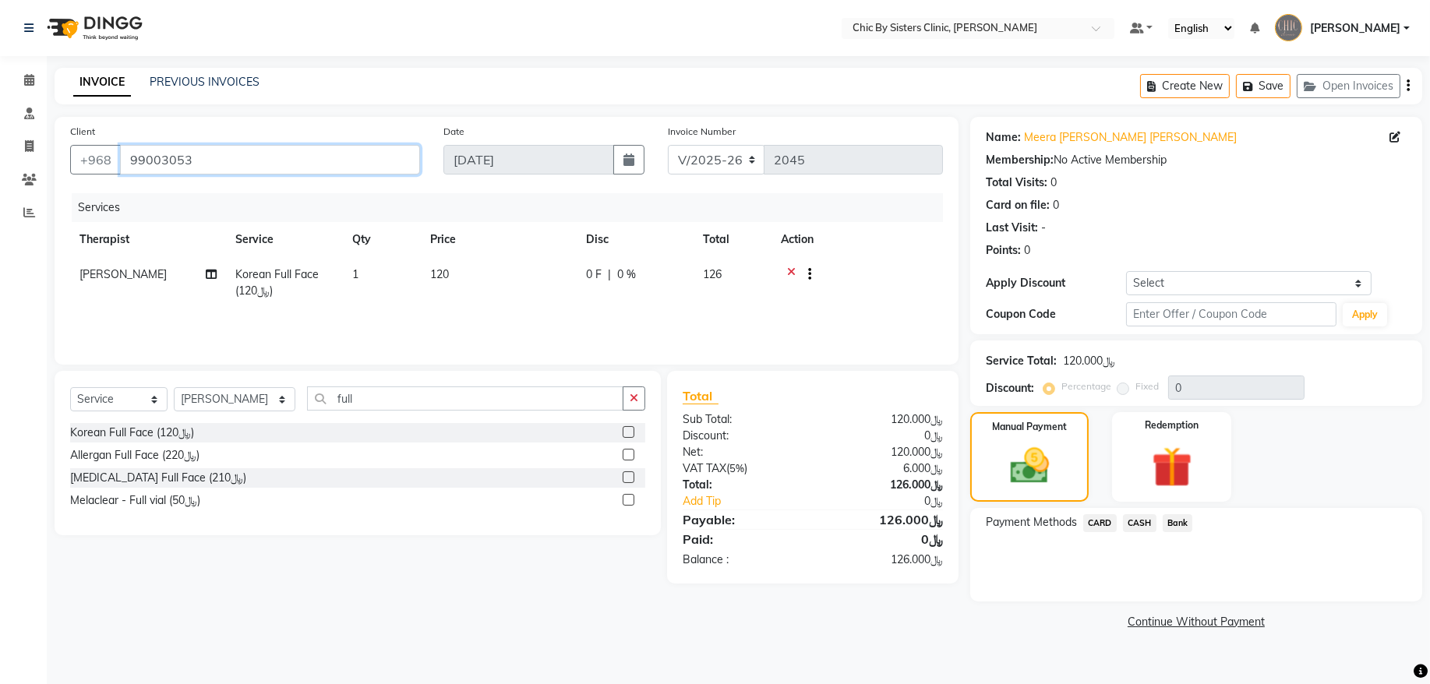
click at [173, 154] on input "99003053" at bounding box center [270, 160] width 300 height 30
click at [1102, 522] on span "CARD" at bounding box center [1101, 524] width 34 height 18
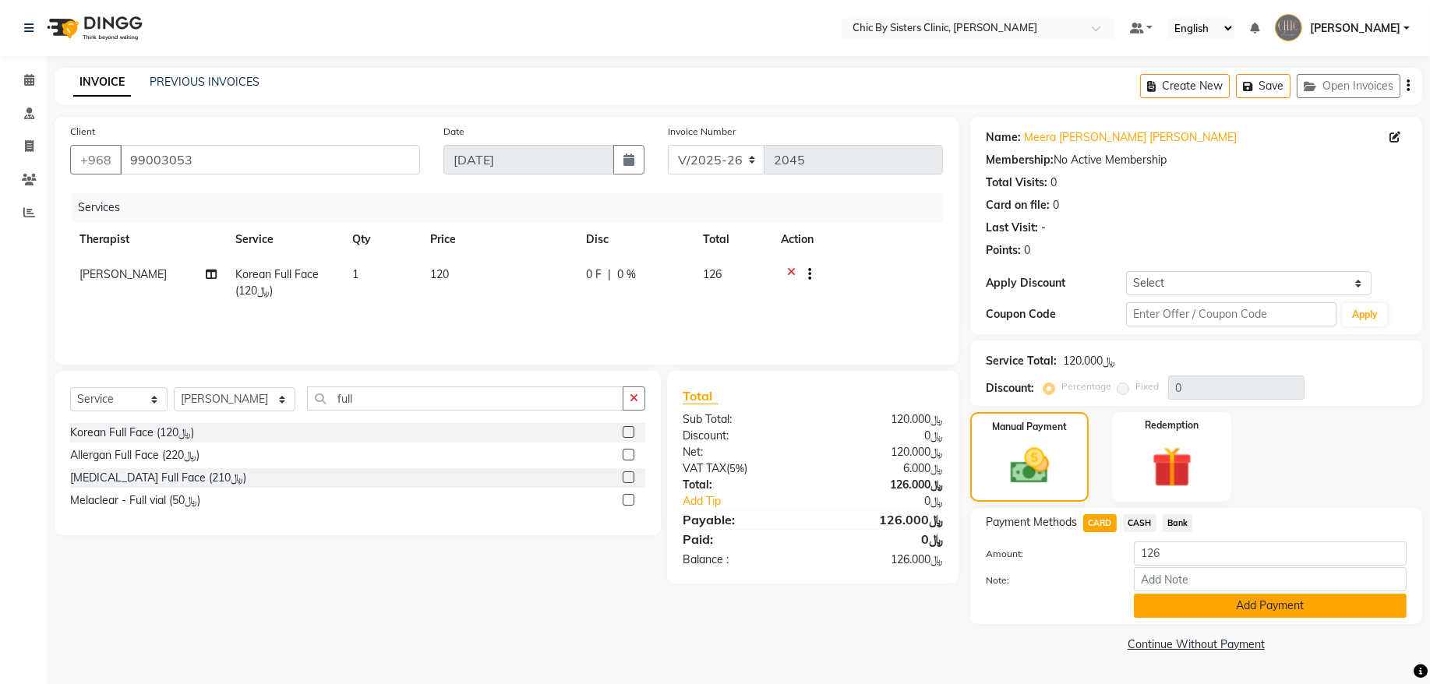
click at [1198, 602] on button "Add Payment" at bounding box center [1270, 606] width 273 height 24
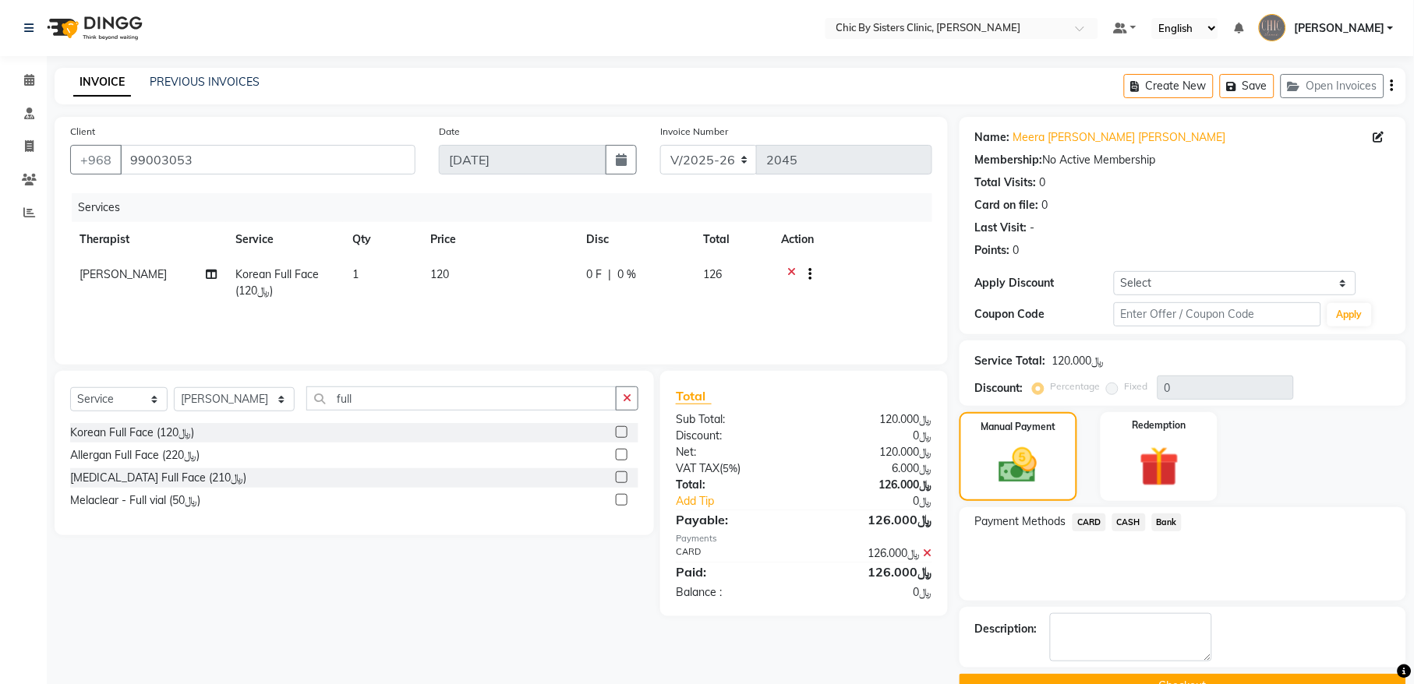
scroll to position [37, 0]
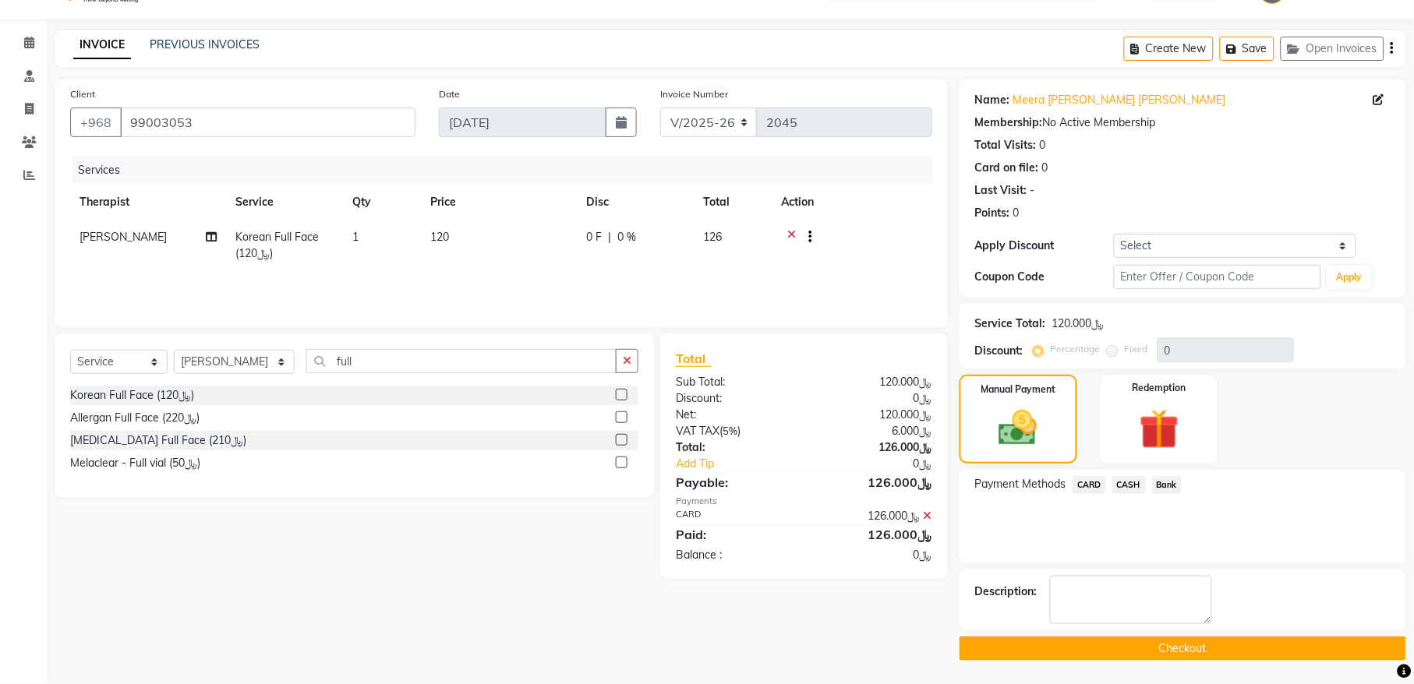
click at [1245, 652] on button "Checkout" at bounding box center [1183, 649] width 447 height 24
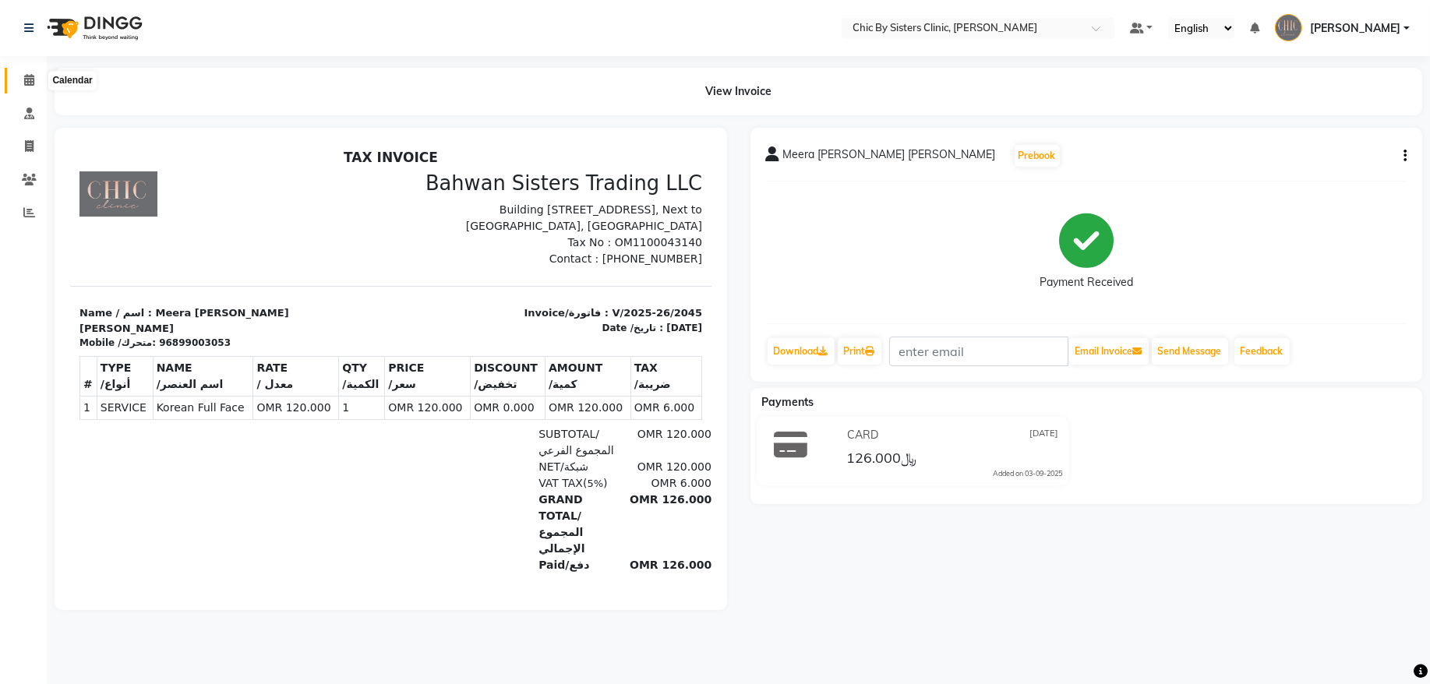
click at [29, 76] on icon at bounding box center [29, 80] width 10 height 12
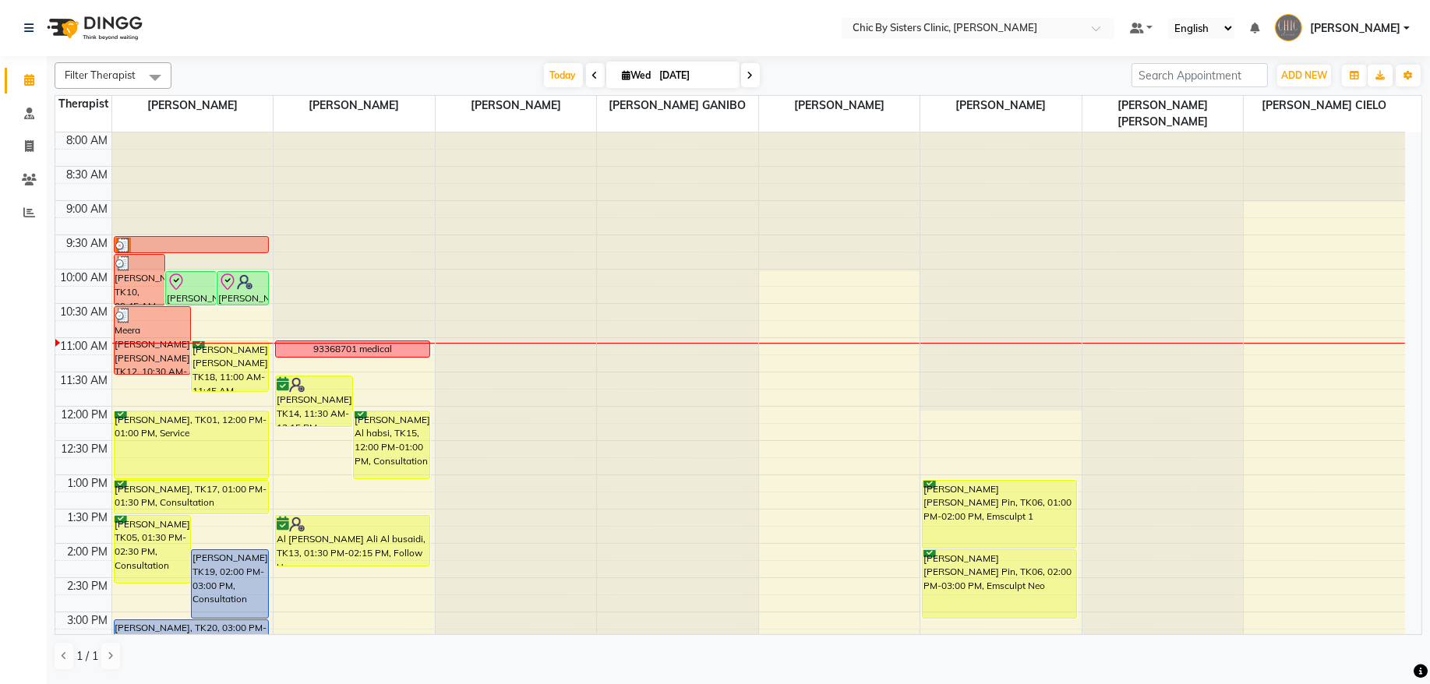
click at [408, 385] on div "8:00 AM 8:30 AM 9:00 AM 9:30 AM 10:00 AM 10:30 AM 11:00 AM 11:30 AM 12:00 PM 12…" at bounding box center [730, 681] width 1350 height 1097
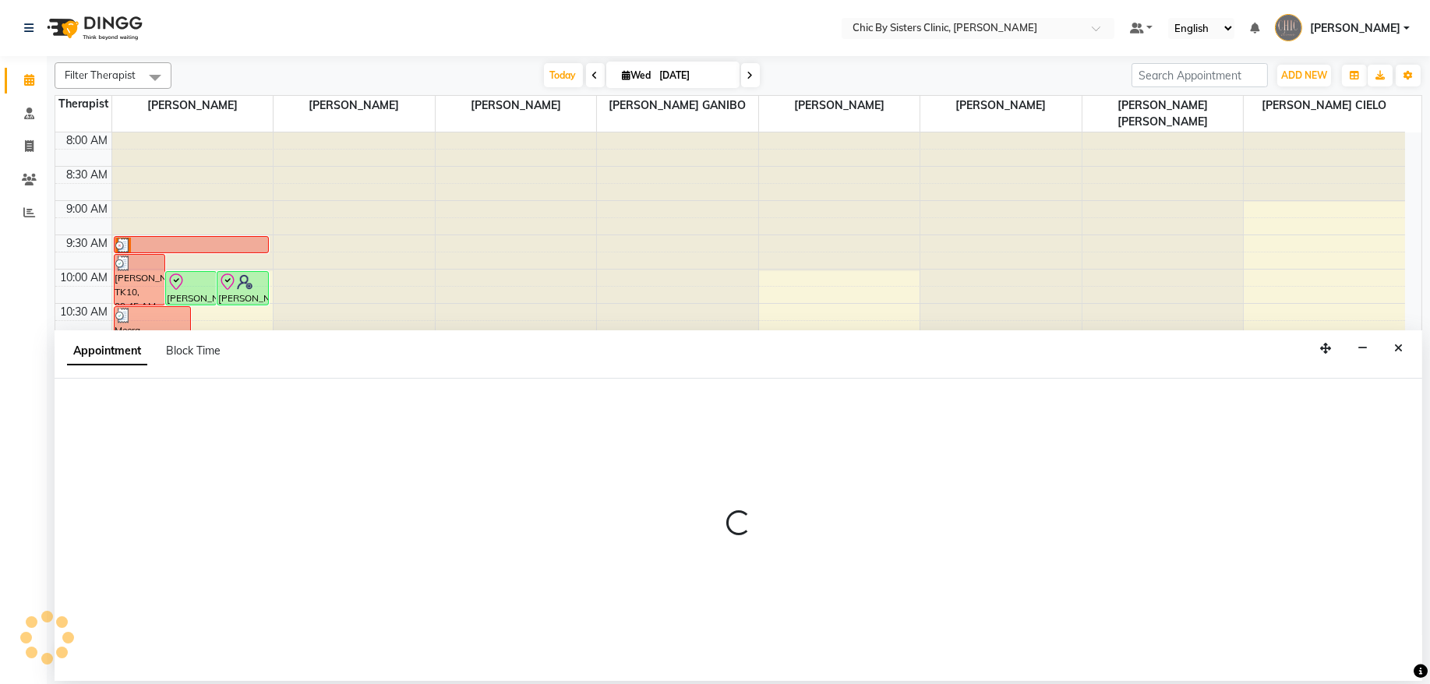
select select "49178"
select select "tentative"
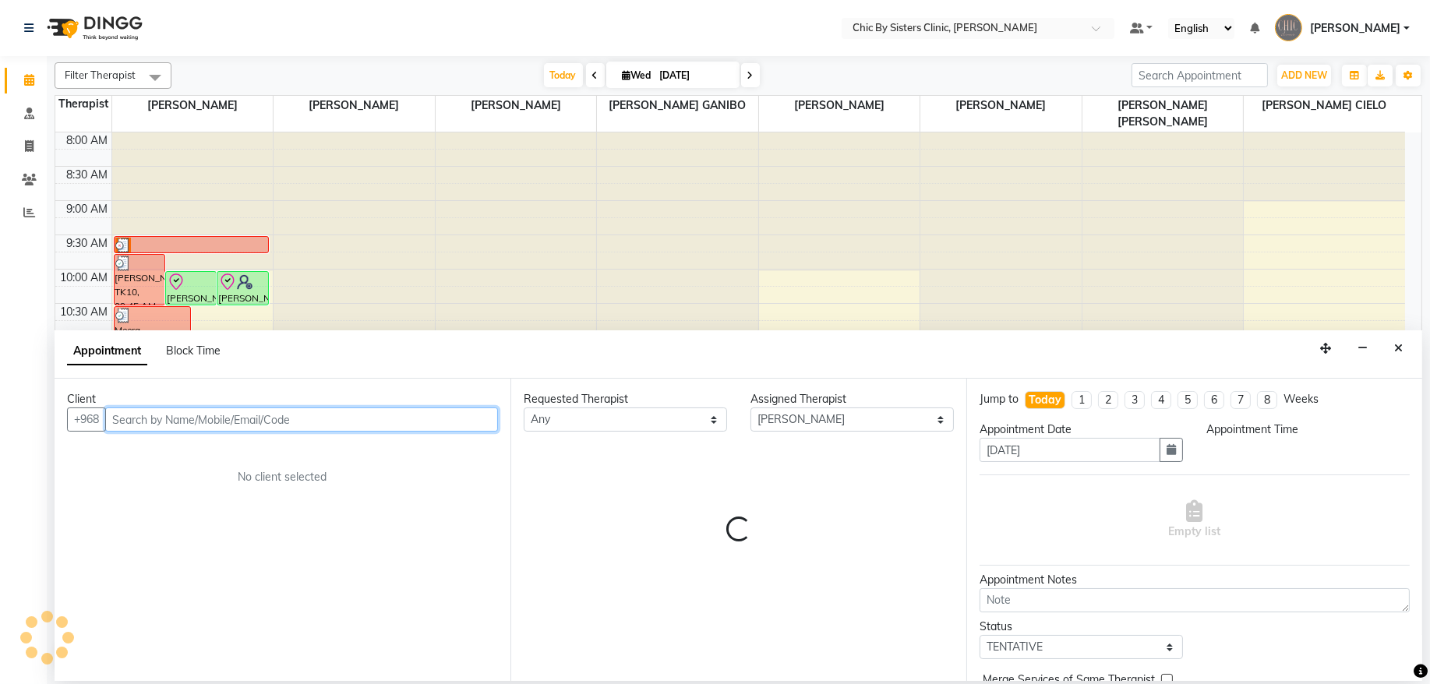
select select "690"
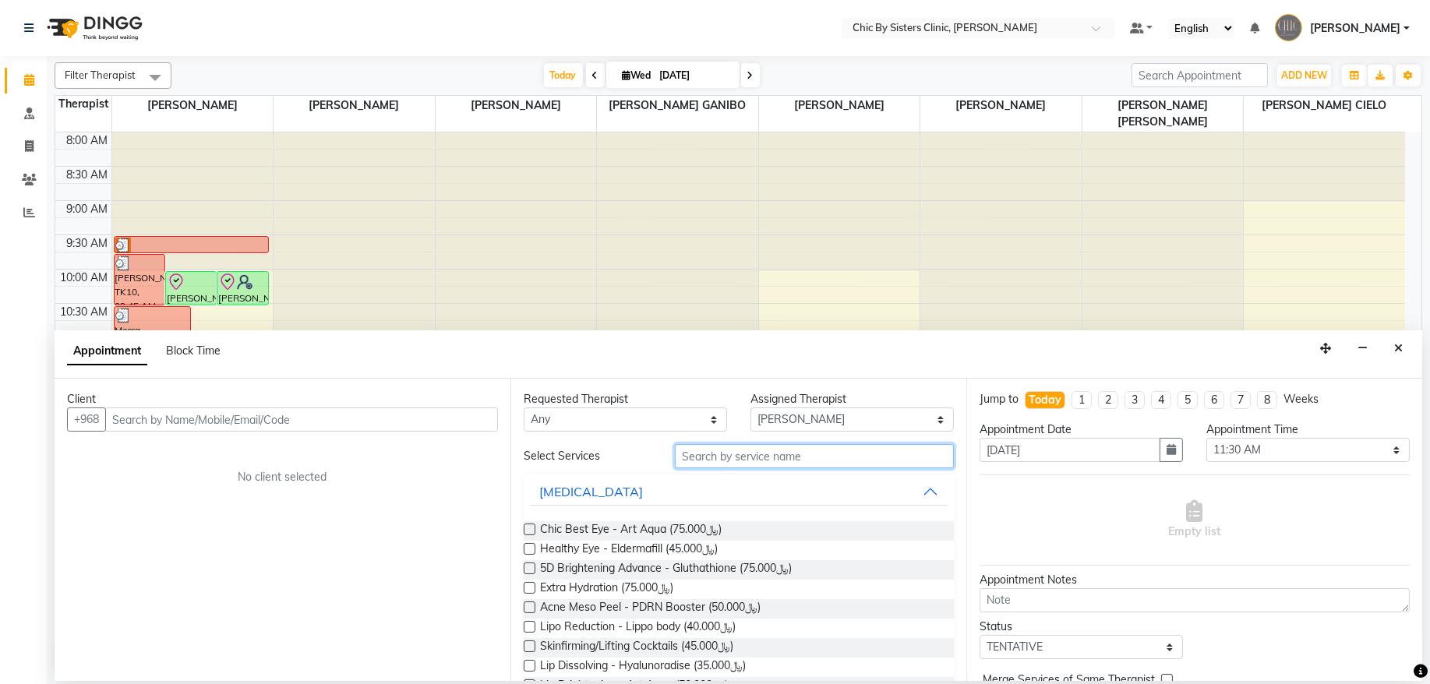
click at [757, 459] on input "text" at bounding box center [814, 456] width 279 height 24
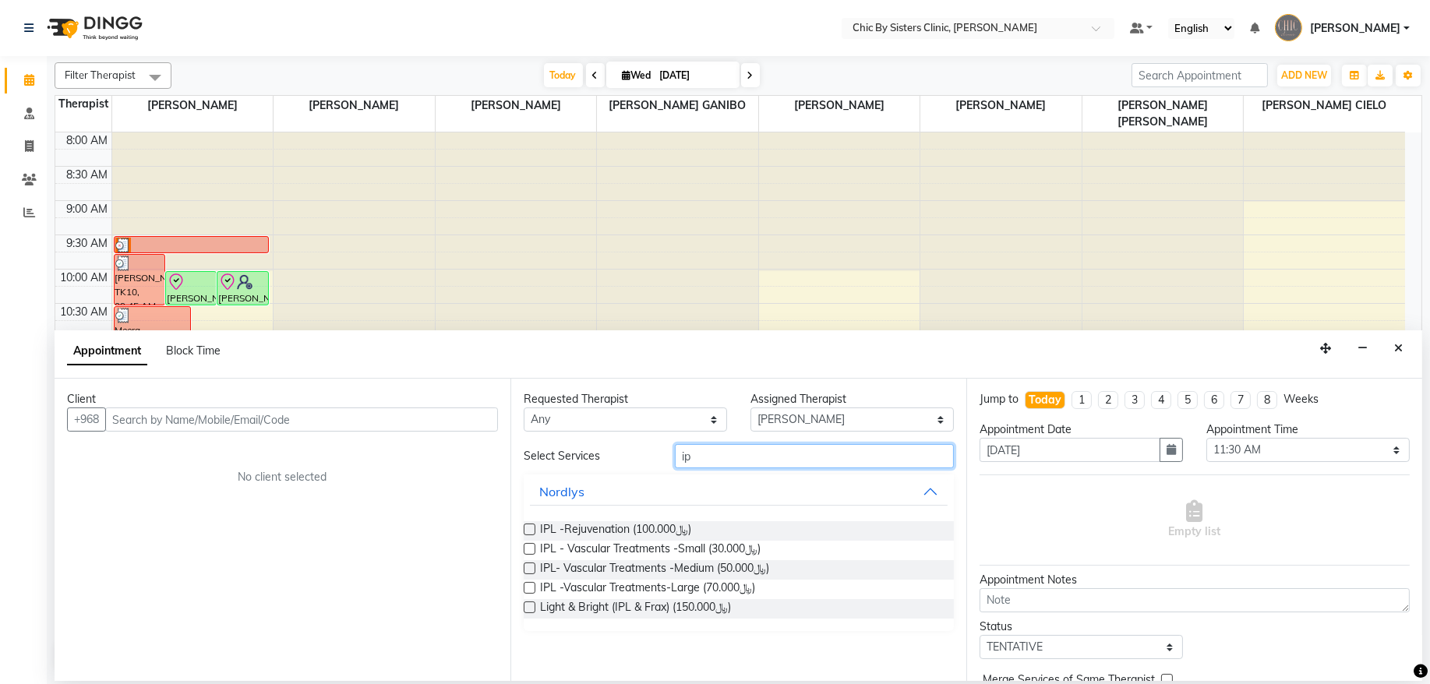
type input "i"
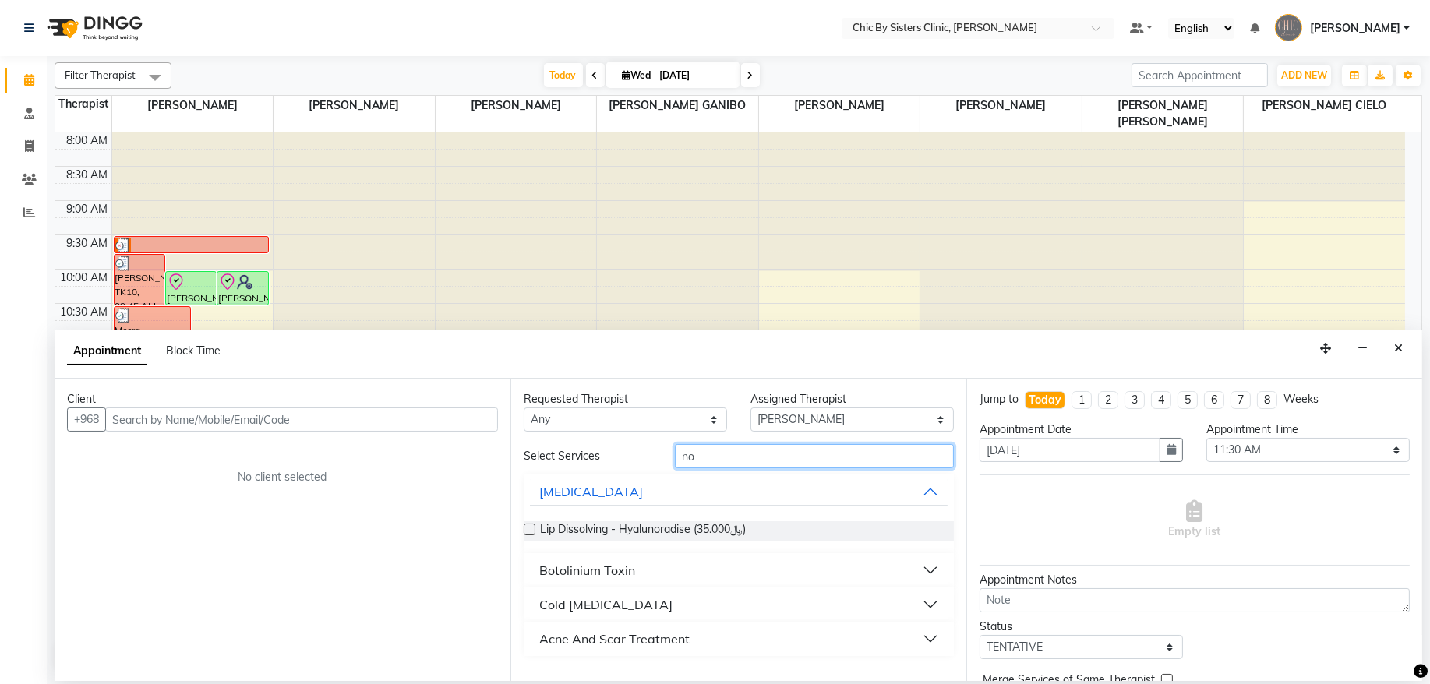
type input "n"
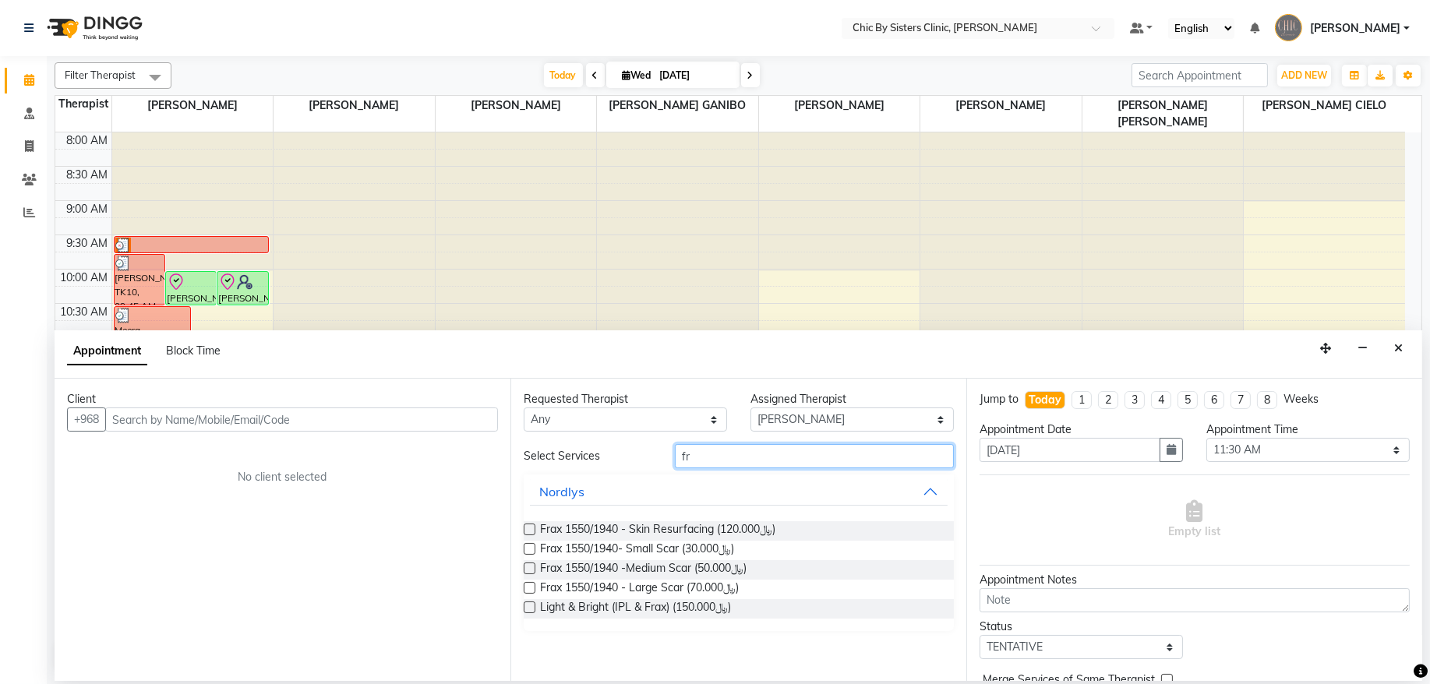
type input "f"
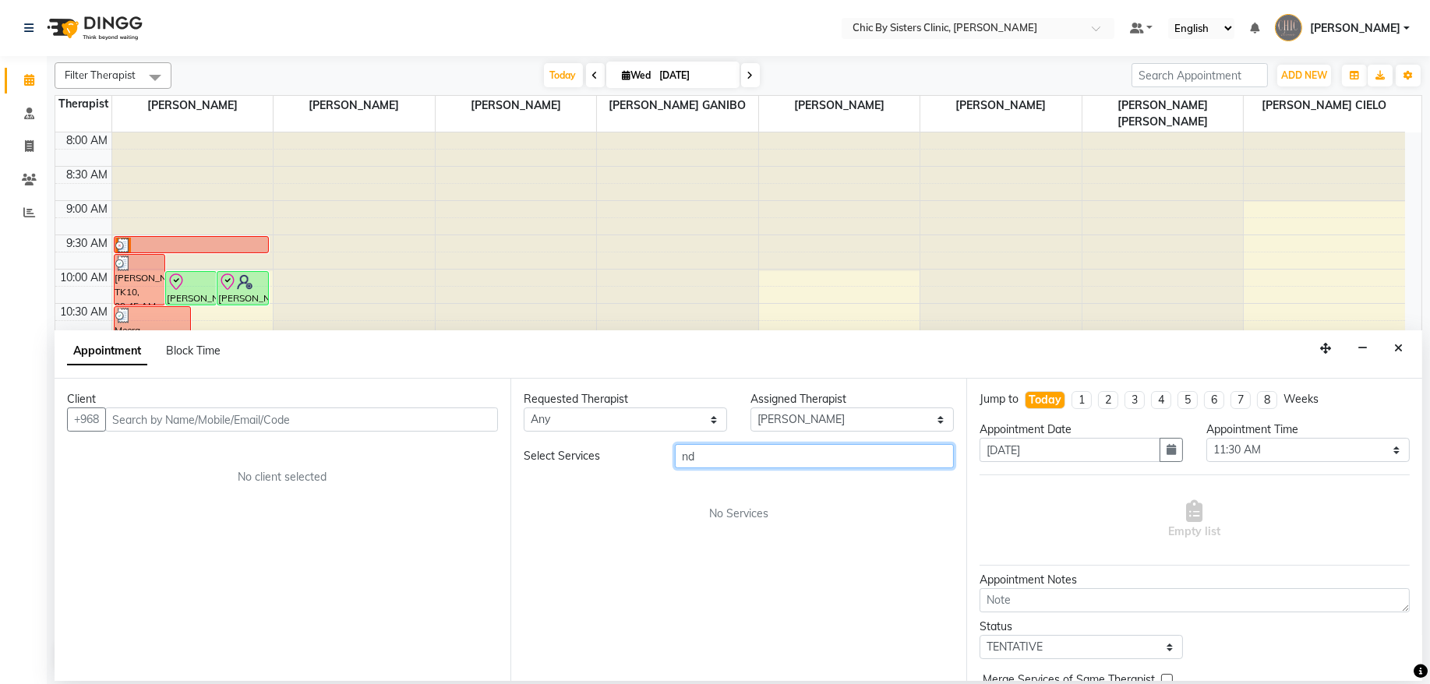
type input "n"
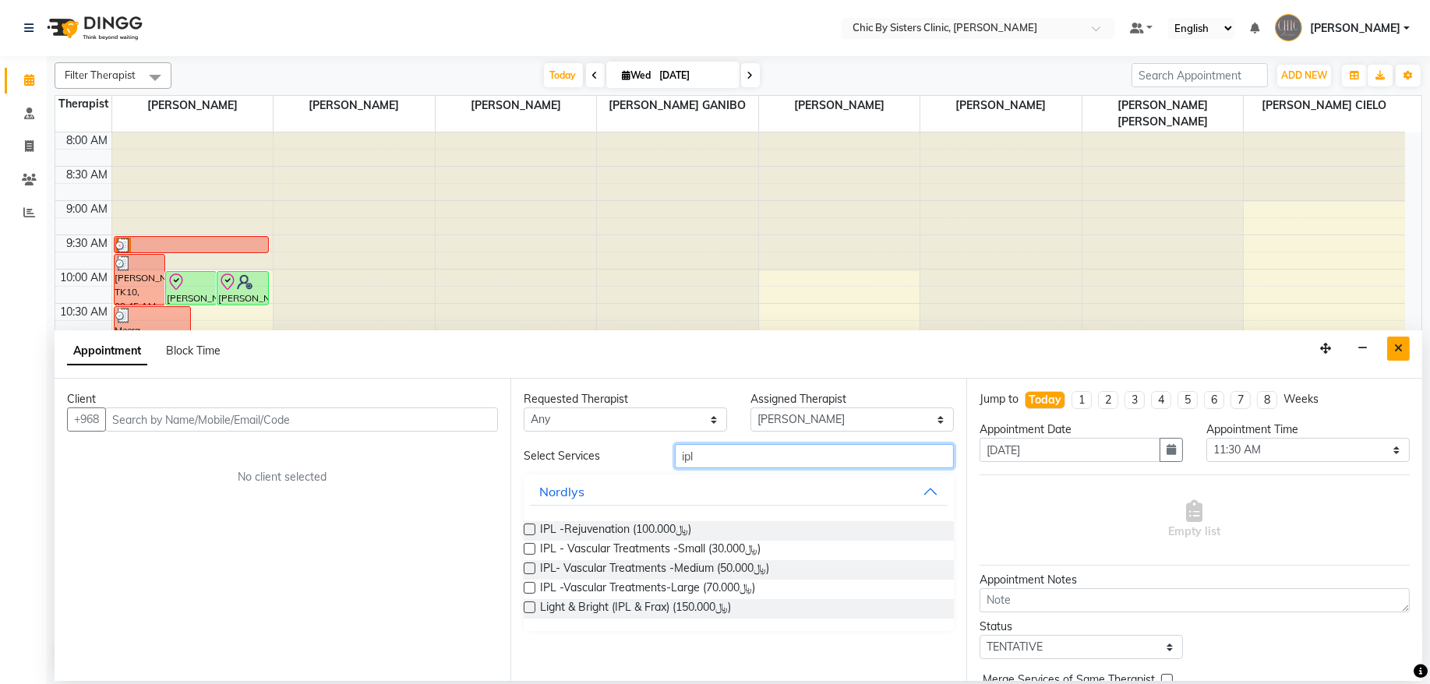
type input "ipl"
click at [1404, 355] on button "Close" at bounding box center [1399, 349] width 23 height 24
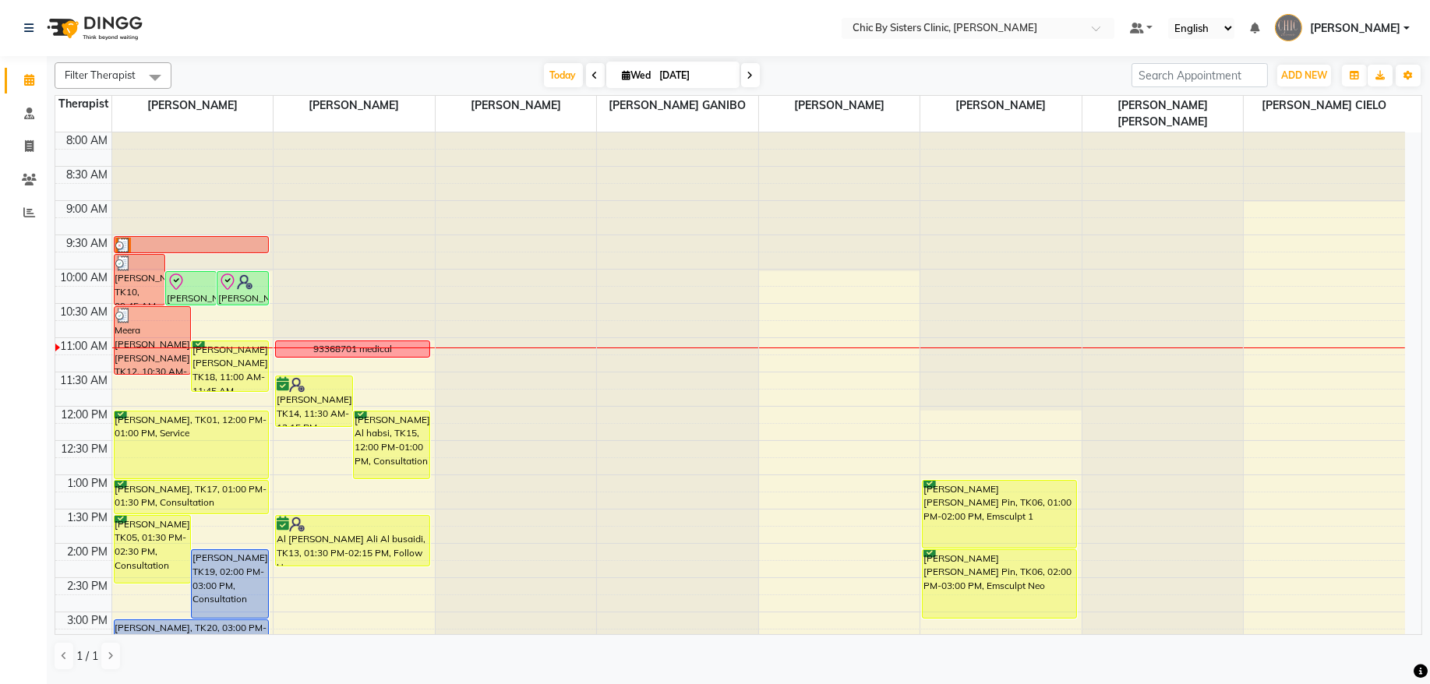
click at [748, 72] on icon at bounding box center [751, 75] width 6 height 9
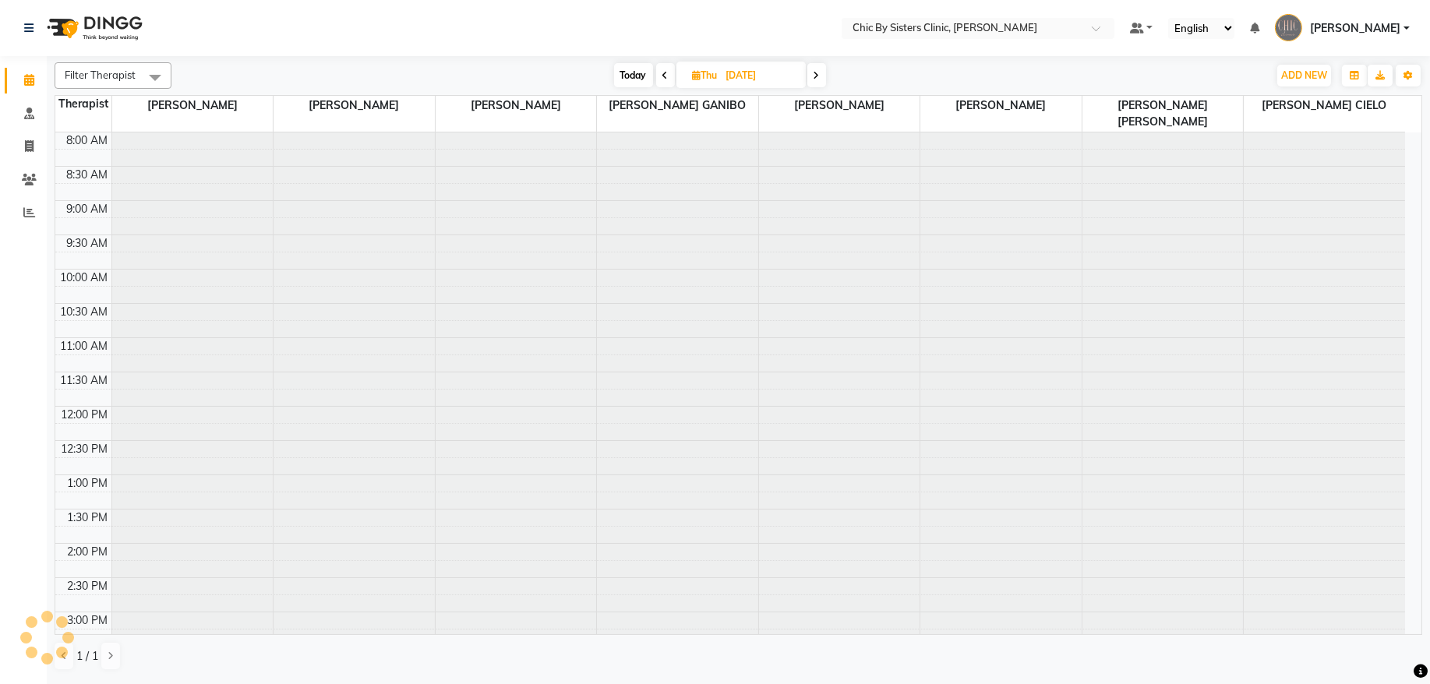
scroll to position [209, 0]
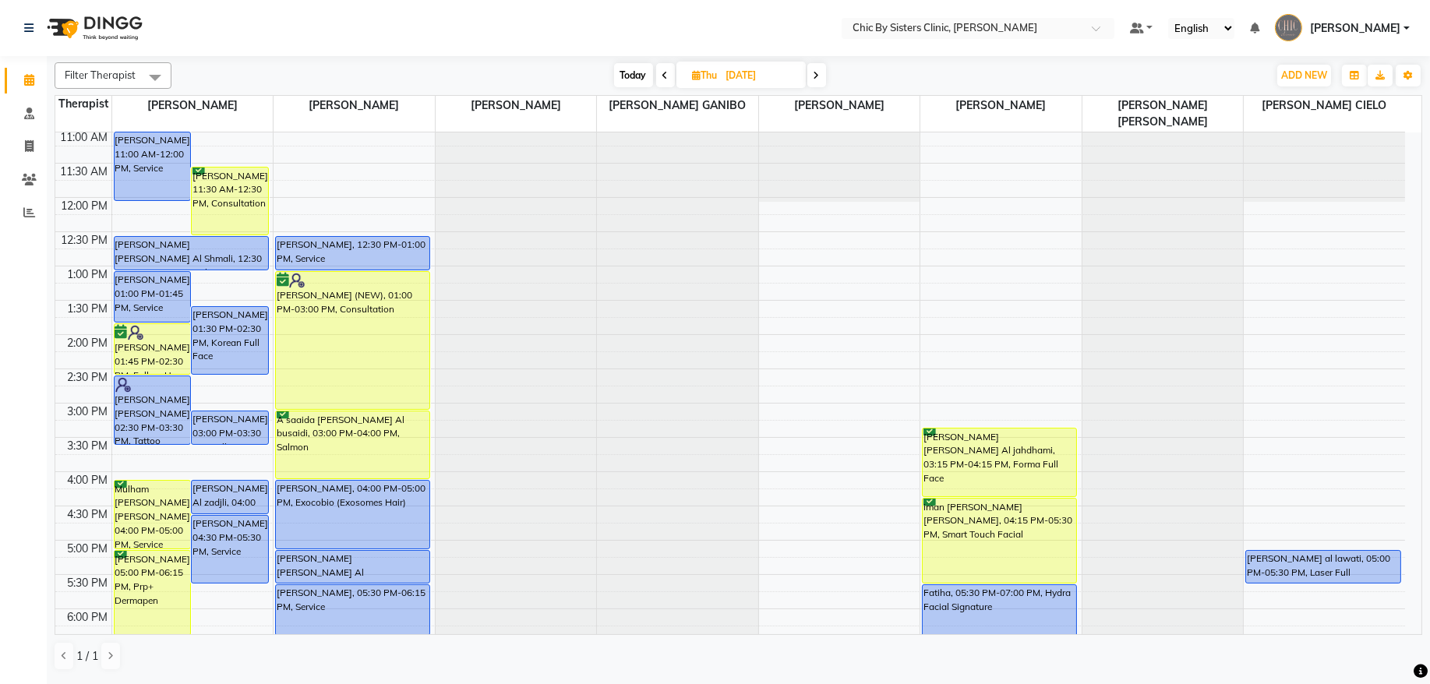
click at [659, 74] on span at bounding box center [665, 75] width 19 height 24
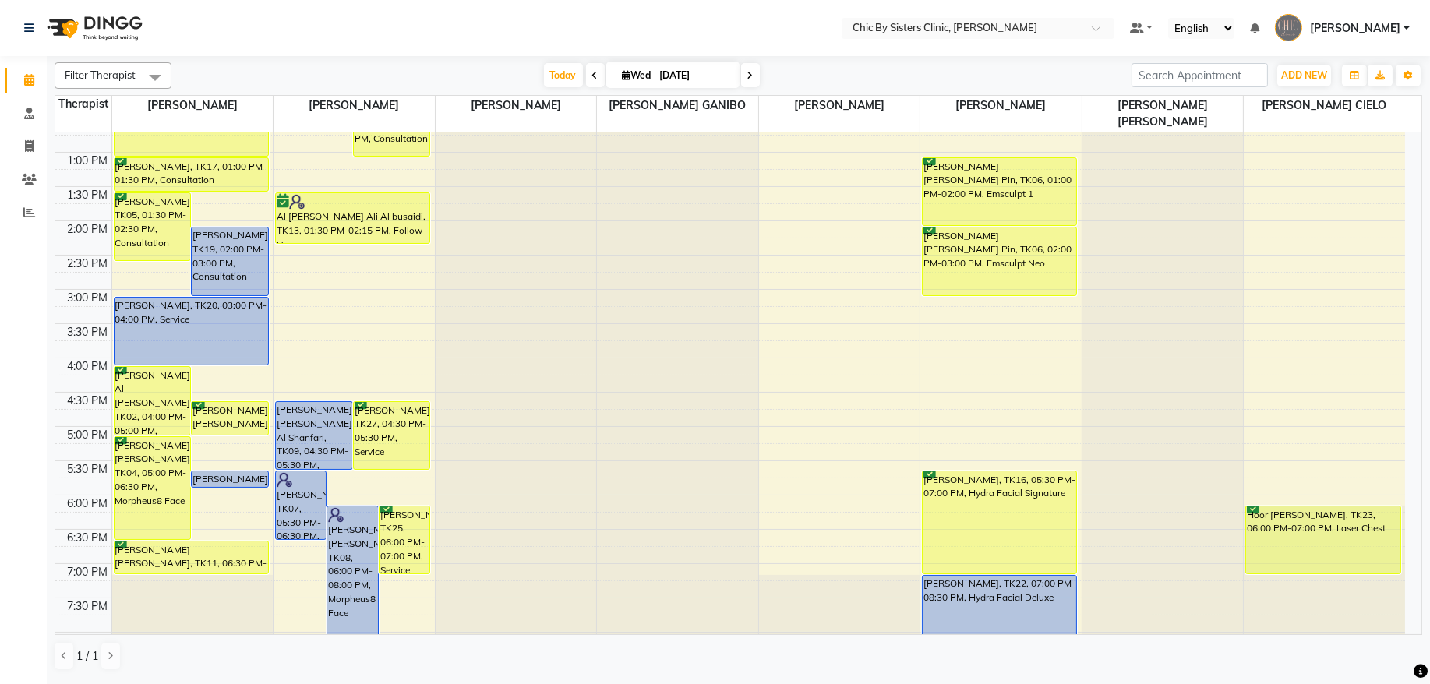
scroll to position [328, 0]
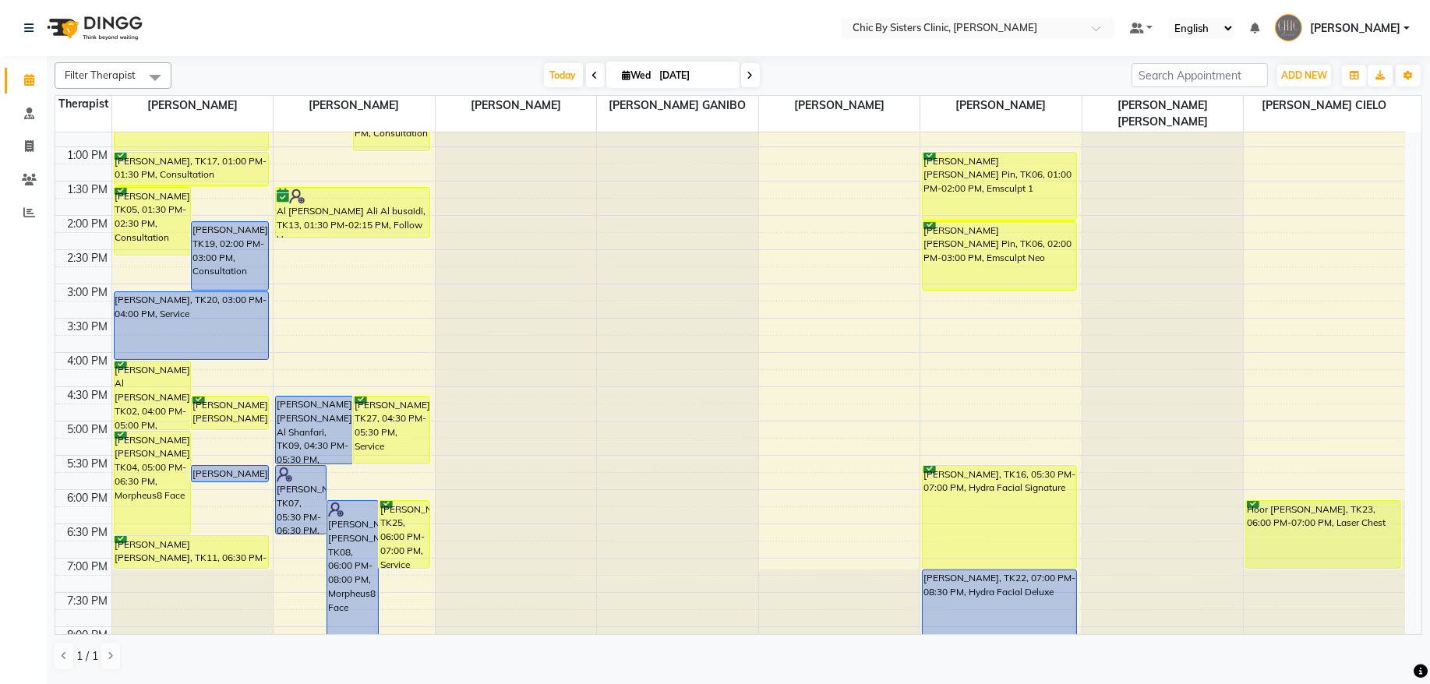
click at [758, 79] on div "Today Wed 03-09-2025" at bounding box center [651, 75] width 945 height 23
click at [751, 82] on span at bounding box center [750, 75] width 19 height 24
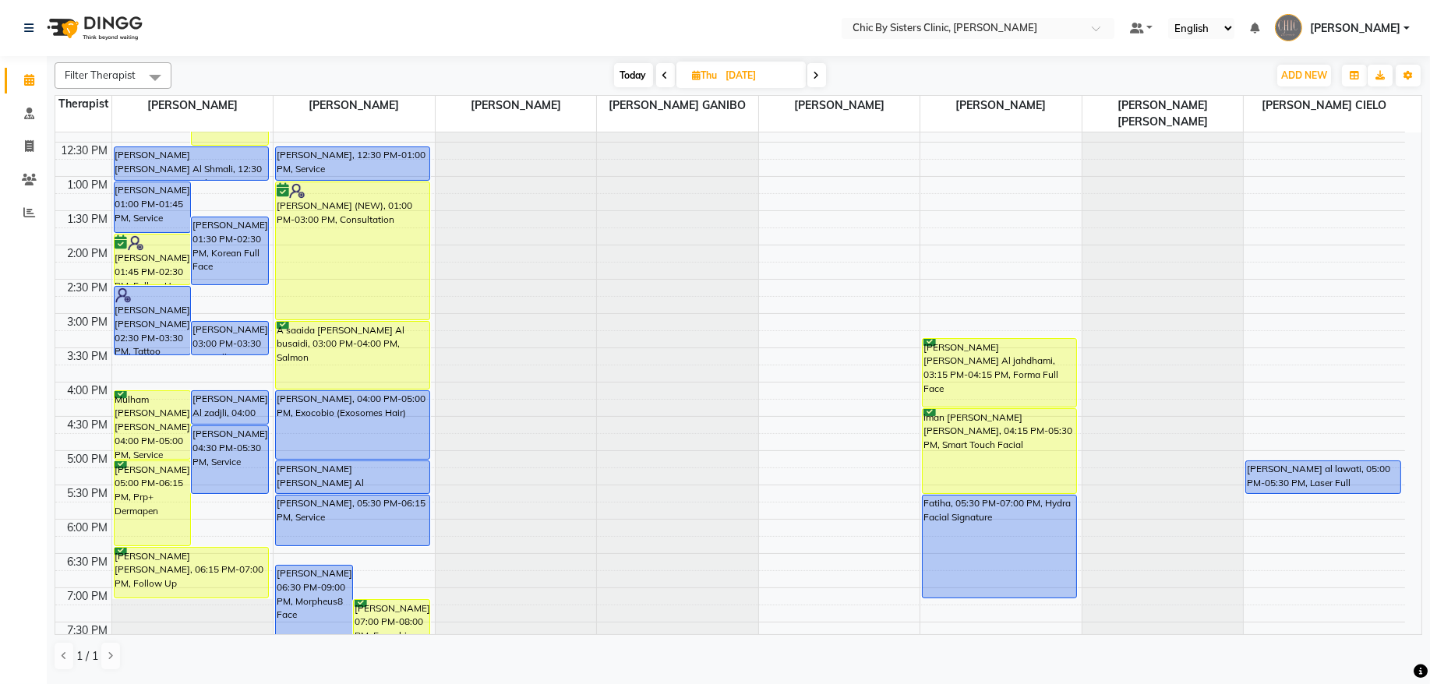
scroll to position [61, 0]
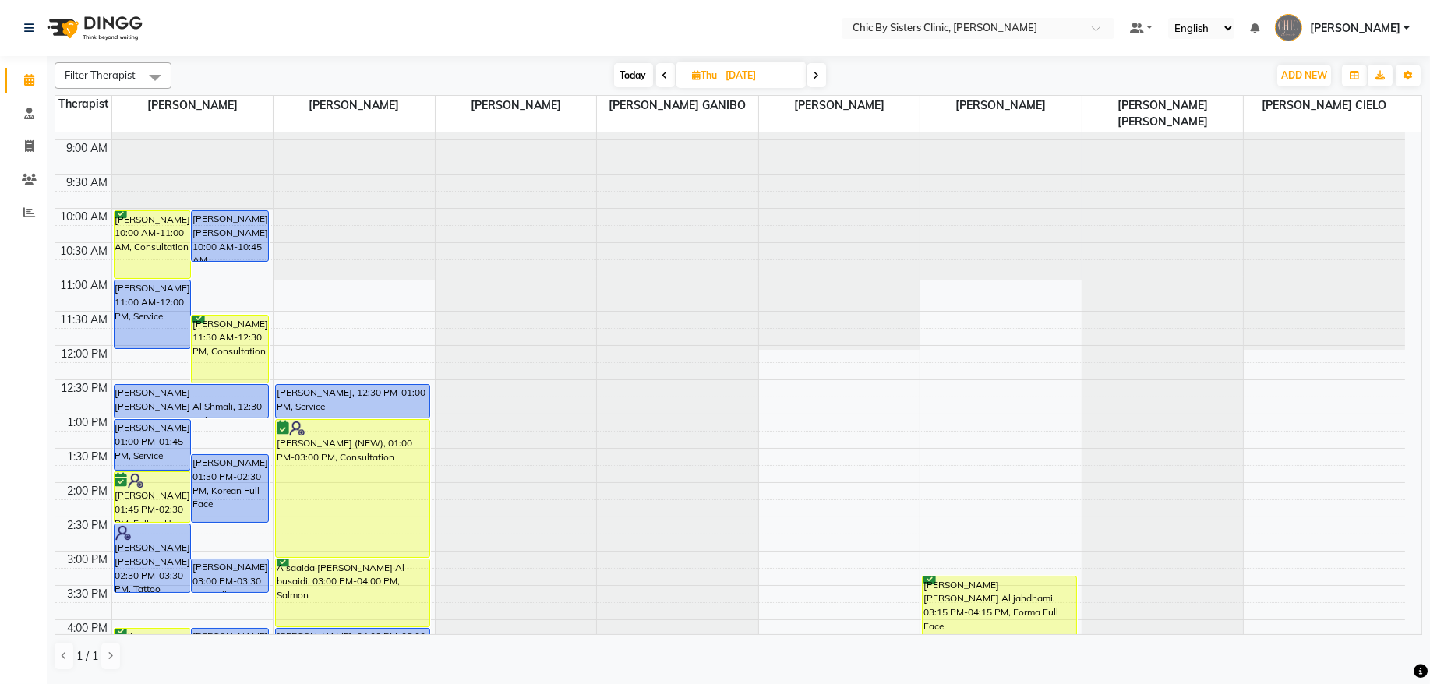
click at [631, 74] on span "Today" at bounding box center [633, 75] width 39 height 24
type input "[DATE]"
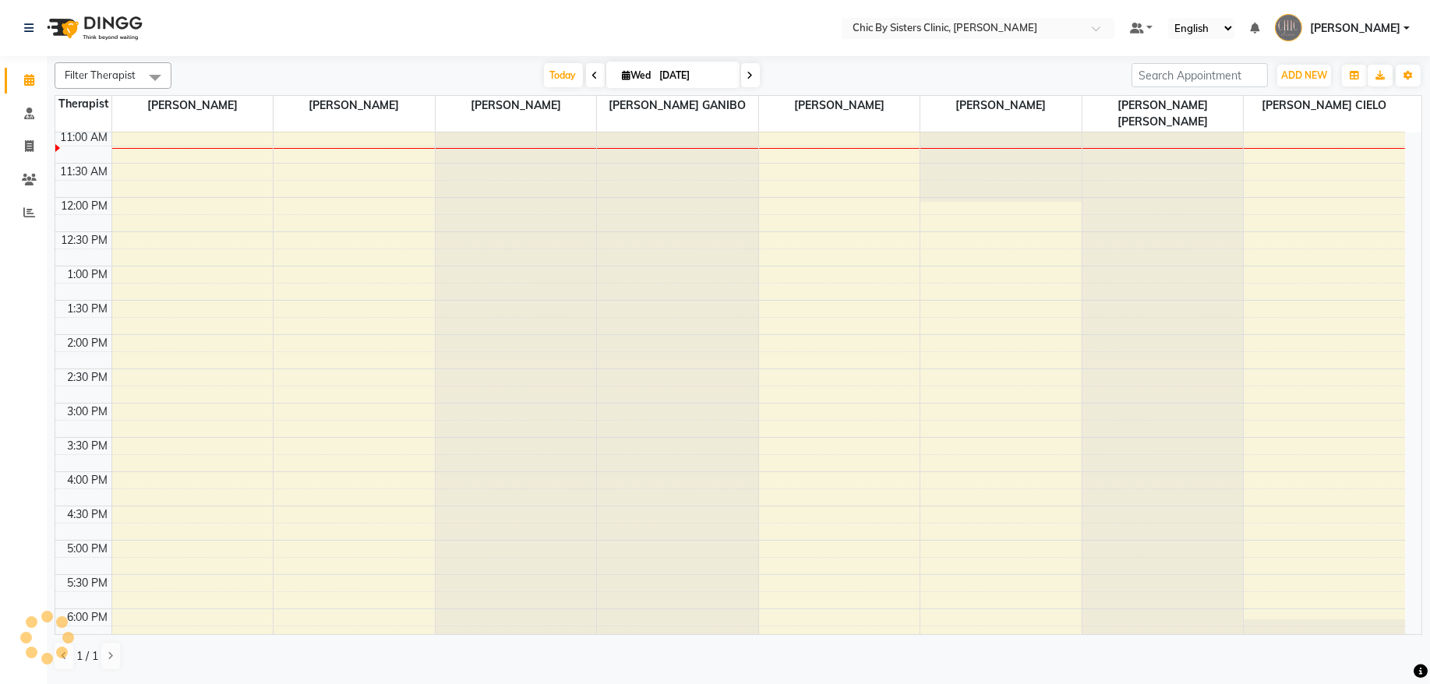
scroll to position [0, 0]
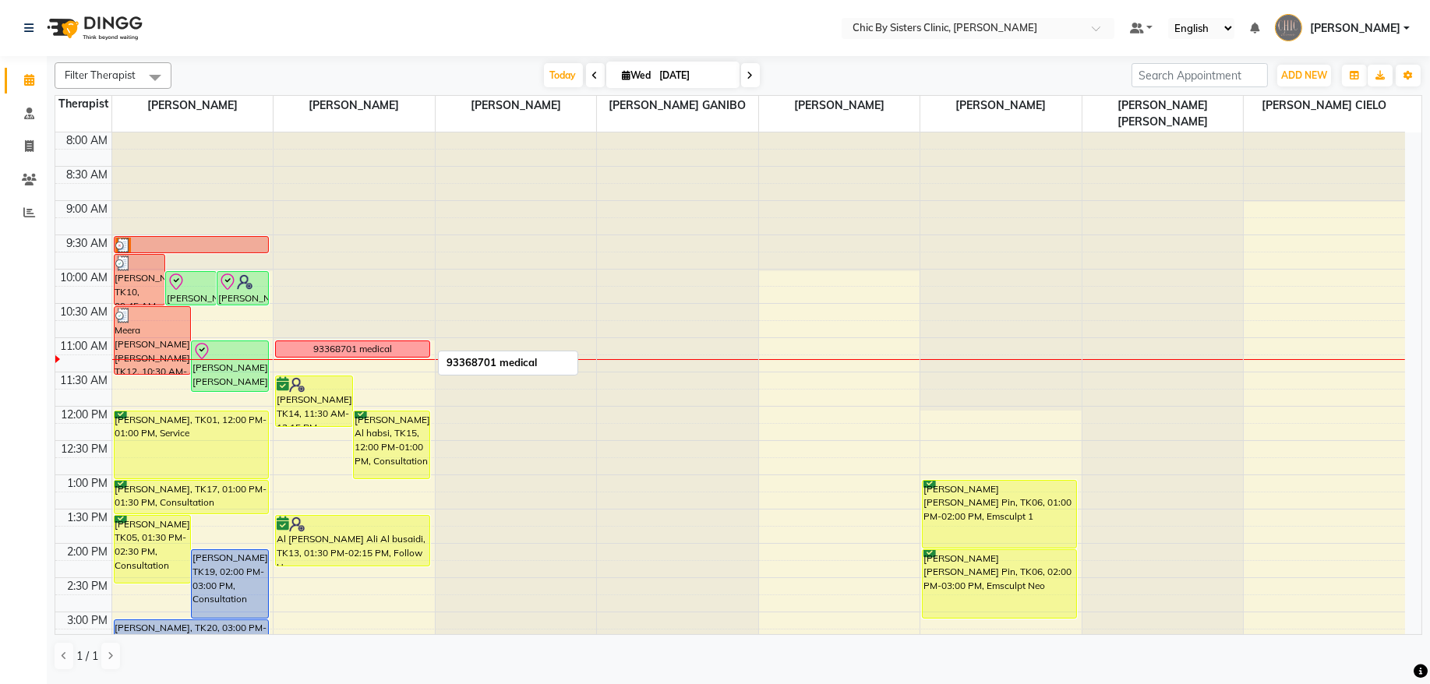
click at [341, 351] on div "93368701 medical" at bounding box center [352, 349] width 79 height 14
click at [861, 391] on div "8:00 AM 8:30 AM 9:00 AM 9:30 AM 10:00 AM 10:30 AM 11:00 AM 11:30 AM 12:00 PM 12…" at bounding box center [730, 681] width 1350 height 1097
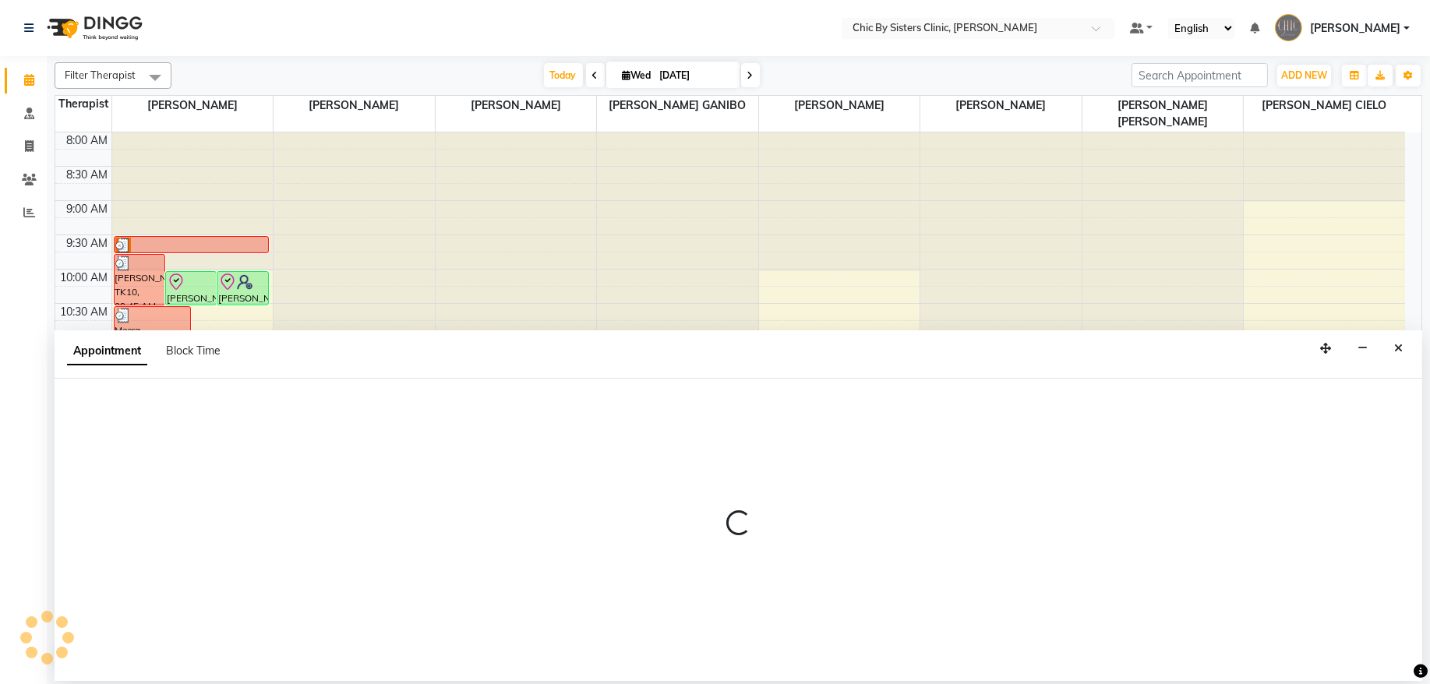
select select "49186"
select select "690"
select select "tentative"
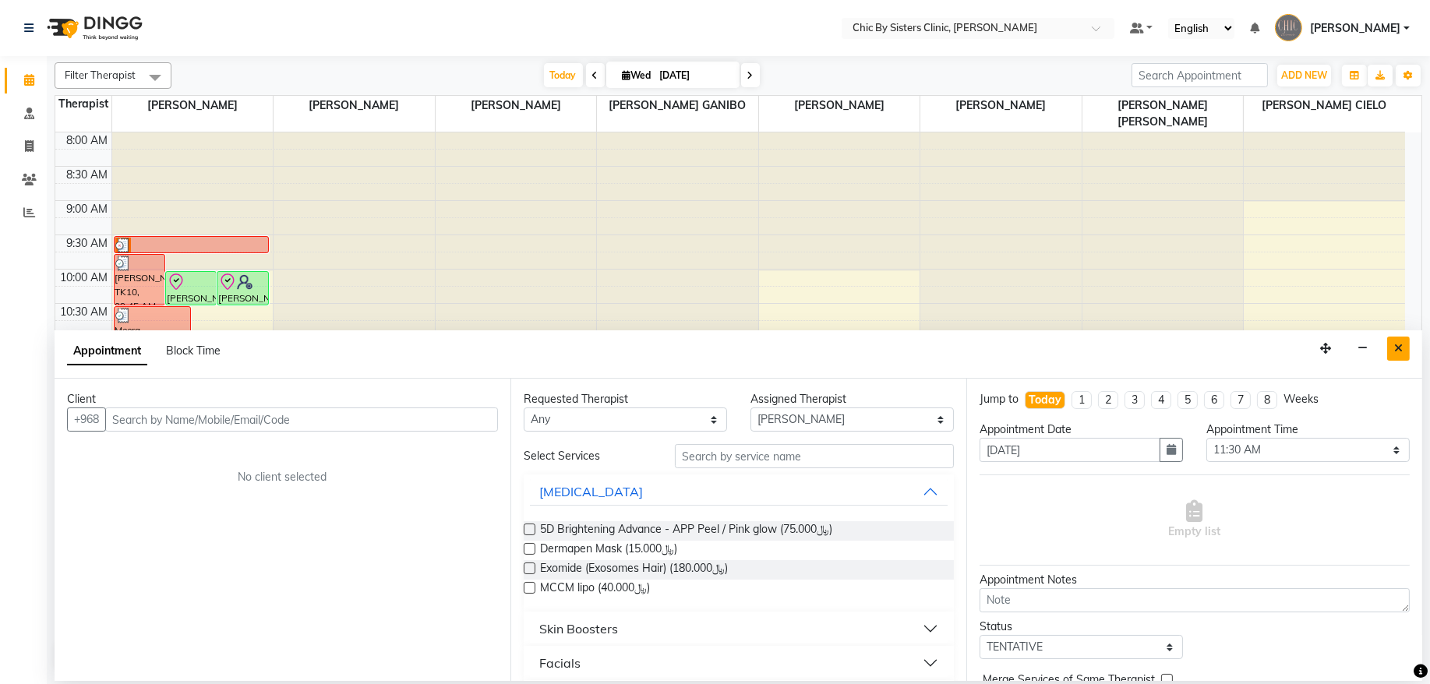
click at [1393, 348] on button "Close" at bounding box center [1399, 349] width 23 height 24
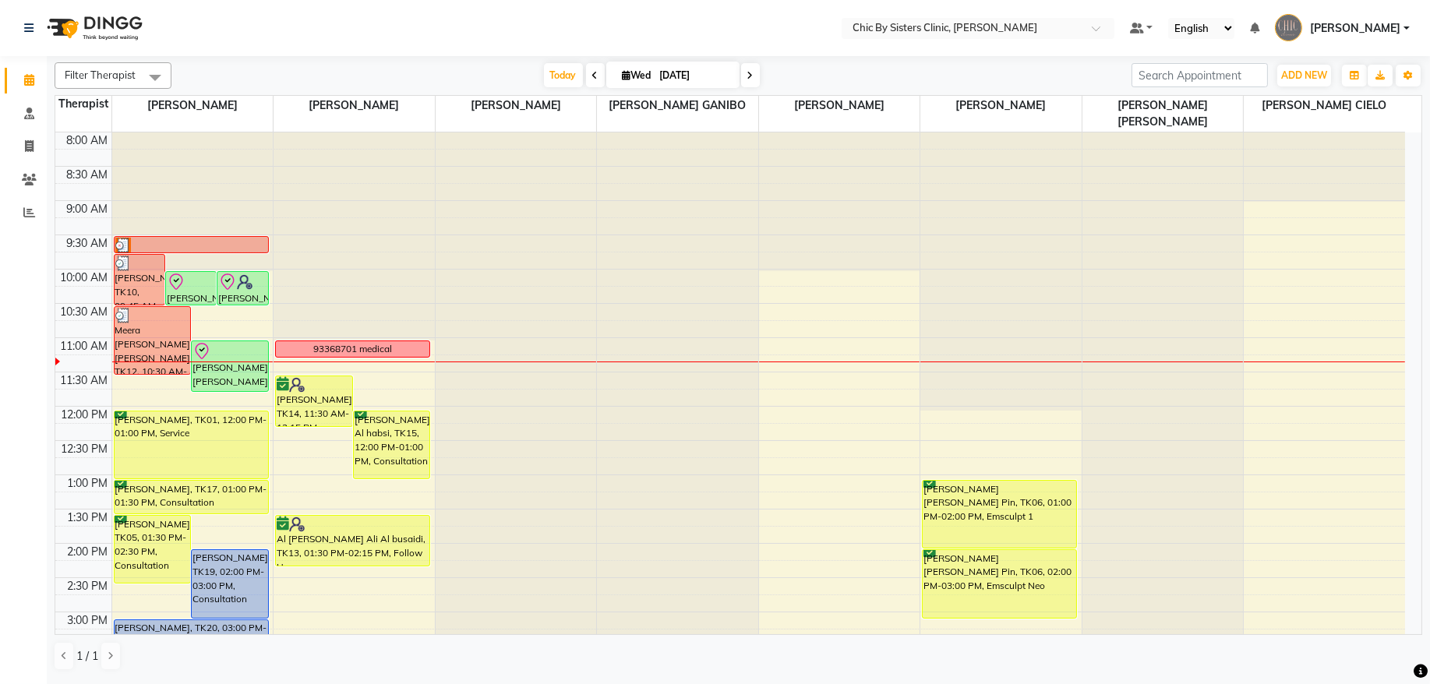
click at [592, 80] on icon at bounding box center [595, 75] width 6 height 9
type input "02-09-2025"
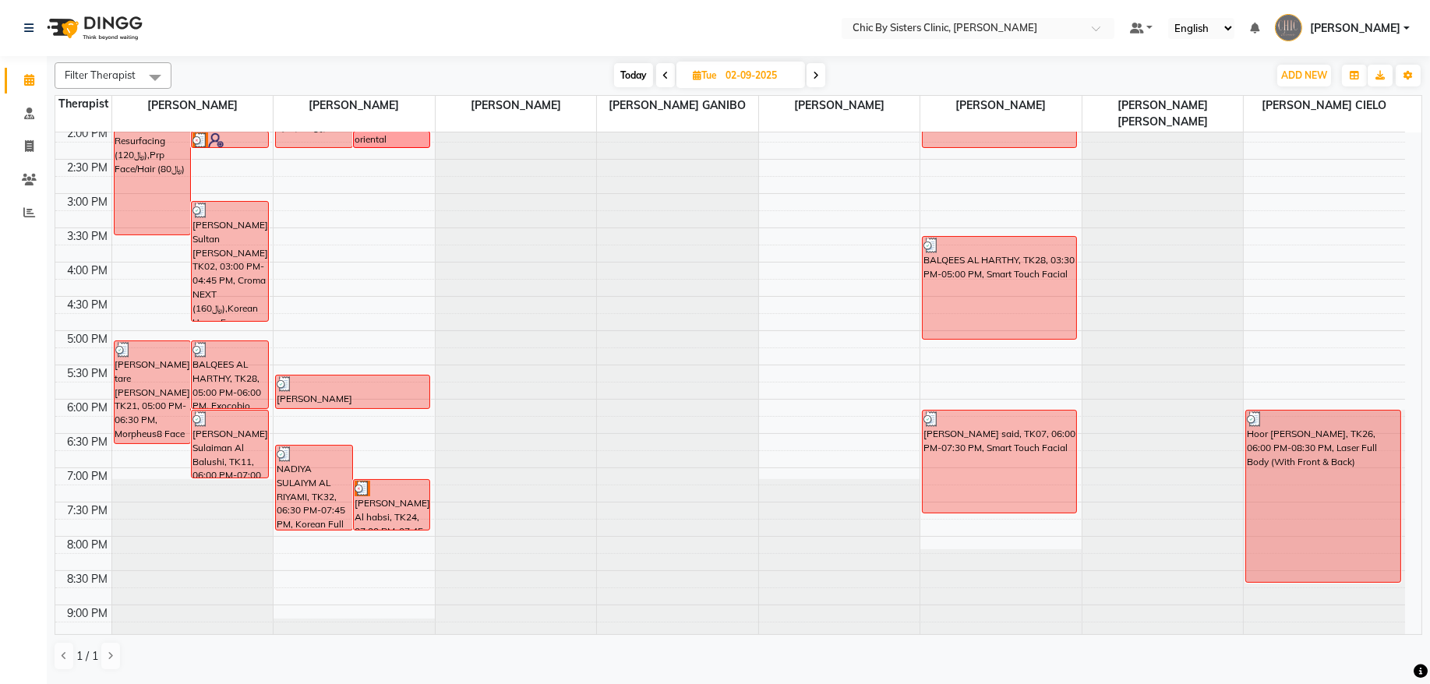
scroll to position [420, 0]
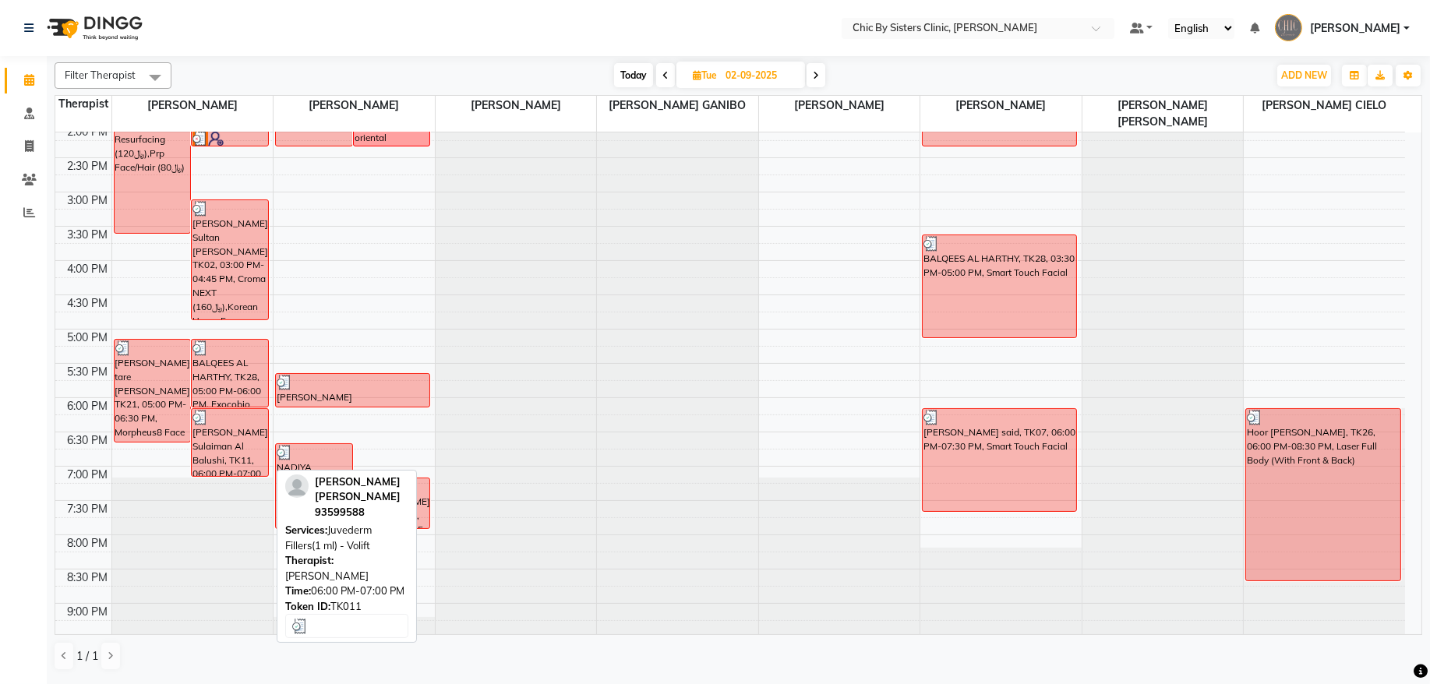
click at [208, 454] on div "[PERSON_NAME] Sulaiman Al Balushi, TK11, 06:00 PM-07:00 PM, Juvederm Fillers(1 …" at bounding box center [230, 442] width 76 height 67
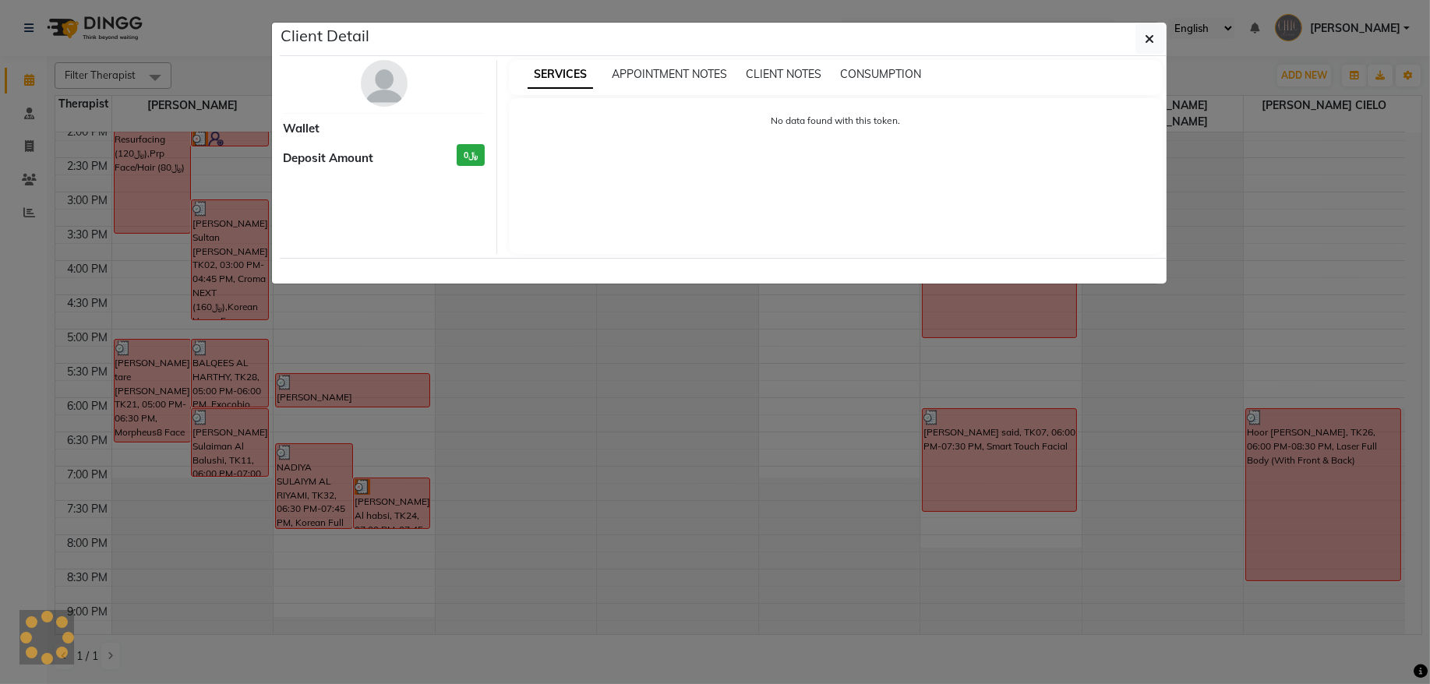
select select "3"
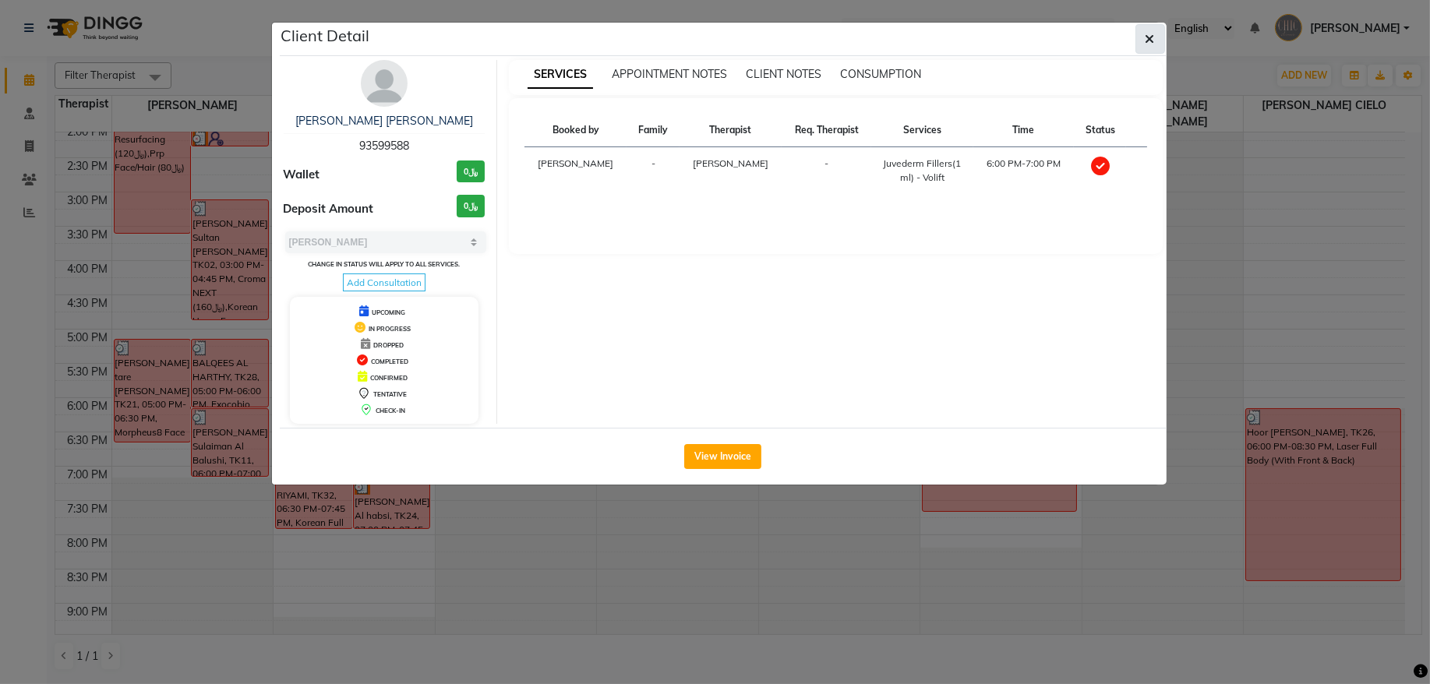
click at [1137, 47] on button "button" at bounding box center [1151, 39] width 30 height 30
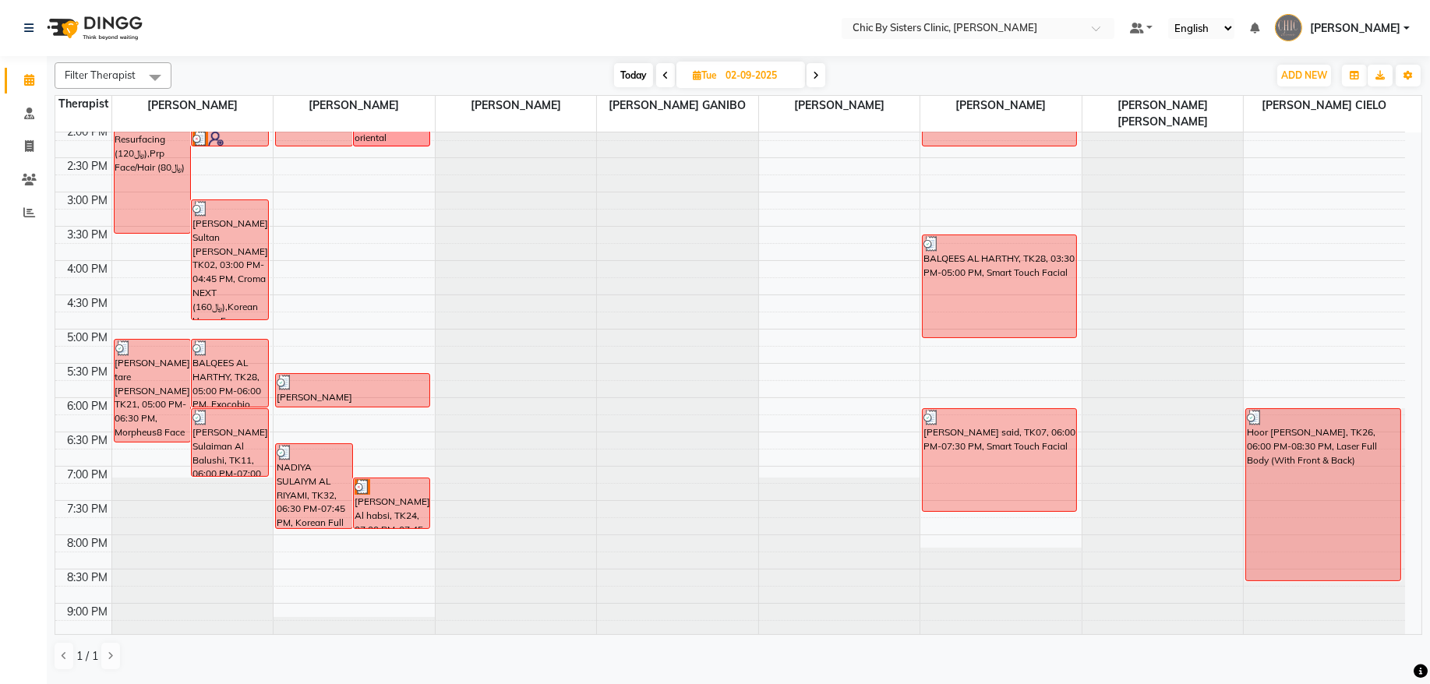
click at [819, 78] on icon at bounding box center [816, 75] width 6 height 9
type input "[DATE]"
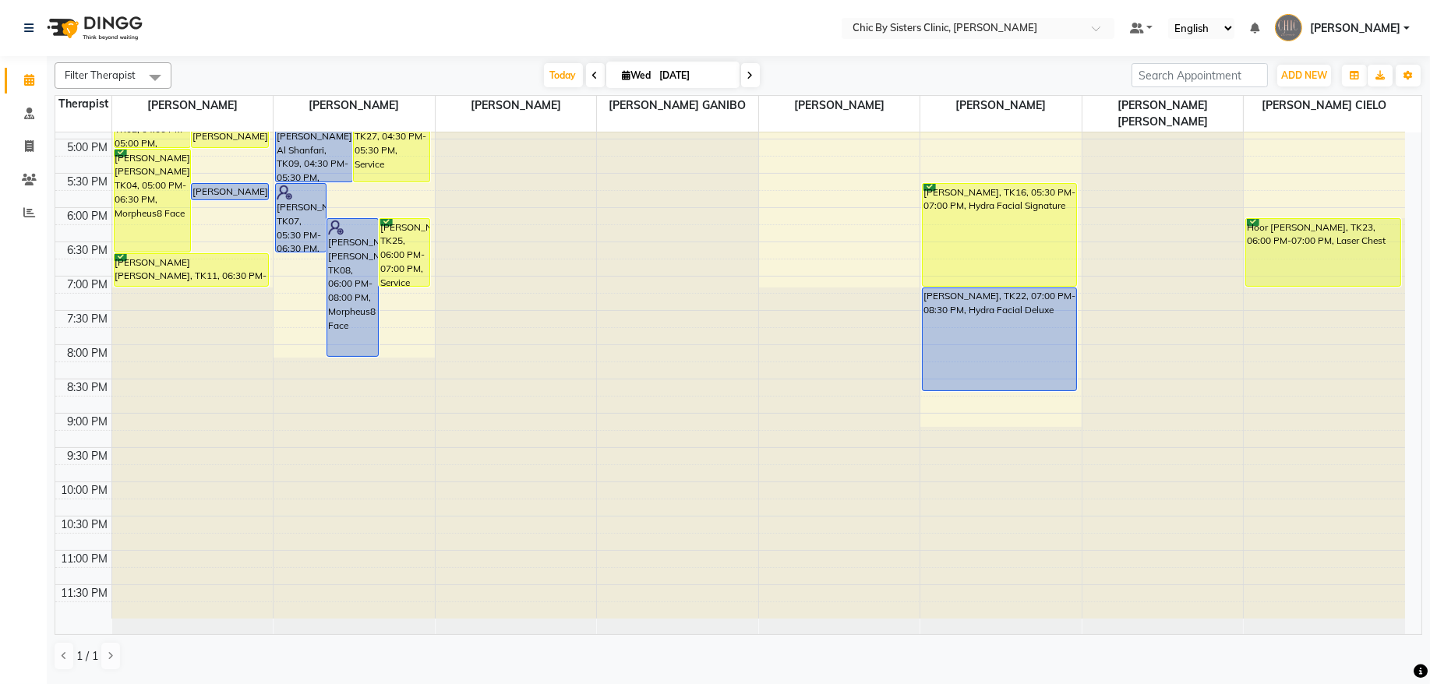
scroll to position [0, 0]
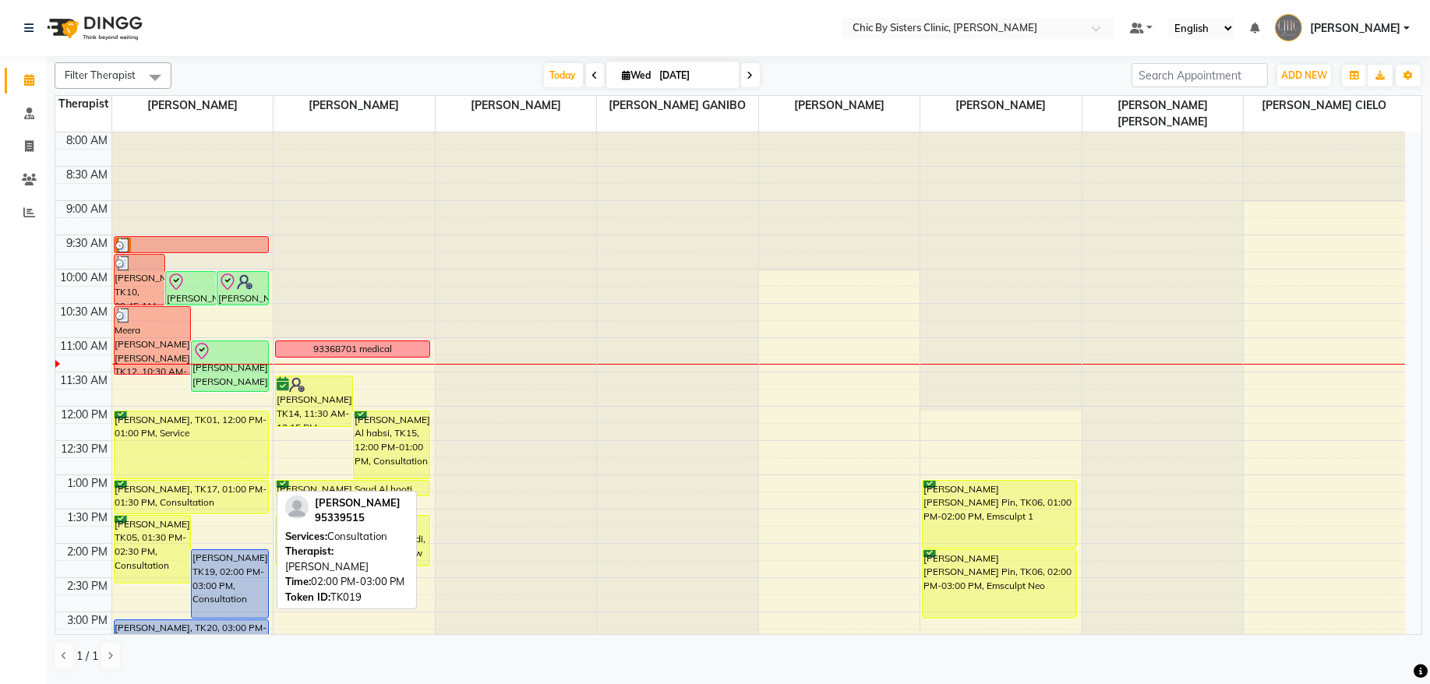
click at [219, 585] on div "[PERSON_NAME], TK19, 02:00 PM-03:00 PM, Consultation" at bounding box center [230, 584] width 76 height 68
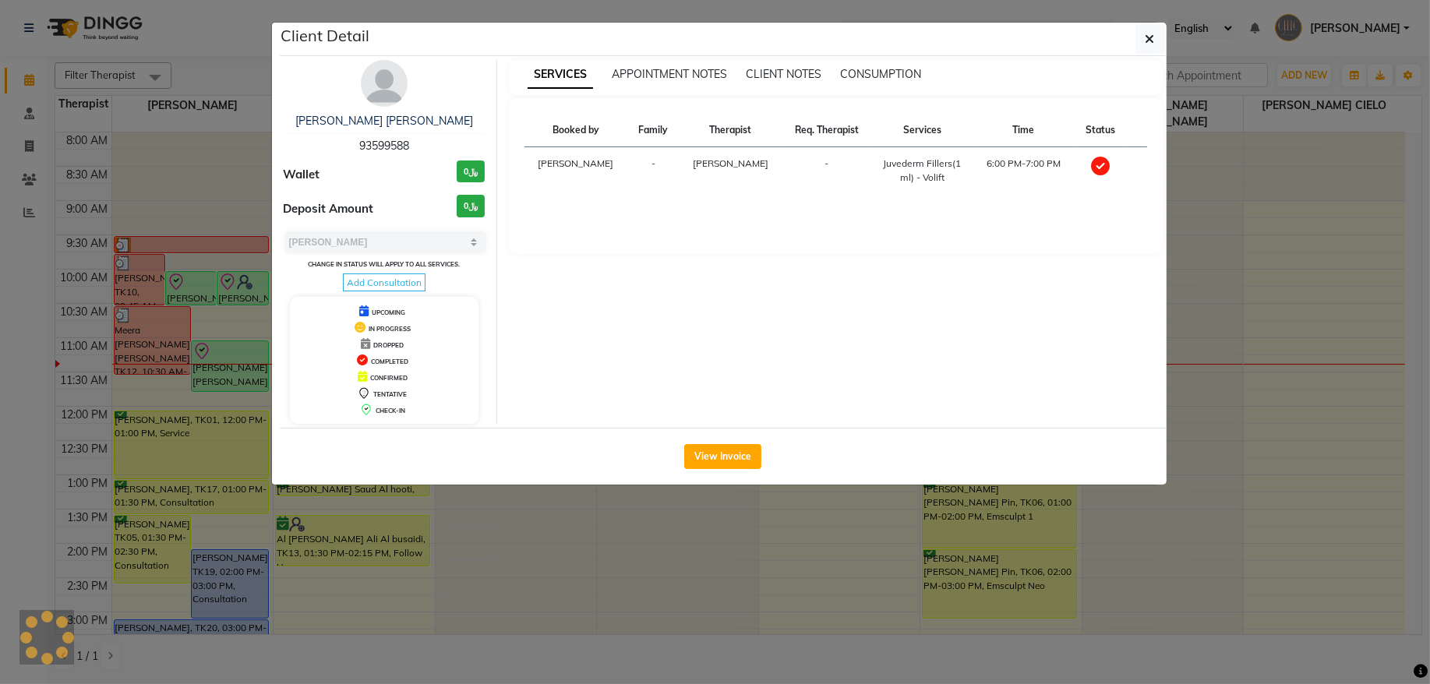
select select "5"
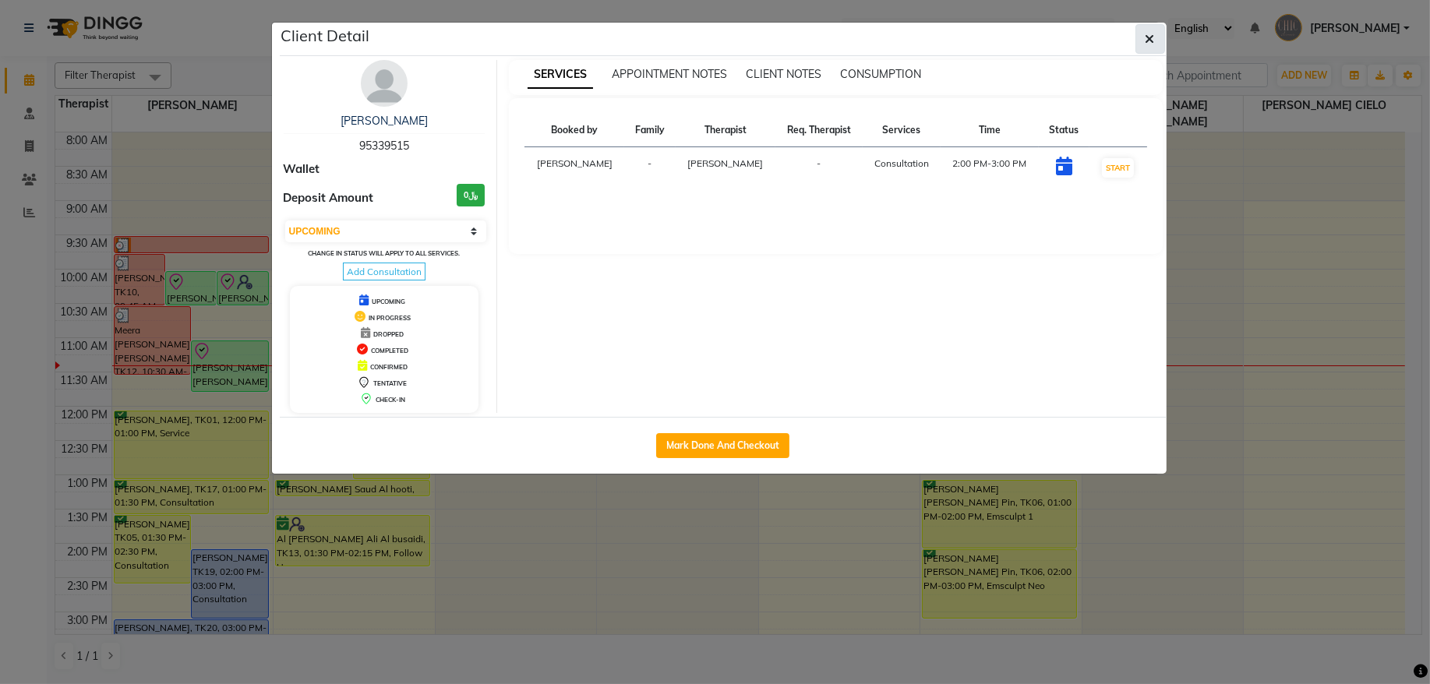
click at [1146, 37] on icon "button" at bounding box center [1150, 39] width 9 height 12
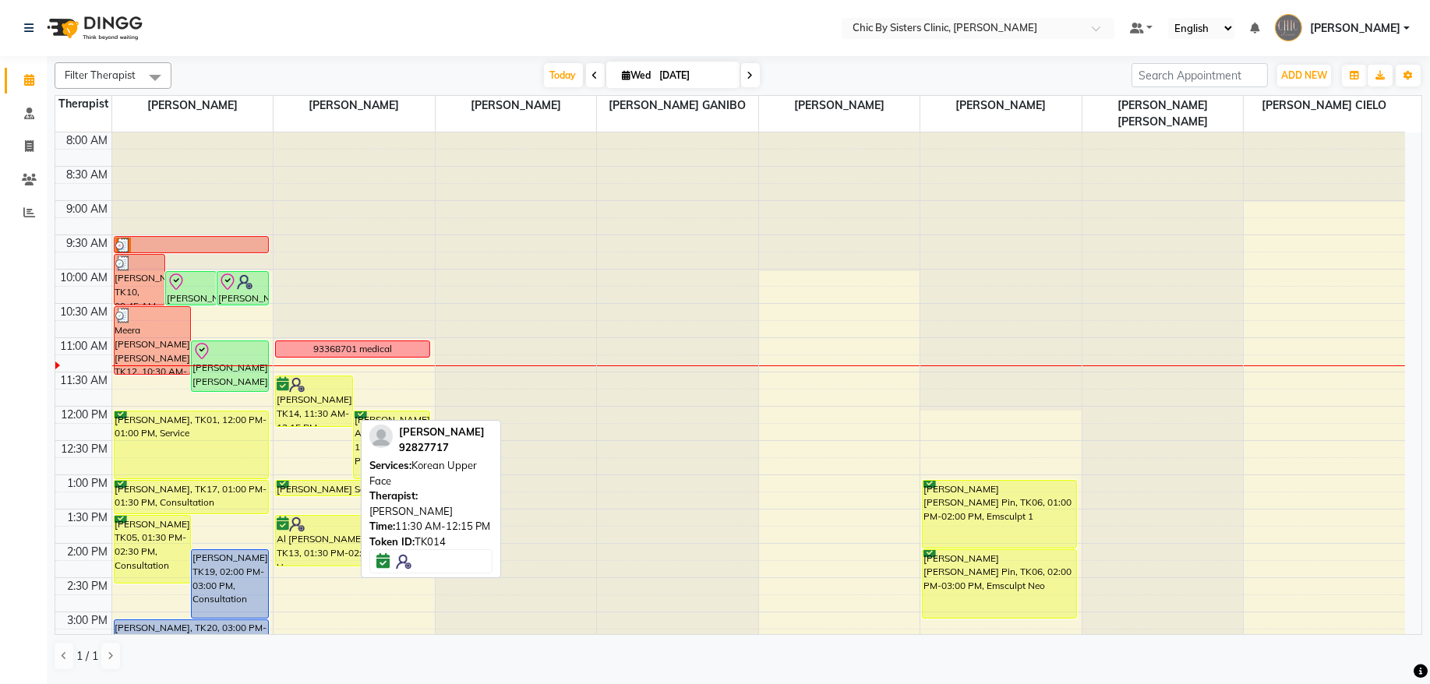
click at [326, 412] on div "[PERSON_NAME], TK14, 11:30 AM-12:15 PM, Korean Upper Face" at bounding box center [314, 402] width 76 height 50
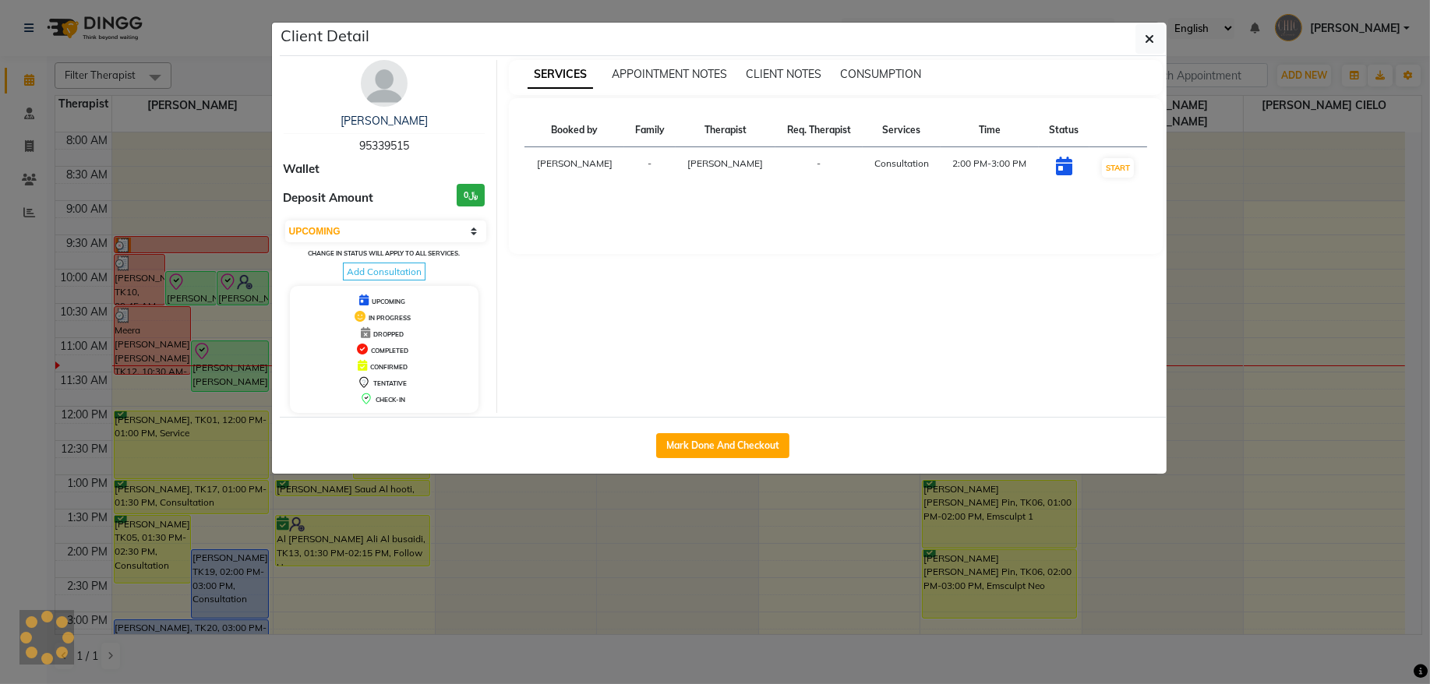
select select "6"
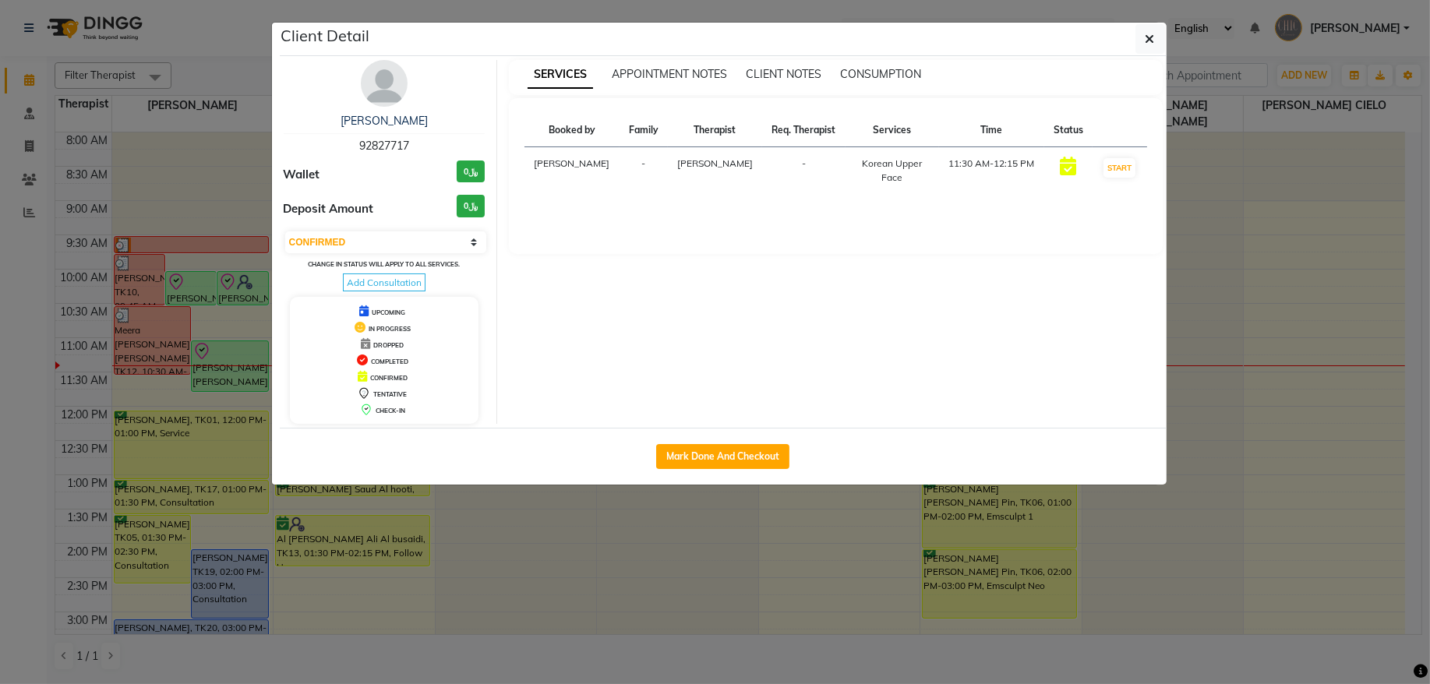
click at [383, 81] on img at bounding box center [384, 83] width 47 height 47
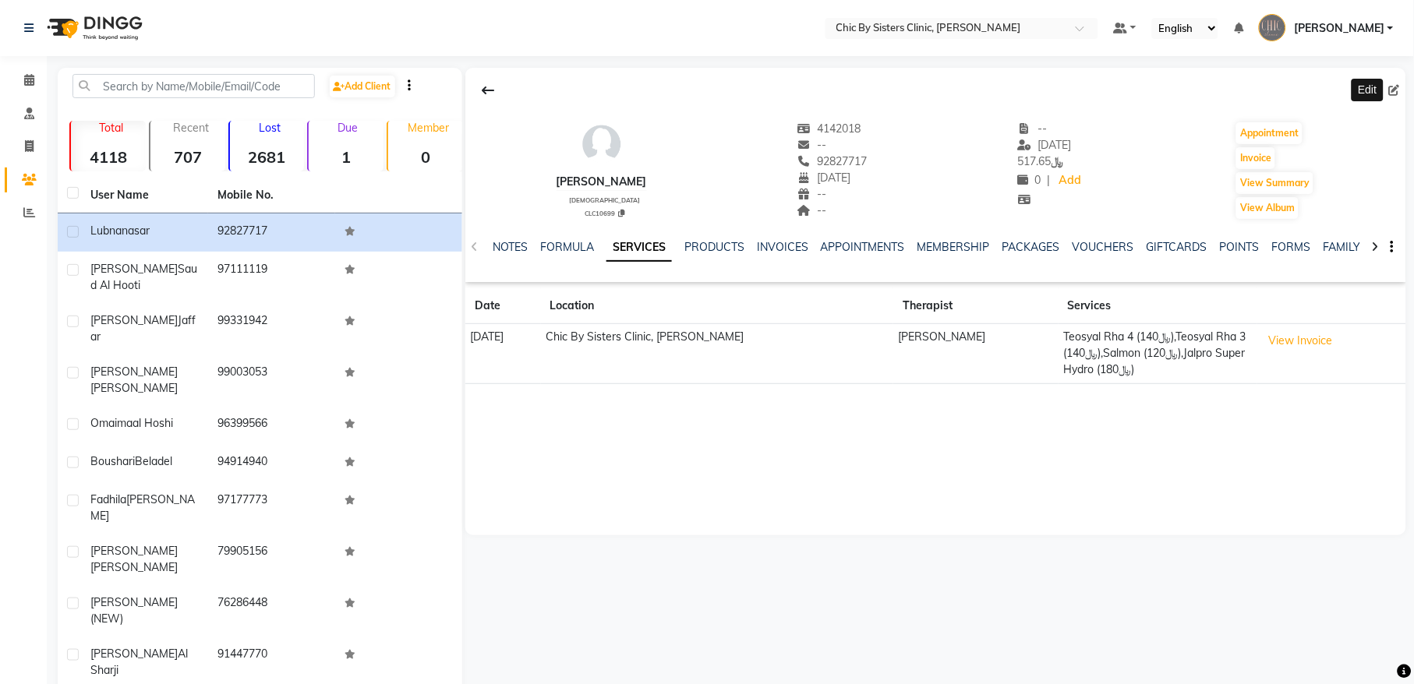
click at [1392, 91] on icon at bounding box center [1394, 90] width 11 height 11
select select "20"
select select "01"
select select "1962"
select select "[DEMOGRAPHIC_DATA]"
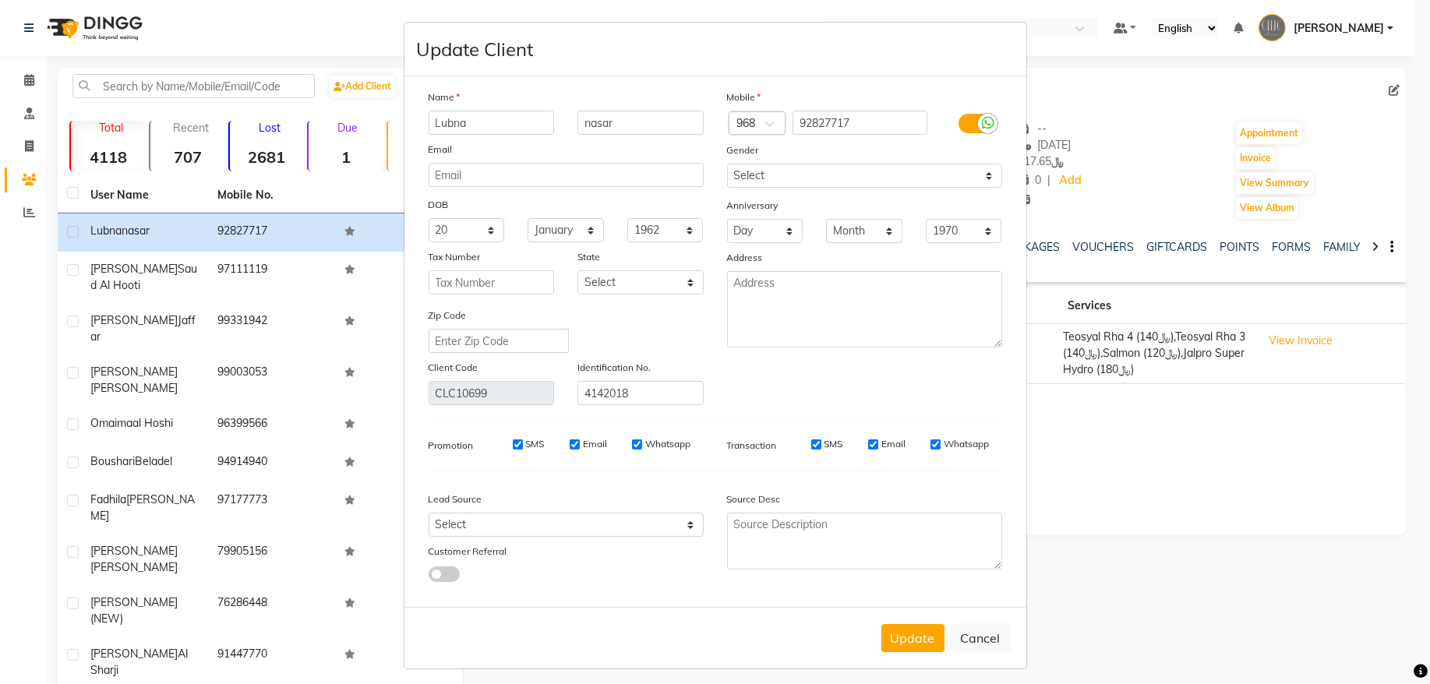
click at [31, 76] on ngb-modal-window "Update Client Name Lubna nasar Email DOB Day 01 02 03 04 05 06 07 08 09 10 11 1…" at bounding box center [715, 342] width 1430 height 684
click at [910, 635] on button "Update" at bounding box center [913, 638] width 63 height 28
select select
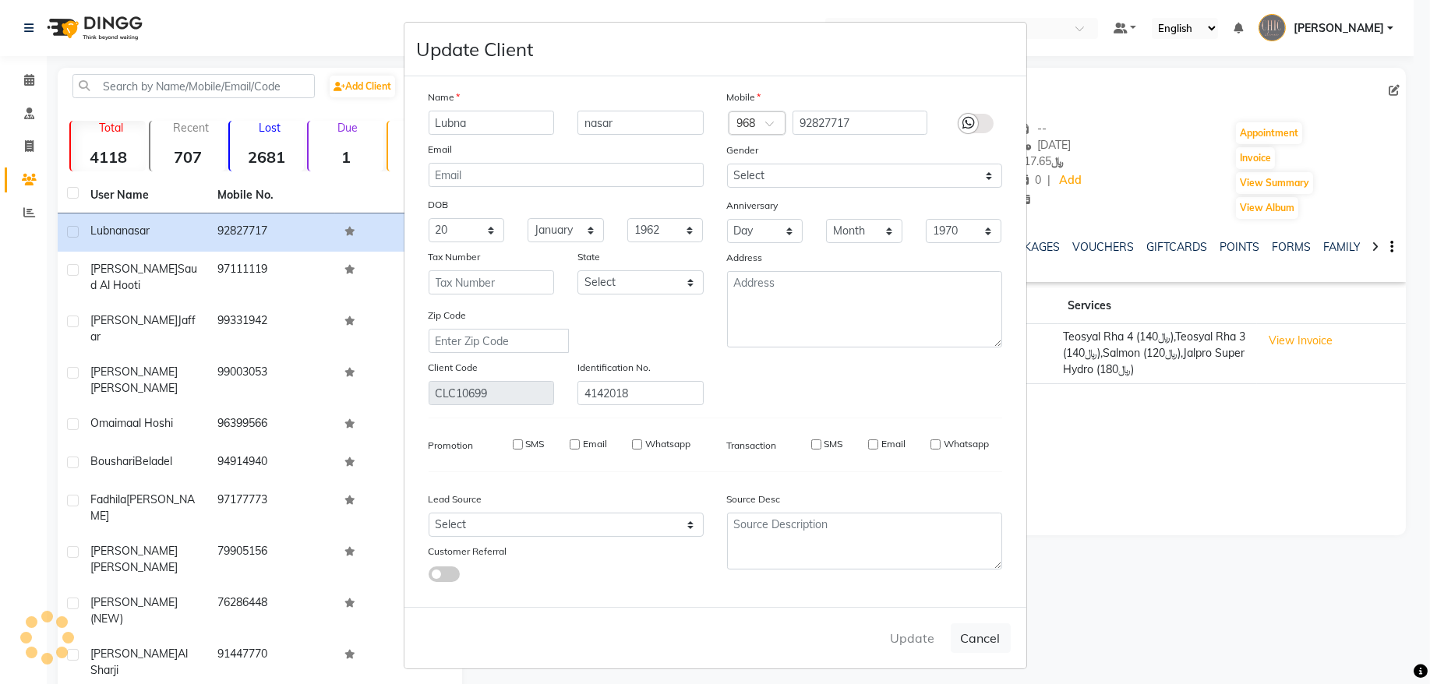
select select
checkbox input "false"
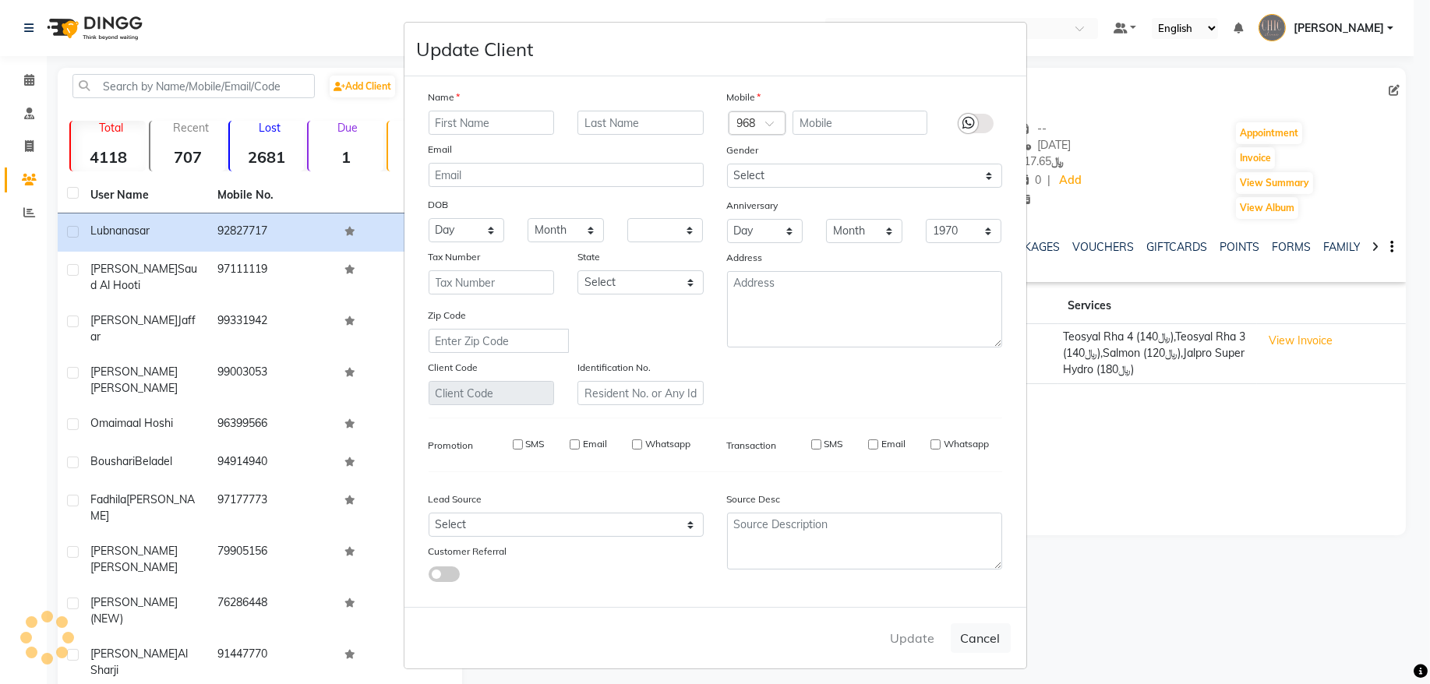
checkbox input "false"
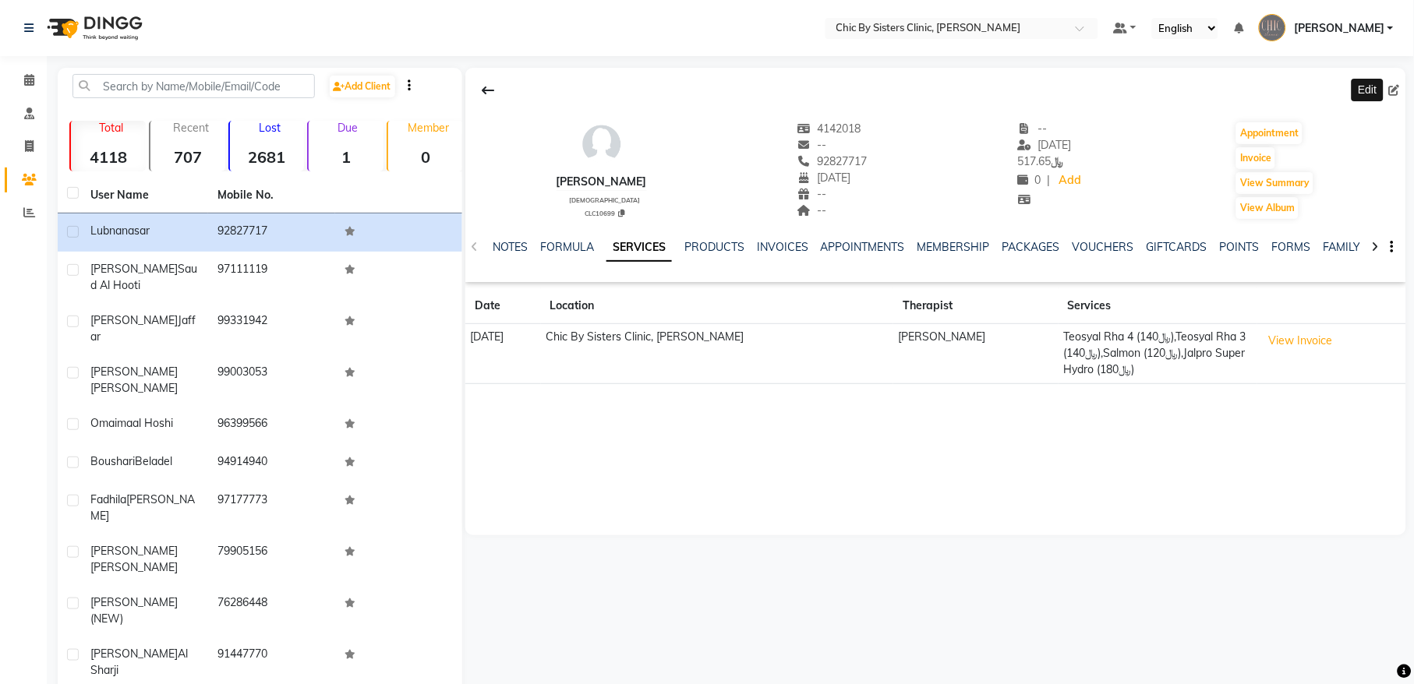
click at [1399, 89] on icon at bounding box center [1394, 90] width 11 height 11
select select "20"
select select "01"
select select "1962"
select select "[DEMOGRAPHIC_DATA]"
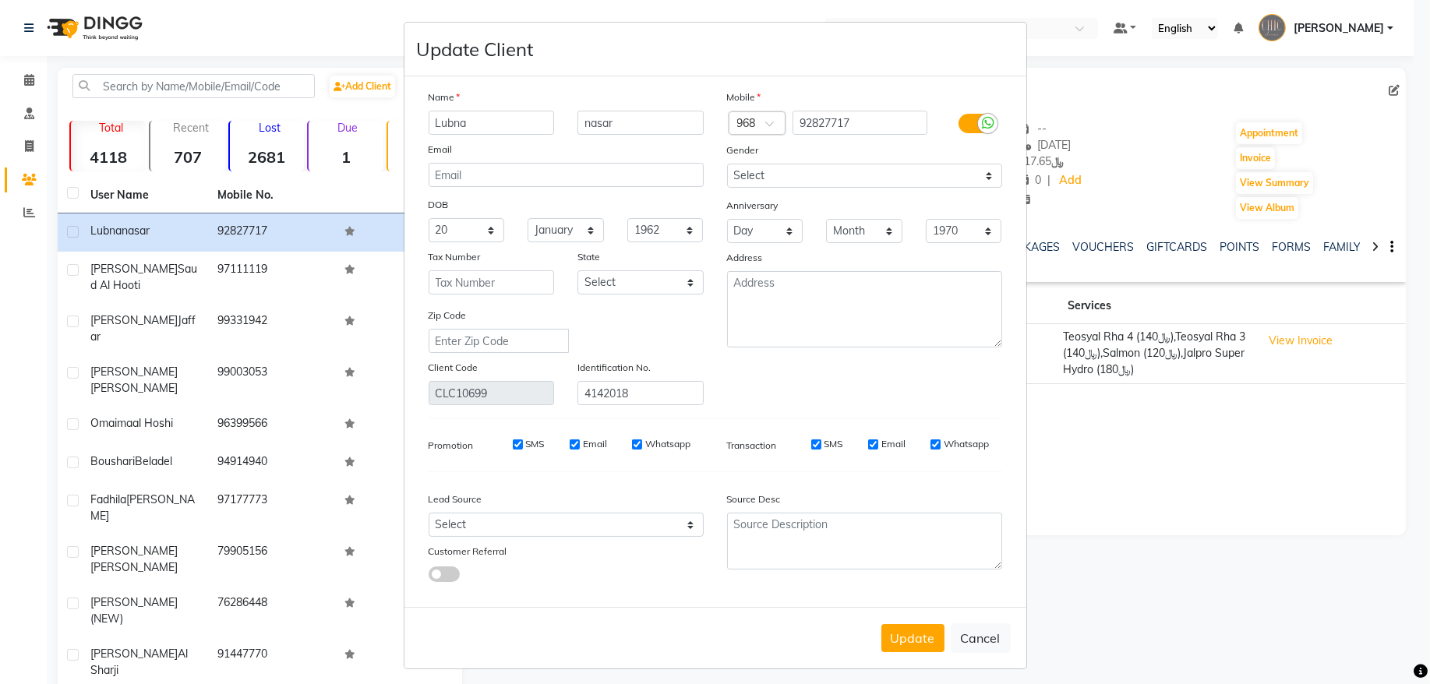
click at [496, 123] on input "Lubna" at bounding box center [492, 123] width 126 height 24
type input "Lubna Nasar Mohammed"
click at [630, 123] on input "nasar" at bounding box center [641, 123] width 126 height 24
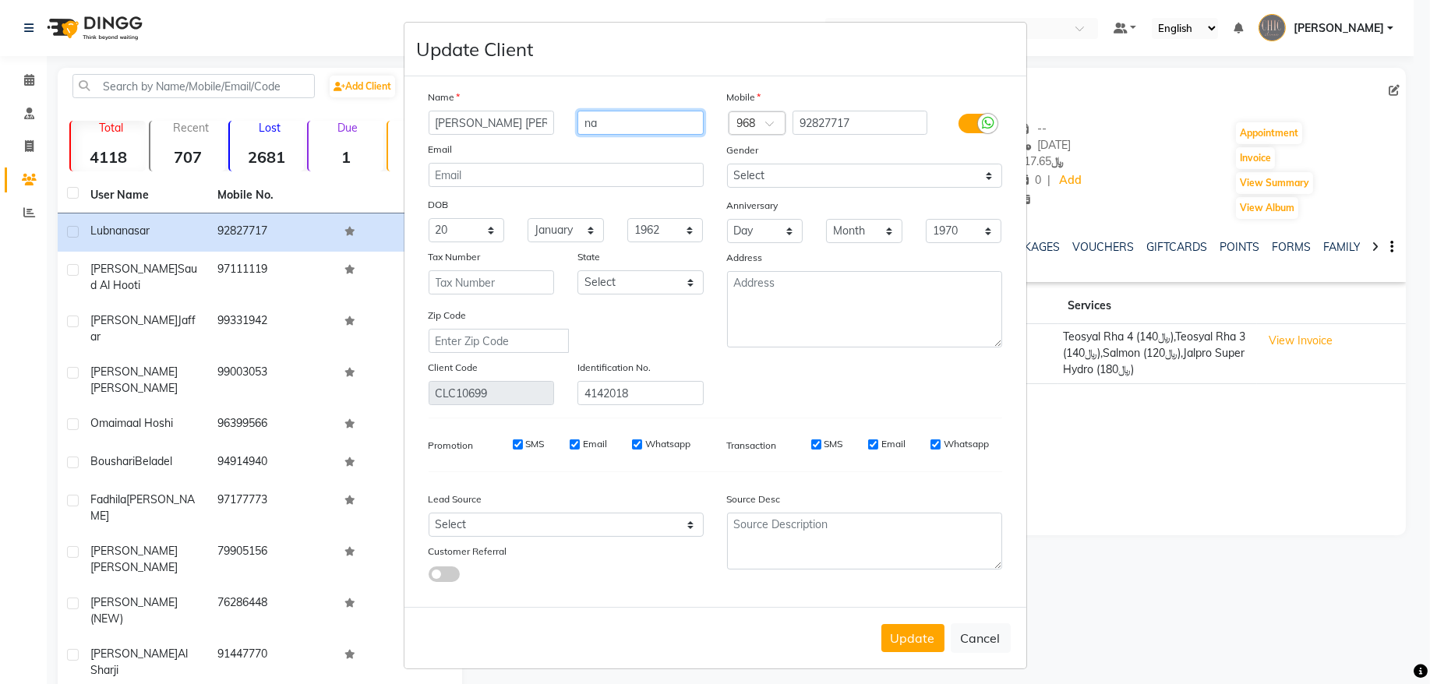
type input "n"
type input "Al Taei"
click at [924, 628] on button "Update" at bounding box center [913, 638] width 63 height 28
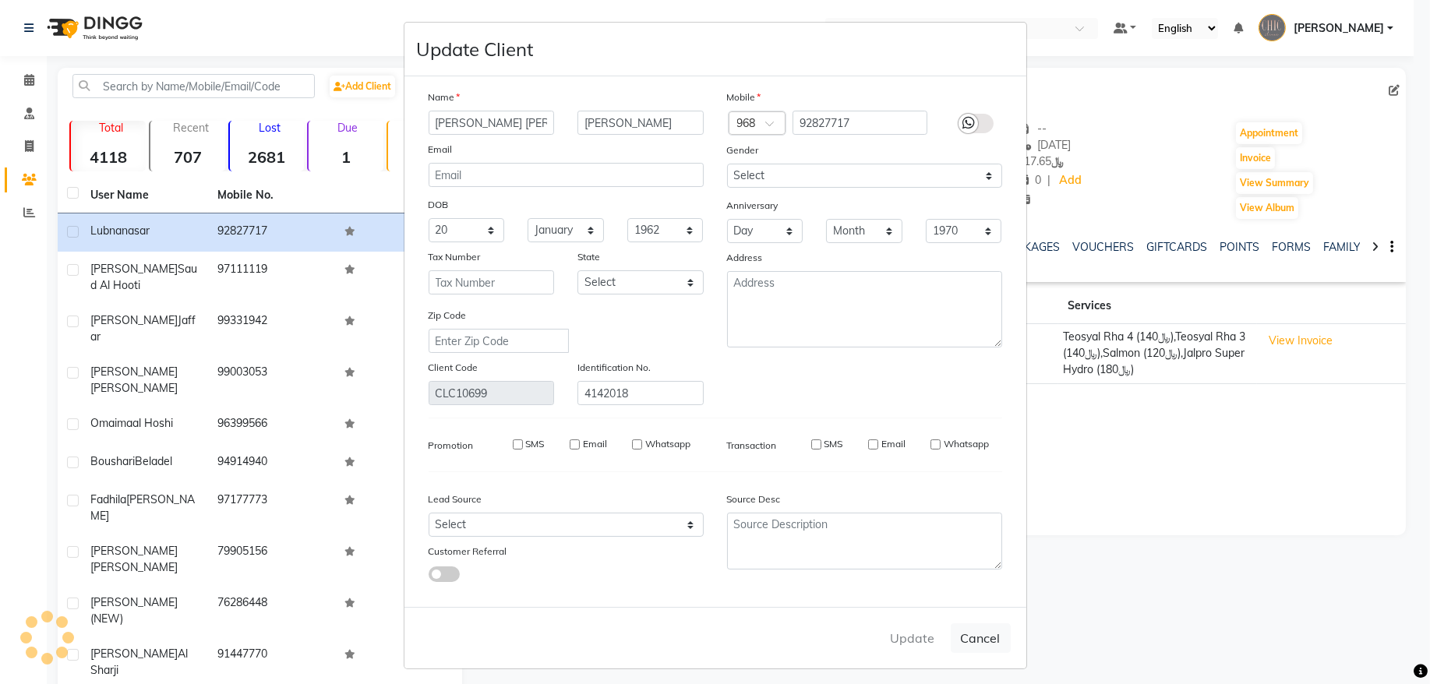
select select
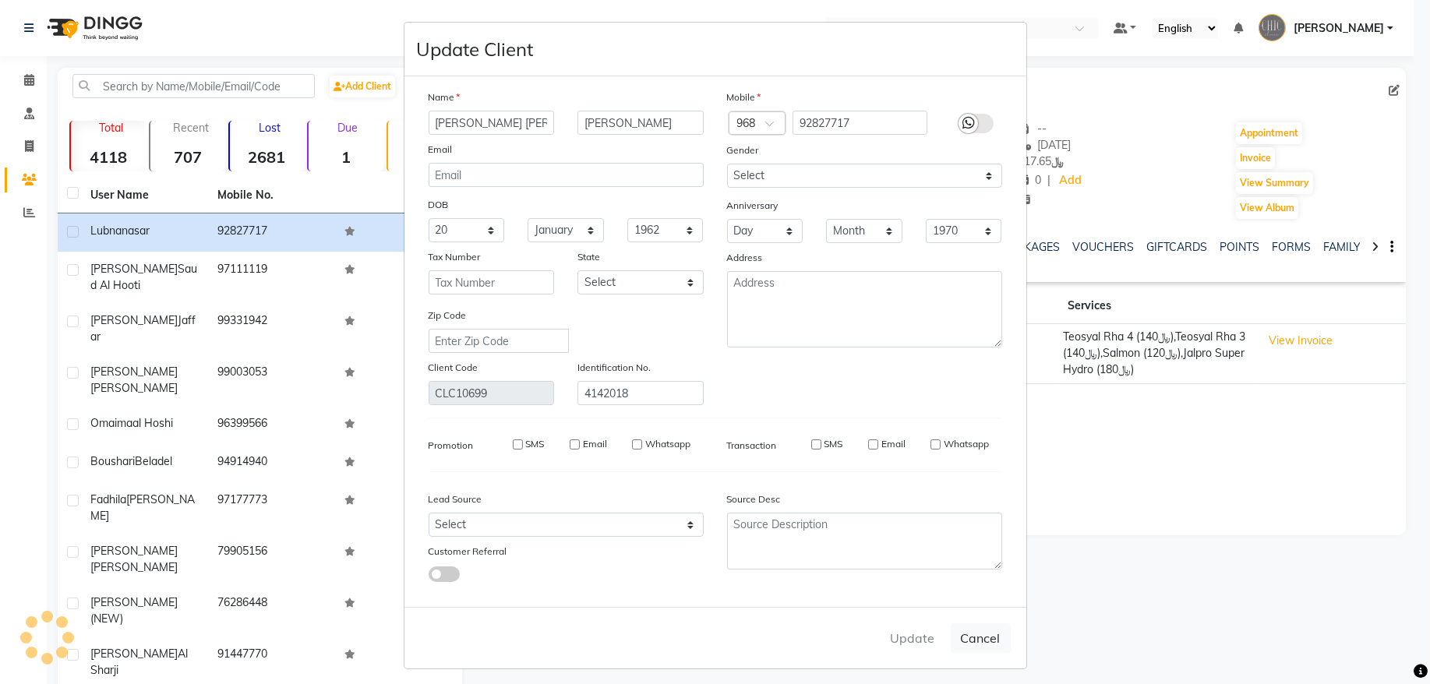
select select
checkbox input "false"
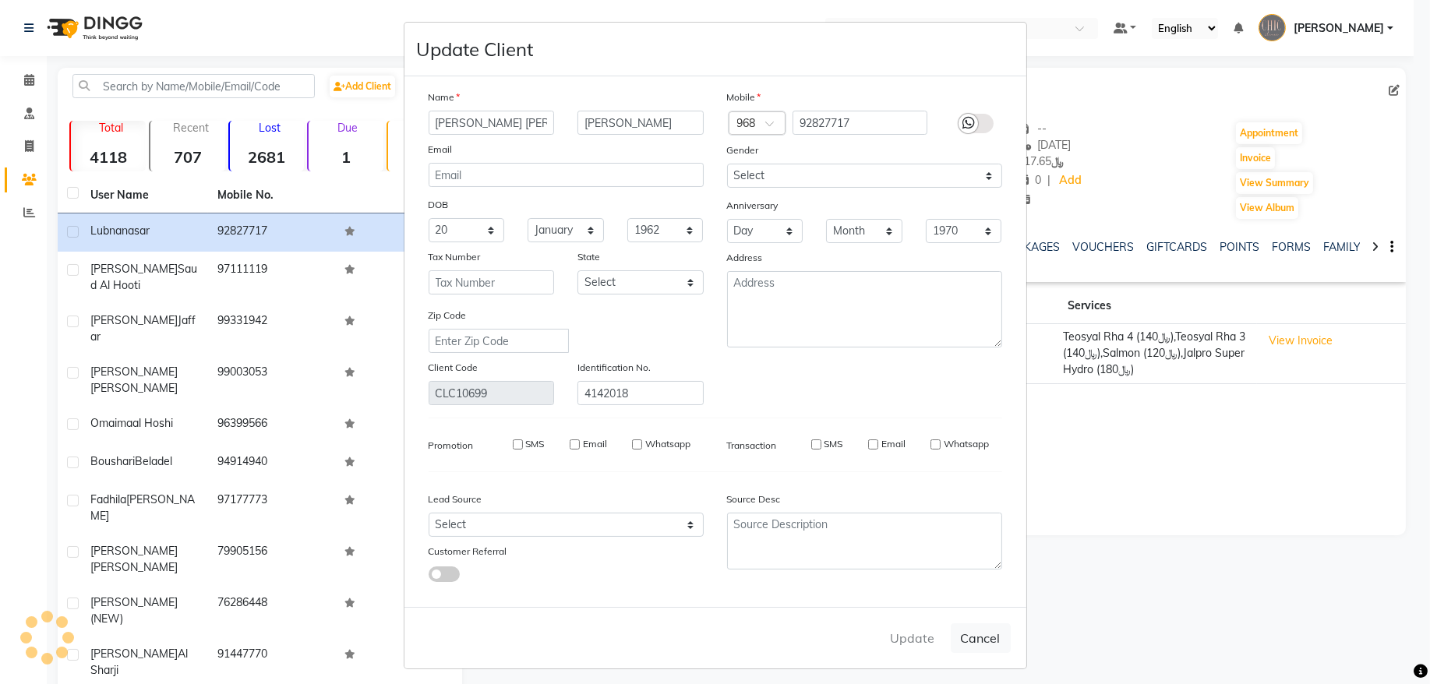
checkbox input "false"
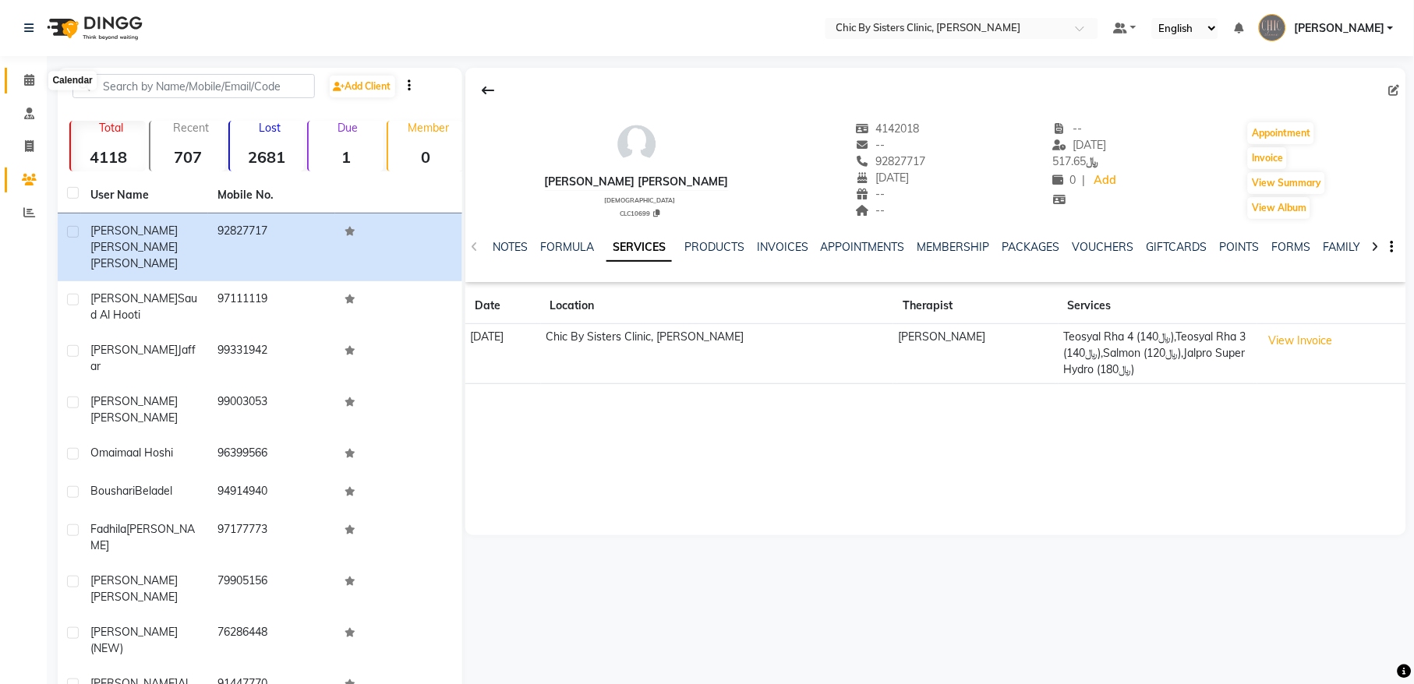
click at [32, 83] on icon at bounding box center [29, 80] width 10 height 12
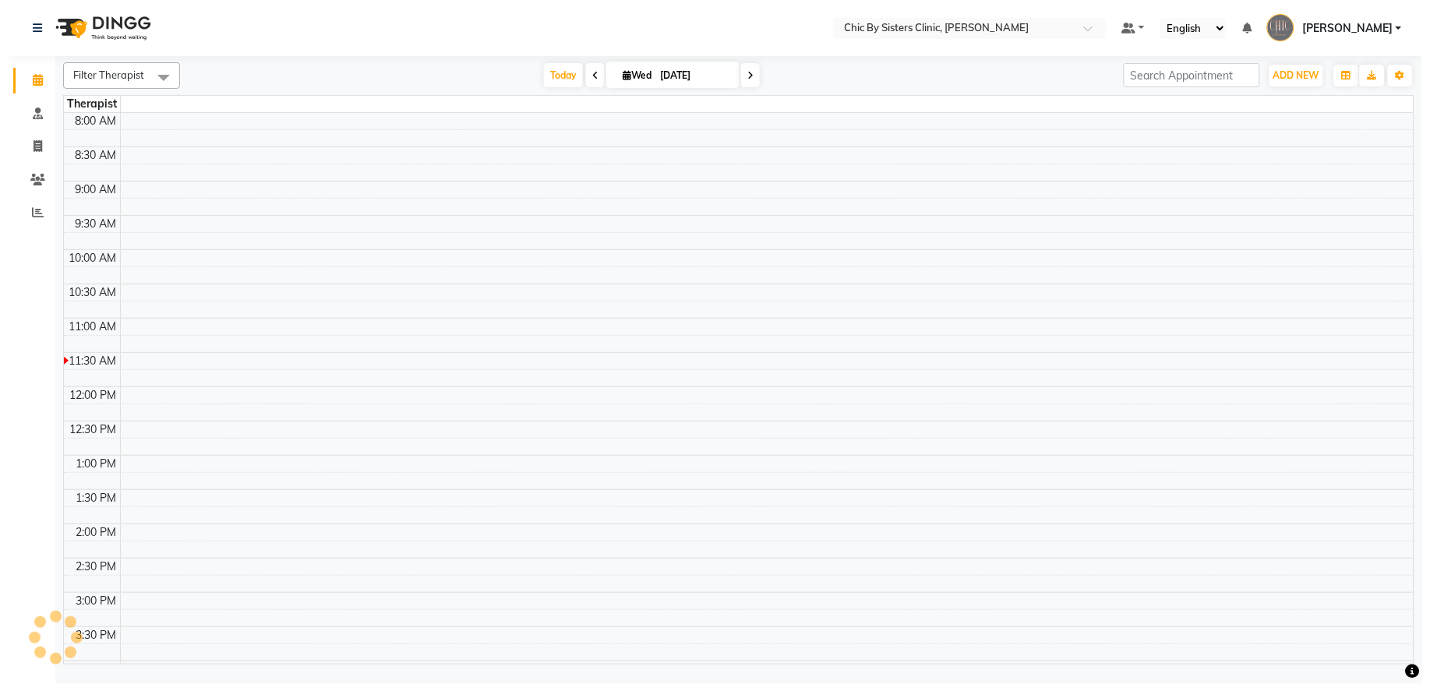
scroll to position [209, 0]
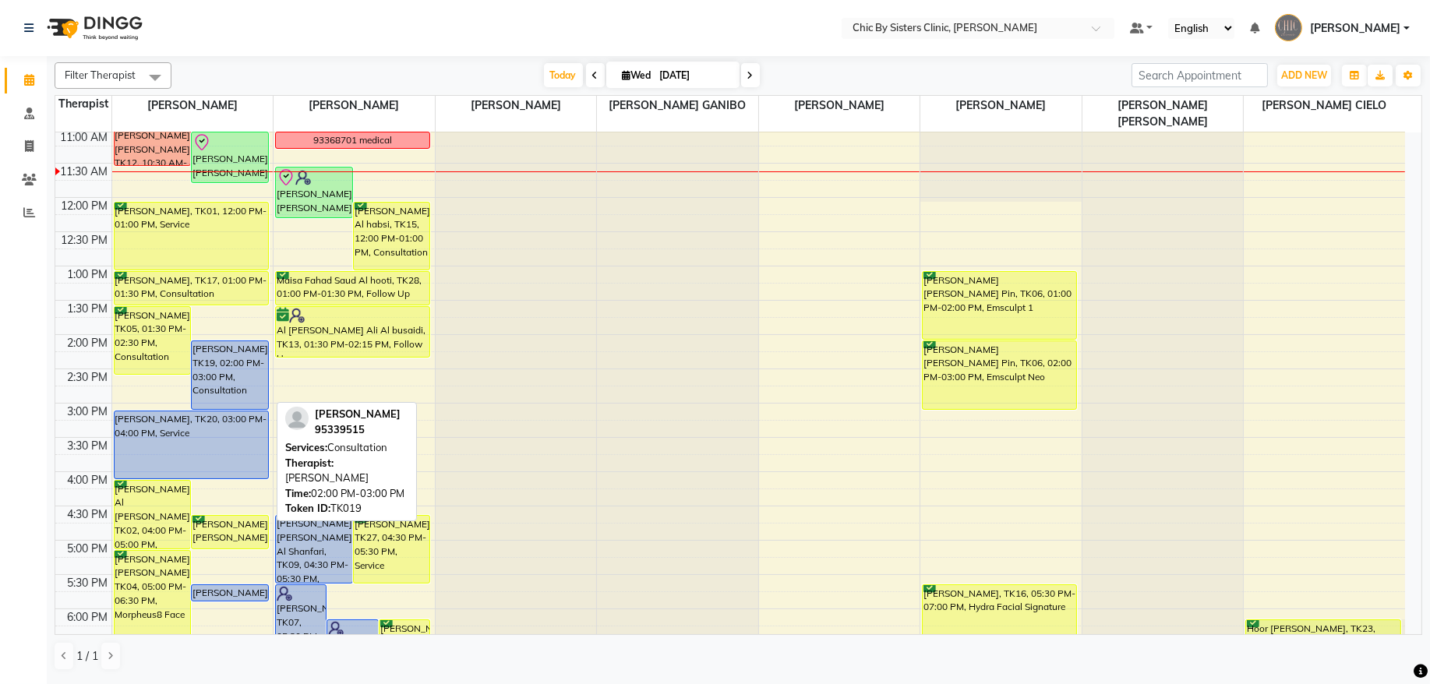
click at [225, 379] on div "[PERSON_NAME], TK19, 02:00 PM-03:00 PM, Consultation" at bounding box center [230, 375] width 76 height 68
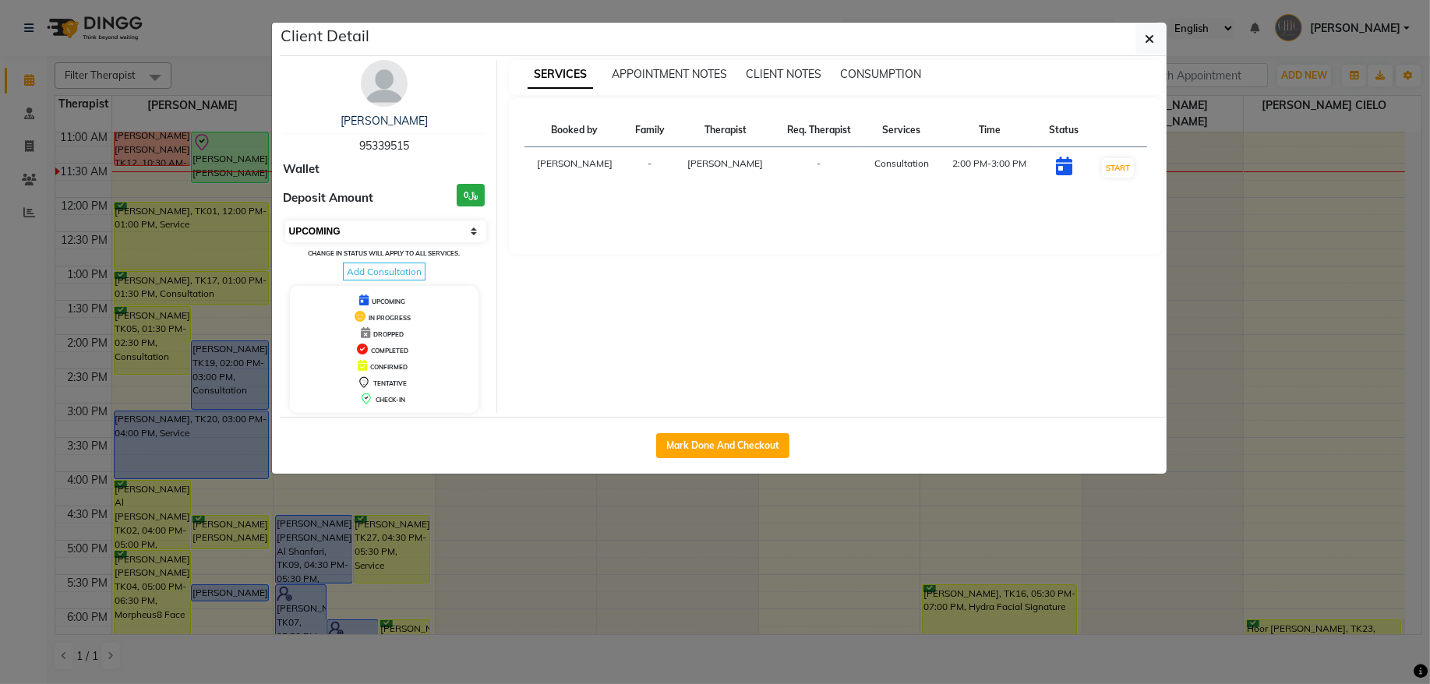
click at [419, 241] on select "Select IN SERVICE CONFIRMED TENTATIVE CHECK IN MARK DONE DROPPED UPCOMING" at bounding box center [386, 232] width 202 height 22
select select "6"
click at [285, 221] on select "Select IN SERVICE CONFIRMED TENTATIVE CHECK IN MARK DONE DROPPED UPCOMING" at bounding box center [386, 232] width 202 height 22
click at [1146, 44] on icon "button" at bounding box center [1150, 39] width 9 height 12
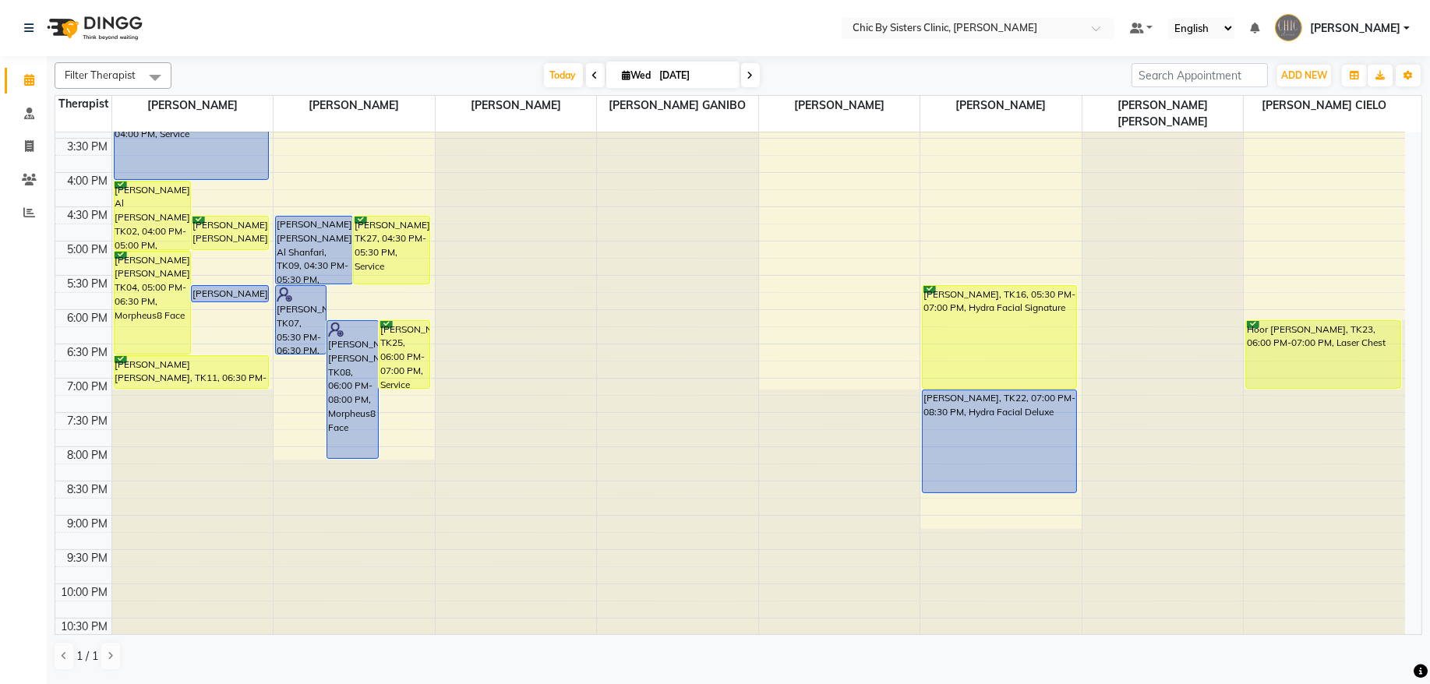
scroll to position [525, 0]
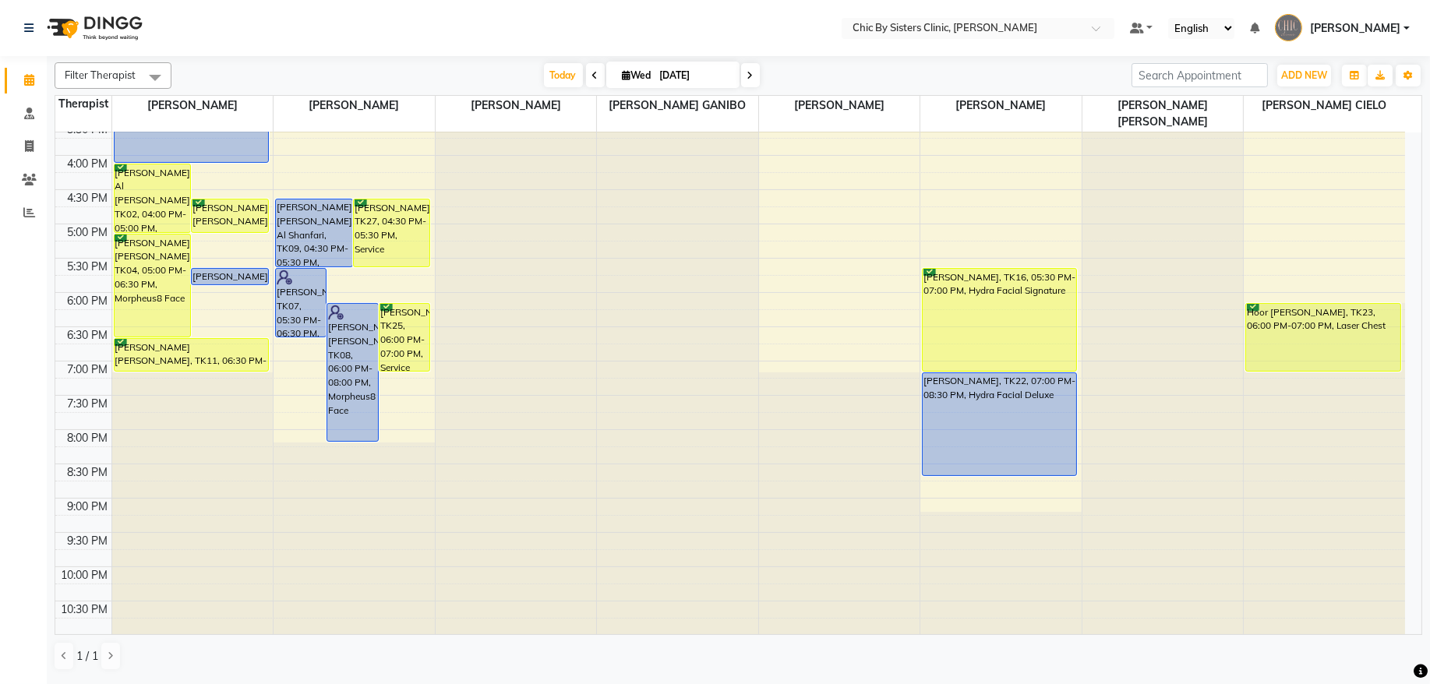
click at [670, 72] on input "[DATE]" at bounding box center [695, 75] width 78 height 23
select select "9"
select select "2025"
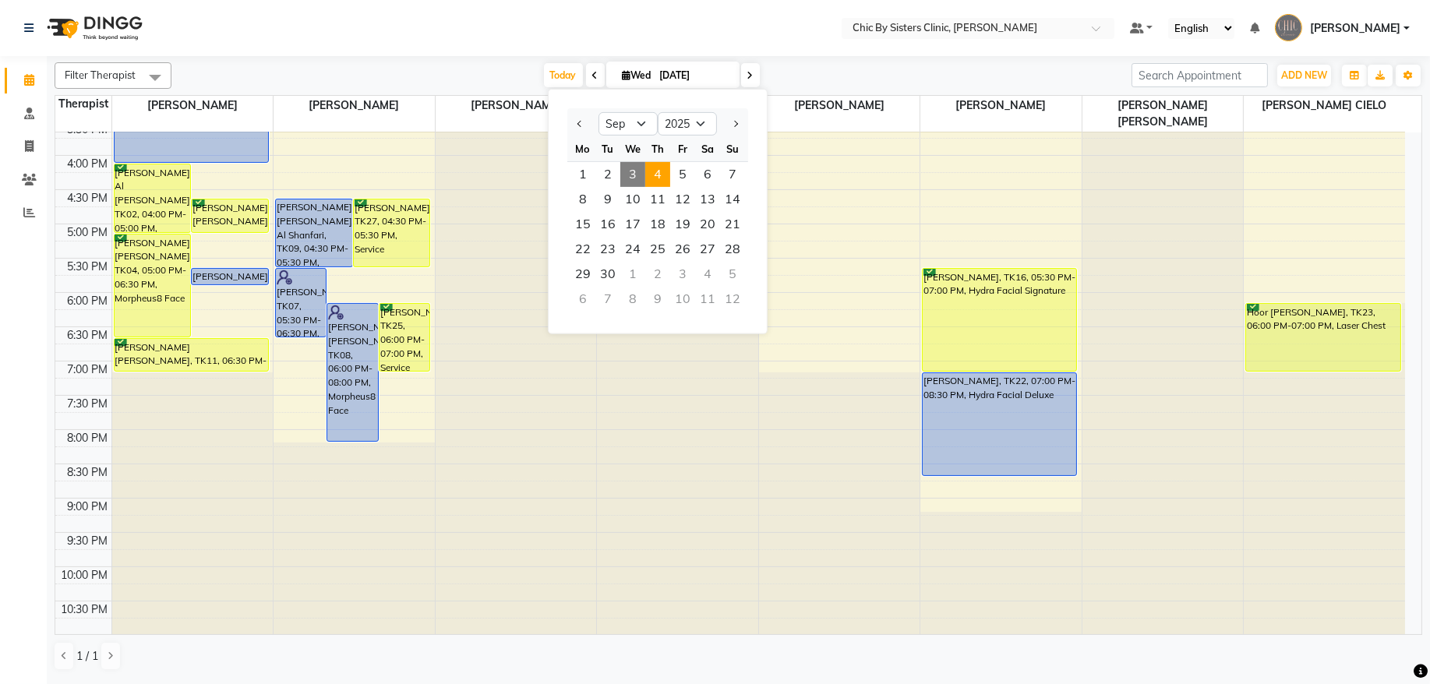
click at [656, 184] on span "4" at bounding box center [657, 174] width 25 height 25
type input "[DATE]"
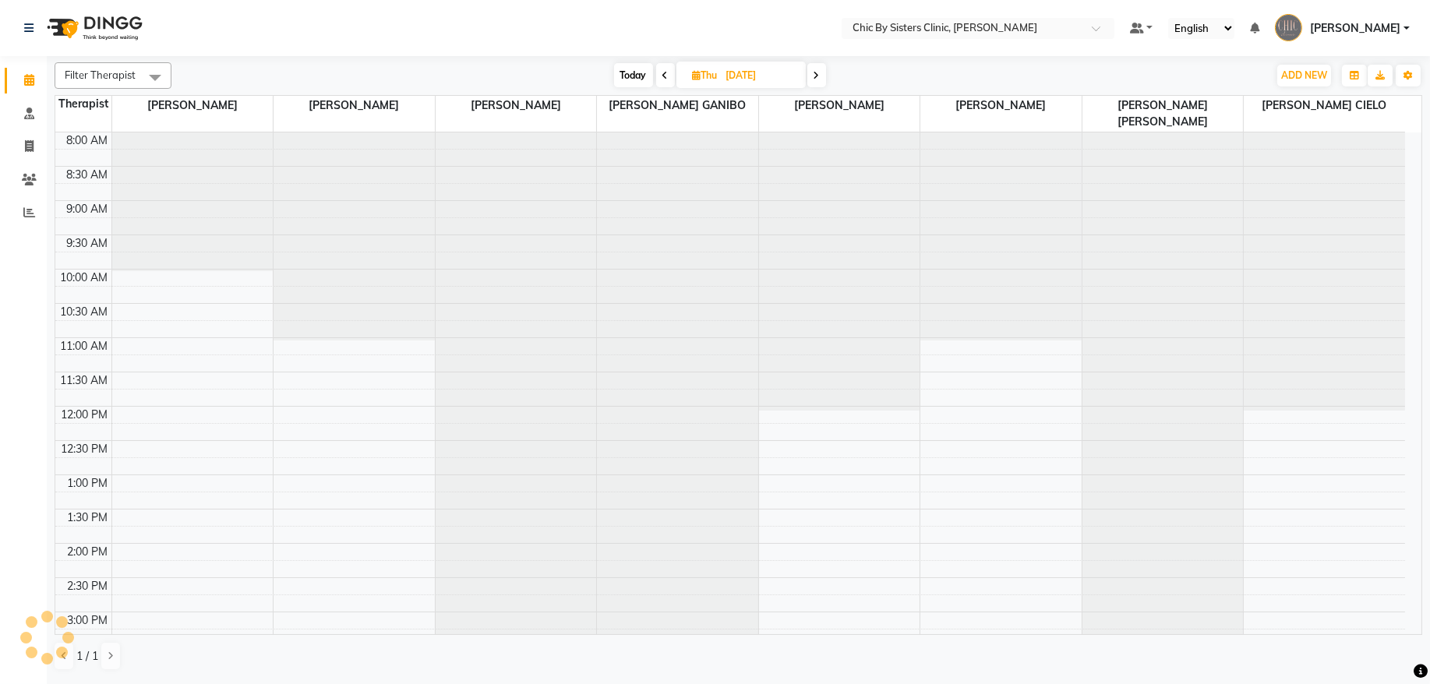
scroll to position [209, 0]
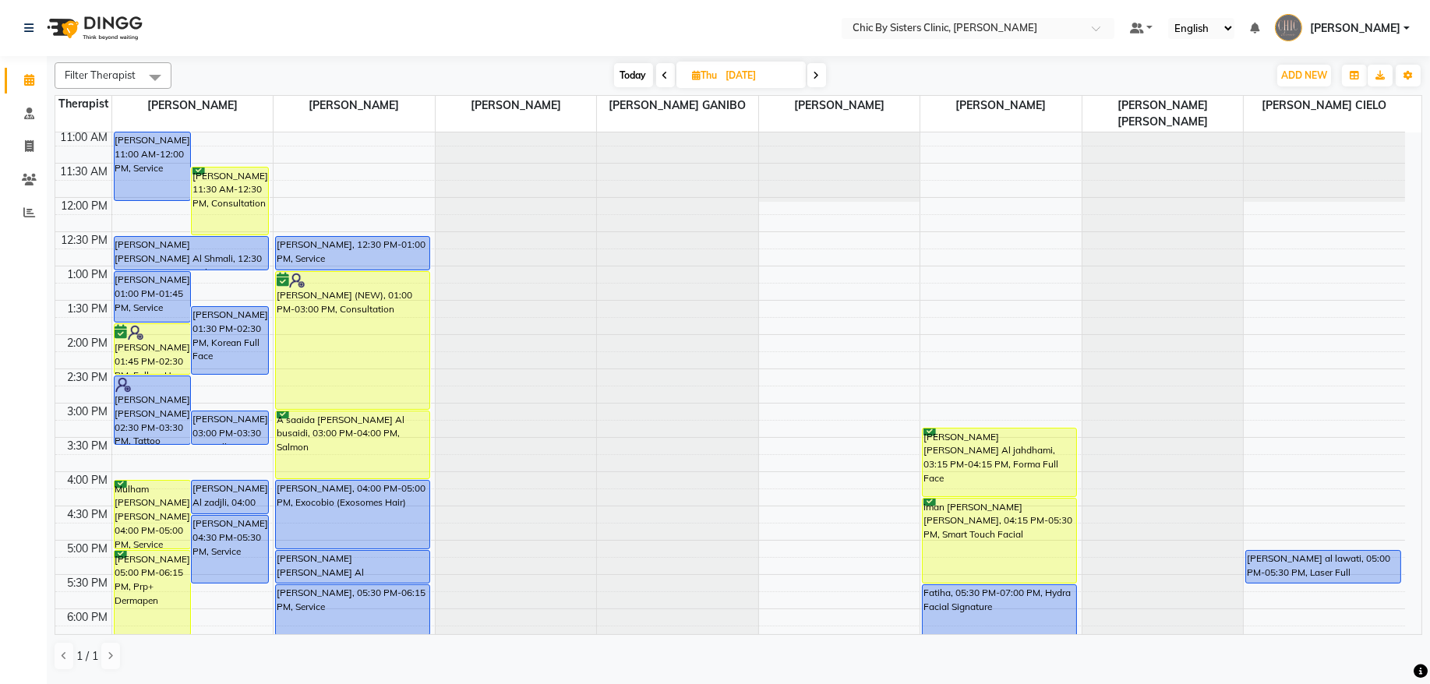
click at [730, 66] on input "[DATE]" at bounding box center [761, 75] width 78 height 23
select select "9"
select select "2025"
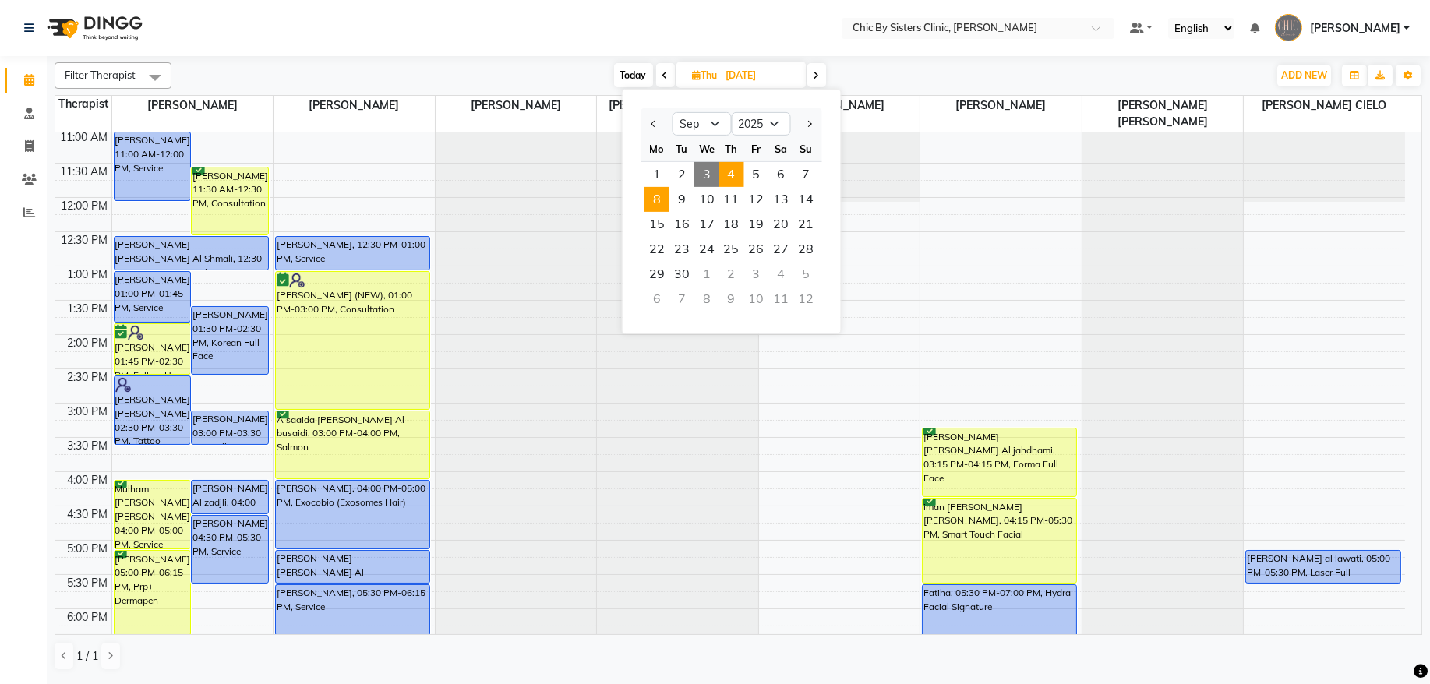
click at [652, 203] on span "8" at bounding box center [657, 199] width 25 height 25
type input "08-09-2025"
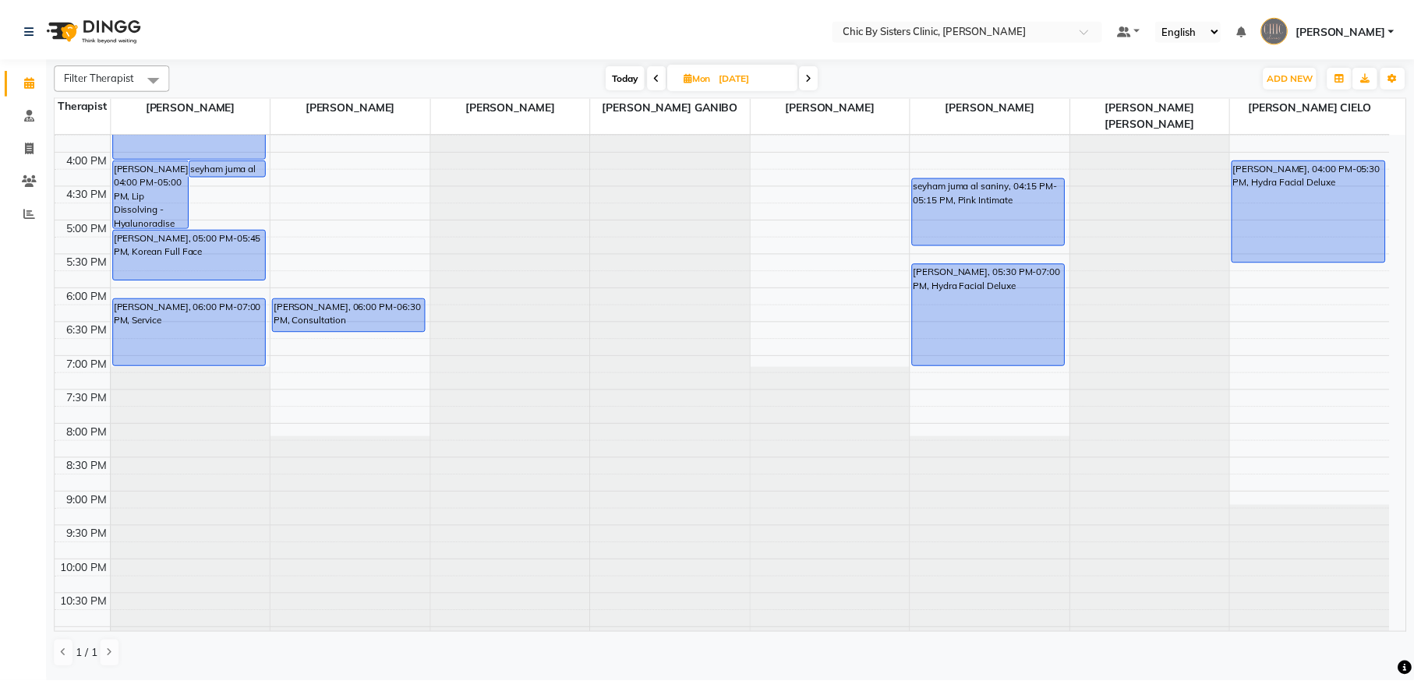
scroll to position [438, 0]
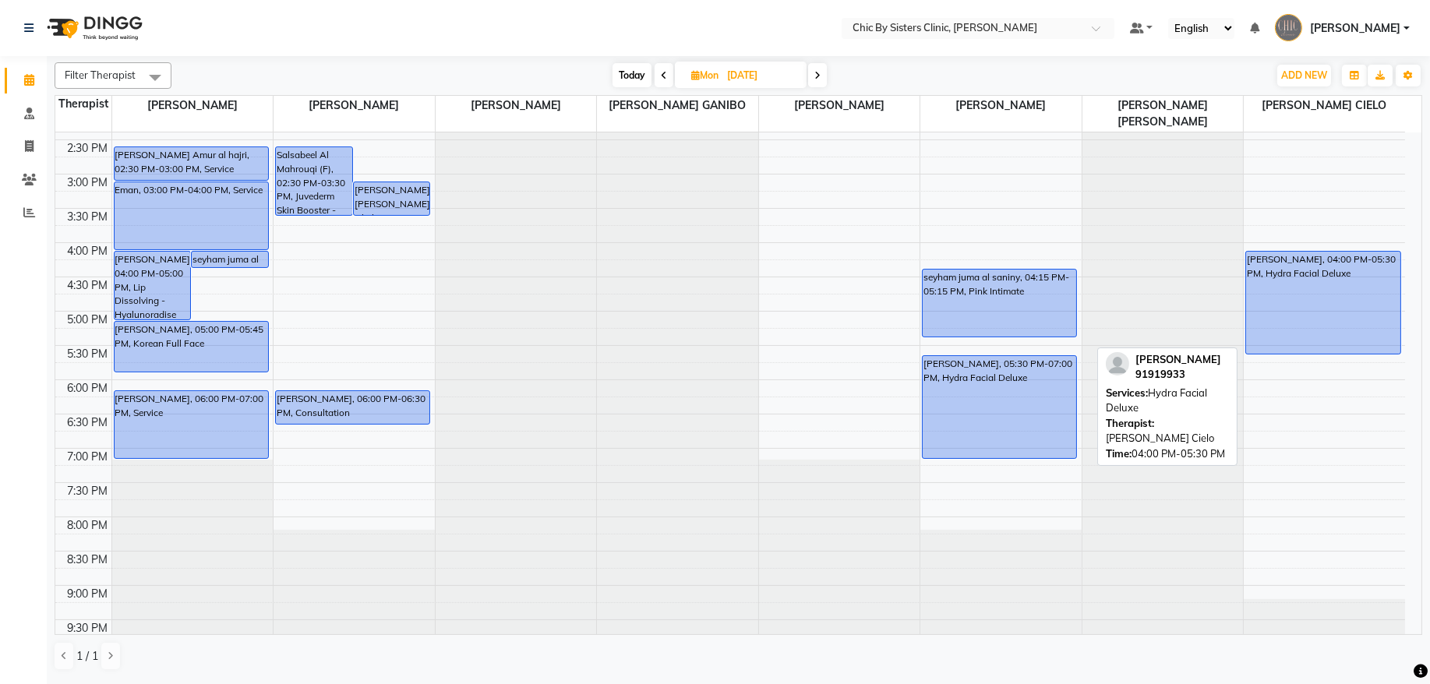
click at [1381, 285] on div "Shahad haitham, 04:00 PM-05:30 PM, Hydra Facial Deluxe" at bounding box center [1324, 303] width 154 height 102
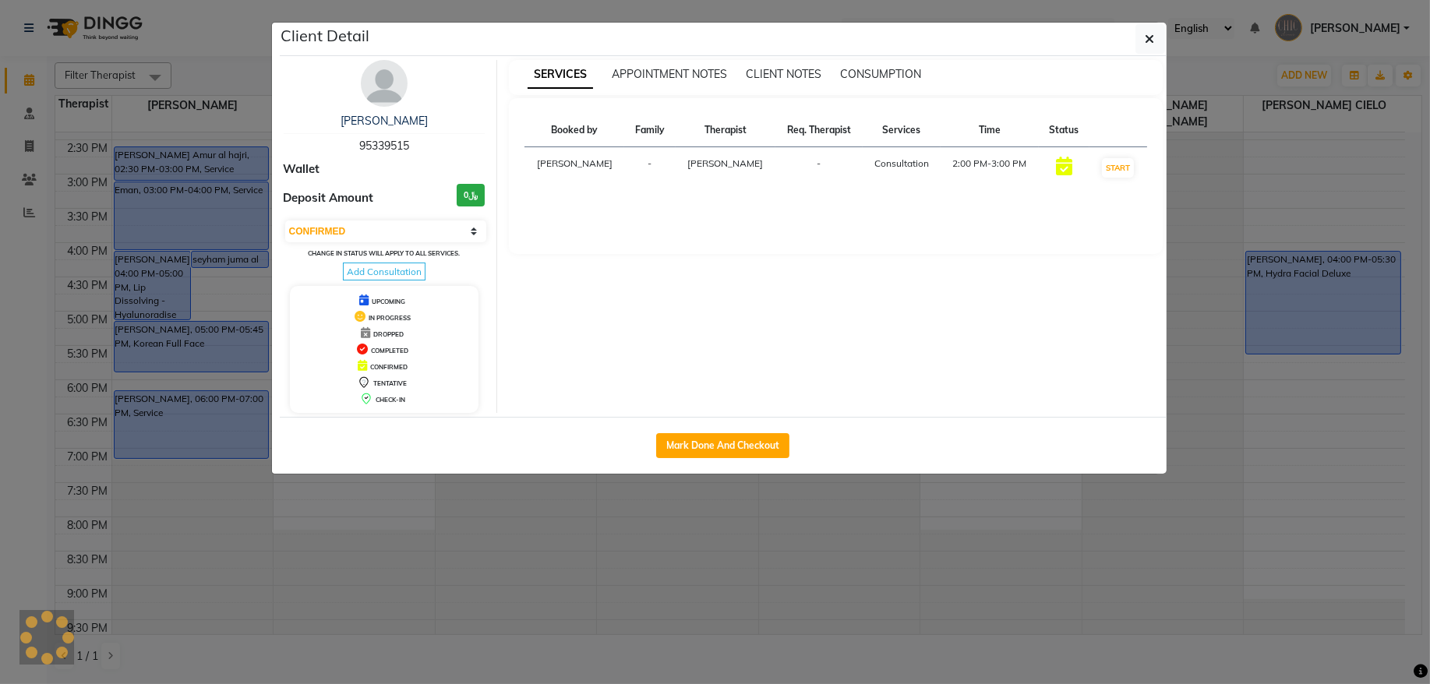
select select "select"
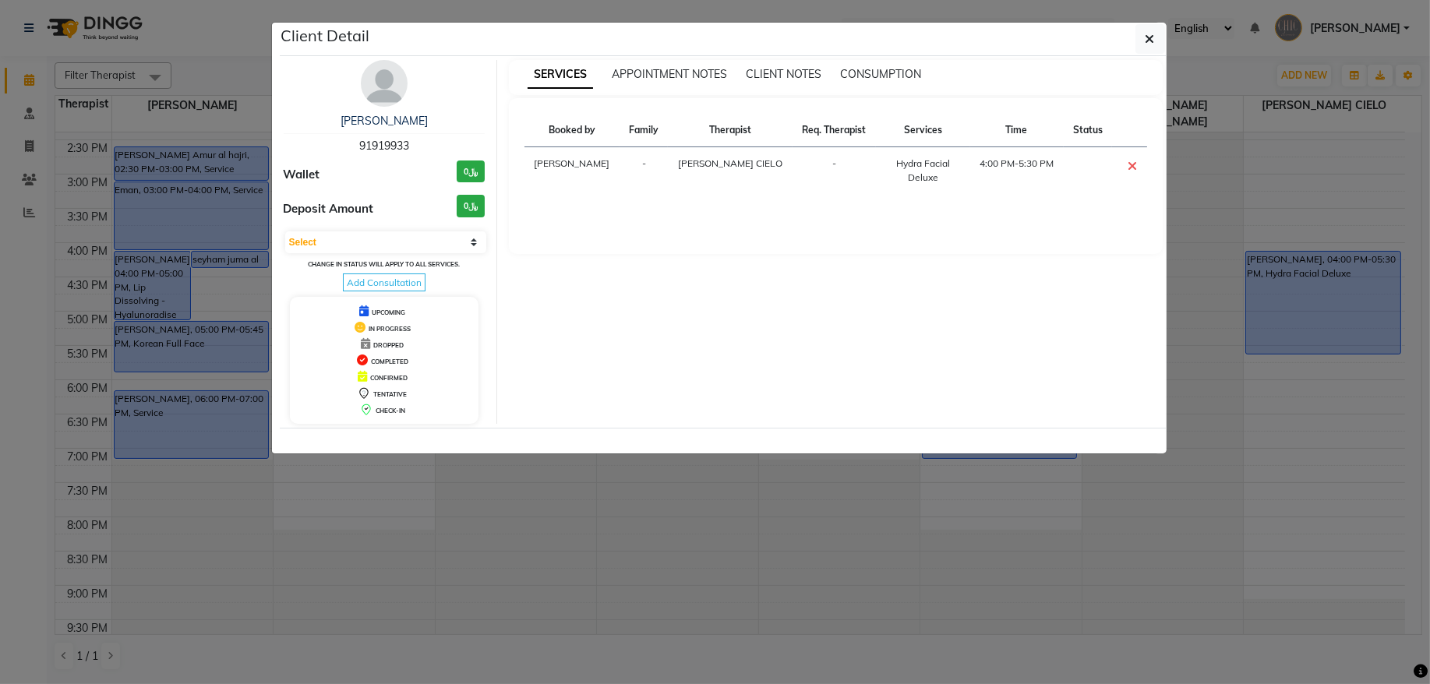
click at [387, 82] on img at bounding box center [384, 83] width 47 height 47
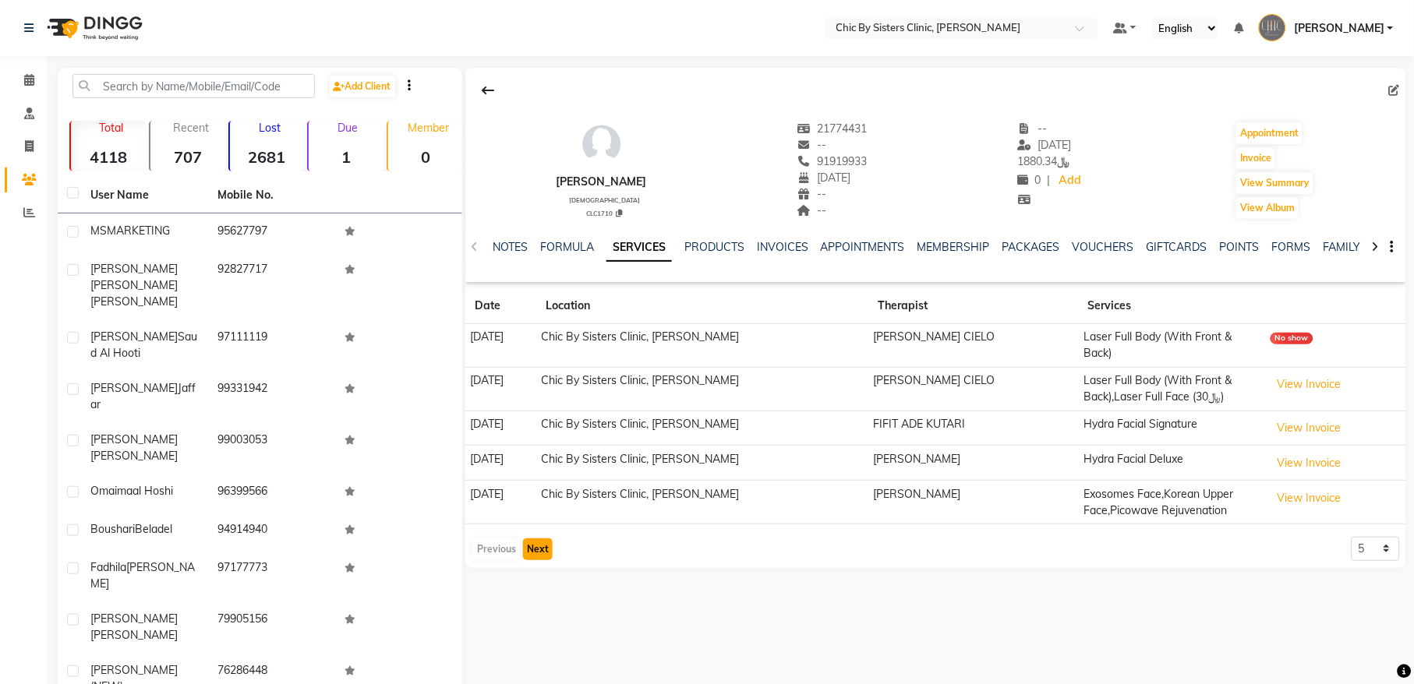
click at [529, 553] on button "Next" at bounding box center [538, 550] width 30 height 22
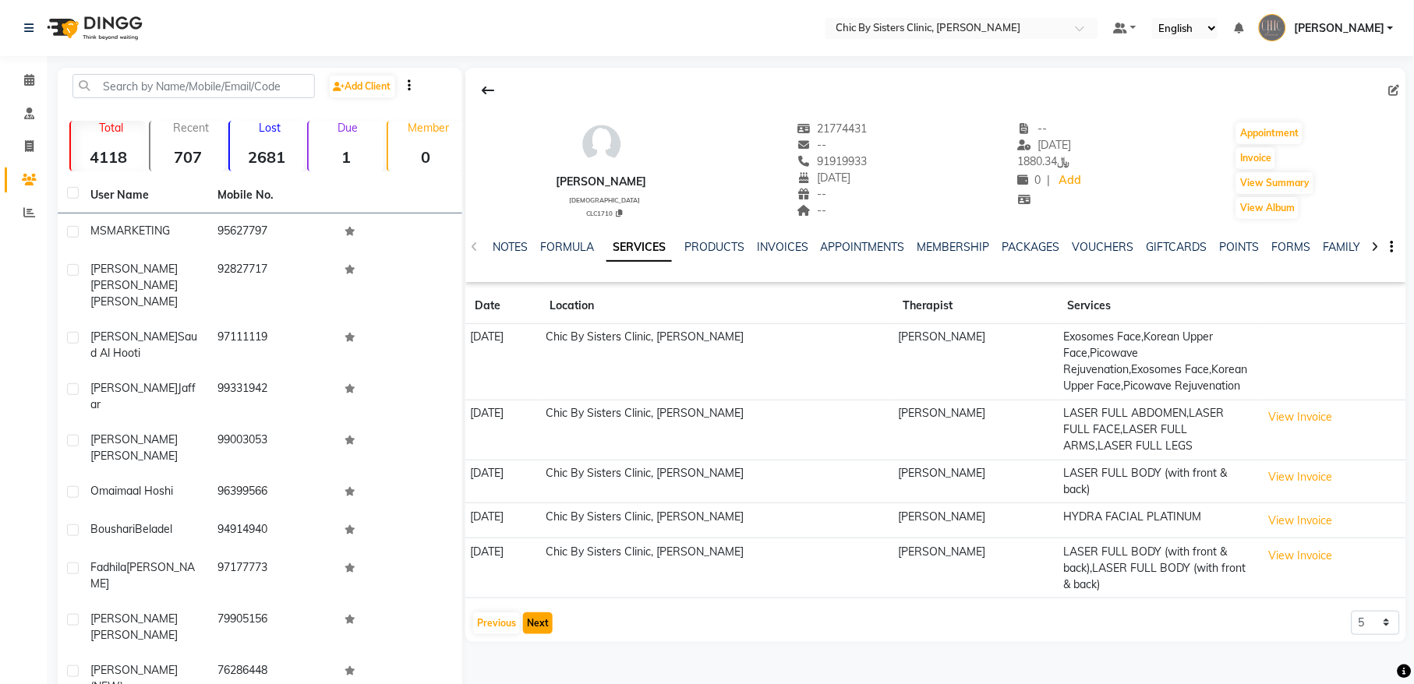
click at [540, 635] on button "Next" at bounding box center [538, 624] width 30 height 22
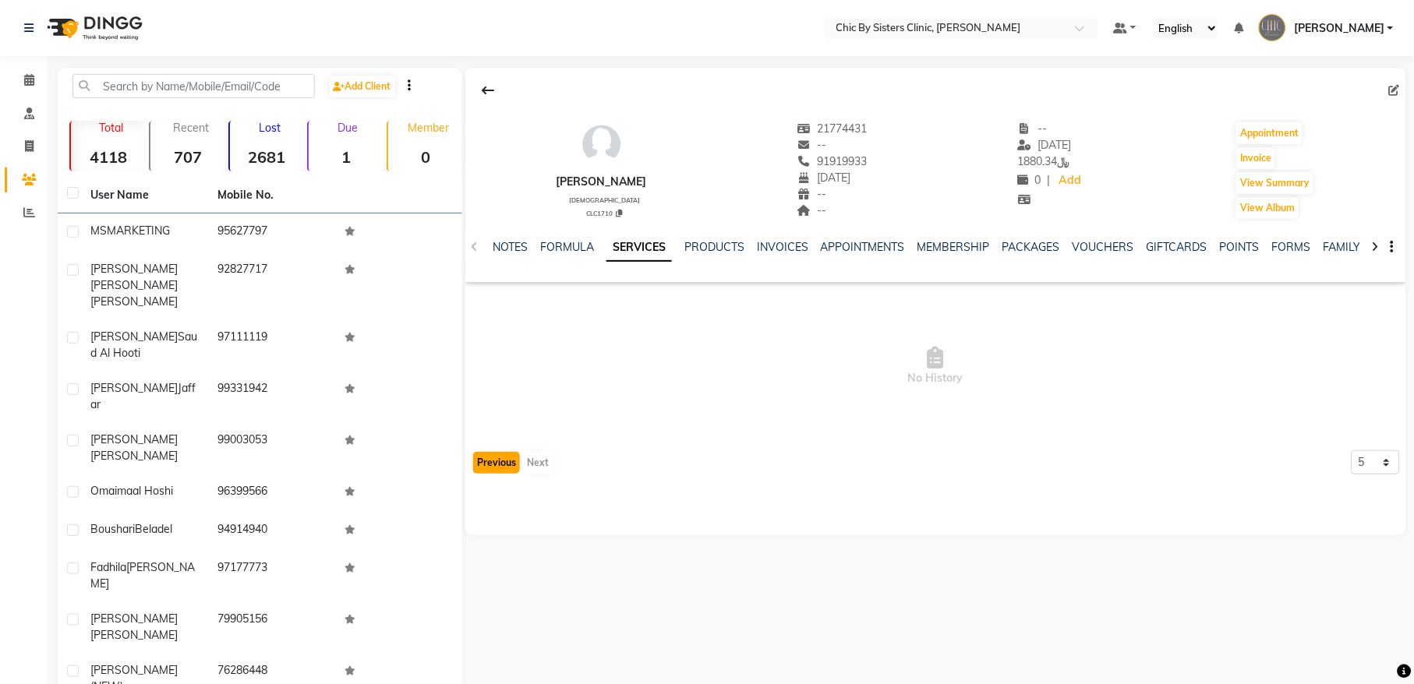
click at [493, 465] on button "Previous" at bounding box center [496, 463] width 47 height 22
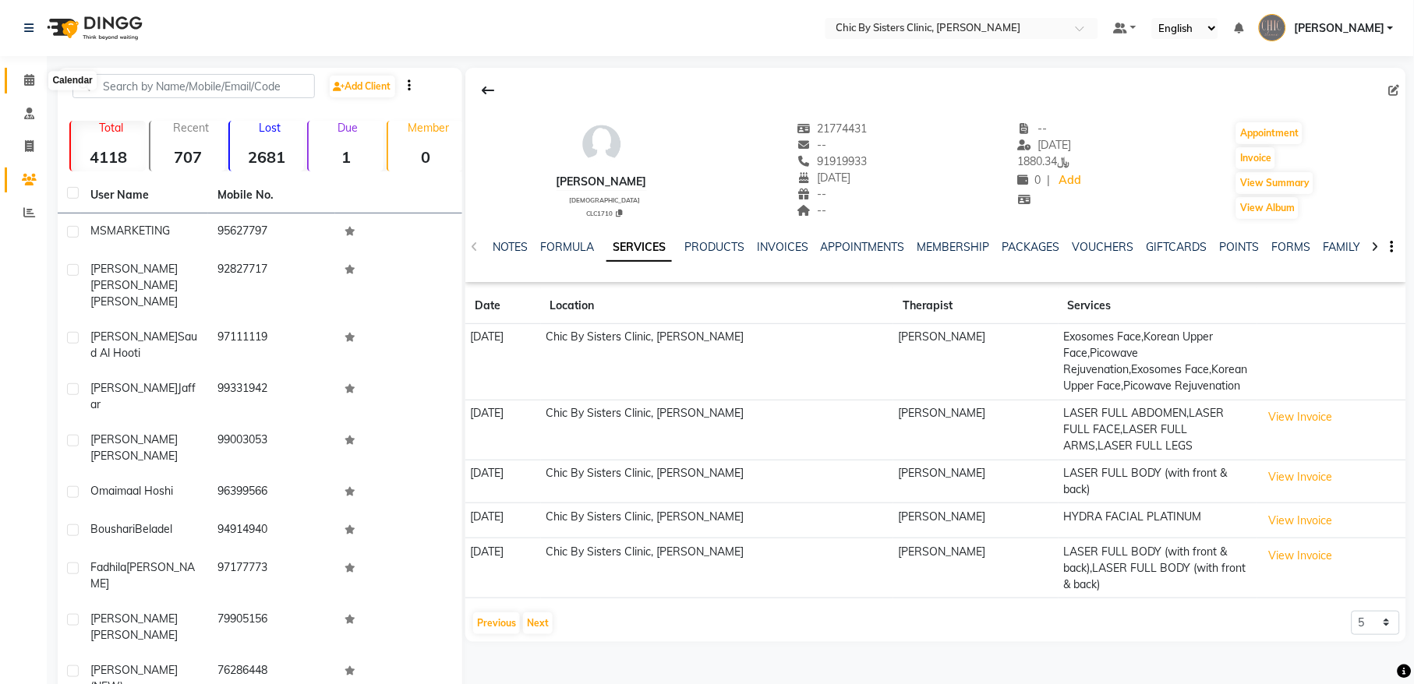
click at [26, 79] on icon at bounding box center [29, 80] width 10 height 12
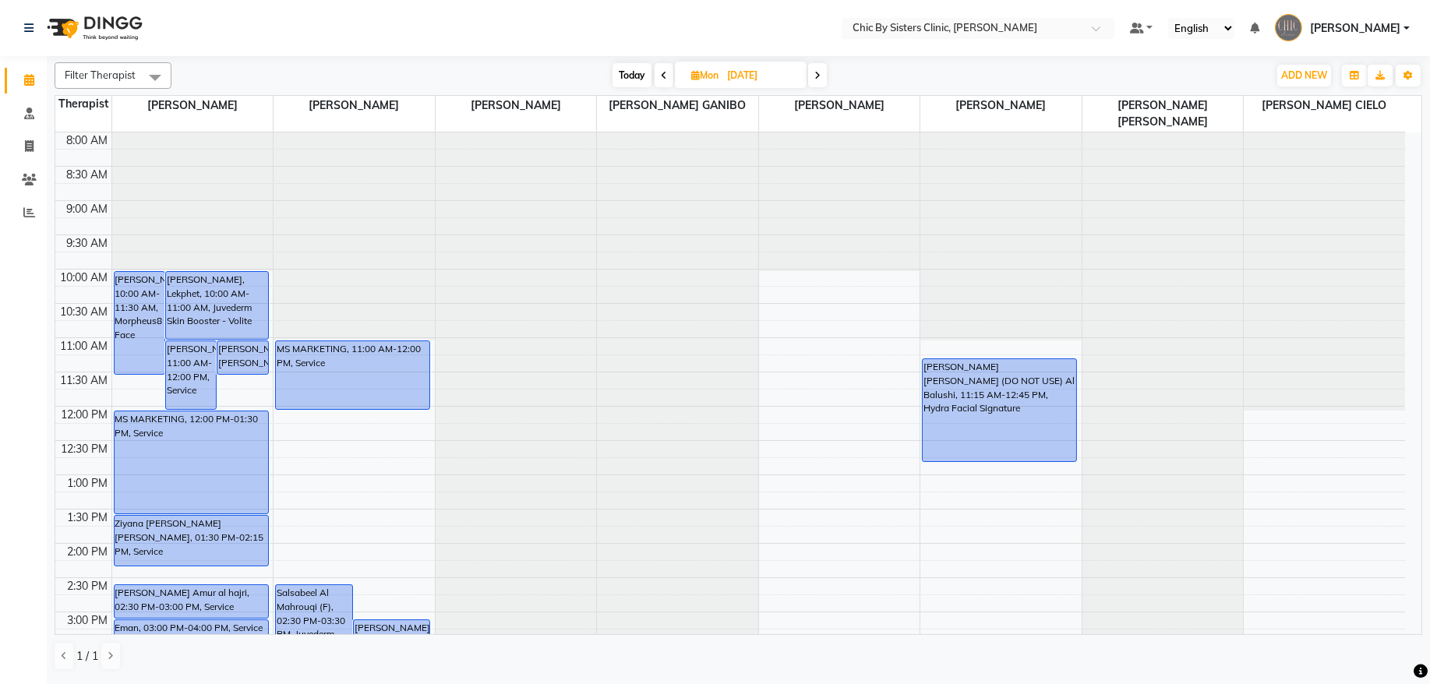
scroll to position [65, 0]
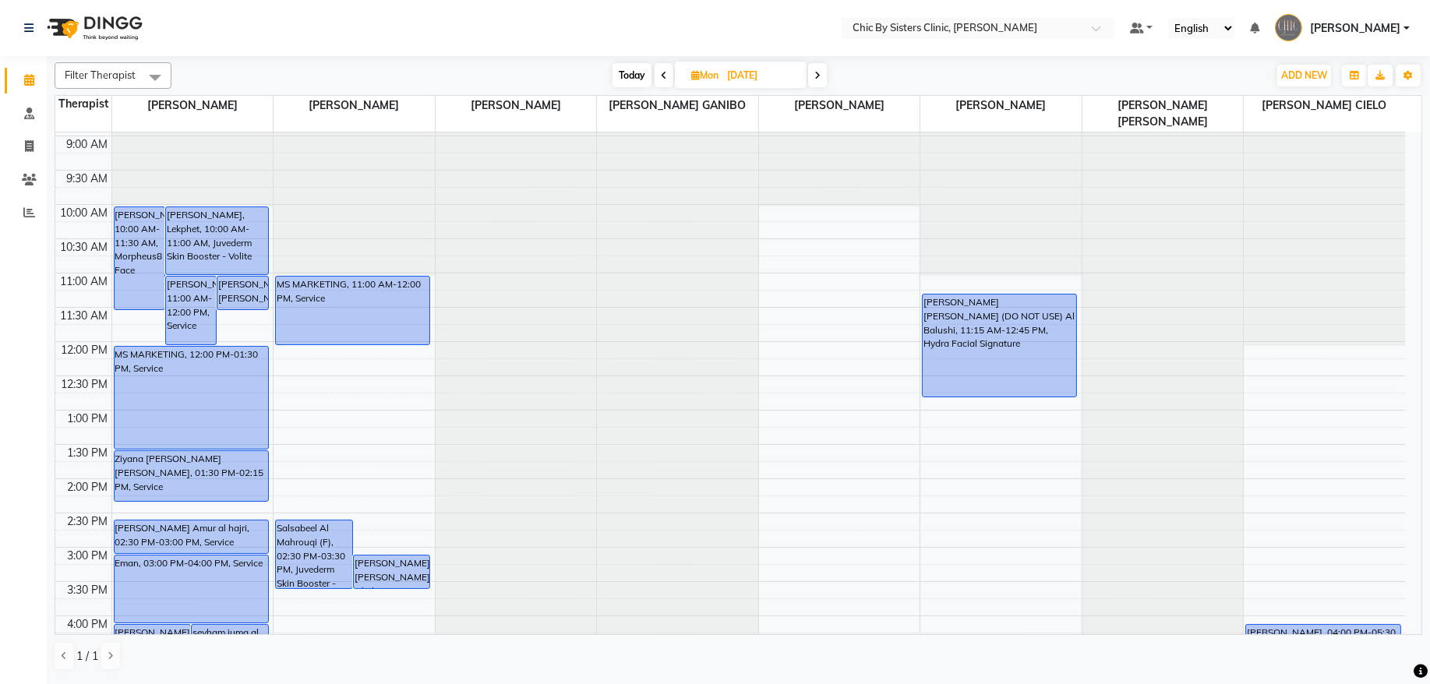
click at [655, 78] on span at bounding box center [664, 75] width 19 height 24
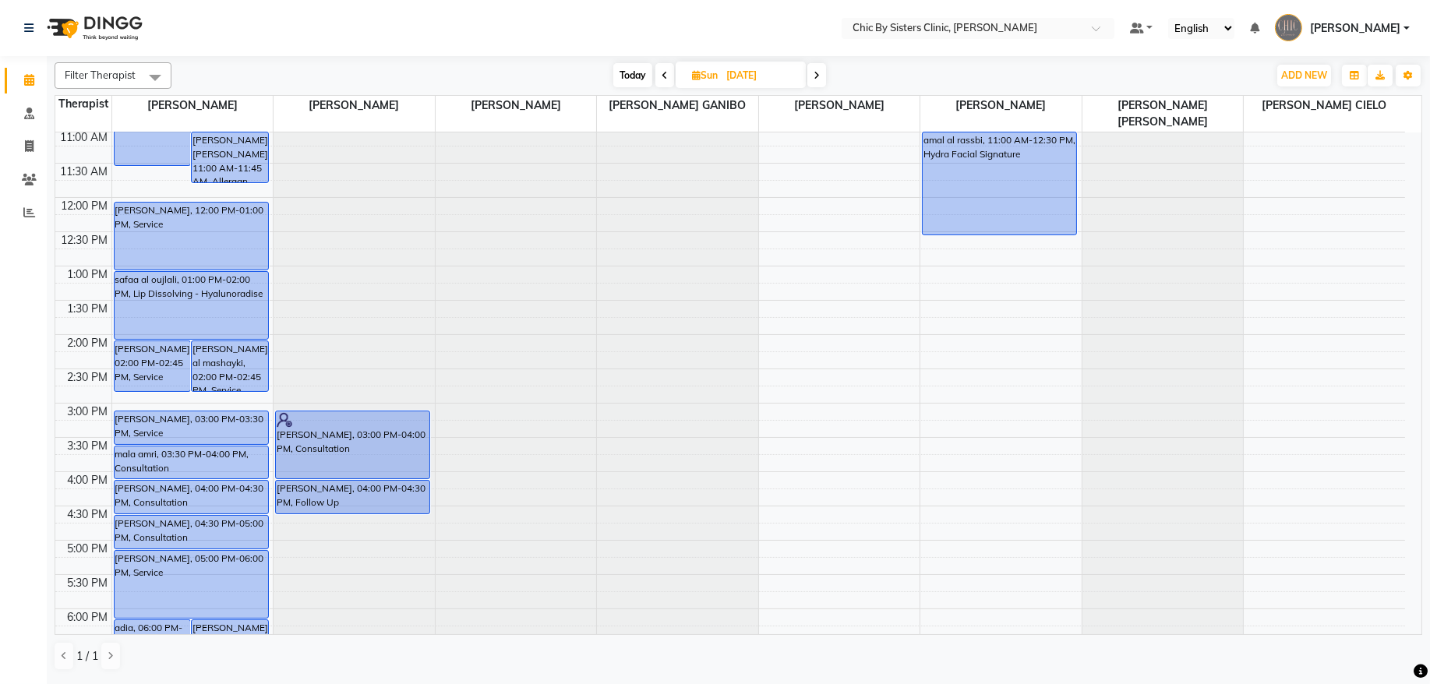
scroll to position [0, 0]
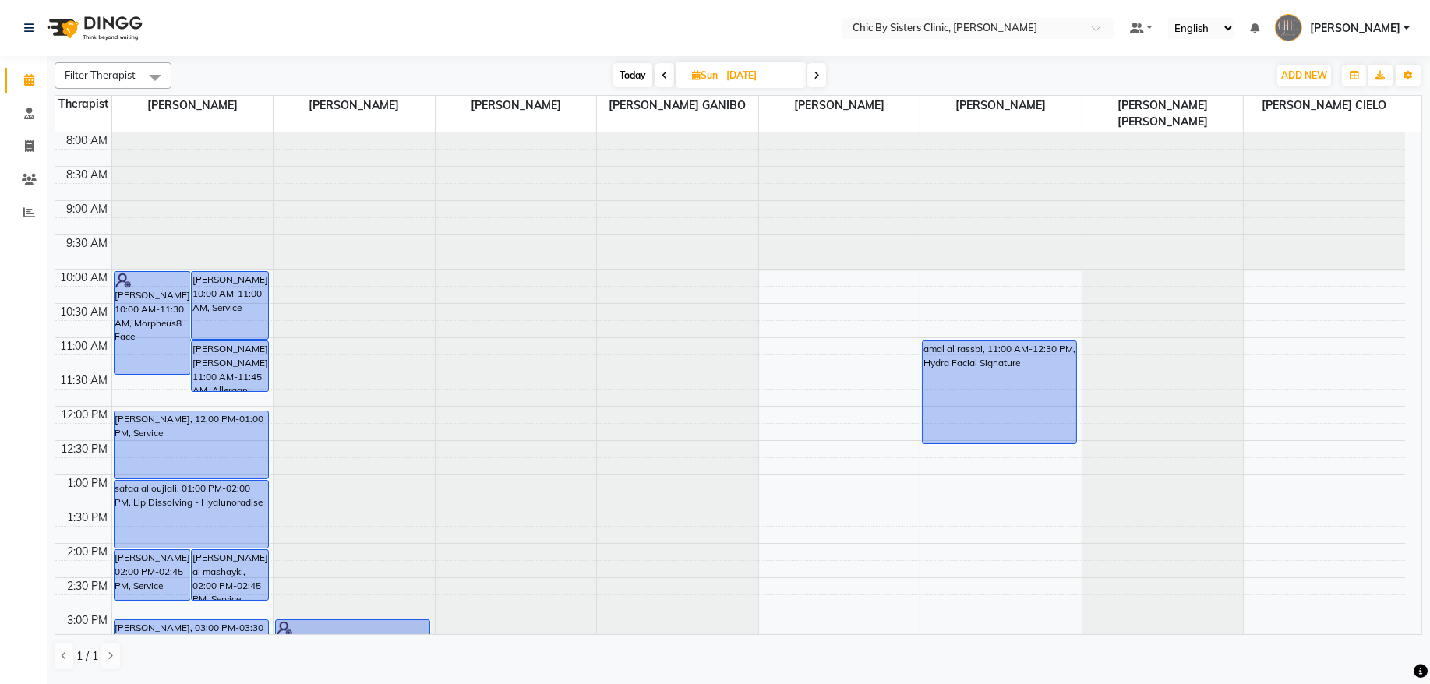
click at [640, 70] on span "Today" at bounding box center [633, 75] width 39 height 24
type input "[DATE]"
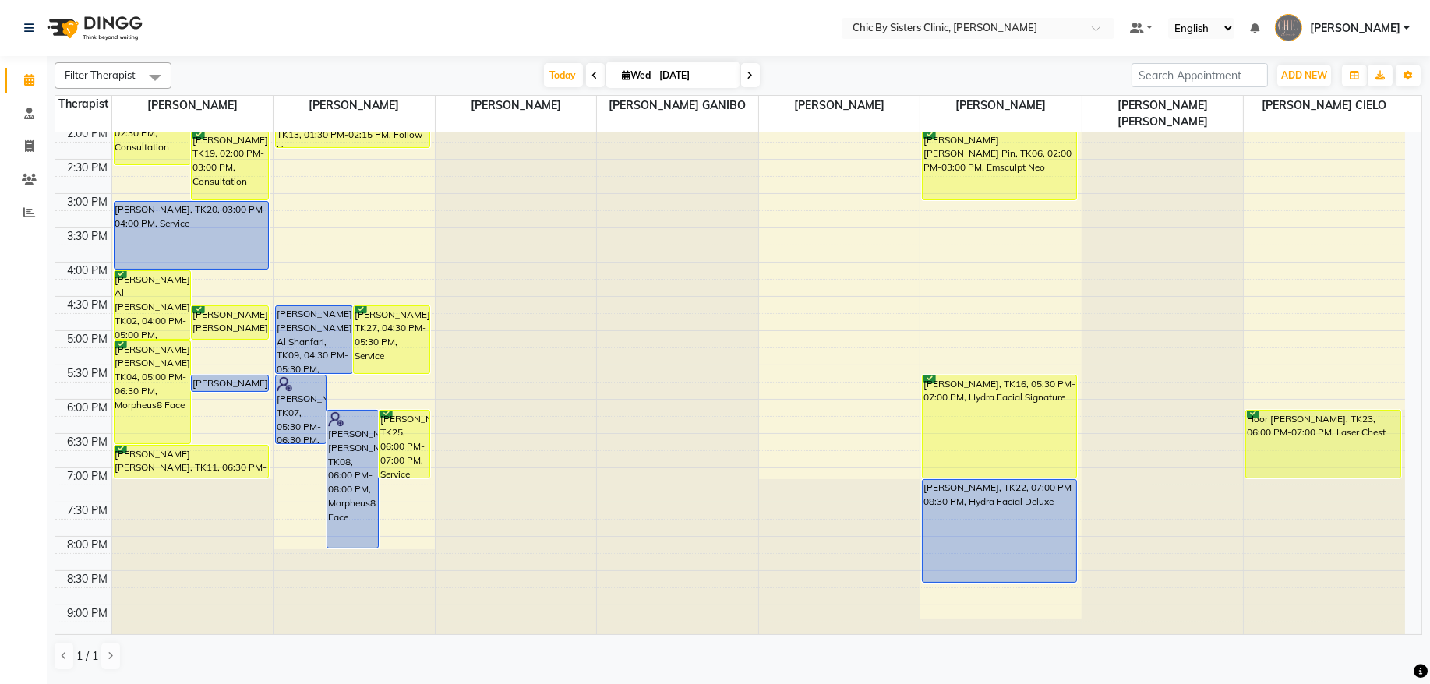
scroll to position [420, 0]
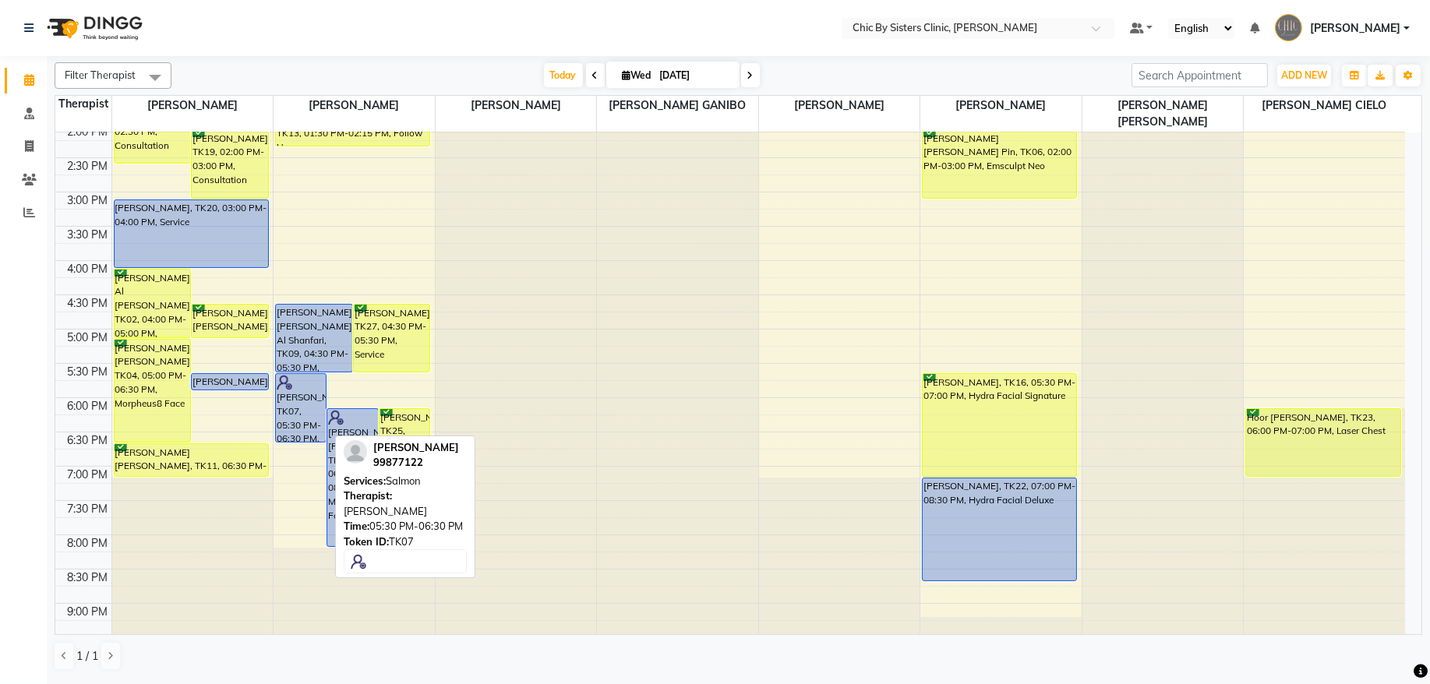
click at [298, 412] on div "[PERSON_NAME], TK07, 05:30 PM-06:30 PM, [PERSON_NAME]" at bounding box center [301, 408] width 50 height 68
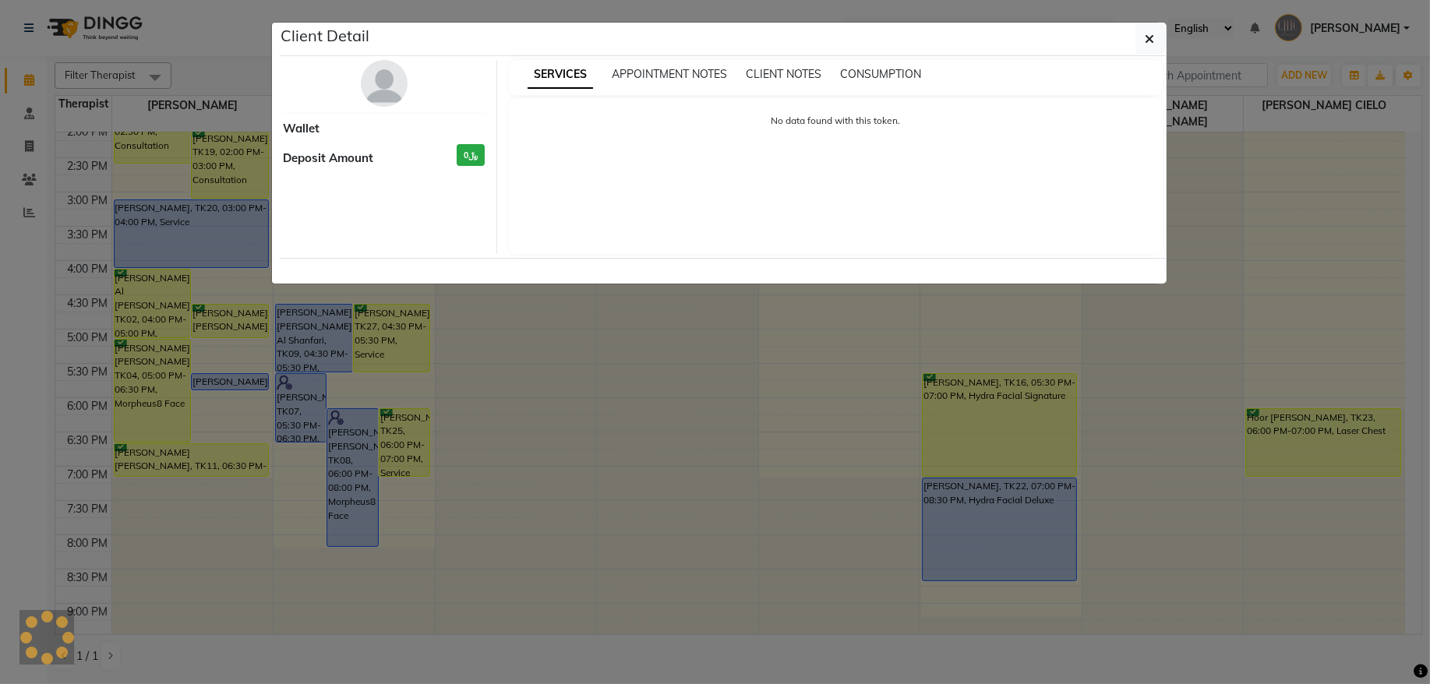
select select "5"
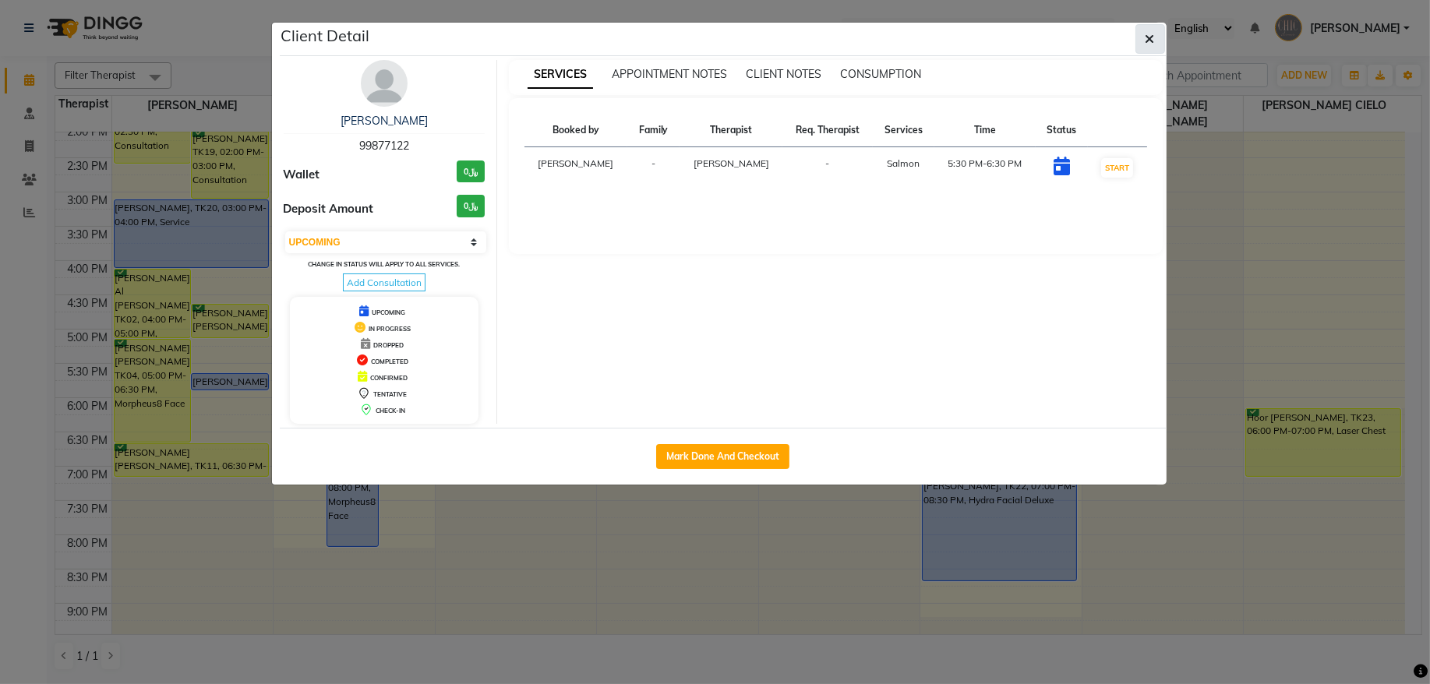
click at [1147, 50] on button "button" at bounding box center [1151, 39] width 30 height 30
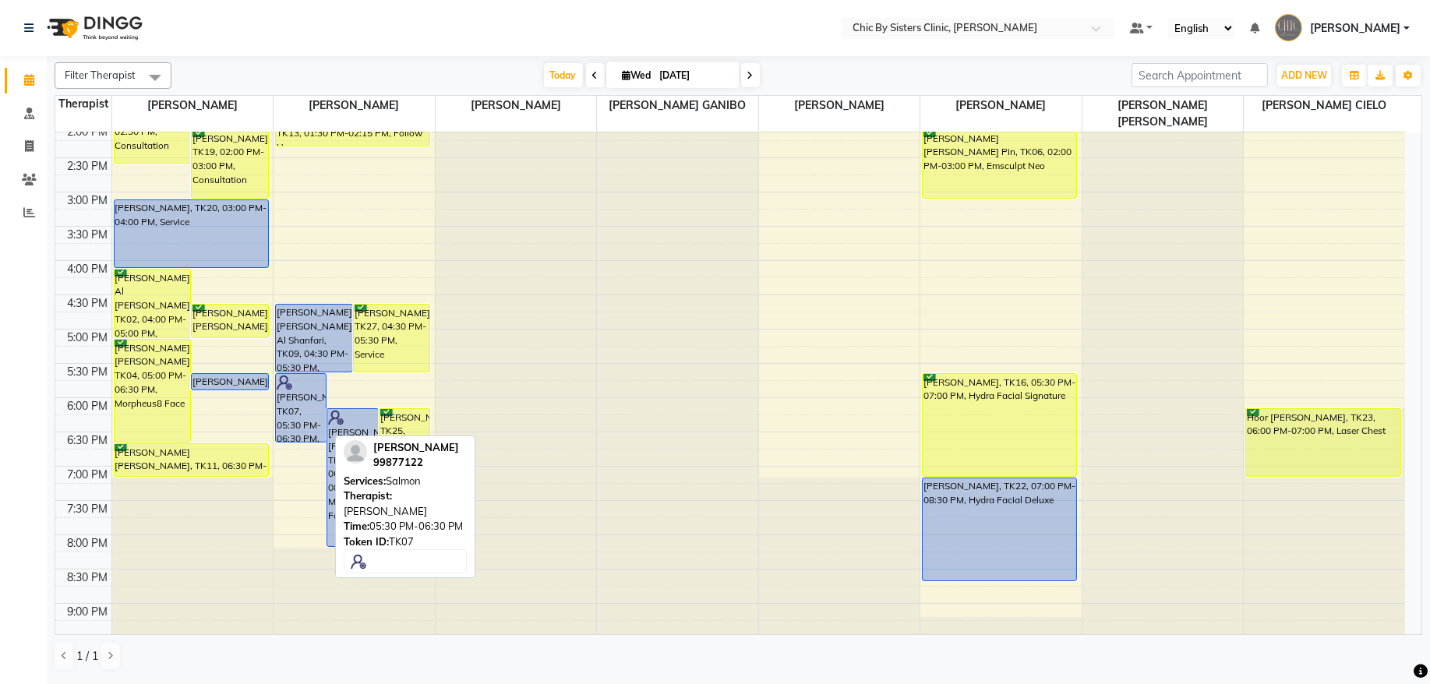
click at [303, 406] on div "[PERSON_NAME], TK07, 05:30 PM-06:30 PM, [PERSON_NAME]" at bounding box center [301, 408] width 50 height 68
select select "5"
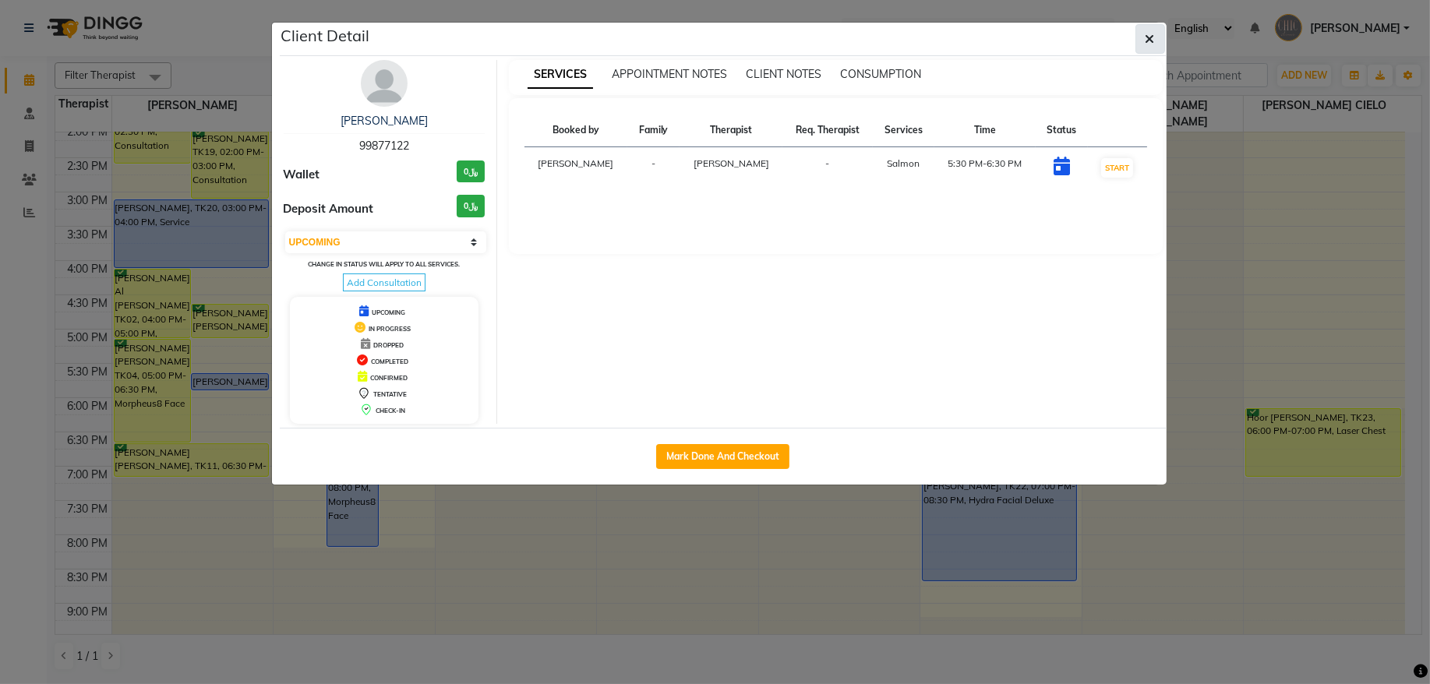
click at [1141, 39] on button "button" at bounding box center [1151, 39] width 30 height 30
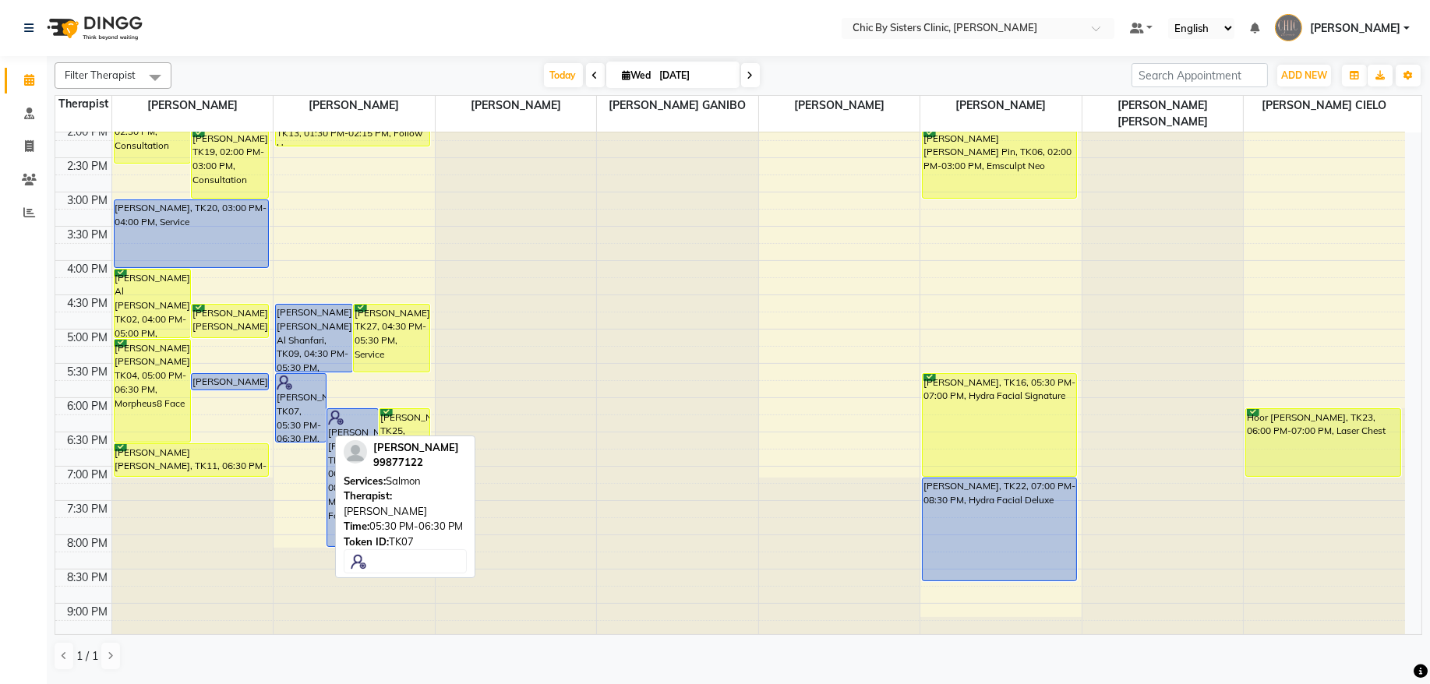
click at [295, 415] on div "[PERSON_NAME], TK07, 05:30 PM-06:30 PM, [PERSON_NAME]" at bounding box center [301, 408] width 50 height 68
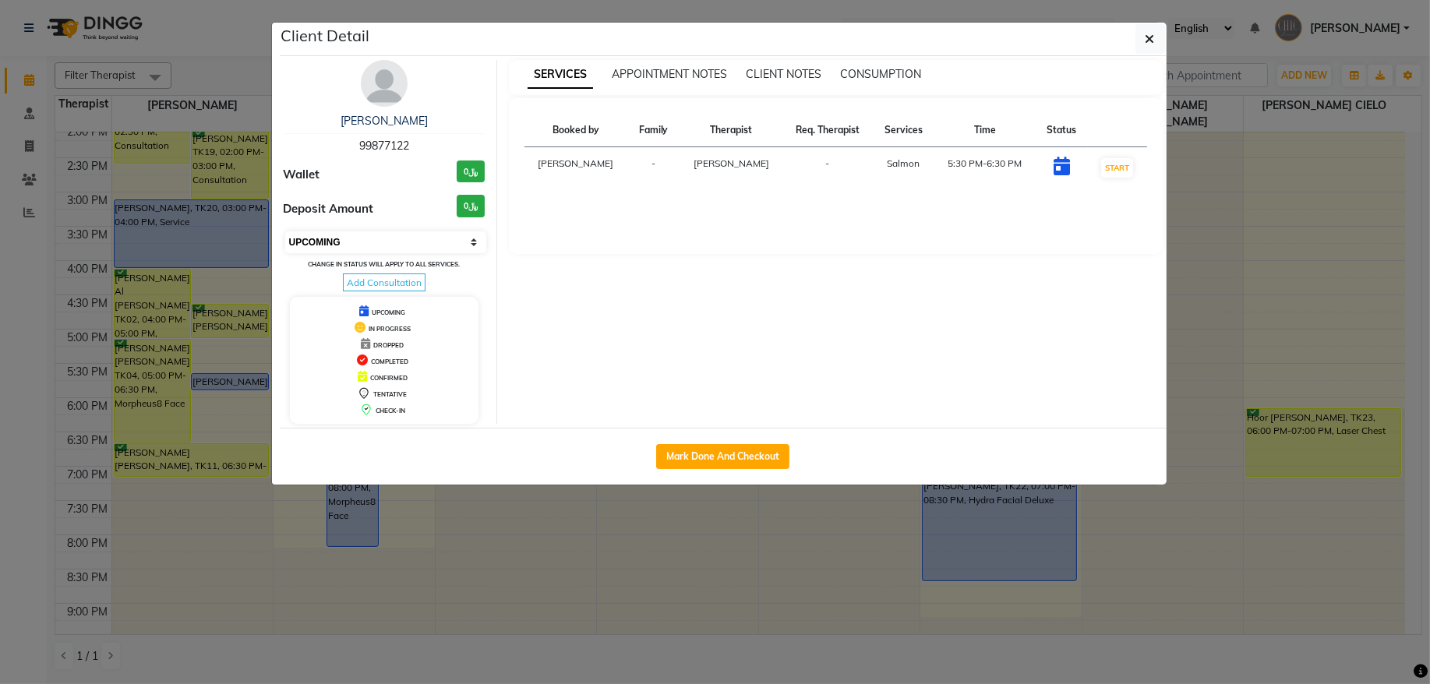
click at [437, 239] on select "Select IN SERVICE CONFIRMED TENTATIVE CHECK IN MARK DONE DROPPED UPCOMING" at bounding box center [386, 243] width 202 height 22
click at [285, 232] on select "Select IN SERVICE CONFIRMED TENTATIVE CHECK IN MARK DONE DROPPED UPCOMING" at bounding box center [386, 243] width 202 height 22
click at [383, 242] on select "Select IN SERVICE CONFIRMED TENTATIVE CHECK IN MARK DONE DROPPED UPCOMING" at bounding box center [386, 243] width 202 height 22
select select "6"
click at [285, 232] on select "Select IN SERVICE CONFIRMED TENTATIVE CHECK IN MARK DONE DROPPED UPCOMING" at bounding box center [386, 243] width 202 height 22
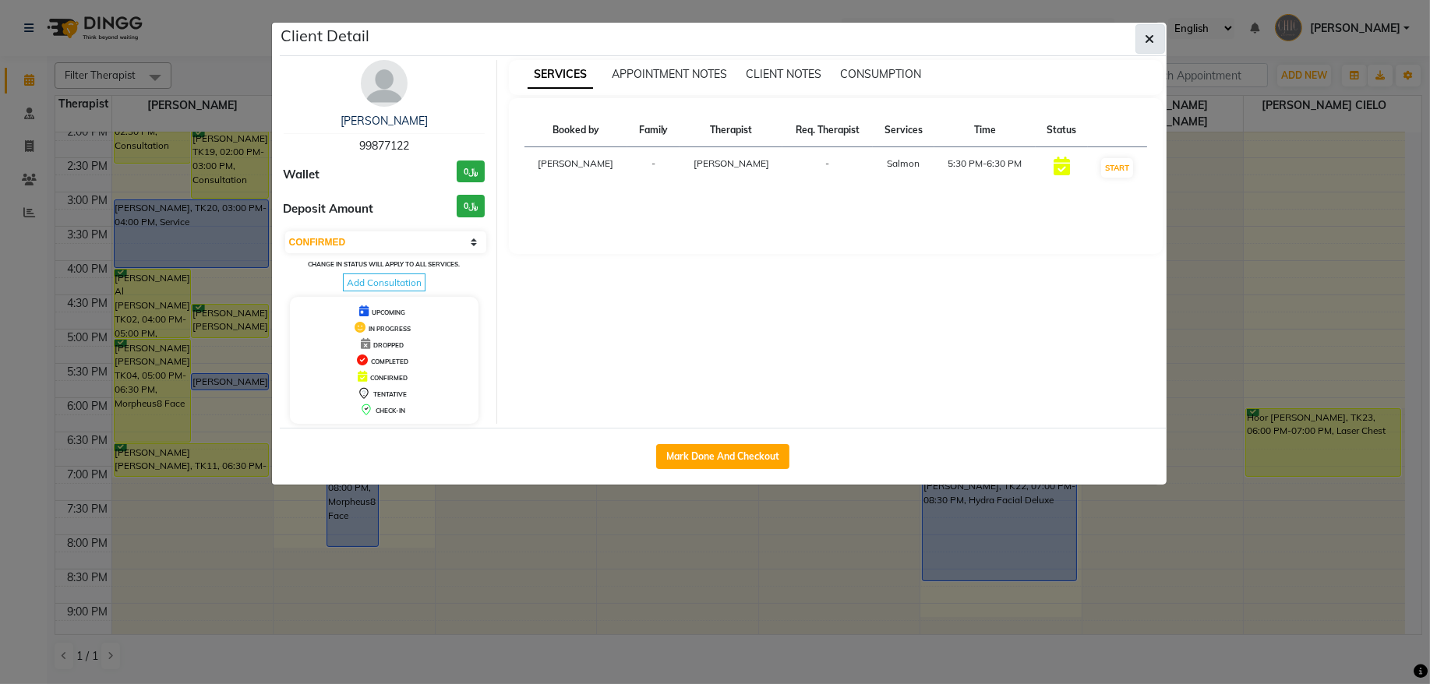
click at [1141, 42] on button "button" at bounding box center [1151, 39] width 30 height 30
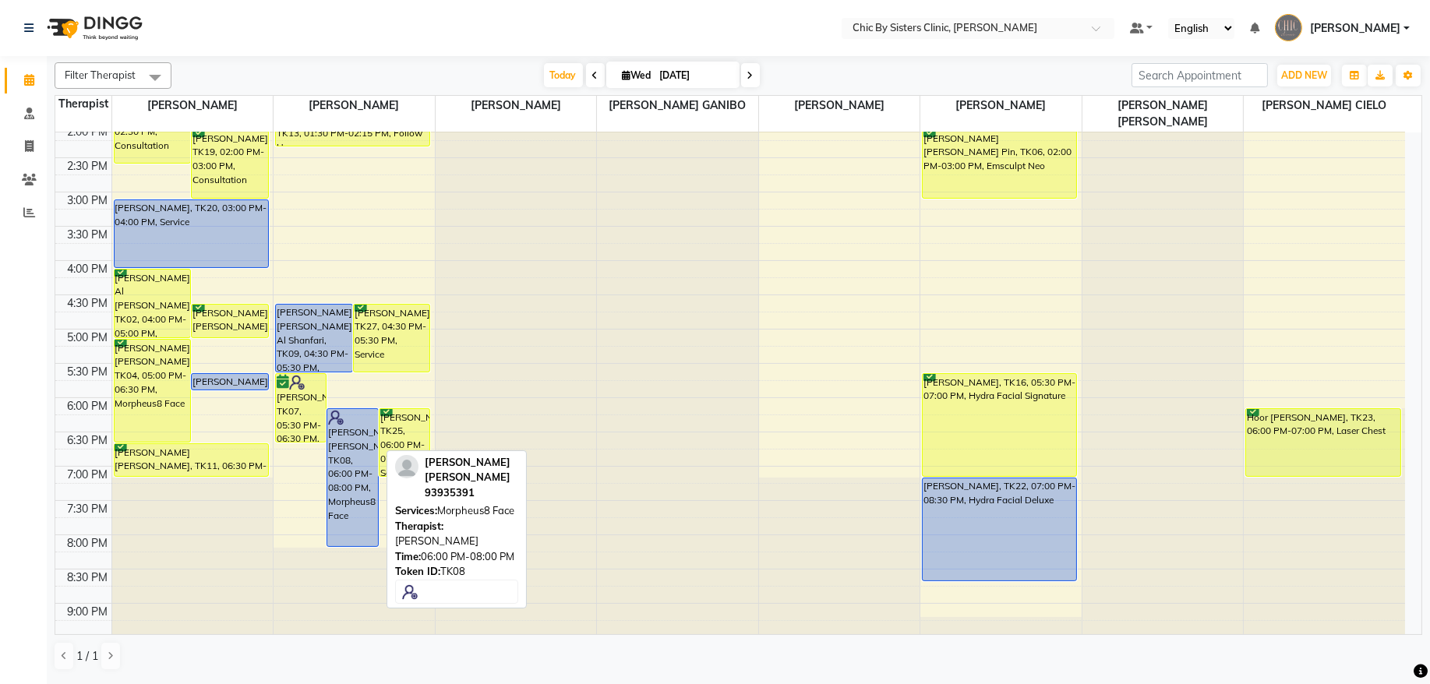
click at [354, 445] on div "[PERSON_NAME] [PERSON_NAME], TK08, 06:00 PM-08:00 PM, Morpheus8 Face" at bounding box center [352, 477] width 50 height 137
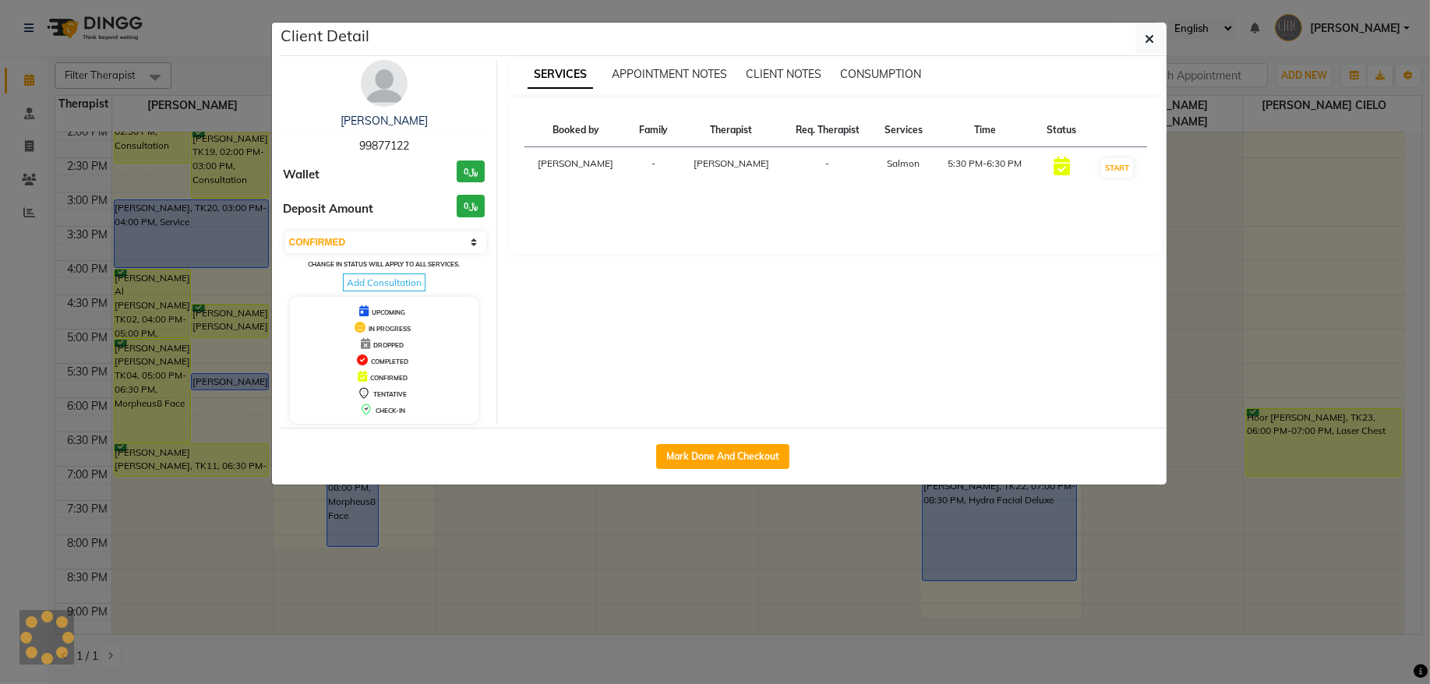
select select "5"
click at [1153, 42] on icon "button" at bounding box center [1150, 39] width 9 height 12
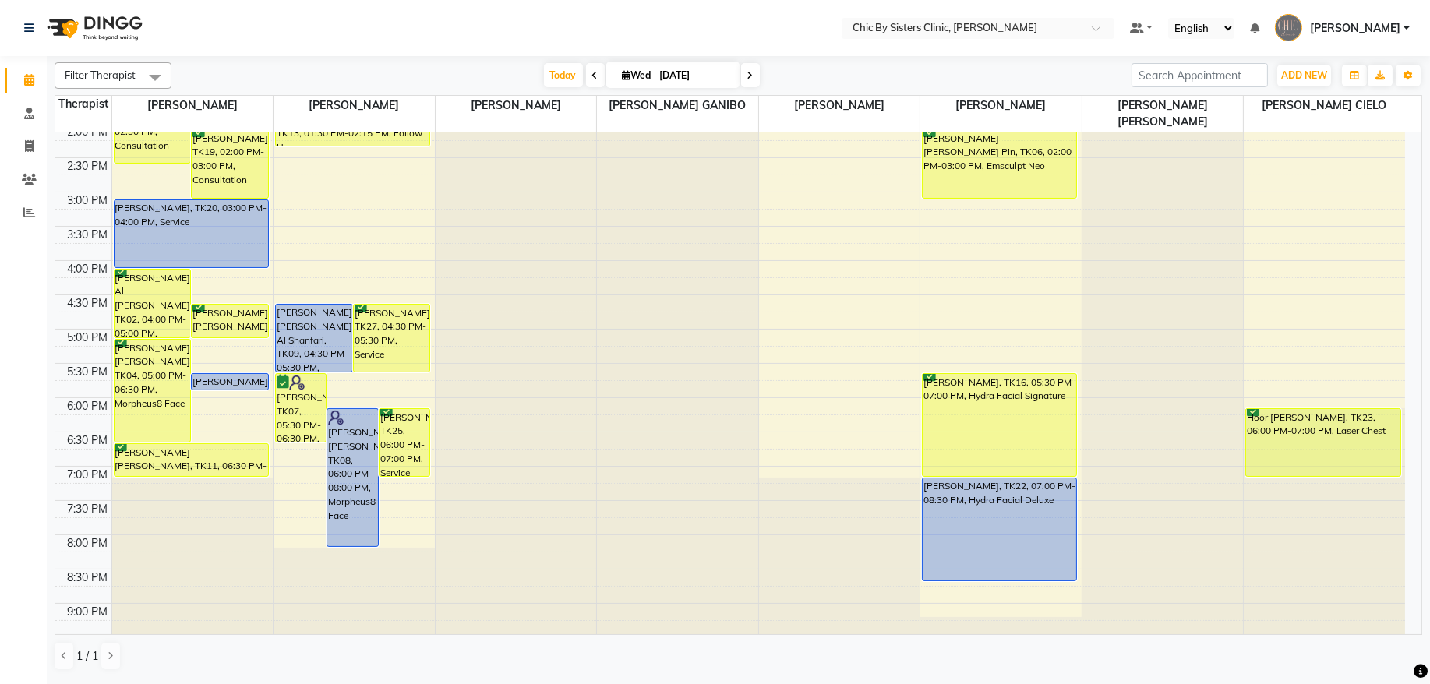
scroll to position [0, 0]
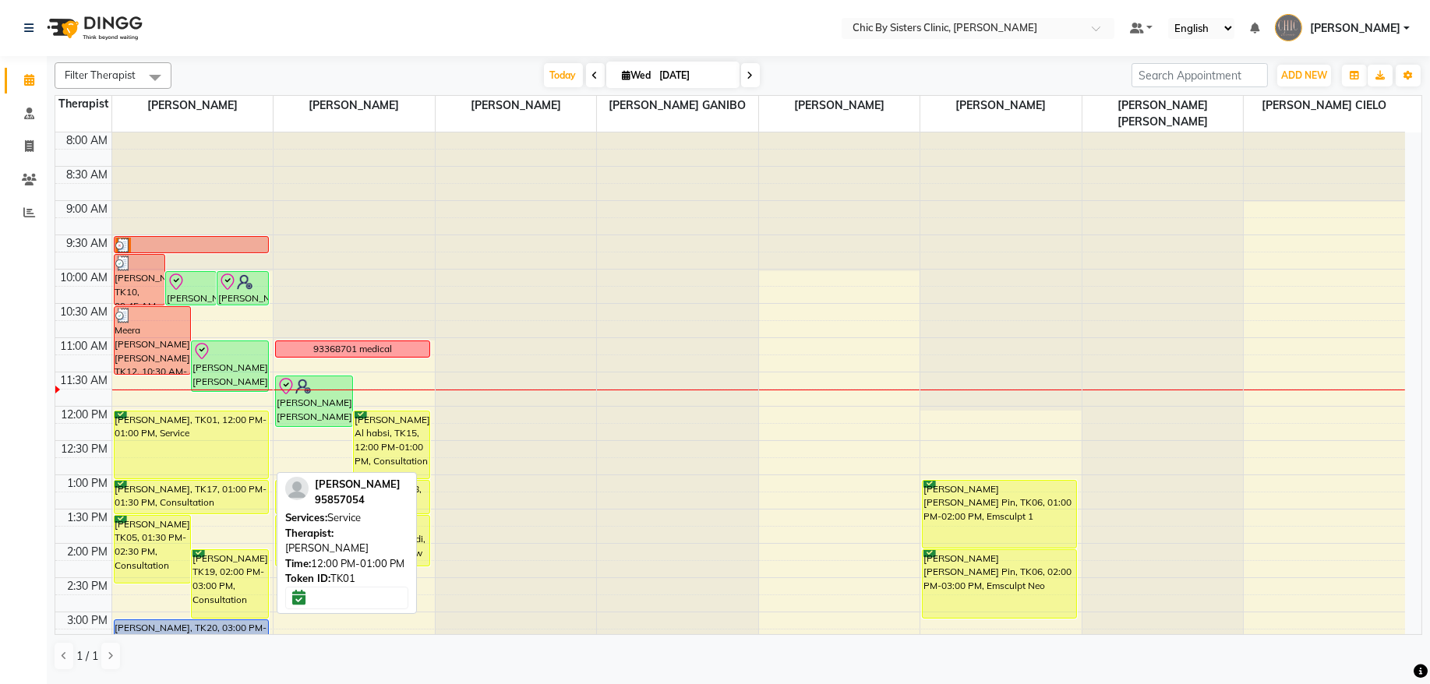
click at [235, 454] on div "[PERSON_NAME], TK01, 12:00 PM-01:00 PM, Service" at bounding box center [192, 445] width 154 height 67
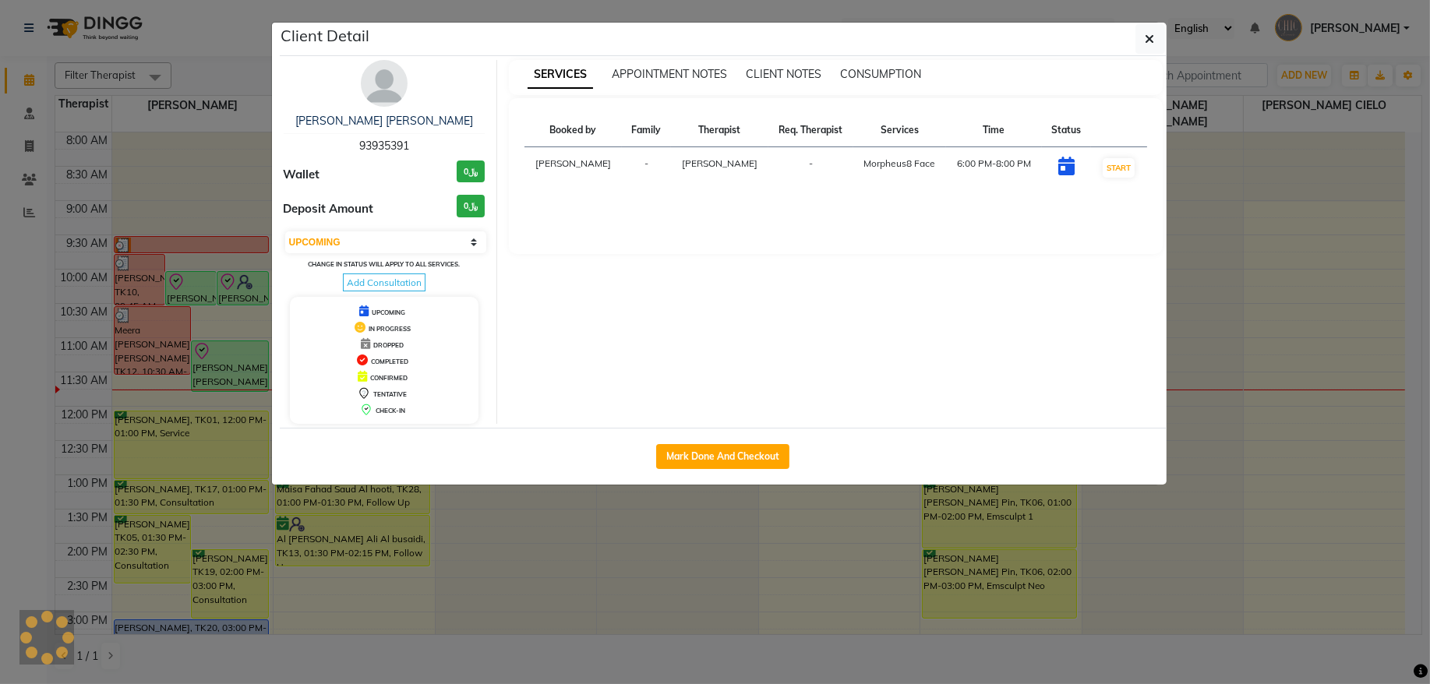
select select "8"
click at [391, 86] on img at bounding box center [384, 83] width 47 height 47
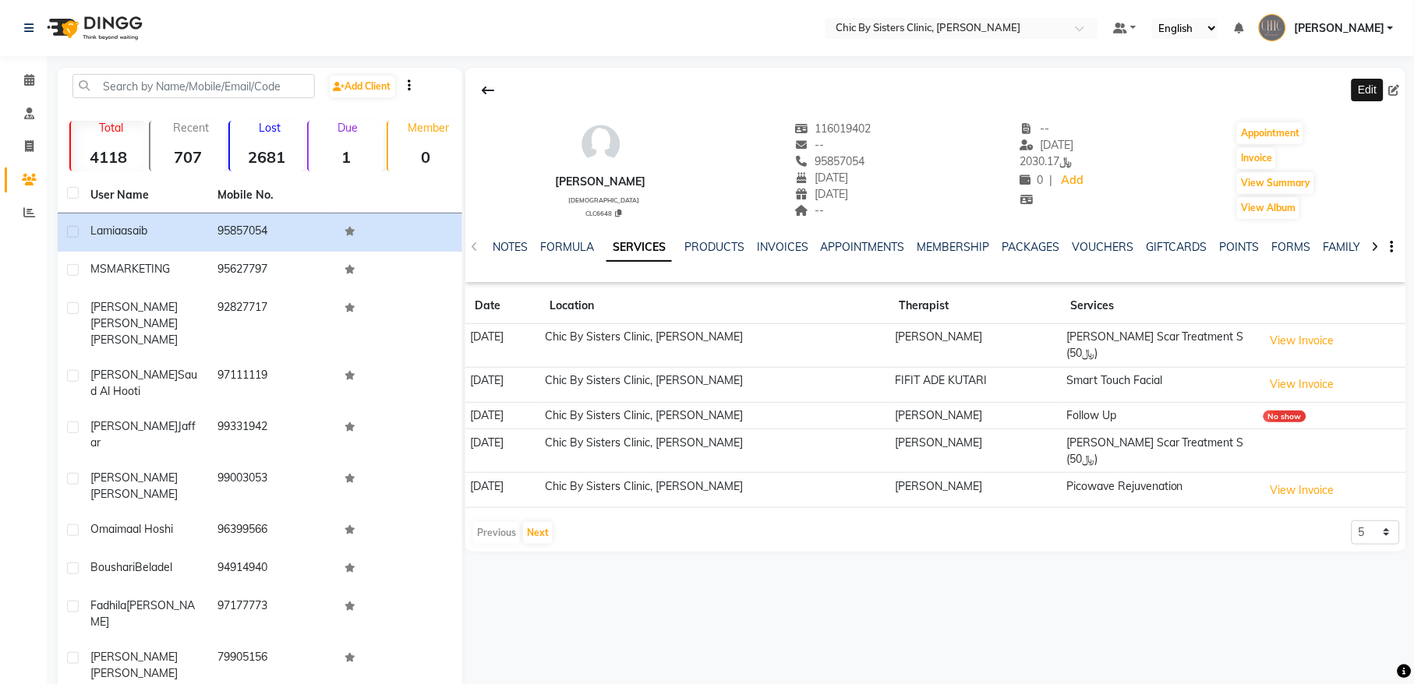
click at [1395, 89] on icon at bounding box center [1394, 90] width 11 height 11
select select "20"
select select "08"
select select "1985"
select select "[DEMOGRAPHIC_DATA]"
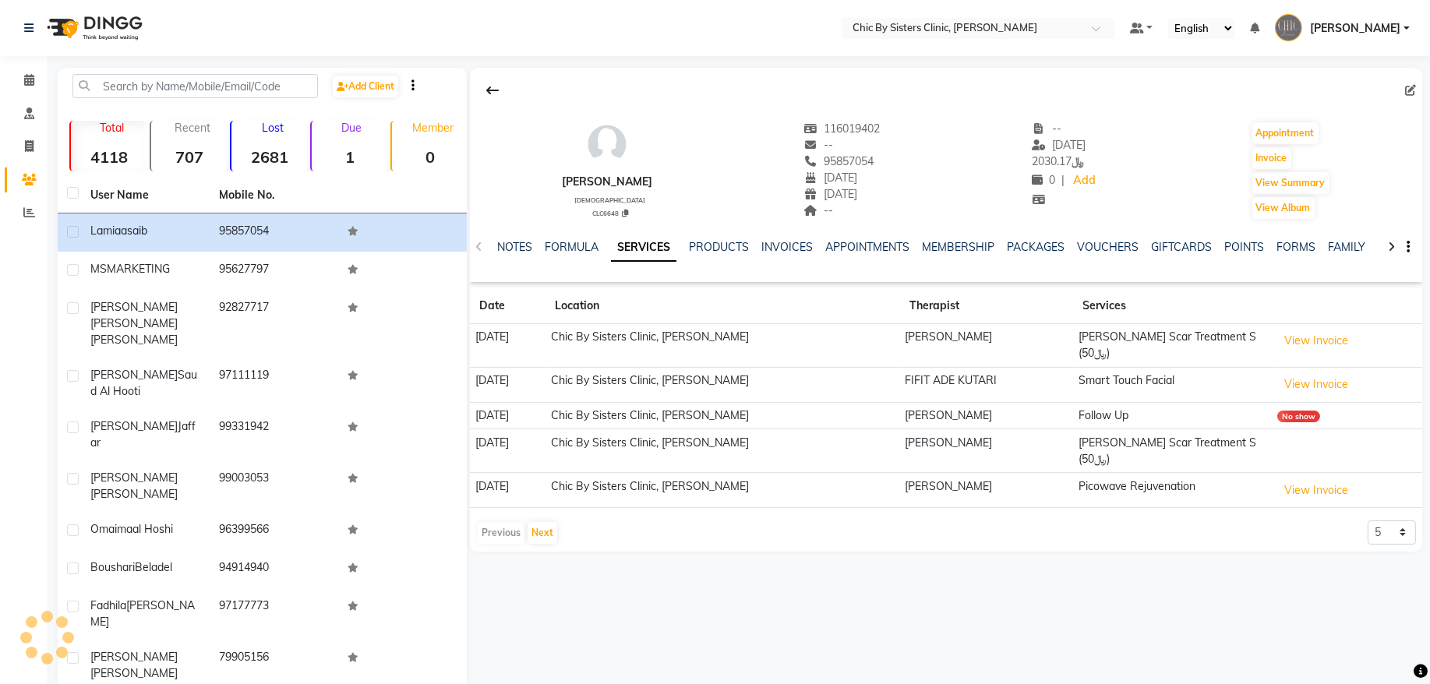
select select "02"
select select "03"
select select "1987"
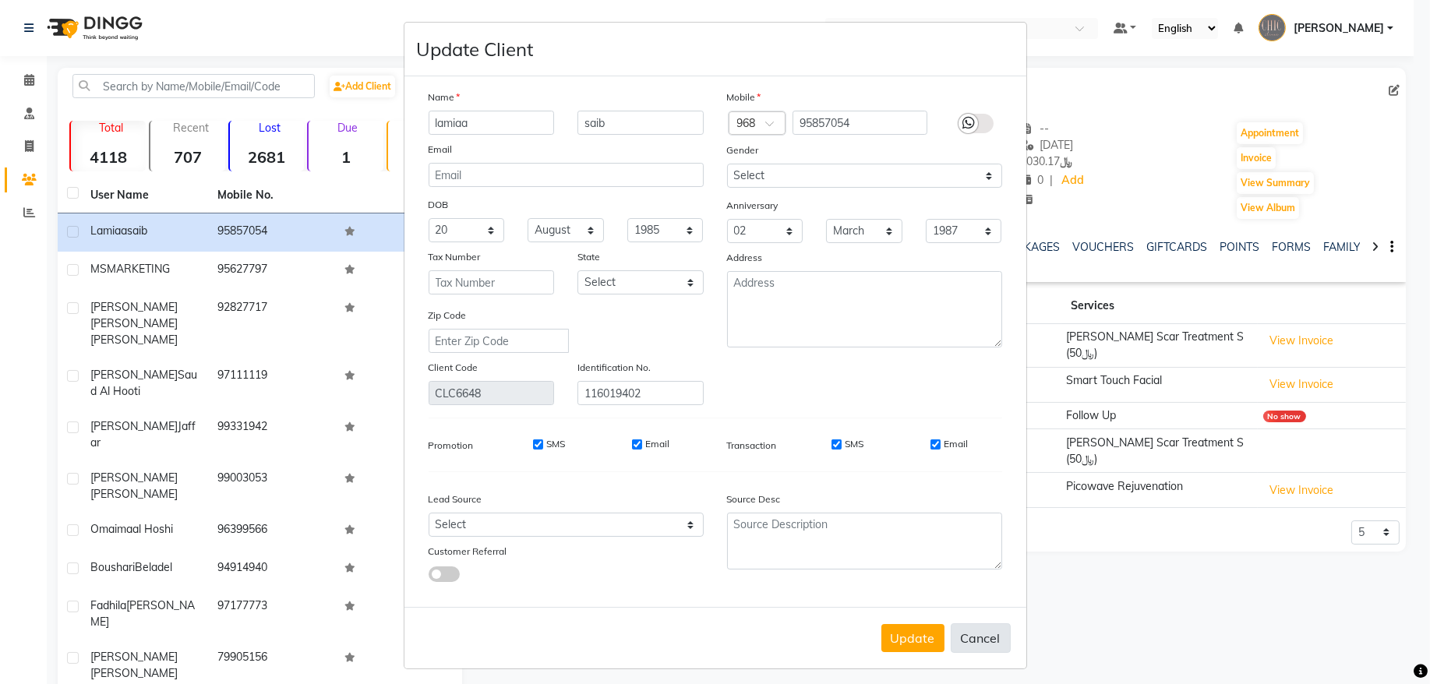
click at [976, 634] on button "Cancel" at bounding box center [981, 639] width 60 height 30
select select
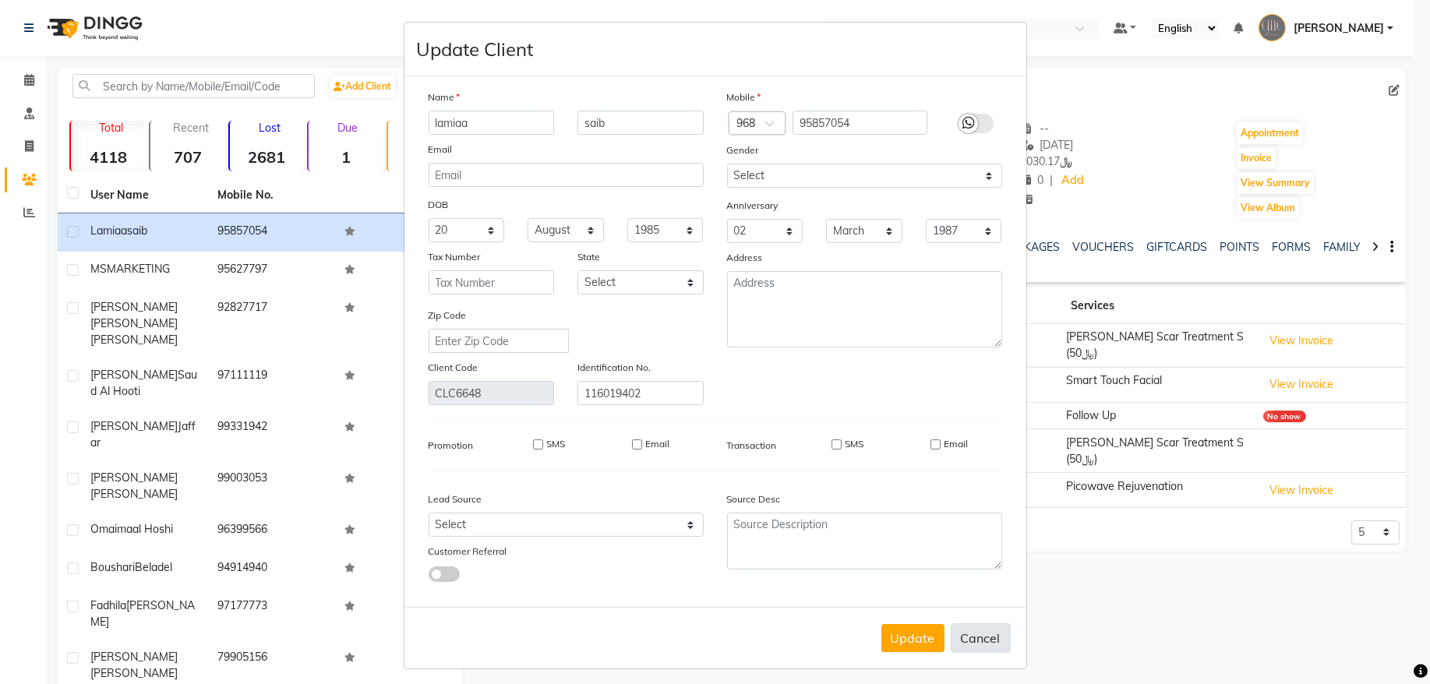
select select
checkbox input "false"
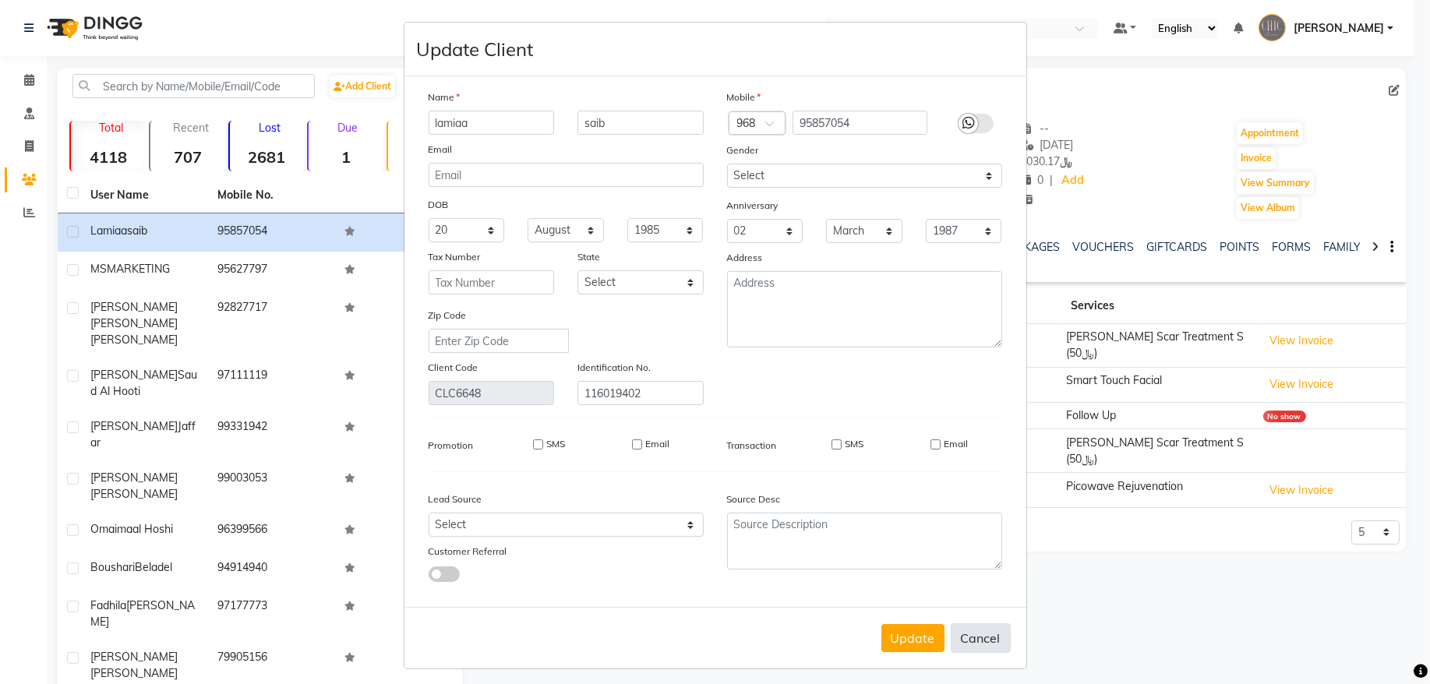
checkbox input "false"
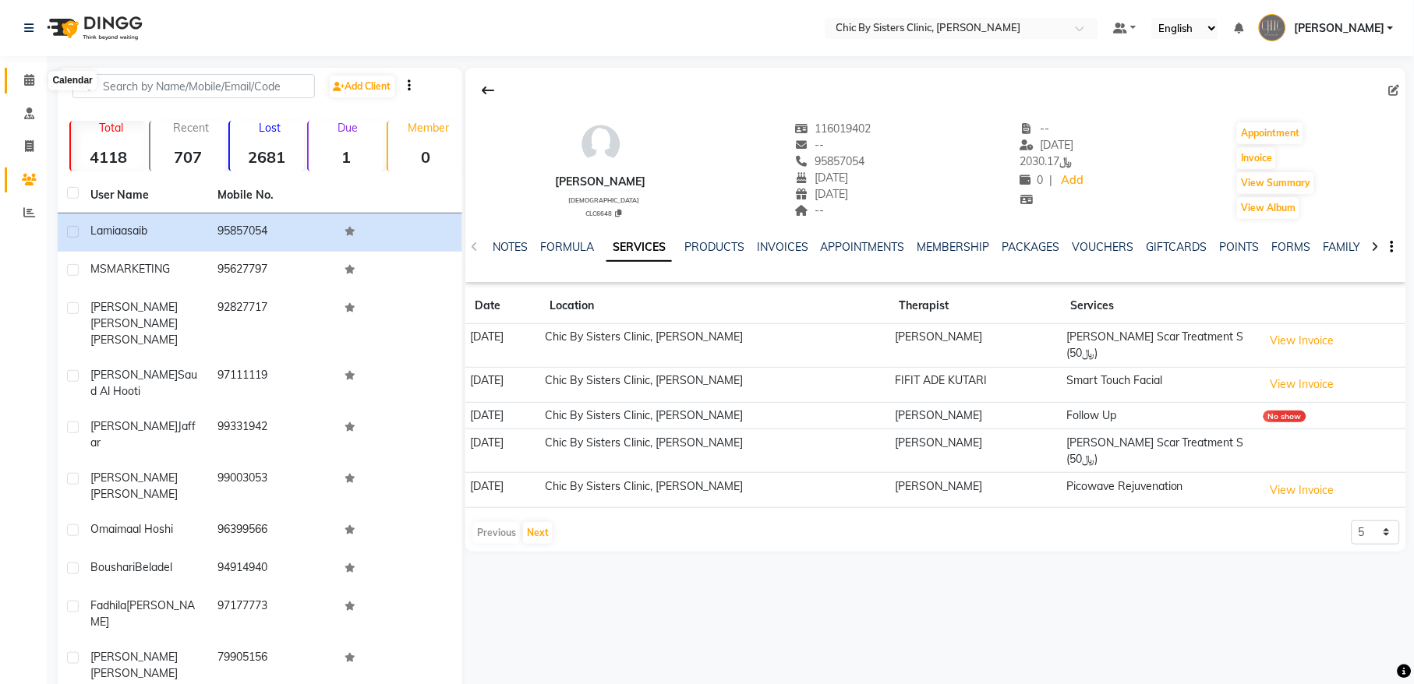
click at [28, 82] on icon at bounding box center [29, 80] width 10 height 12
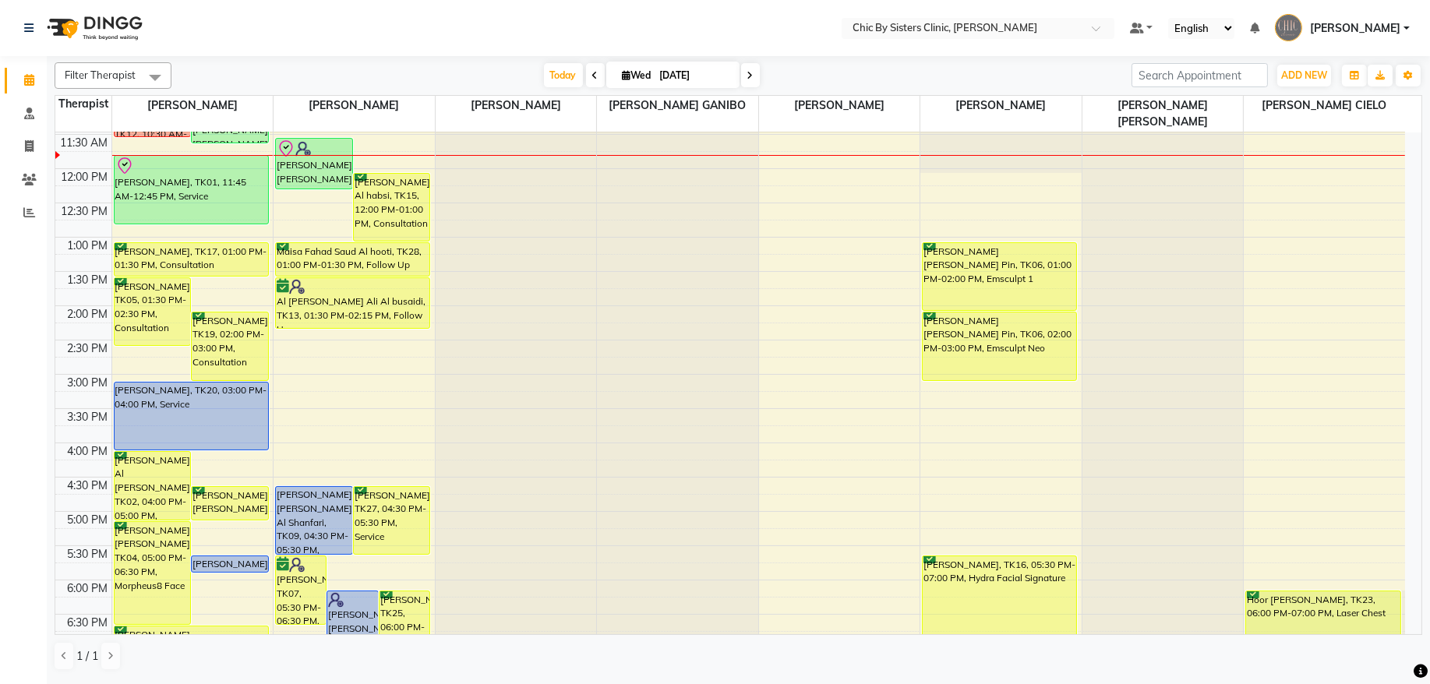
scroll to position [381, 0]
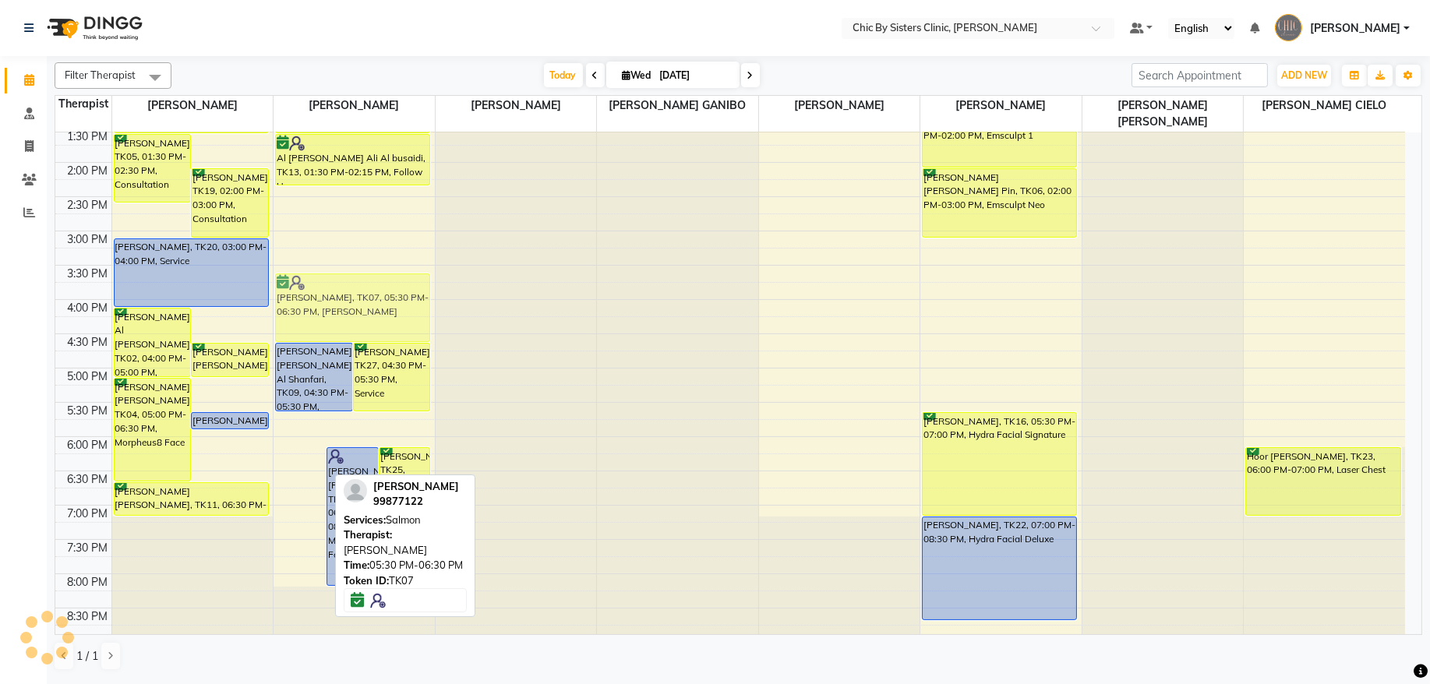
drag, startPoint x: 287, startPoint y: 460, endPoint x: 286, endPoint y: 326, distance: 134.1
click at [286, 326] on div "tahra abdullah al wahibi, TK07, 05:30 PM-06:30 PM, Salmon Ruwaida Abdullah Al m…" at bounding box center [354, 299] width 161 height 1097
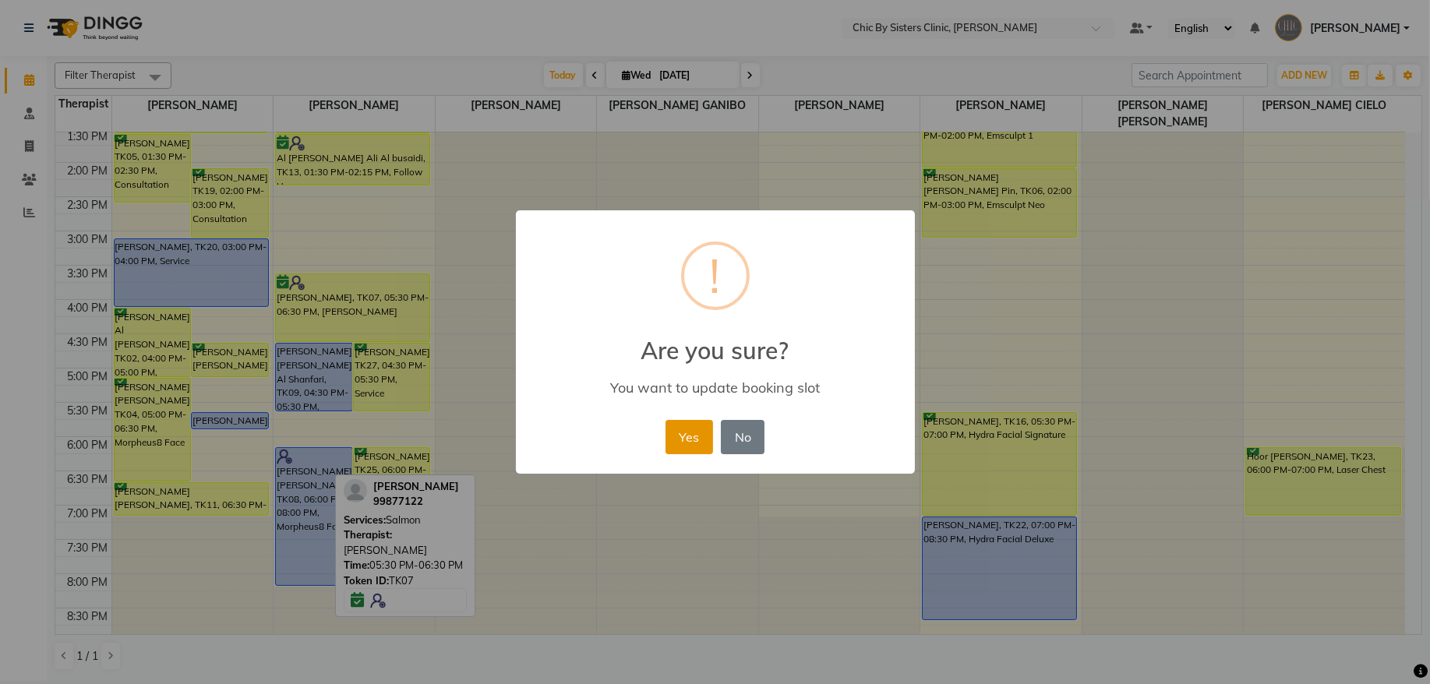
click at [677, 442] on button "Yes" at bounding box center [690, 437] width 48 height 34
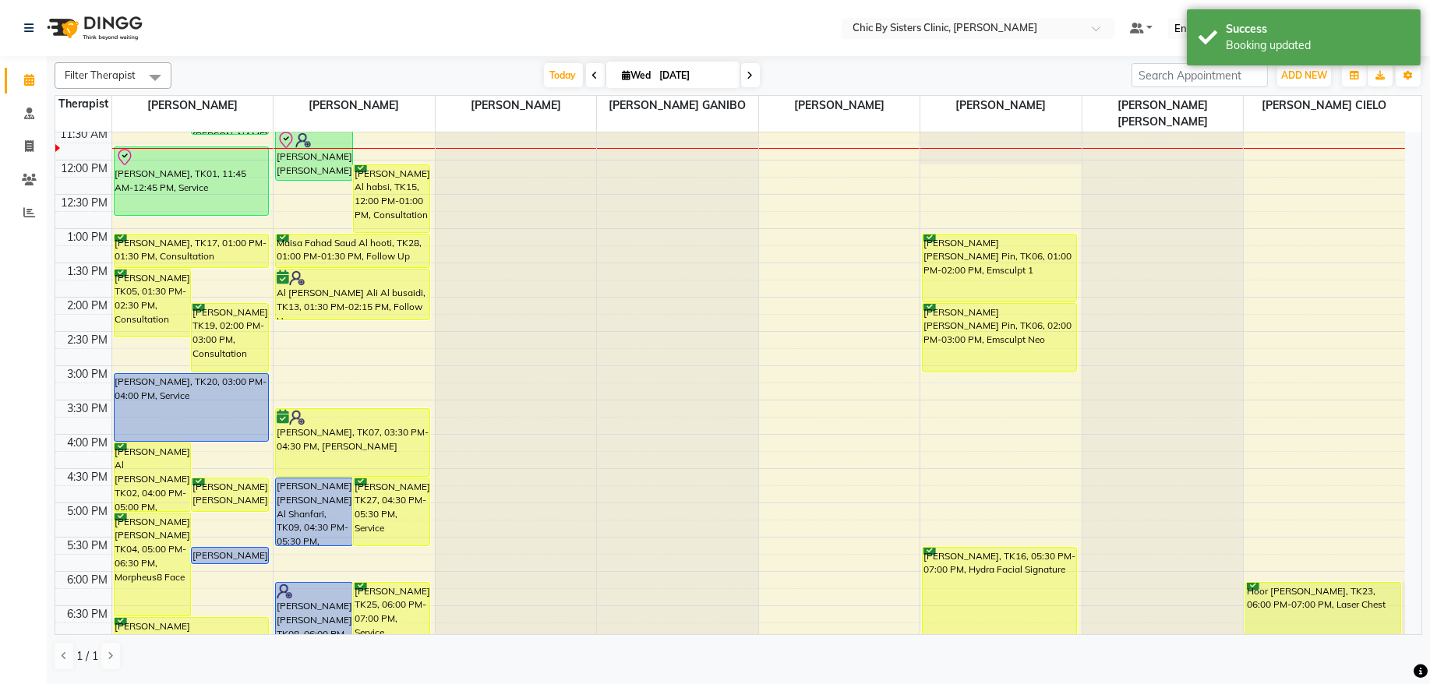
scroll to position [276, 0]
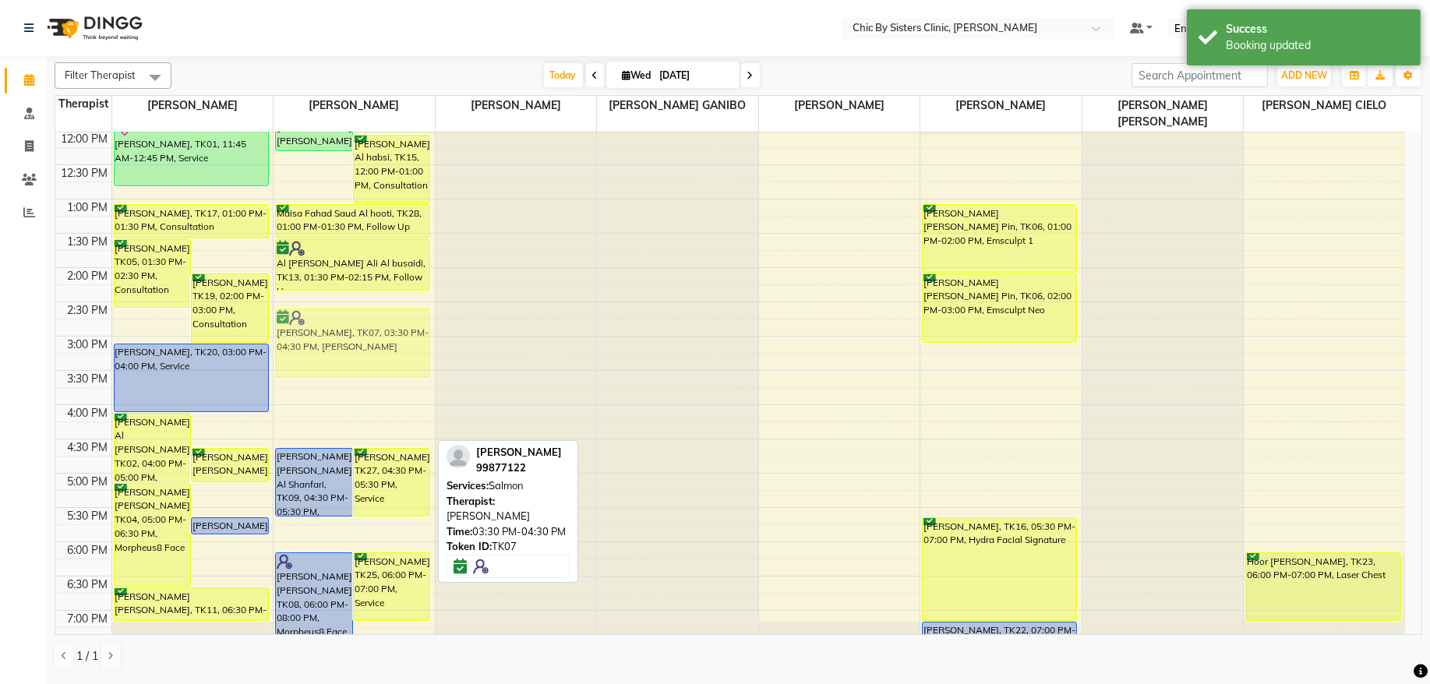
drag, startPoint x: 347, startPoint y: 406, endPoint x: 351, endPoint y: 342, distance: 64.0
click at [351, 342] on div "Lubna Nasar Mohammed Al Taei, TK14, 11:30 AM-12:15 PM, Korean Upper Face Nasree…" at bounding box center [354, 405] width 161 height 1097
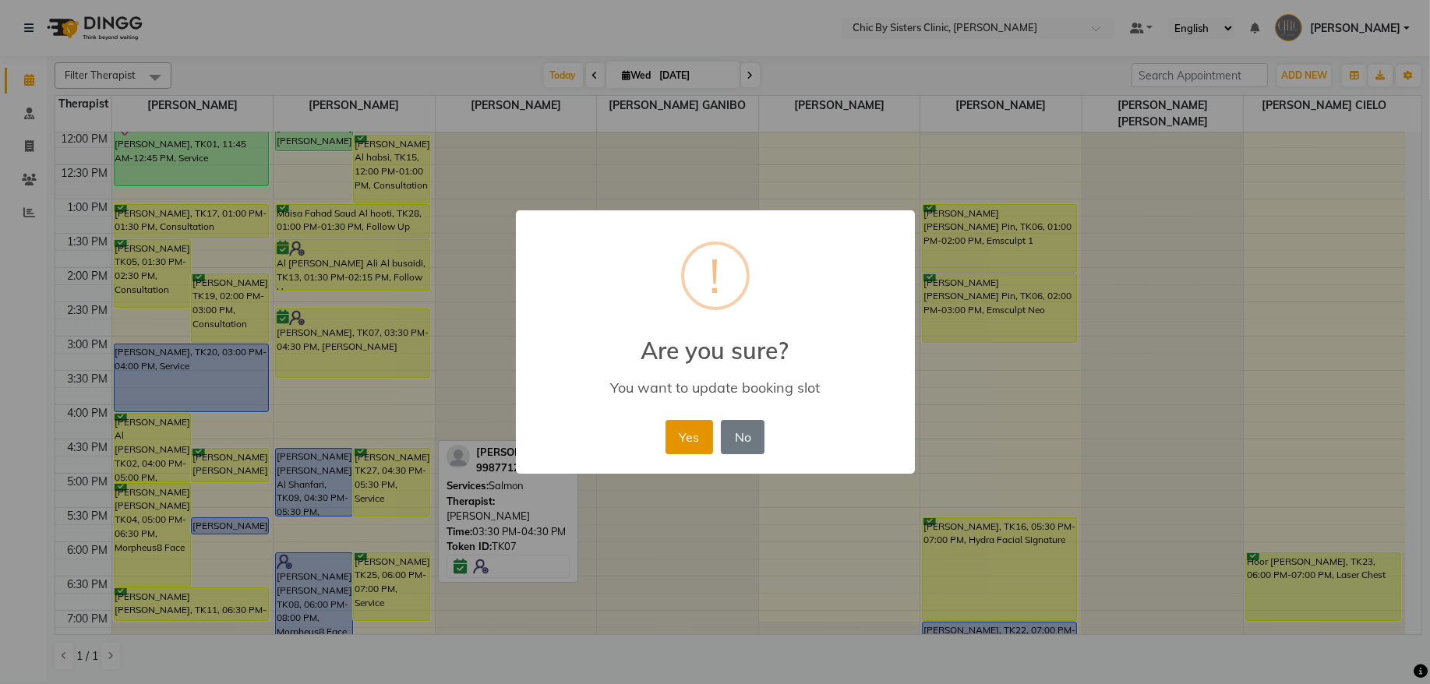
click at [685, 446] on button "Yes" at bounding box center [690, 437] width 48 height 34
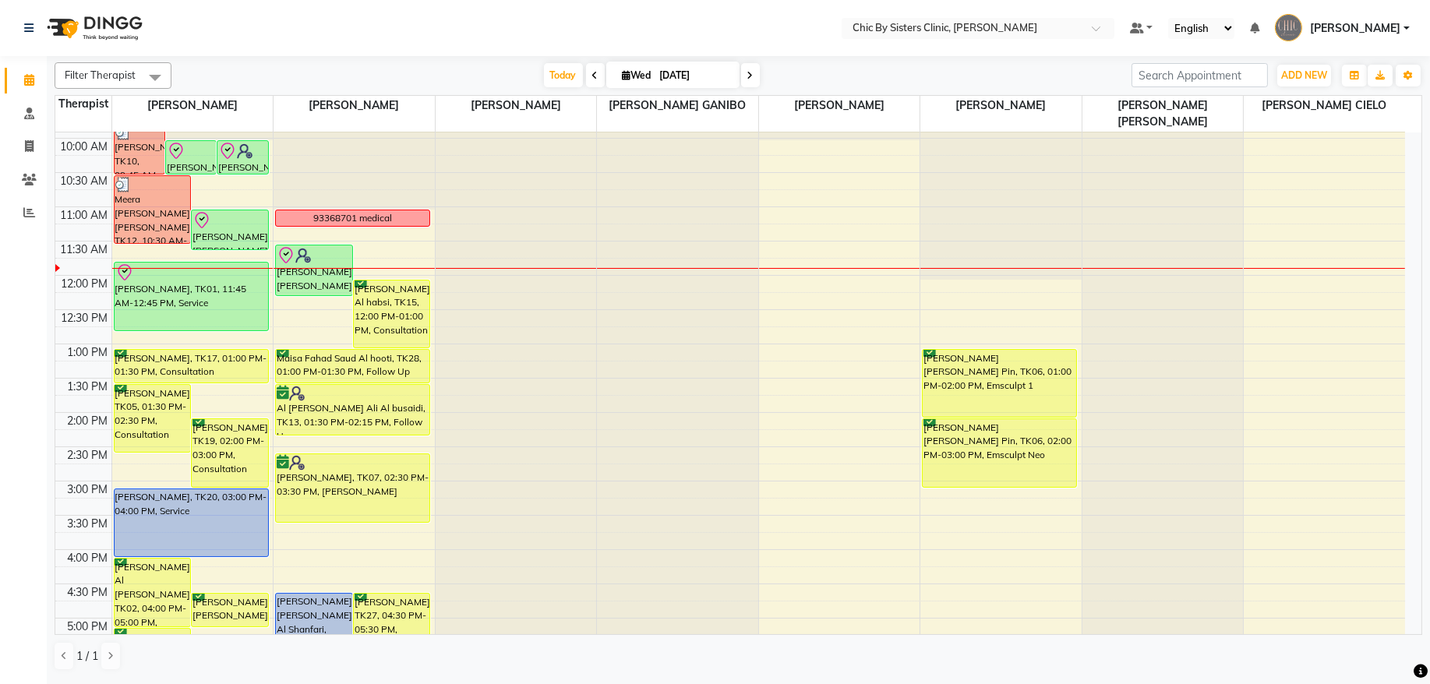
scroll to position [103, 0]
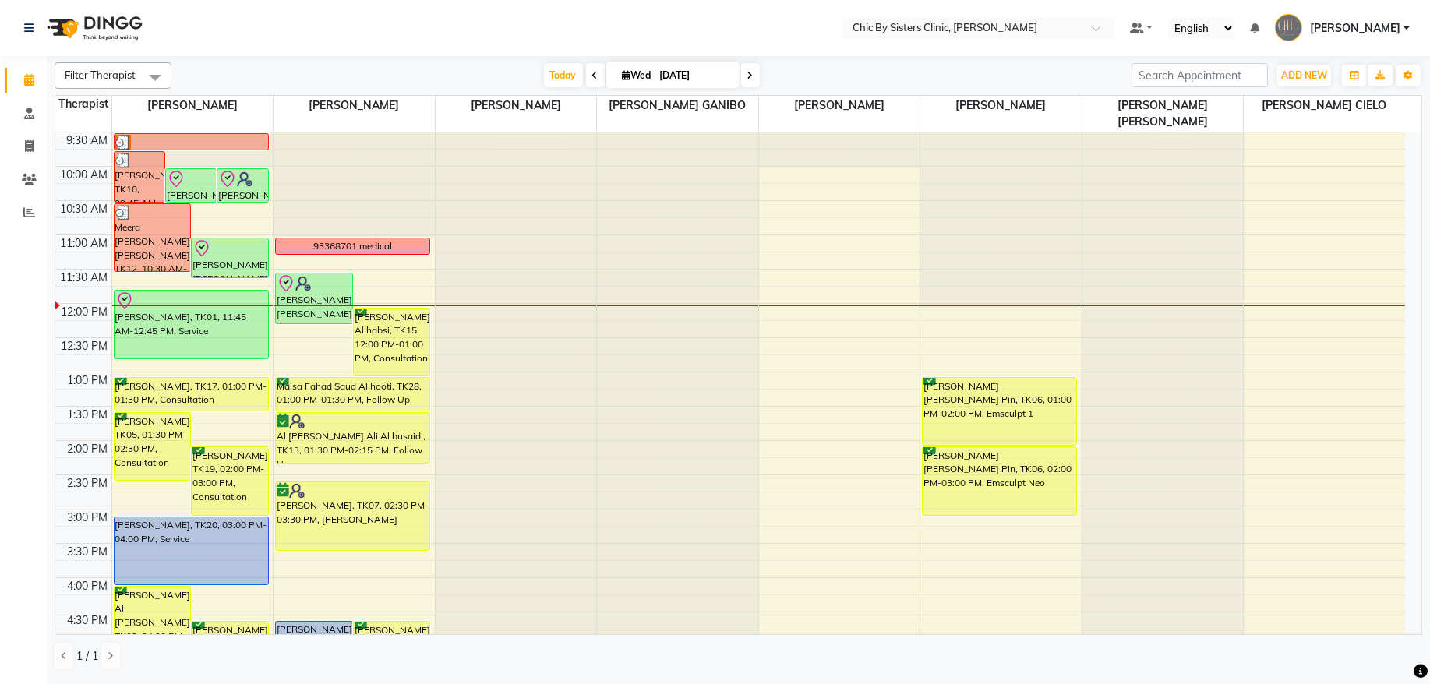
click at [1389, 34] on span "[PERSON_NAME]" at bounding box center [1355, 28] width 90 height 16
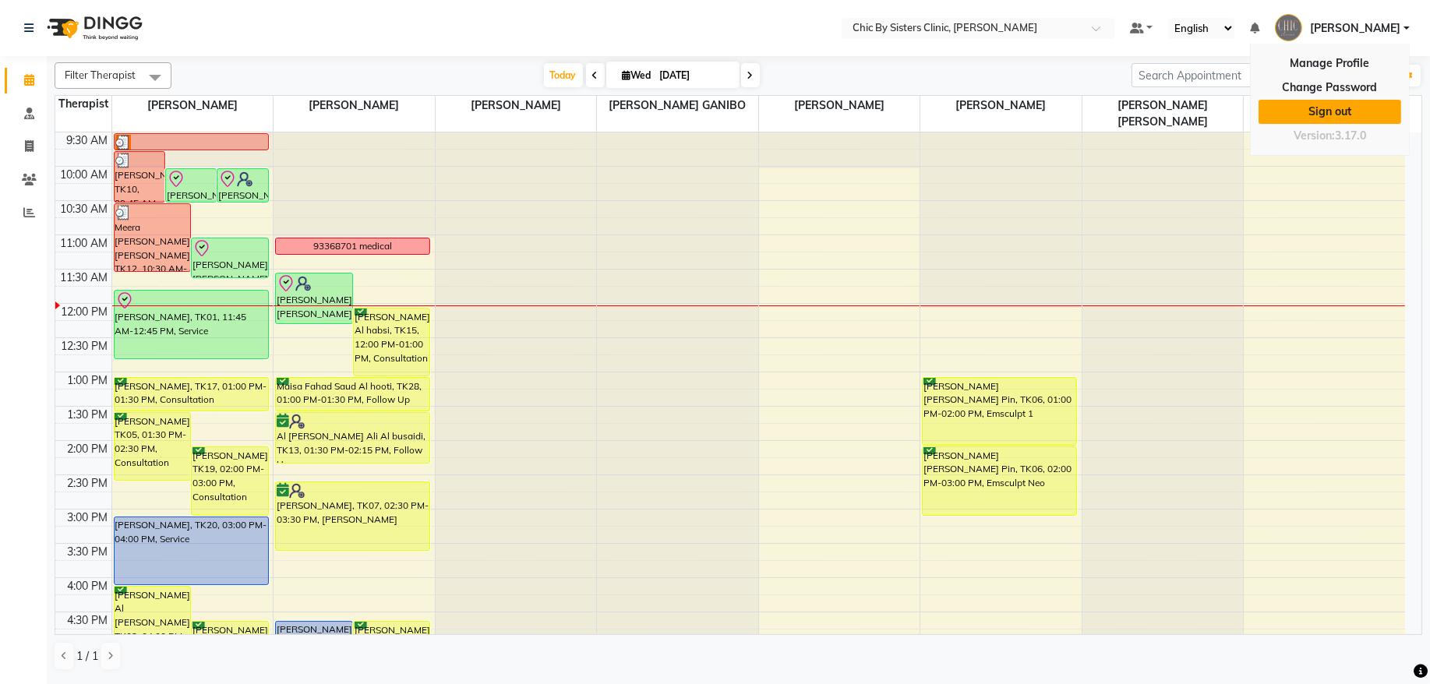
click at [1377, 107] on link "Sign out" at bounding box center [1330, 112] width 143 height 24
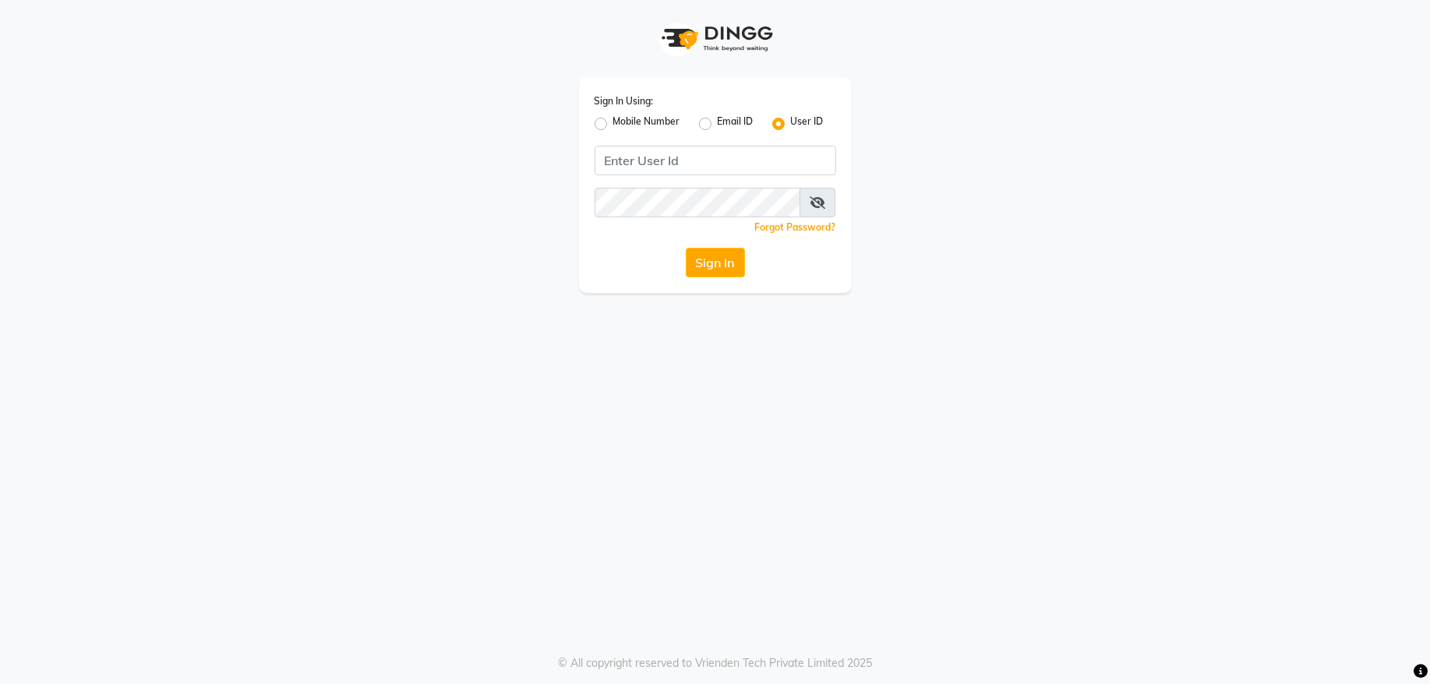
click at [614, 123] on label "Mobile Number" at bounding box center [647, 124] width 67 height 19
click at [614, 123] on input "Mobile Number" at bounding box center [619, 120] width 10 height 10
radio input "true"
radio input "false"
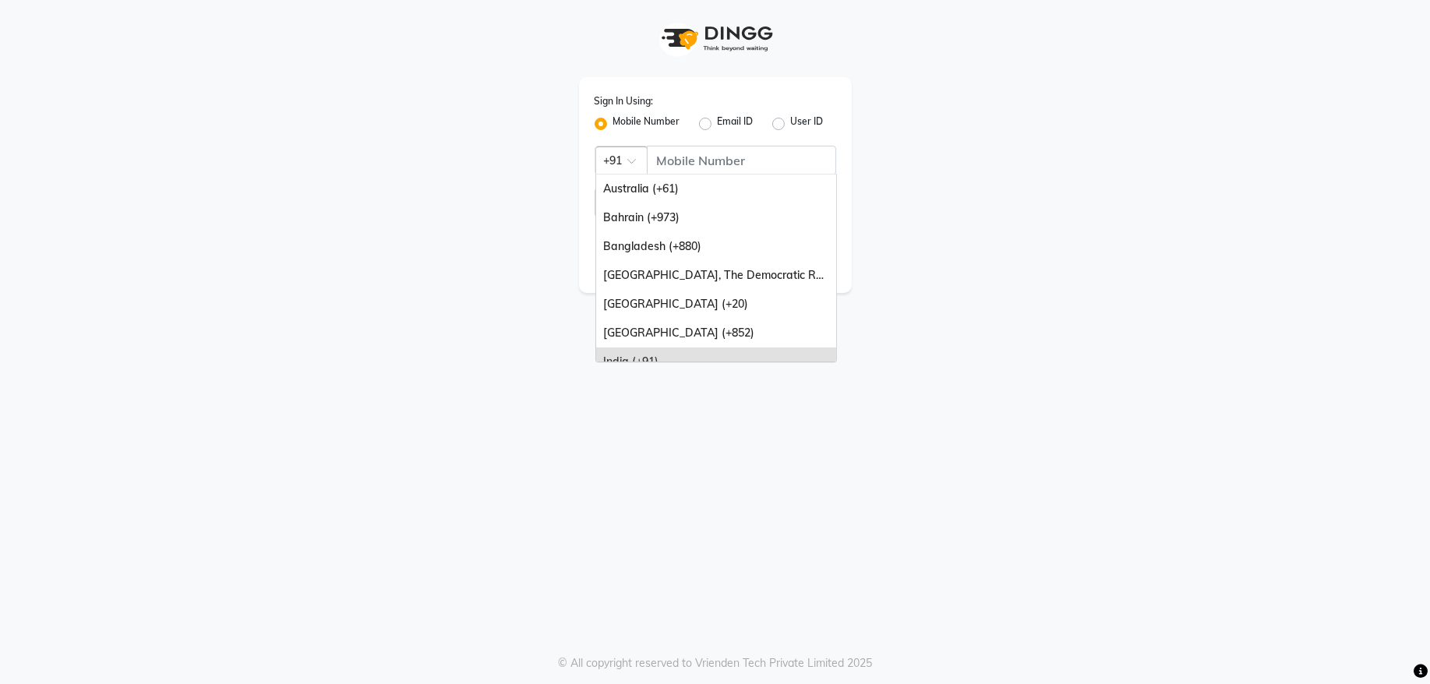
click at [636, 151] on div at bounding box center [621, 159] width 51 height 16
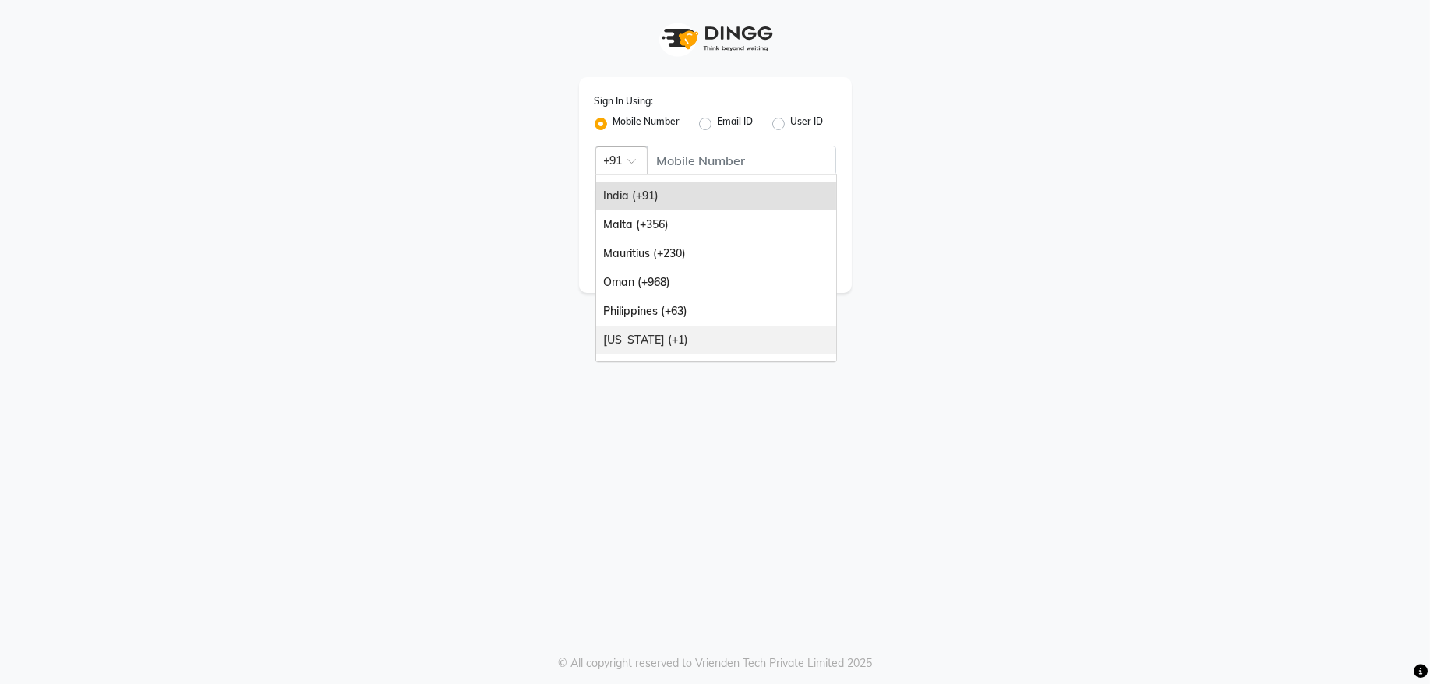
scroll to position [168, 0]
click at [685, 278] on div "Oman (+968)" at bounding box center [716, 280] width 240 height 29
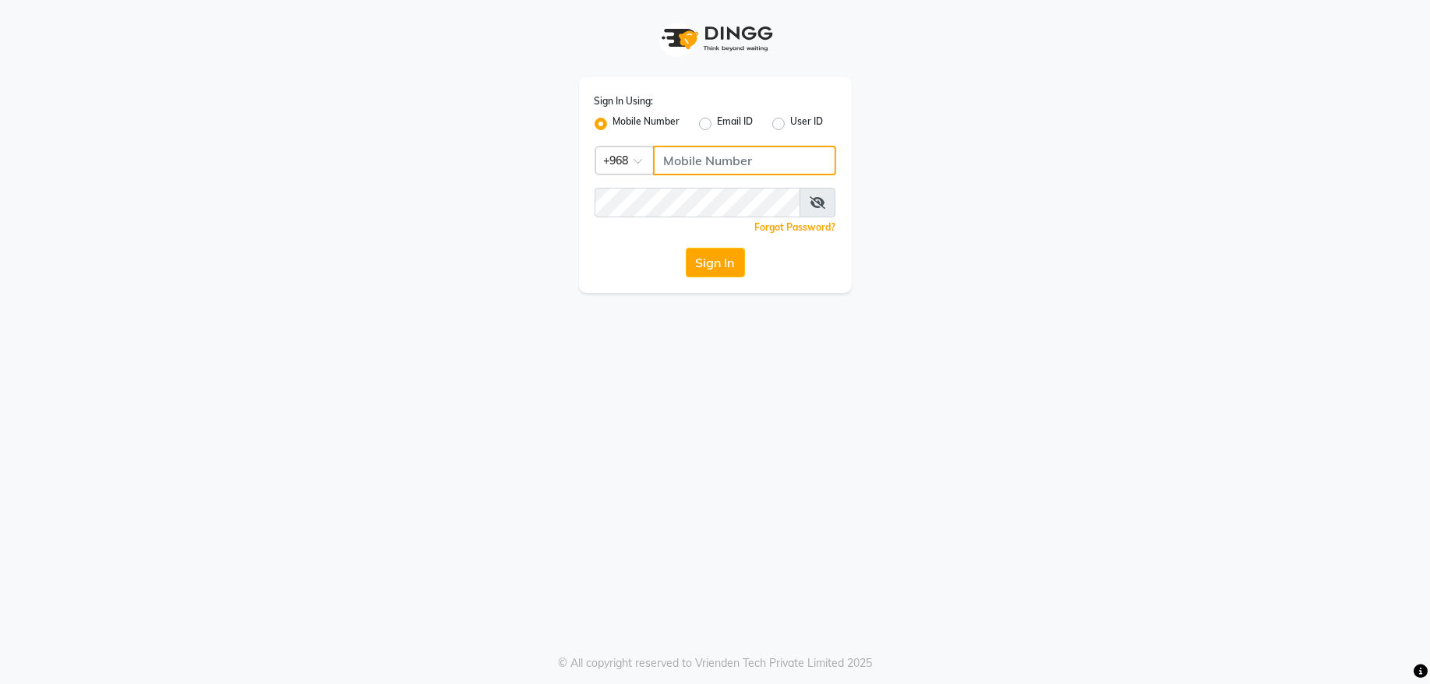
click at [702, 146] on input "Username" at bounding box center [744, 161] width 183 height 30
type input "92262732"
click at [708, 268] on button "Sign In" at bounding box center [715, 263] width 59 height 30
